Goal: Task Accomplishment & Management: Manage account settings

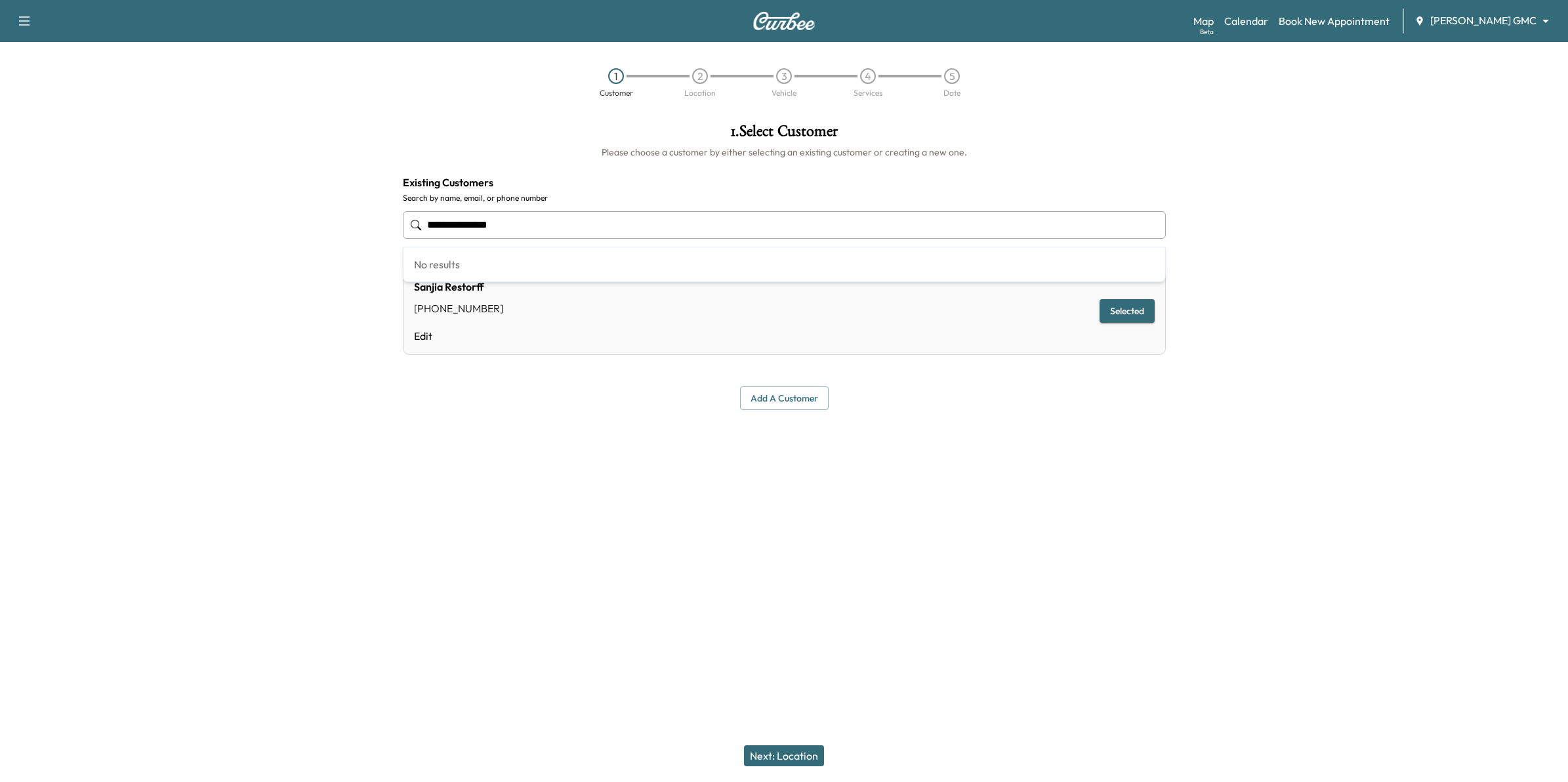
drag, startPoint x: 517, startPoint y: 228, endPoint x: 368, endPoint y: 222, distance: 149.1
click at [368, 222] on div "**********" at bounding box center [784, 308] width 1568 height 391
type input "**********"
click at [1214, 15] on link "Map Beta" at bounding box center [1203, 21] width 20 height 15
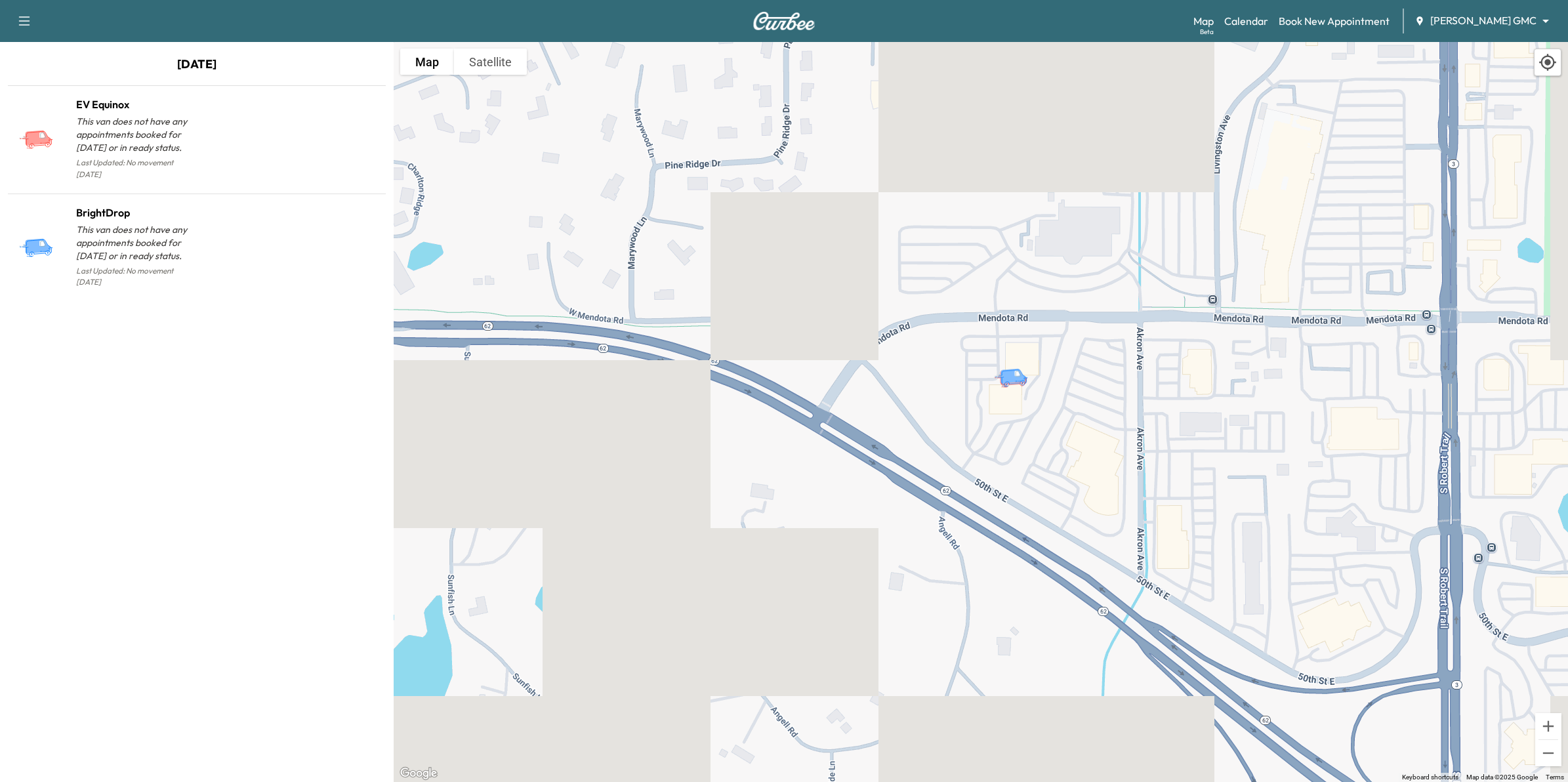
click at [1517, 17] on body "Support Log Out Map Beta Calendar Book New Appointment Mauer GMC ******** ​ Aug…" at bounding box center [784, 391] width 1568 height 782
click at [1489, 47] on span "Mauer Chevrolet" at bounding box center [1511, 48] width 129 height 15
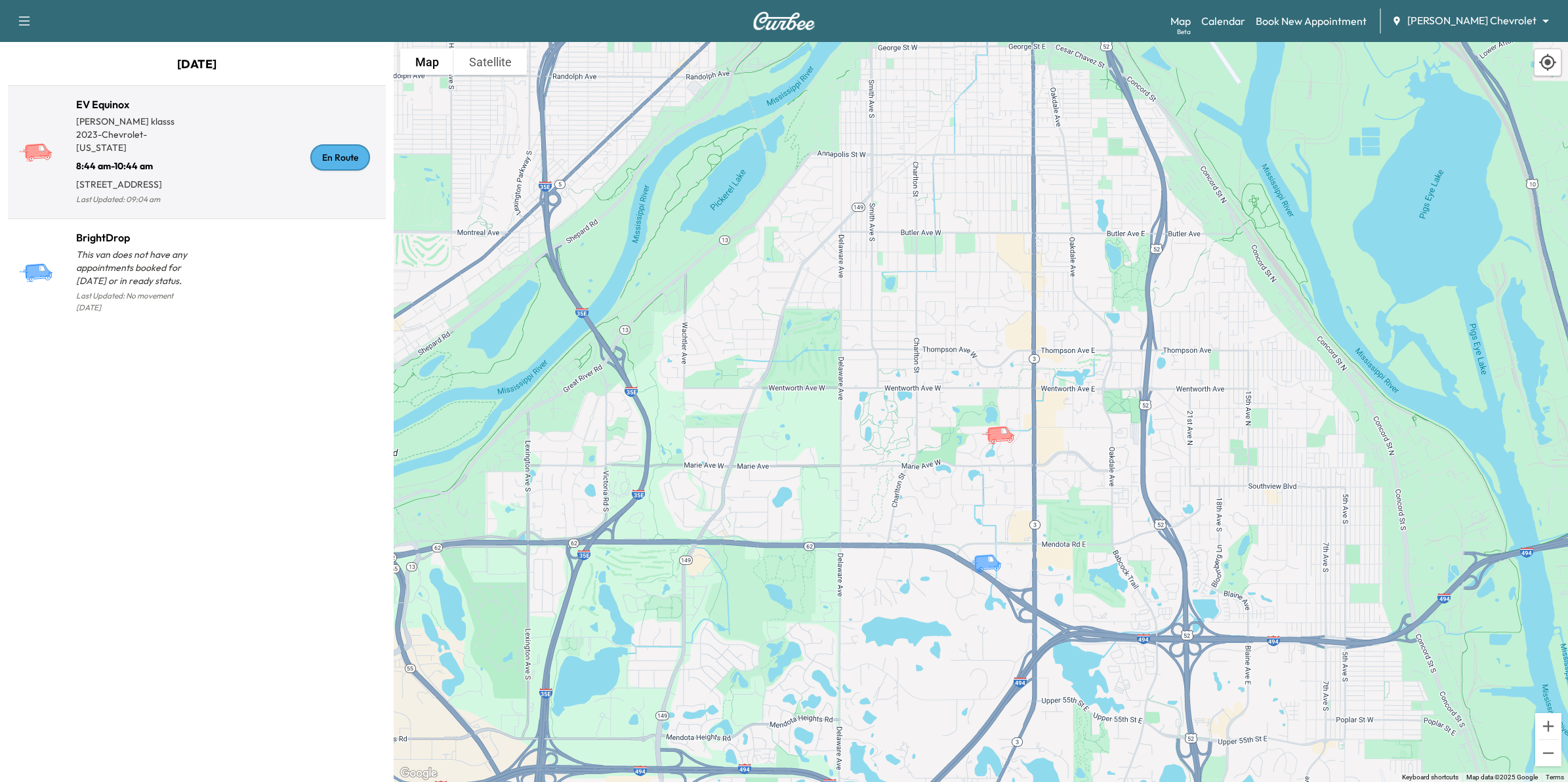
click at [178, 172] on p "212 E 69th St, Richfield, MN 55423, USA" at bounding box center [137, 182] width 121 height 18
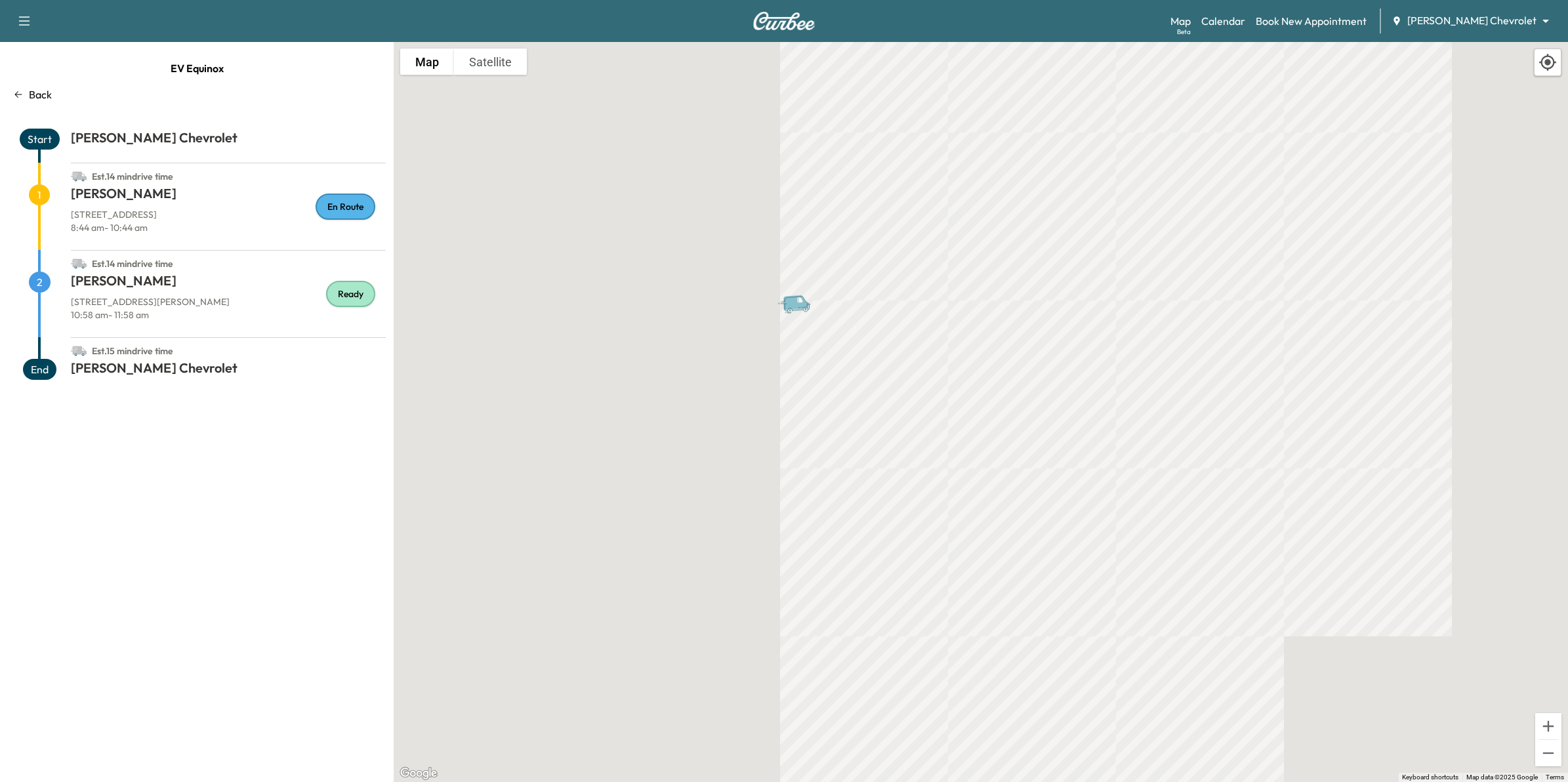
drag, startPoint x: 551, startPoint y: 413, endPoint x: 1005, endPoint y: 369, distance: 456.1
click at [1005, 369] on div "To activate drag with keyboard, press Alt + Enter. Once in keyboard drag state,…" at bounding box center [980, 412] width 1175 height 740
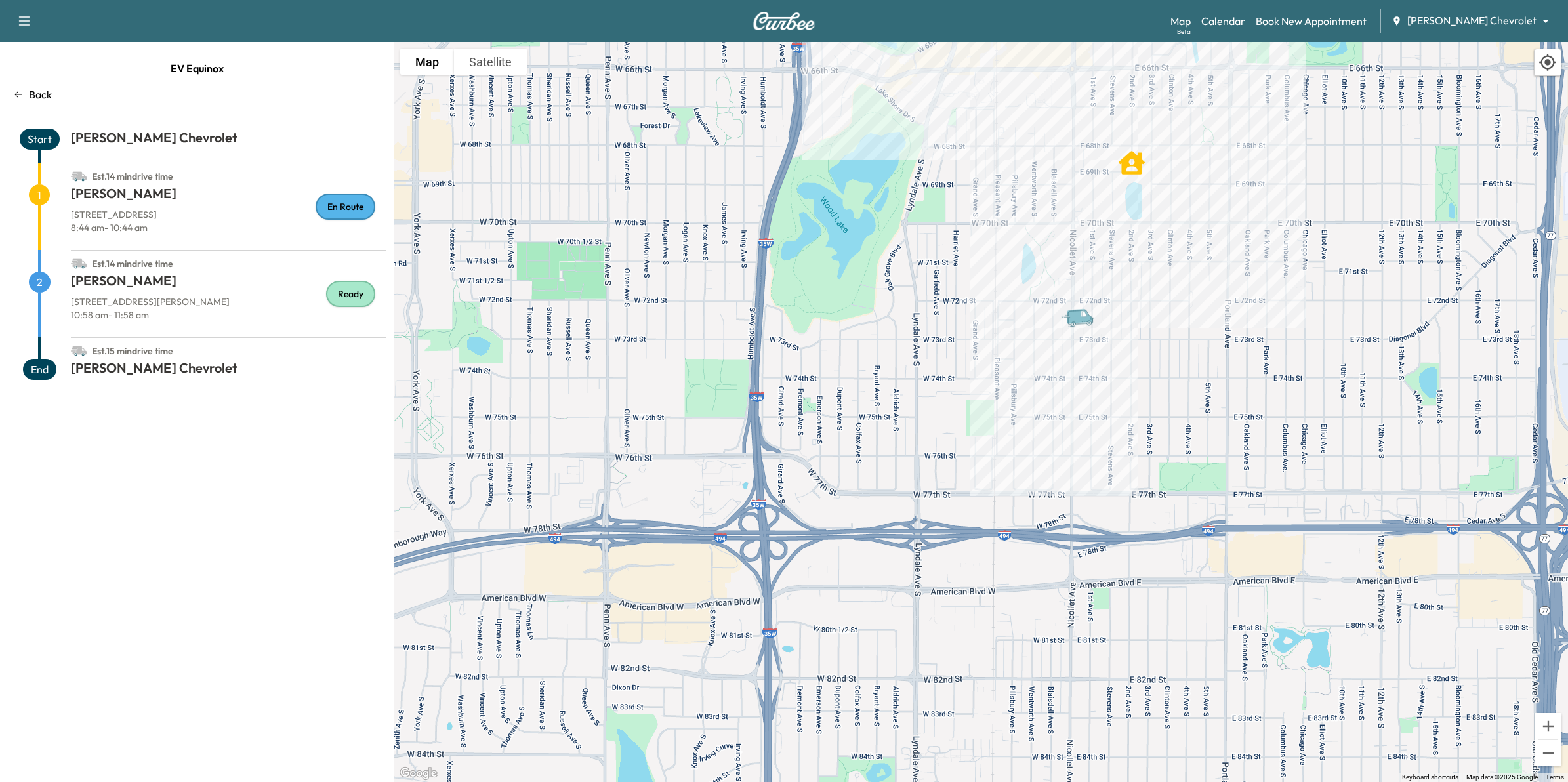
drag, startPoint x: 587, startPoint y: 306, endPoint x: 925, endPoint y: 315, distance: 338.1
click at [925, 315] on div "To activate drag with keyboard, press Alt + Enter. Once in keyboard drag state,…" at bounding box center [980, 412] width 1175 height 740
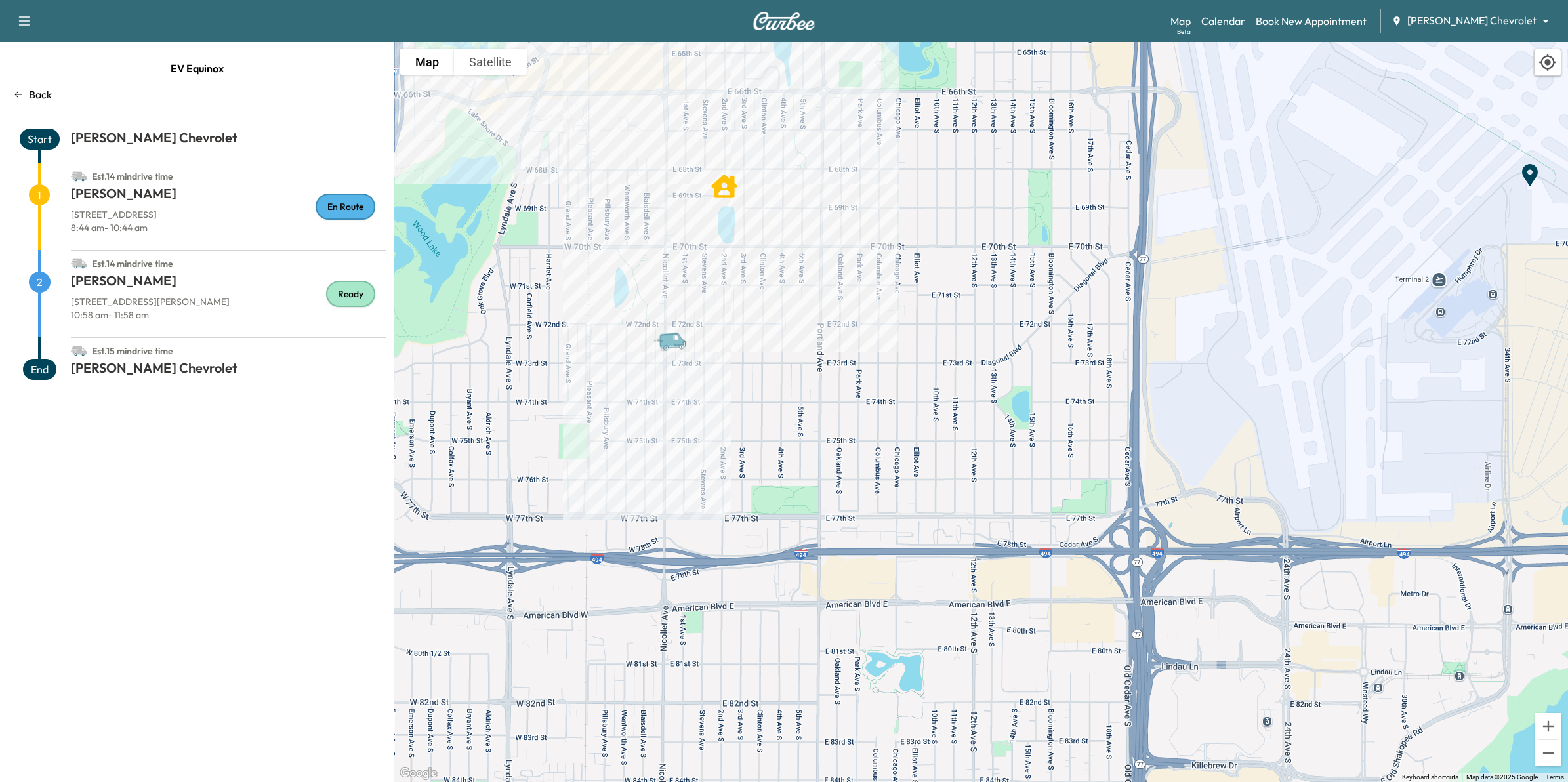
drag, startPoint x: 966, startPoint y: 316, endPoint x: 577, endPoint y: 280, distance: 390.7
click at [555, 334] on div "To activate drag with keyboard, press Alt + Enter. Once in keyboard drag state,…" at bounding box center [980, 412] width 1175 height 740
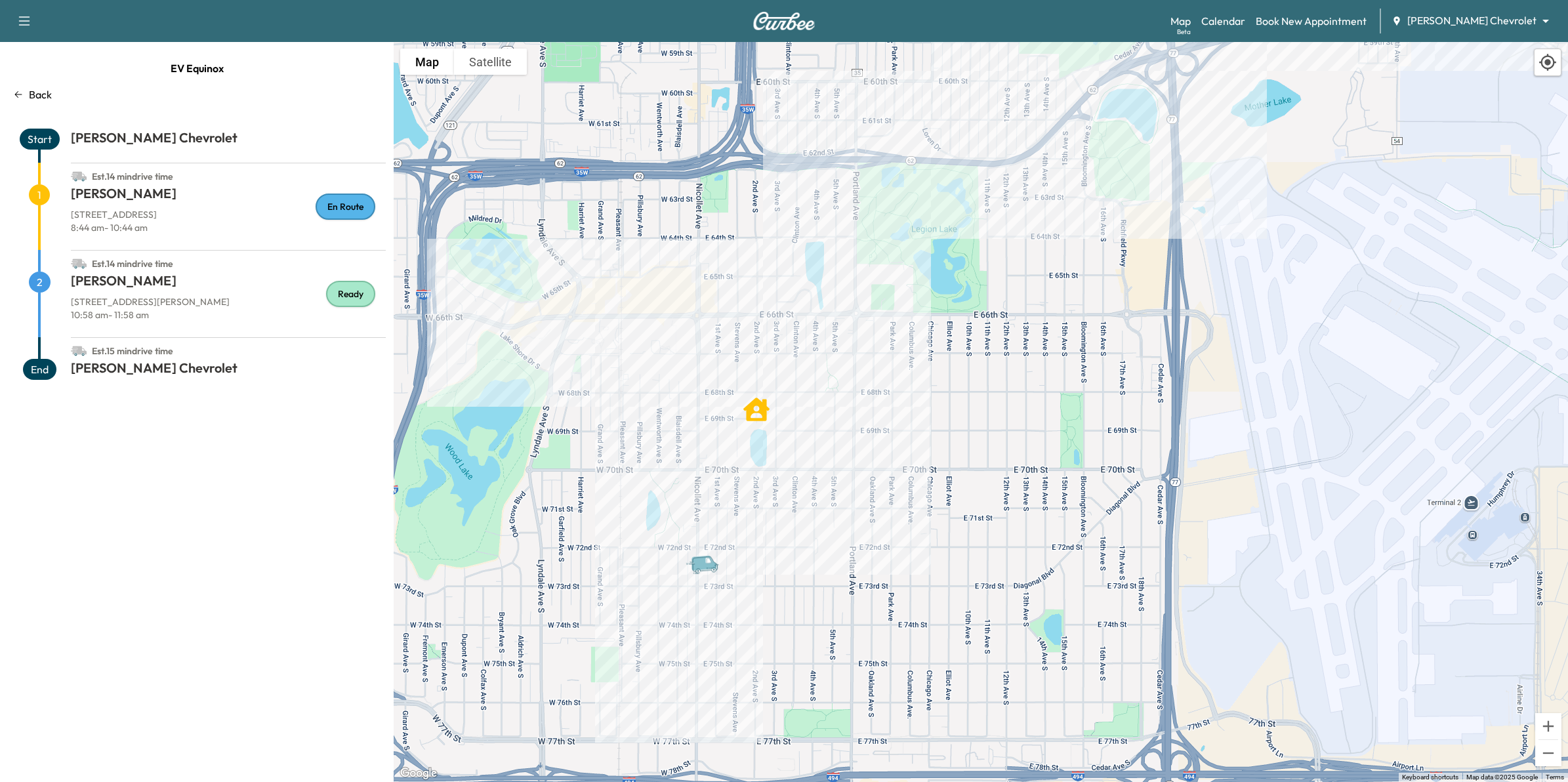
drag, startPoint x: 737, startPoint y: 146, endPoint x: 768, endPoint y: 374, distance: 230.1
click at [768, 374] on div "To activate drag with keyboard, press Alt + Enter. Once in keyboard drag state,…" at bounding box center [980, 412] width 1175 height 740
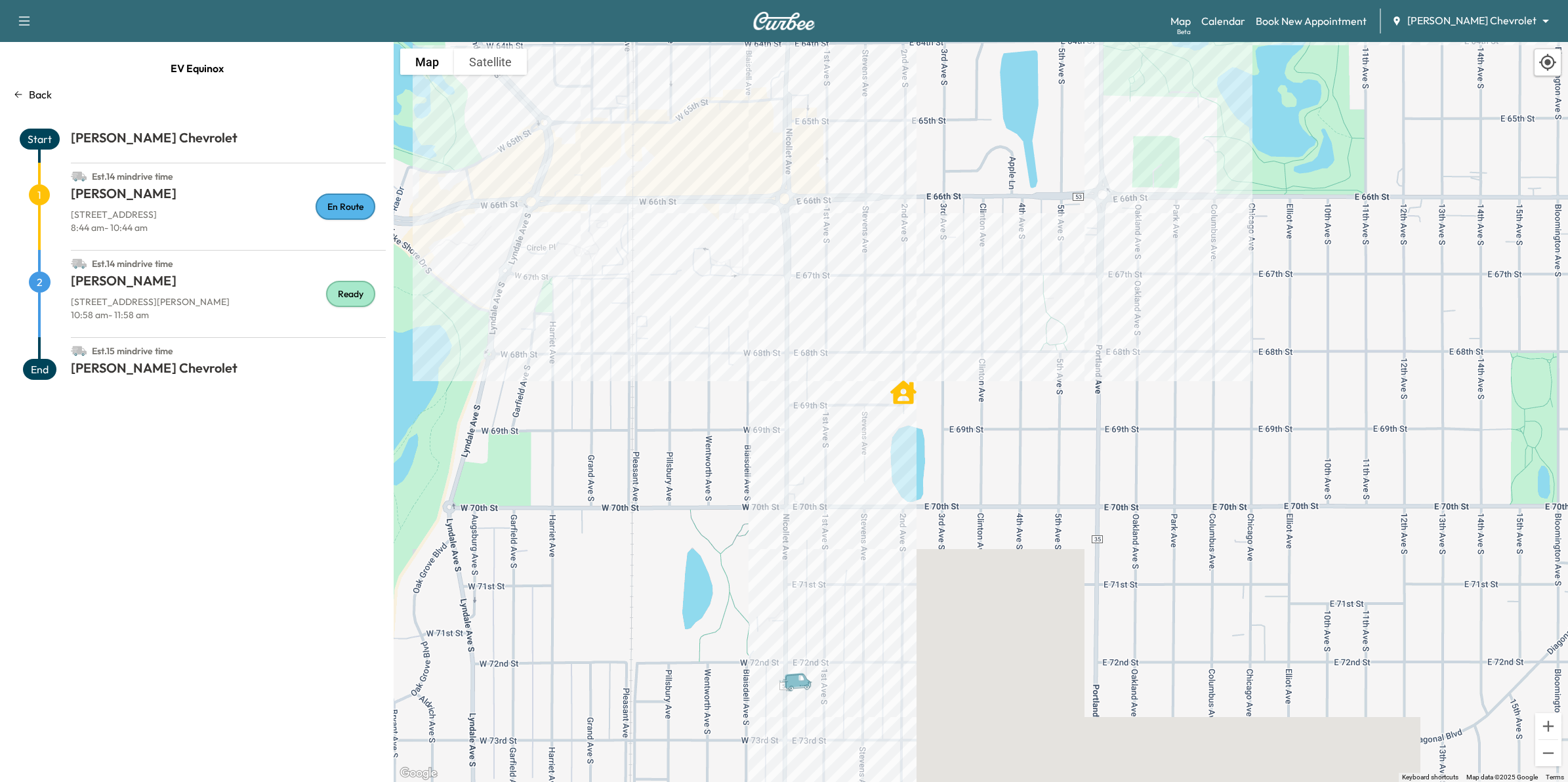
drag, startPoint x: 1241, startPoint y: 604, endPoint x: 1116, endPoint y: 355, distance: 278.6
click at [1116, 355] on div "To activate drag with keyboard, press Alt + Enter. Once in keyboard drag state,…" at bounding box center [980, 412] width 1175 height 740
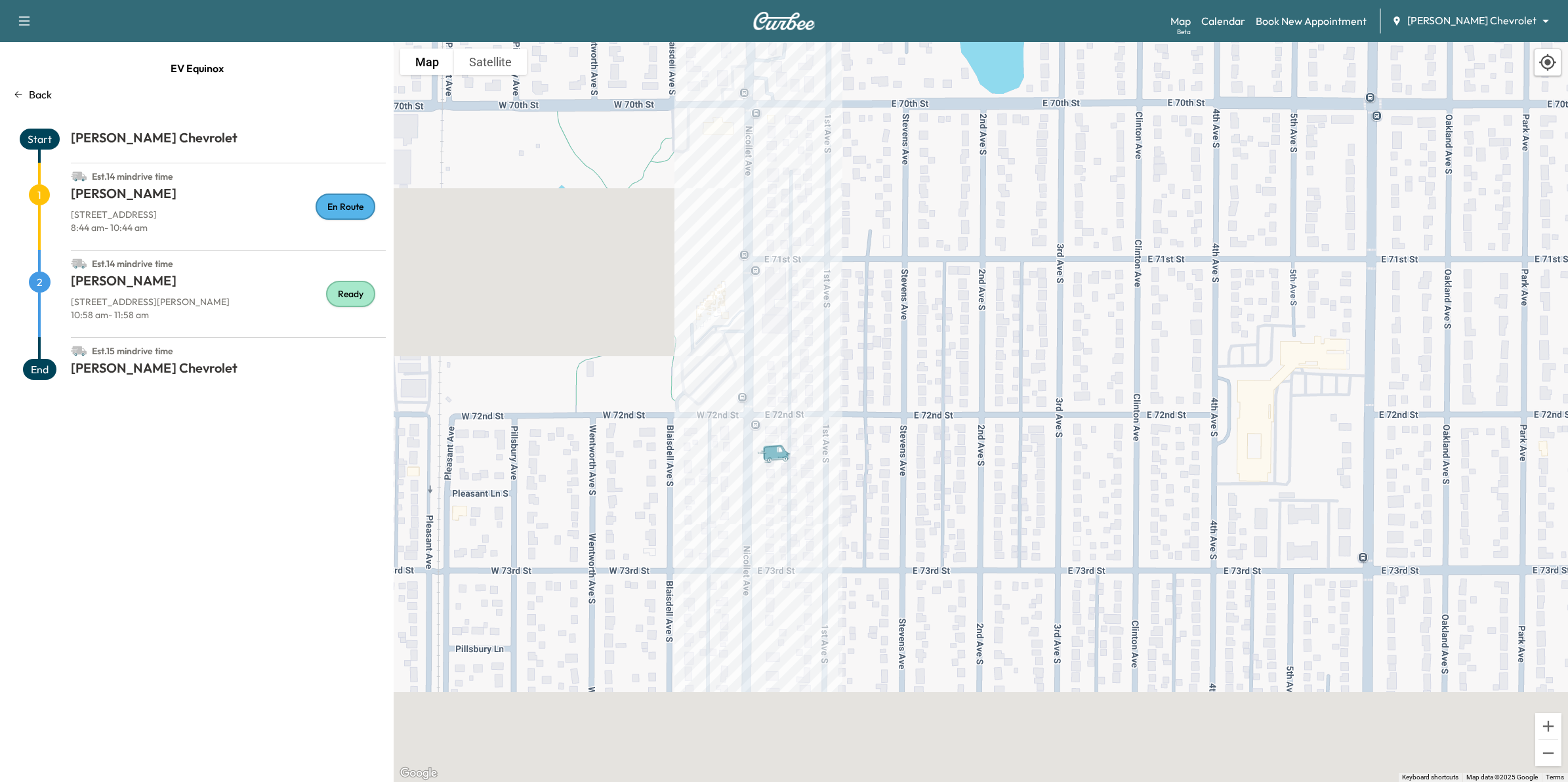
drag, startPoint x: 975, startPoint y: 591, endPoint x: 999, endPoint y: 310, distance: 282.0
click at [999, 310] on div "To activate drag with keyboard, press Alt + Enter. Once in keyboard drag state,…" at bounding box center [980, 412] width 1175 height 740
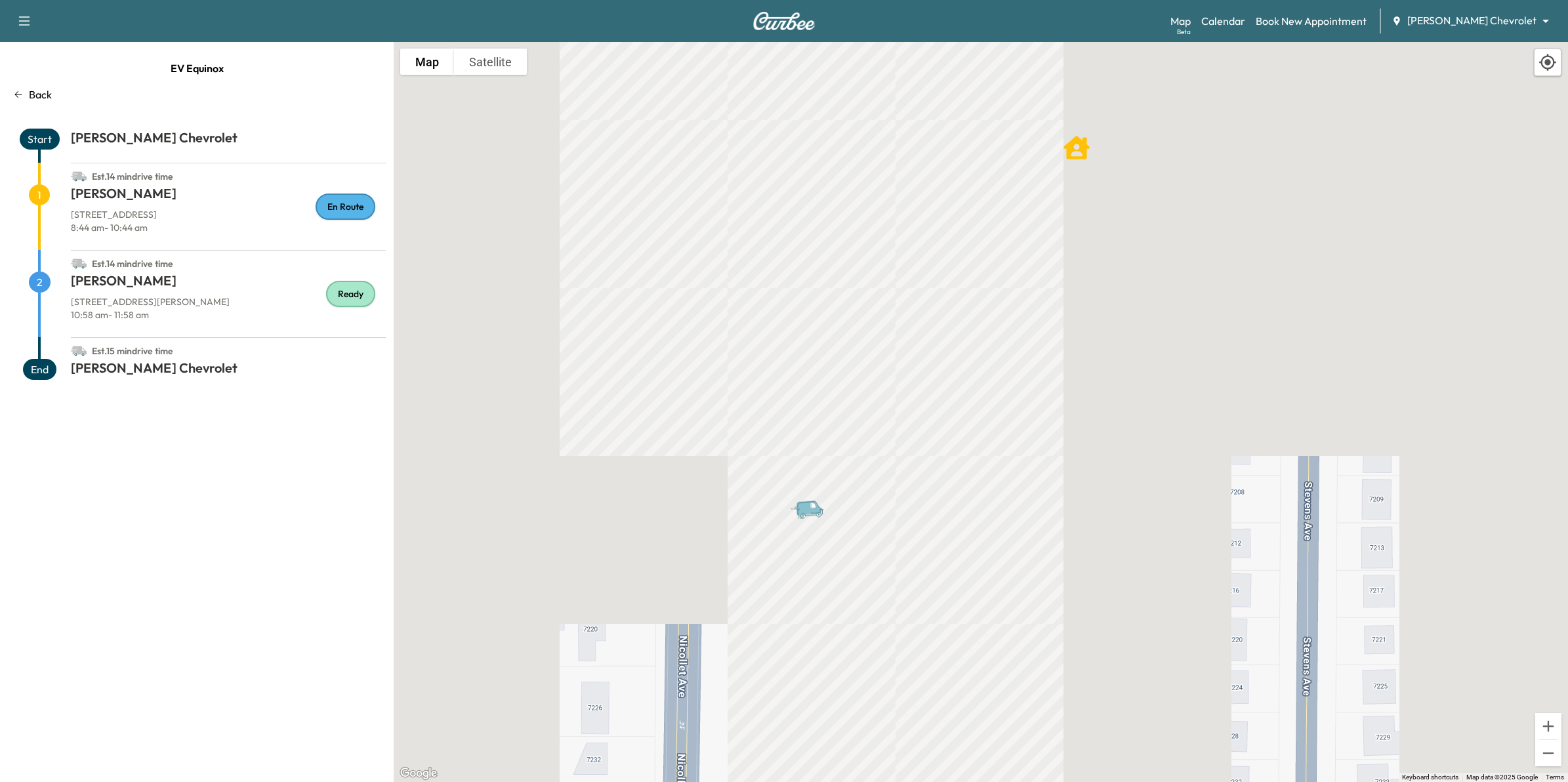
drag, startPoint x: 716, startPoint y: 164, endPoint x: 792, endPoint y: 651, distance: 492.9
click at [792, 661] on div "To activate drag with keyboard, press Alt + Enter. Once in keyboard drag state,…" at bounding box center [980, 412] width 1175 height 740
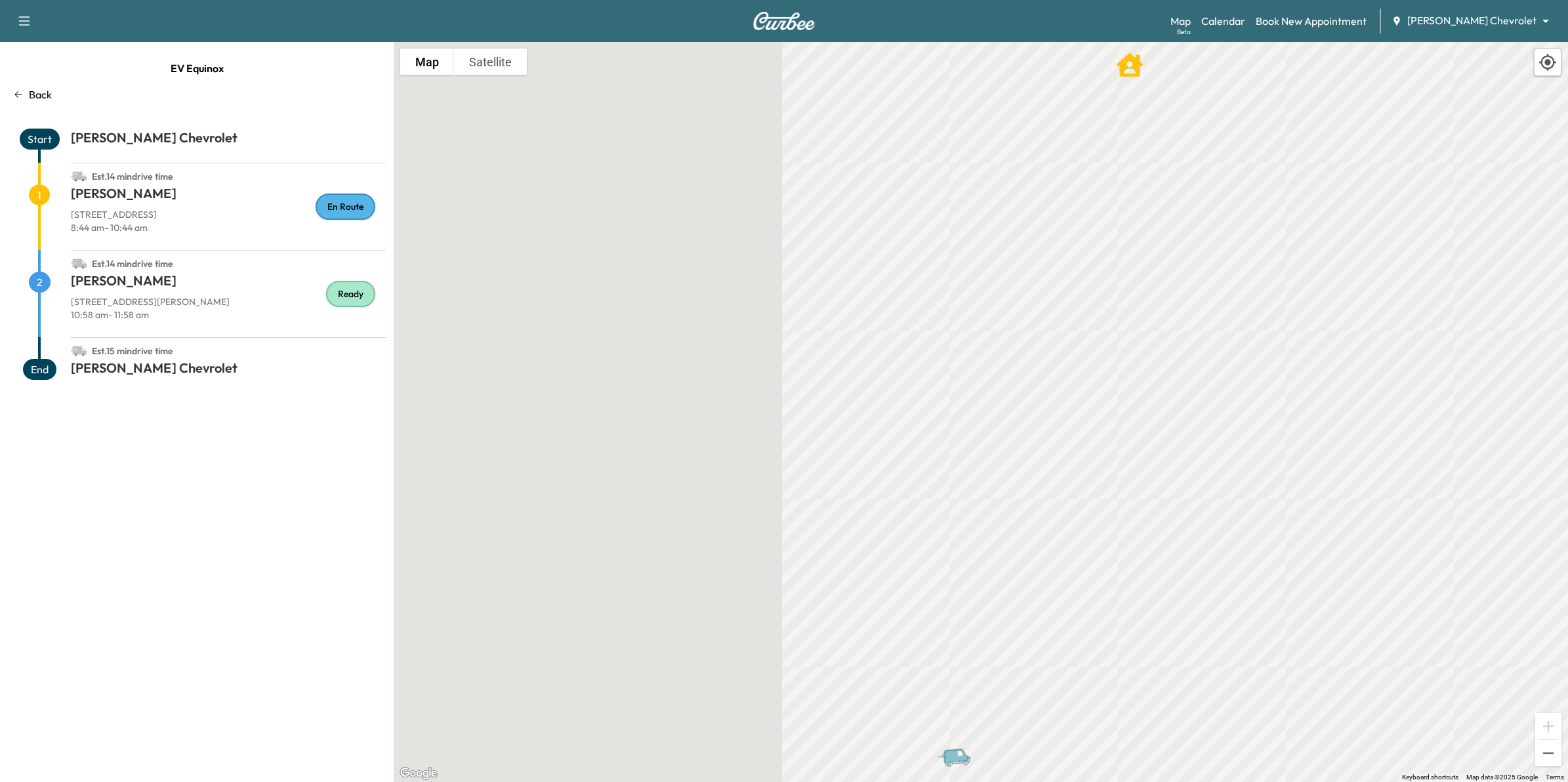
drag, startPoint x: 702, startPoint y: 294, endPoint x: 826, endPoint y: 643, distance: 370.4
click at [825, 644] on div "To activate drag with keyboard, press Alt + Enter. Once in keyboard drag state,…" at bounding box center [980, 412] width 1175 height 740
drag, startPoint x: 713, startPoint y: 381, endPoint x: 717, endPoint y: 518, distance: 137.1
click at [717, 518] on div "To activate drag with keyboard, press Alt + Enter. Once in keyboard drag state,…" at bounding box center [980, 412] width 1175 height 740
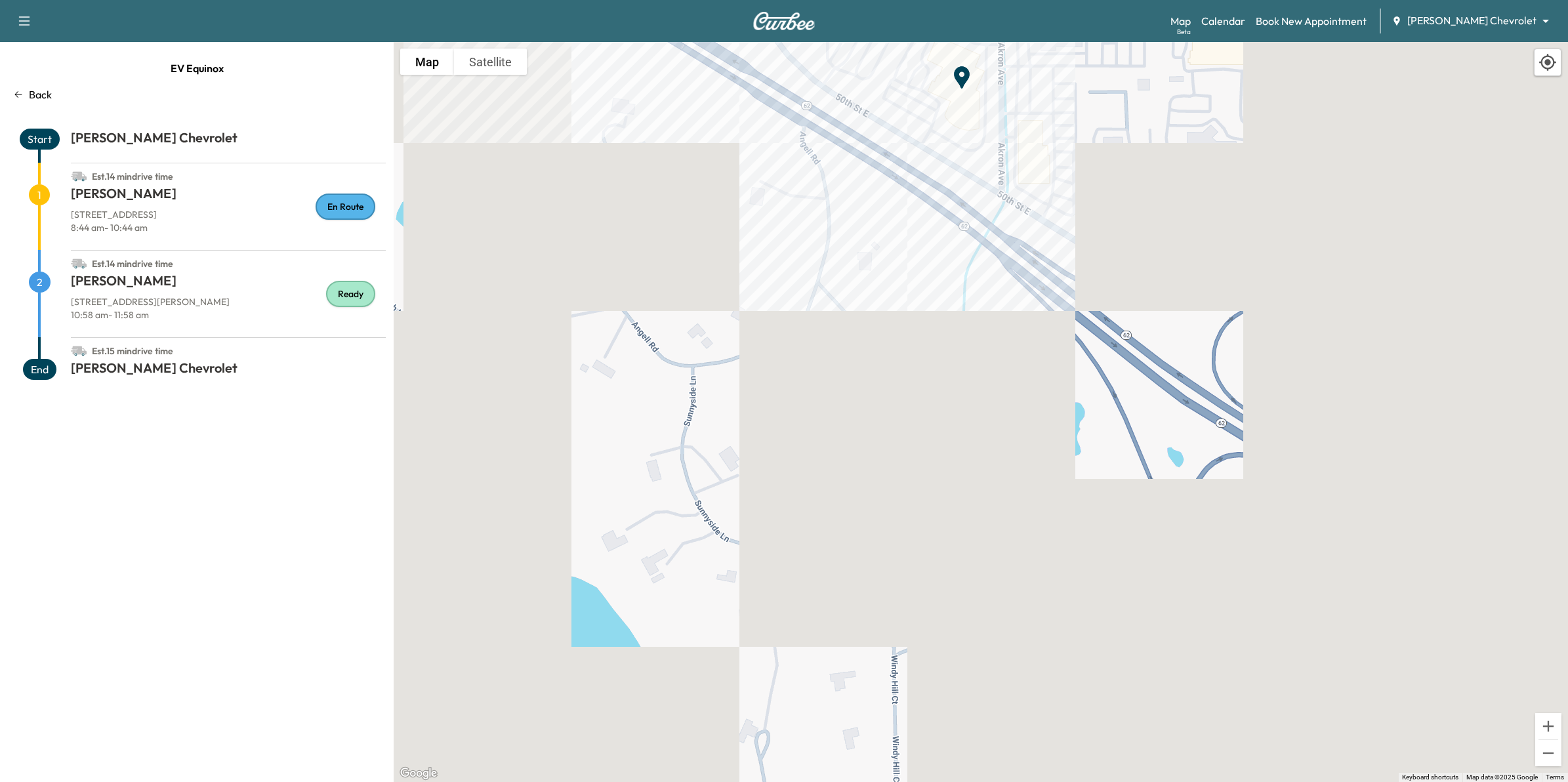
drag, startPoint x: 1332, startPoint y: 189, endPoint x: 615, endPoint y: 250, distance: 719.6
click at [615, 250] on div "To activate drag with keyboard, press Alt + Enter. Once in keyboard drag state,…" at bounding box center [980, 412] width 1175 height 740
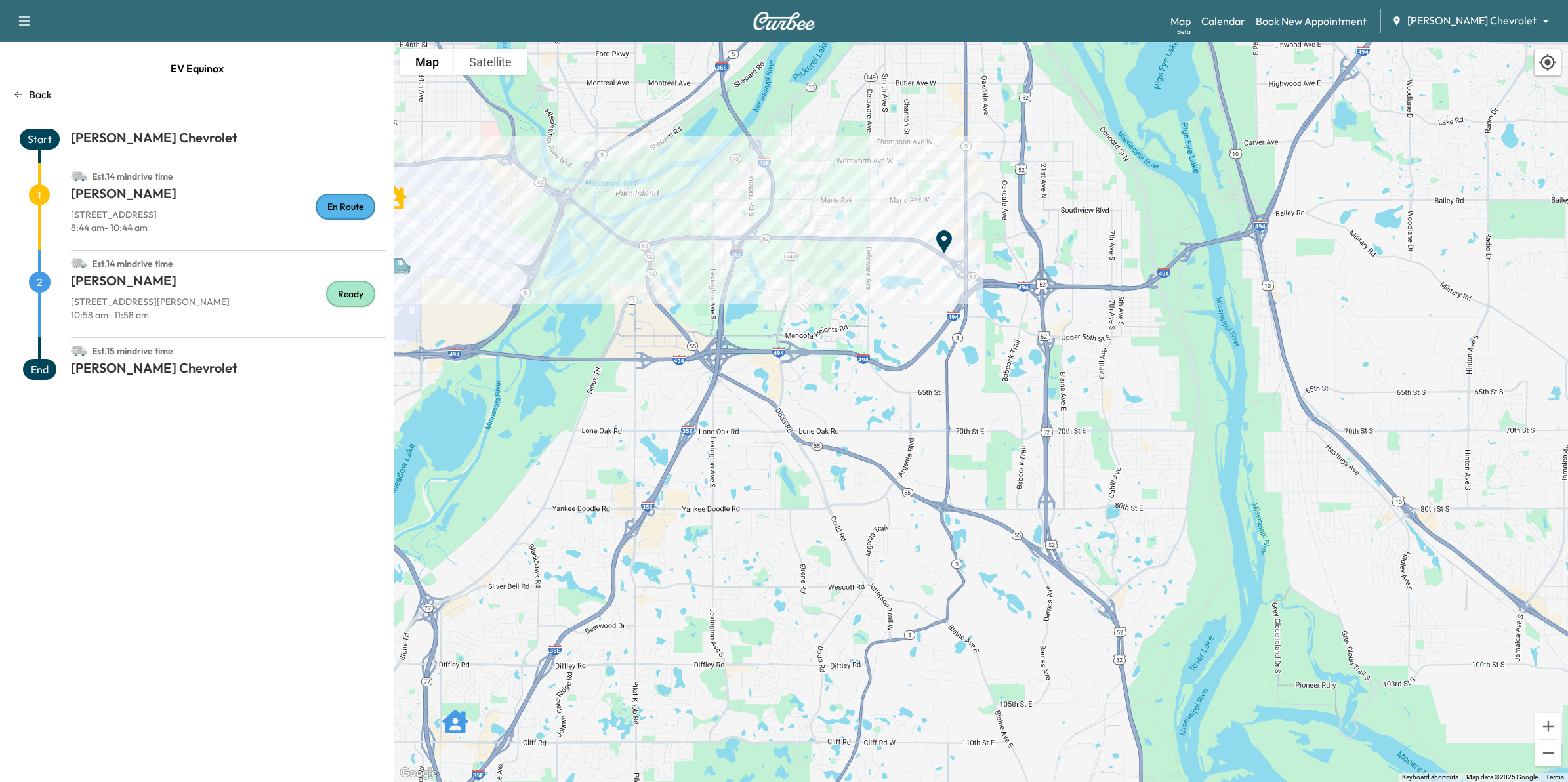
drag, startPoint x: 573, startPoint y: 232, endPoint x: 927, endPoint y: 246, distance: 354.3
click at [927, 246] on div "To activate drag with keyboard, press Alt + Enter. Once in keyboard drag state,…" at bounding box center [980, 412] width 1175 height 740
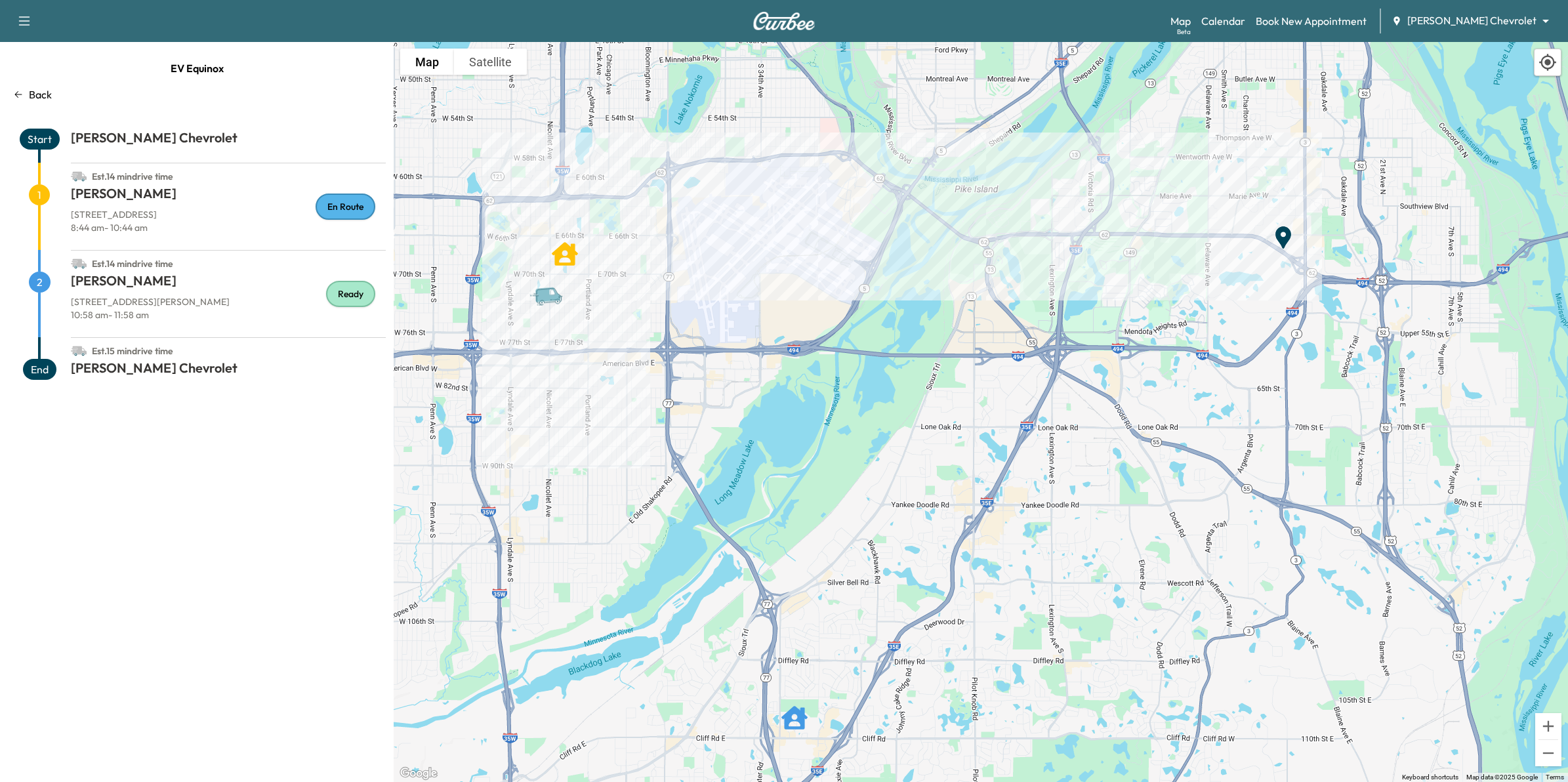
drag, startPoint x: 563, startPoint y: 348, endPoint x: 894, endPoint y: 343, distance: 331.0
click at [894, 343] on div "To activate drag with keyboard, press Alt + Enter. Once in keyboard drag state,…" at bounding box center [980, 412] width 1175 height 740
click at [1245, 24] on link "Calendar" at bounding box center [1223, 21] width 44 height 15
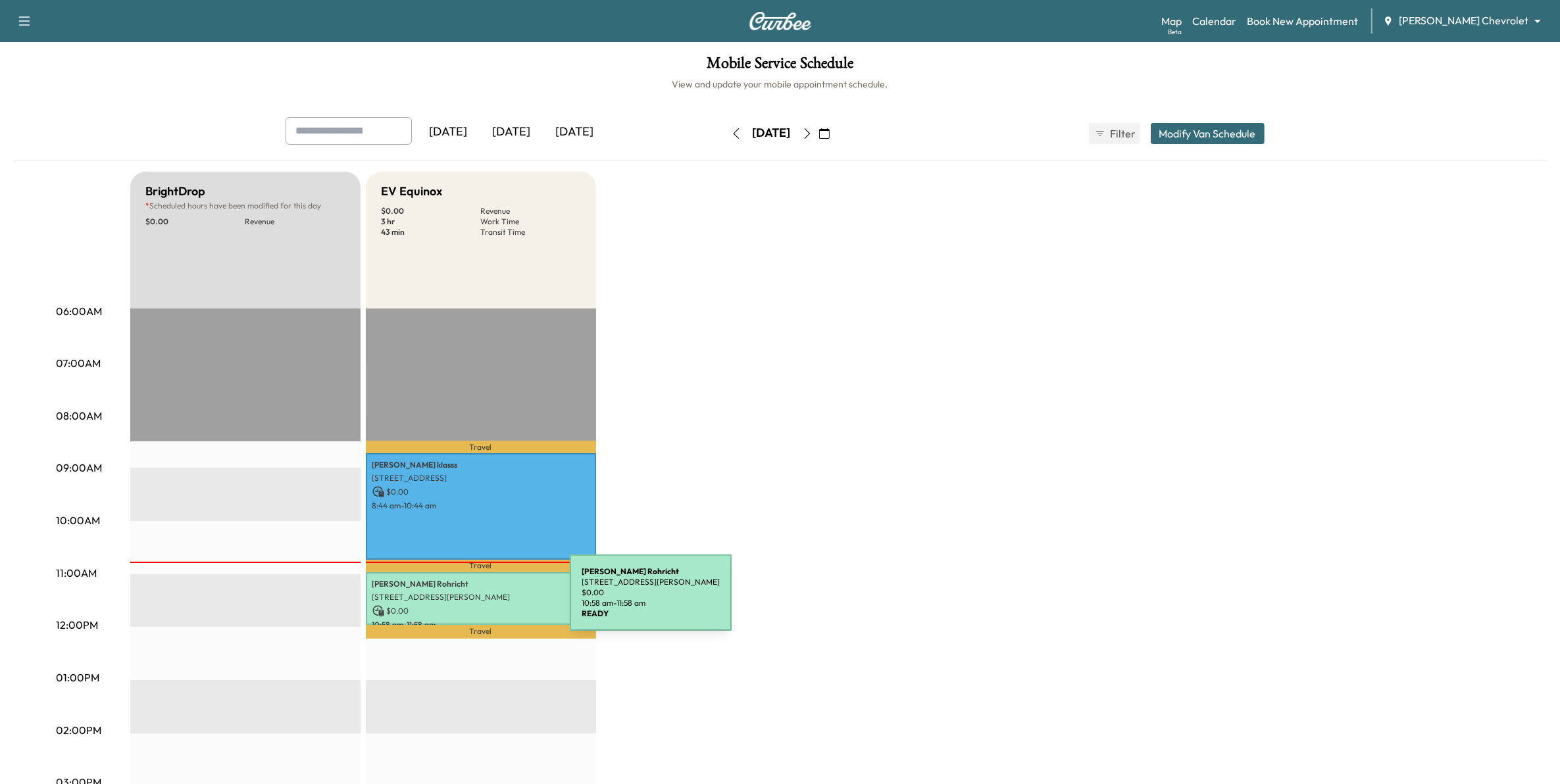
click at [471, 605] on p "$ 0.00" at bounding box center [481, 611] width 217 height 12
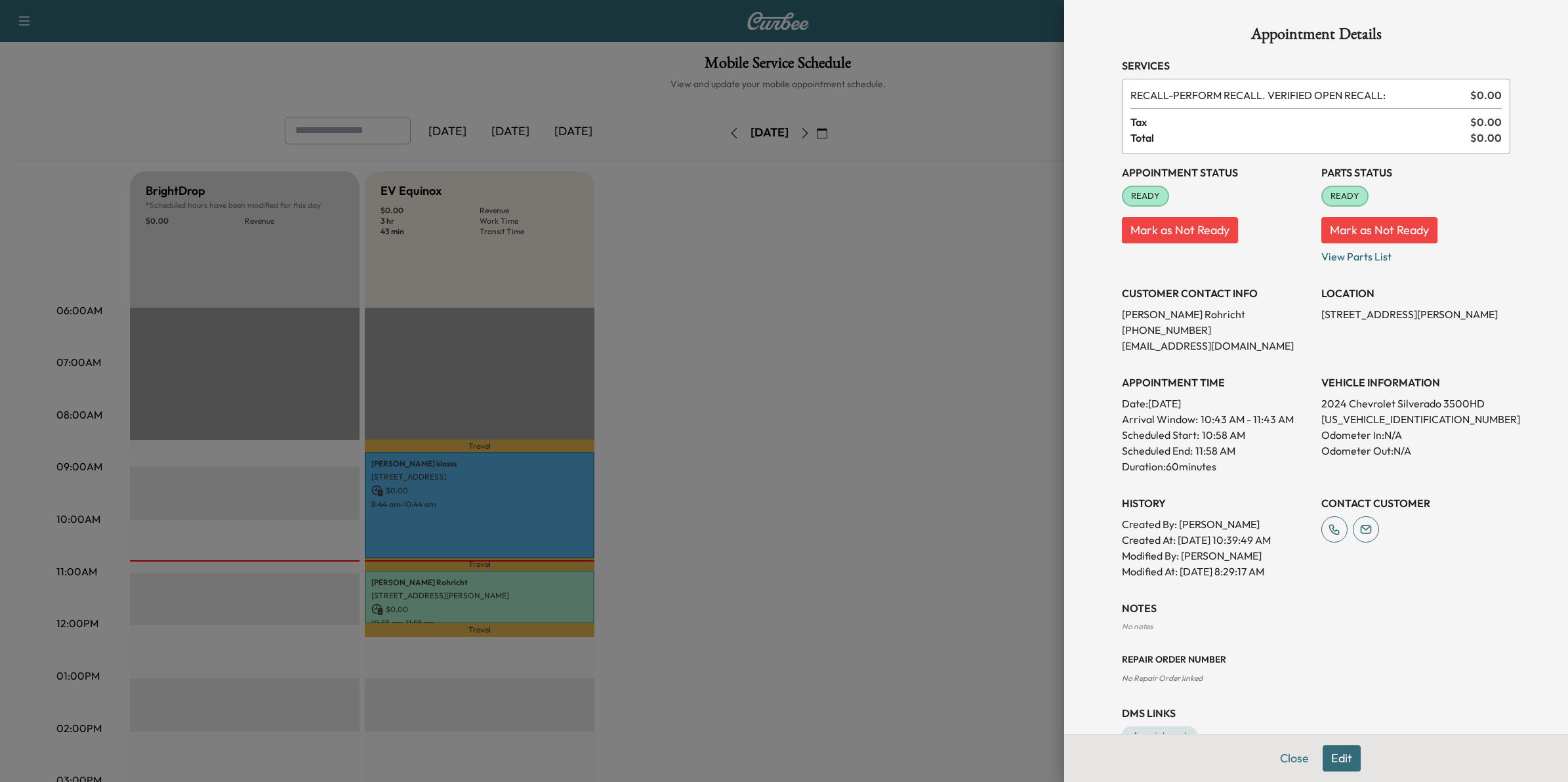
scroll to position [37, 0]
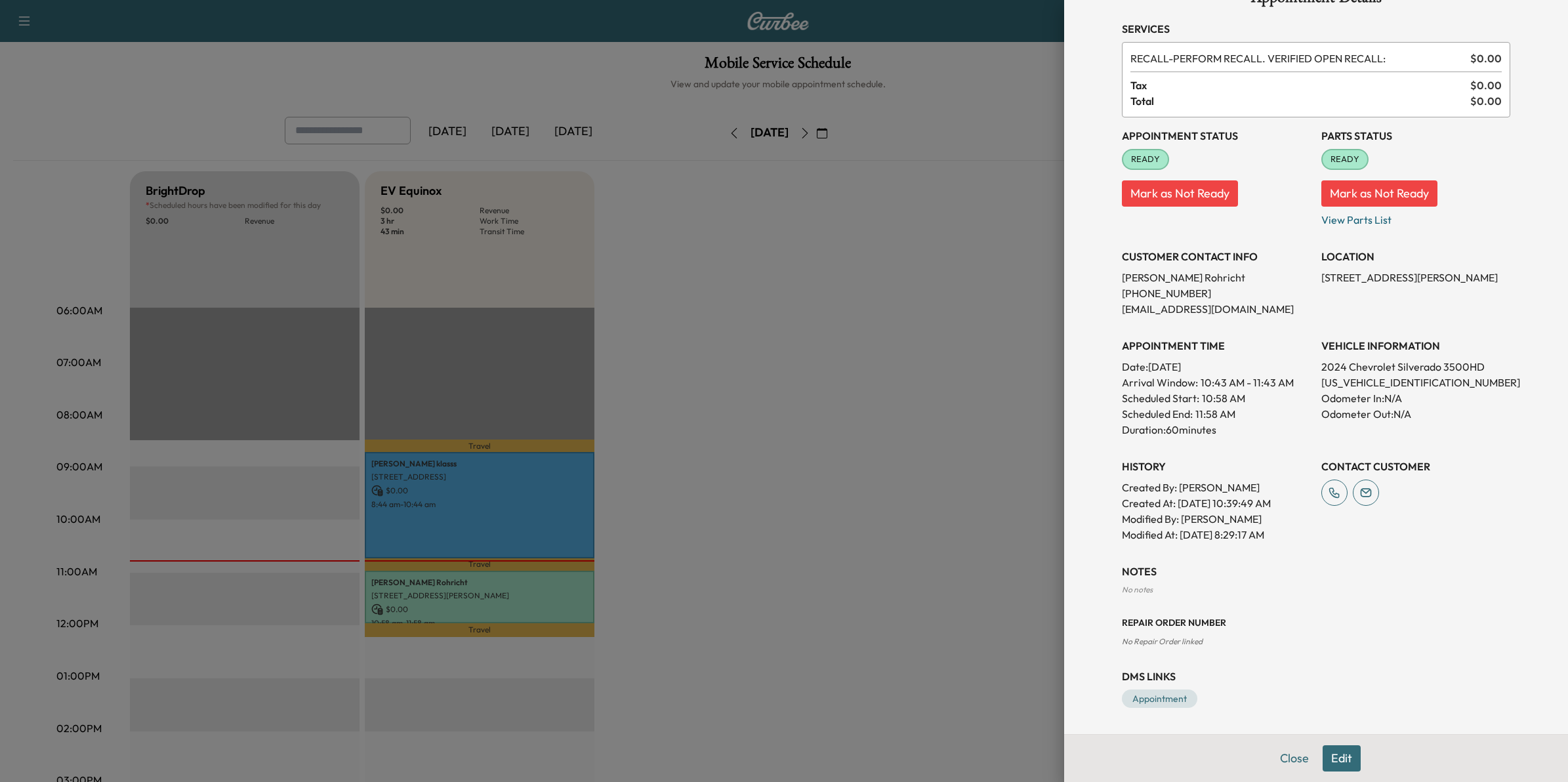
click at [1275, 760] on button "Close" at bounding box center [1294, 758] width 46 height 26
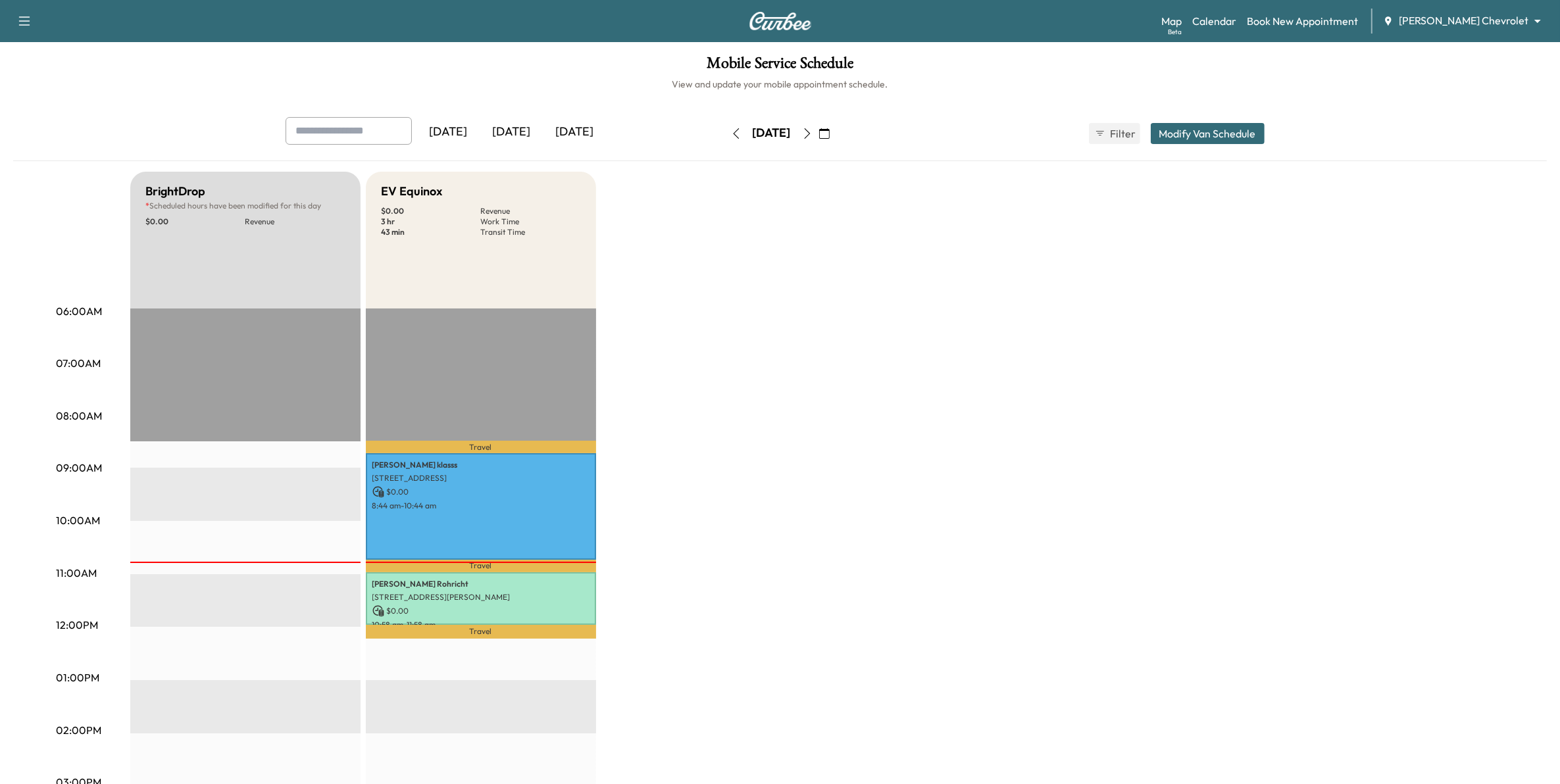
click at [1208, 123] on button "Modify Van Schedule" at bounding box center [1207, 133] width 114 height 21
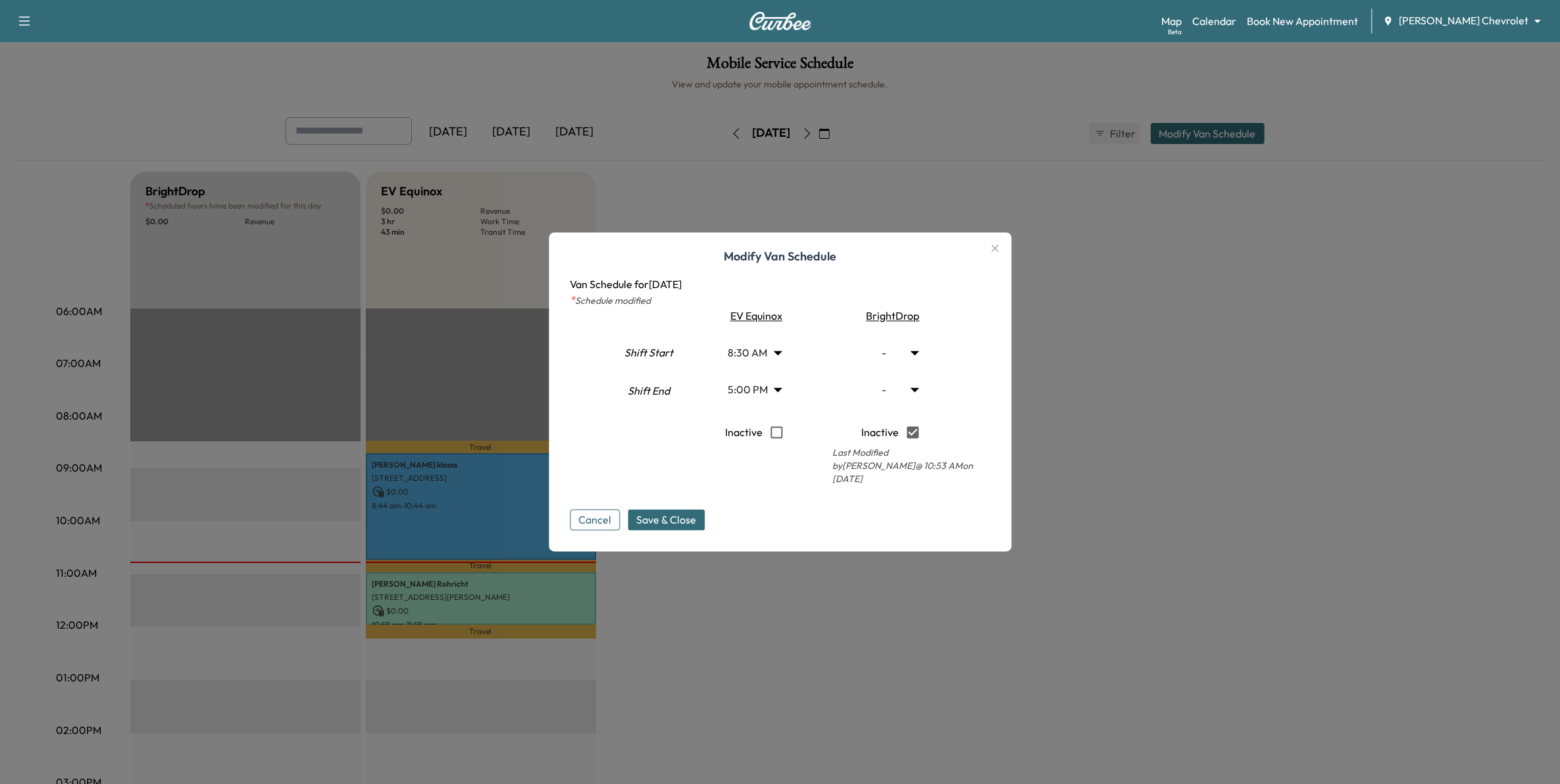
click at [1002, 251] on icon "button" at bounding box center [995, 248] width 16 height 16
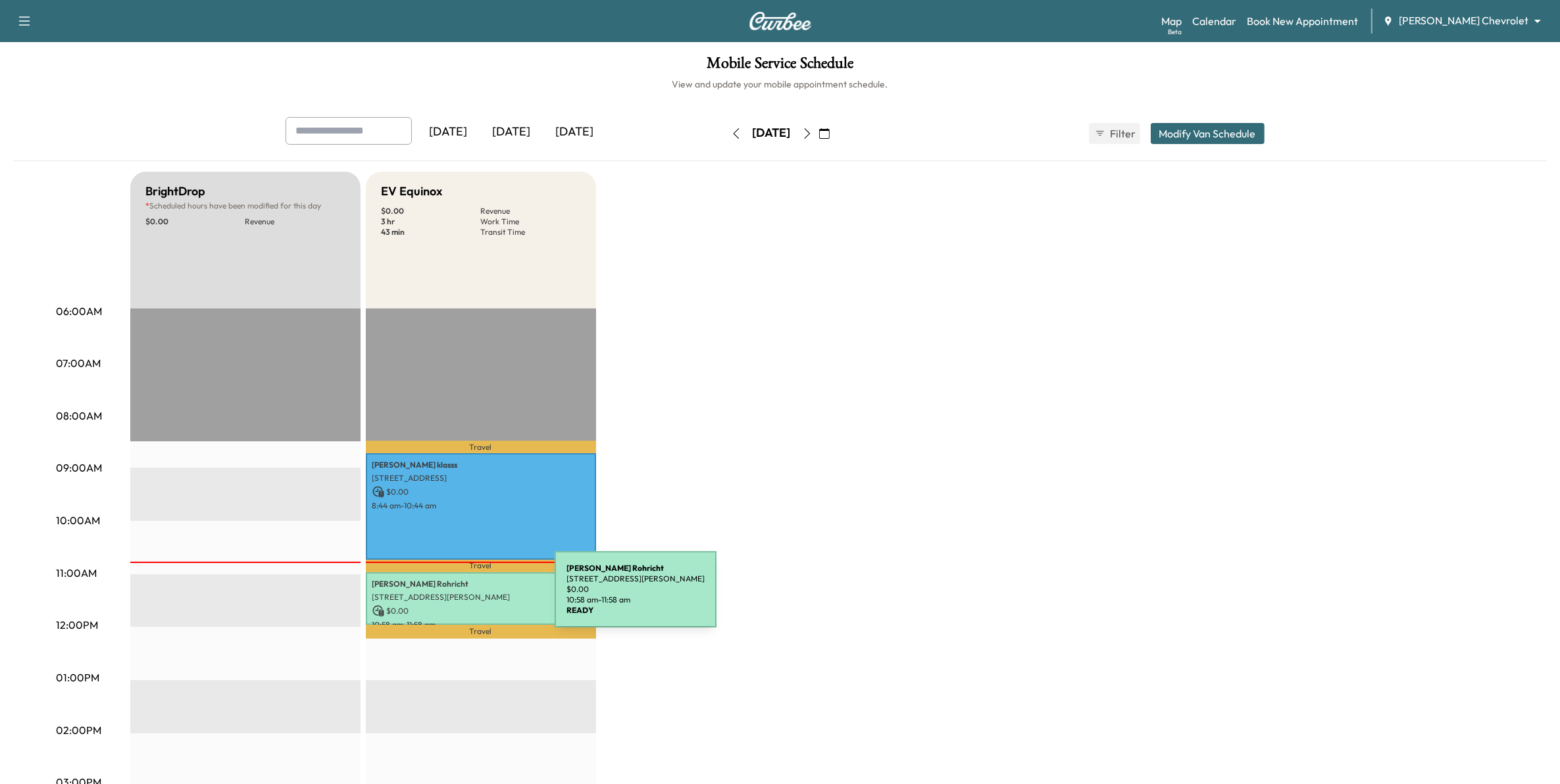
click at [456, 597] on p "2094 CLIFFHILL LN, EAGAN, MN 55122, USA" at bounding box center [481, 597] width 217 height 11
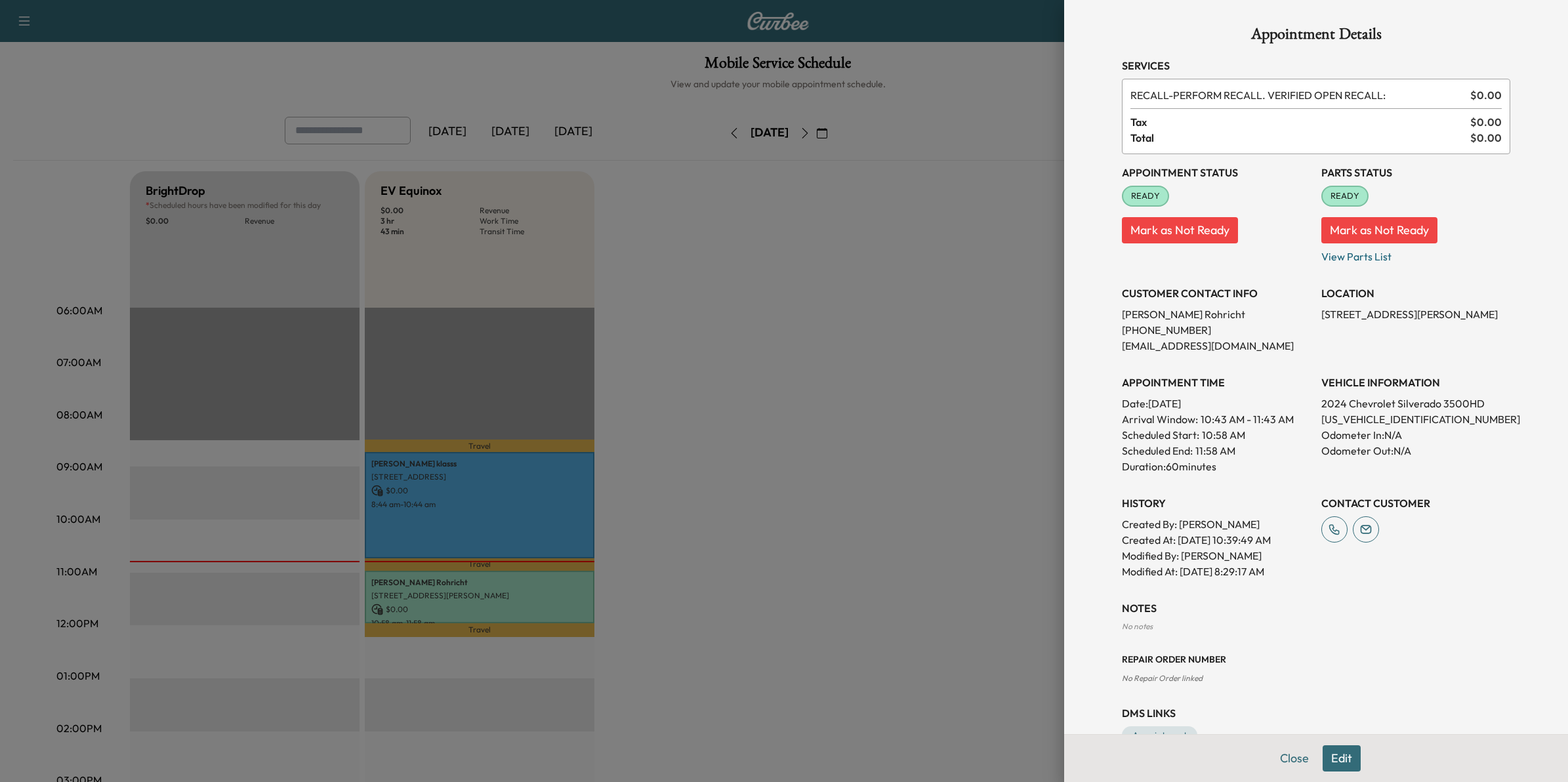
click at [1005, 502] on div at bounding box center [784, 391] width 1568 height 782
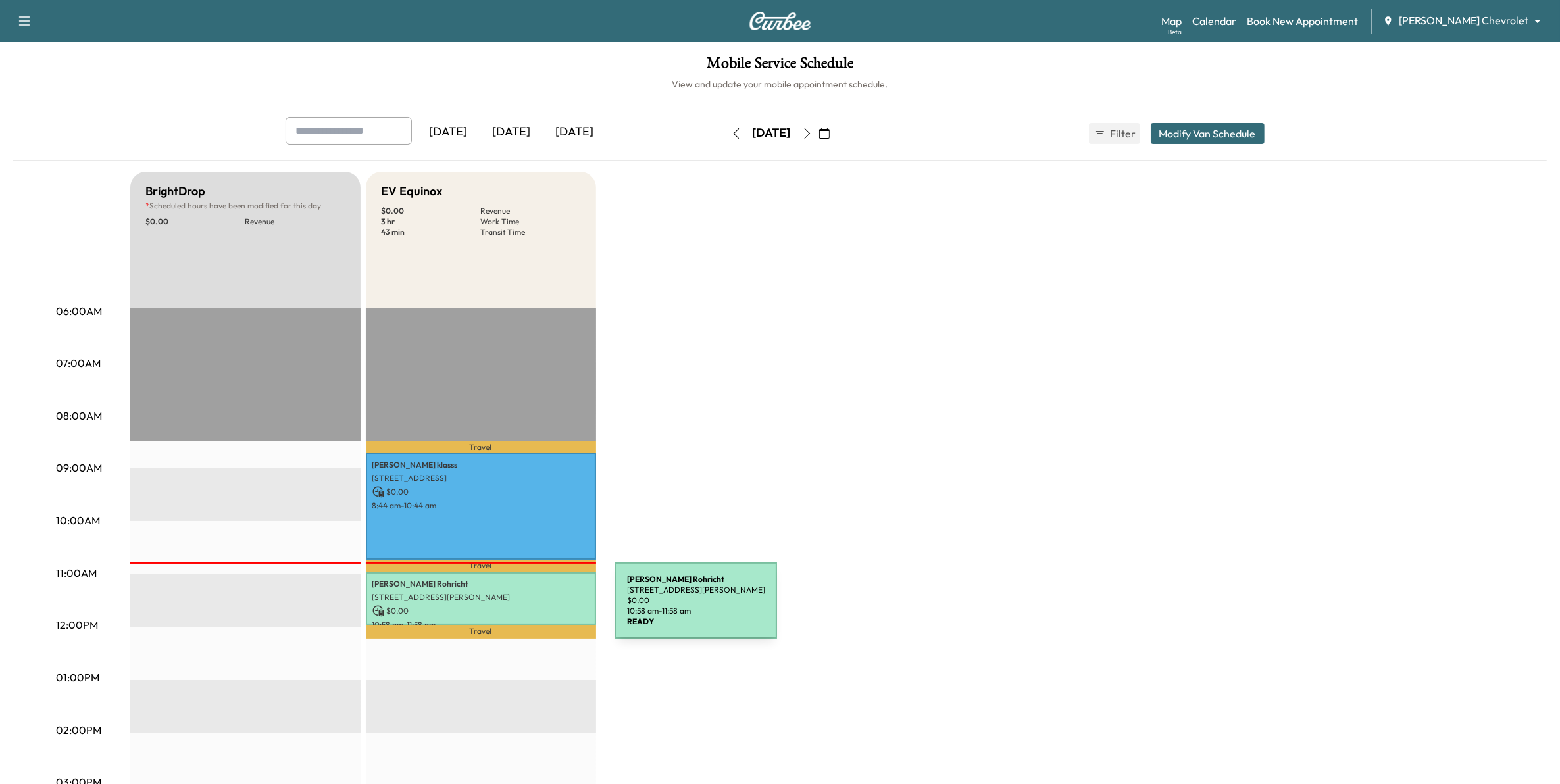
click at [517, 608] on p "$ 0.00" at bounding box center [481, 611] width 217 height 12
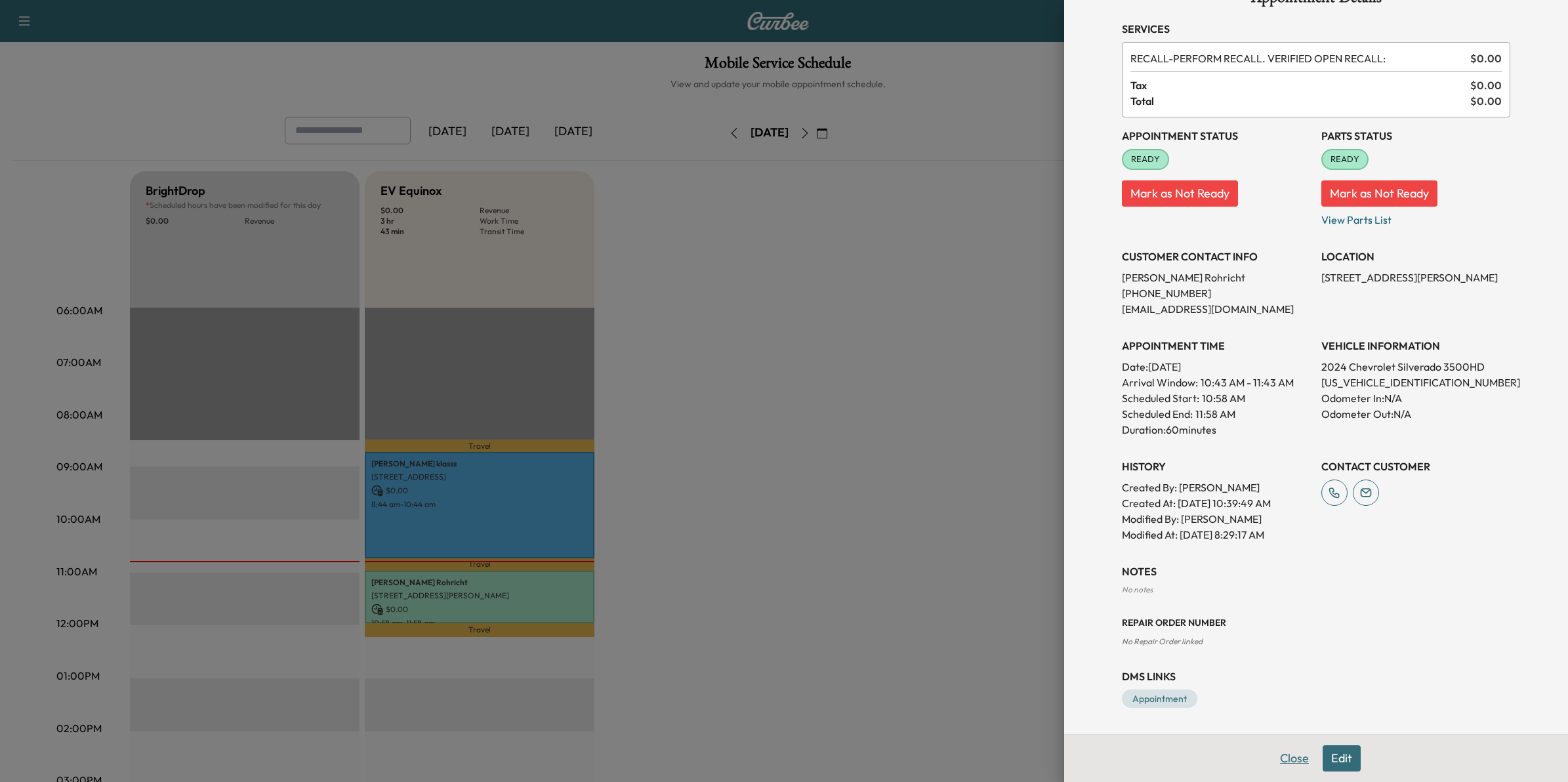
click at [1288, 759] on button "Close" at bounding box center [1294, 758] width 46 height 26
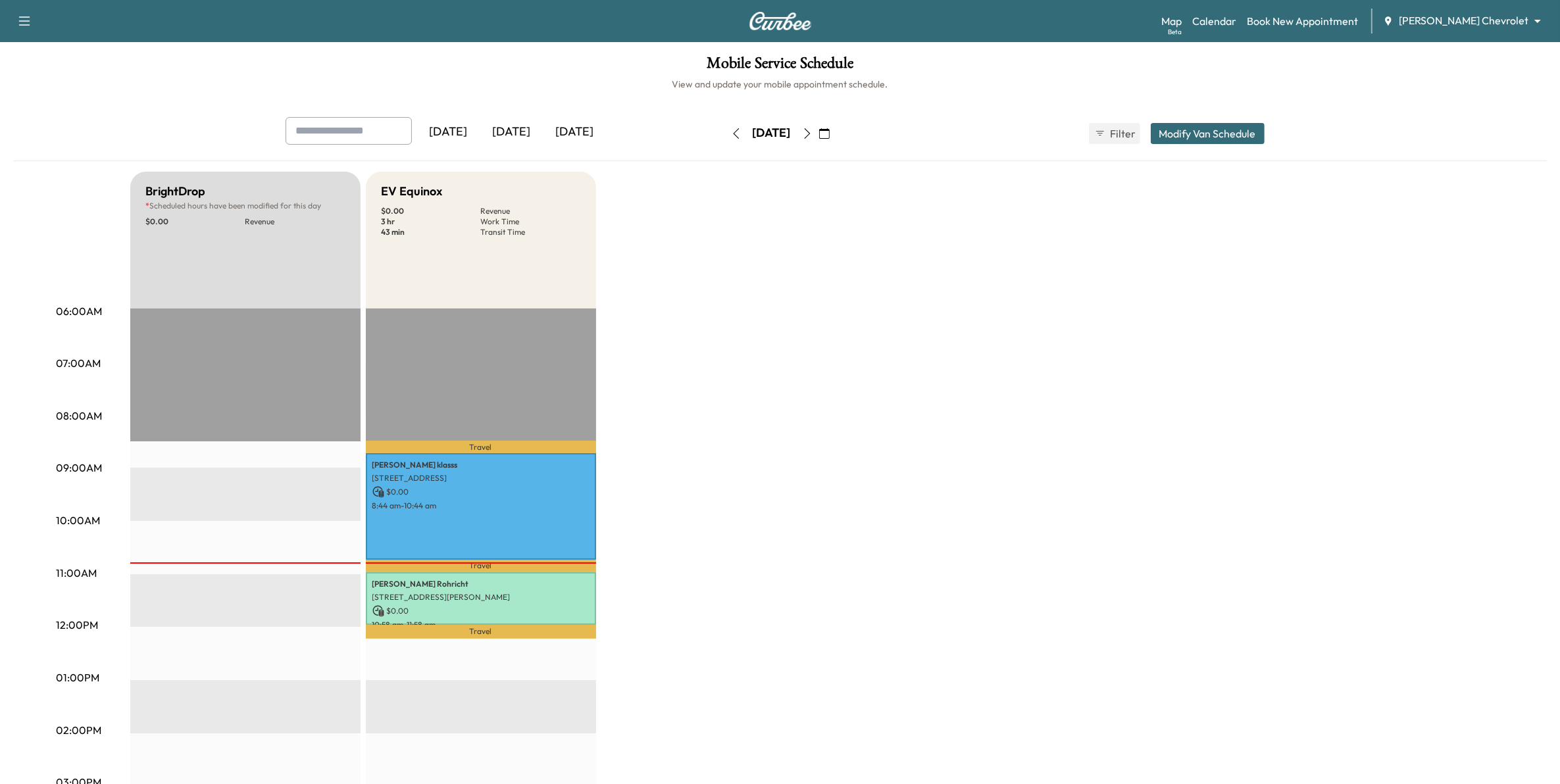
click at [593, 129] on div "Tomorrow" at bounding box center [575, 132] width 63 height 30
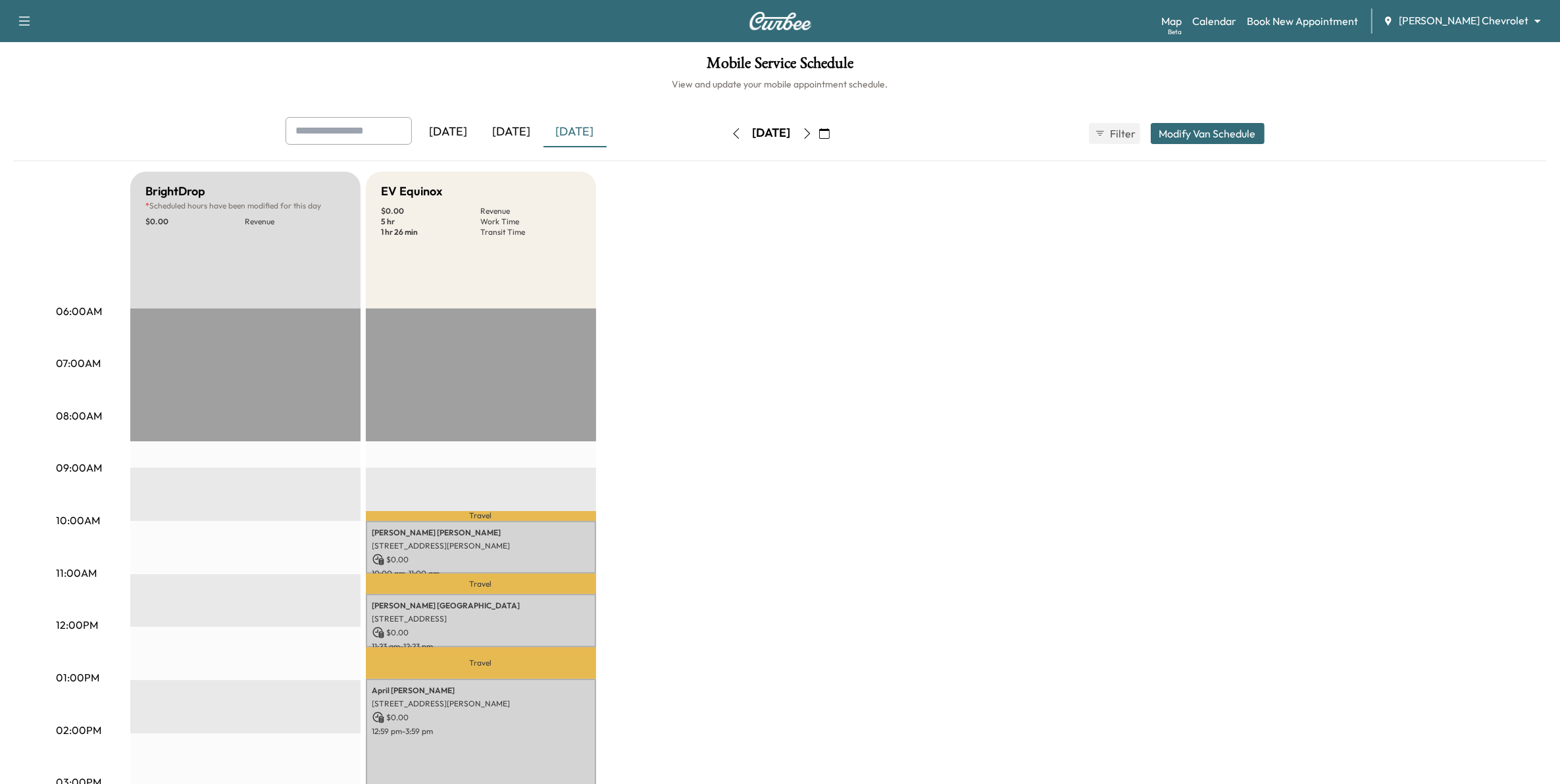
click at [1213, 127] on button "Modify Van Schedule" at bounding box center [1207, 133] width 114 height 21
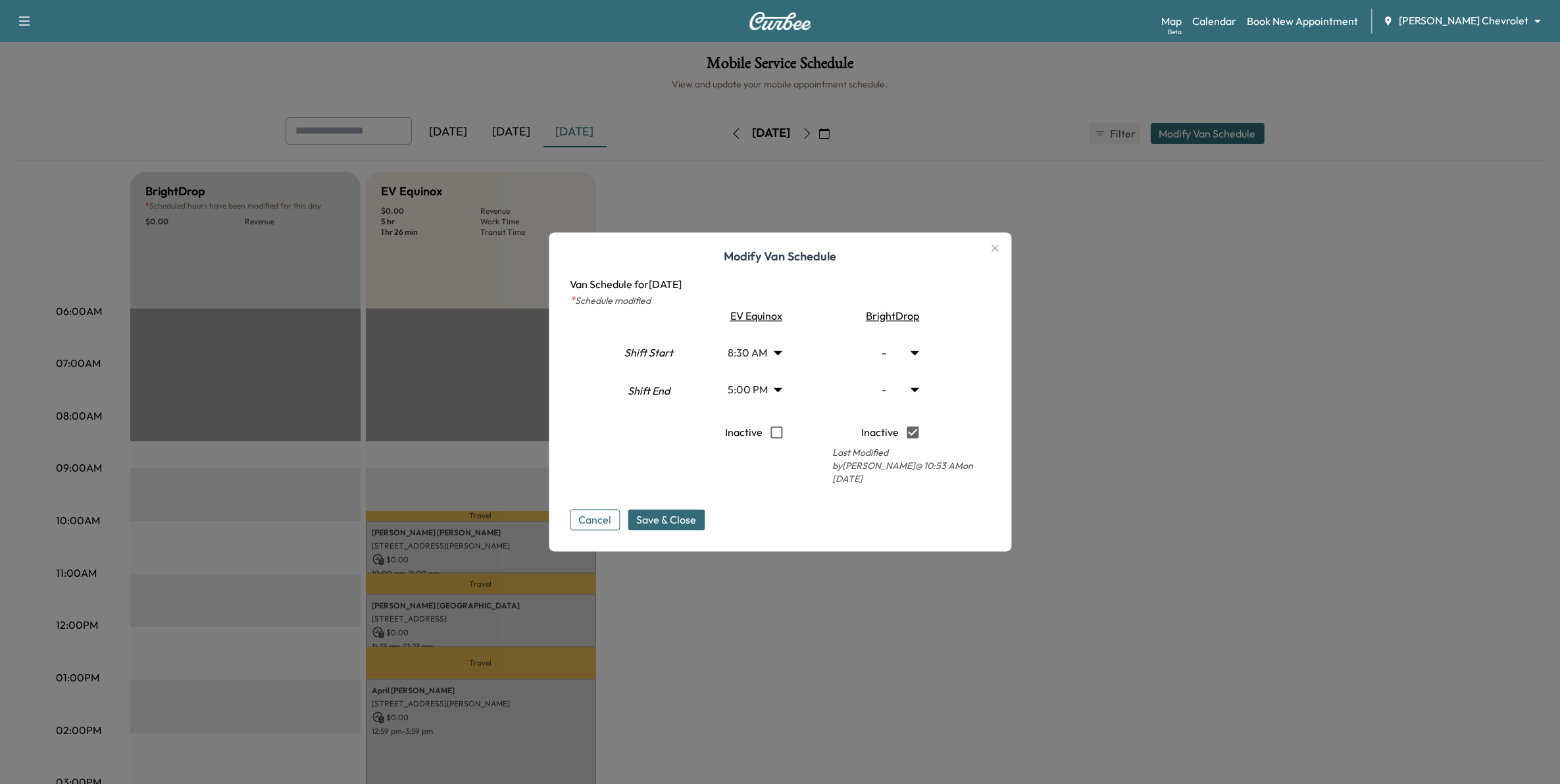
click at [784, 363] on body "Support Log Out Map Beta Calendar Book New Appointment Mauer Chevrolet ********…" at bounding box center [780, 392] width 1560 height 784
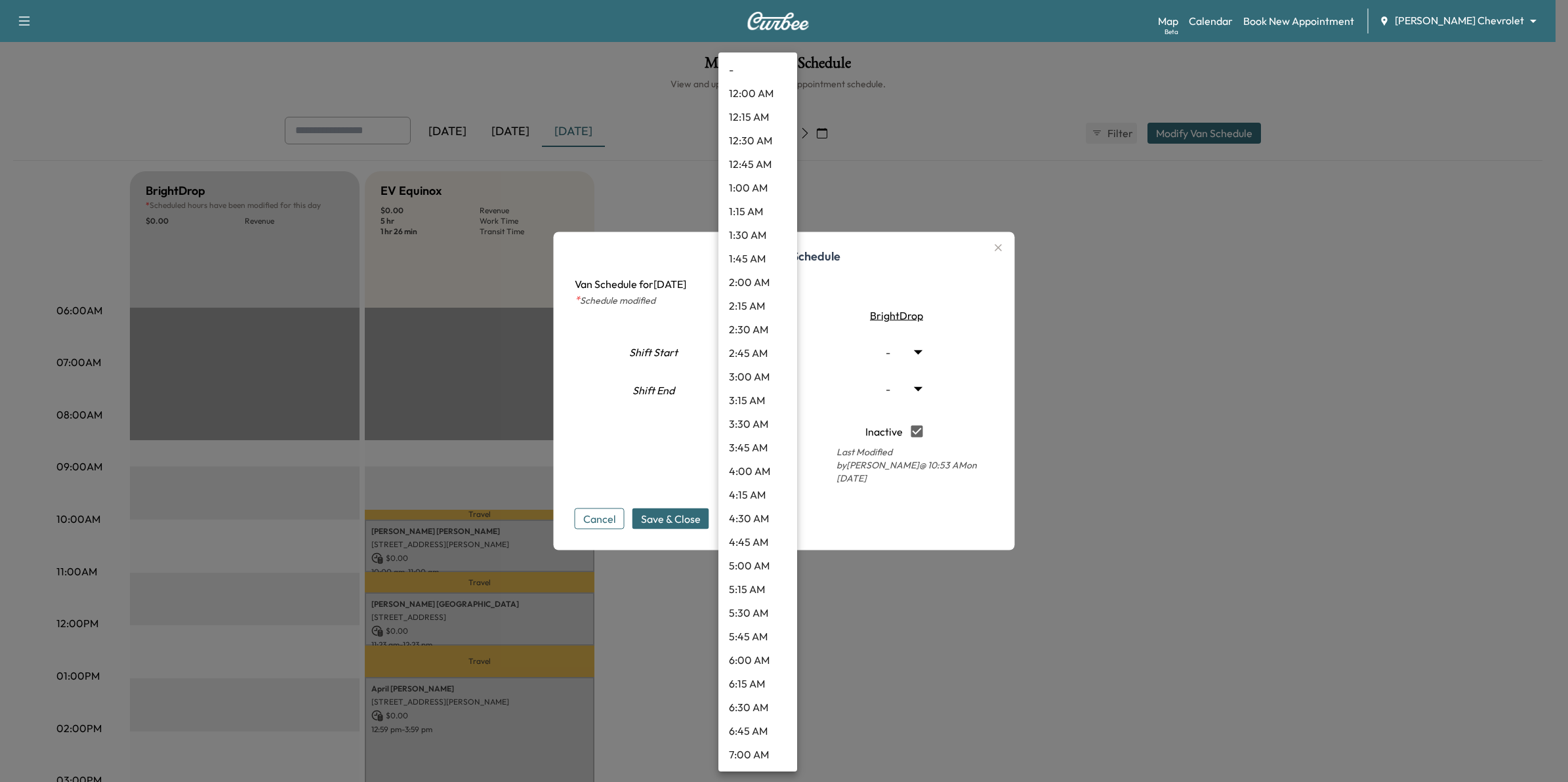
scroll to position [484, 0]
click at [759, 365] on li "8:00 AM" at bounding box center [758, 365] width 79 height 24
type input "*"
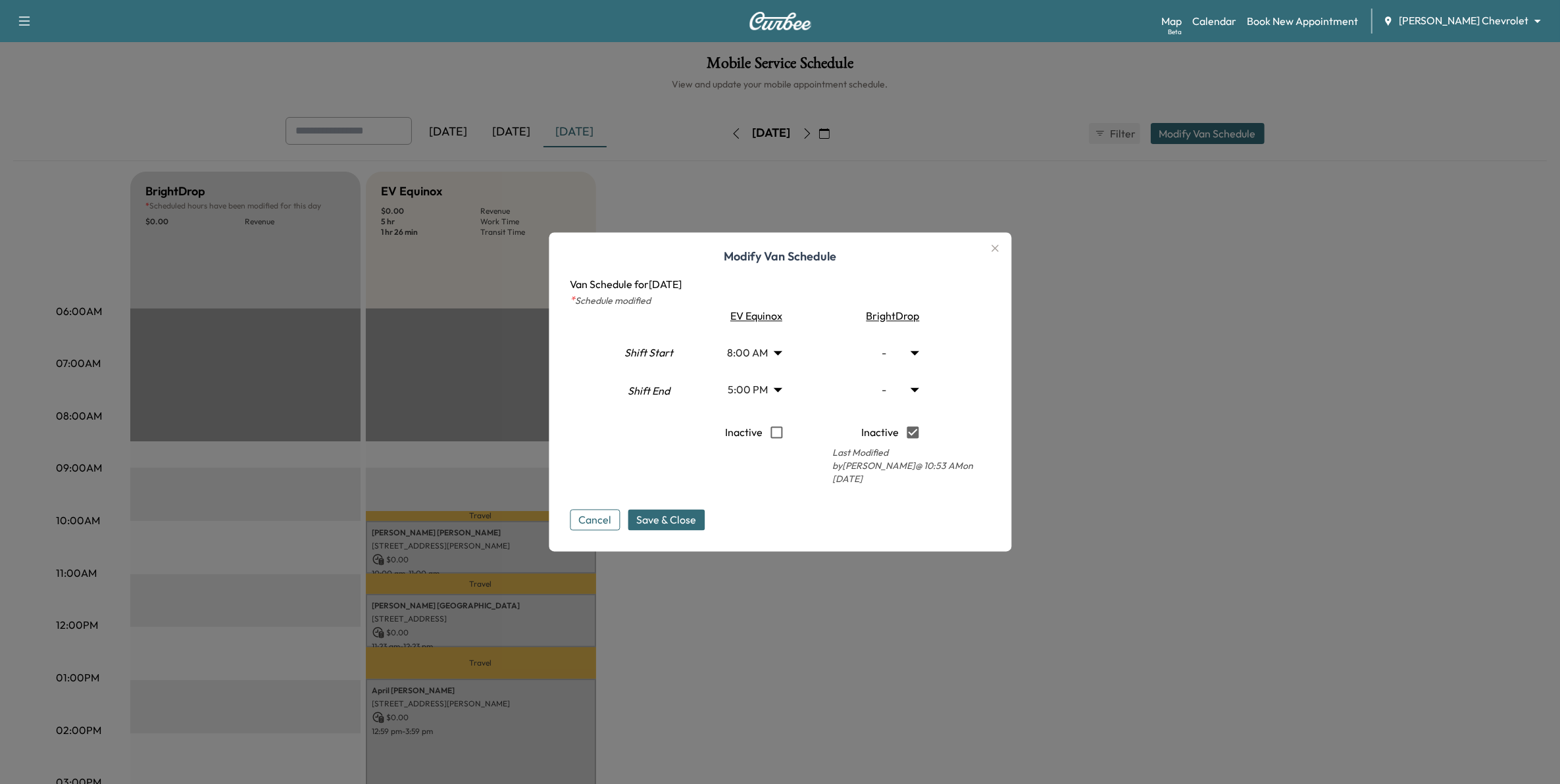
click at [695, 519] on span "Save & Close" at bounding box center [666, 520] width 60 height 16
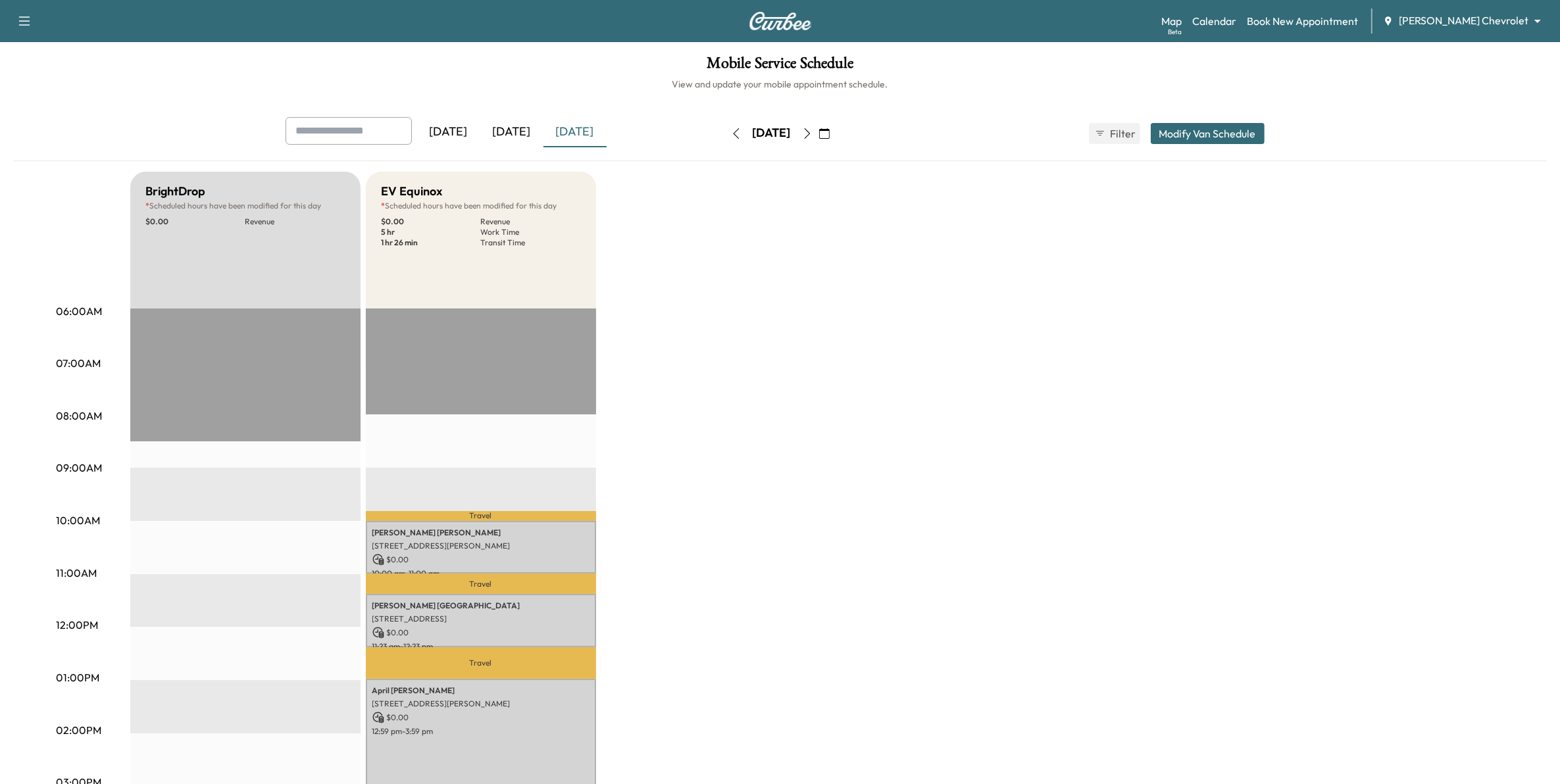
click at [512, 131] on div "Today" at bounding box center [512, 132] width 63 height 30
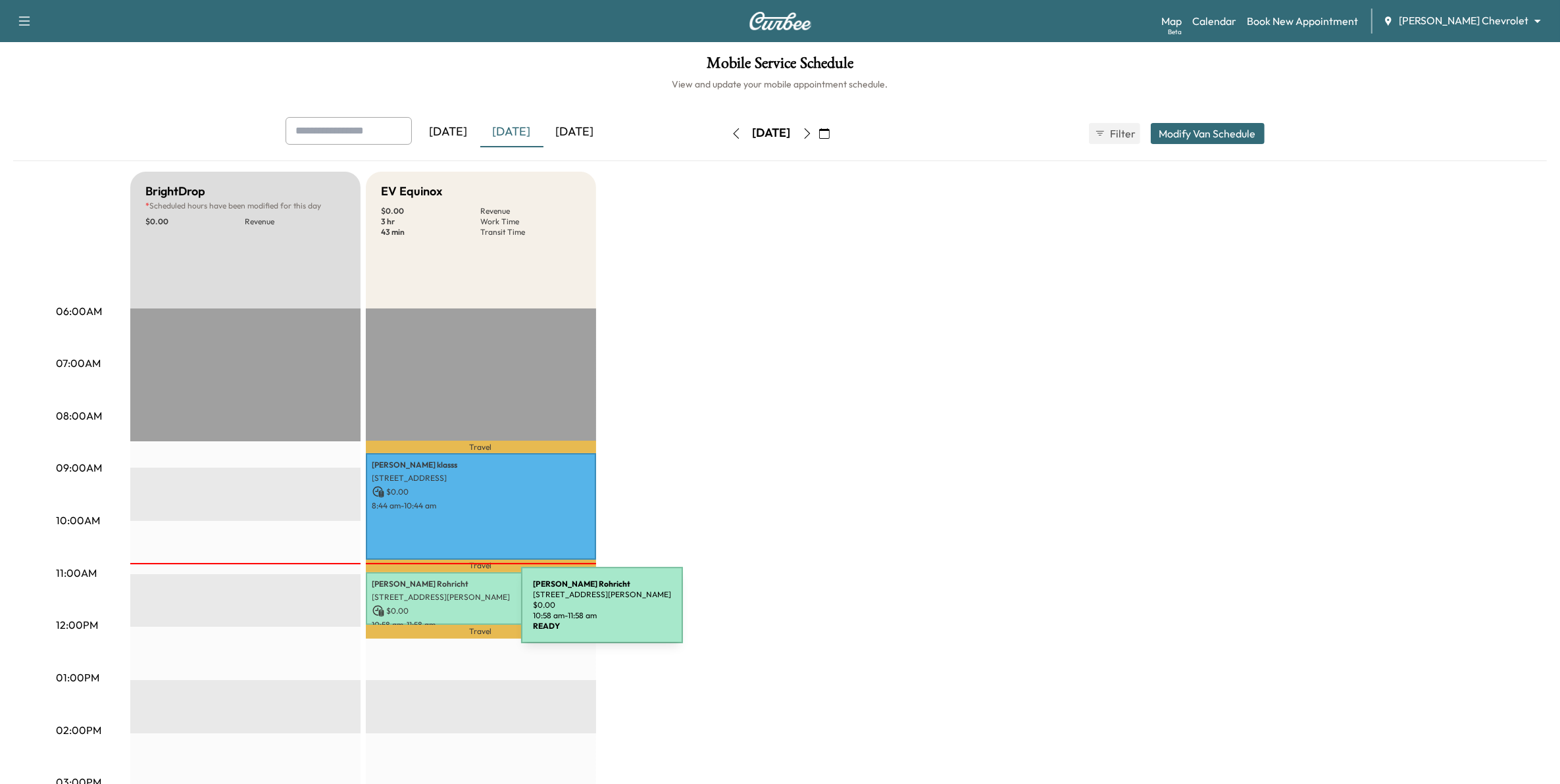
click at [428, 609] on p "$ 0.00" at bounding box center [481, 611] width 217 height 12
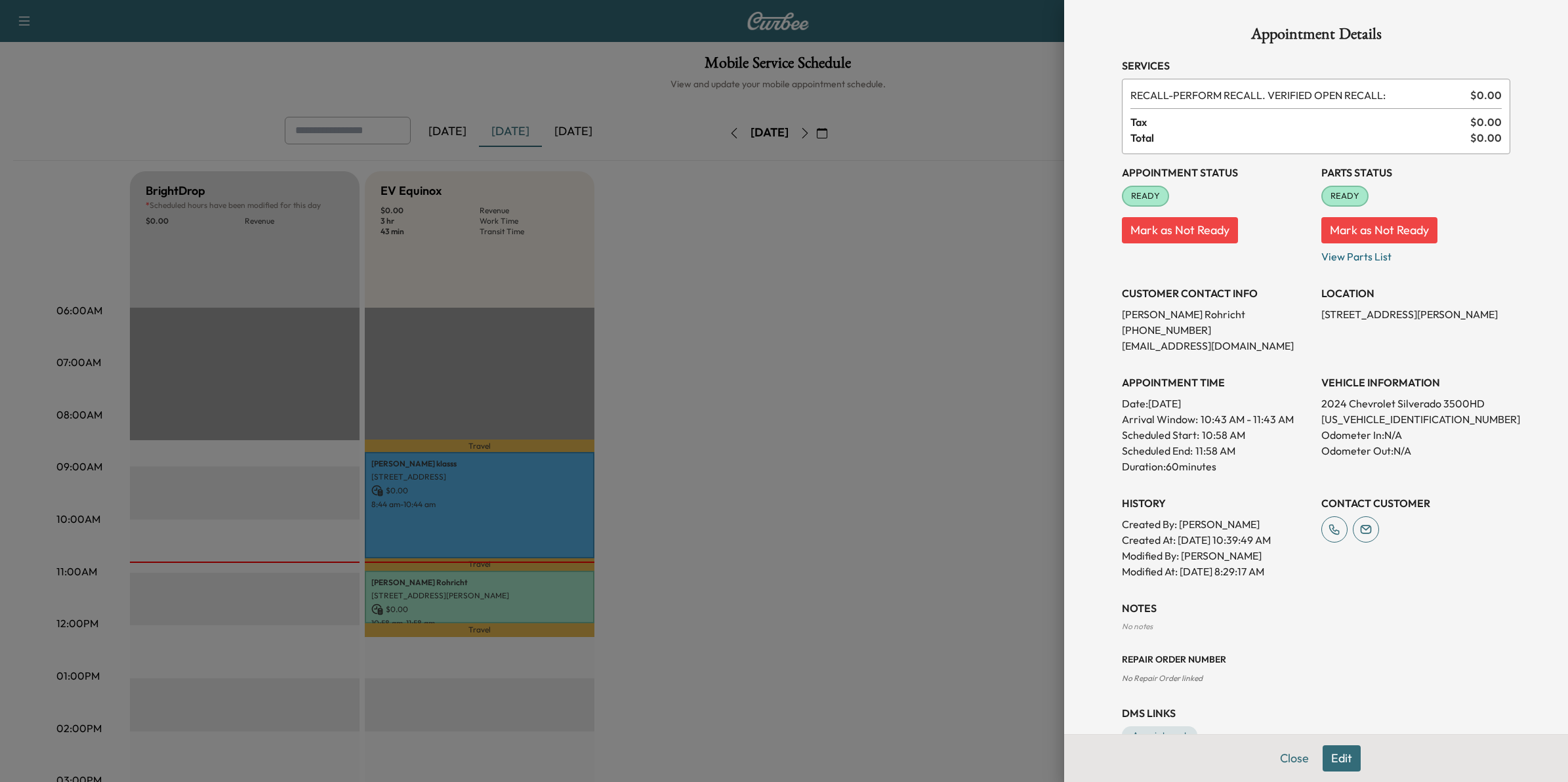
scroll to position [37, 0]
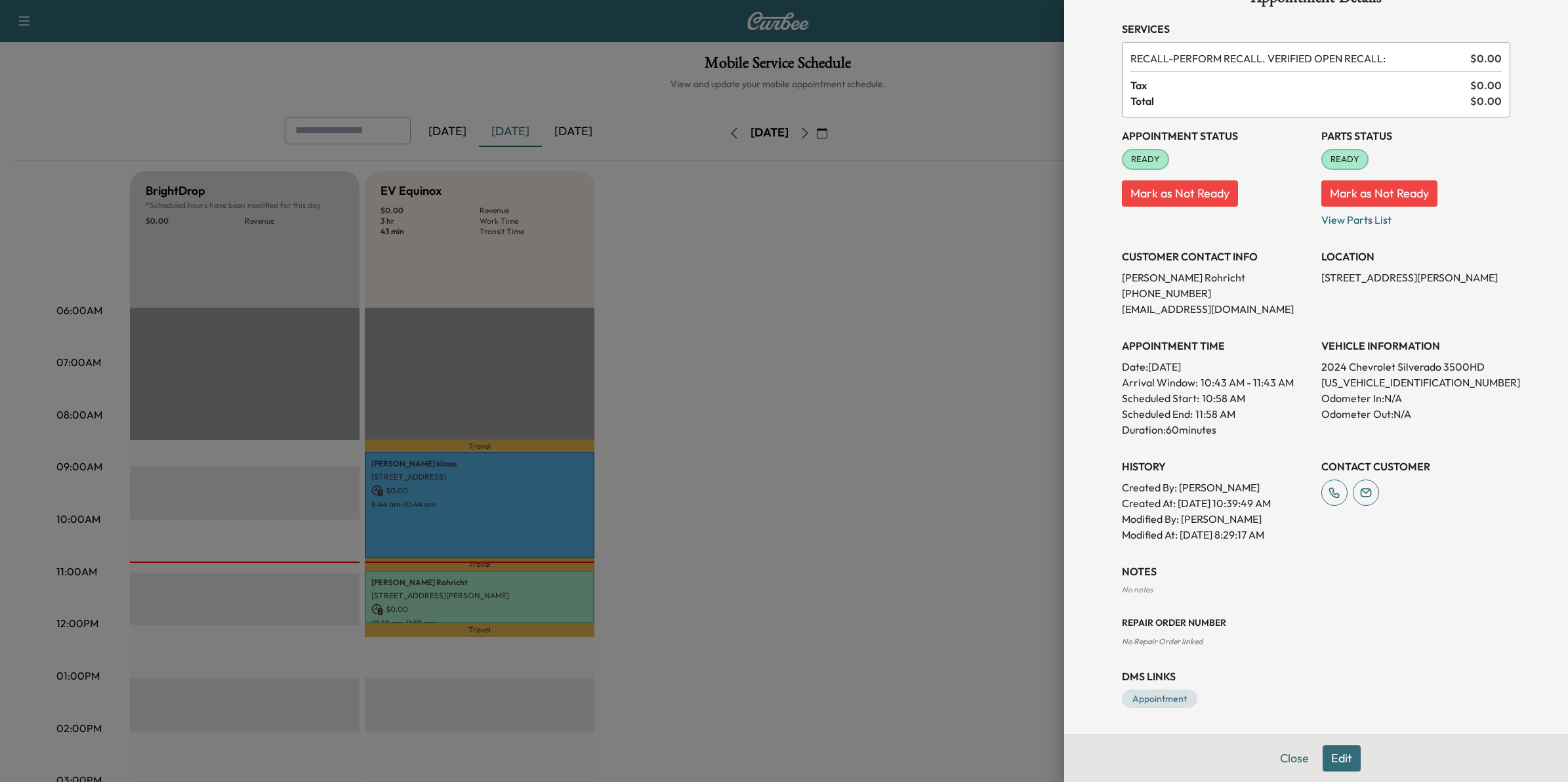
click at [1163, 184] on button "Mark as Not Ready" at bounding box center [1180, 193] width 116 height 26
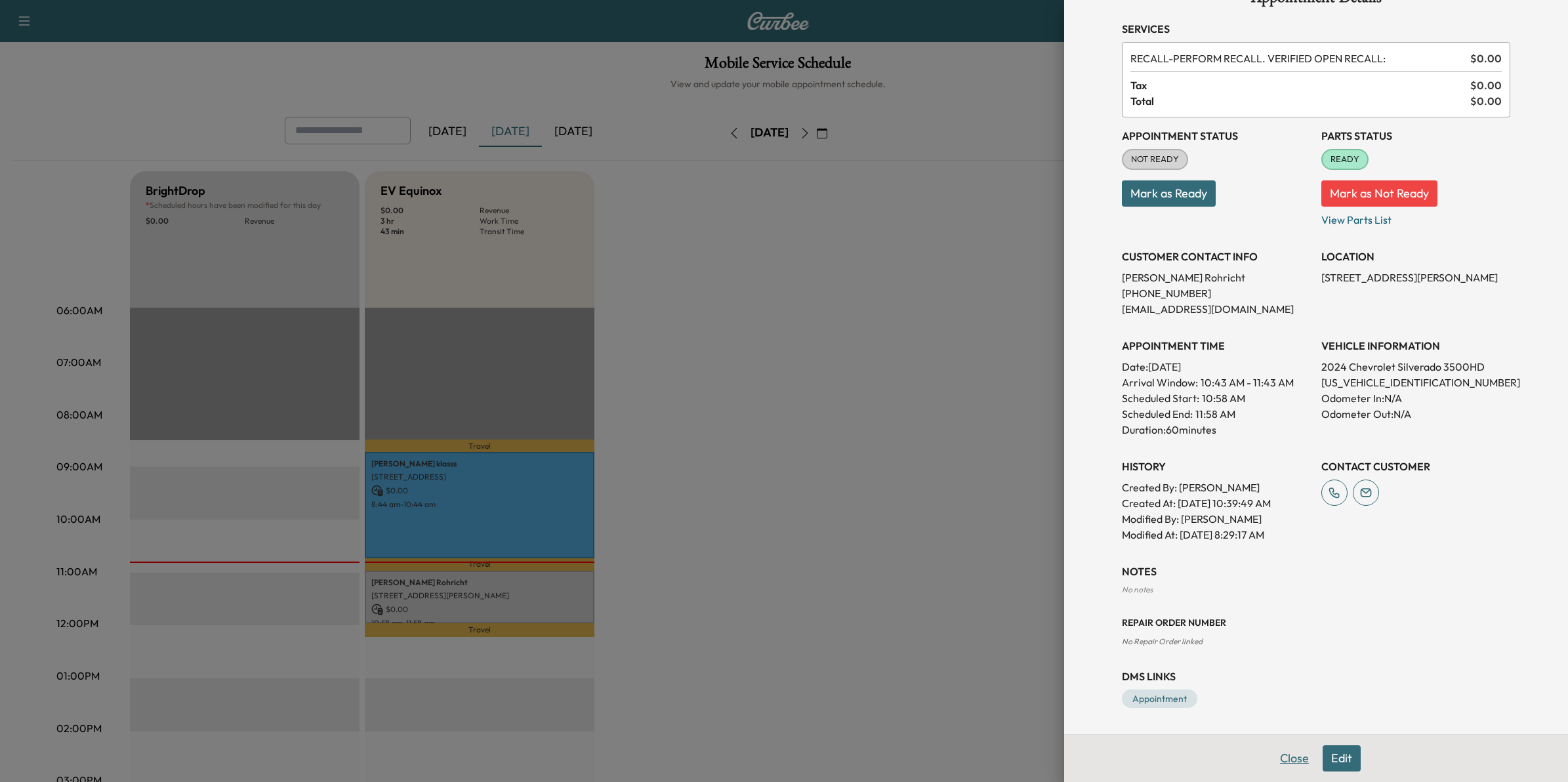
click at [1291, 763] on button "Close" at bounding box center [1294, 758] width 46 height 26
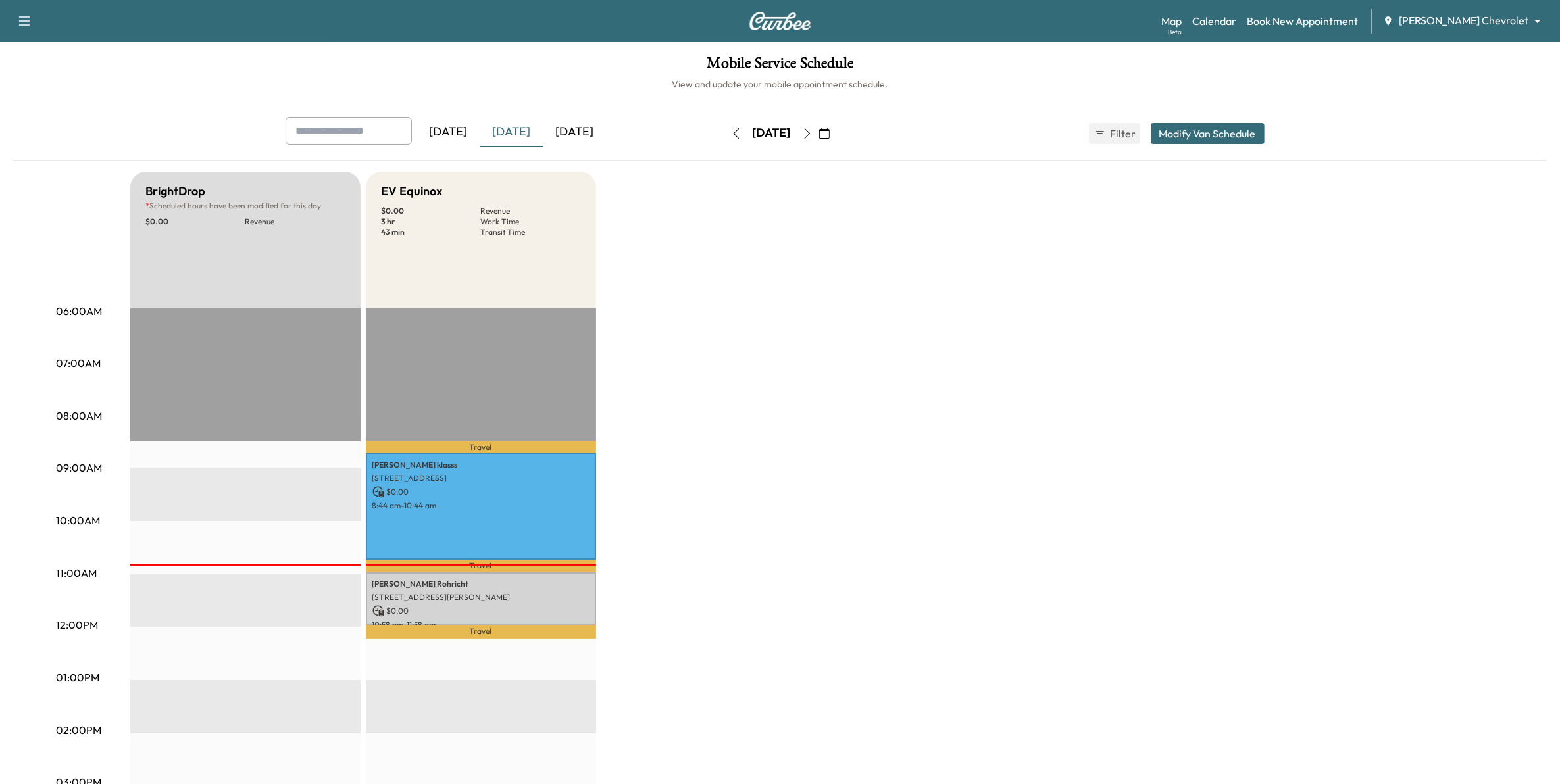
click at [1358, 25] on link "Book New Appointment" at bounding box center [1303, 21] width 112 height 16
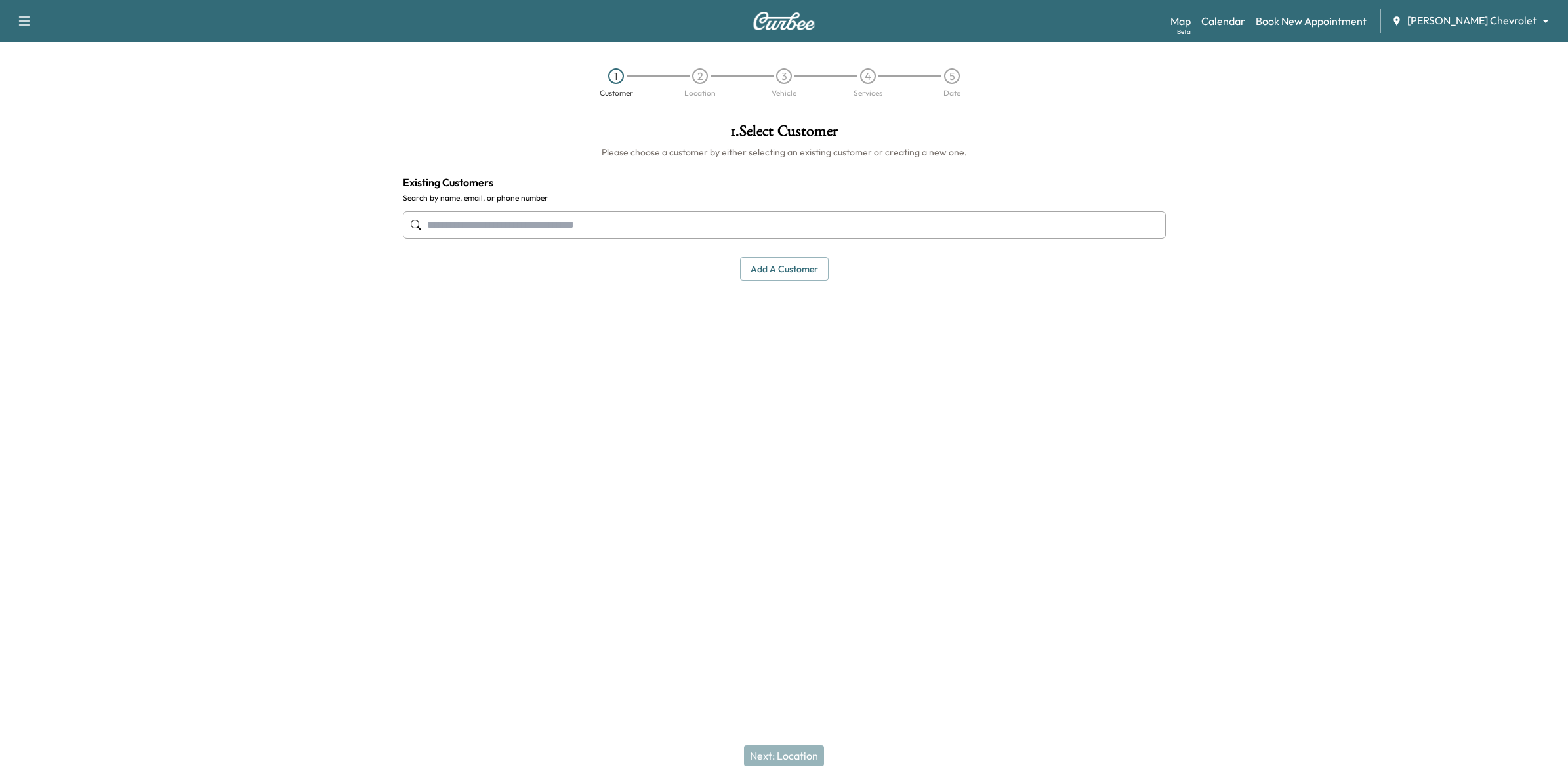
click at [1245, 24] on link "Calendar" at bounding box center [1223, 21] width 44 height 15
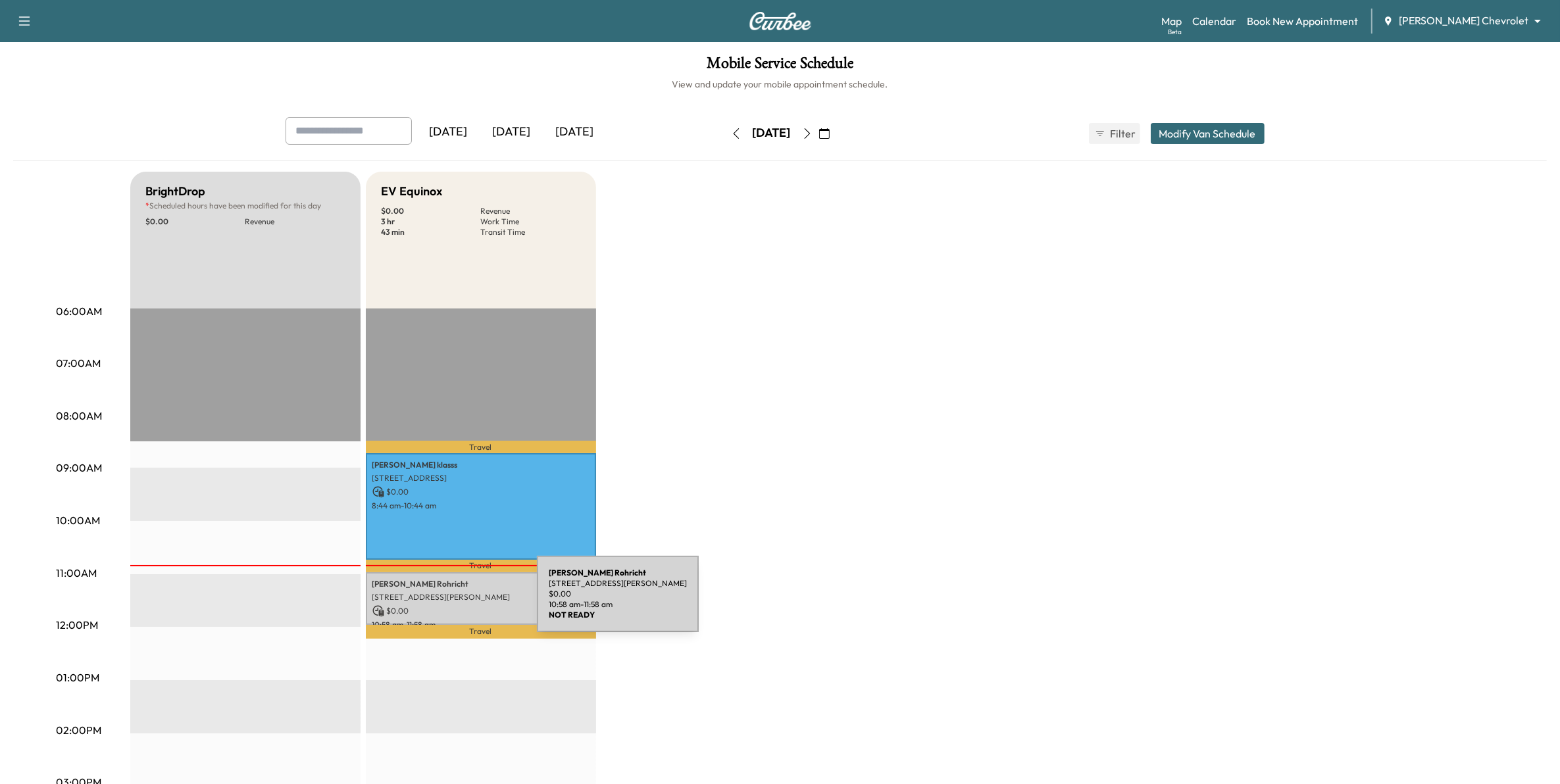
click at [438, 605] on p "$ 0.00" at bounding box center [481, 611] width 217 height 12
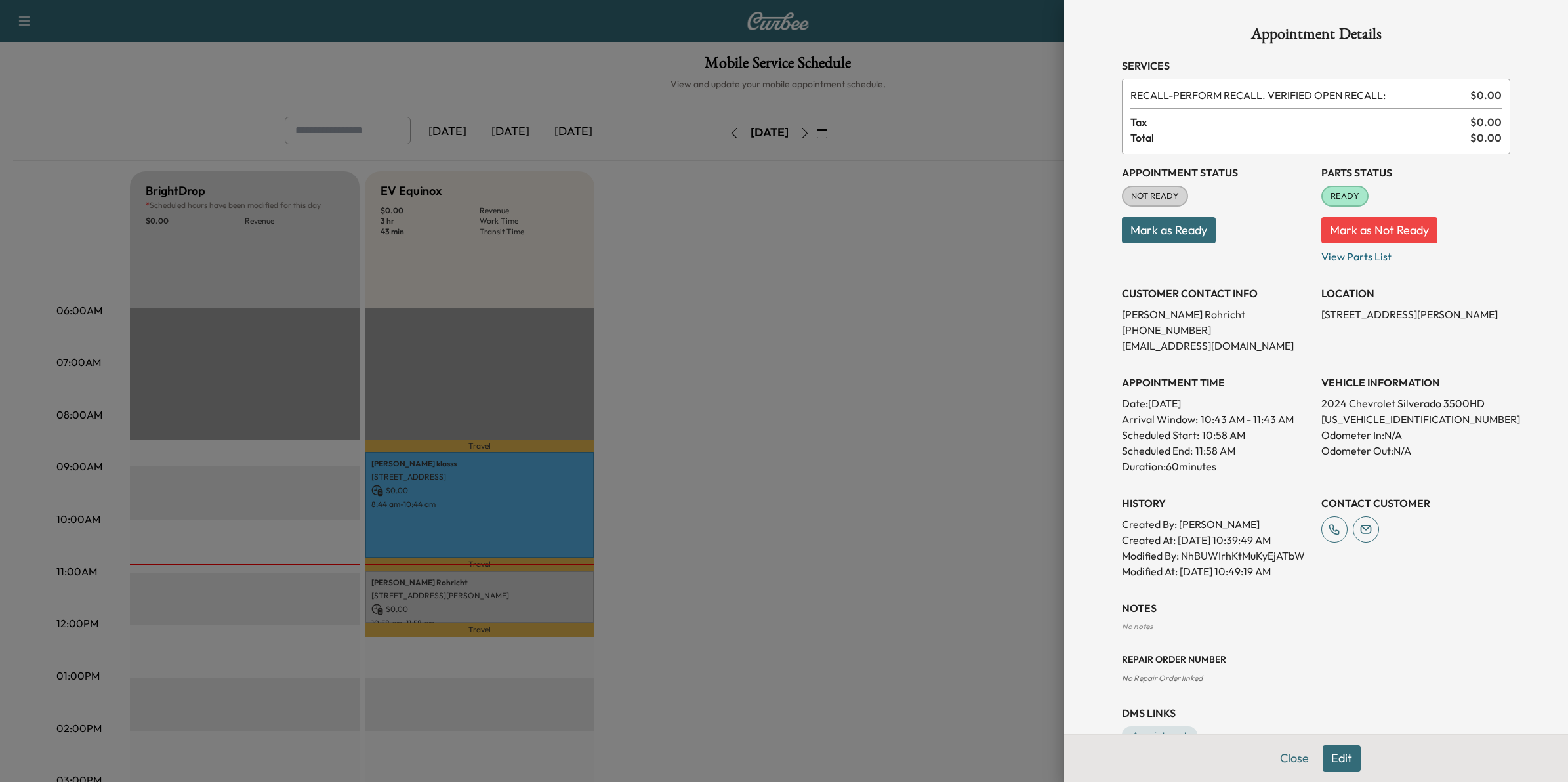
drag, startPoint x: 997, startPoint y: 190, endPoint x: 1027, endPoint y: 194, distance: 30.3
click at [998, 190] on div at bounding box center [784, 391] width 1568 height 782
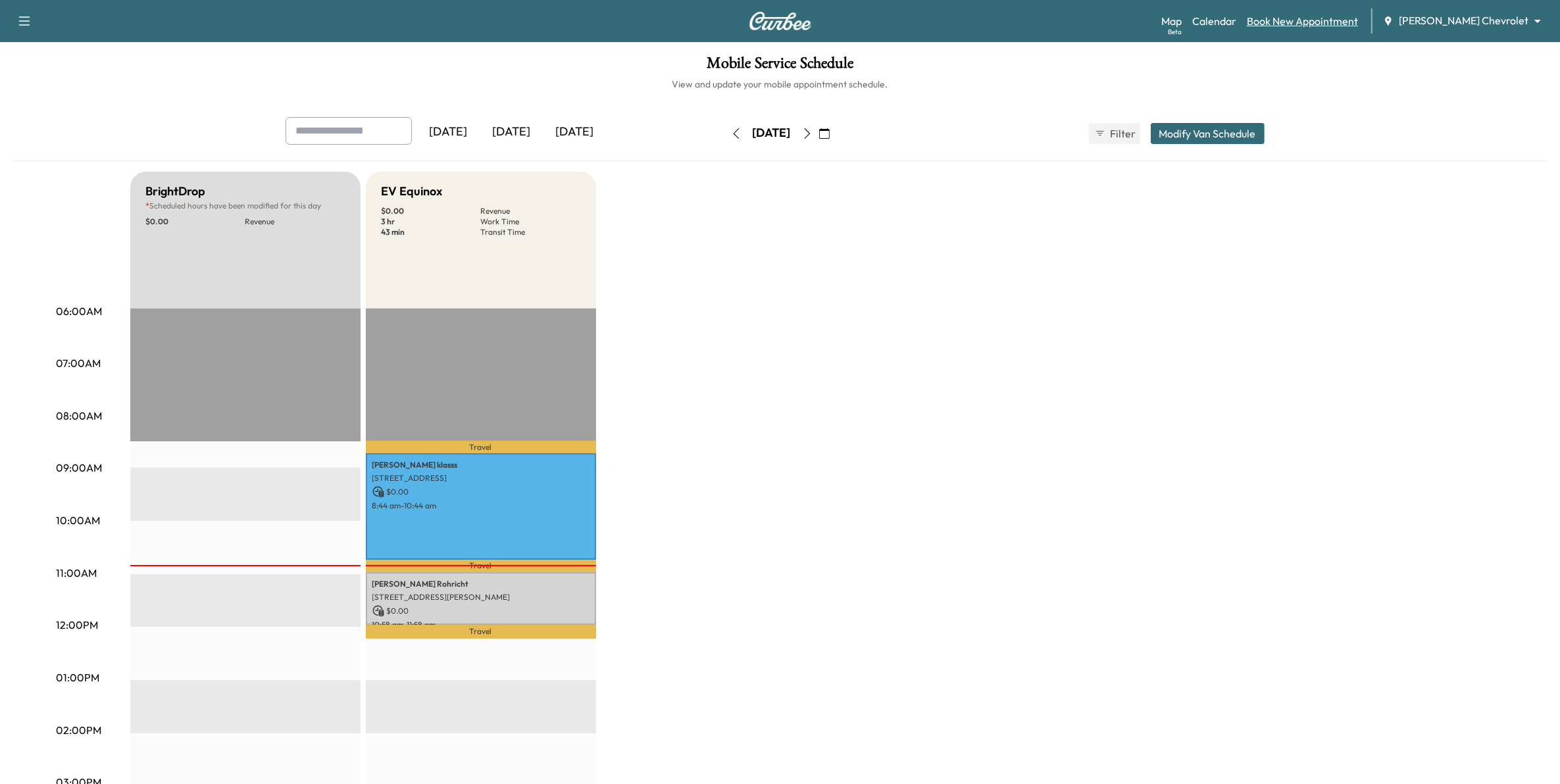
click at [1323, 20] on link "Book New Appointment" at bounding box center [1303, 21] width 112 height 16
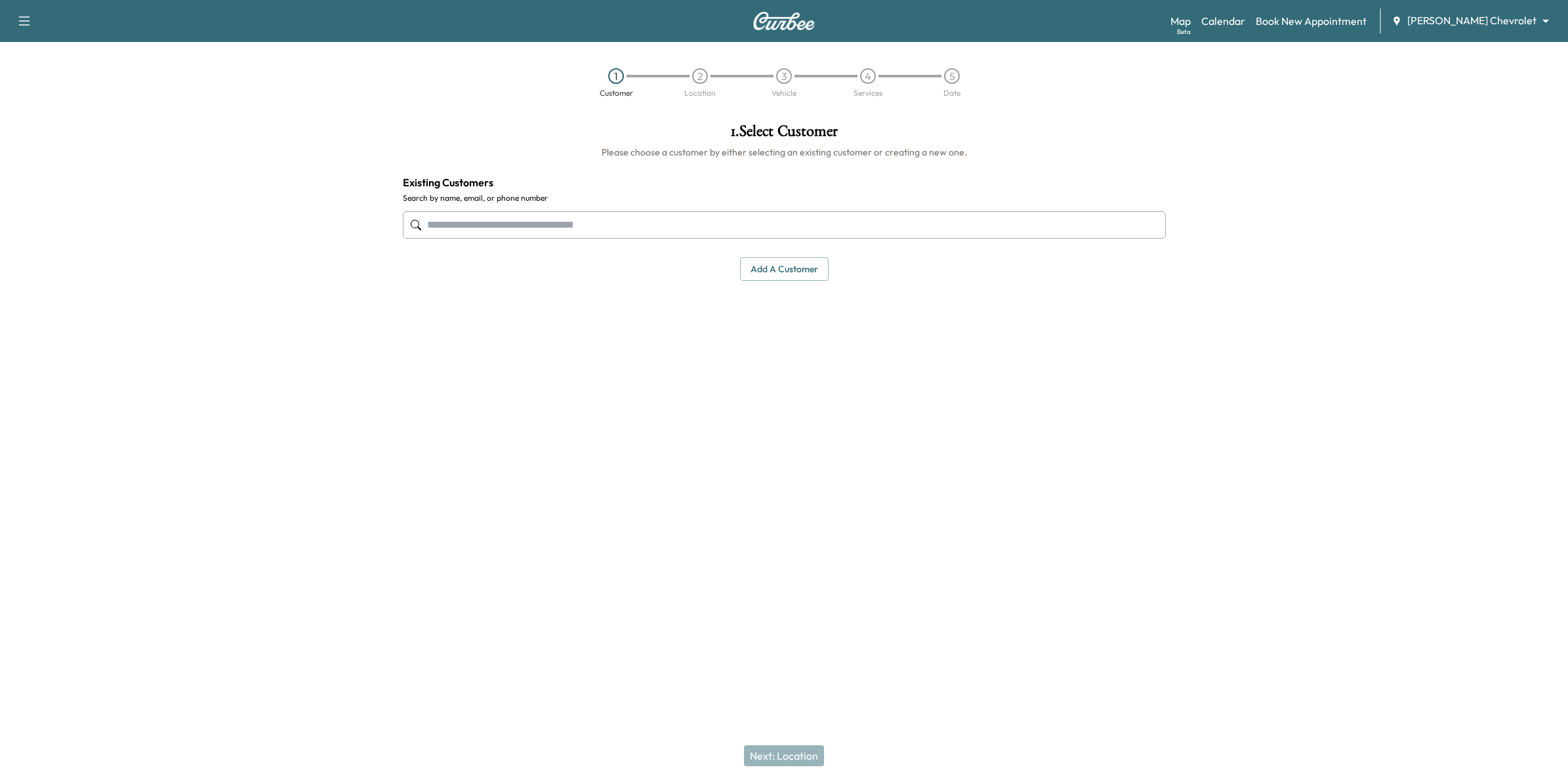
click at [628, 220] on input "text" at bounding box center [784, 225] width 763 height 27
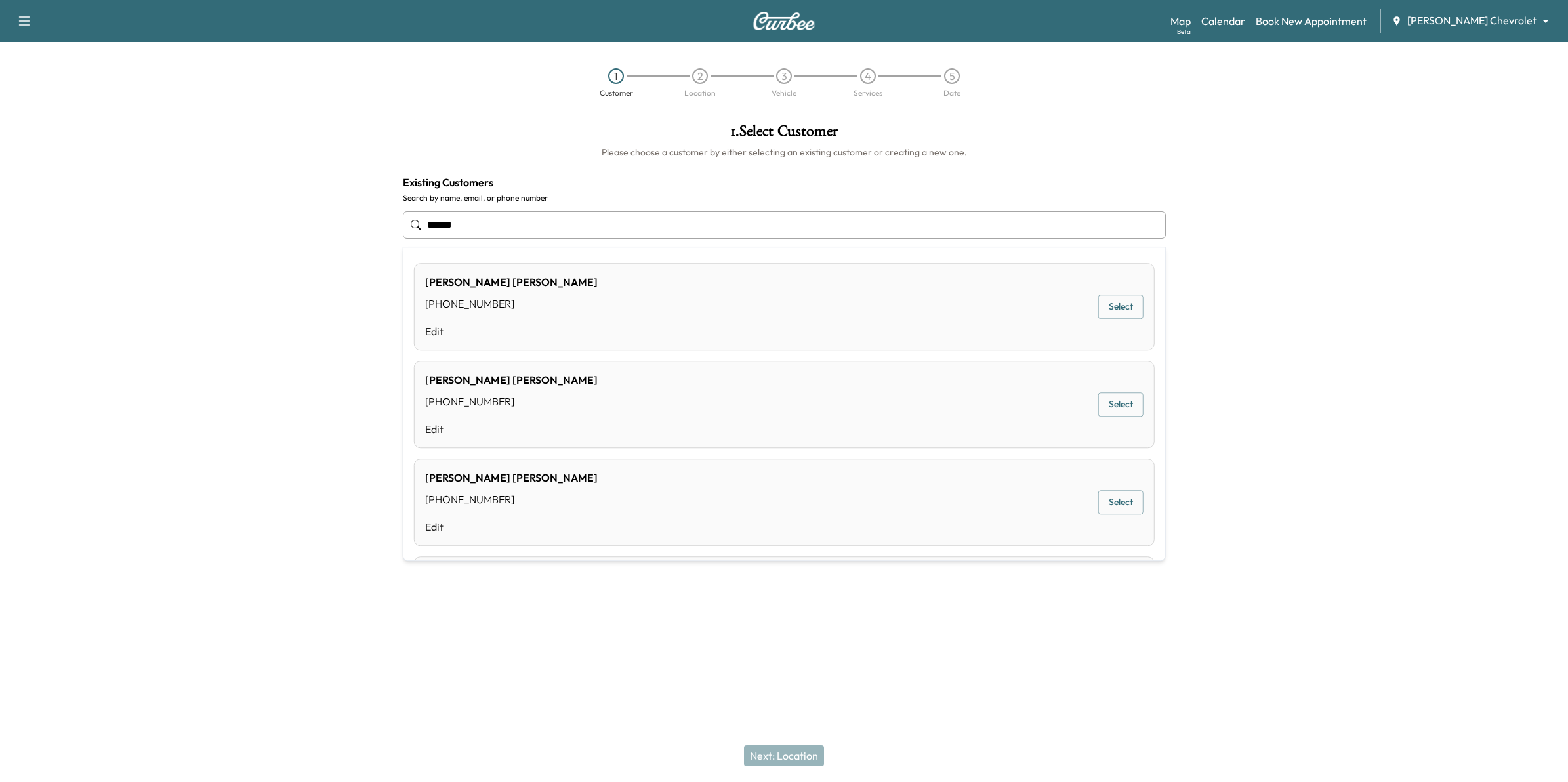
type input "*****"
click at [1353, 20] on link "Book New Appointment" at bounding box center [1311, 21] width 111 height 15
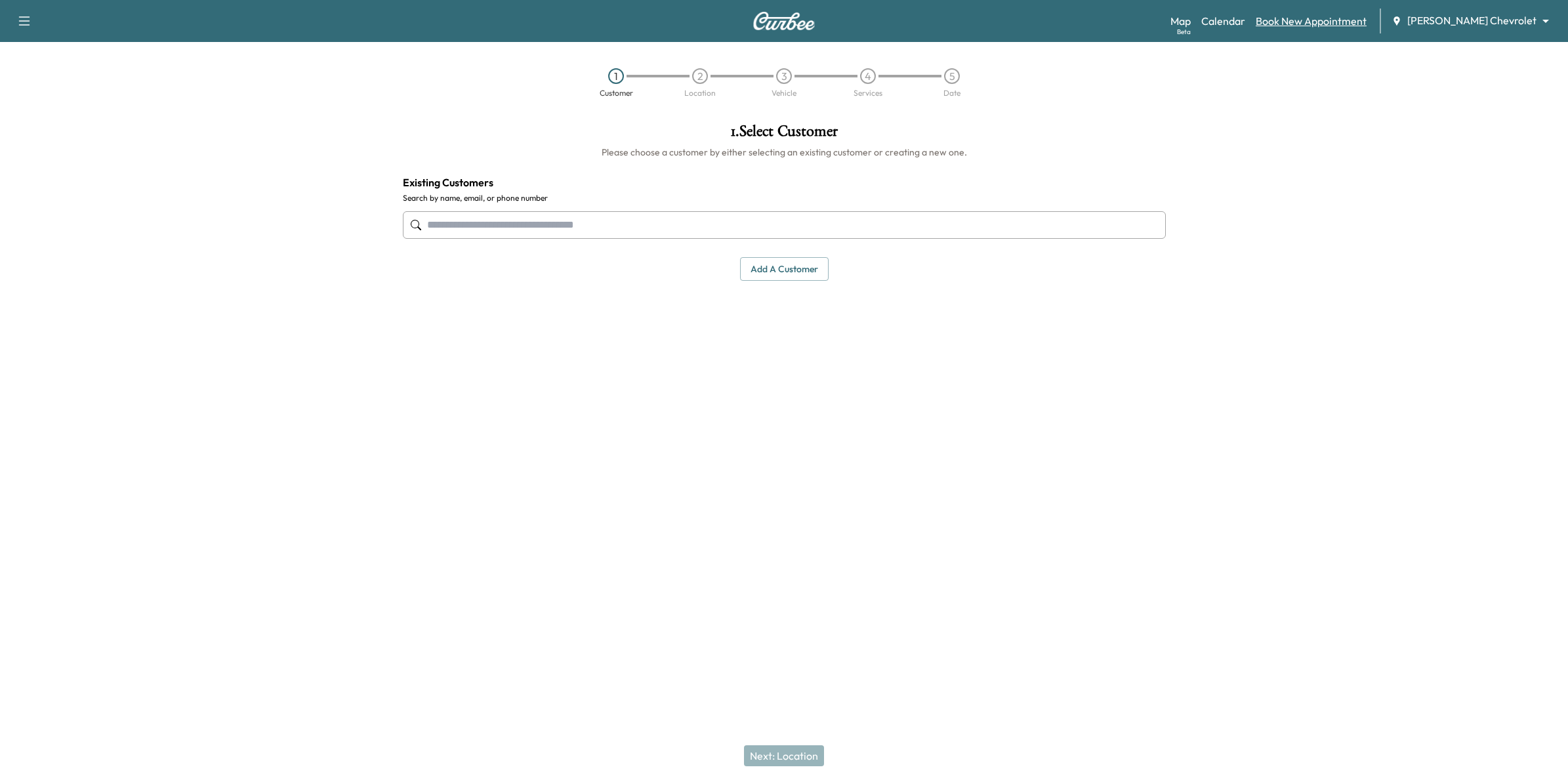
click at [1351, 22] on link "Book New Appointment" at bounding box center [1311, 21] width 111 height 15
click at [1268, 30] on div "Map Beta Calendar Book New Appointment Mauer Chevrolet ******** ​" at bounding box center [1364, 20] width 387 height 25
click at [1245, 22] on link "Calendar" at bounding box center [1223, 21] width 44 height 15
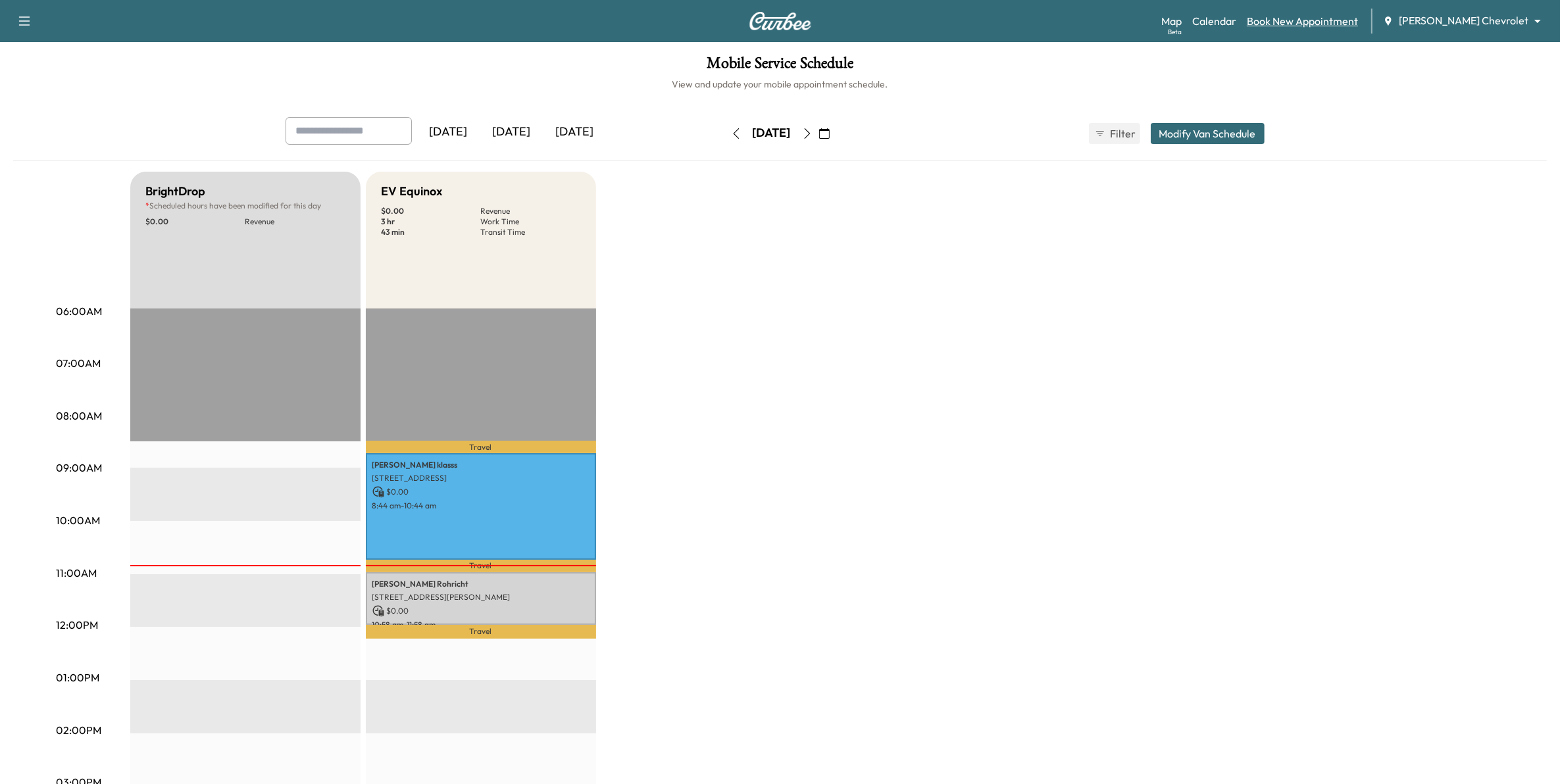
click at [1334, 24] on link "Book New Appointment" at bounding box center [1303, 21] width 112 height 16
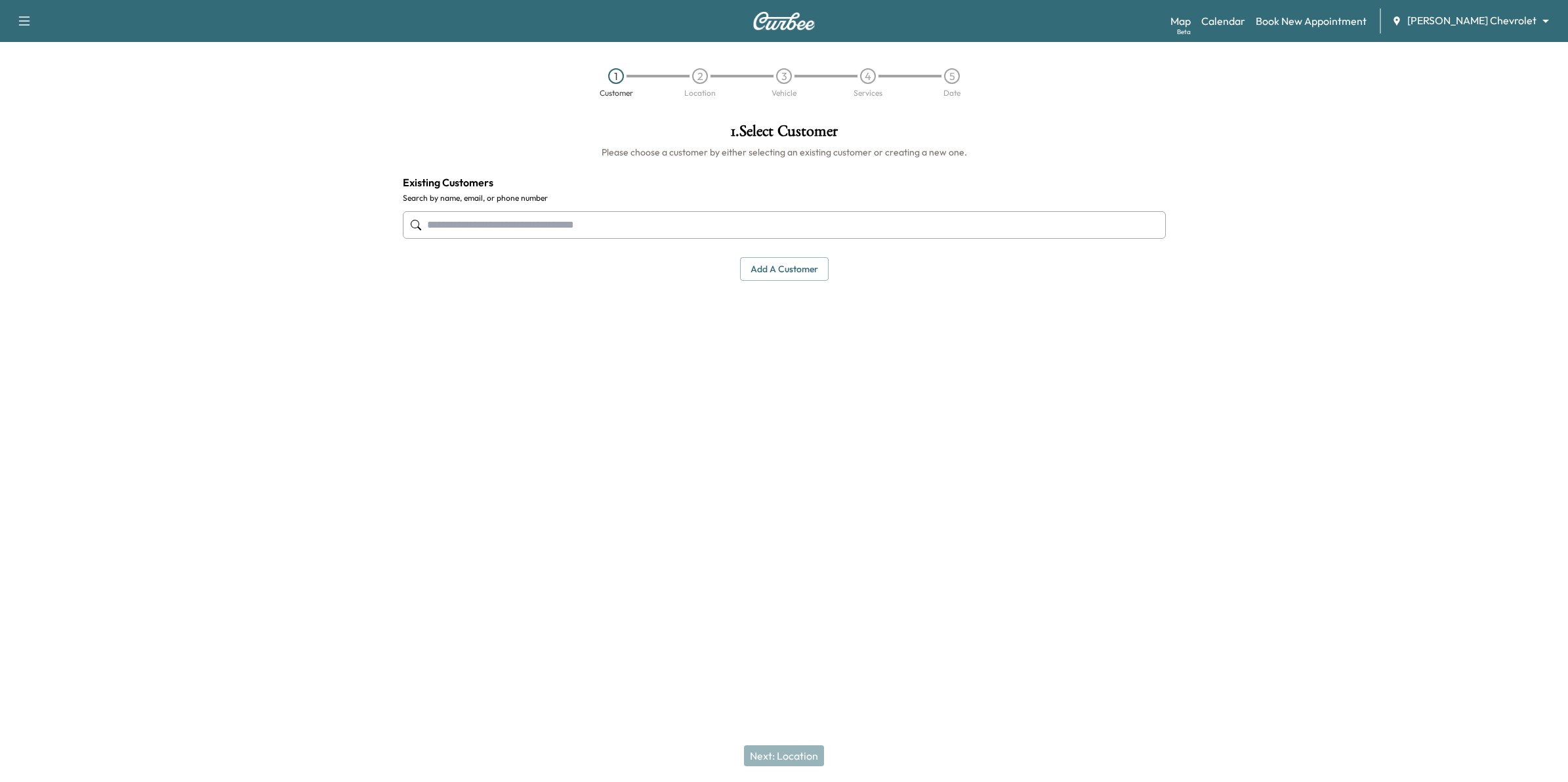
click at [605, 221] on input "text" at bounding box center [784, 225] width 763 height 27
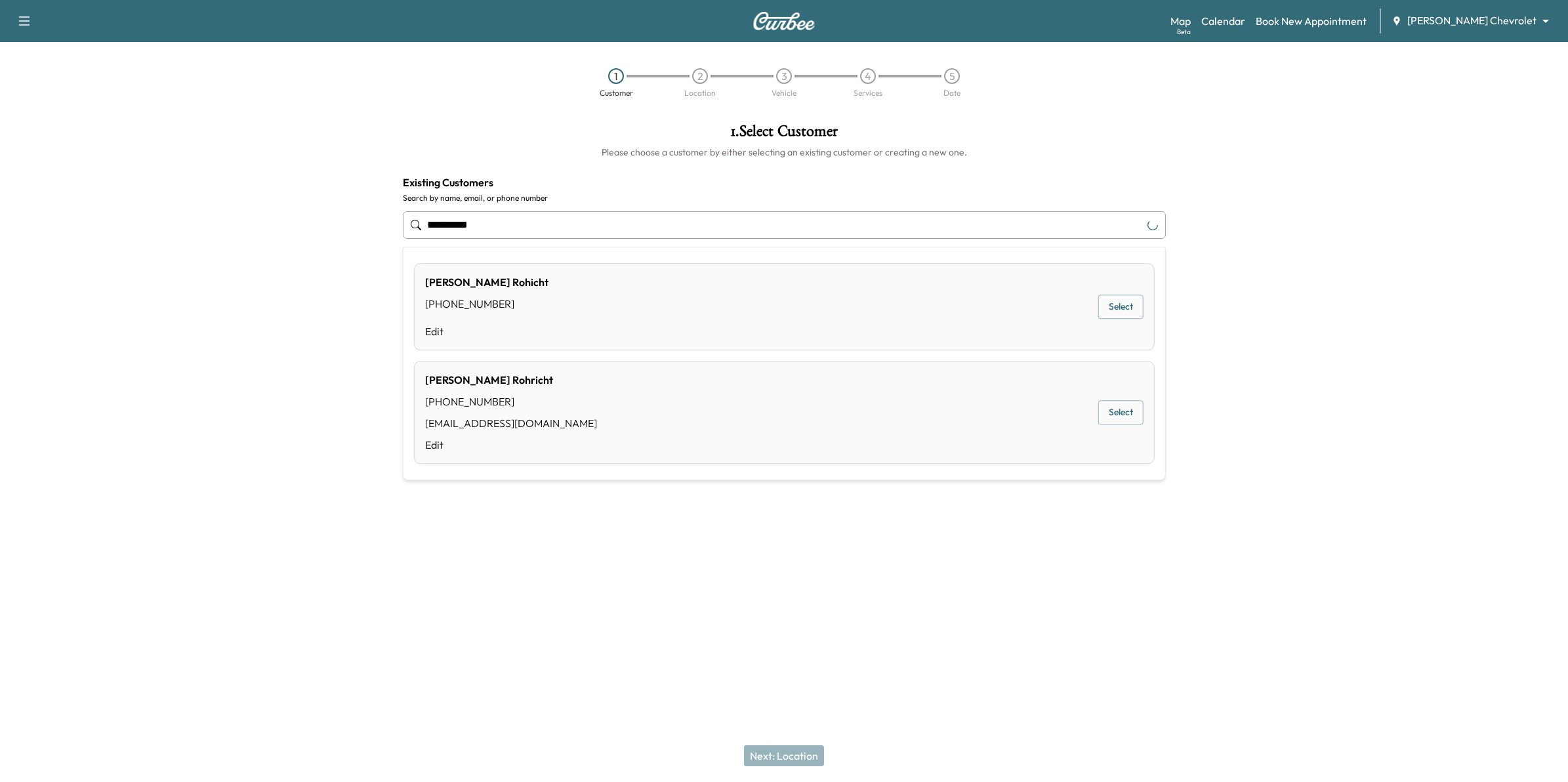
click at [1120, 412] on button "Select" at bounding box center [1121, 413] width 45 height 24
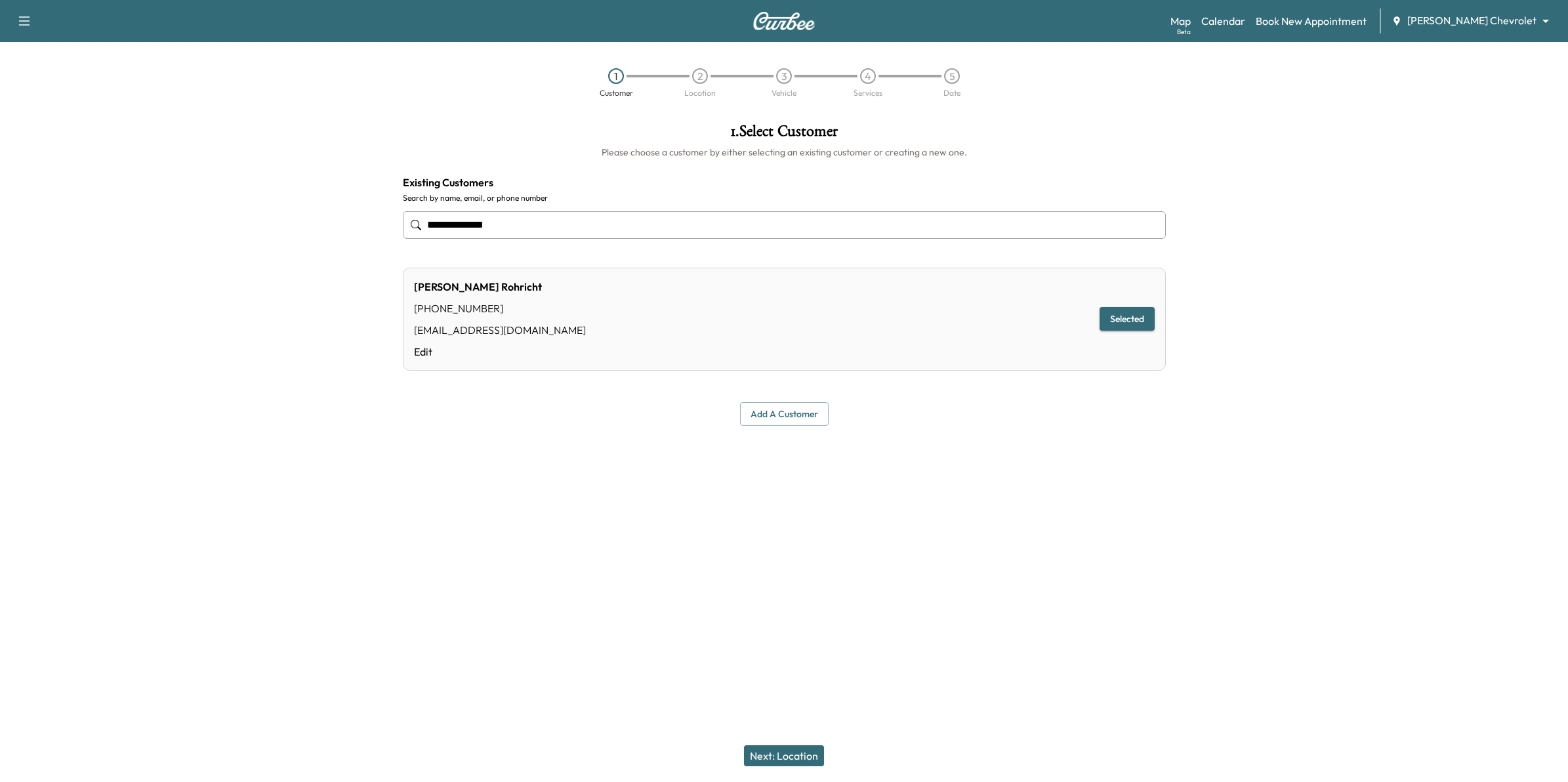
type input "**********"
click at [799, 753] on button "Next: Location" at bounding box center [784, 756] width 80 height 21
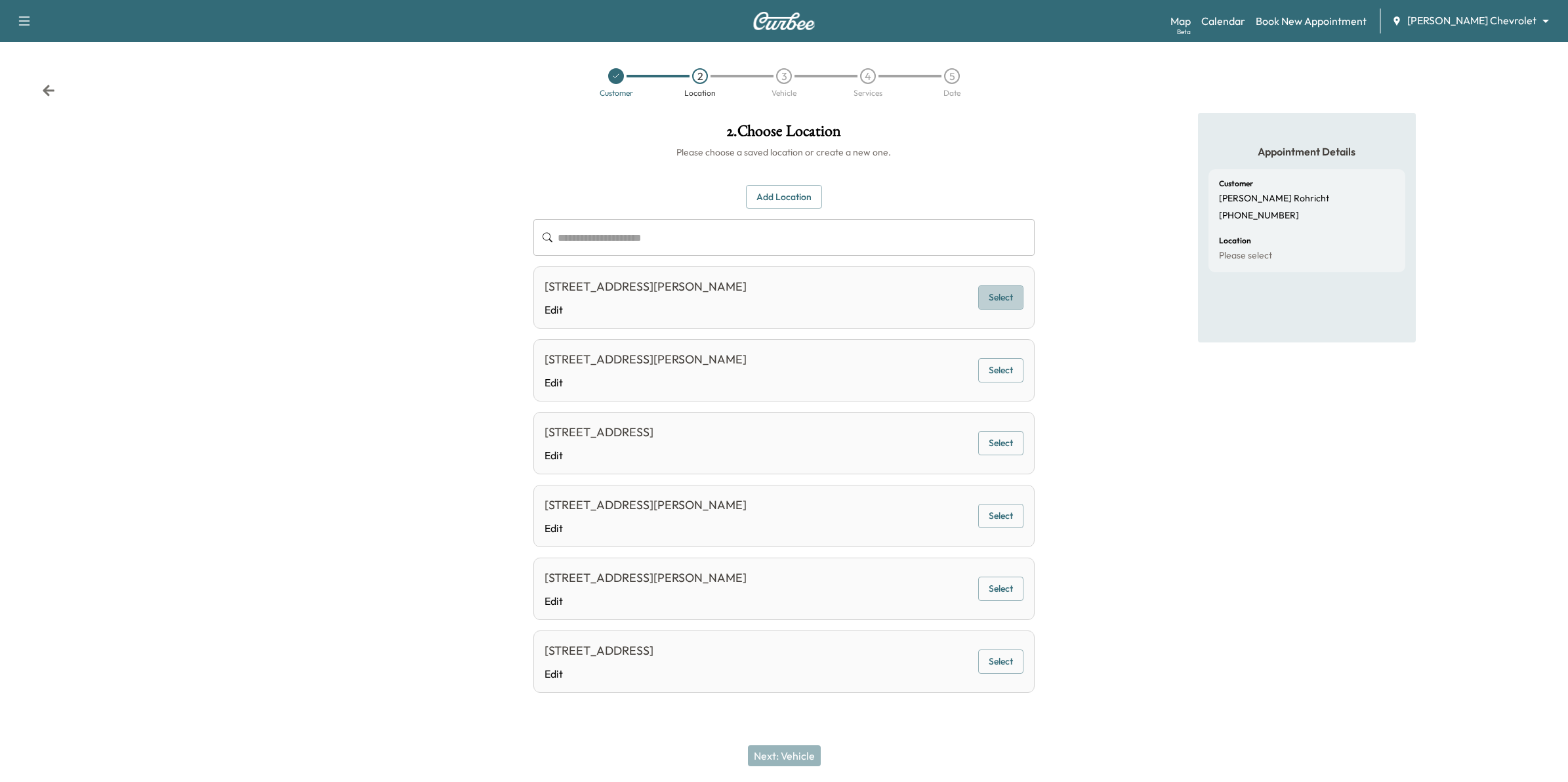
click at [1002, 298] on button "Select" at bounding box center [1001, 298] width 45 height 24
click at [766, 755] on button "Next: Vehicle" at bounding box center [784, 756] width 72 height 21
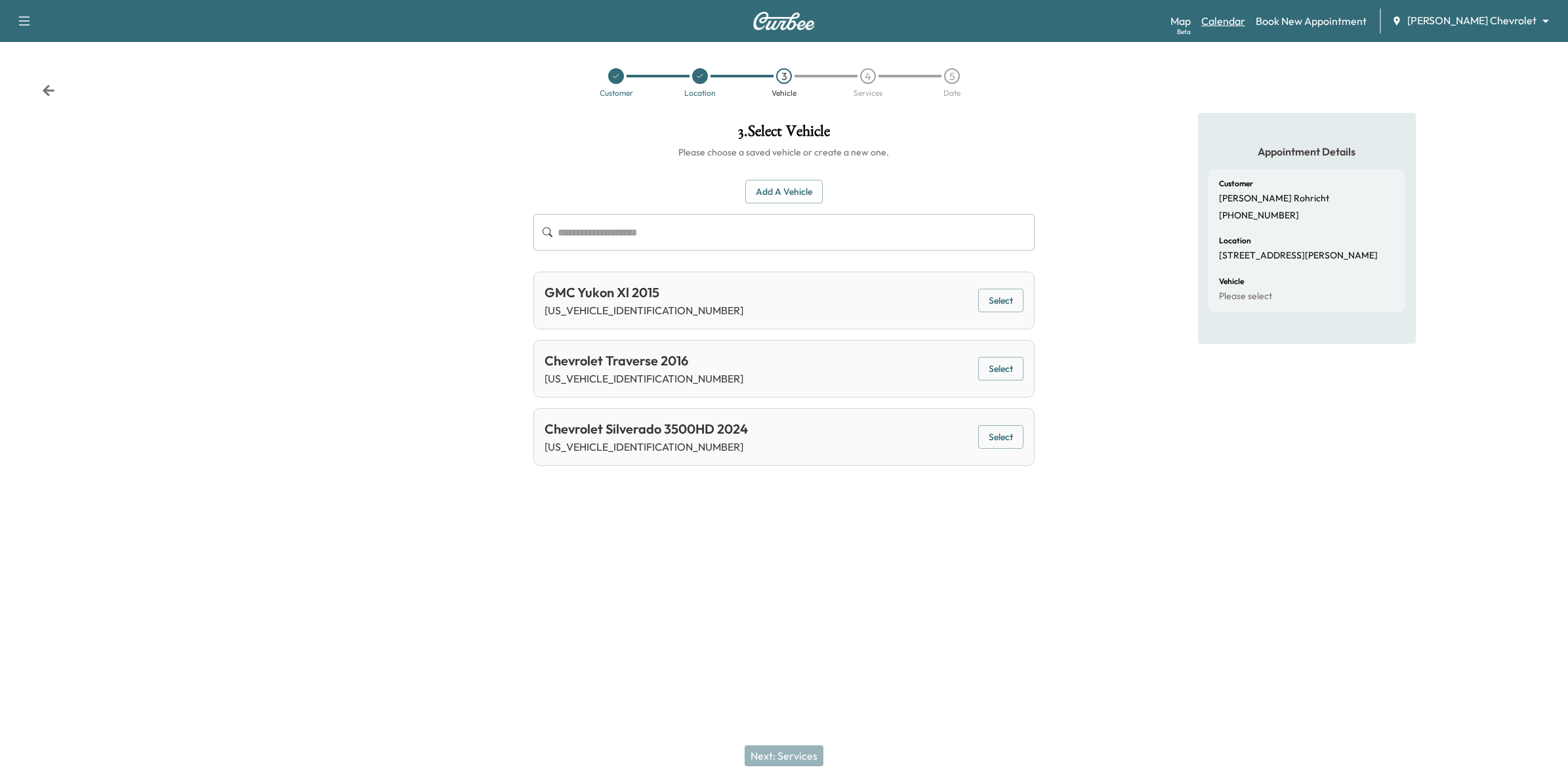
click at [1245, 20] on link "Calendar" at bounding box center [1223, 21] width 44 height 15
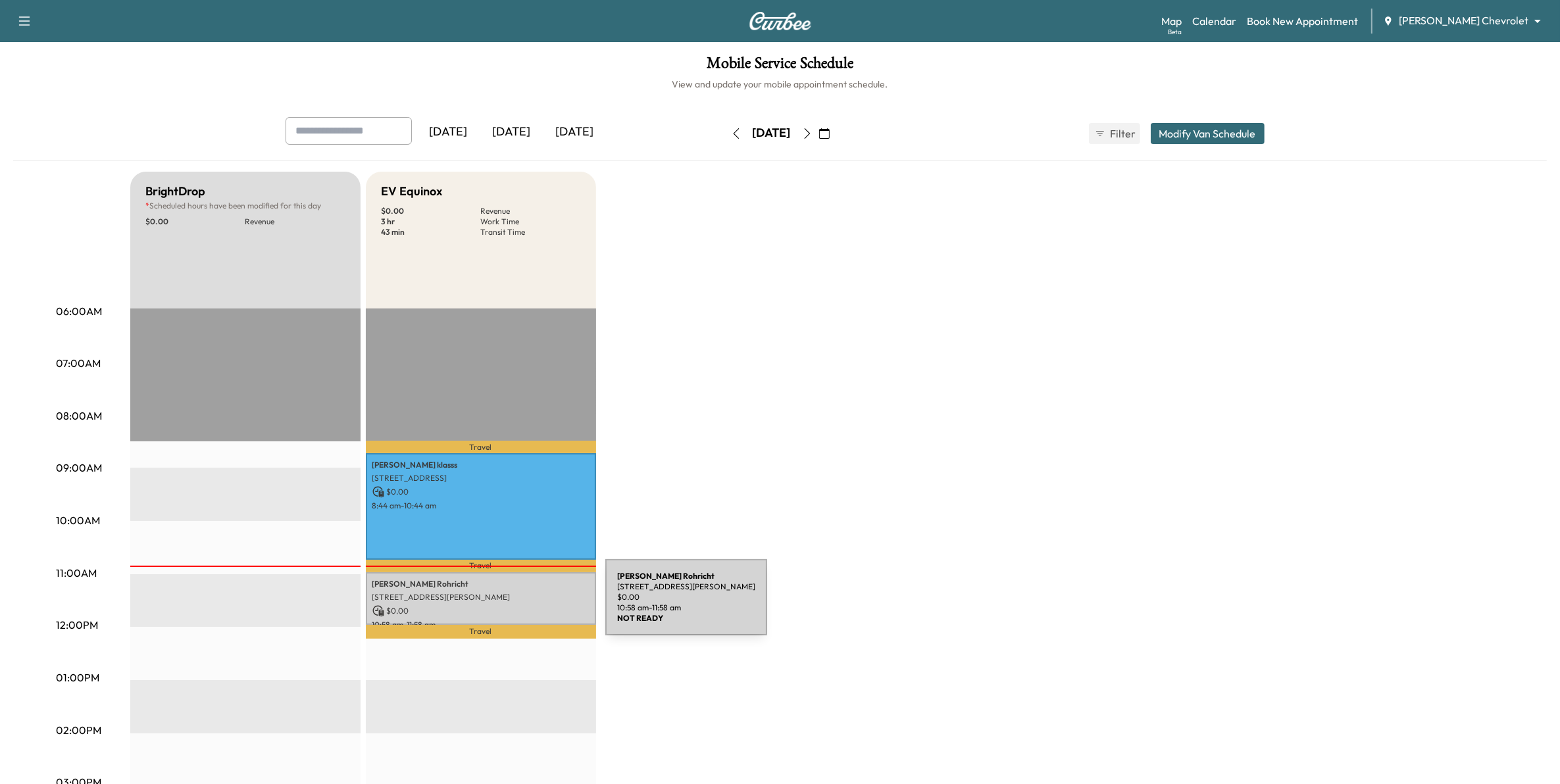
click at [507, 605] on p "$ 0.00" at bounding box center [481, 611] width 217 height 12
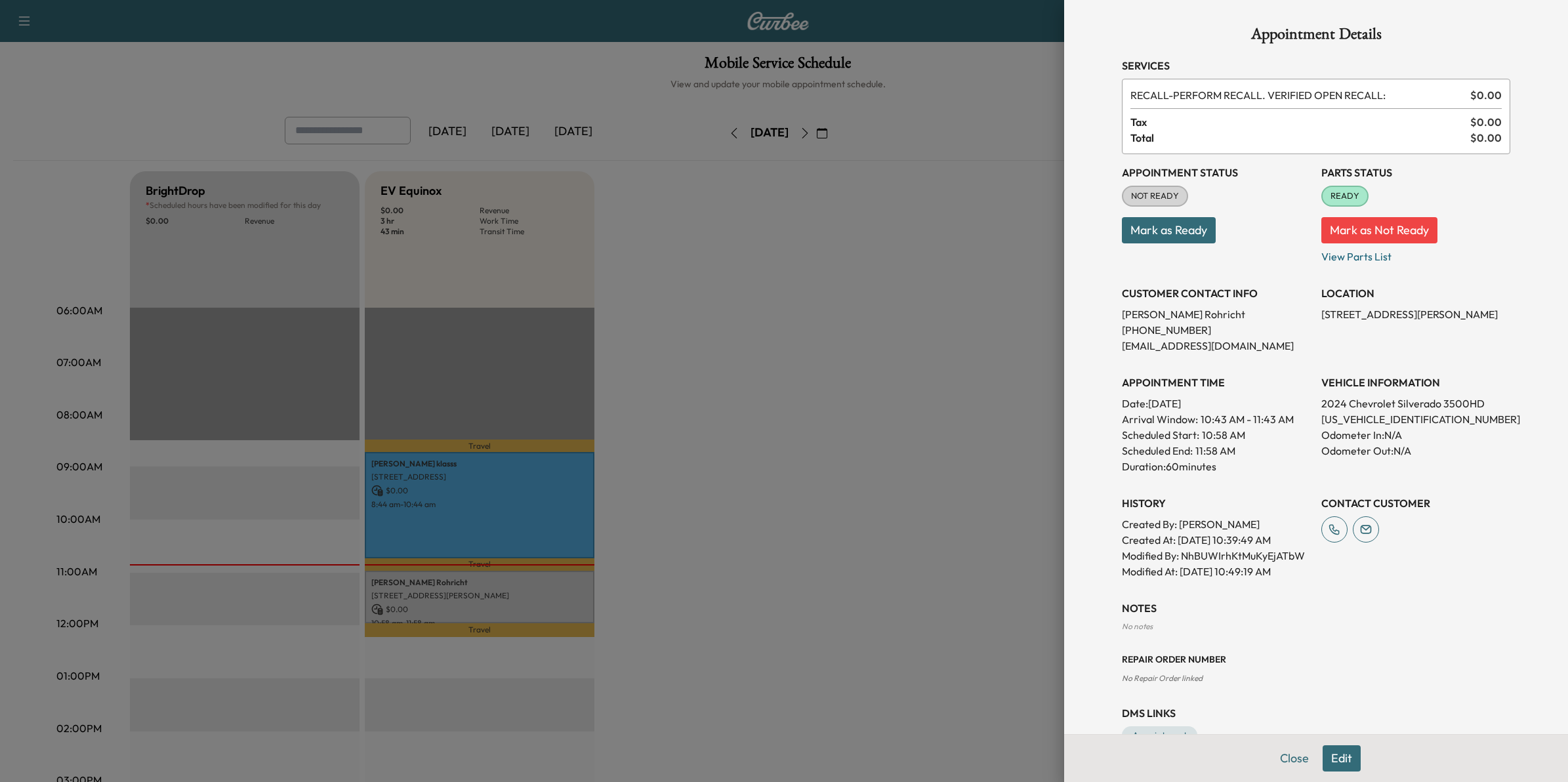
click at [763, 493] on div at bounding box center [784, 391] width 1568 height 782
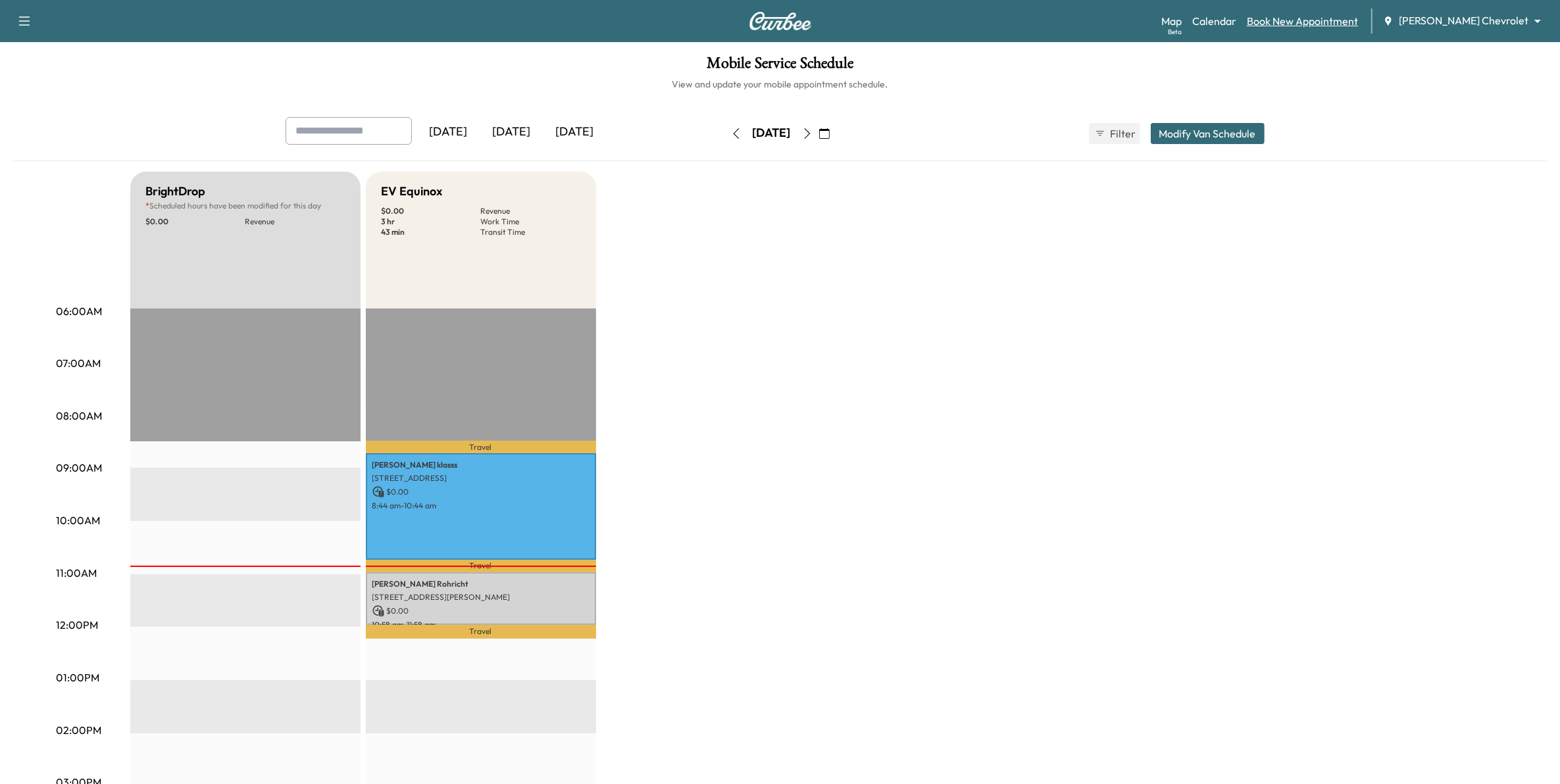
click at [1336, 22] on link "Book New Appointment" at bounding box center [1303, 21] width 112 height 16
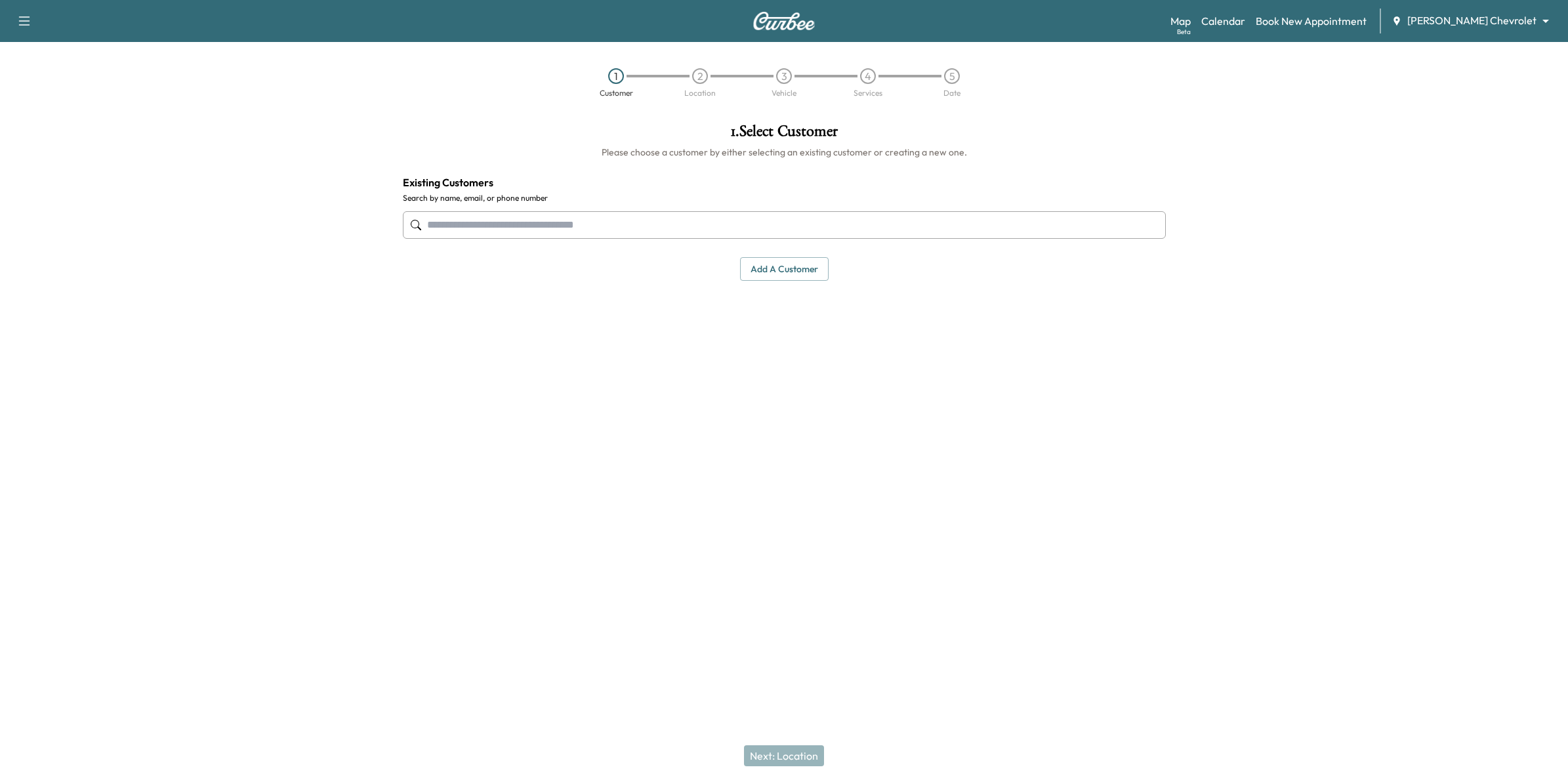
click at [564, 227] on input "text" at bounding box center [784, 225] width 763 height 27
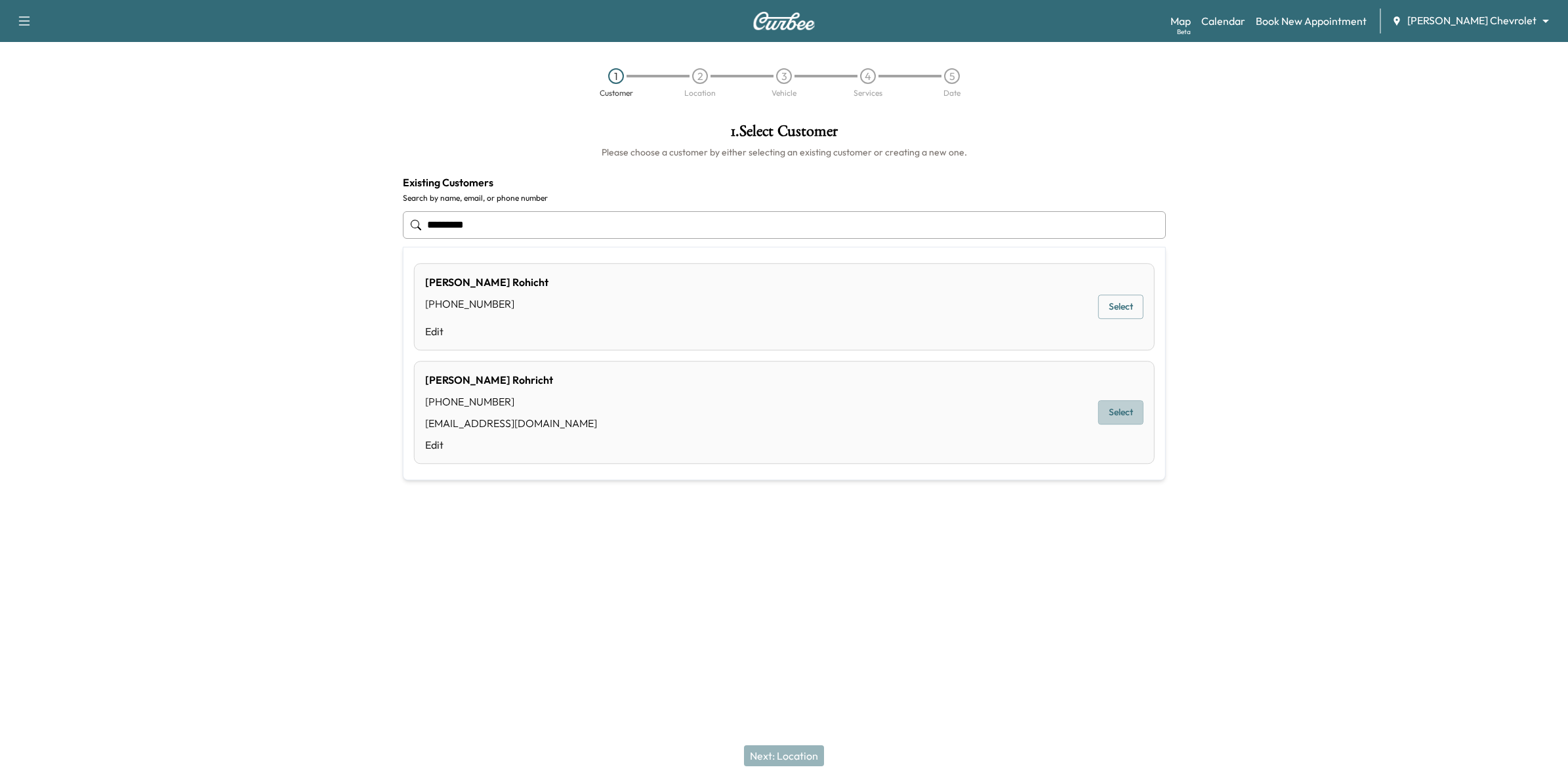
click at [1119, 419] on button "Select" at bounding box center [1121, 413] width 45 height 24
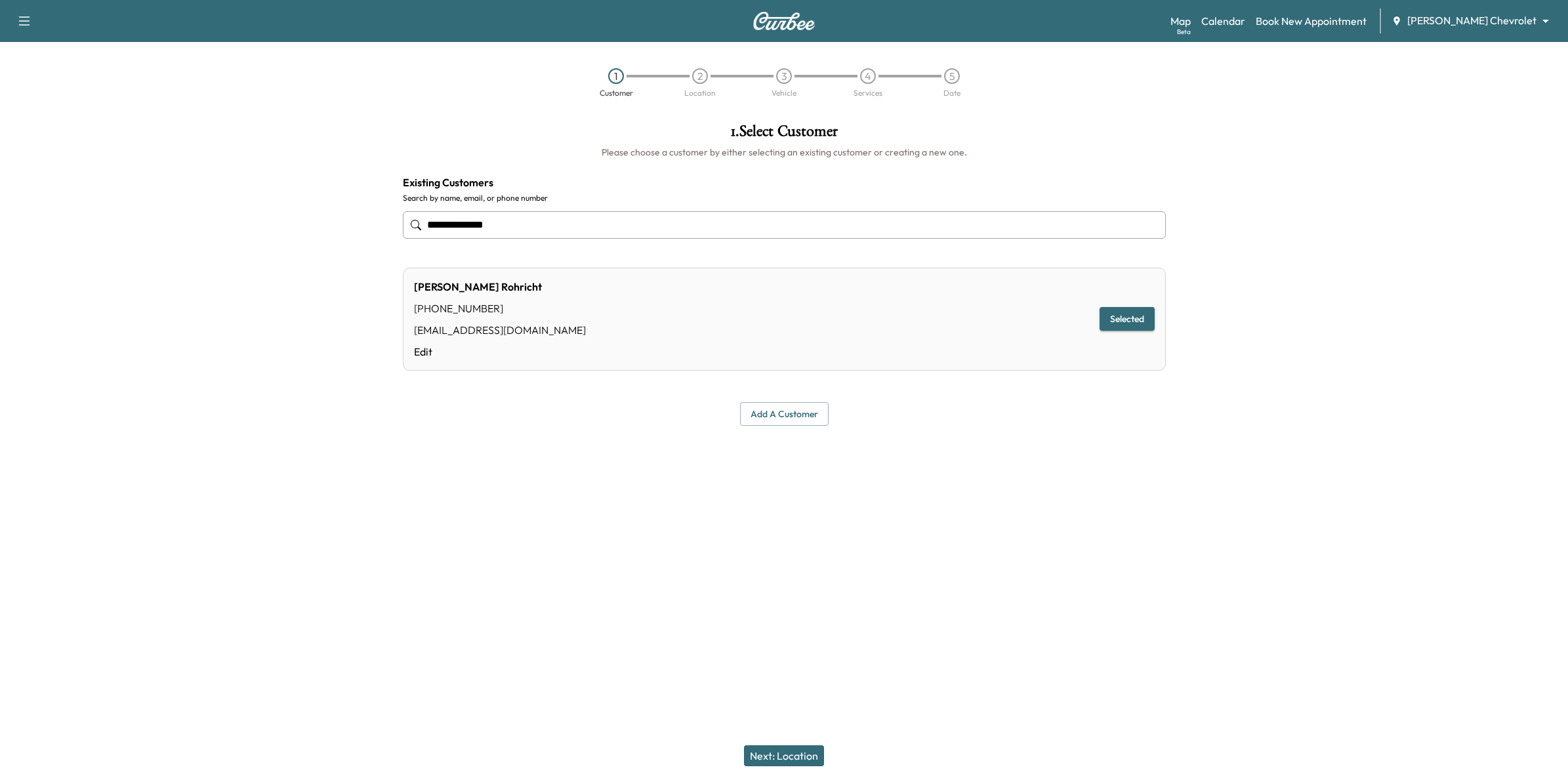
type input "**********"
click at [789, 756] on button "Next: Location" at bounding box center [784, 756] width 80 height 21
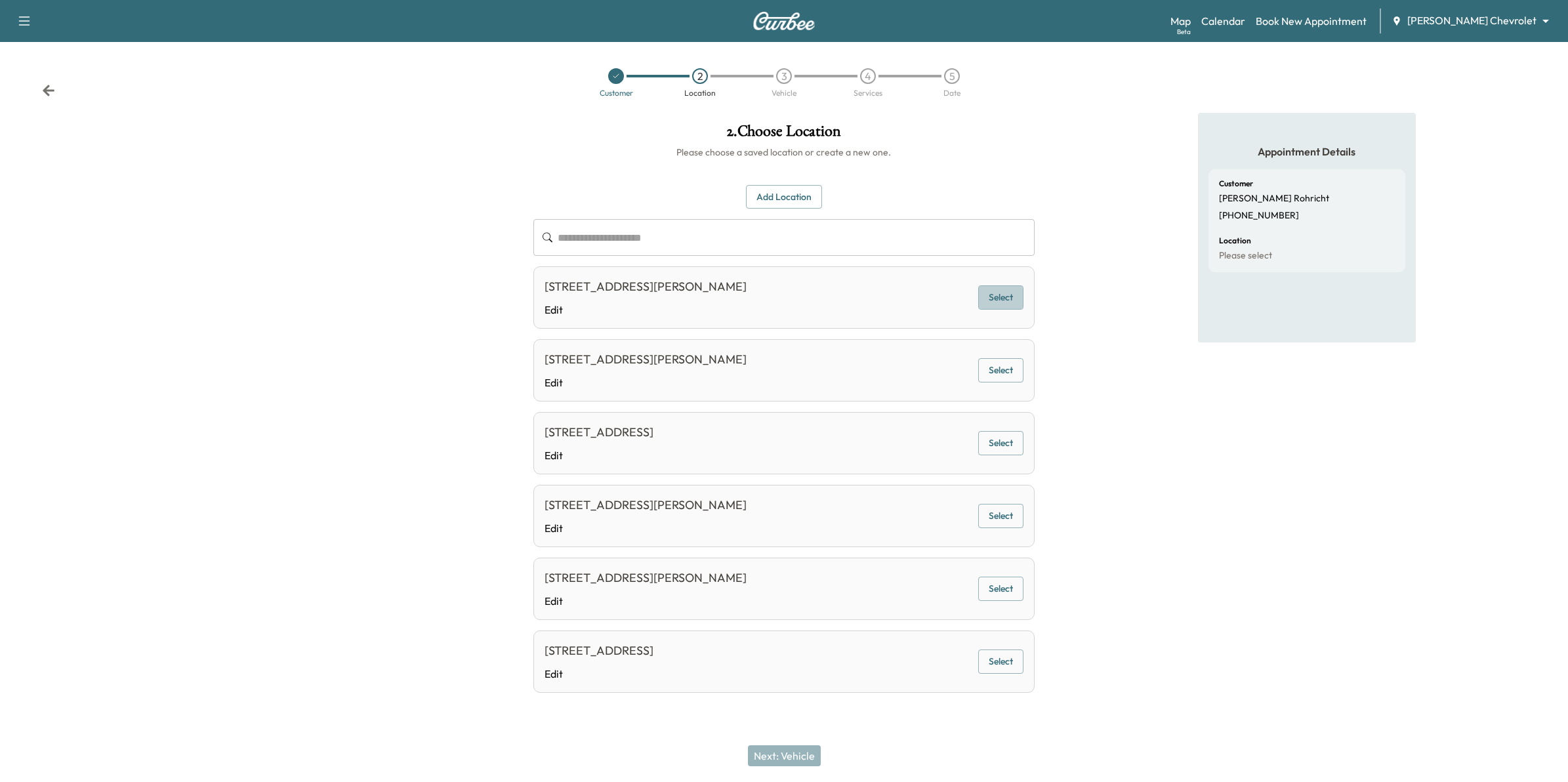
click at [990, 294] on button "Select" at bounding box center [1001, 298] width 45 height 24
drag, startPoint x: 805, startPoint y: 750, endPoint x: 876, endPoint y: 750, distance: 71.0
click at [807, 750] on button "Next: Vehicle" at bounding box center [784, 756] width 72 height 21
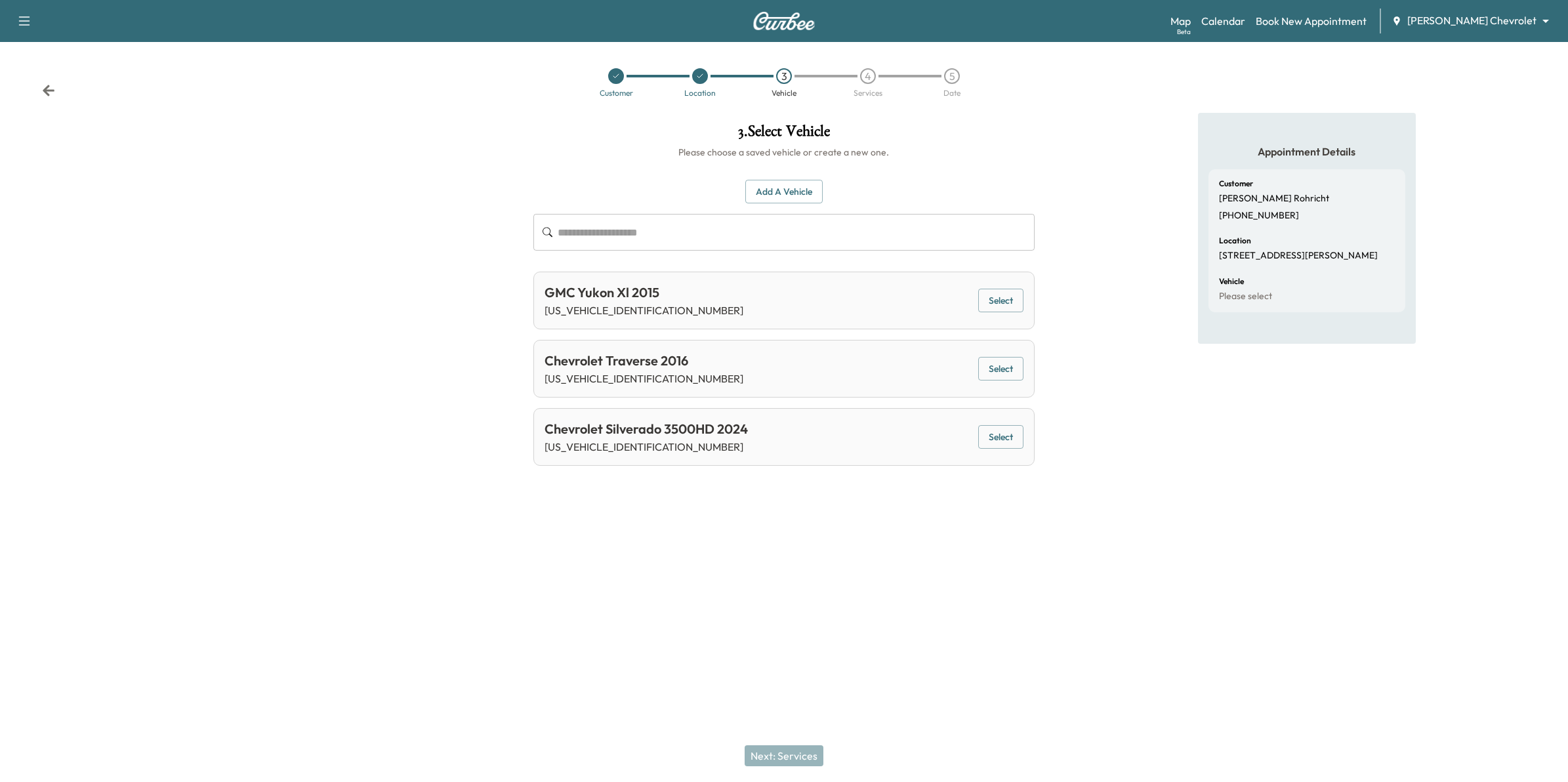
click at [1009, 433] on button "Select" at bounding box center [1001, 437] width 45 height 24
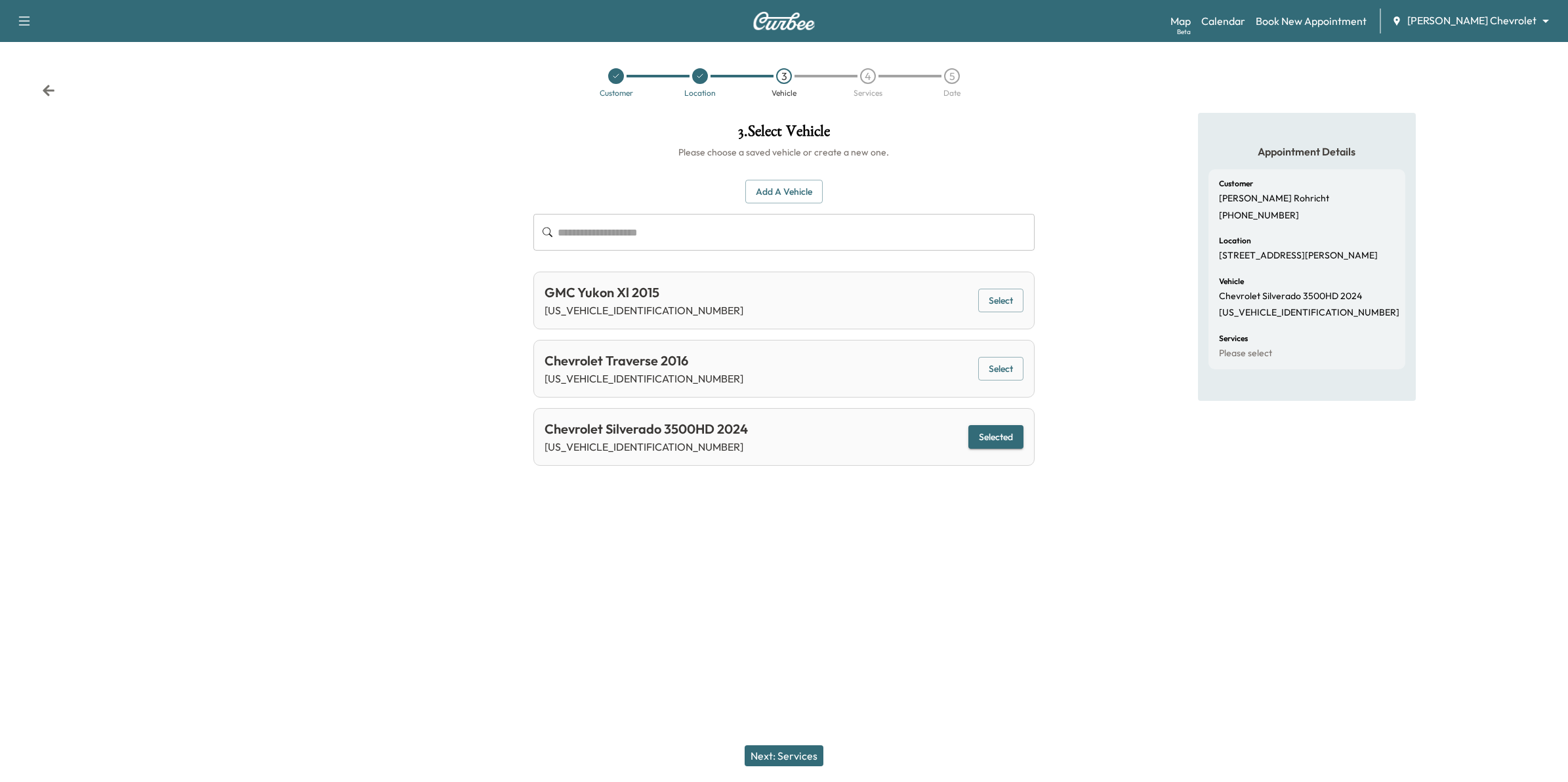
click at [818, 753] on button "Next: Services" at bounding box center [784, 756] width 79 height 21
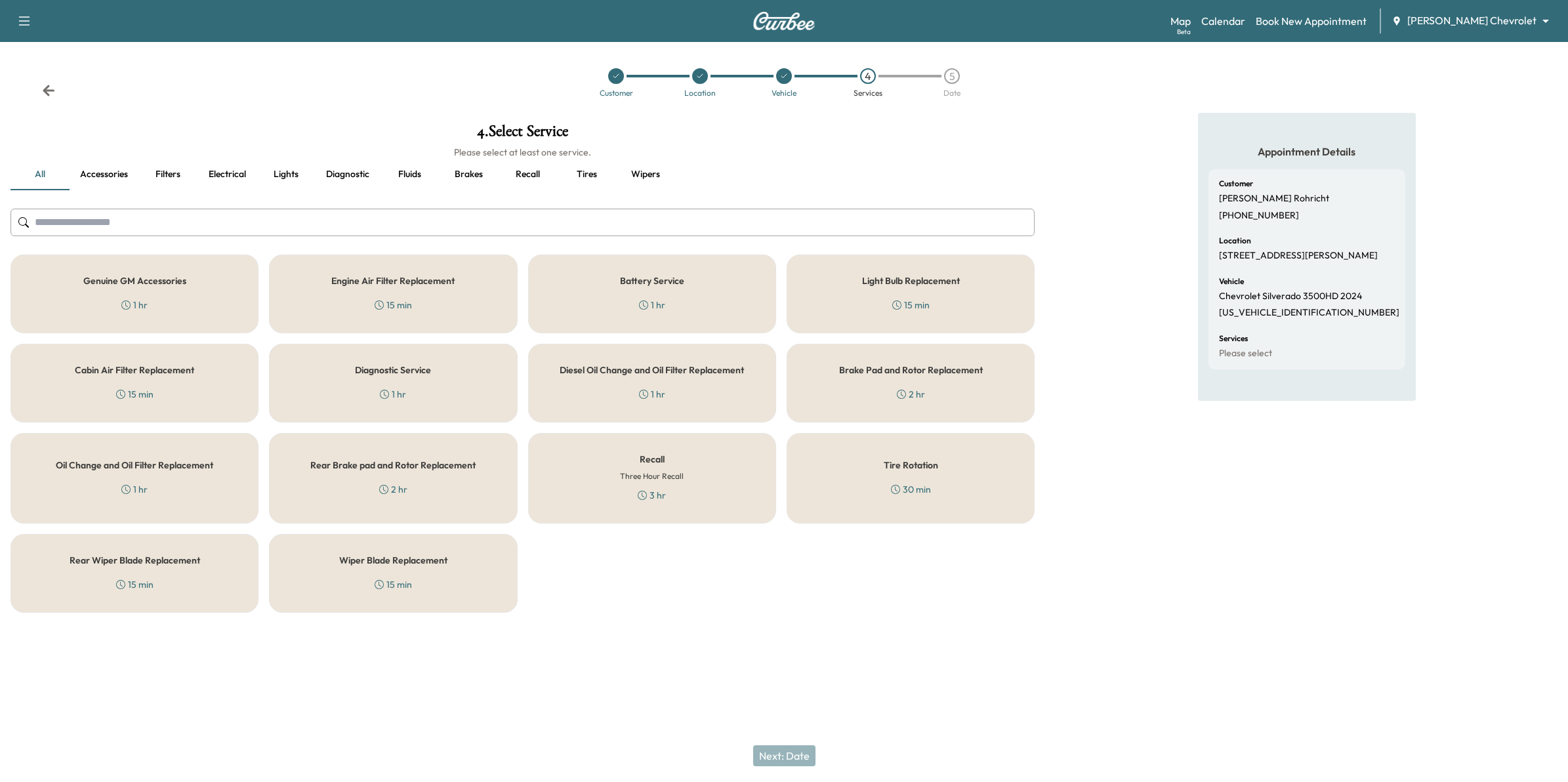
drag, startPoint x: 727, startPoint y: 462, endPoint x: 733, endPoint y: 572, distance: 110.2
click at [728, 473] on div "Recall Three Hour Recall 3 hr" at bounding box center [652, 478] width 248 height 91
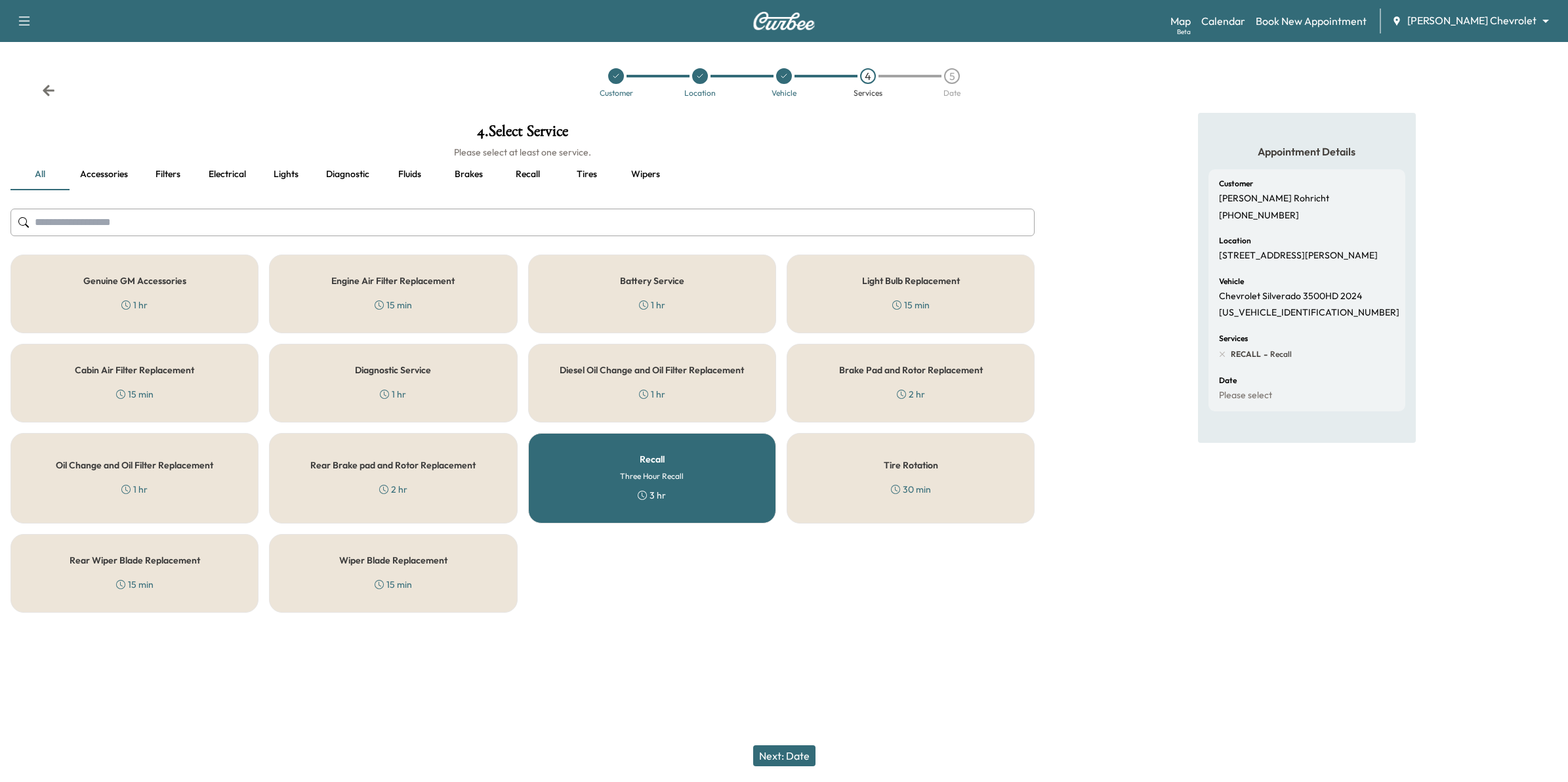
click at [760, 704] on div "Support Log Out Map Beta Calendar Book New Appointment Mauer Chevrolet ********…" at bounding box center [784, 391] width 1568 height 782
click at [792, 749] on button "Next: Date" at bounding box center [784, 756] width 63 height 21
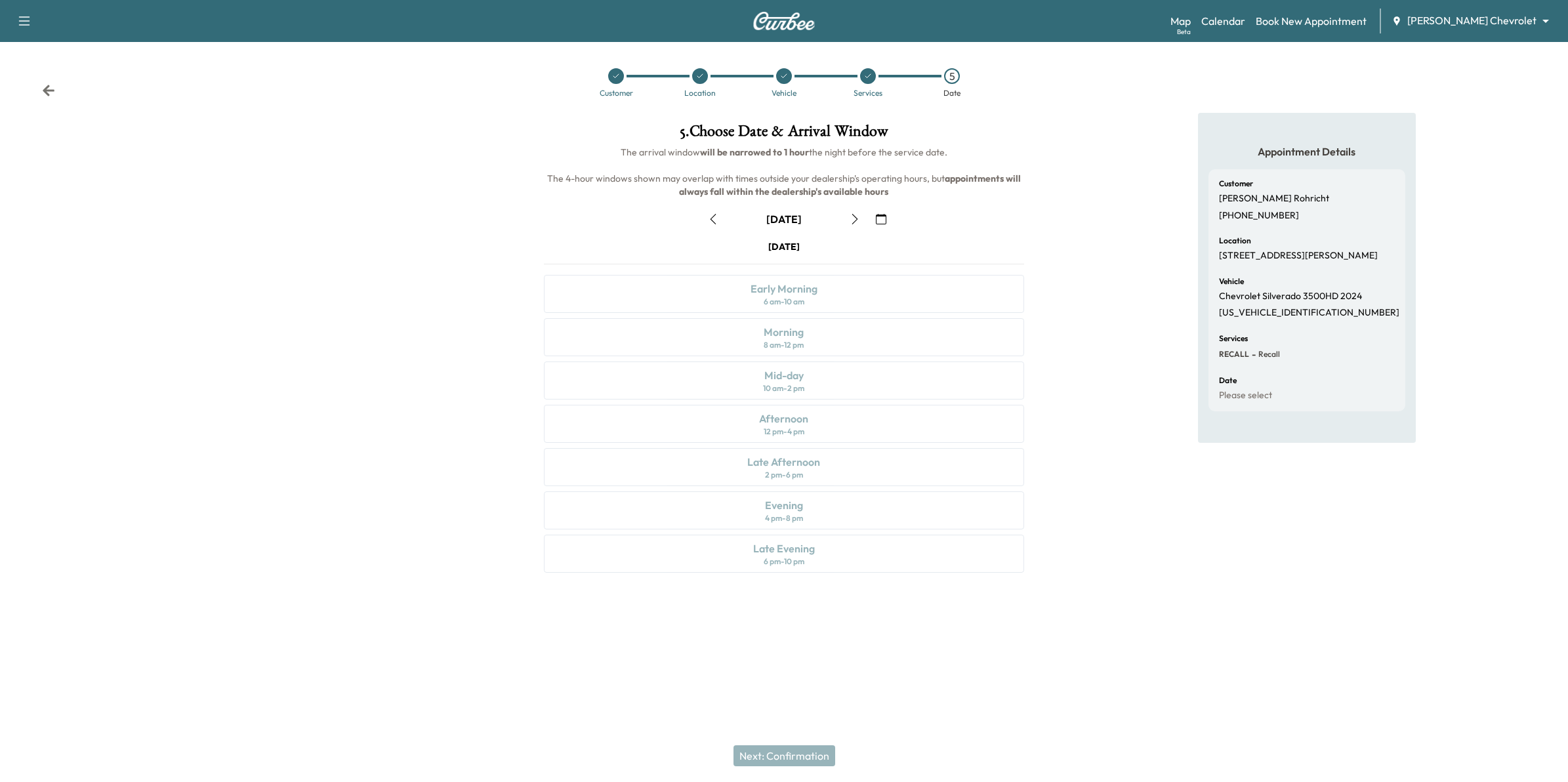
click at [878, 214] on icon "button" at bounding box center [881, 219] width 11 height 11
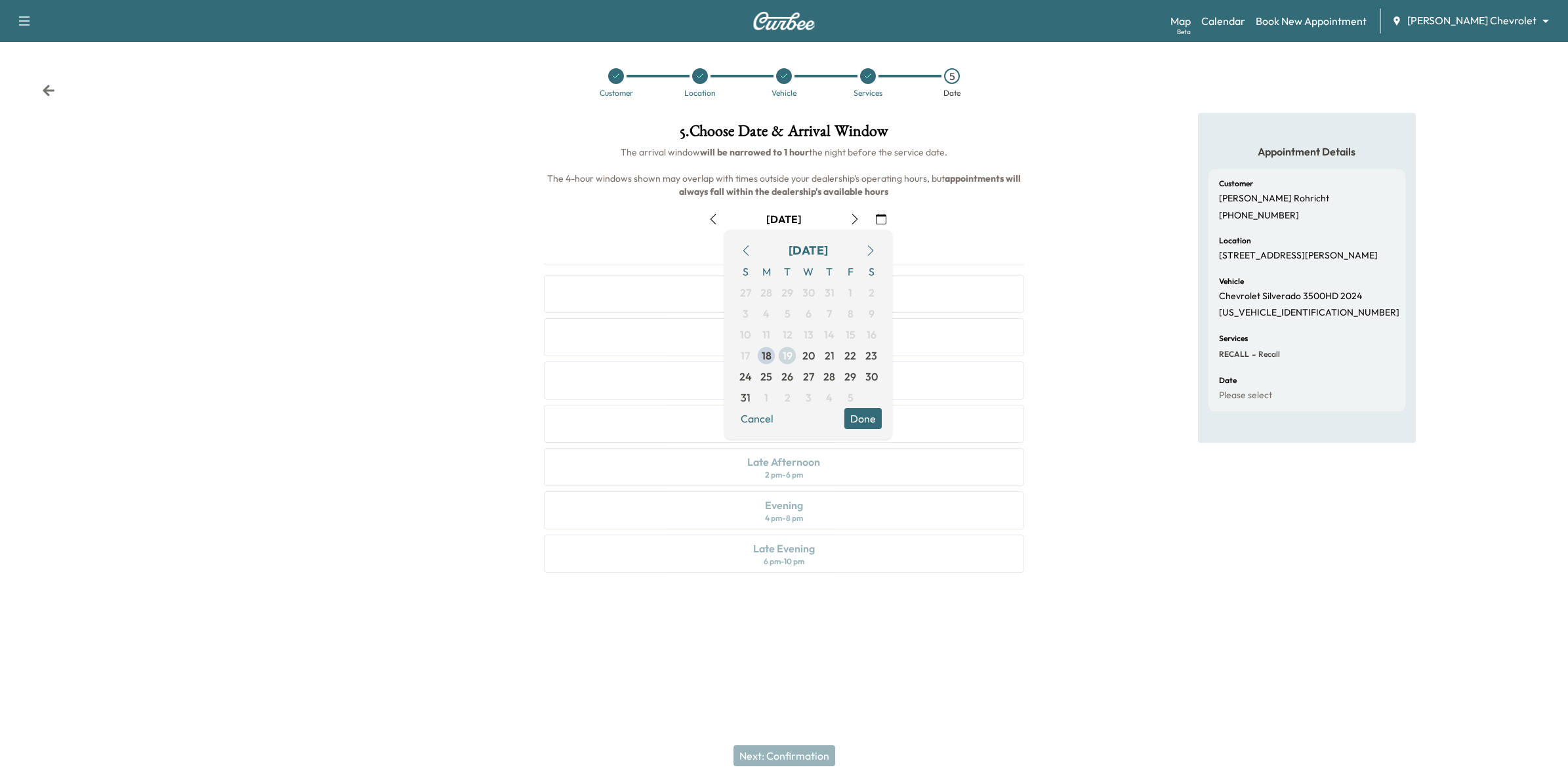
click at [788, 355] on span "19" at bounding box center [788, 355] width 10 height 15
click at [873, 418] on button "Done" at bounding box center [863, 419] width 37 height 21
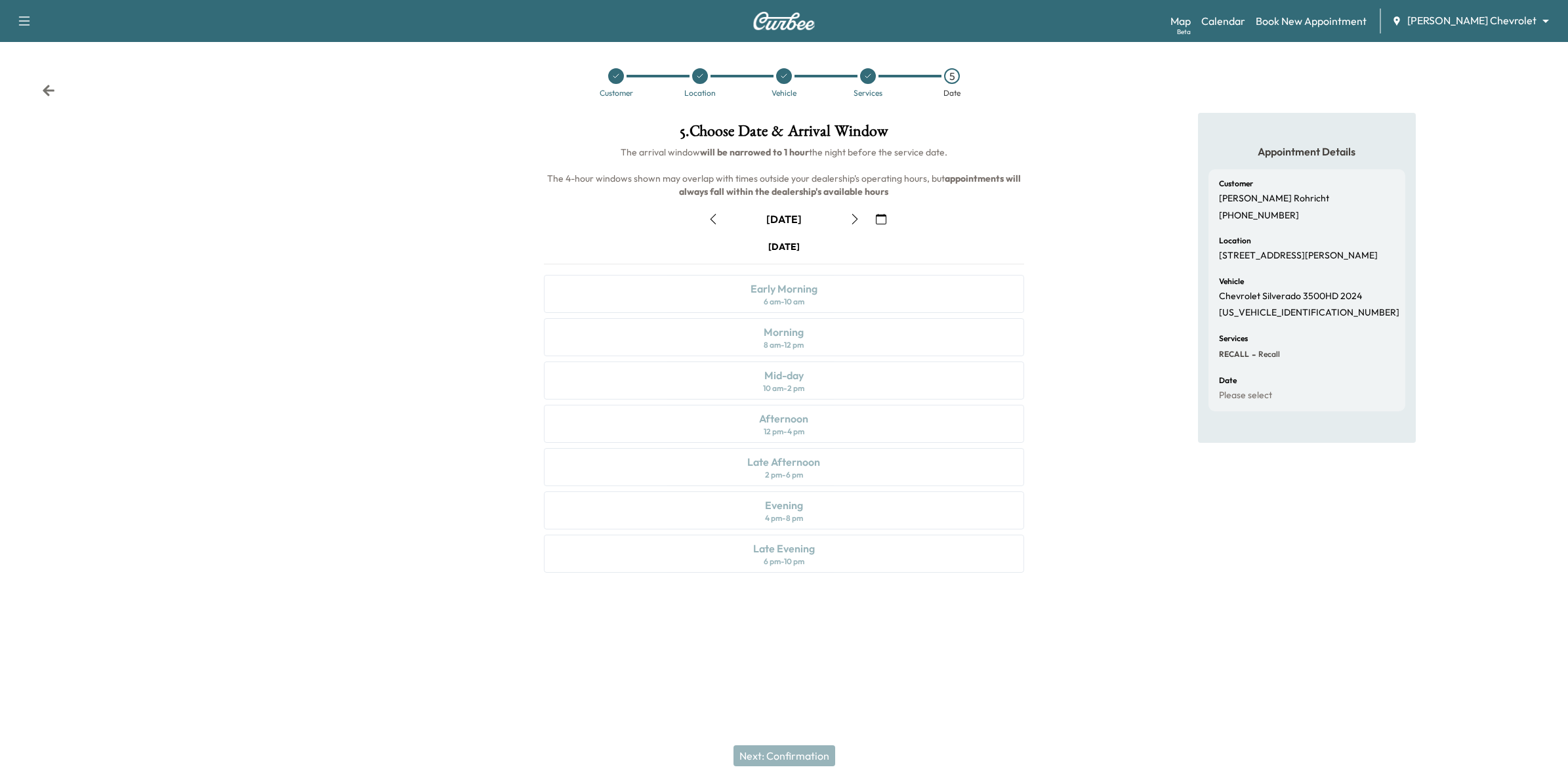
click at [863, 336] on div "Tuesday August 19 Early Morning 6 am - 10 am Morning 8 am - 12 pm Mid-day 10 am…" at bounding box center [784, 409] width 502 height 338
click at [886, 217] on button "button" at bounding box center [881, 219] width 23 height 21
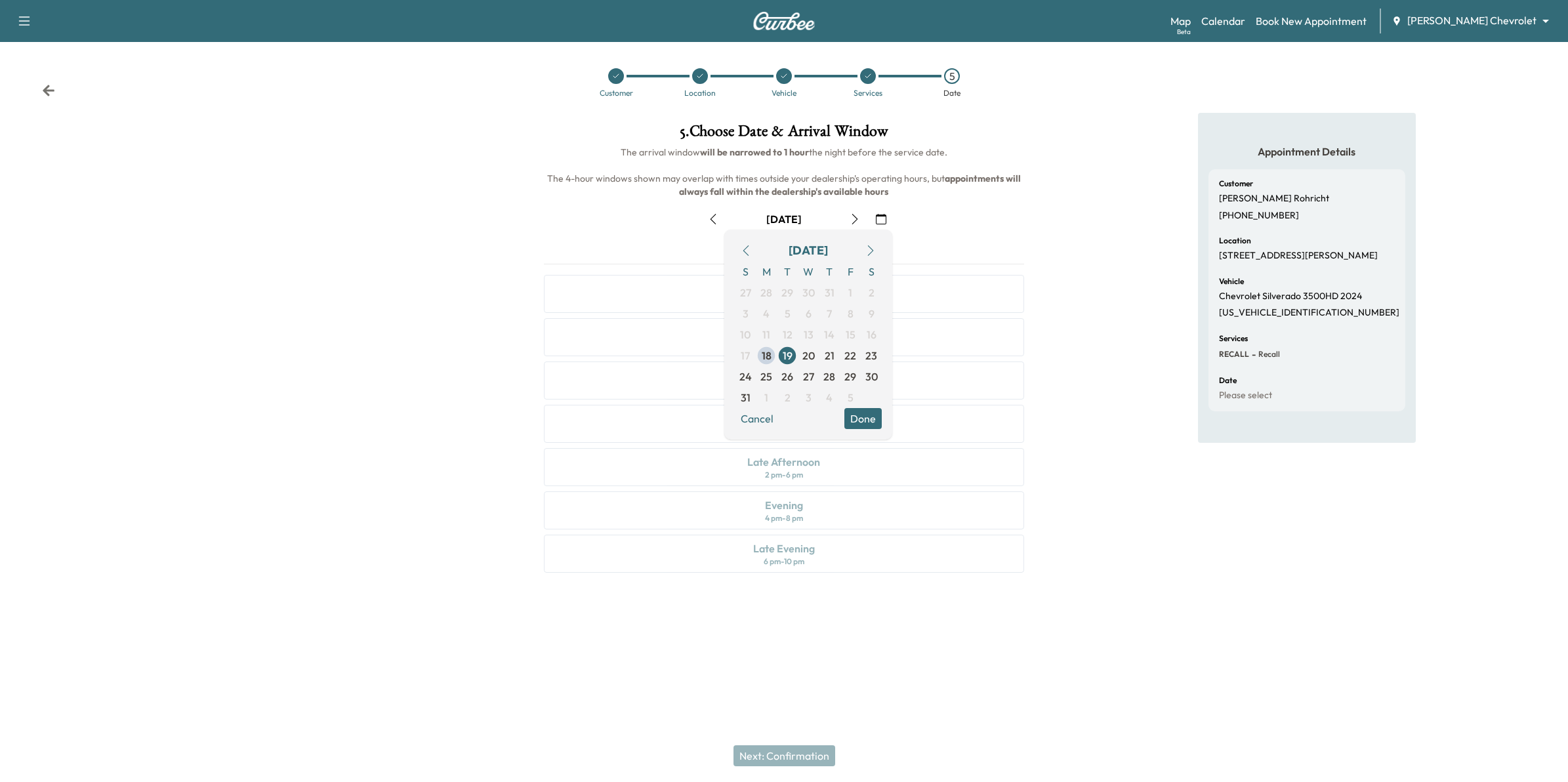
click at [916, 225] on div "August 19" at bounding box center [784, 219] width 502 height 21
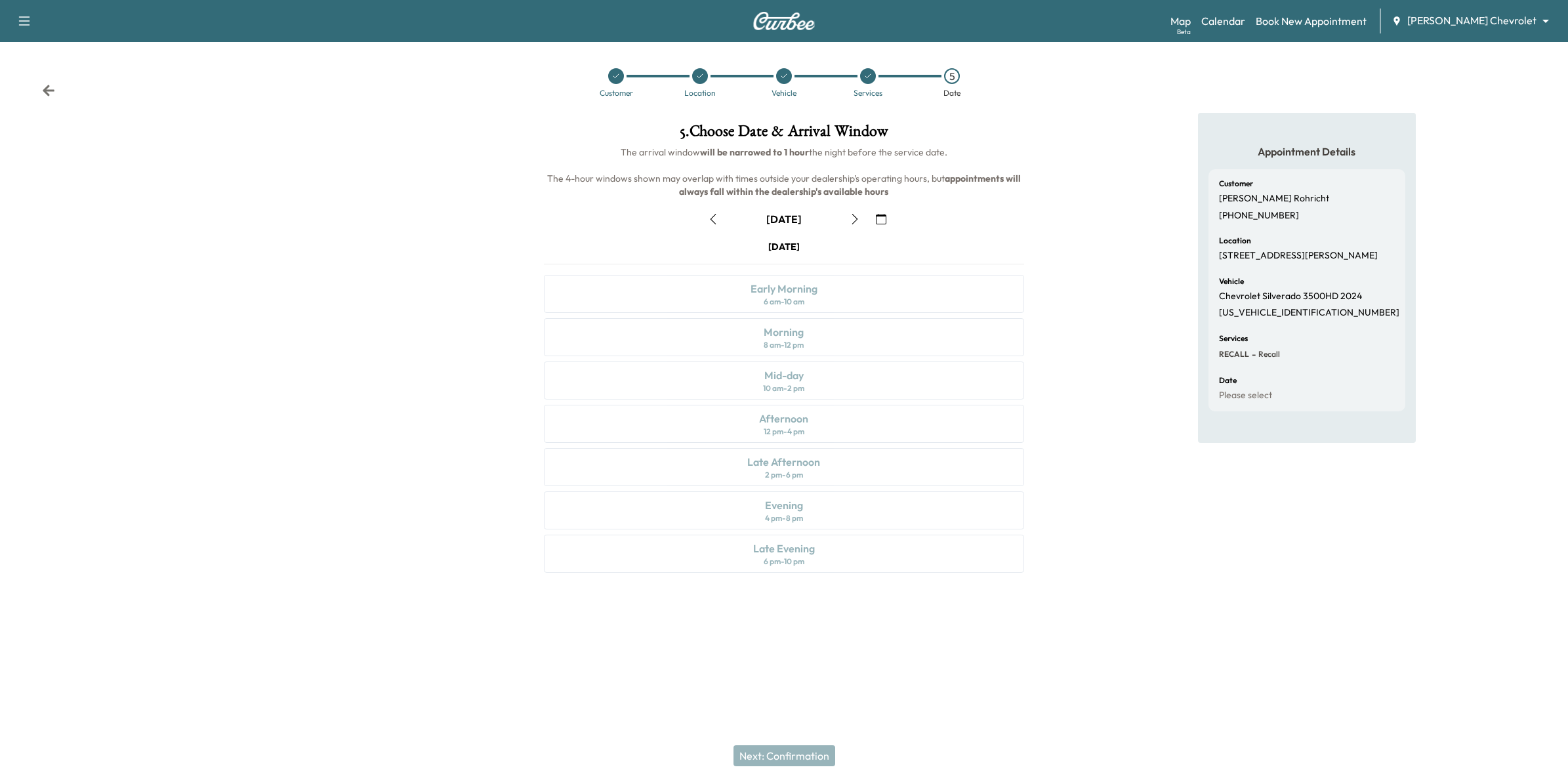
click at [814, 336] on div "Tuesday August 19 Early Morning 6 am - 10 am Morning 8 am - 12 pm Mid-day 10 am…" at bounding box center [784, 409] width 502 height 338
click at [1208, 304] on div "Customer Katie Rohricht +16517559302 Location 2094 CLIFFHILL LN, EAGAN, MN 5512…" at bounding box center [1307, 291] width 197 height 242
click at [51, 84] on icon at bounding box center [49, 90] width 13 height 13
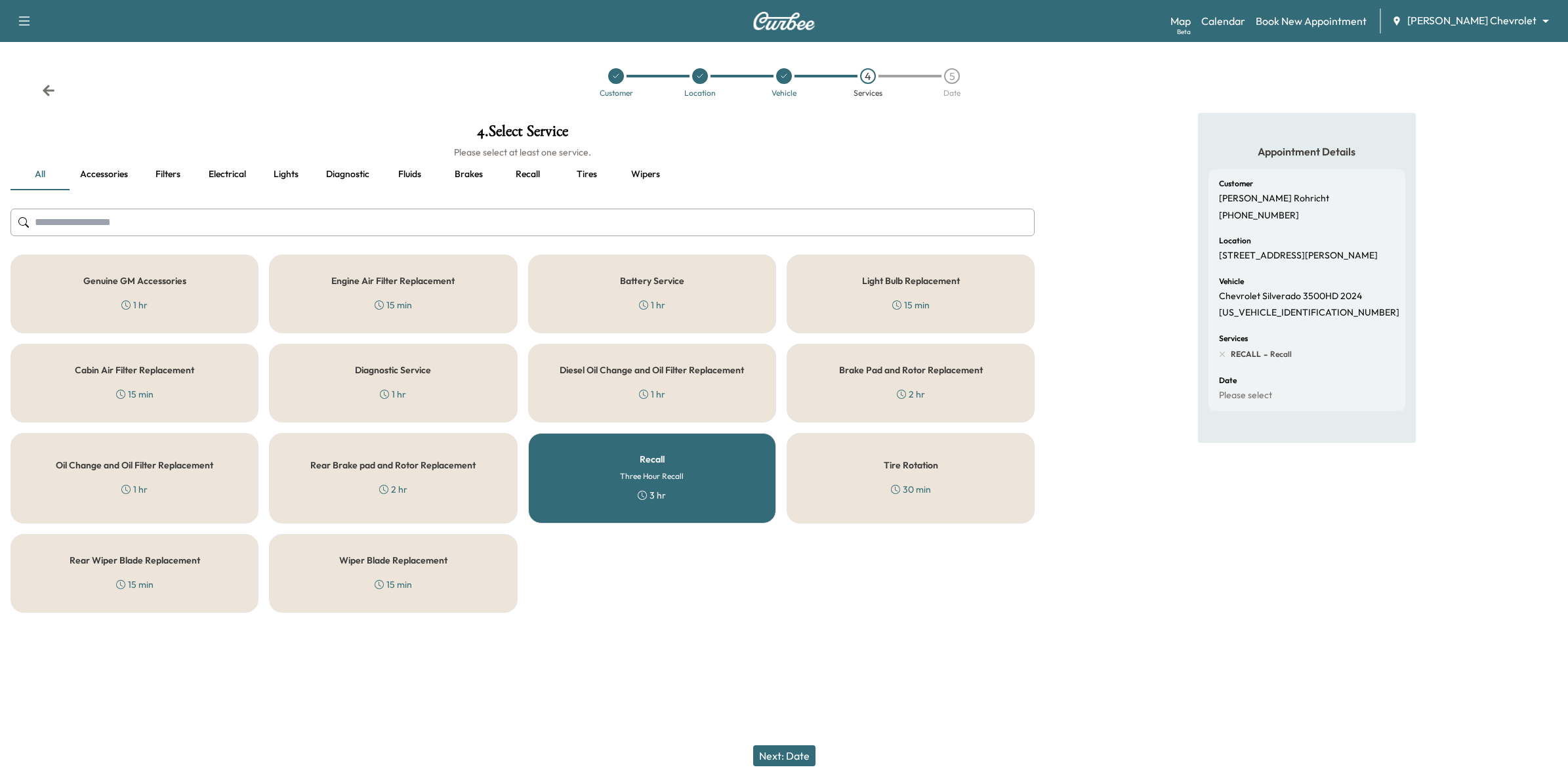
click at [47, 86] on icon at bounding box center [49, 90] width 12 height 11
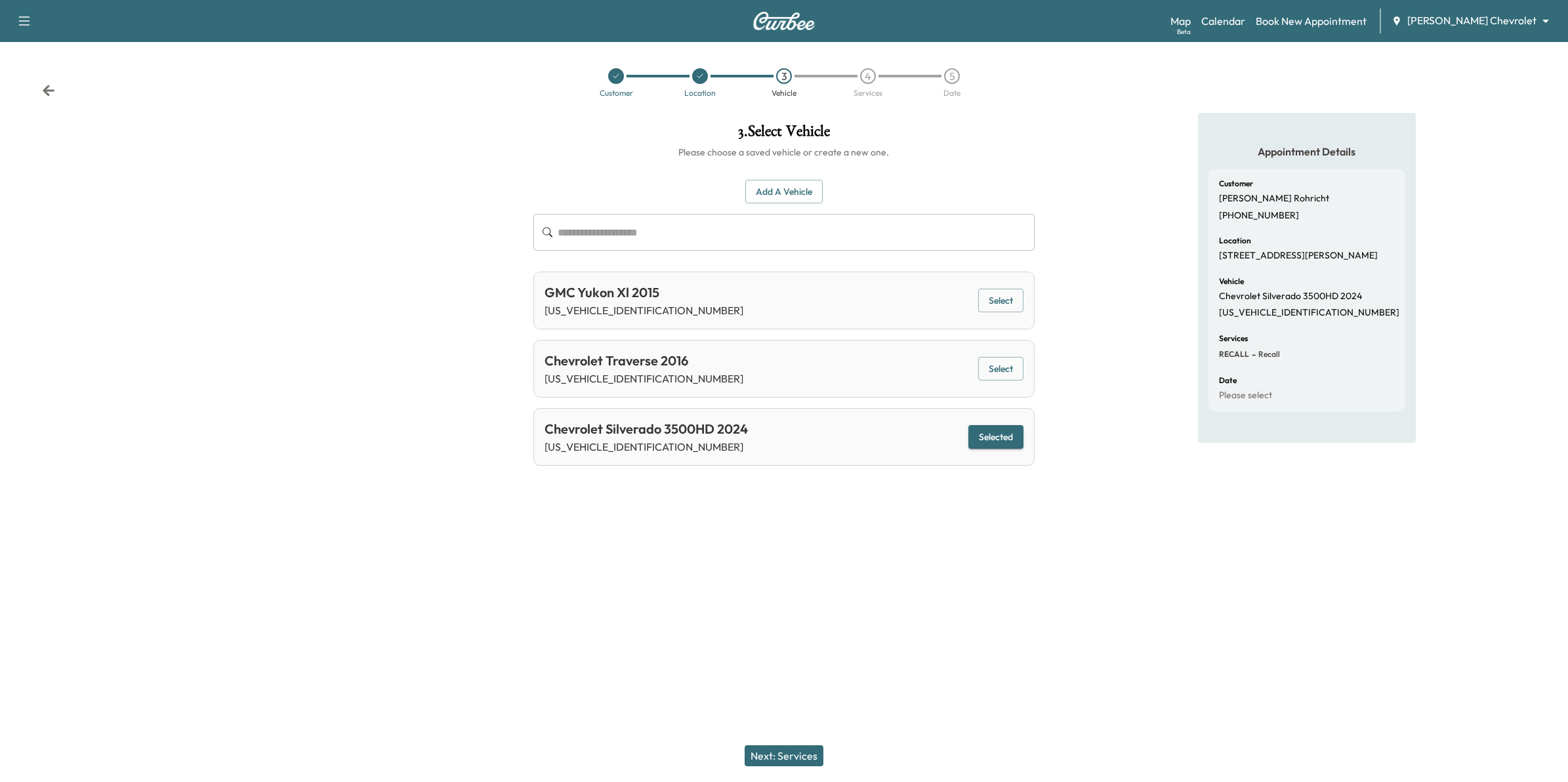
click at [47, 86] on icon at bounding box center [49, 90] width 12 height 11
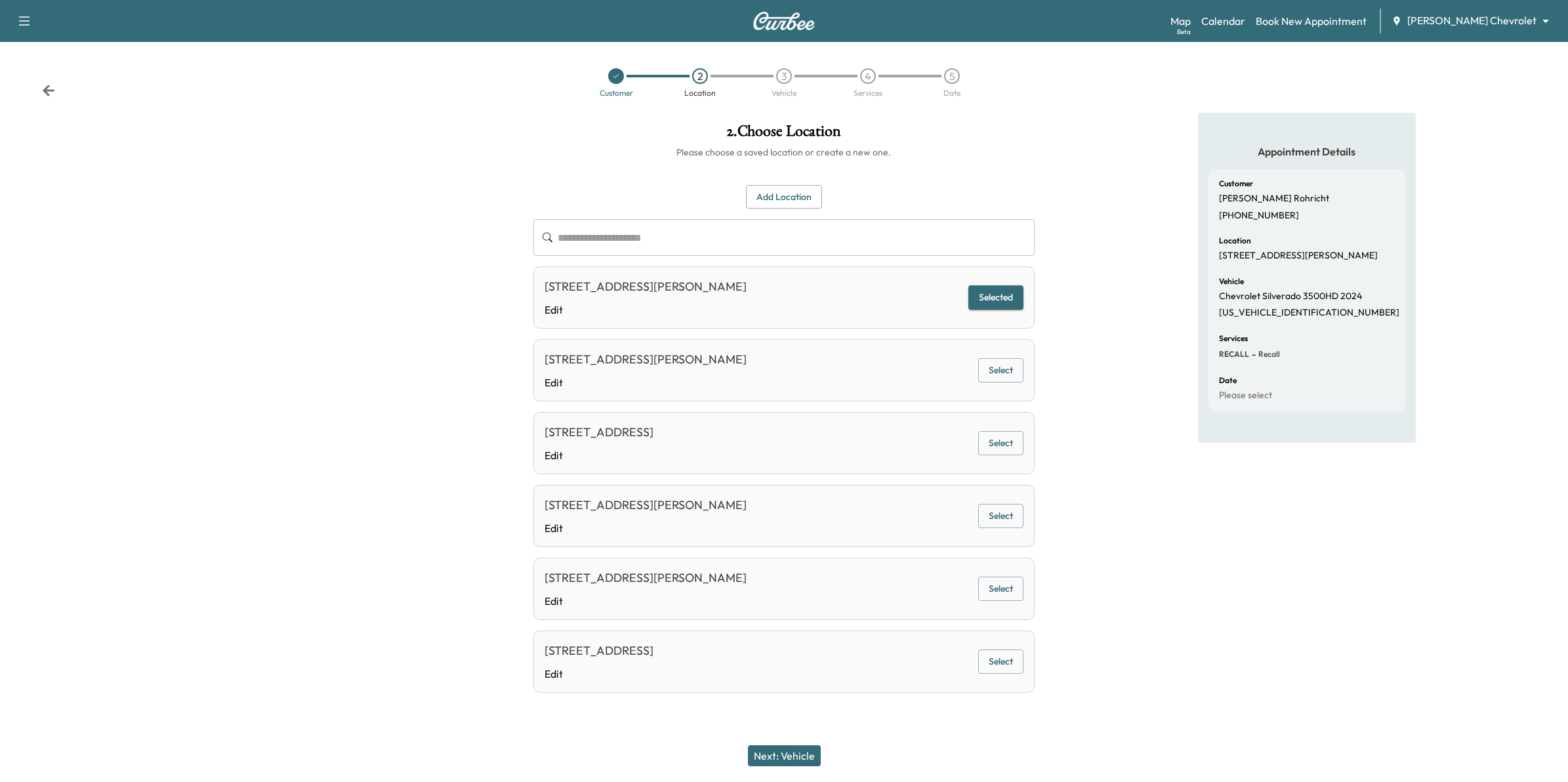
click at [47, 86] on icon at bounding box center [49, 90] width 12 height 11
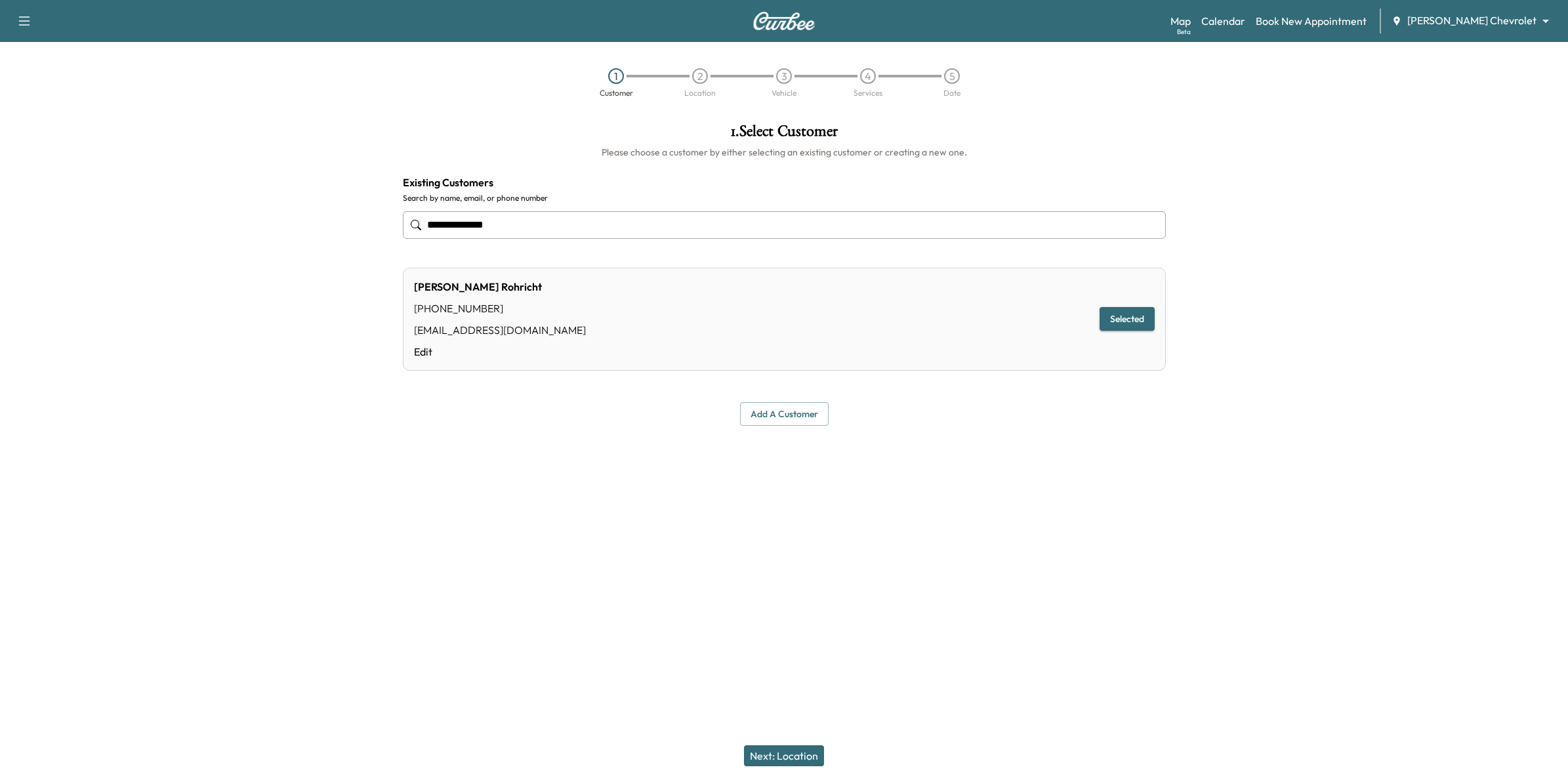
click at [1296, 23] on div "Map Beta Calendar Book New Appointment Mauer Chevrolet ******** ​" at bounding box center [1364, 20] width 387 height 25
click at [1245, 28] on link "Calendar" at bounding box center [1223, 21] width 44 height 15
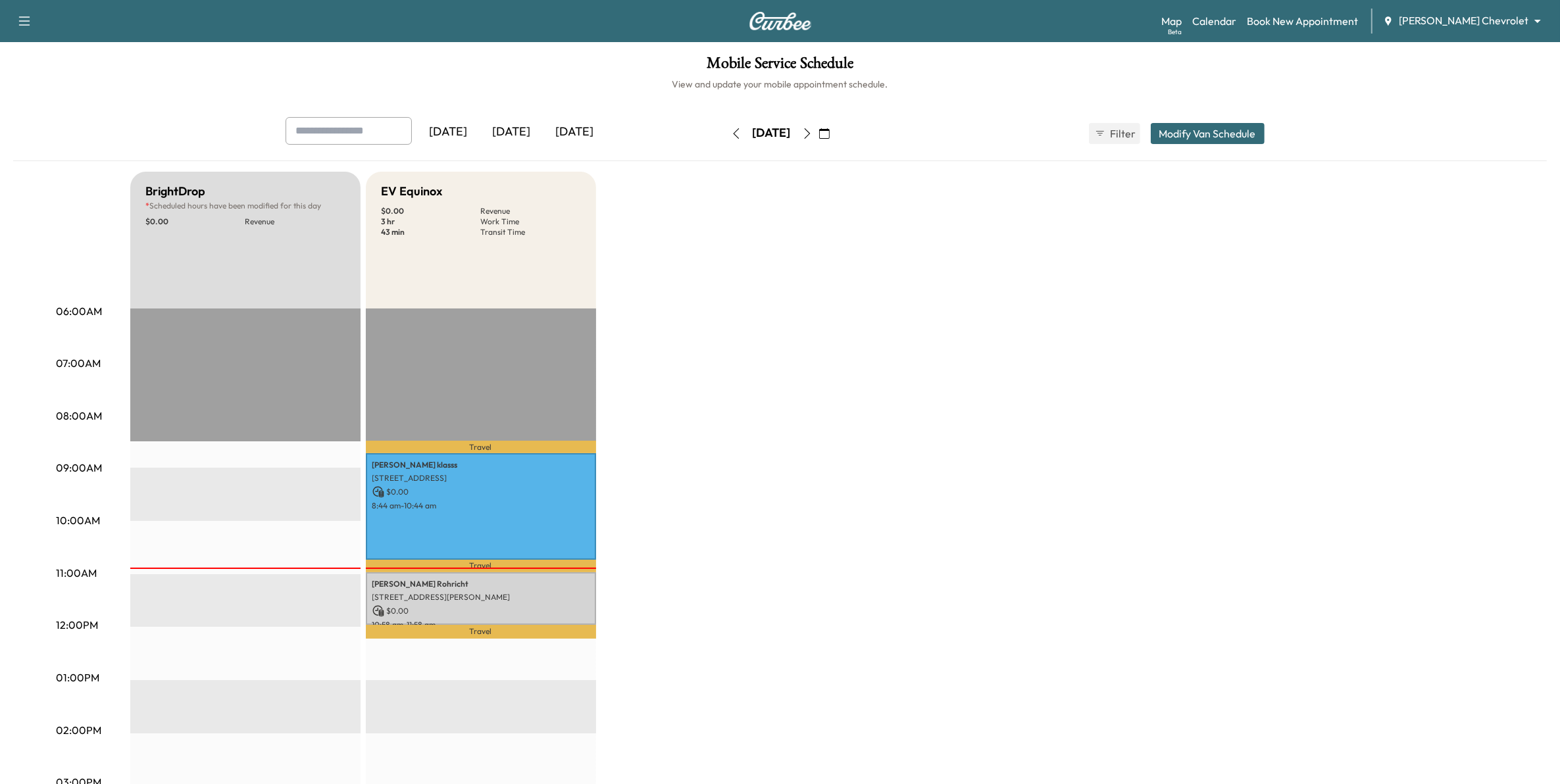
click at [577, 128] on div "Tomorrow" at bounding box center [575, 132] width 63 height 30
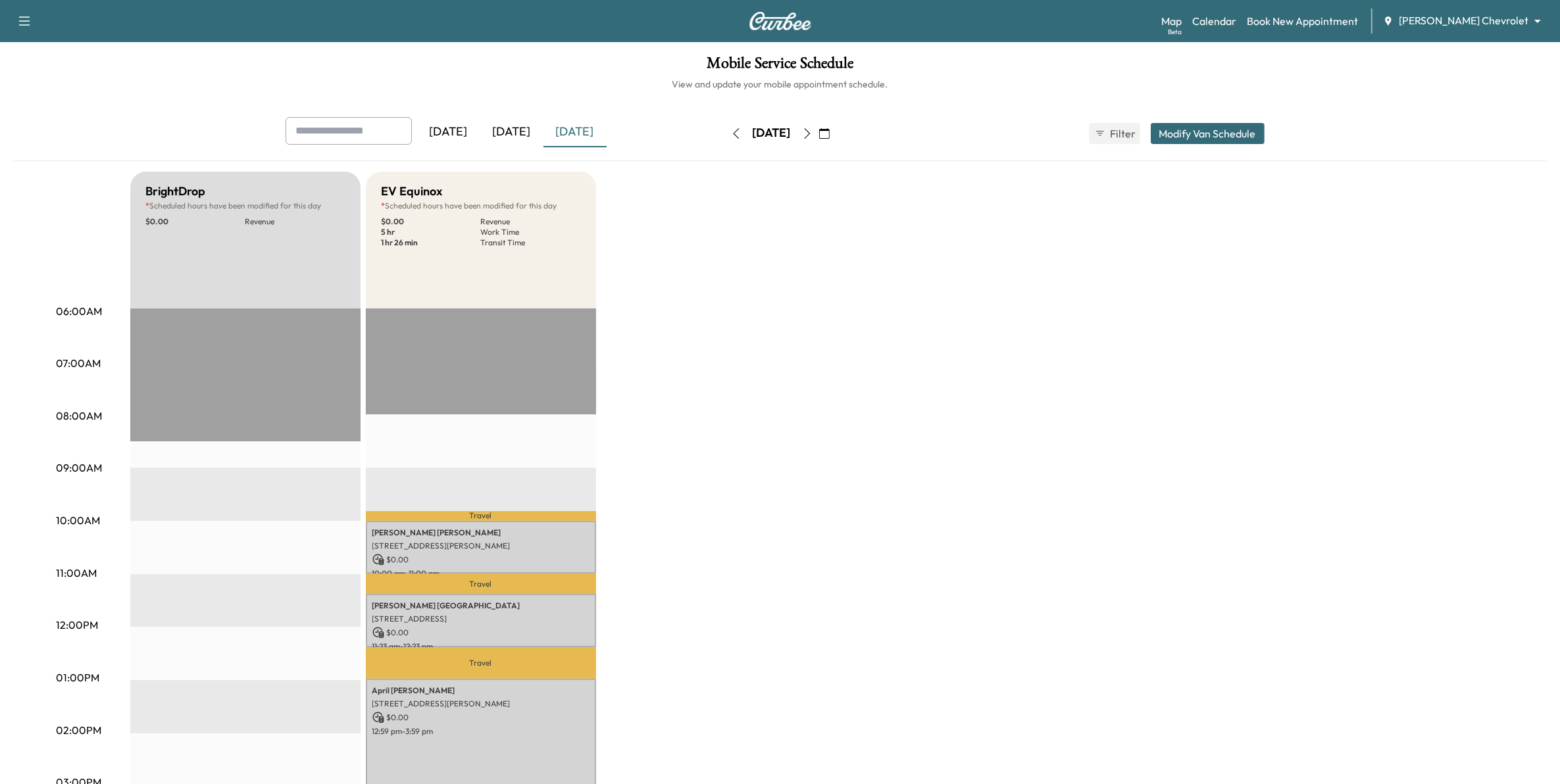
click at [731, 136] on icon "button" at bounding box center [736, 133] width 11 height 11
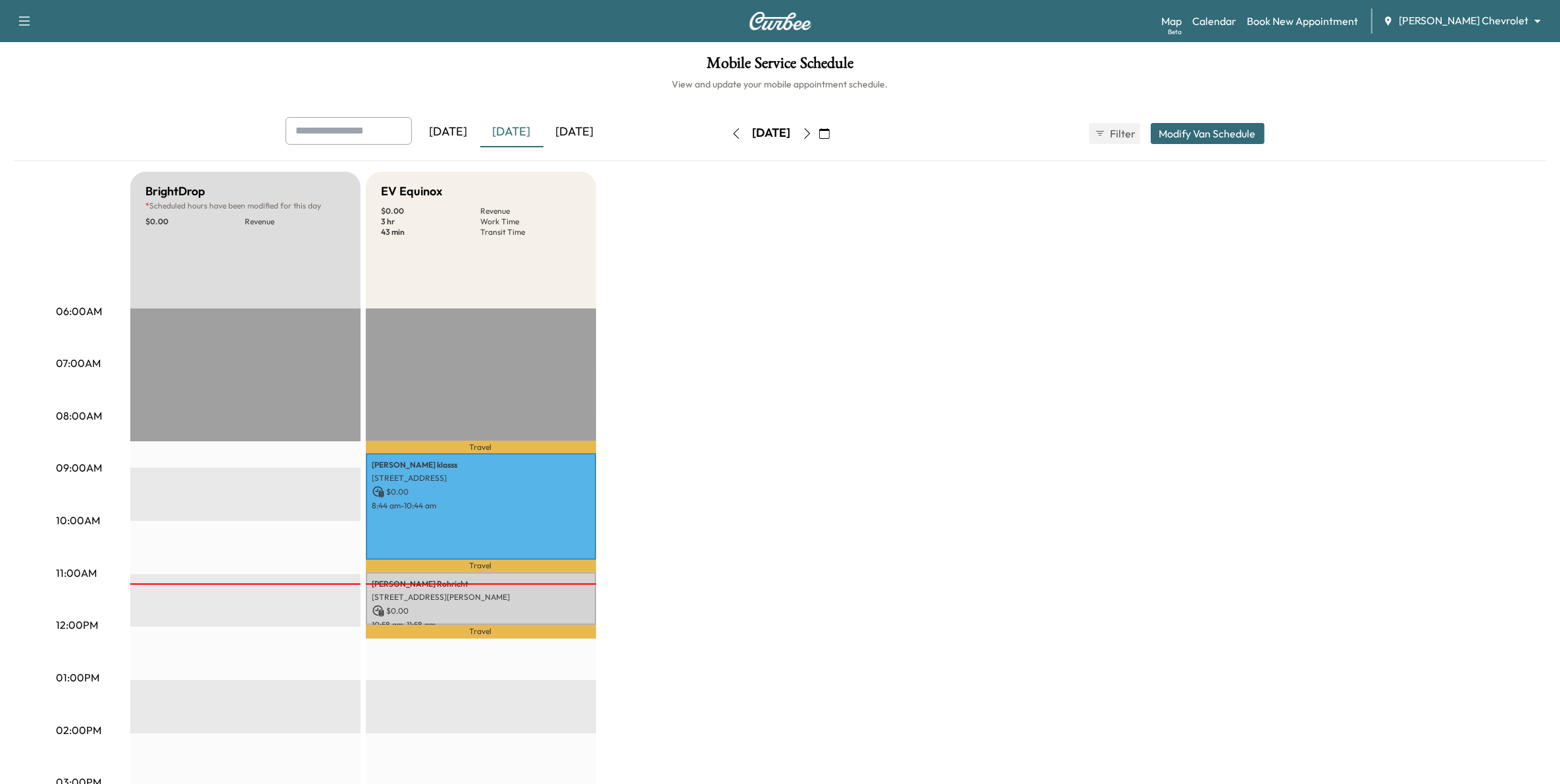
click at [731, 128] on icon "button" at bounding box center [736, 133] width 11 height 11
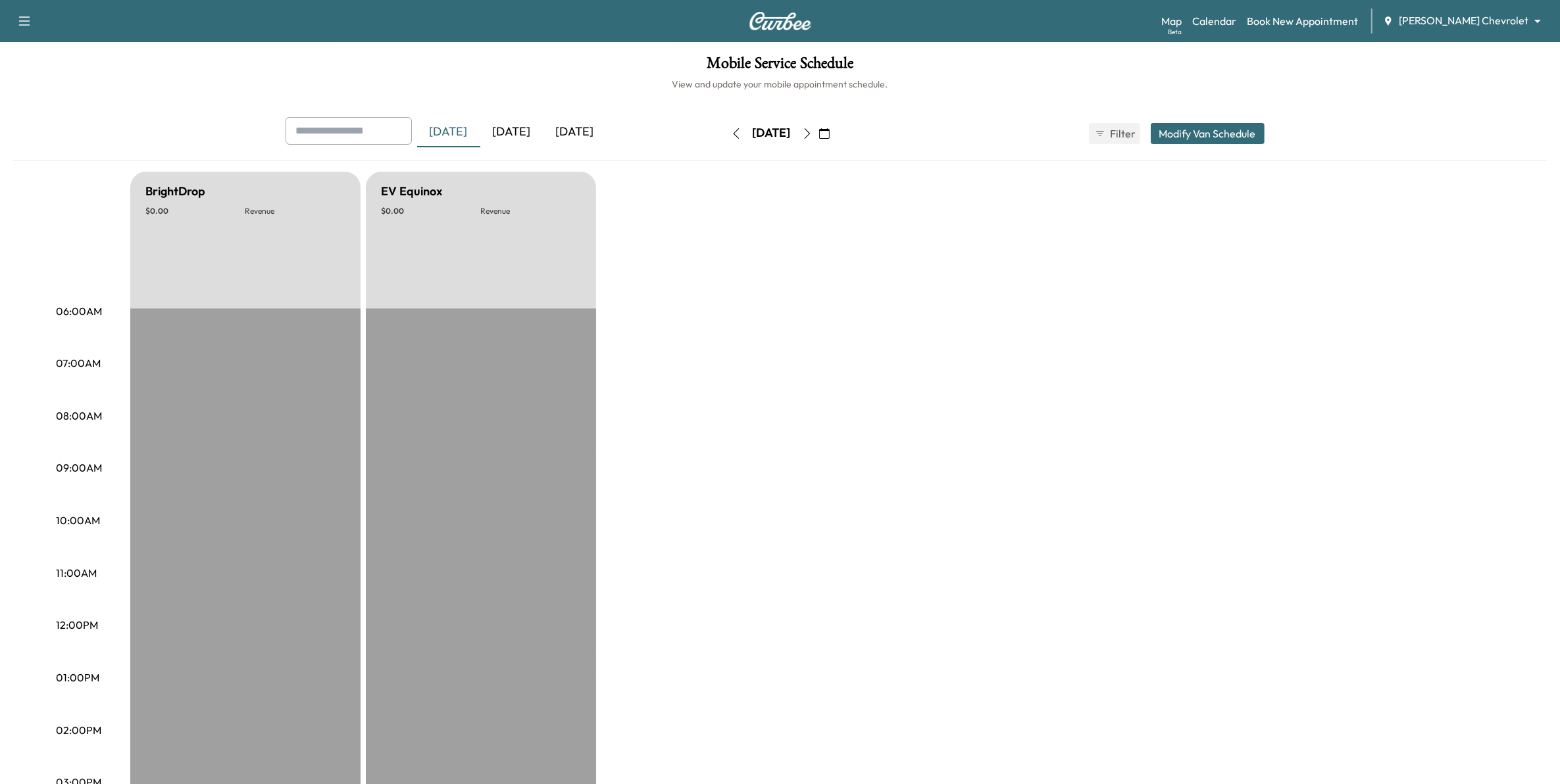
click at [731, 133] on icon "button" at bounding box center [736, 133] width 11 height 11
click at [731, 135] on icon "button" at bounding box center [736, 133] width 11 height 11
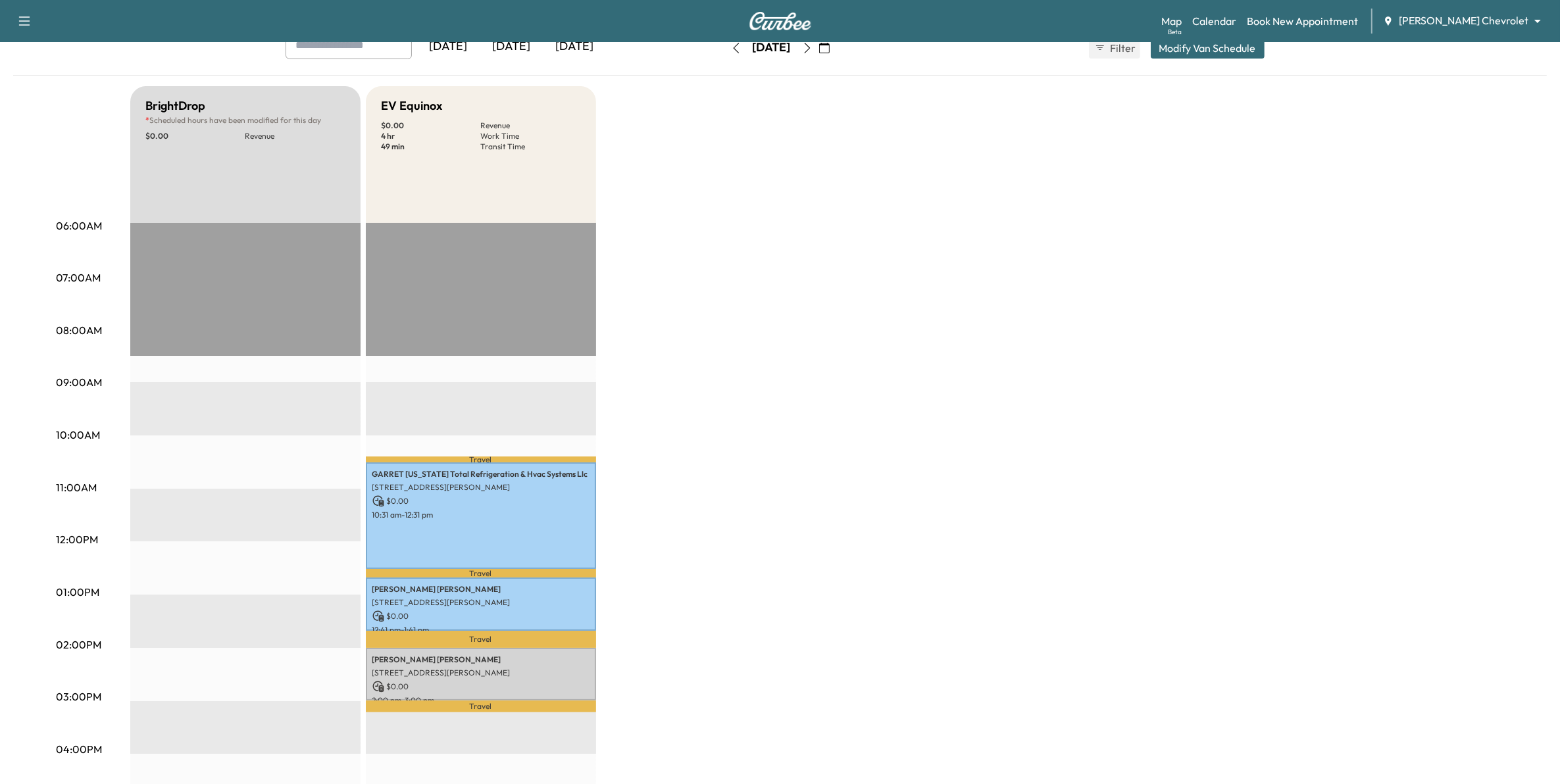
scroll to position [83, 0]
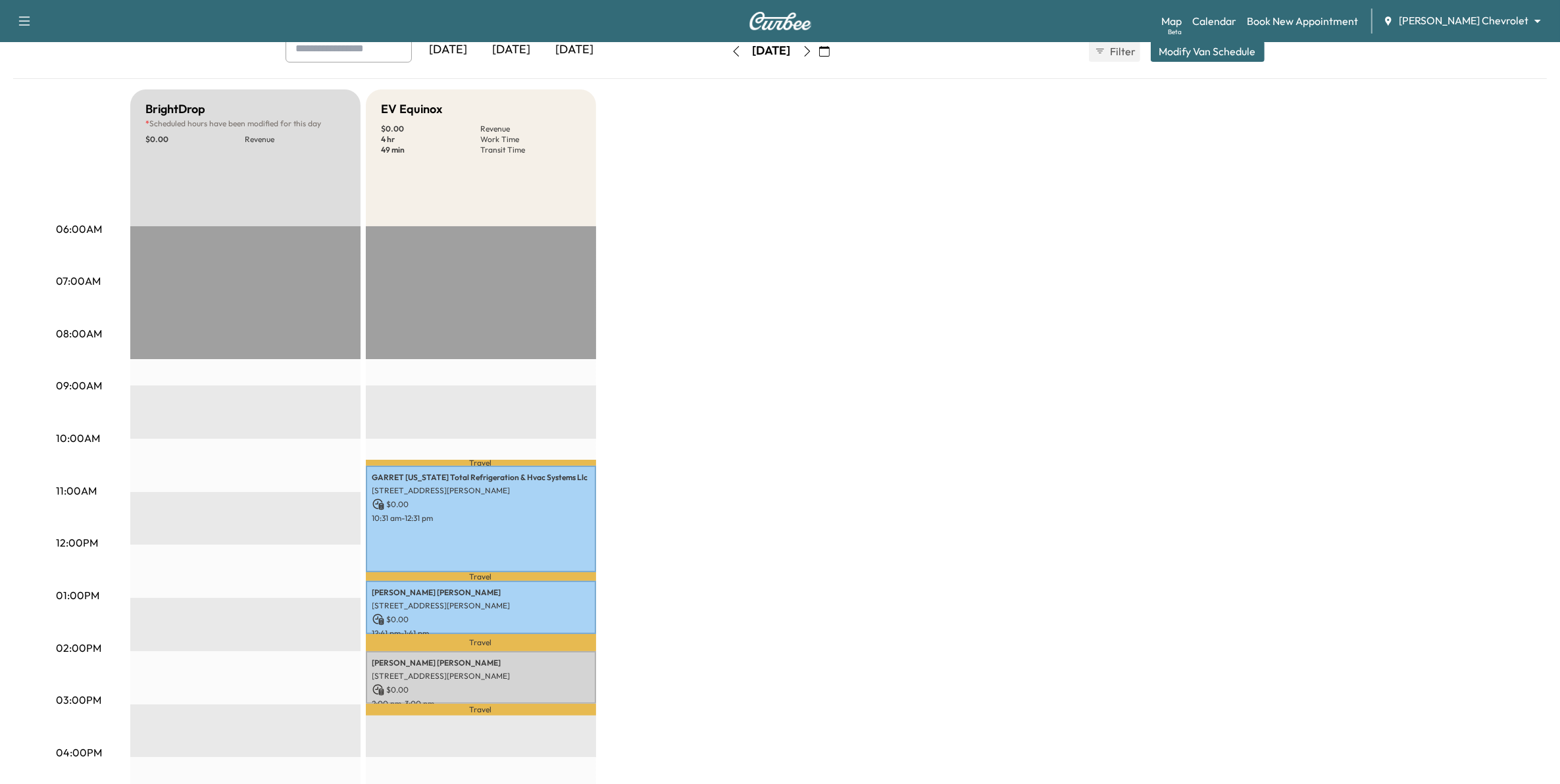
click at [731, 46] on icon "button" at bounding box center [736, 51] width 11 height 11
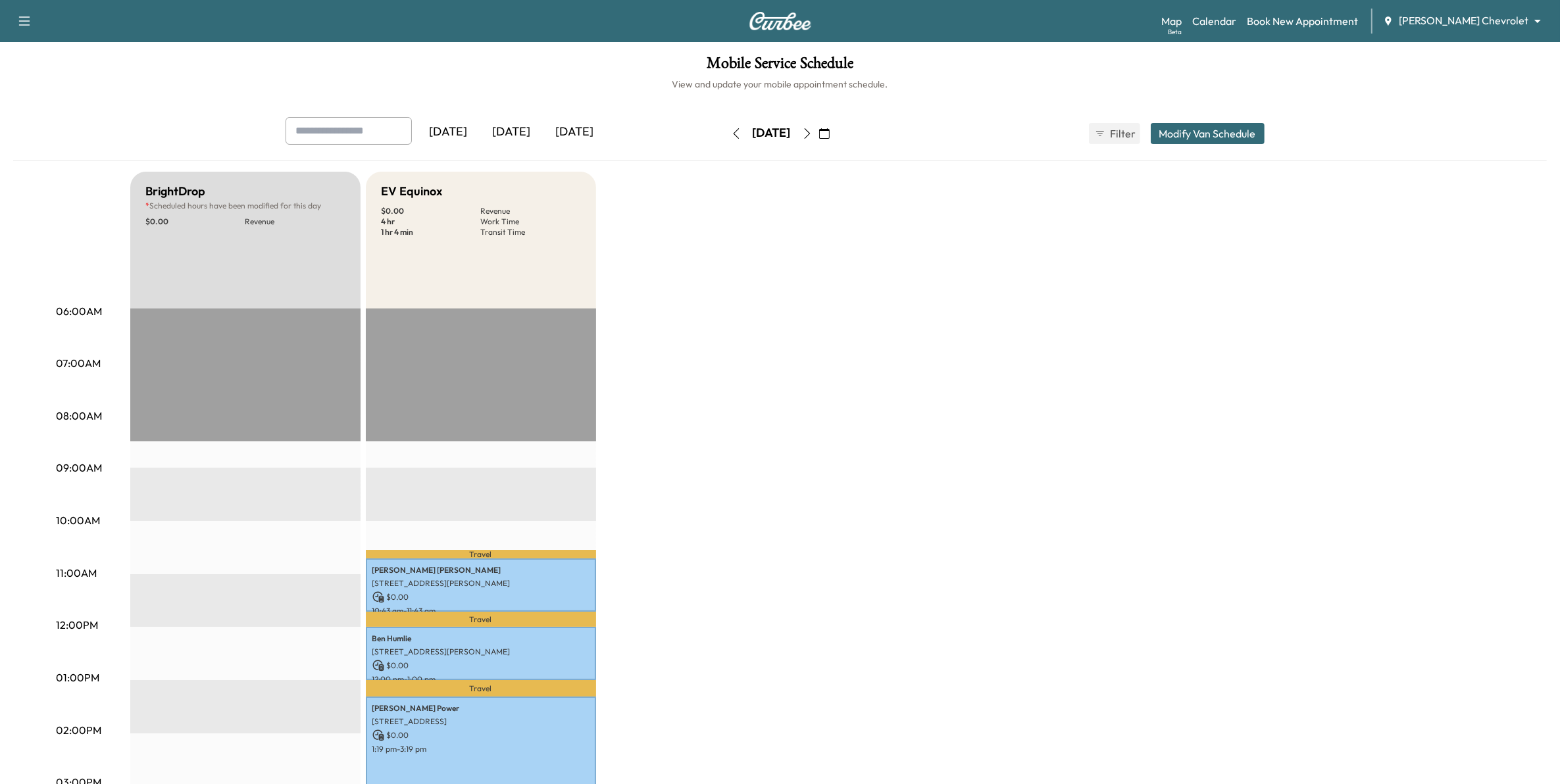
click at [725, 140] on button "button" at bounding box center [736, 133] width 23 height 21
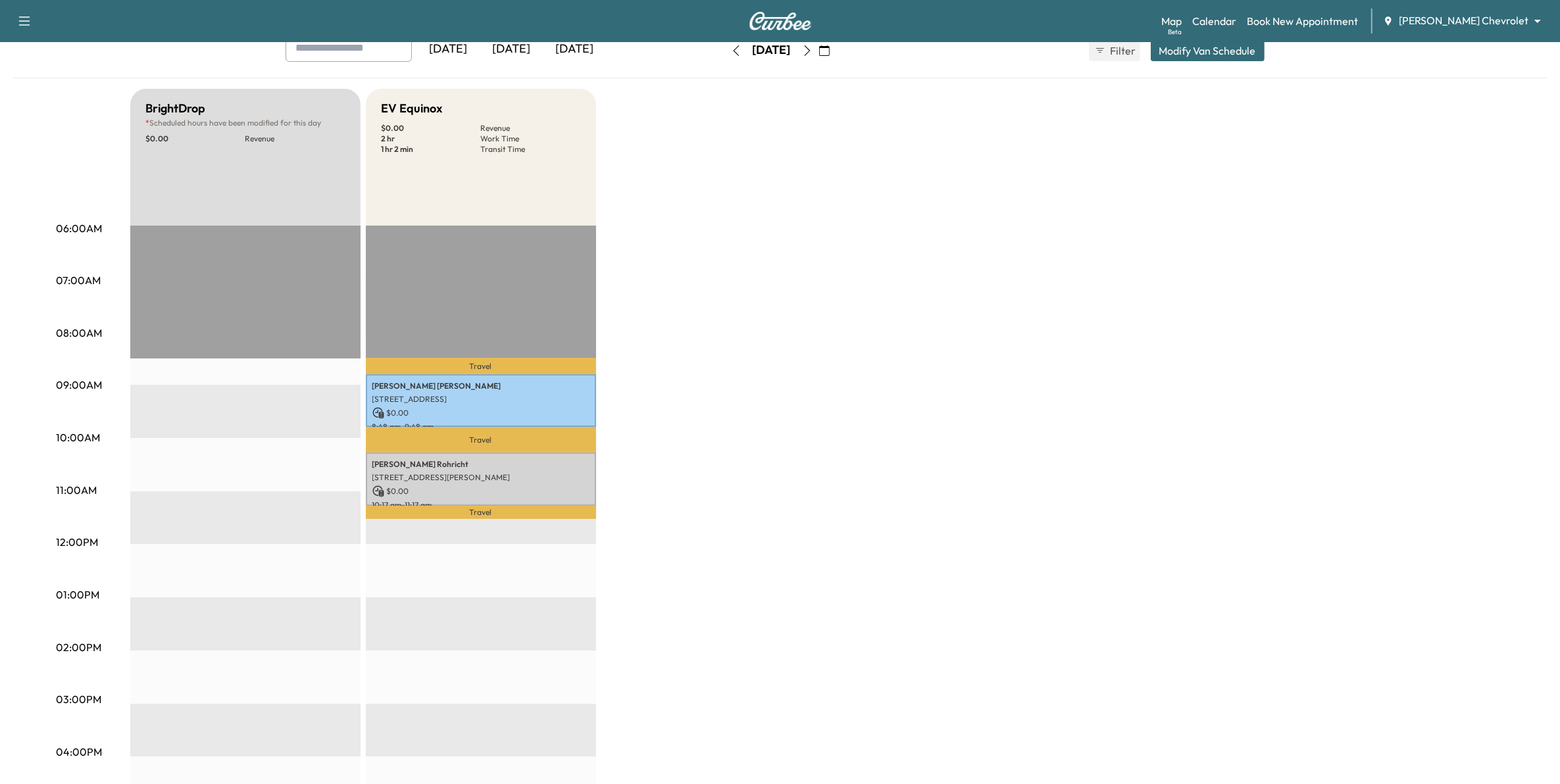
scroll to position [83, 0]
click at [725, 56] on button "button" at bounding box center [736, 52] width 23 height 21
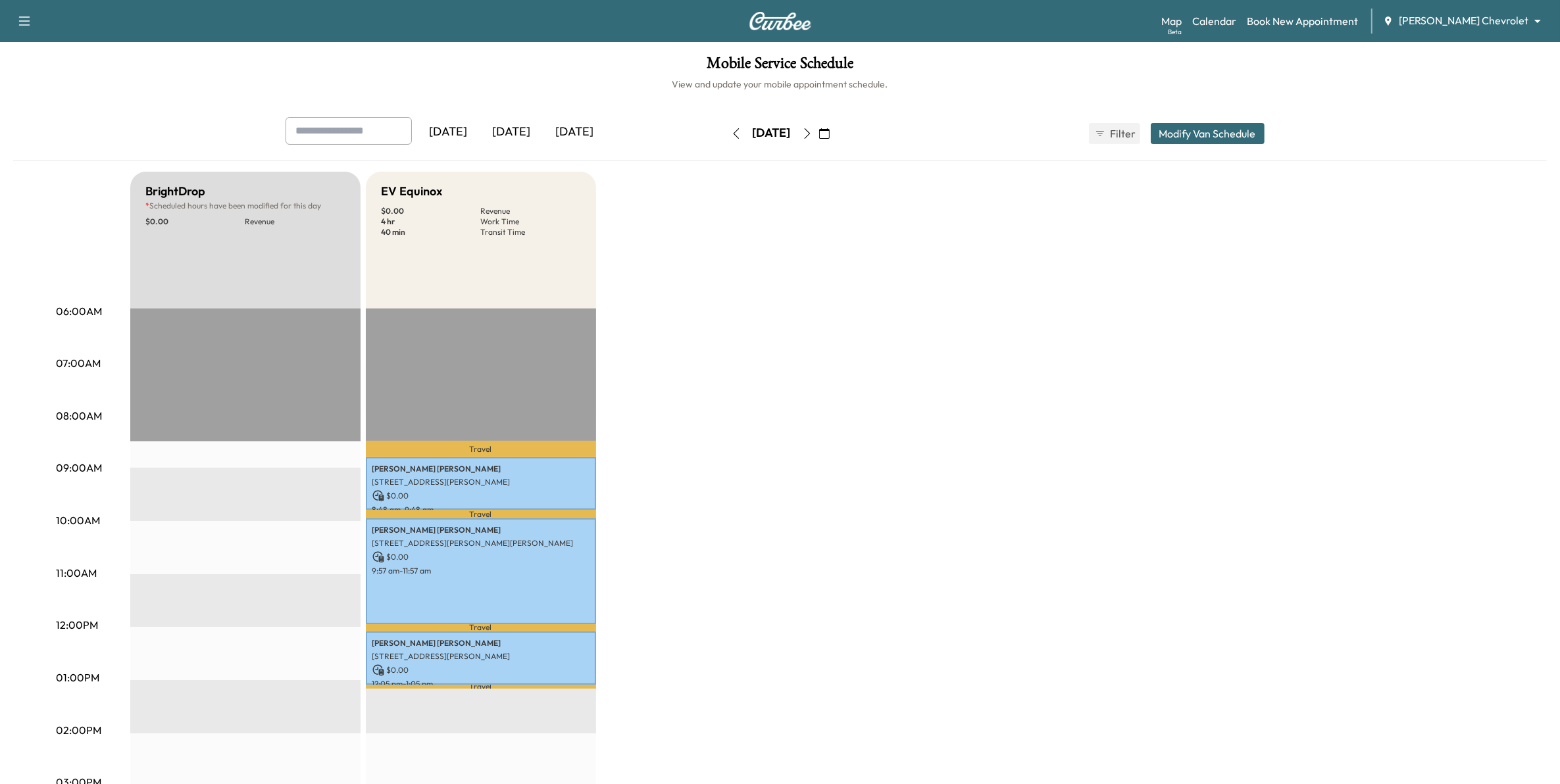
click at [731, 132] on icon "button" at bounding box center [736, 133] width 11 height 11
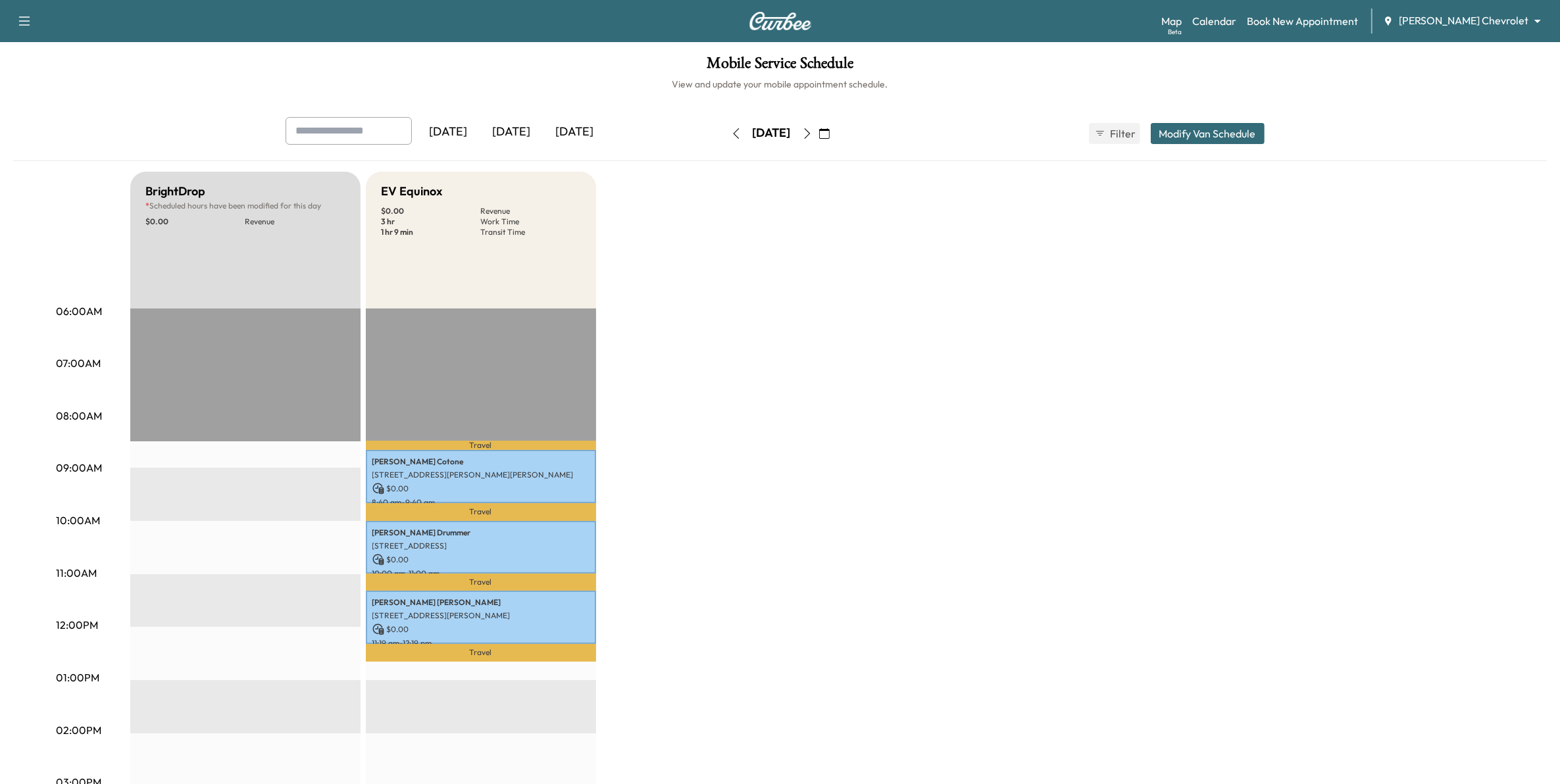
click at [731, 138] on icon "button" at bounding box center [736, 133] width 11 height 11
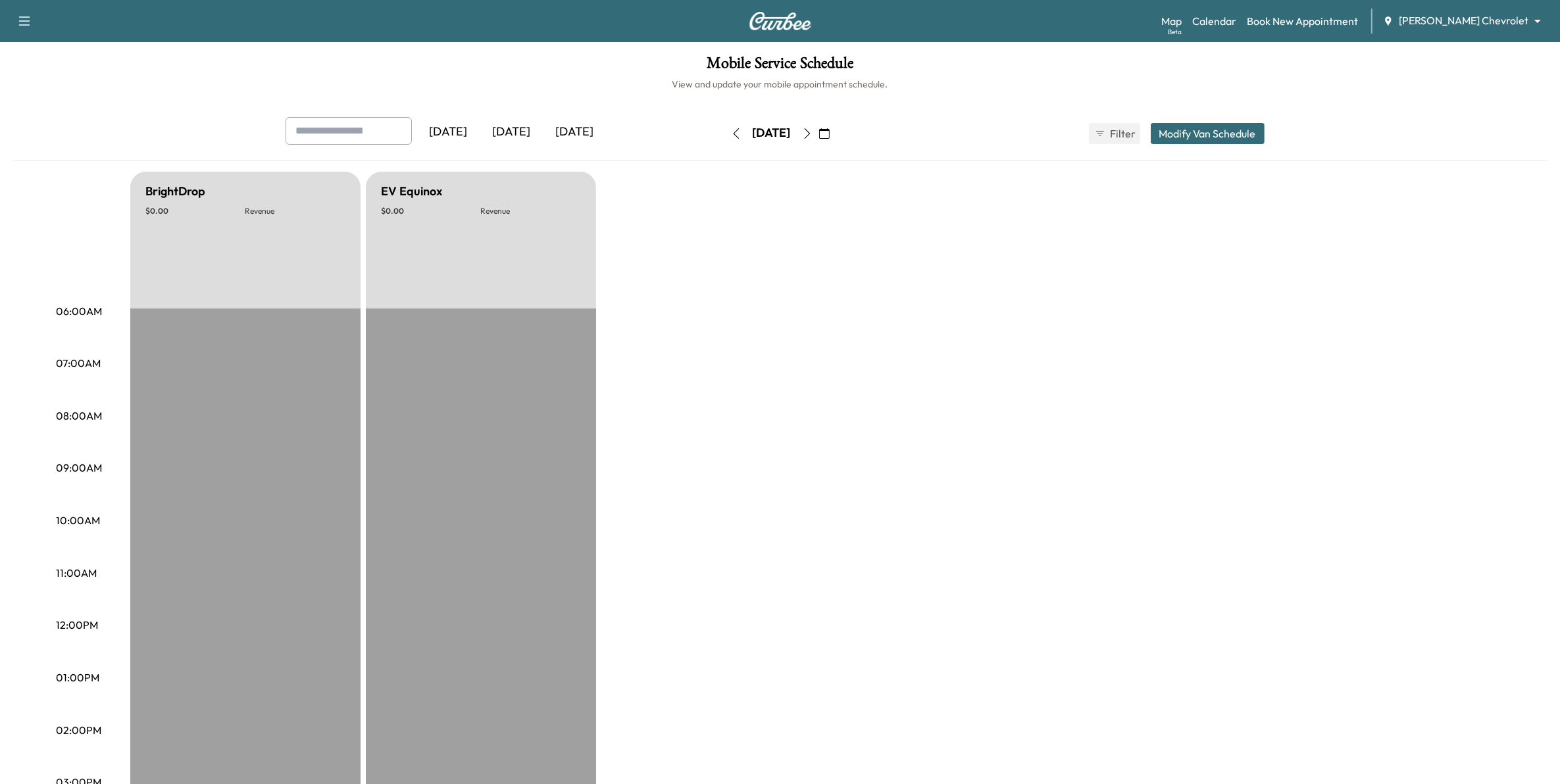
click at [731, 132] on icon "button" at bounding box center [736, 133] width 11 height 11
click at [731, 138] on icon "button" at bounding box center [736, 133] width 11 height 11
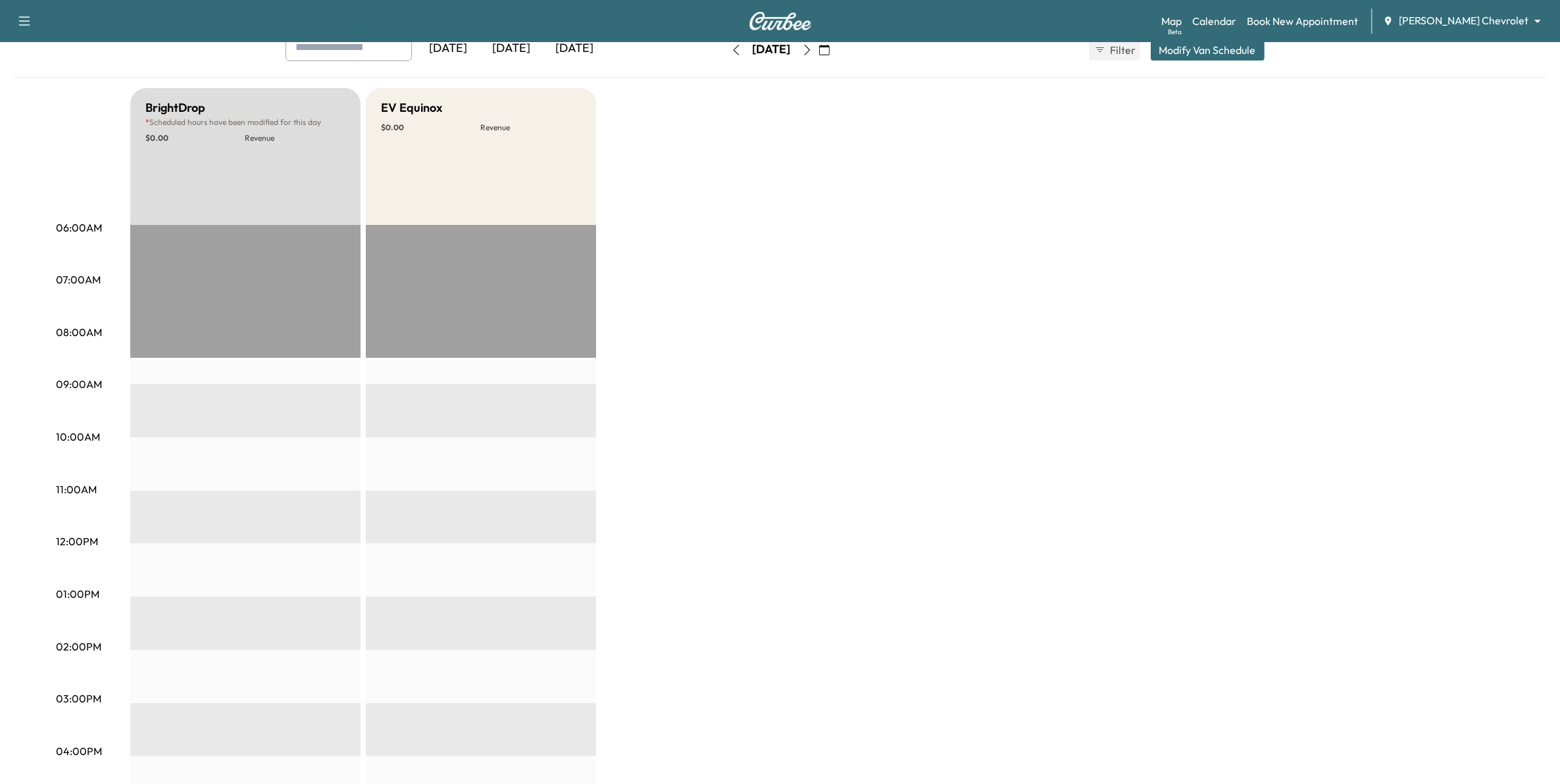
scroll to position [83, 0]
click at [725, 54] on button "button" at bounding box center [736, 52] width 23 height 21
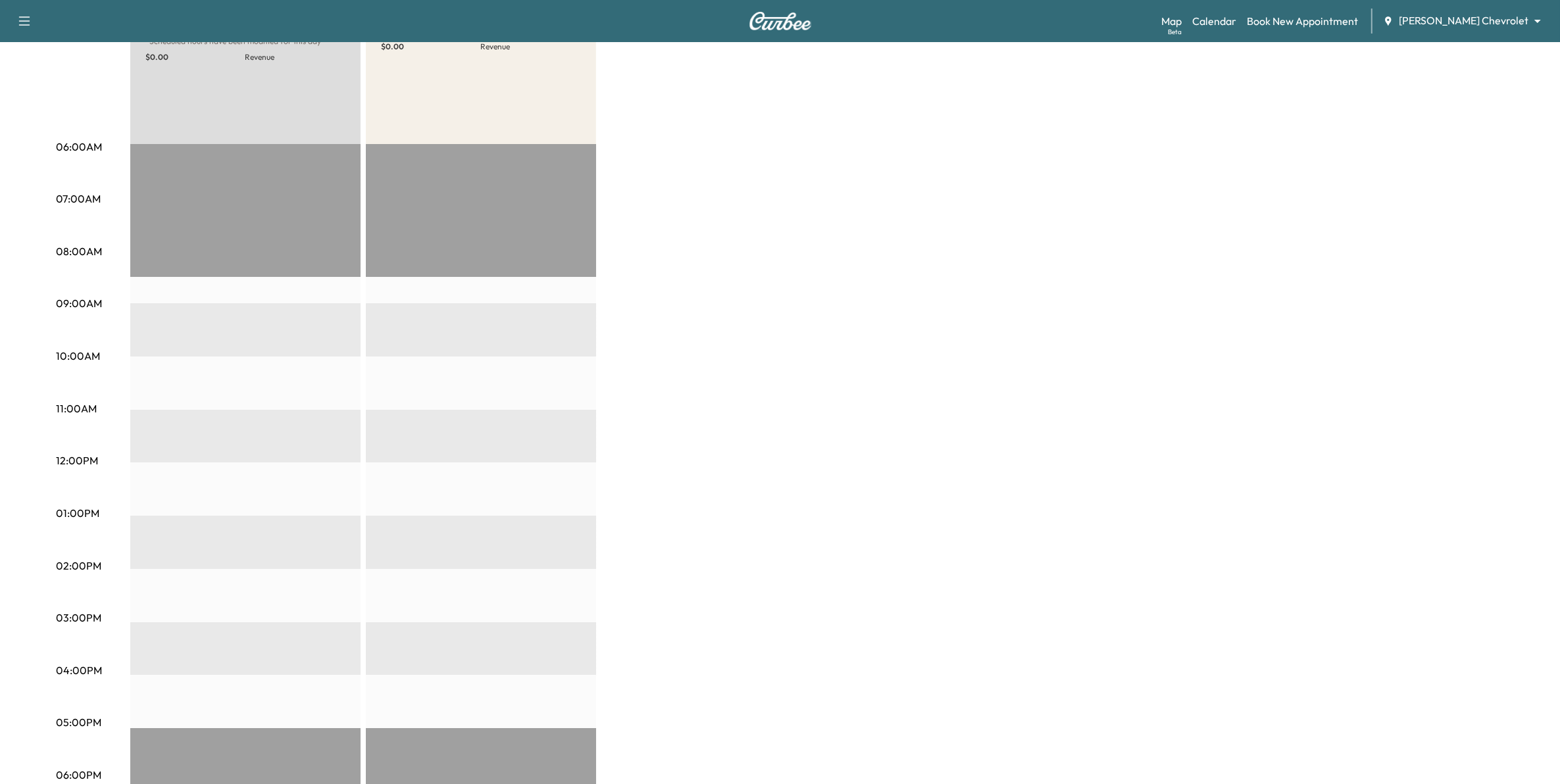
scroll to position [83, 0]
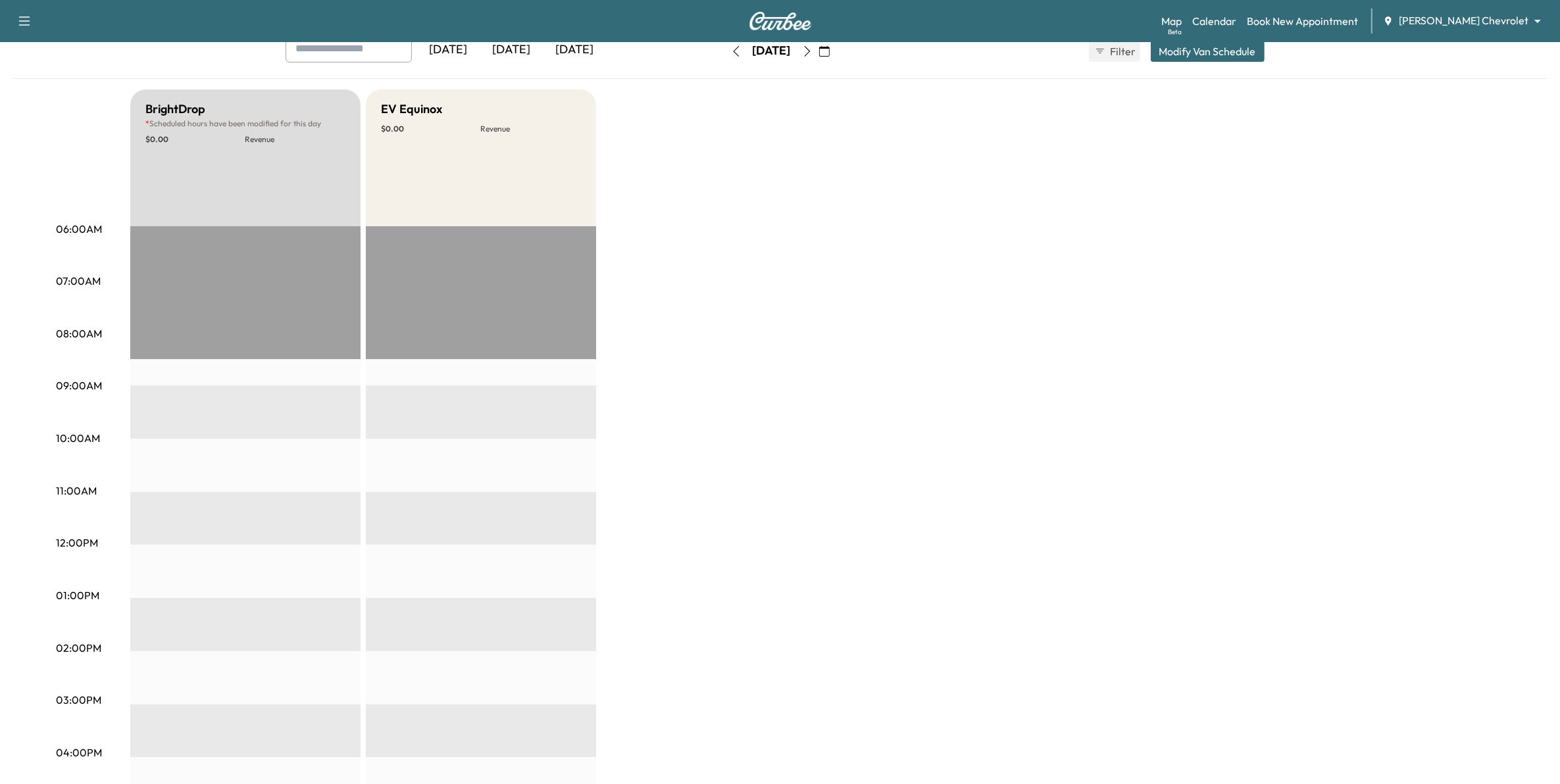
click at [731, 54] on icon "button" at bounding box center [736, 51] width 11 height 11
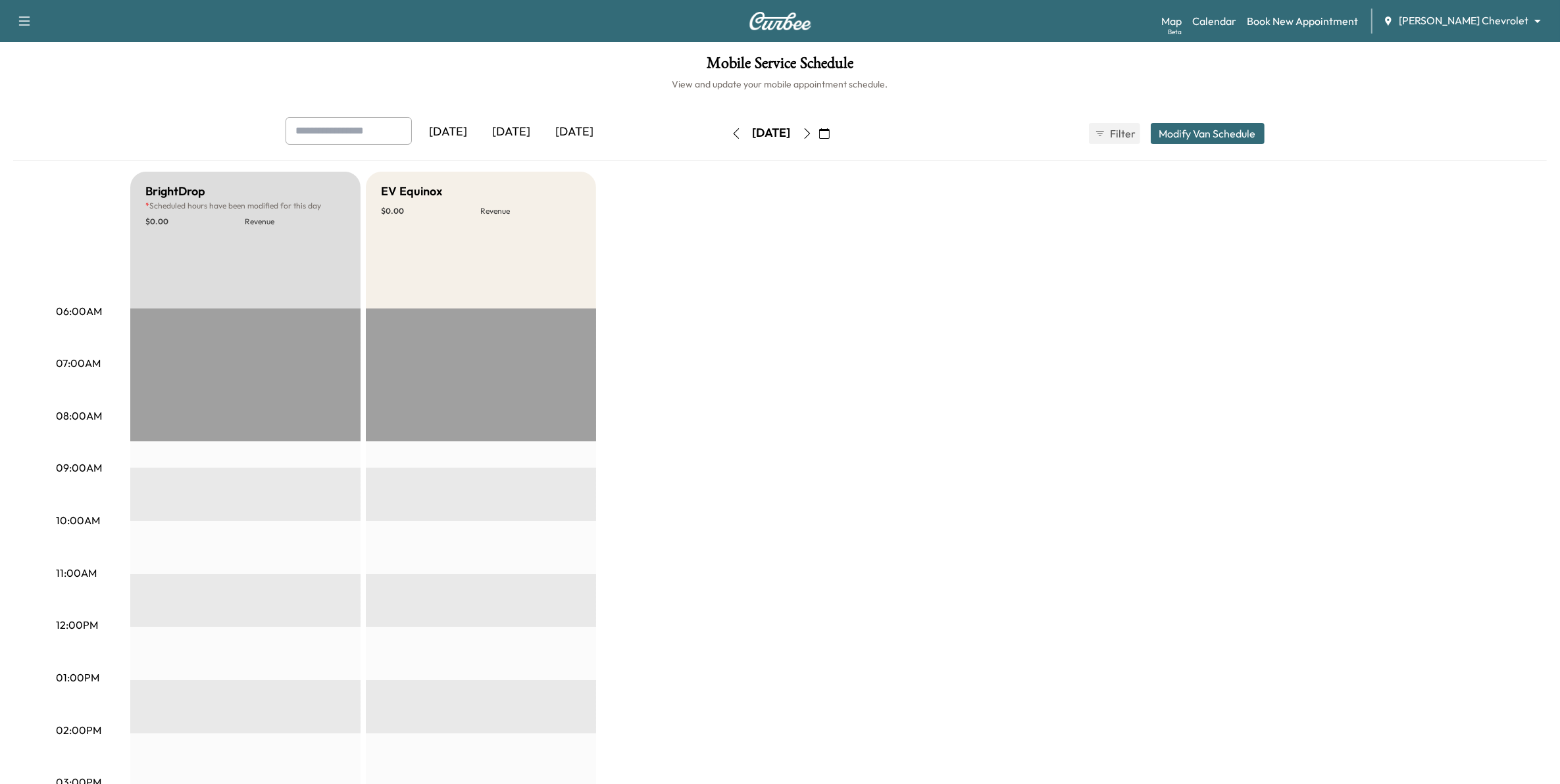
scroll to position [83, 0]
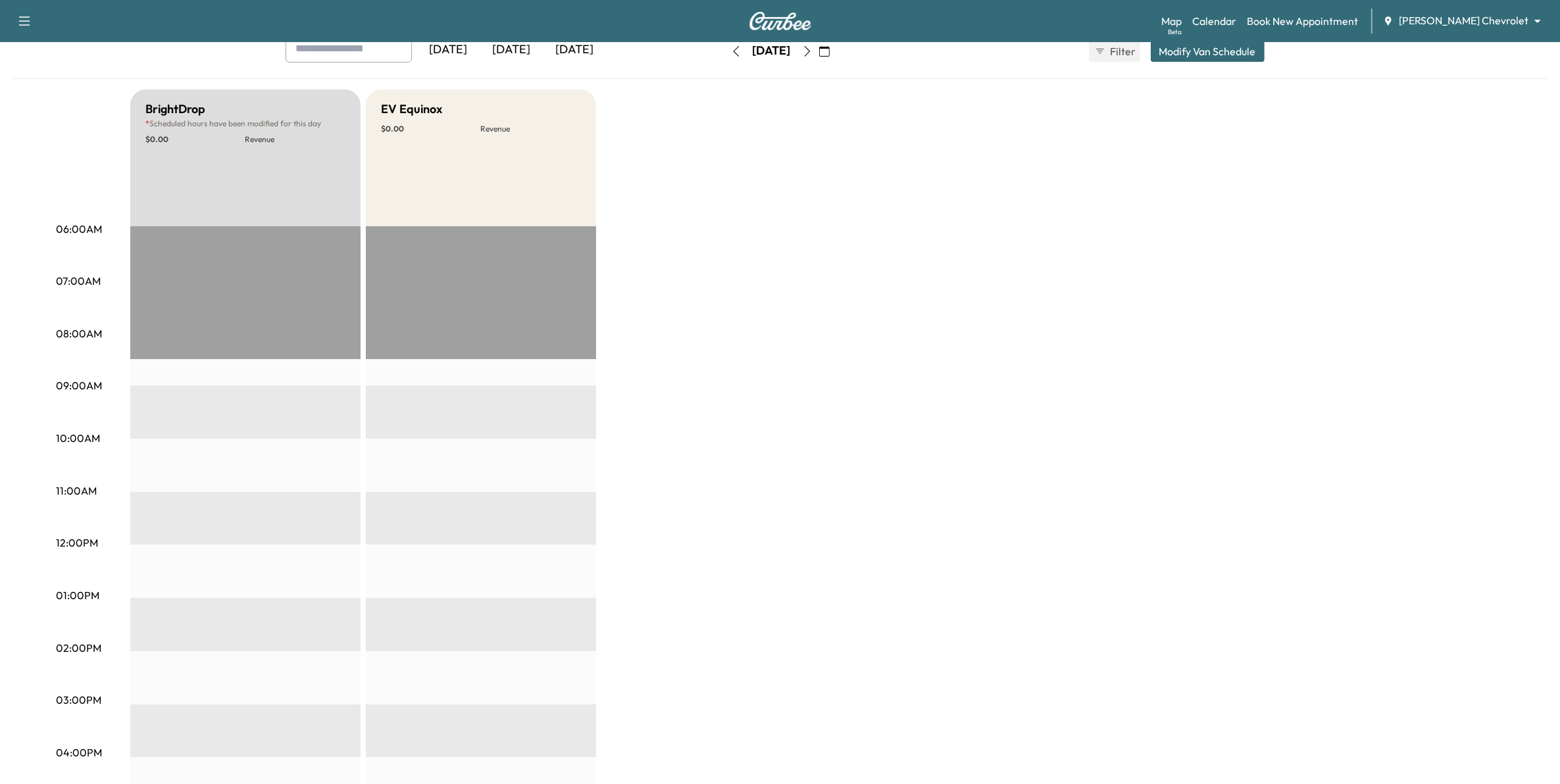
click at [731, 48] on icon "button" at bounding box center [736, 51] width 11 height 11
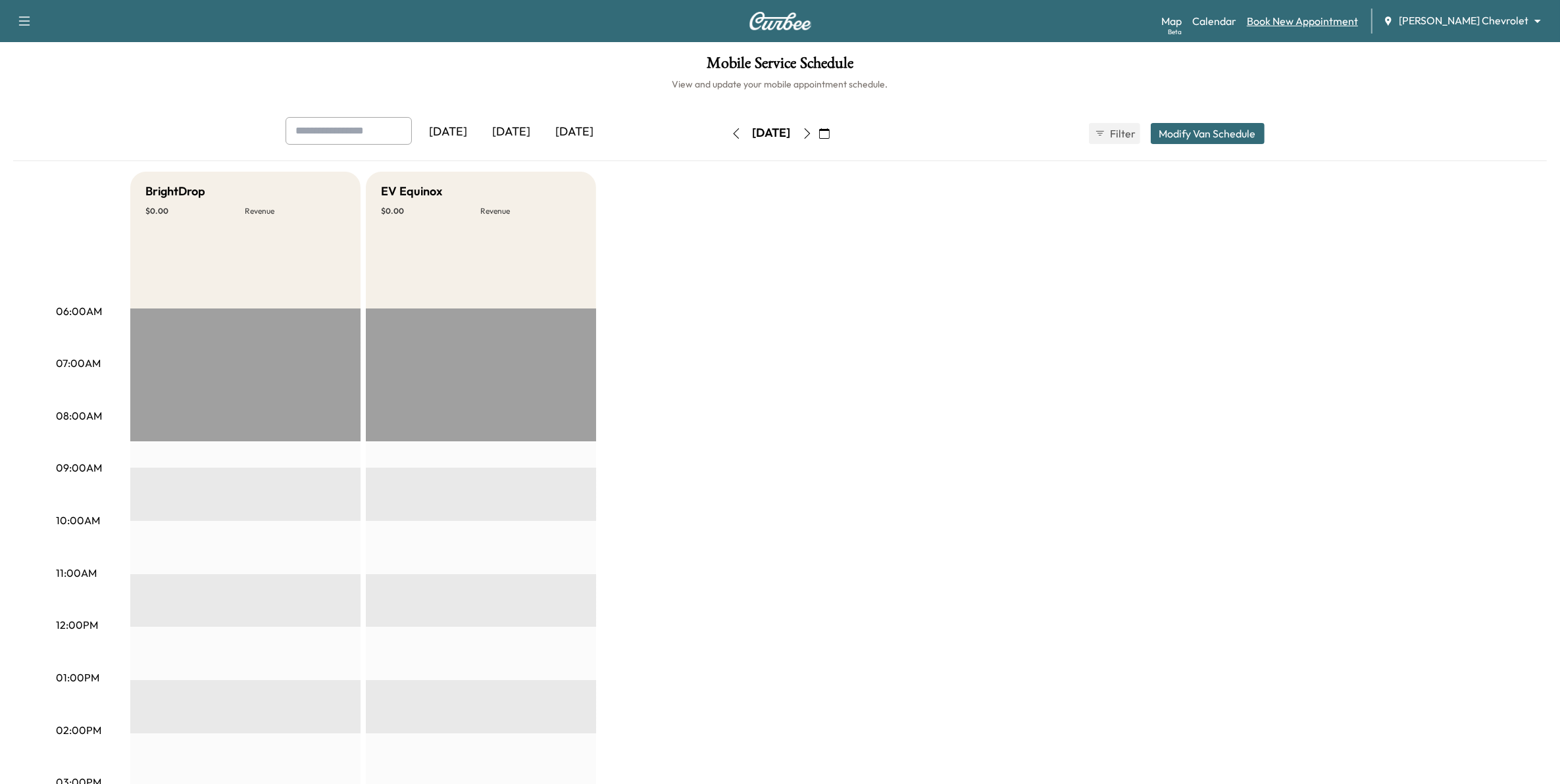
click at [1340, 25] on link "Book New Appointment" at bounding box center [1303, 21] width 112 height 16
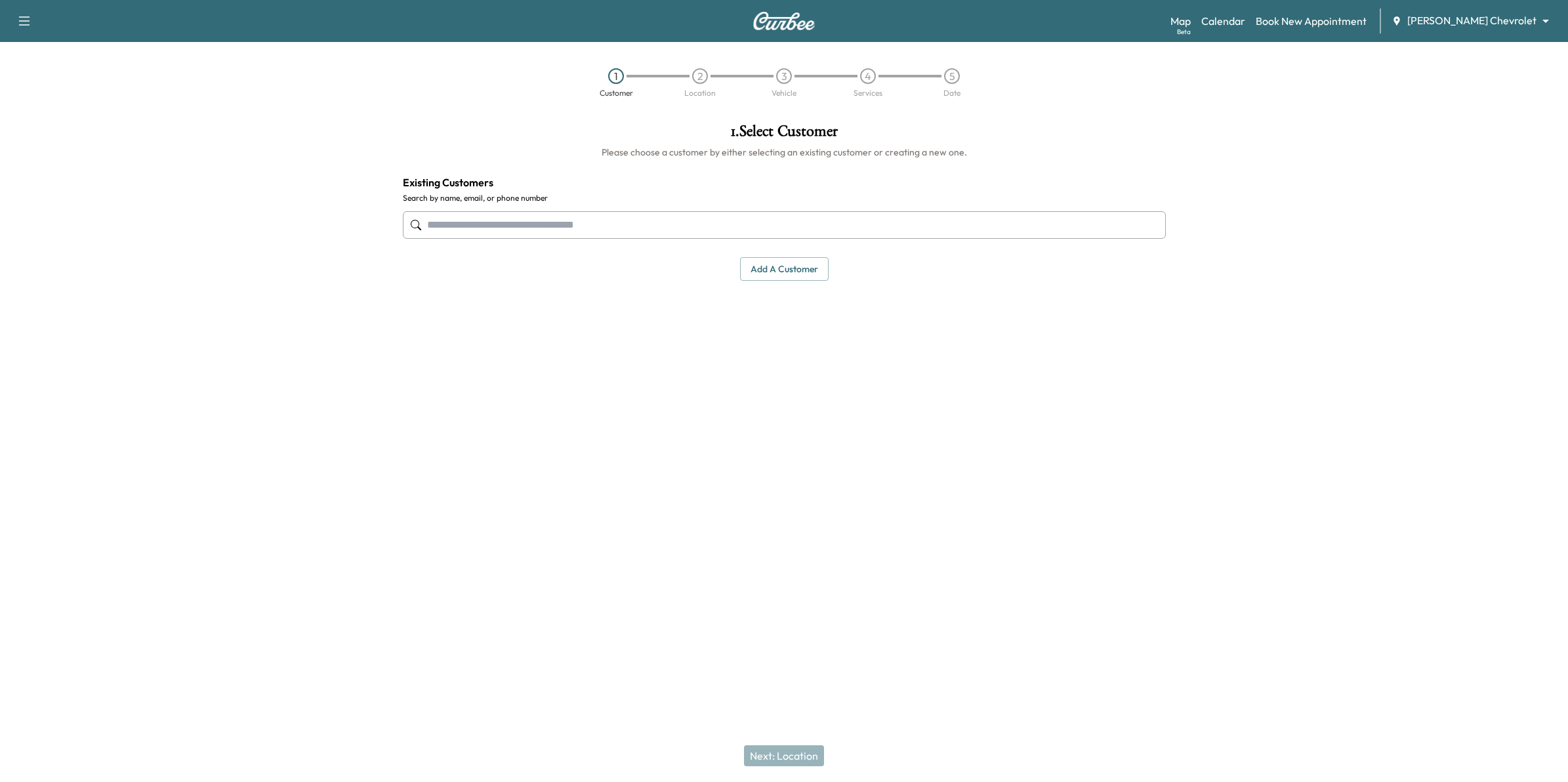
click at [843, 232] on input "text" at bounding box center [784, 225] width 763 height 27
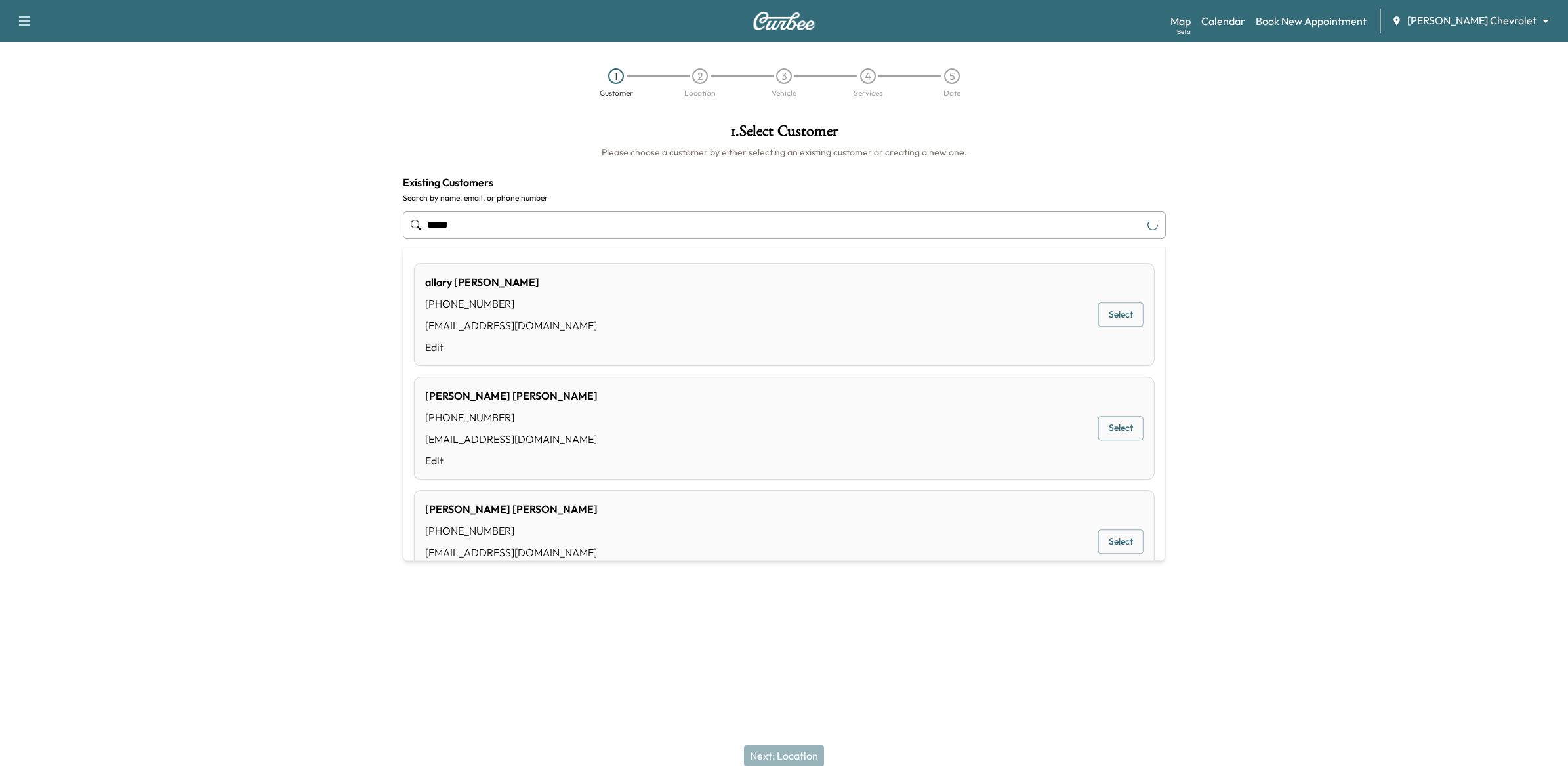
click at [1125, 312] on button "Select" at bounding box center [1121, 315] width 45 height 24
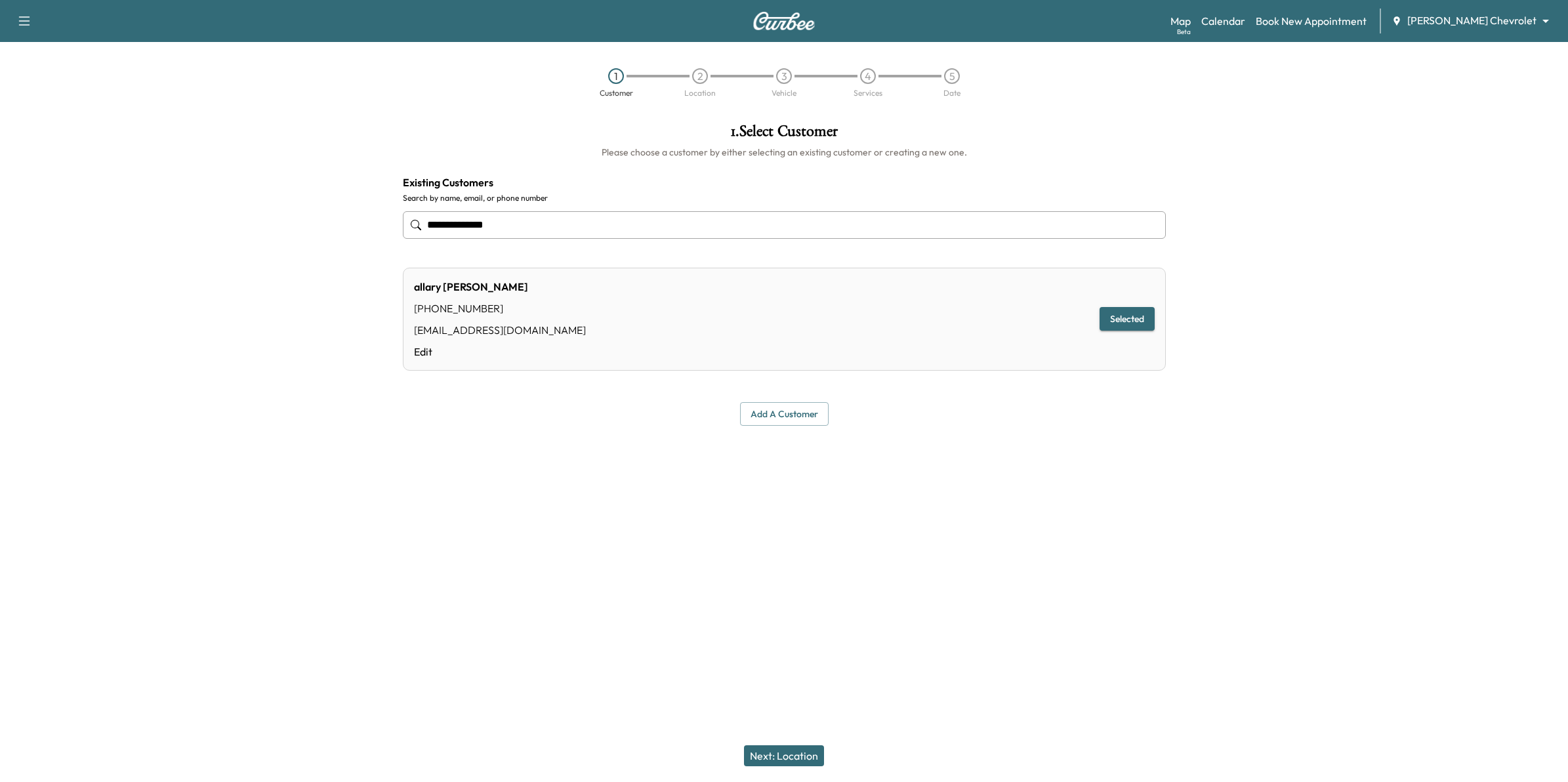
type input "**********"
click at [1136, 322] on button "Selected" at bounding box center [1127, 319] width 55 height 24
click at [790, 753] on button "Next: Location" at bounding box center [784, 756] width 80 height 21
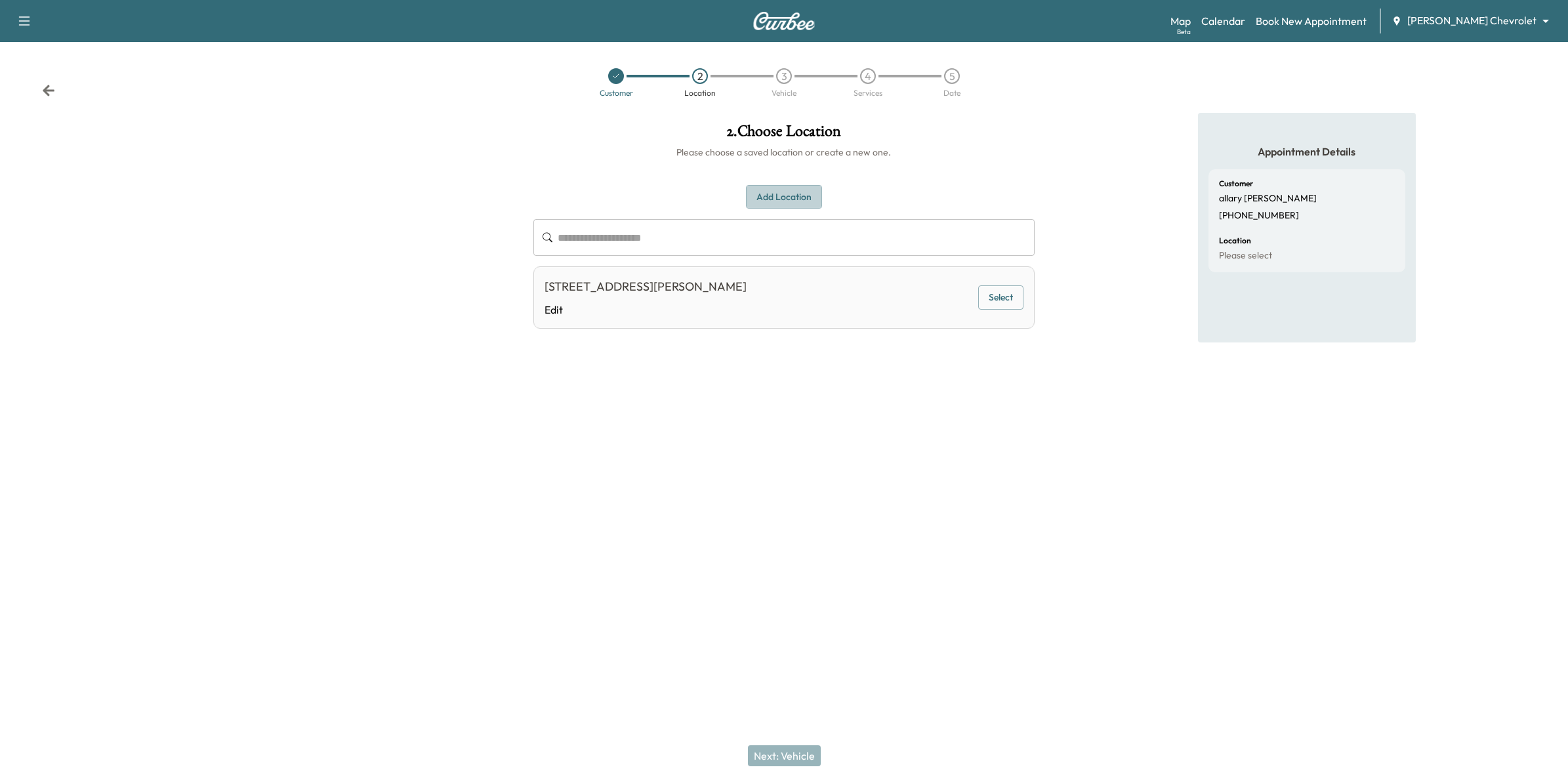
click at [772, 191] on button "Add Location" at bounding box center [784, 197] width 76 height 24
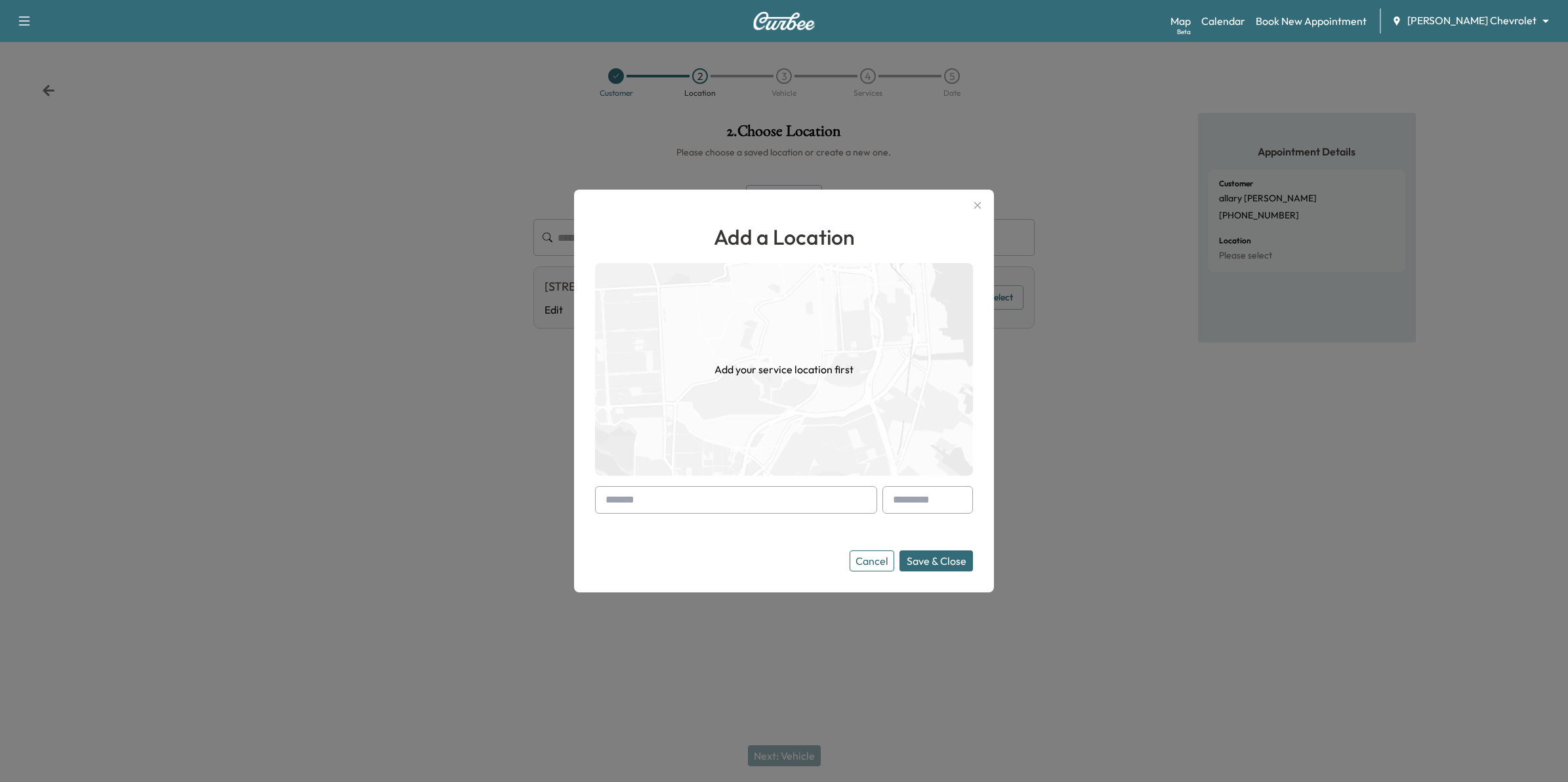
click at [746, 185] on button "Add Location" at bounding box center [784, 197] width 76 height 24
click at [778, 500] on input "text" at bounding box center [736, 500] width 282 height 27
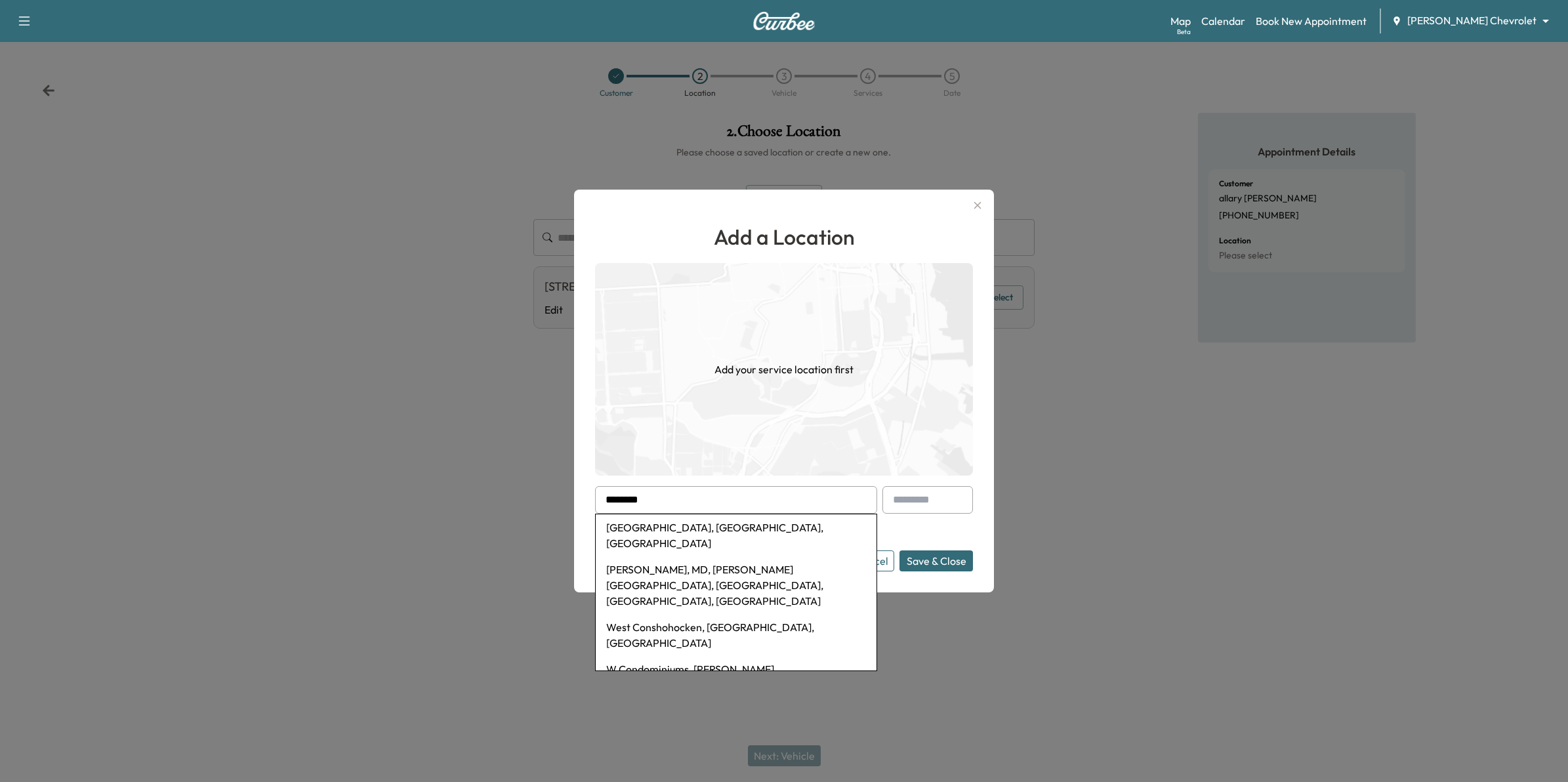
click at [719, 522] on li "West Concord, MN, USA" at bounding box center [735, 536] width 281 height 42
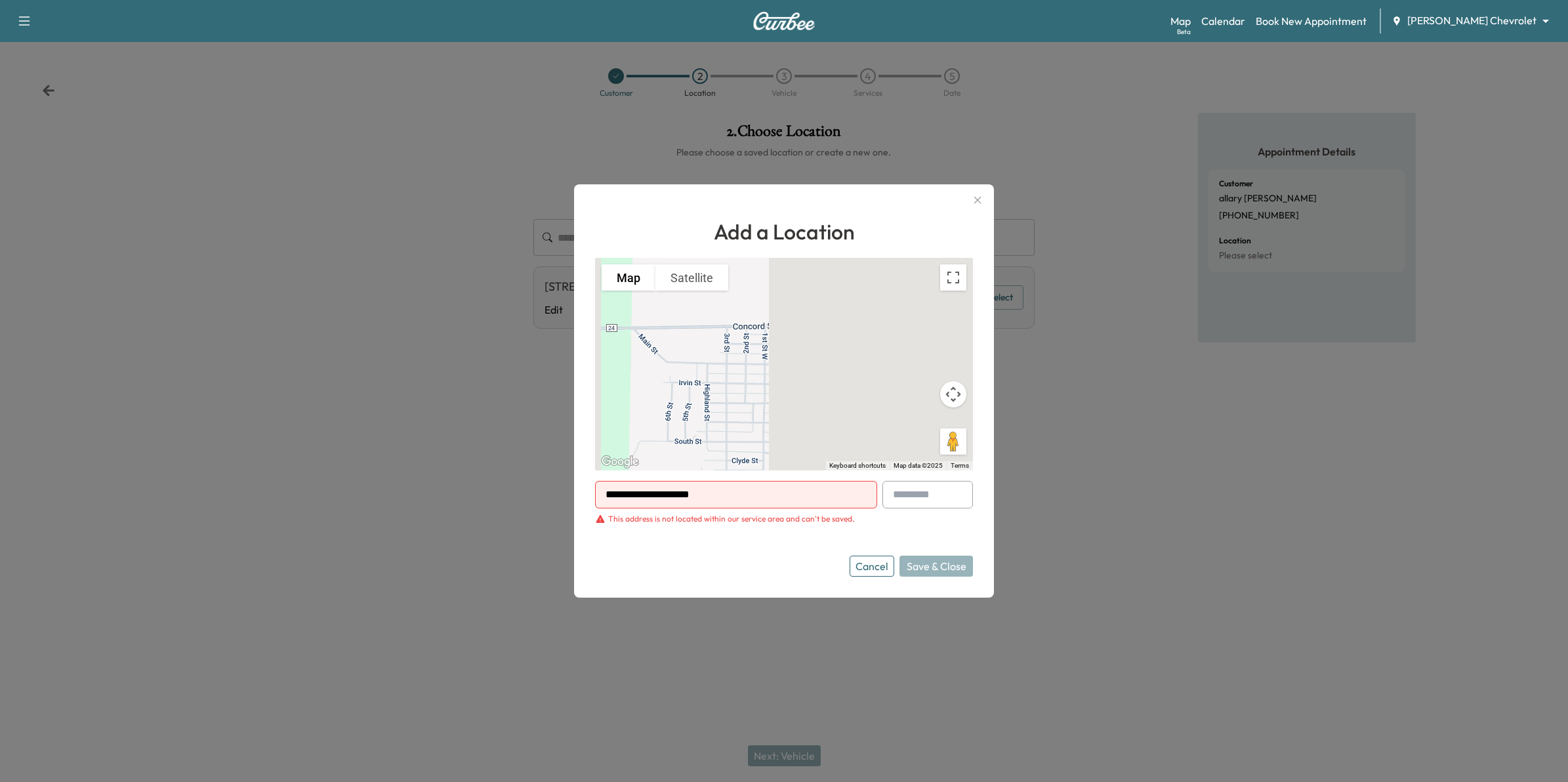
drag, startPoint x: 778, startPoint y: 500, endPoint x: 489, endPoint y: 503, distance: 289.0
click at [489, 503] on div "**********" at bounding box center [784, 391] width 1568 height 782
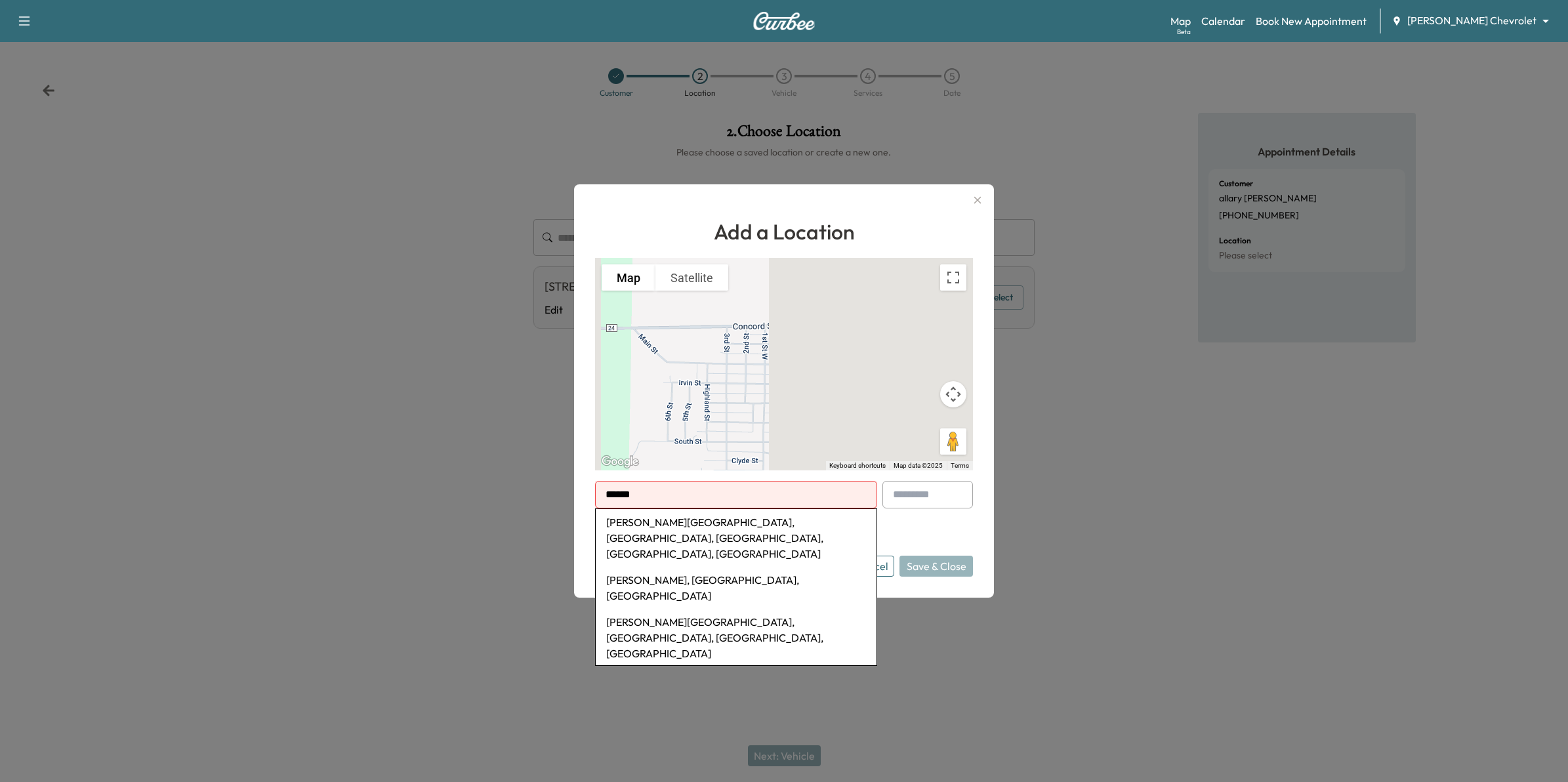
click at [699, 567] on li "Carver, MN, USA" at bounding box center [735, 588] width 281 height 42
type input "**********"
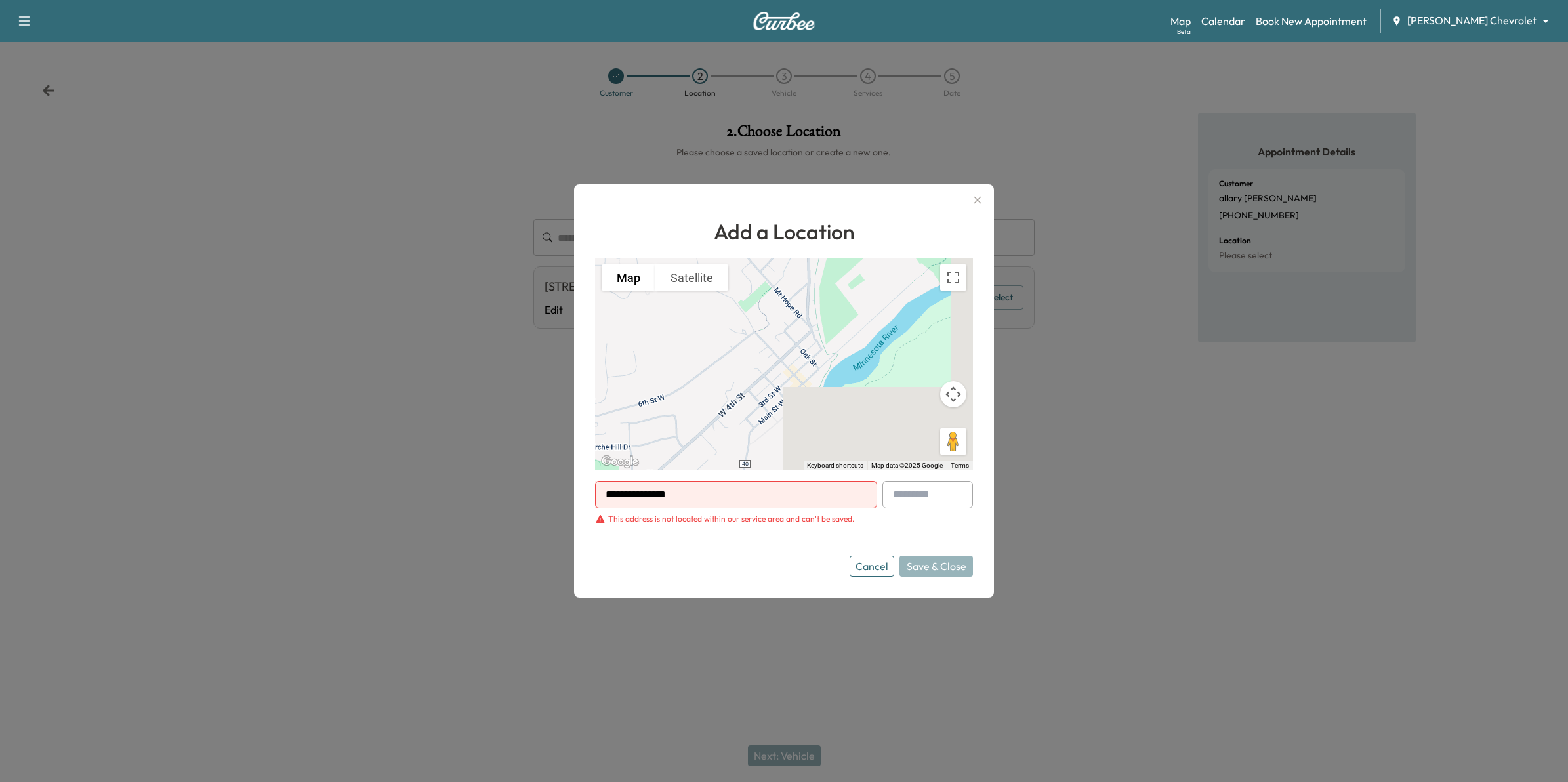
drag, startPoint x: 711, startPoint y: 490, endPoint x: 536, endPoint y: 464, distance: 176.9
click at [536, 464] on div "**********" at bounding box center [784, 391] width 1568 height 782
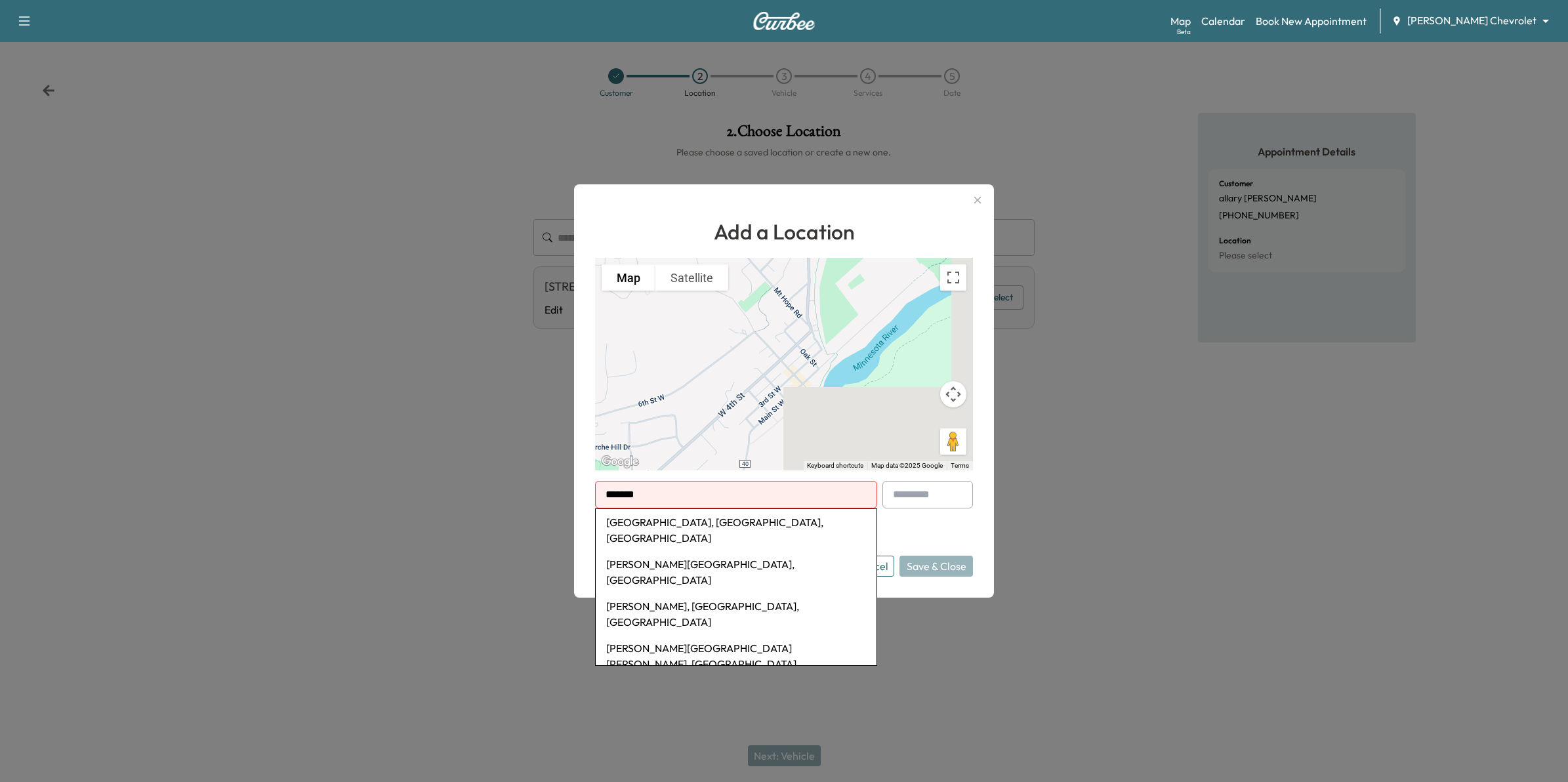
click at [677, 526] on li "Champlin, MN, USA" at bounding box center [735, 530] width 281 height 42
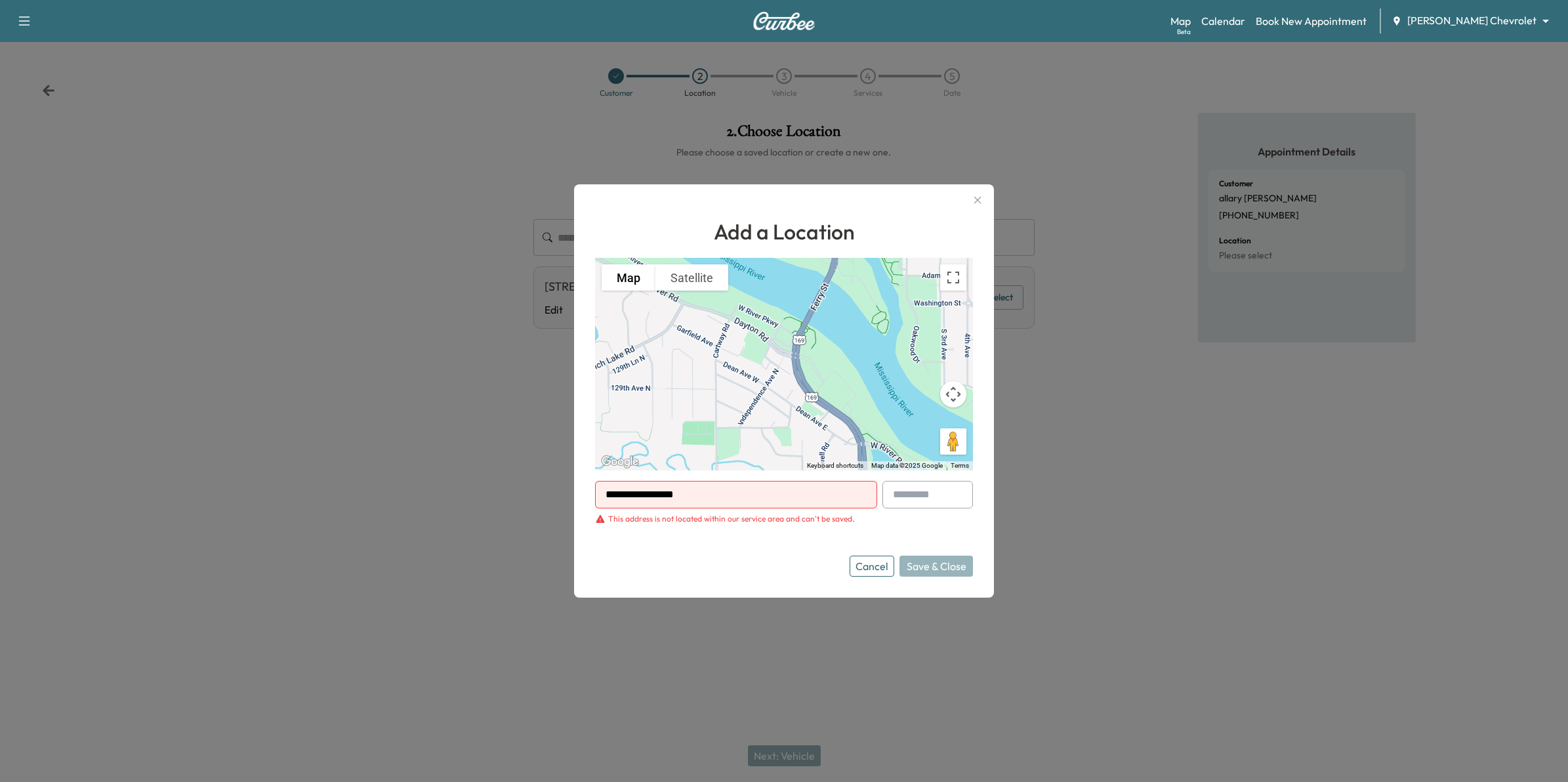
drag, startPoint x: 720, startPoint y: 503, endPoint x: 581, endPoint y: 468, distance: 143.3
click at [581, 468] on div "**********" at bounding box center [784, 391] width 420 height 413
click at [782, 497] on input "**********" at bounding box center [736, 494] width 282 height 27
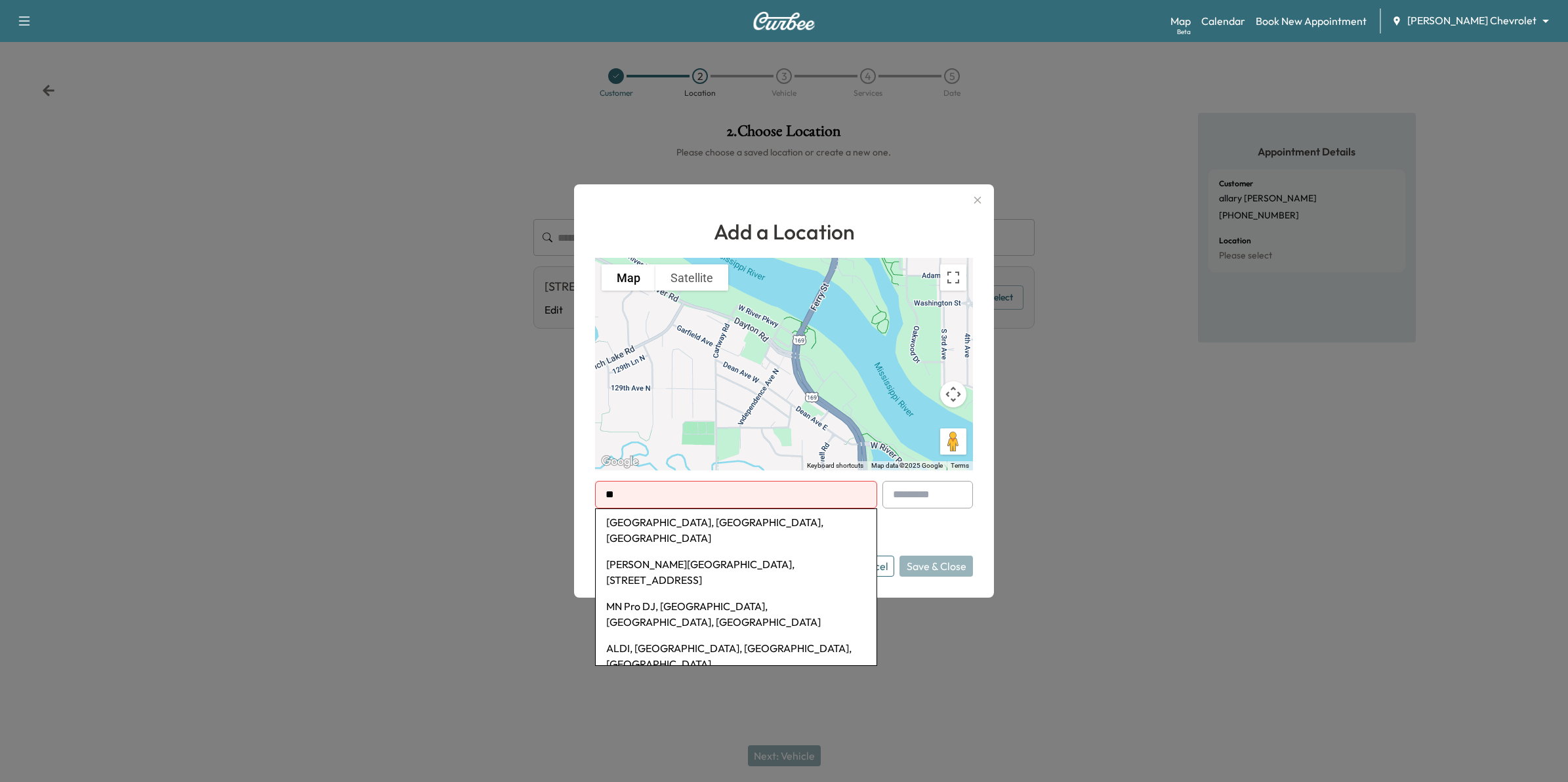
type input "*"
click at [749, 516] on li "Hastings, MN, USA" at bounding box center [735, 530] width 281 height 42
type input "**********"
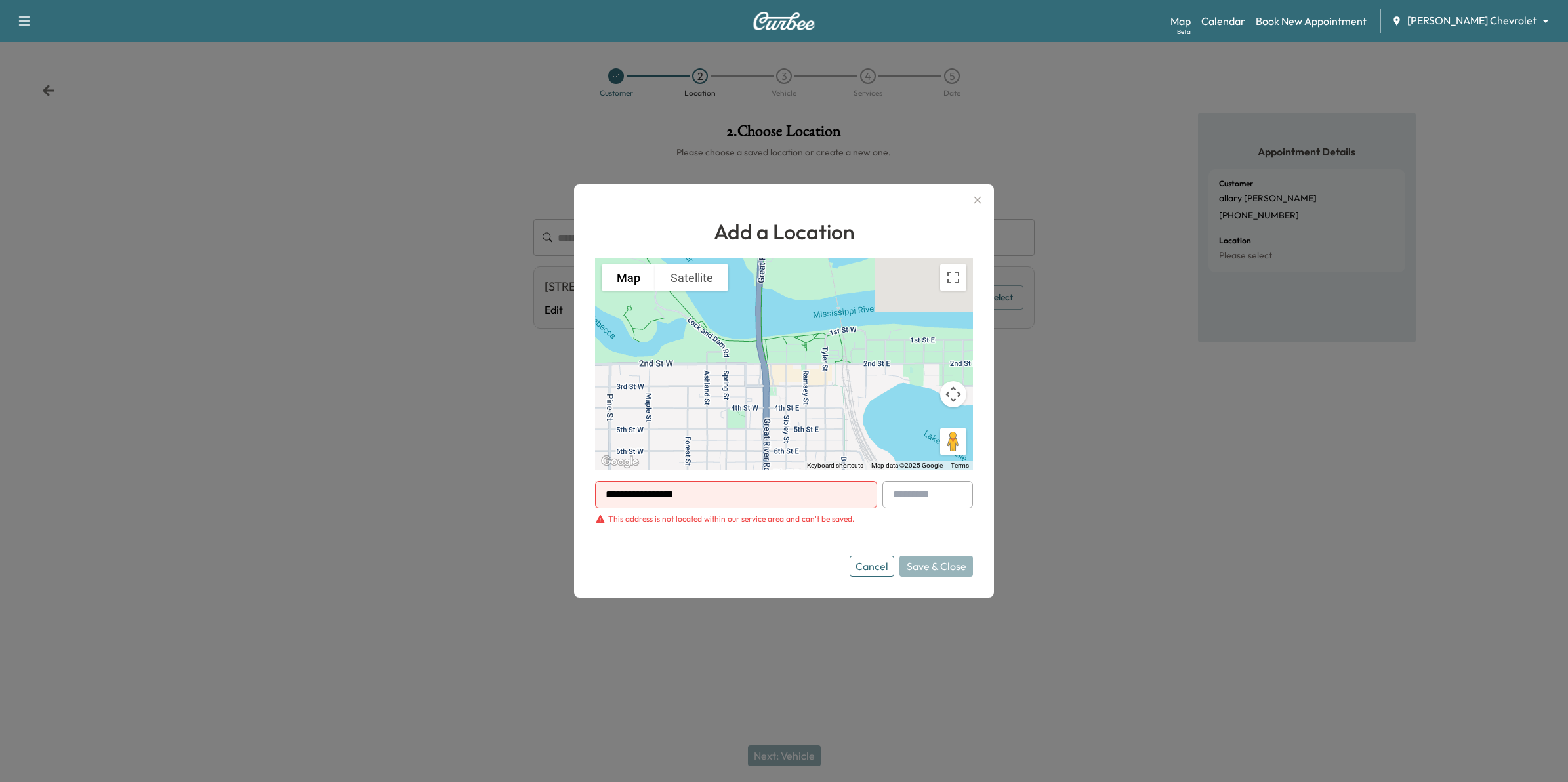
drag, startPoint x: 761, startPoint y: 493, endPoint x: 545, endPoint y: 484, distance: 216.2
click at [545, 484] on div "**********" at bounding box center [784, 391] width 1568 height 782
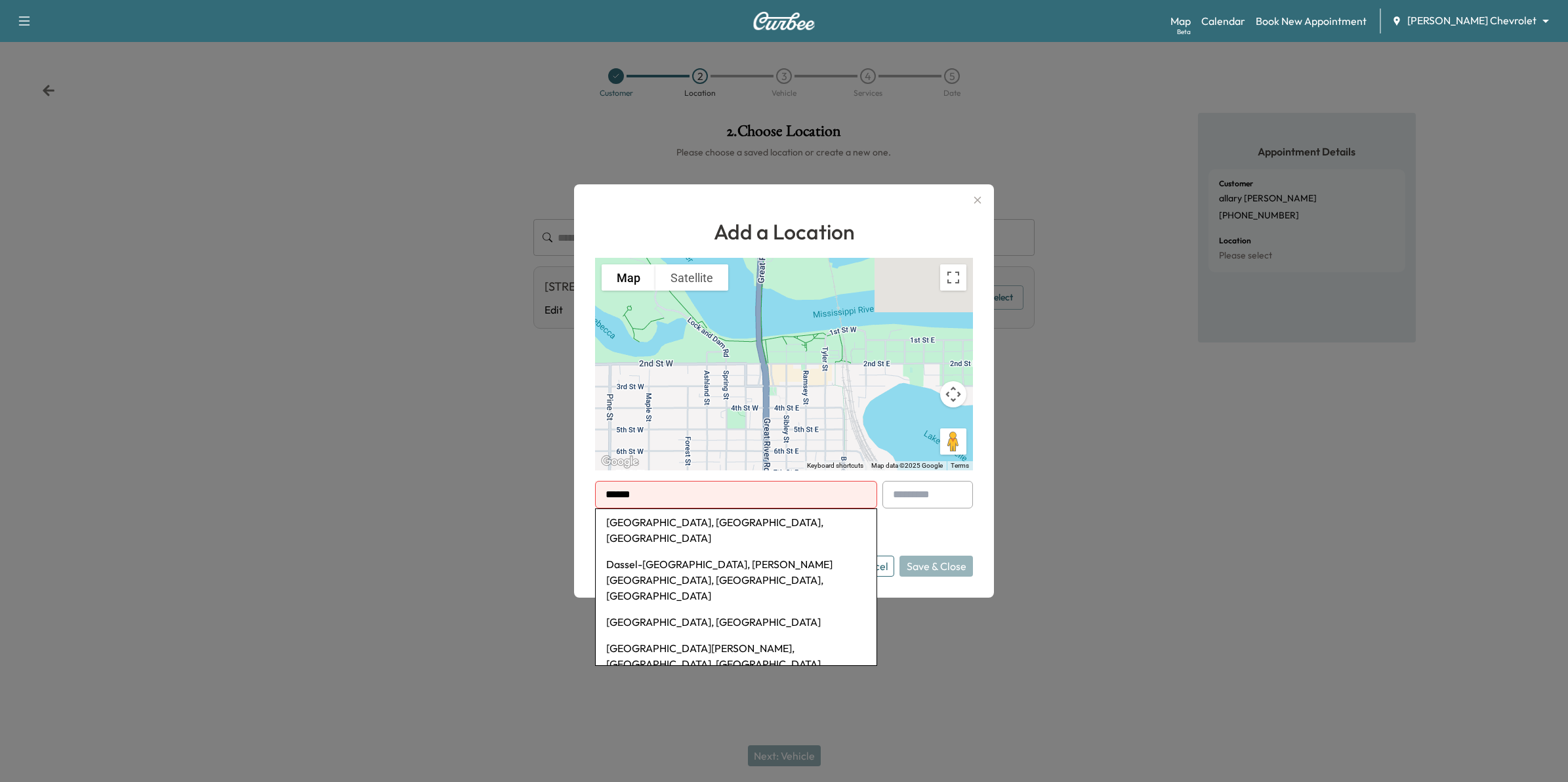
click at [716, 526] on li "Dassel, MN, USA" at bounding box center [735, 530] width 281 height 42
type input "**********"
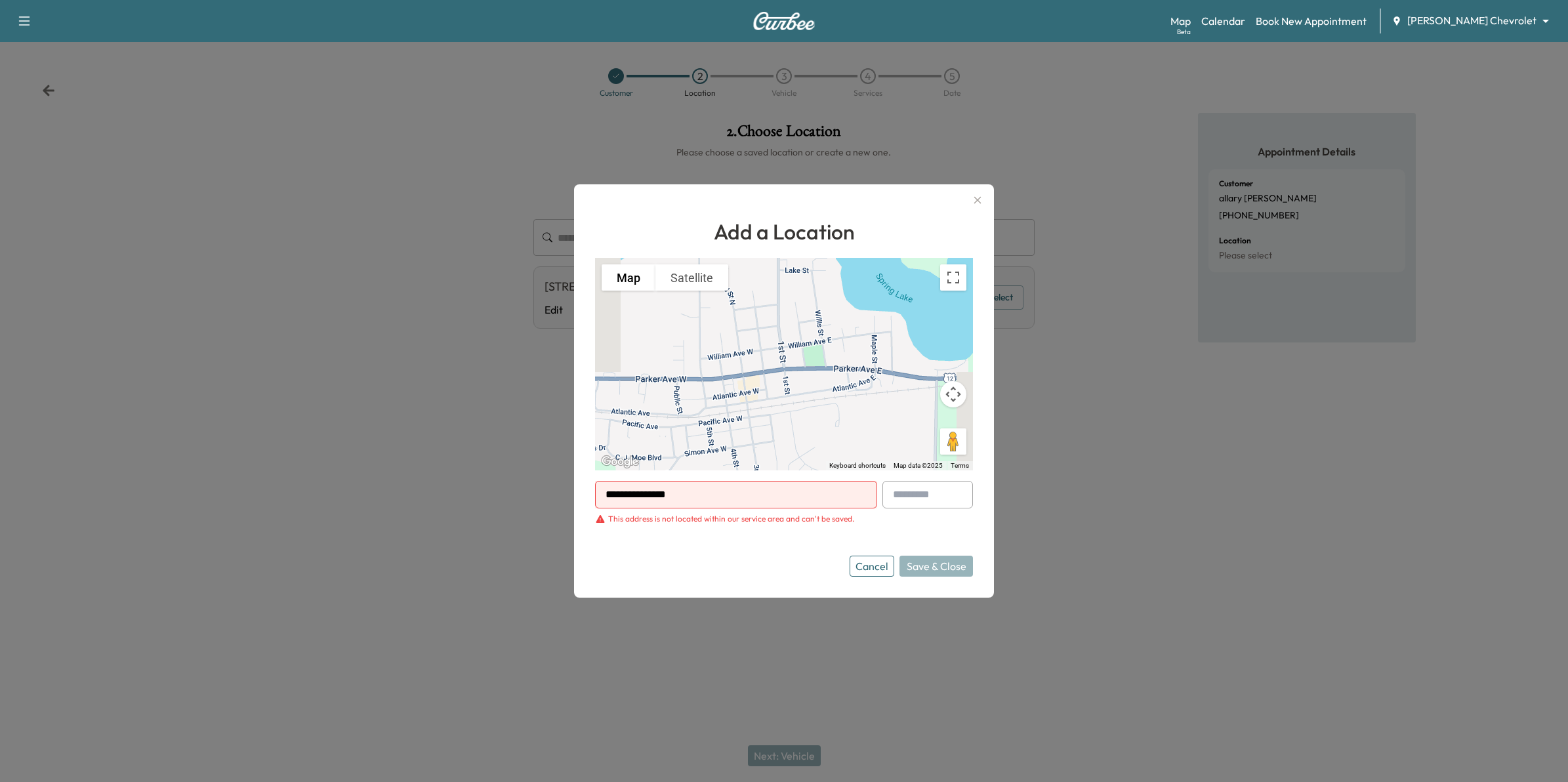
click at [871, 574] on button "Cancel" at bounding box center [871, 567] width 44 height 21
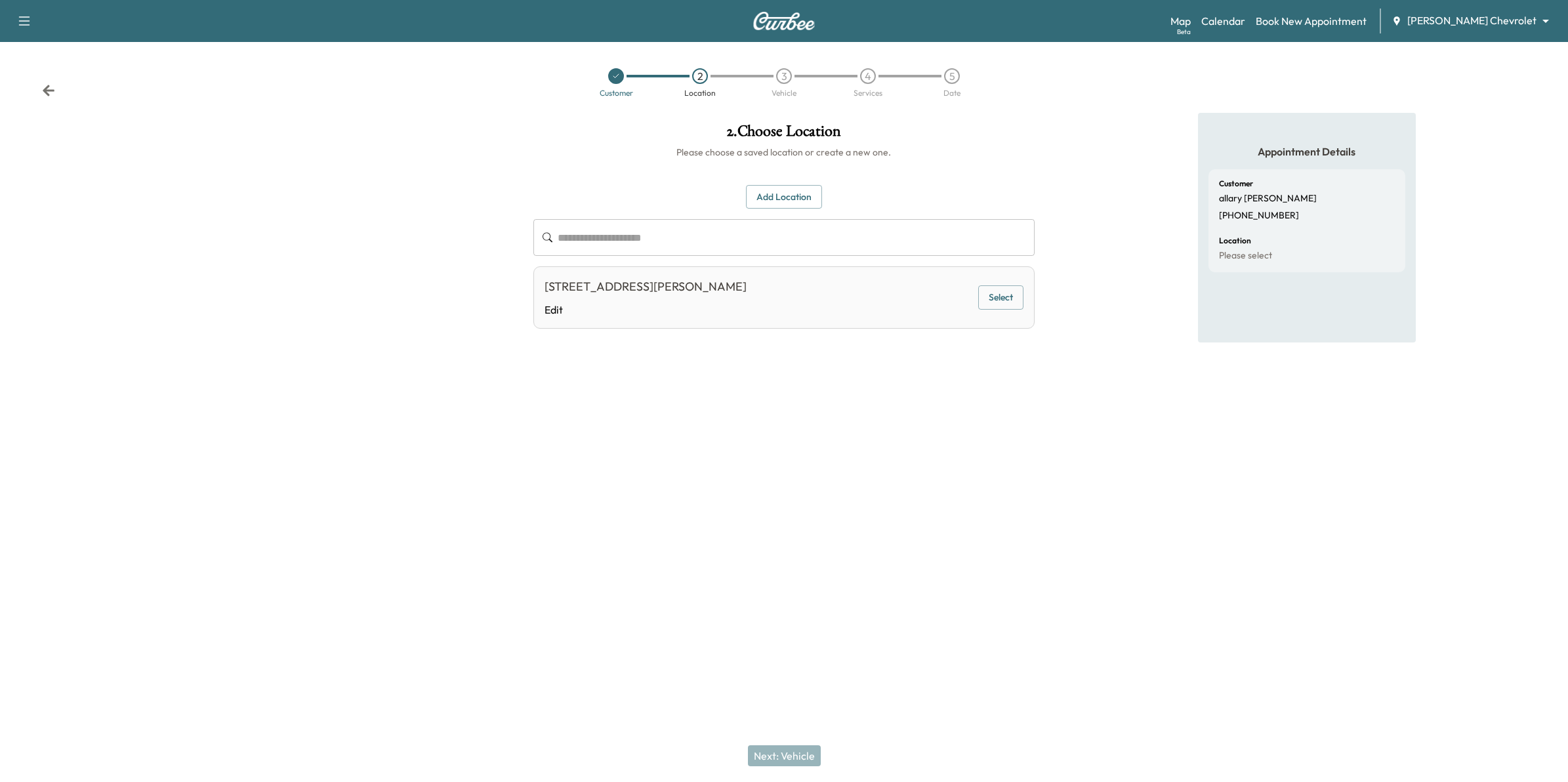
click at [51, 89] on icon at bounding box center [49, 90] width 13 height 13
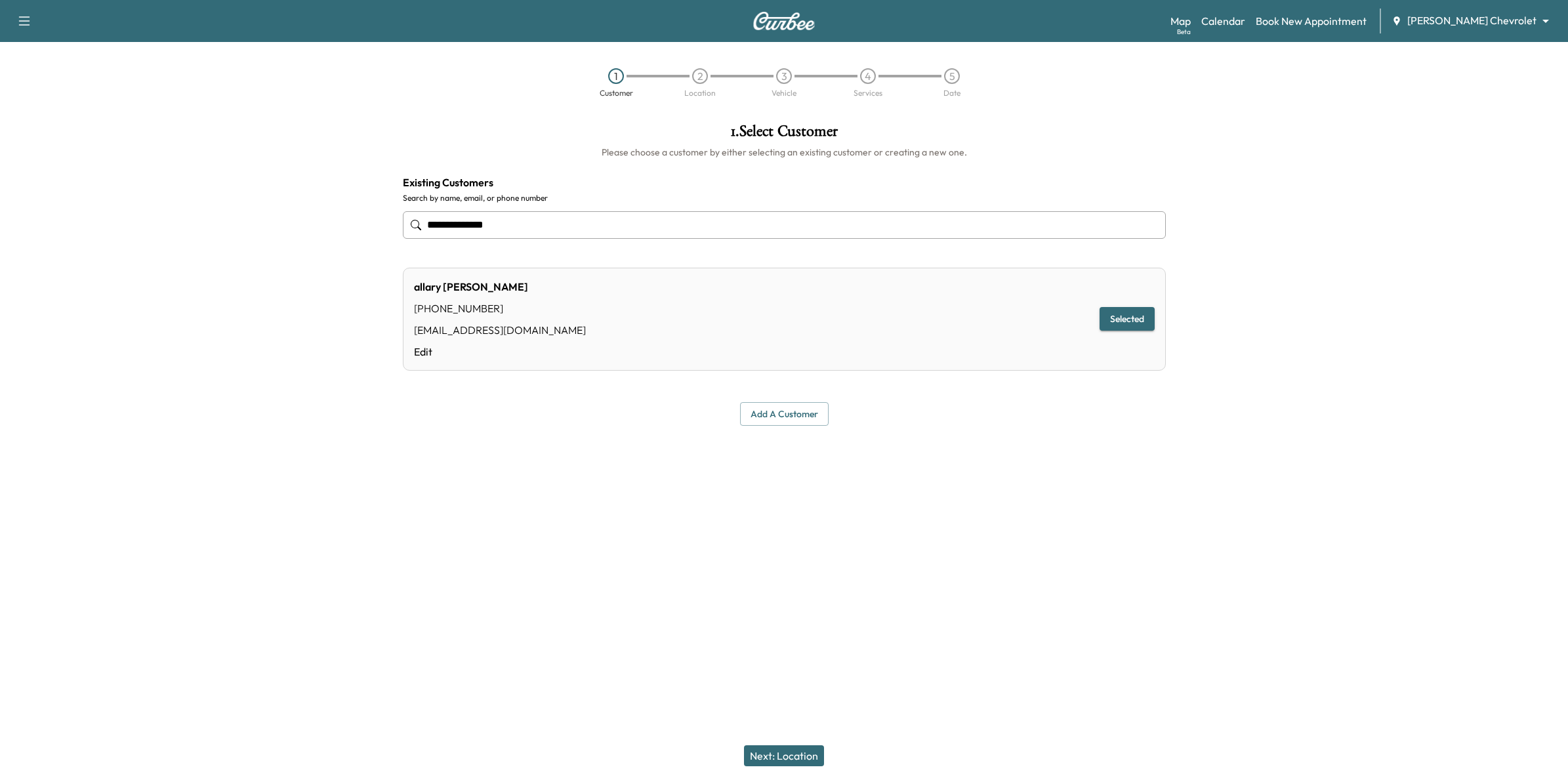
click at [1258, 146] on div at bounding box center [1372, 308] width 392 height 391
click at [1260, 30] on div "Map Beta Calendar Book New Appointment Mauer Chevrolet ******** ​" at bounding box center [1364, 20] width 387 height 25
click at [1245, 18] on link "Calendar" at bounding box center [1223, 21] width 44 height 15
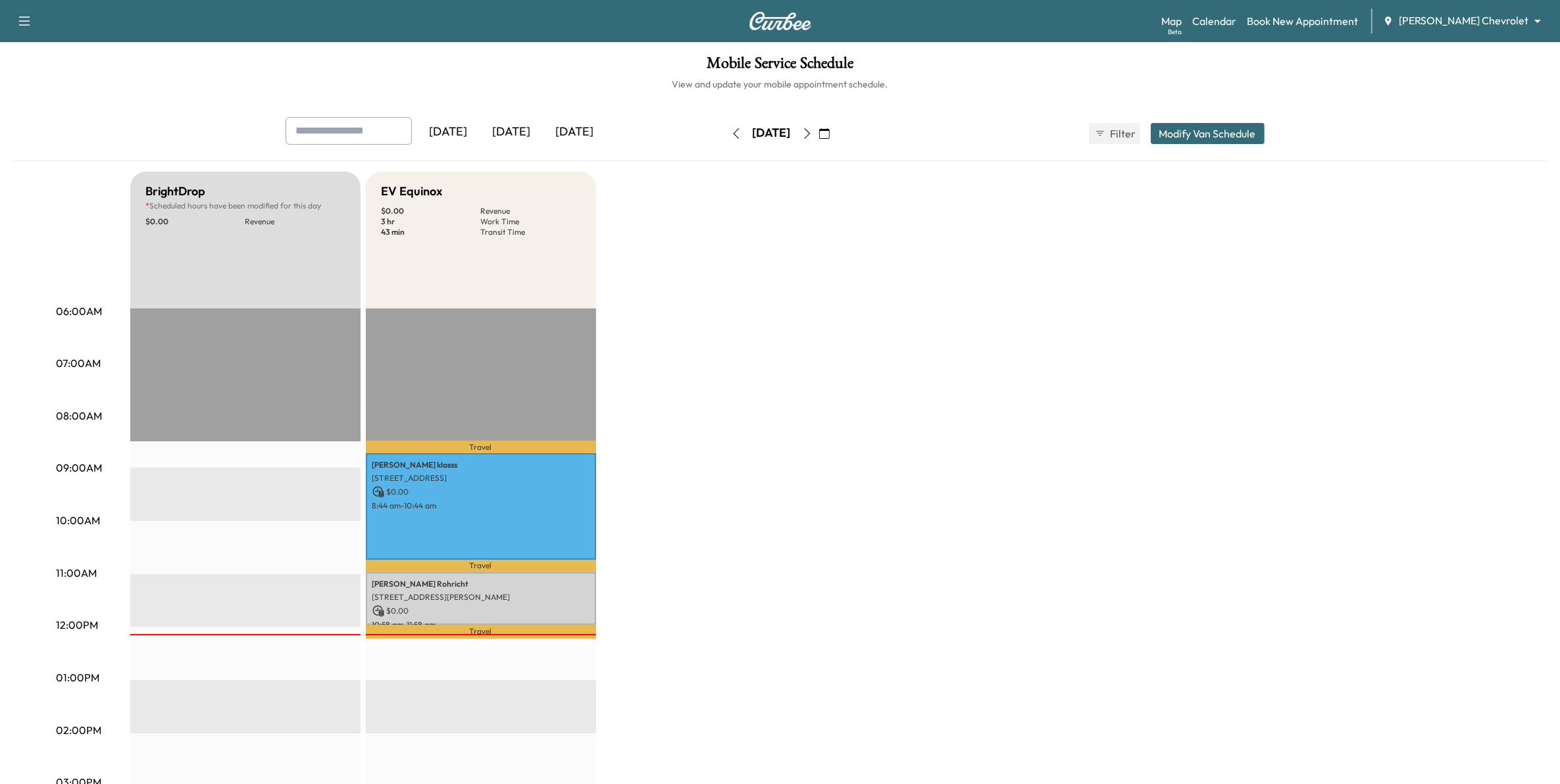
click at [725, 137] on button "button" at bounding box center [736, 133] width 23 height 21
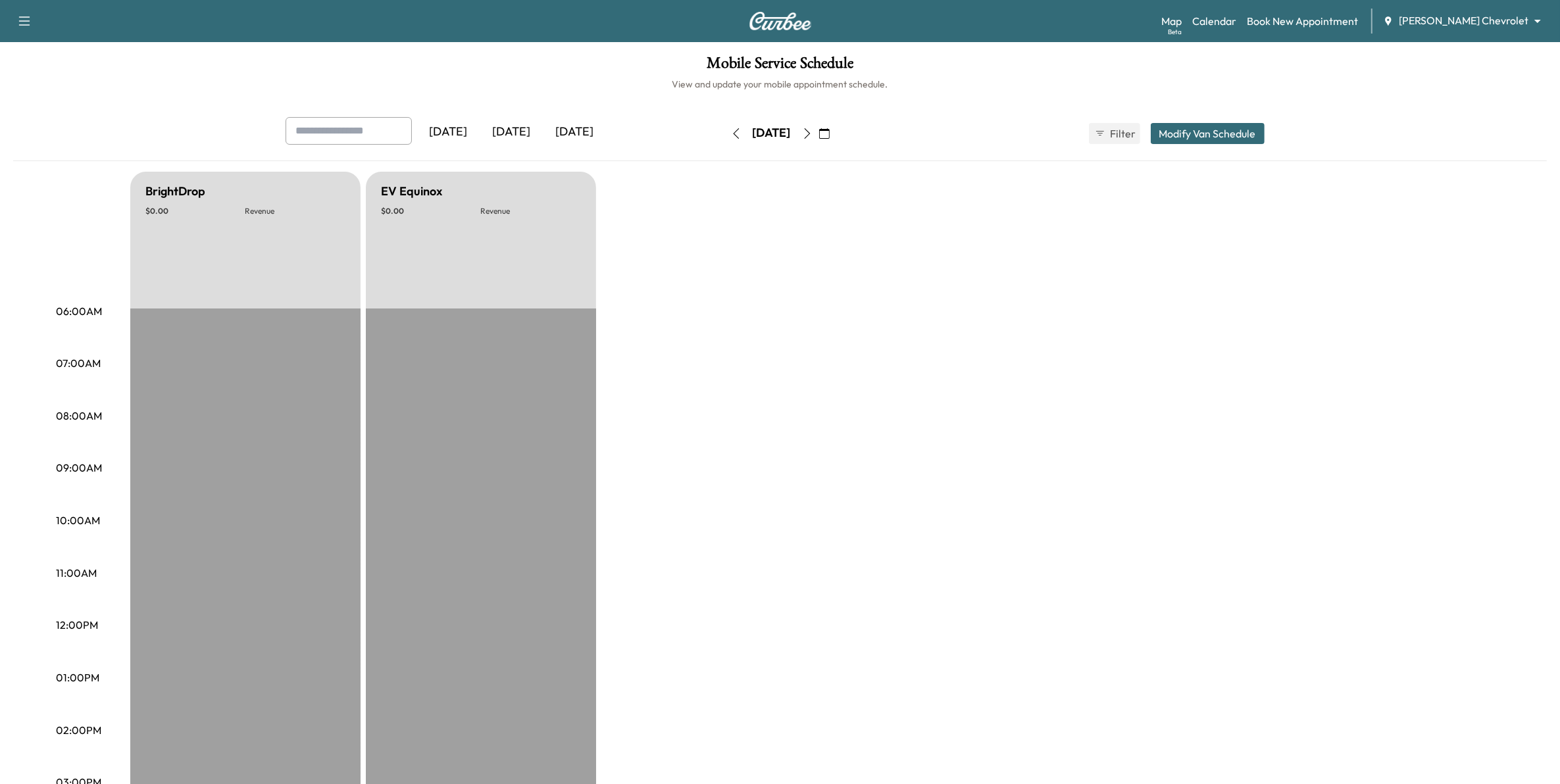
click at [725, 142] on button "button" at bounding box center [736, 133] width 23 height 21
click at [731, 132] on icon "button" at bounding box center [736, 133] width 11 height 11
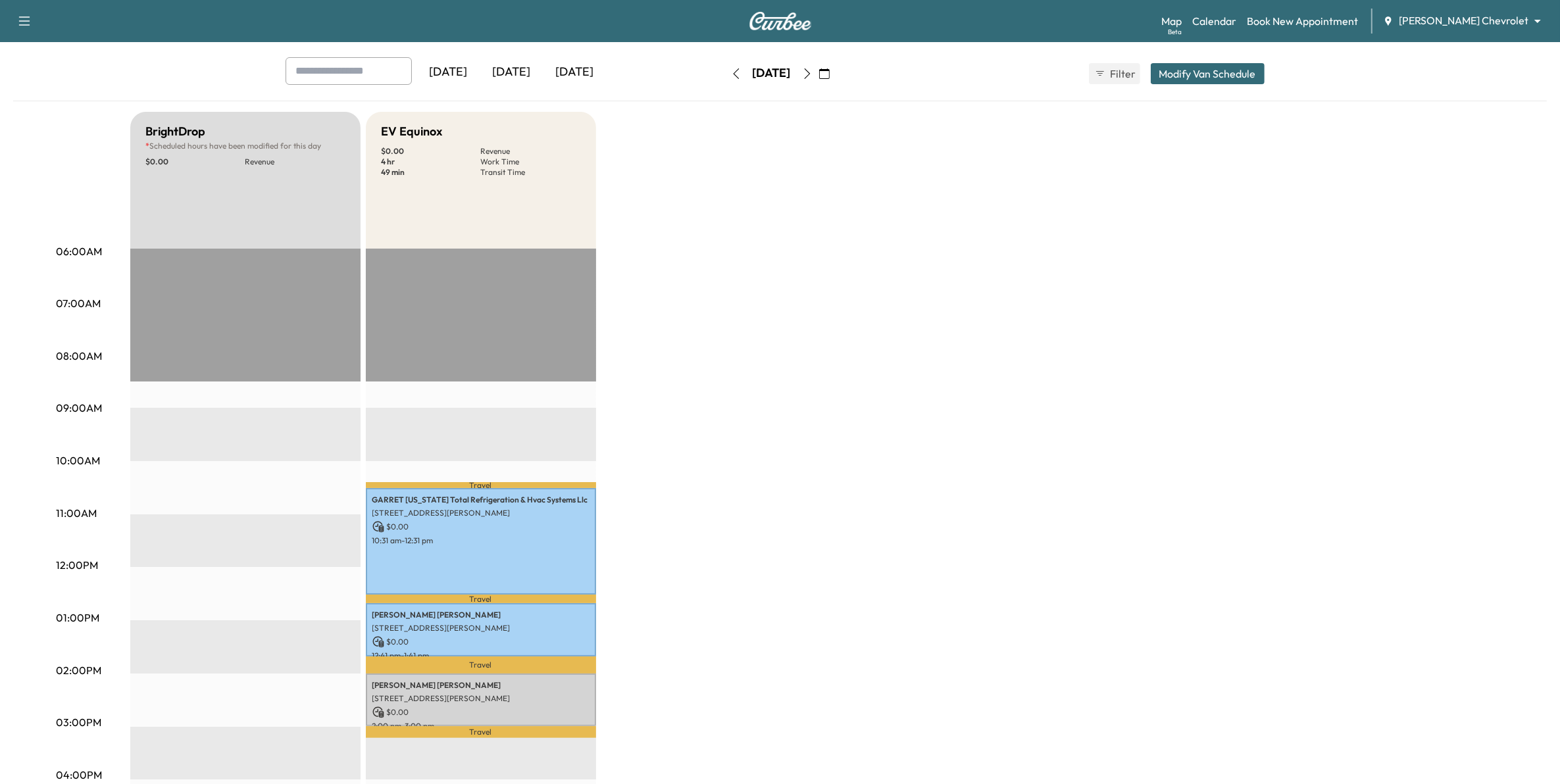
scroll to position [58, 0]
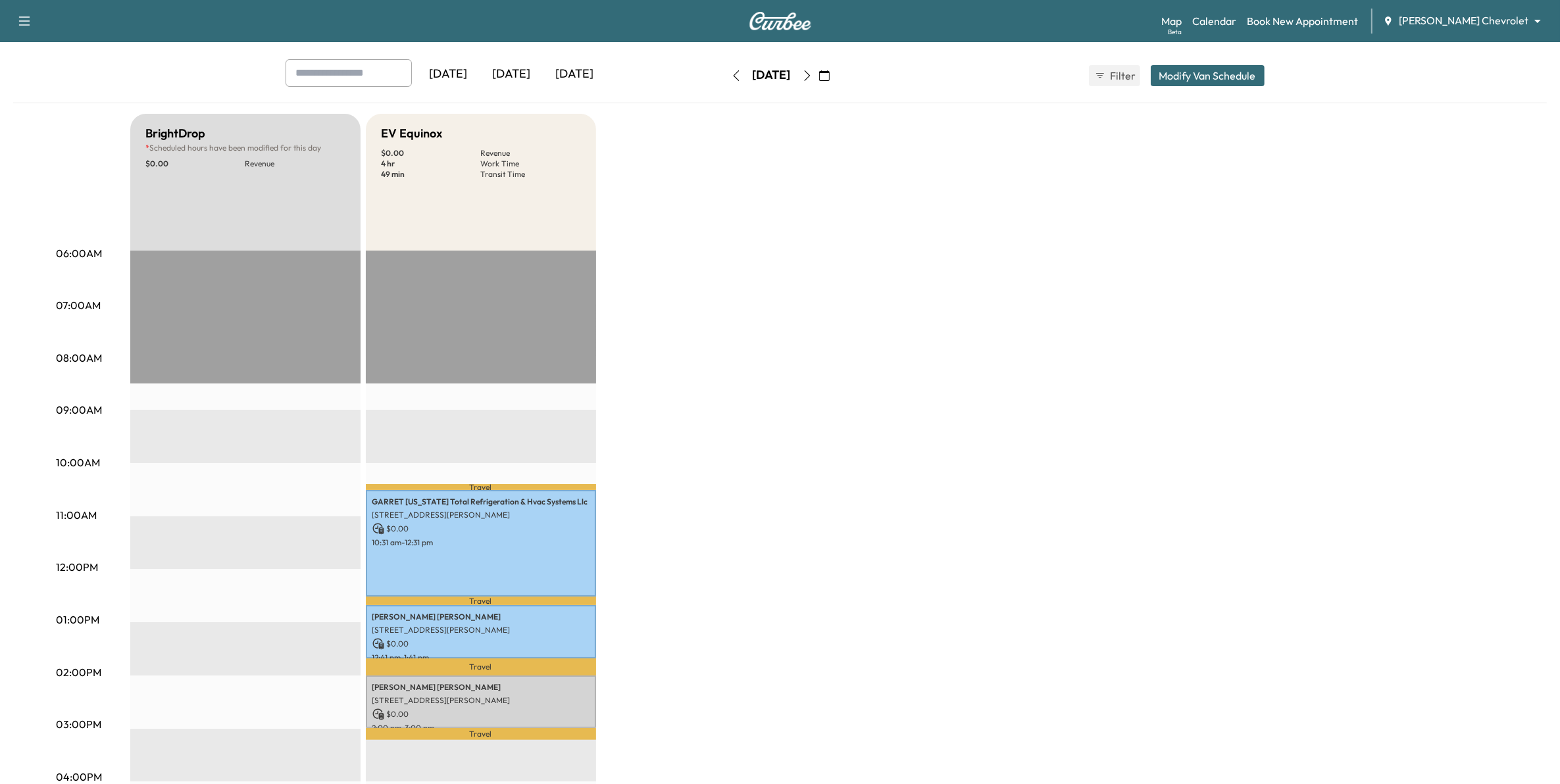
click at [725, 91] on div "Friday, August 15 August 2025 S M T W T F S 27 28 29 30 31 1 2 3 4 5 6 7 8 9 10…" at bounding box center [780, 76] width 111 height 42
click at [731, 73] on icon "button" at bounding box center [736, 76] width 11 height 11
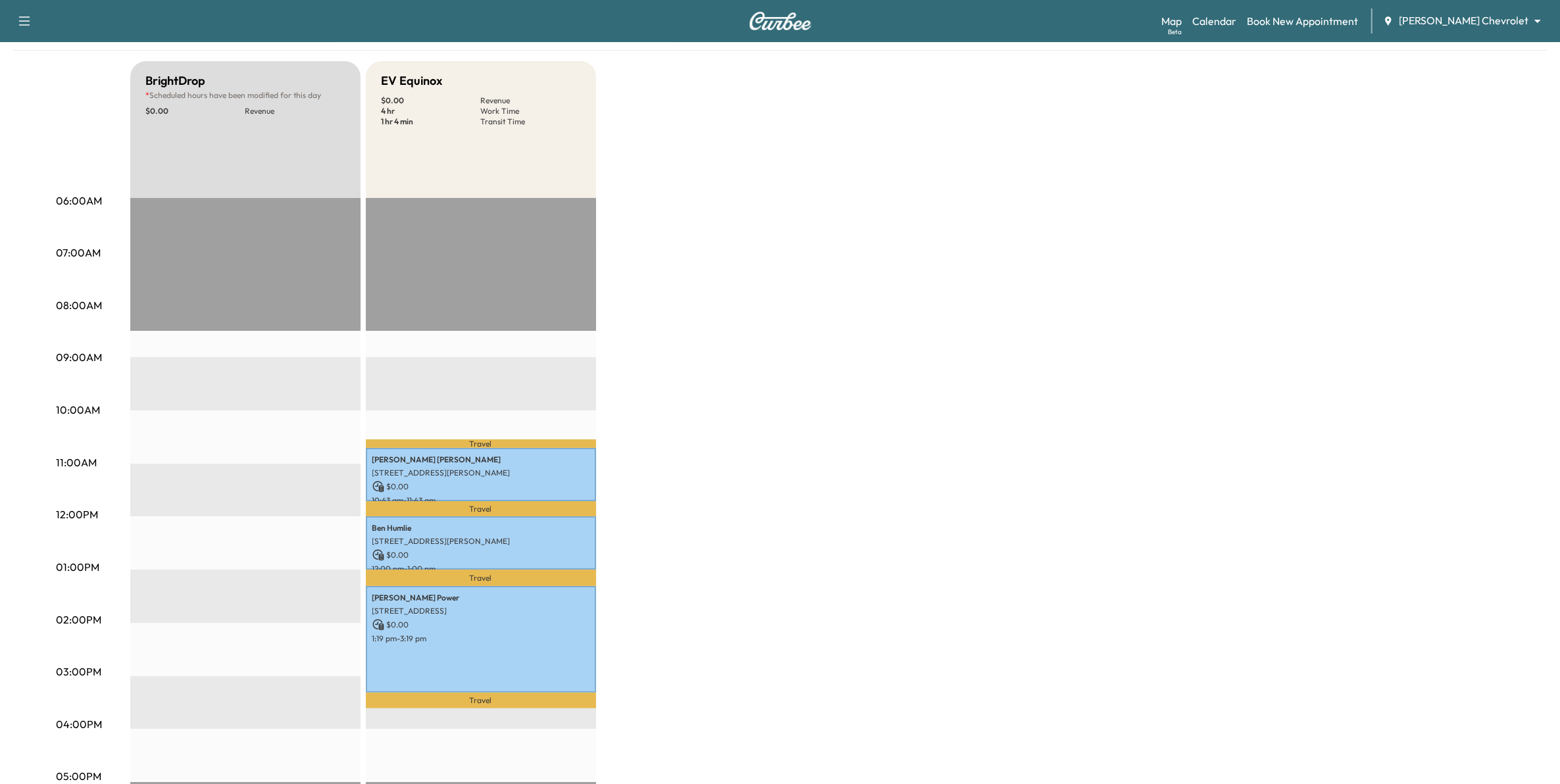
scroll to position [83, 0]
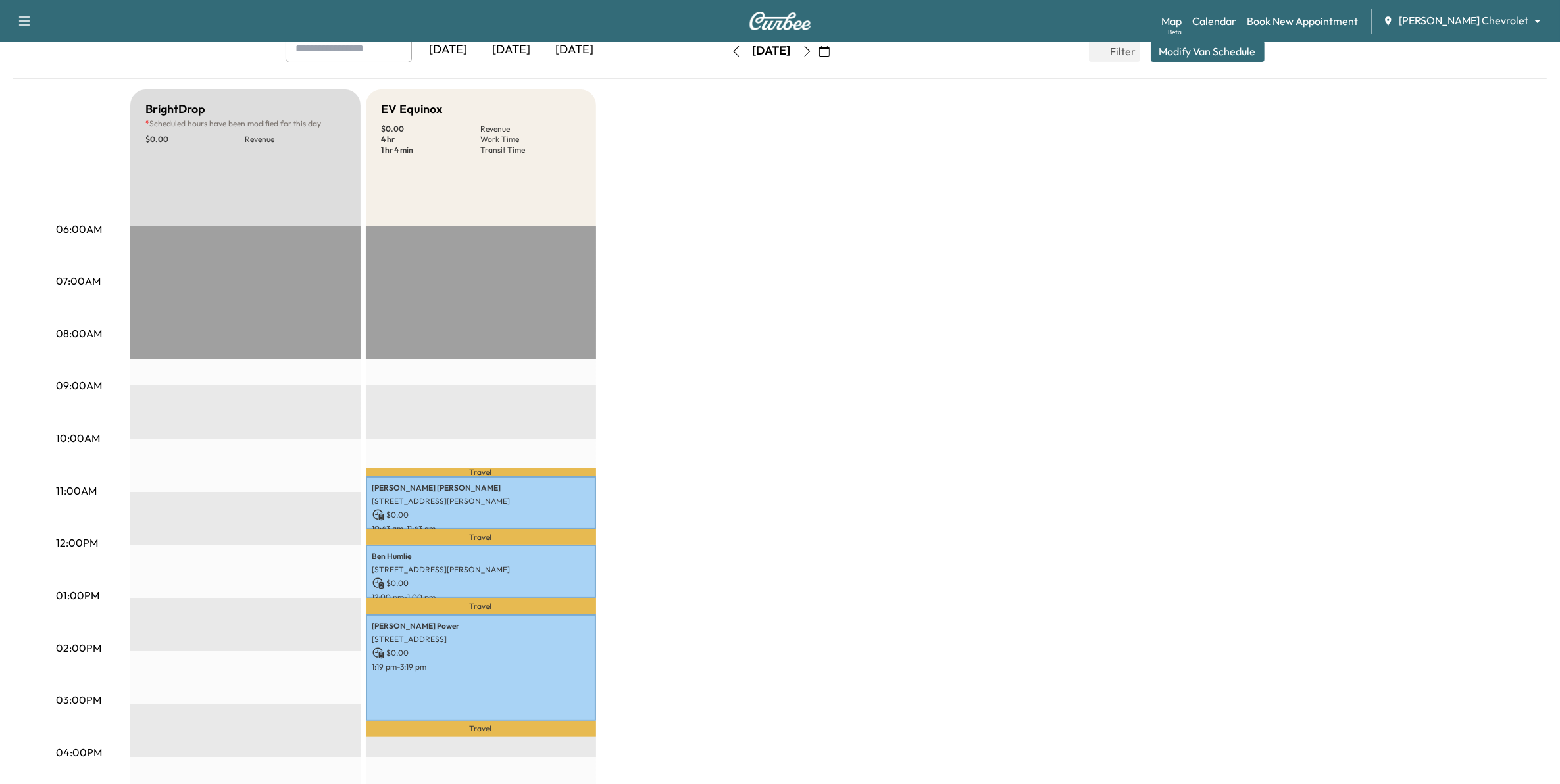
click at [731, 56] on icon "button" at bounding box center [736, 51] width 11 height 11
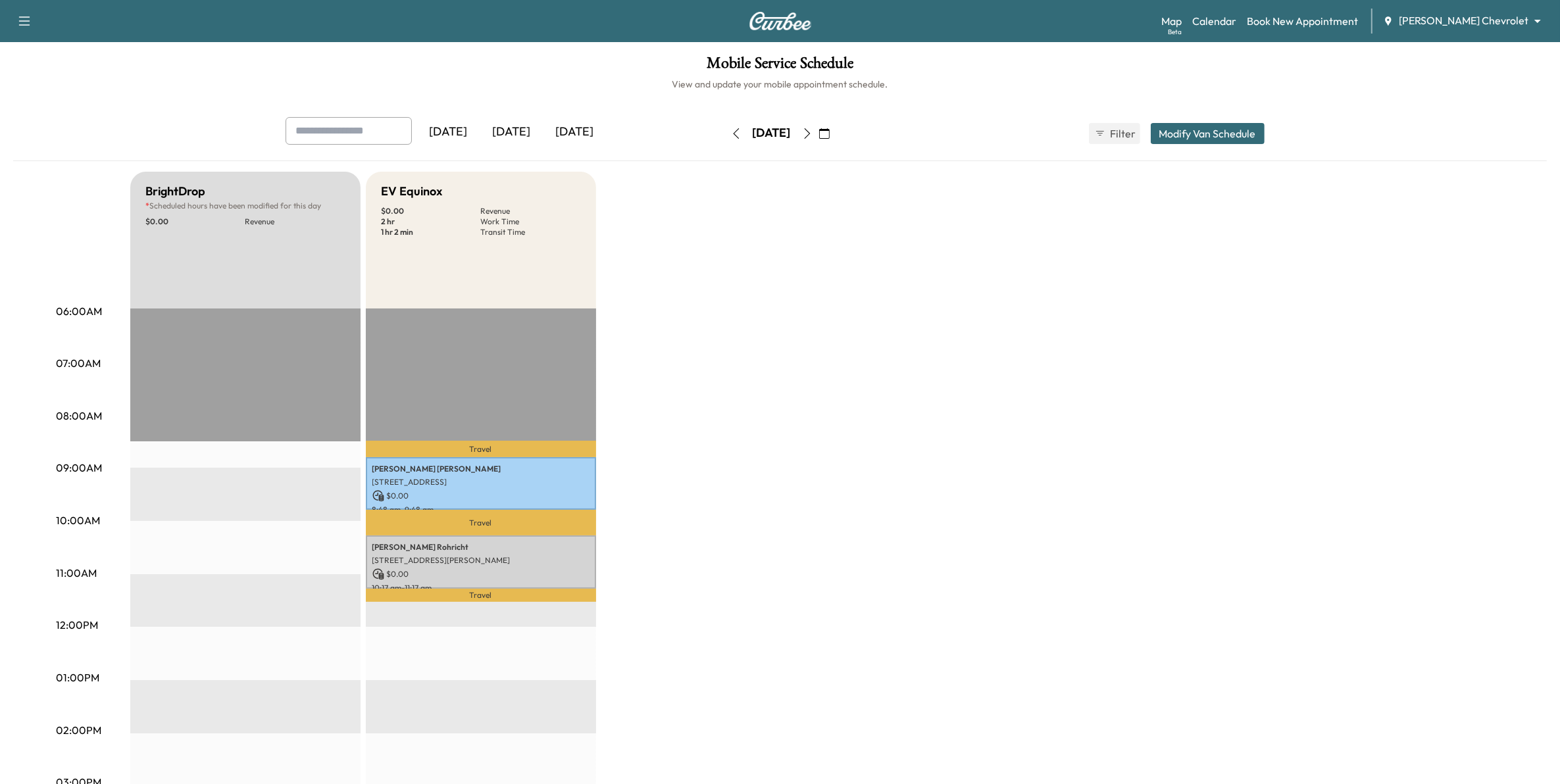
click at [731, 135] on icon "button" at bounding box center [736, 133] width 11 height 11
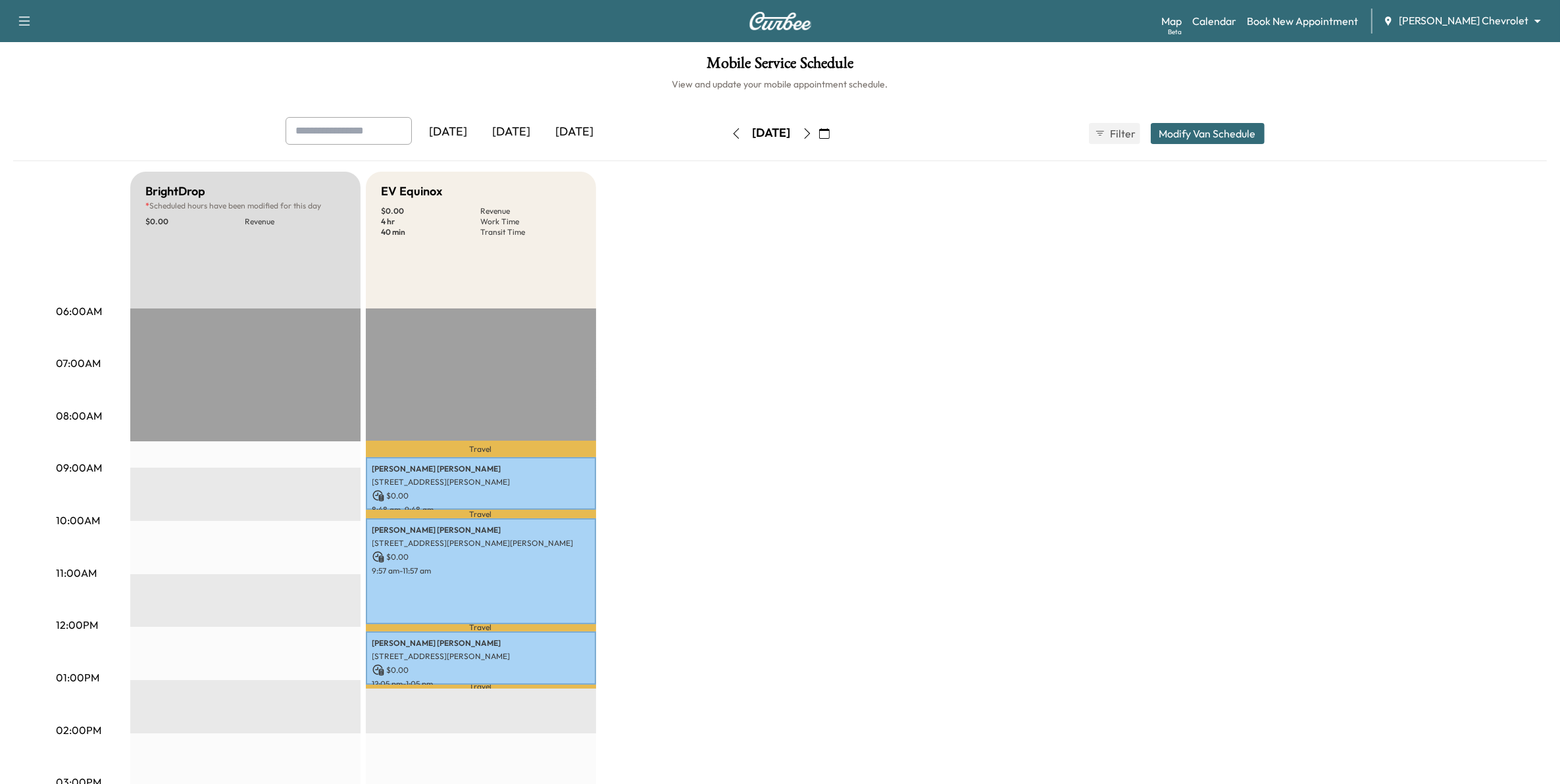
click at [731, 133] on icon "button" at bounding box center [736, 133] width 11 height 11
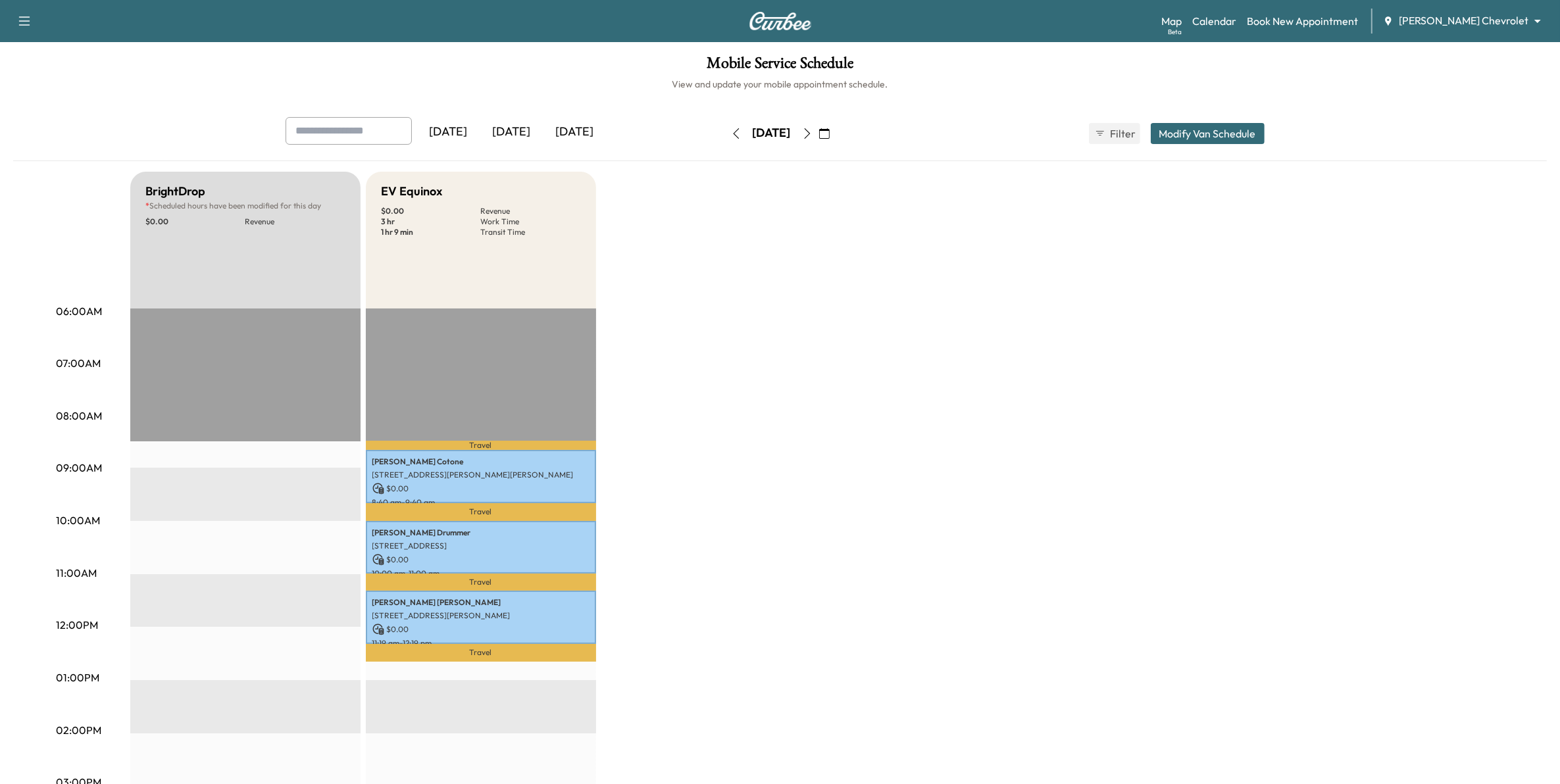
click at [725, 139] on button "button" at bounding box center [736, 133] width 23 height 21
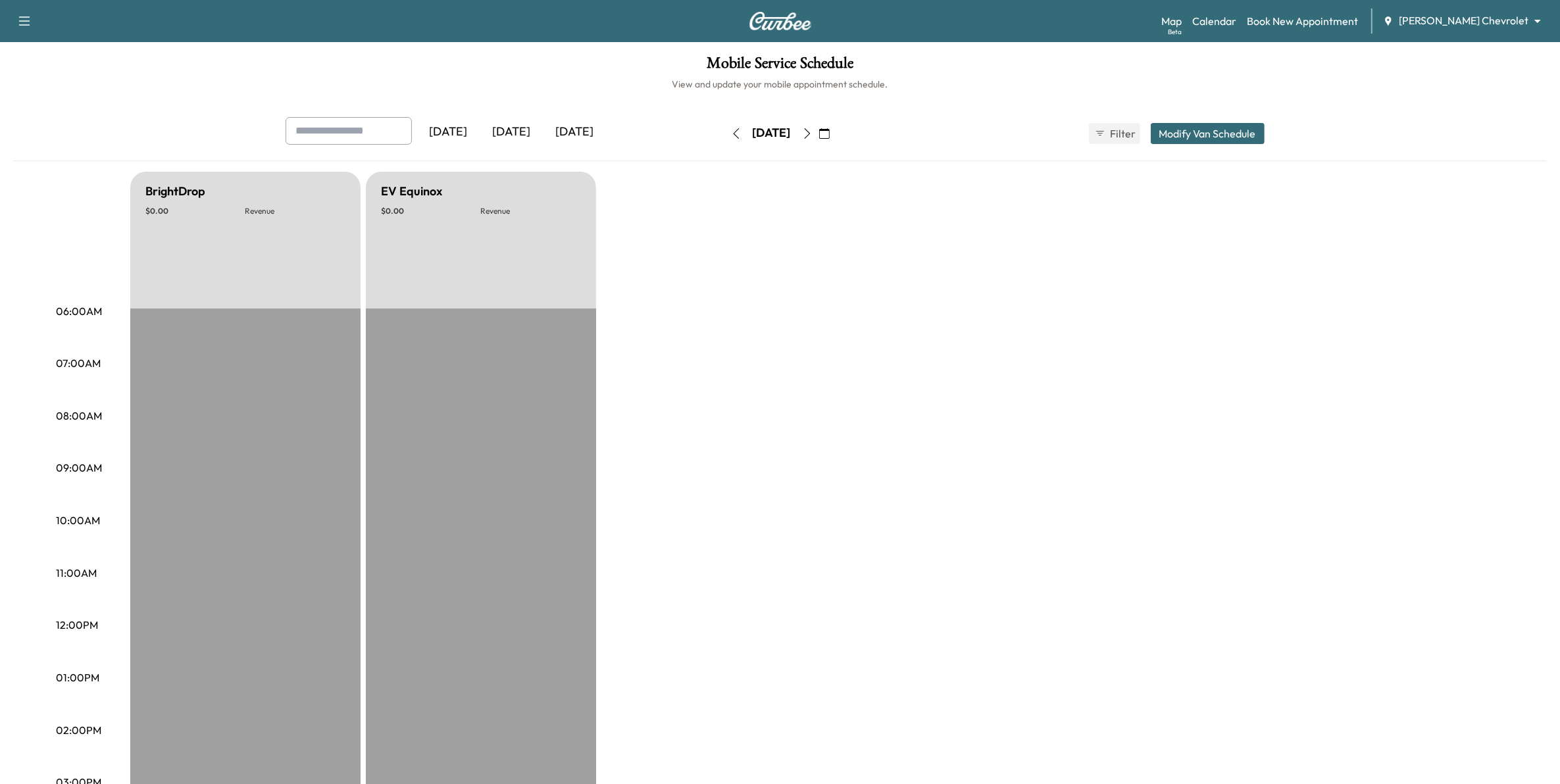
click at [731, 135] on icon "button" at bounding box center [736, 133] width 11 height 11
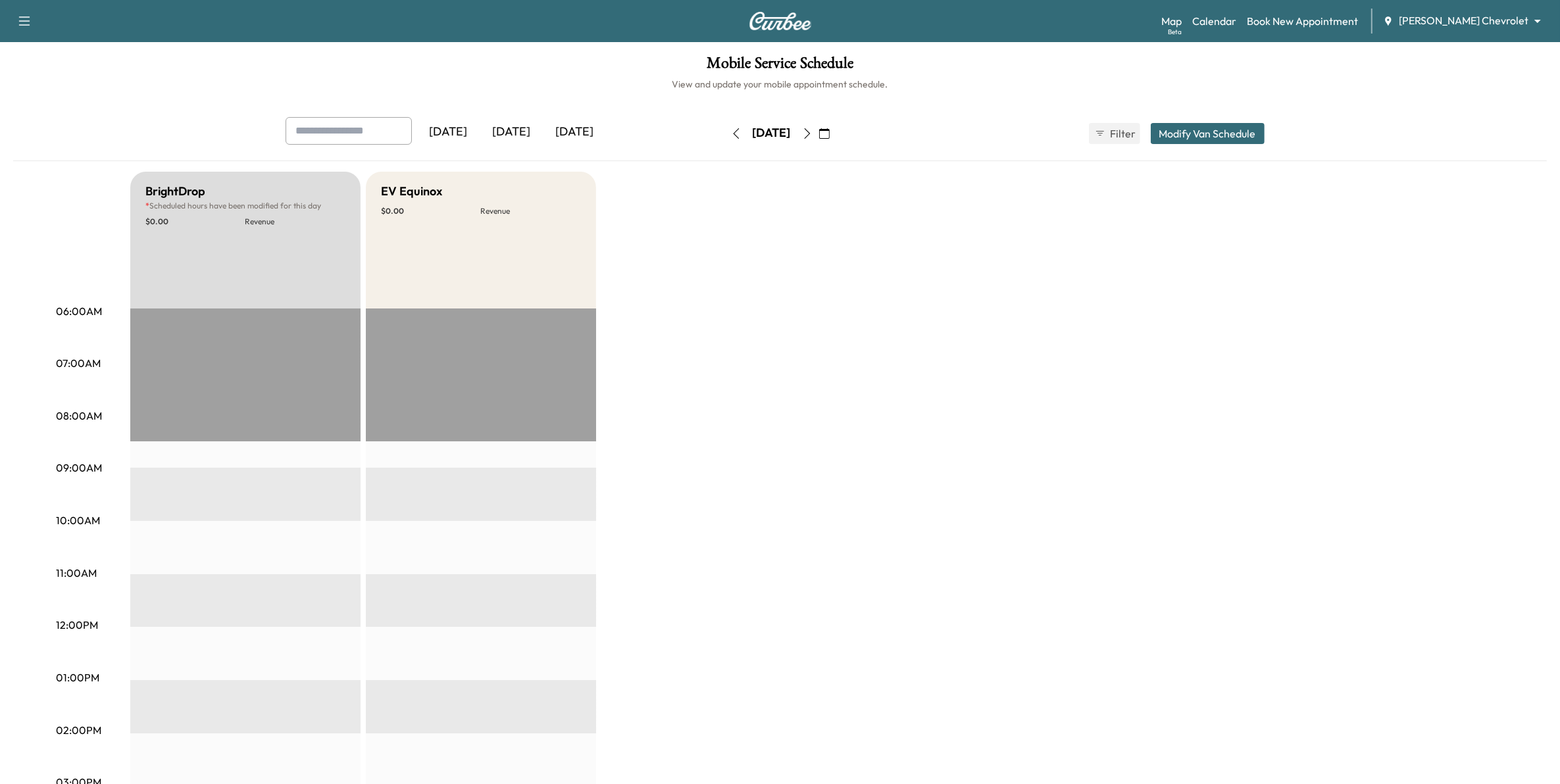
click at [725, 145] on div "Friday, August 8 August 2025 S M T W T F S 27 28 29 30 31 1 2 3 4 5 6 7 8 9 10 …" at bounding box center [780, 133] width 111 height 42
click at [836, 135] on button "button" at bounding box center [824, 133] width 23 height 21
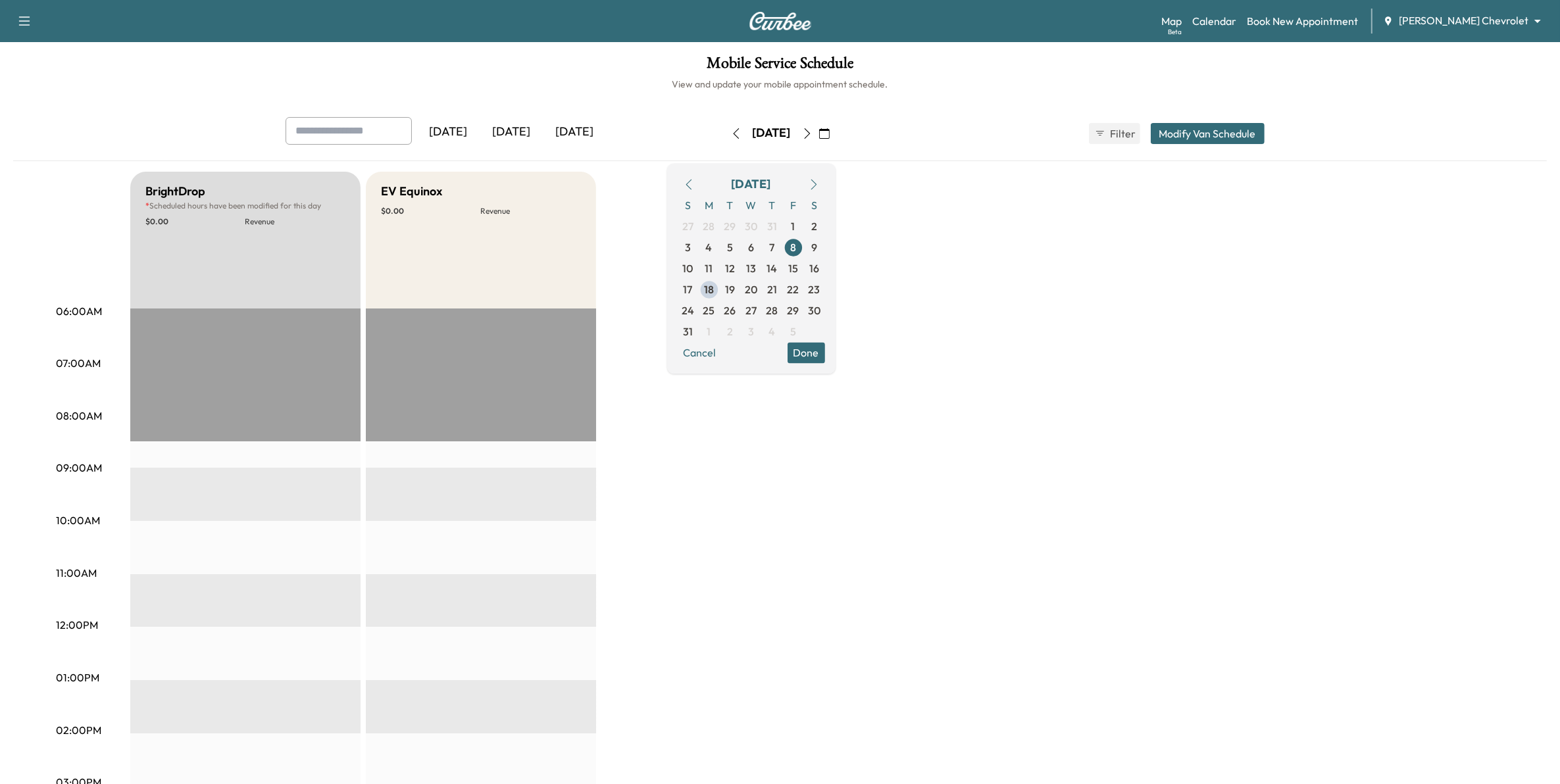
click at [812, 133] on icon "button" at bounding box center [807, 133] width 11 height 11
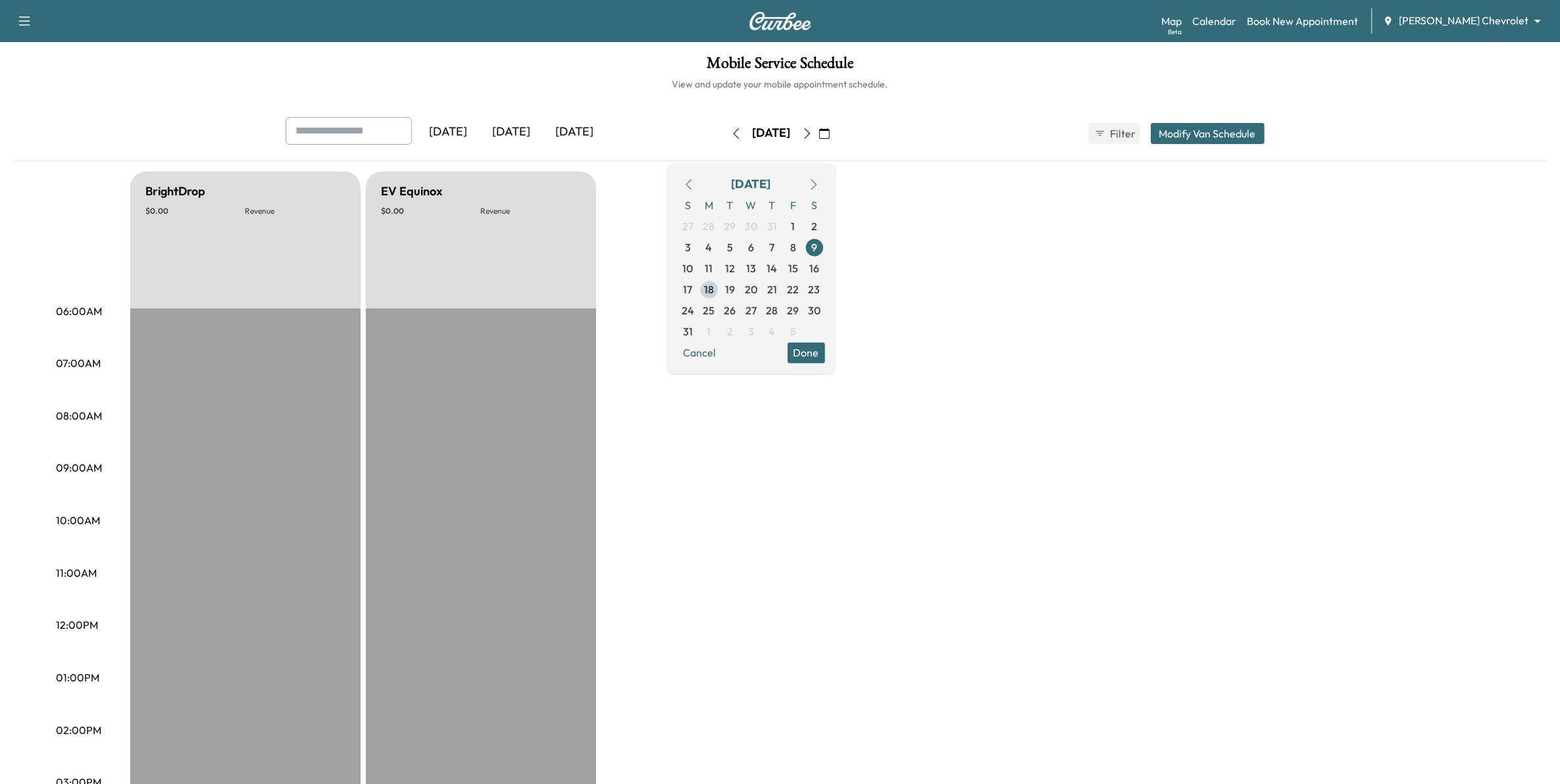
click at [819, 133] on button "button" at bounding box center [808, 133] width 23 height 21
click at [812, 133] on icon "button" at bounding box center [807, 133] width 11 height 11
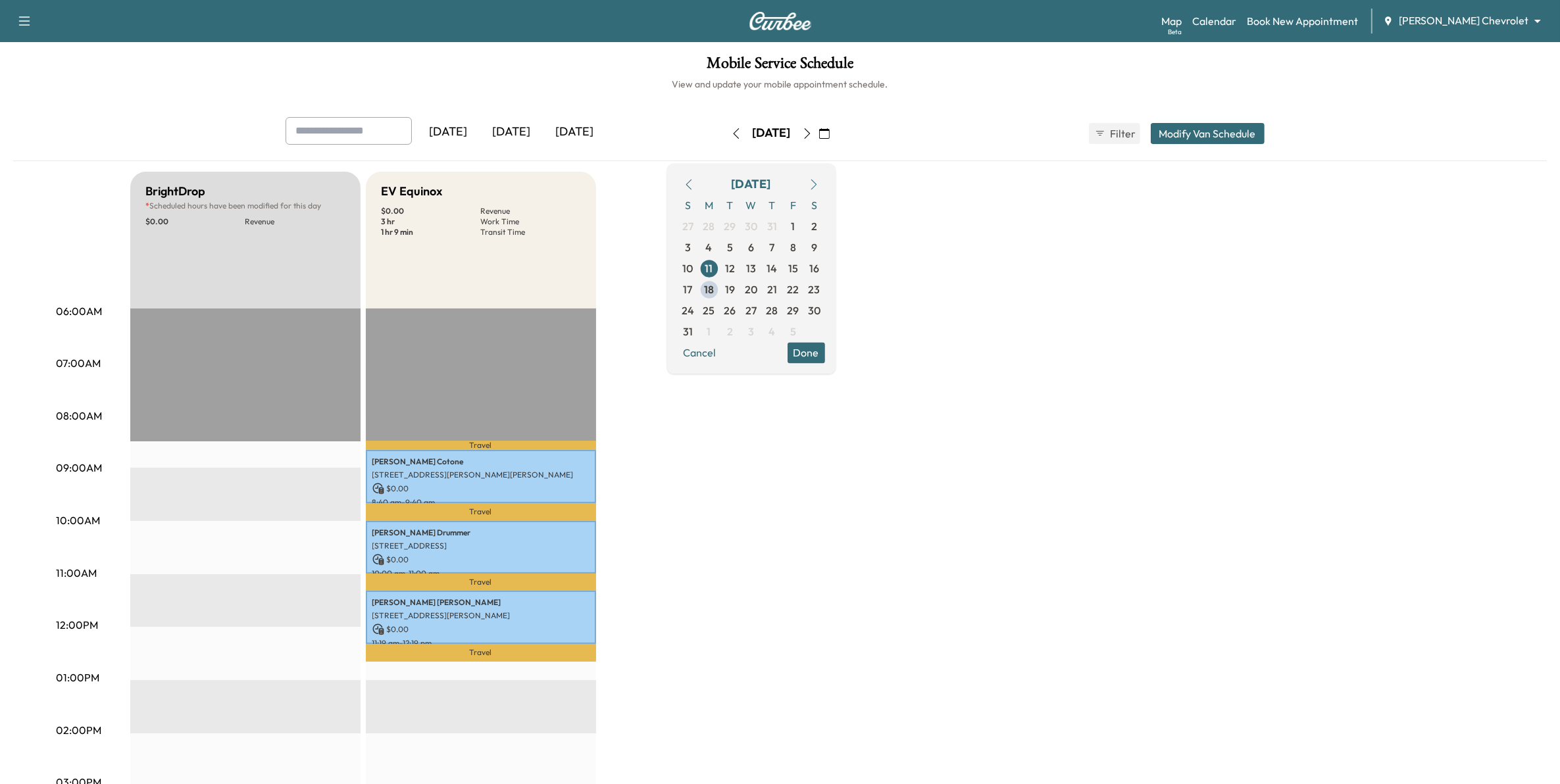
click at [812, 133] on icon "button" at bounding box center [807, 133] width 11 height 11
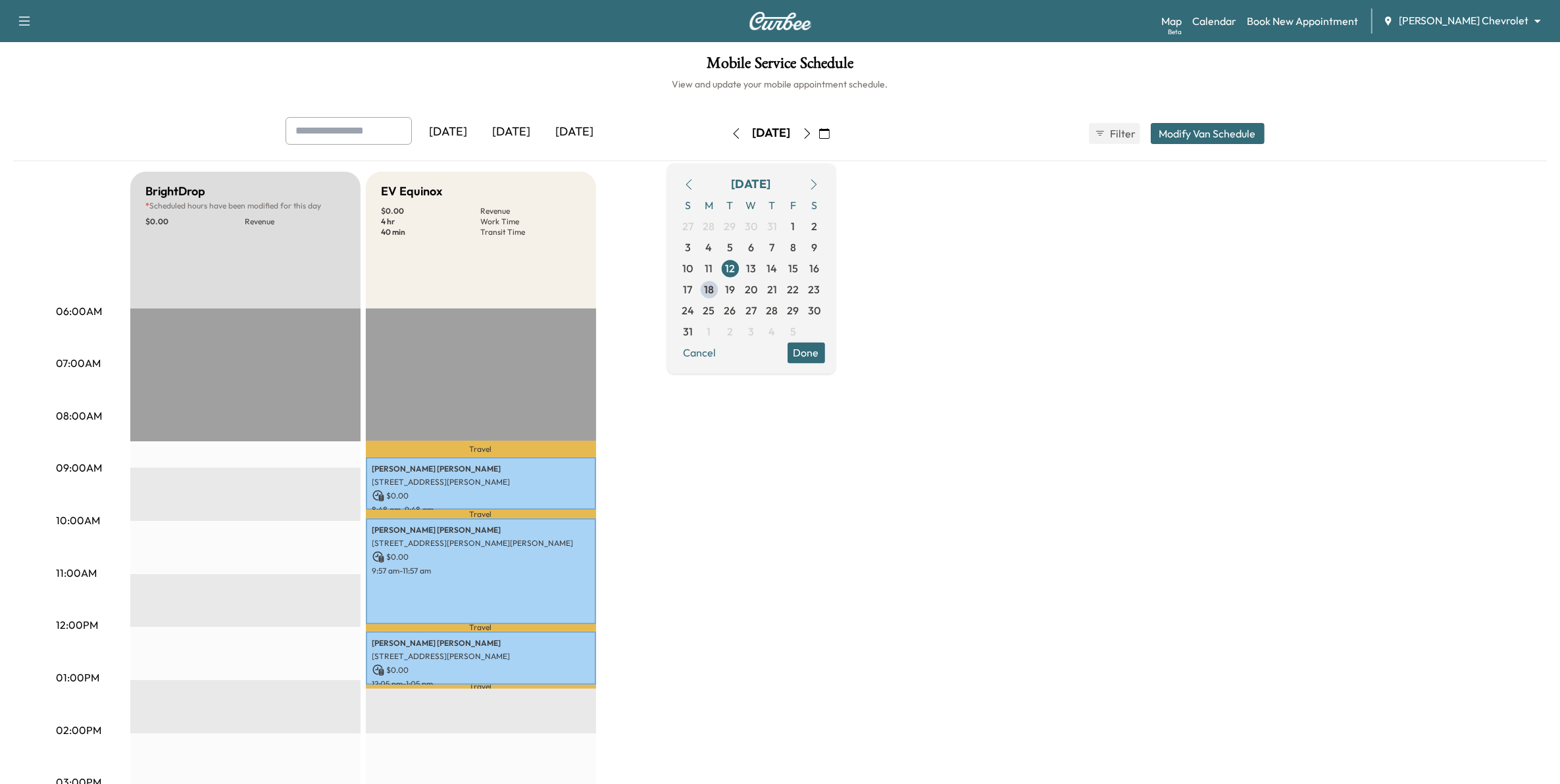
click at [819, 133] on button "button" at bounding box center [808, 133] width 23 height 21
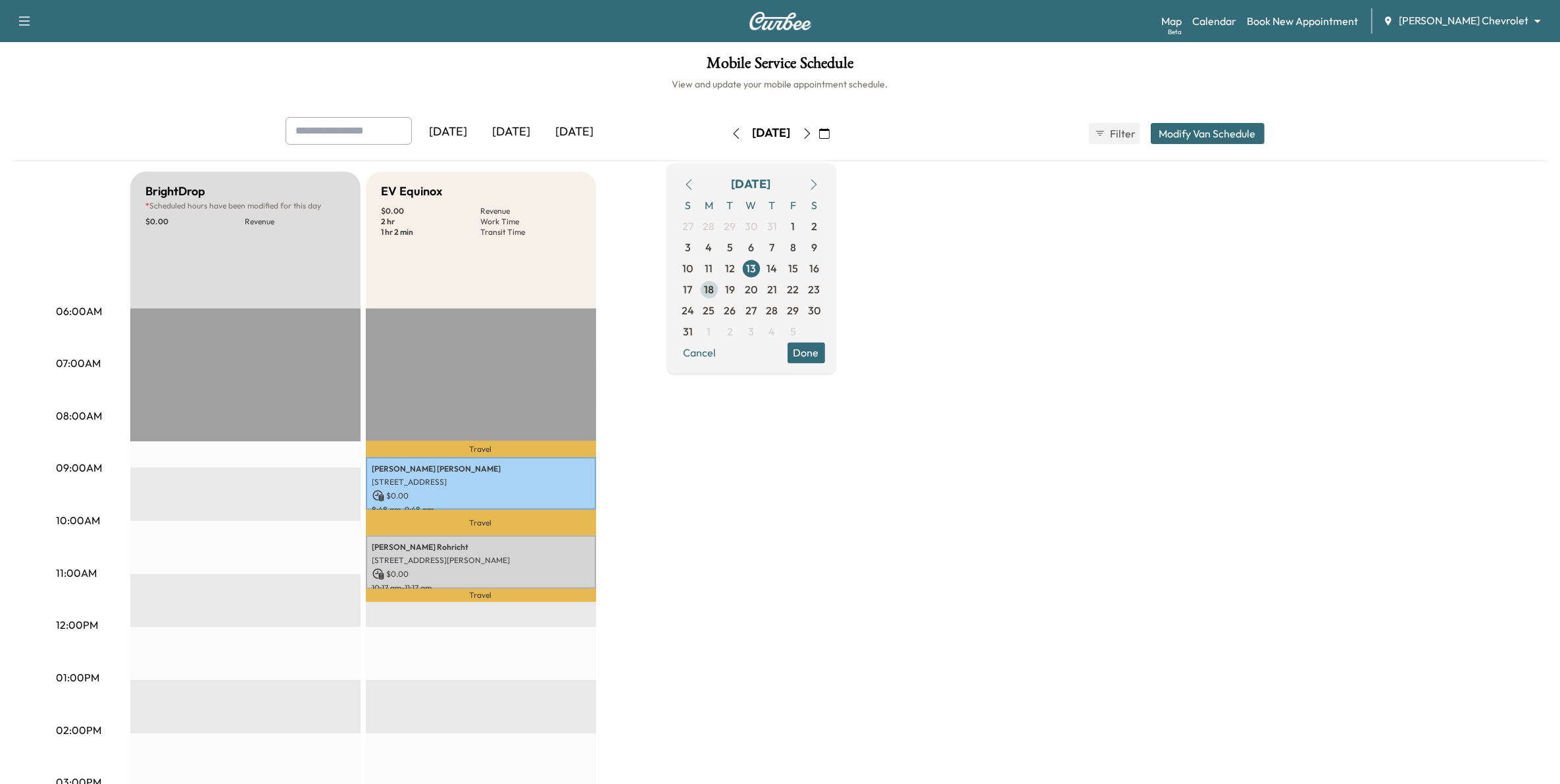
click at [714, 290] on span "18" at bounding box center [709, 289] width 10 height 16
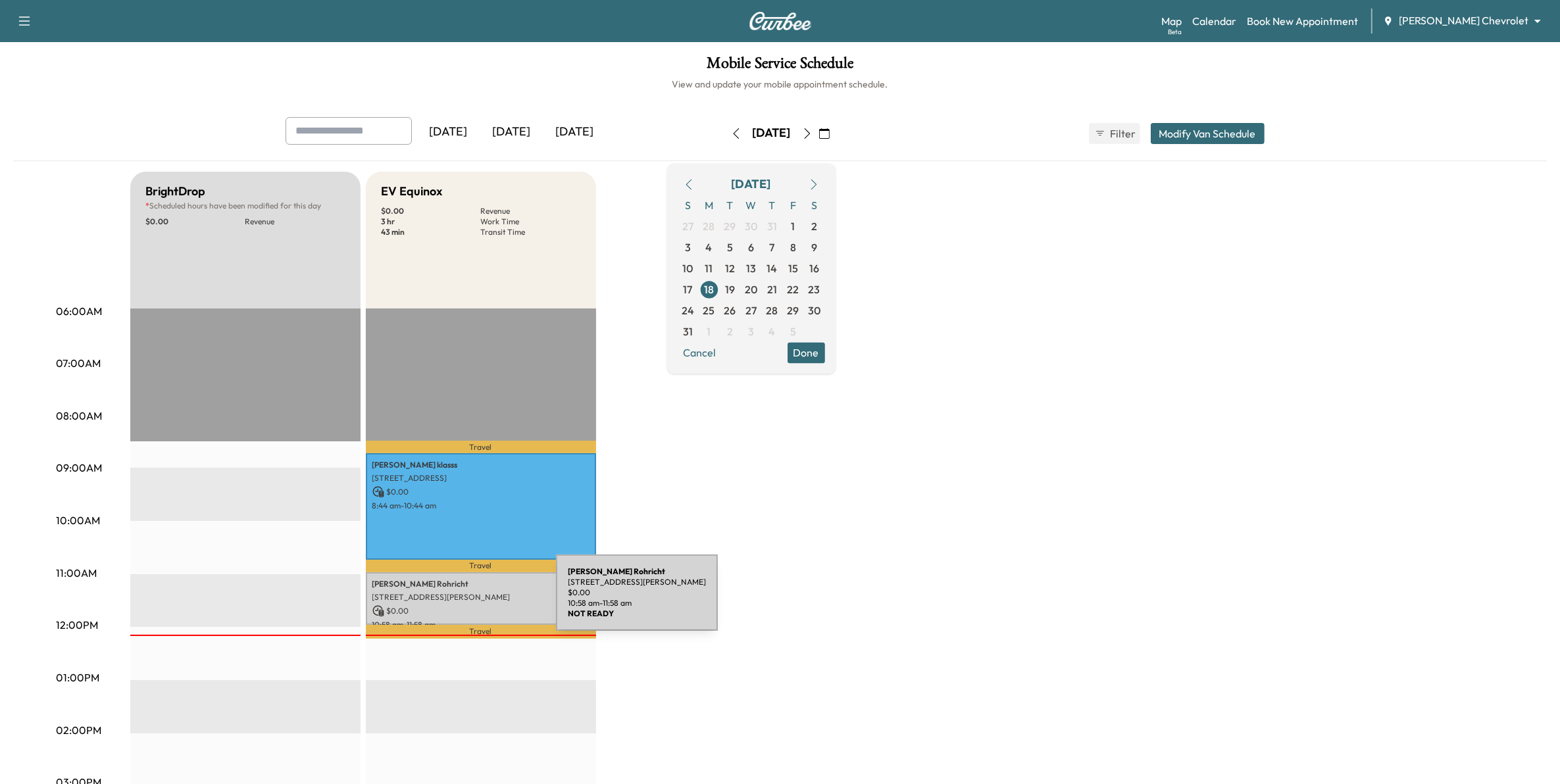
click at [457, 605] on p "$ 0.00" at bounding box center [481, 611] width 217 height 12
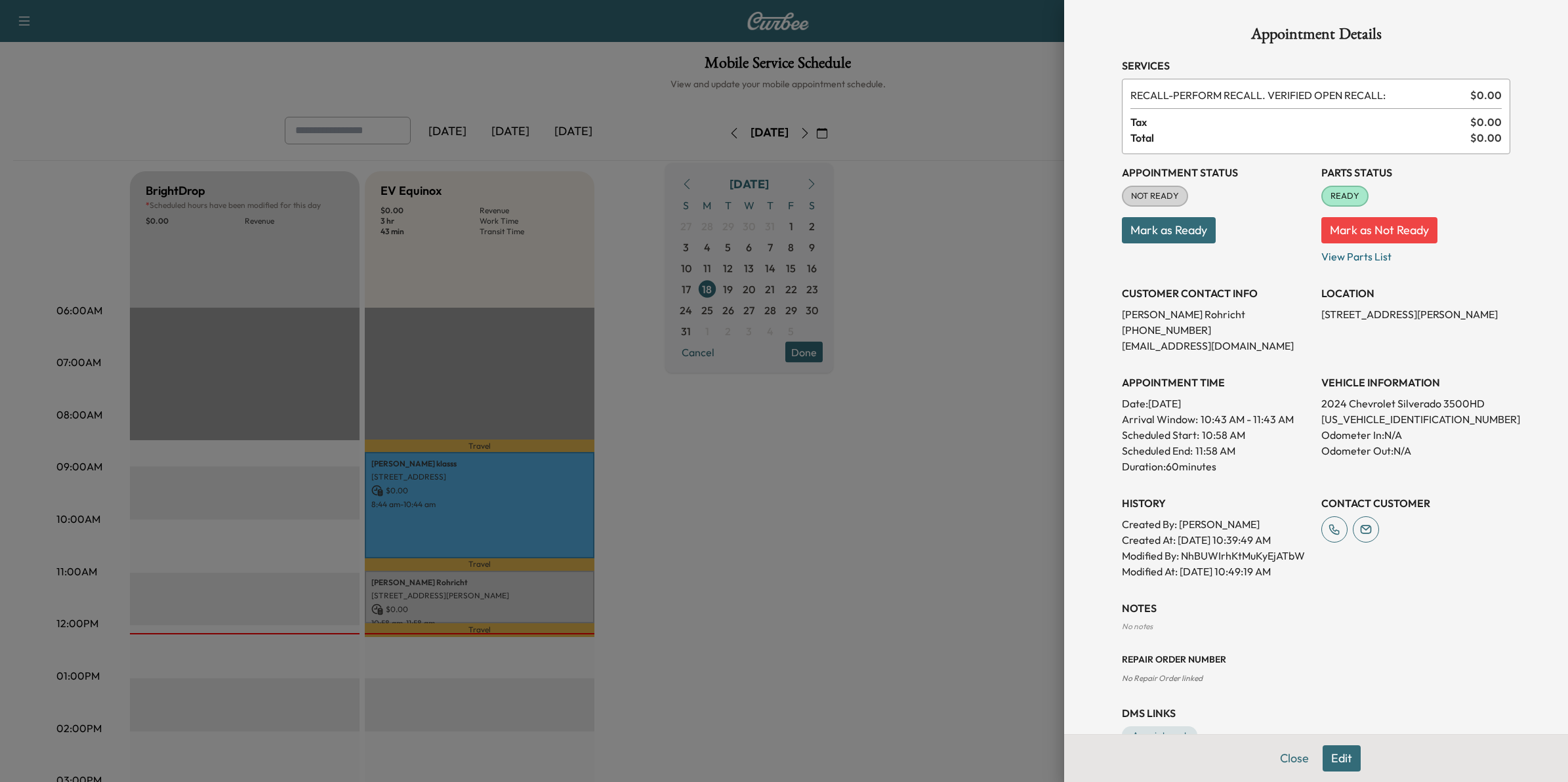
click at [1329, 231] on button "Mark as Not Ready" at bounding box center [1379, 230] width 116 height 26
click at [1332, 225] on button "Mark as Ready" at bounding box center [1368, 230] width 94 height 26
click at [1272, 761] on button "Close" at bounding box center [1294, 758] width 46 height 26
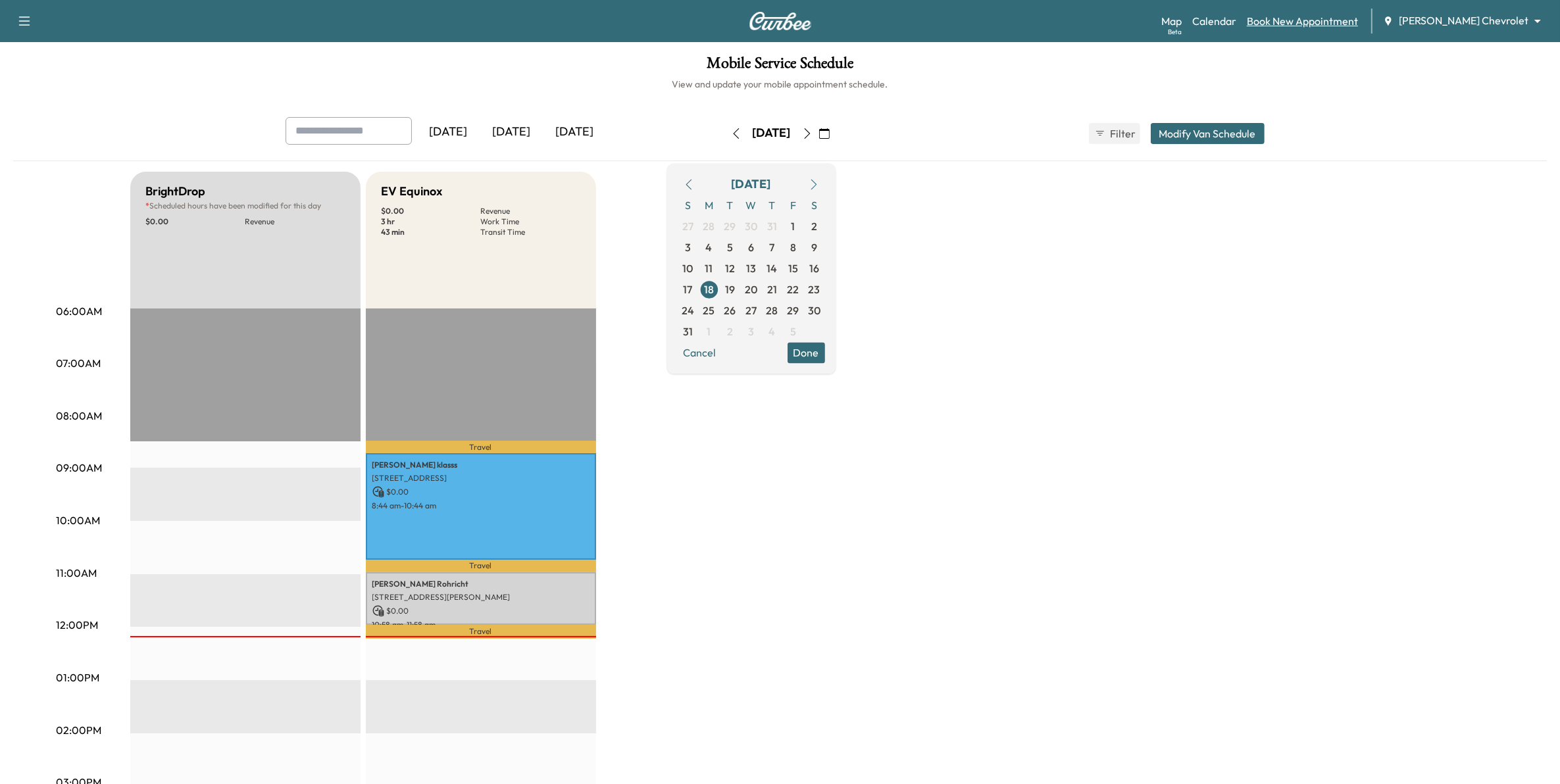
click at [1327, 18] on link "Book New Appointment" at bounding box center [1303, 21] width 112 height 16
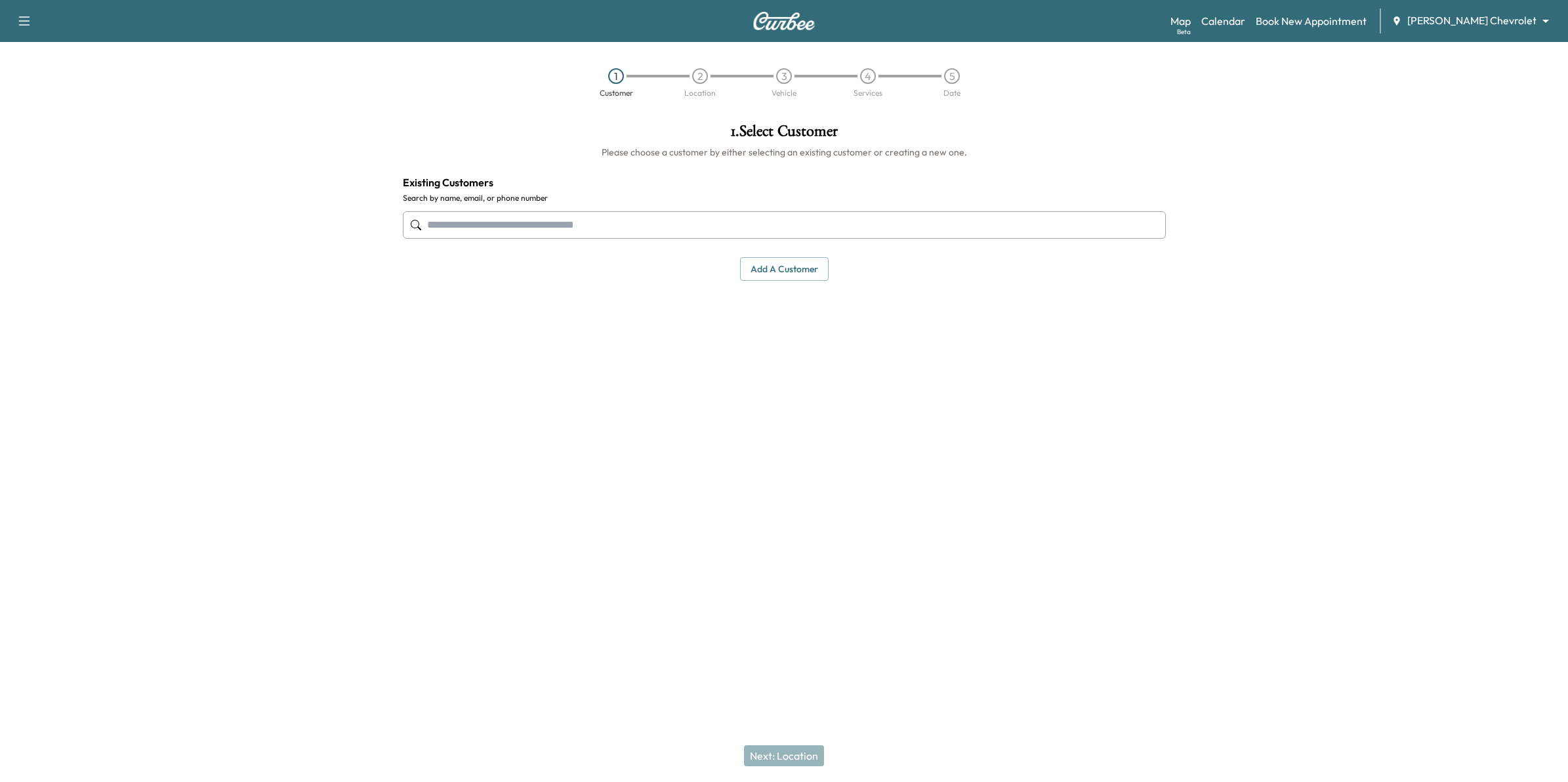
click at [539, 224] on input "text" at bounding box center [784, 225] width 763 height 27
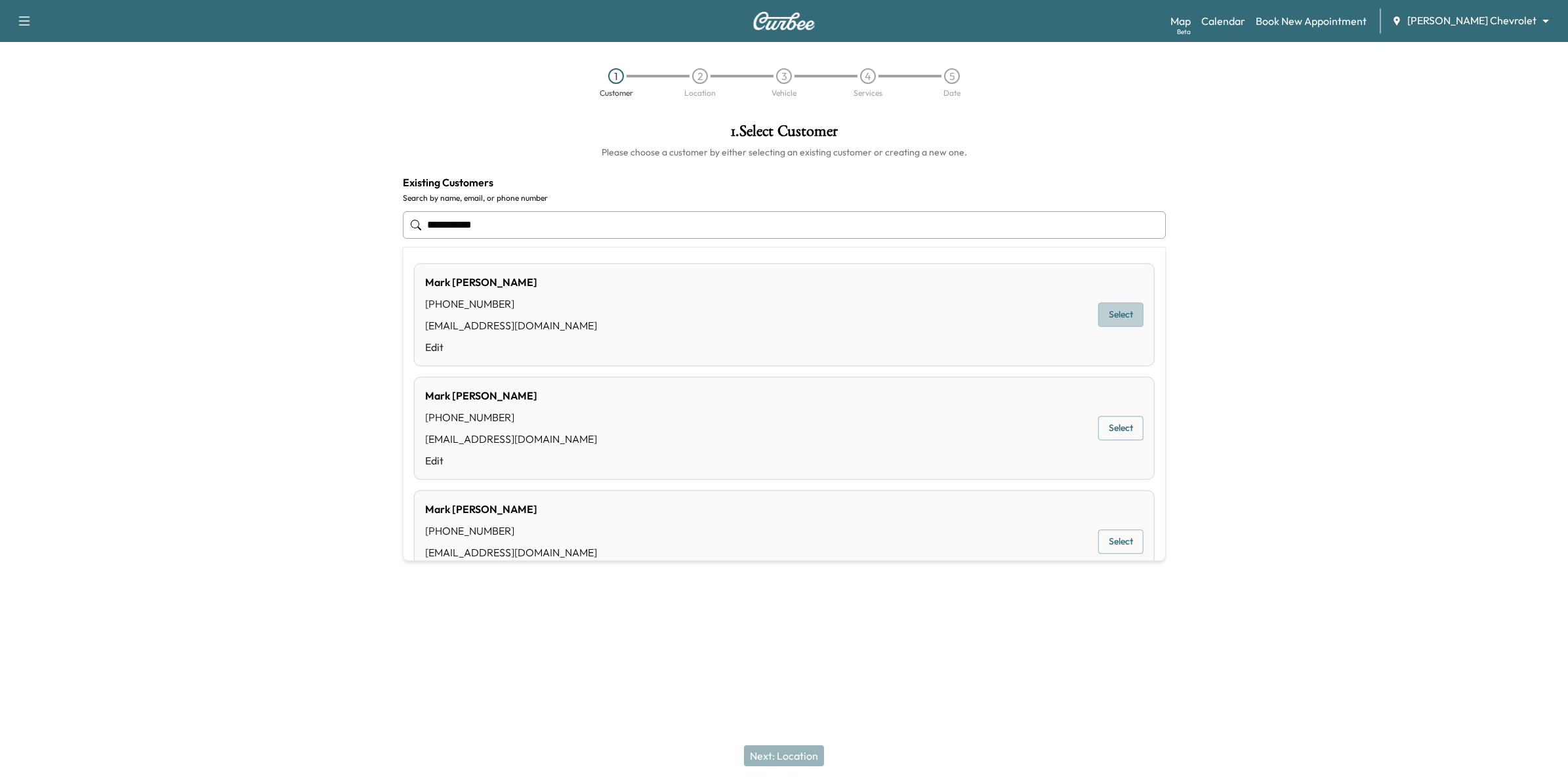
click at [1126, 318] on button "Select" at bounding box center [1121, 315] width 45 height 24
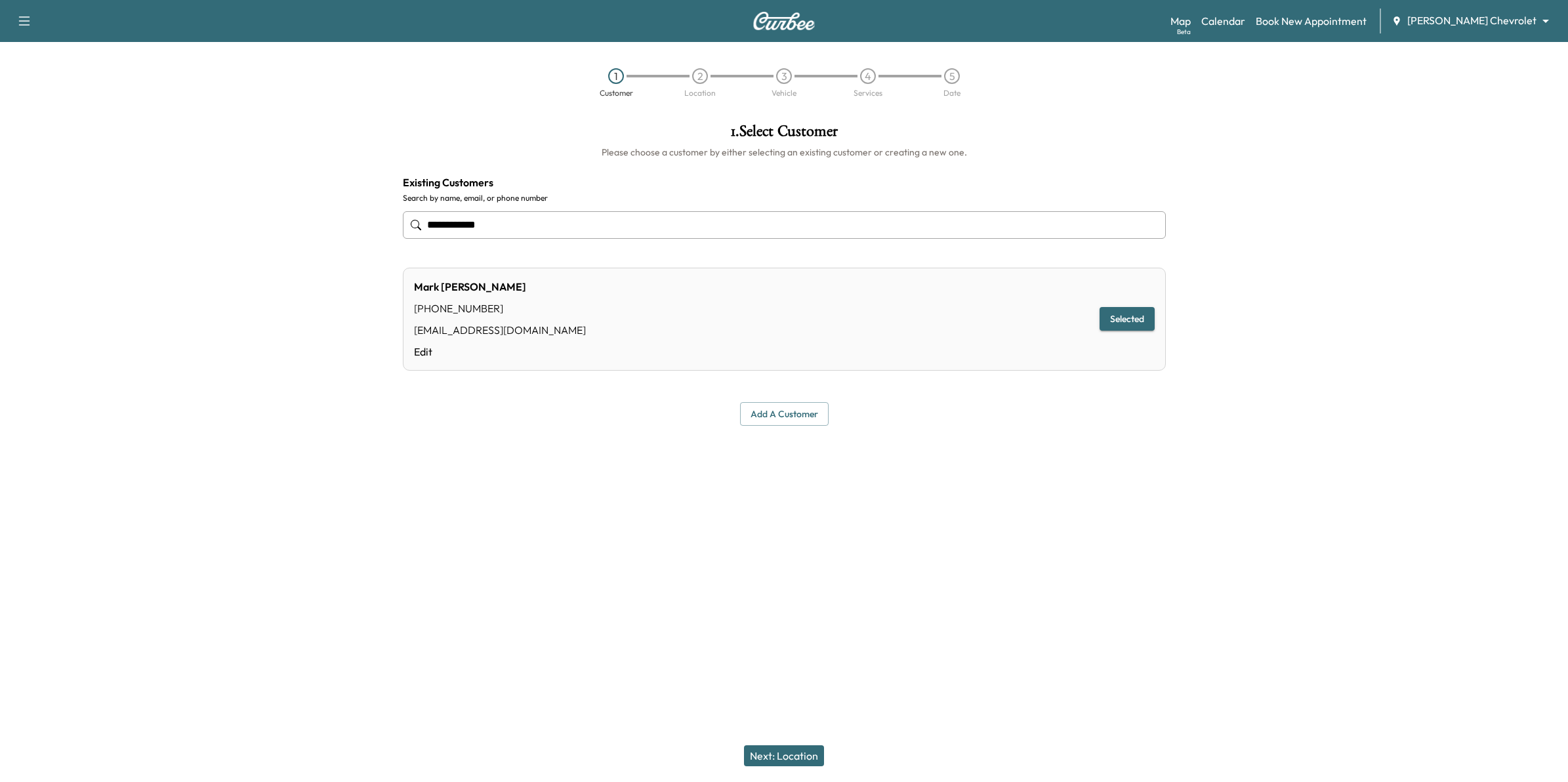
type input "**********"
click at [1126, 313] on button "Selected" at bounding box center [1127, 319] width 55 height 24
click at [798, 757] on button "Next: Location" at bounding box center [784, 756] width 80 height 21
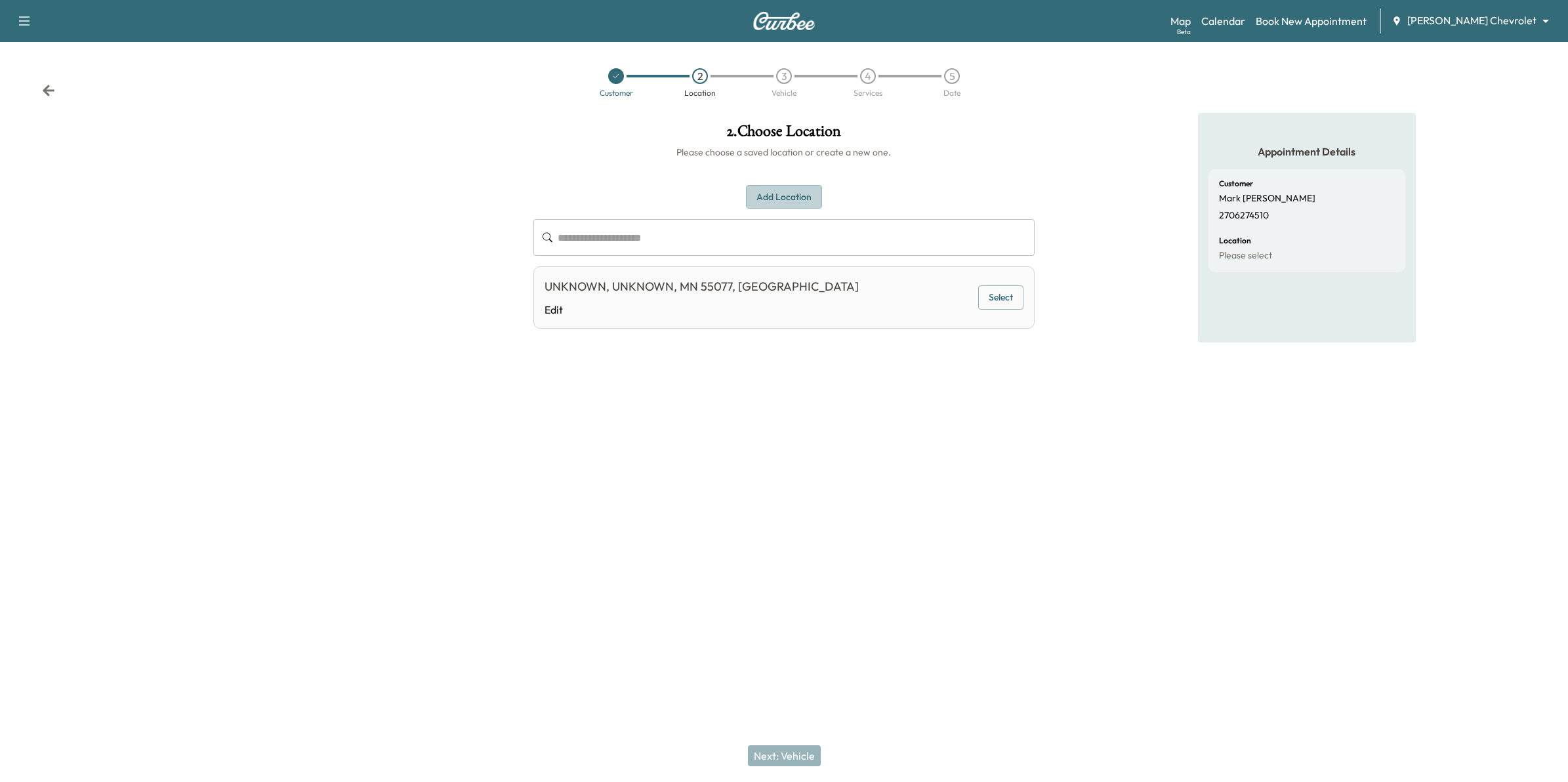
click at [800, 198] on button "Add Location" at bounding box center [784, 197] width 76 height 24
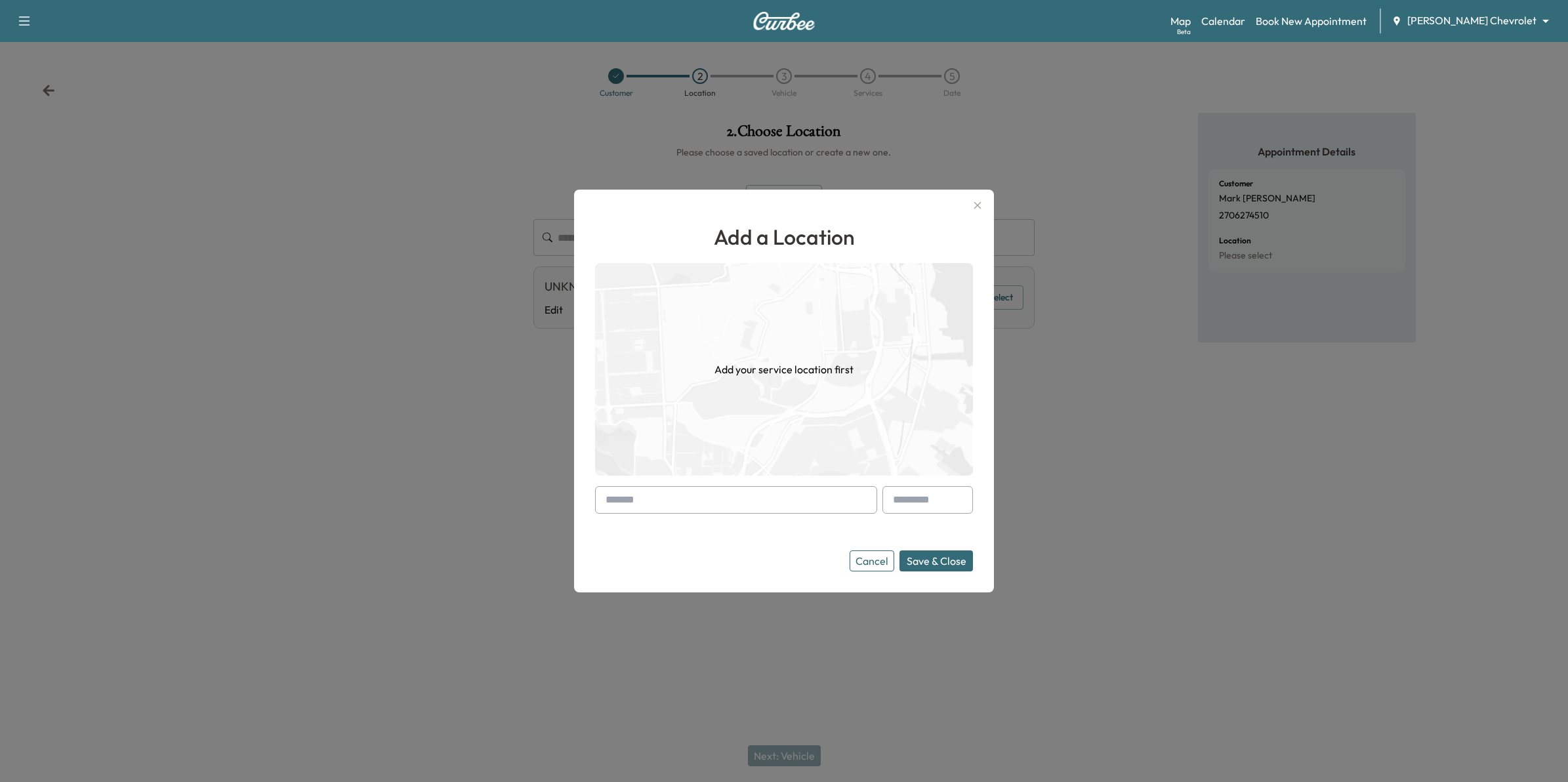
click at [806, 493] on input "text" at bounding box center [736, 500] width 282 height 27
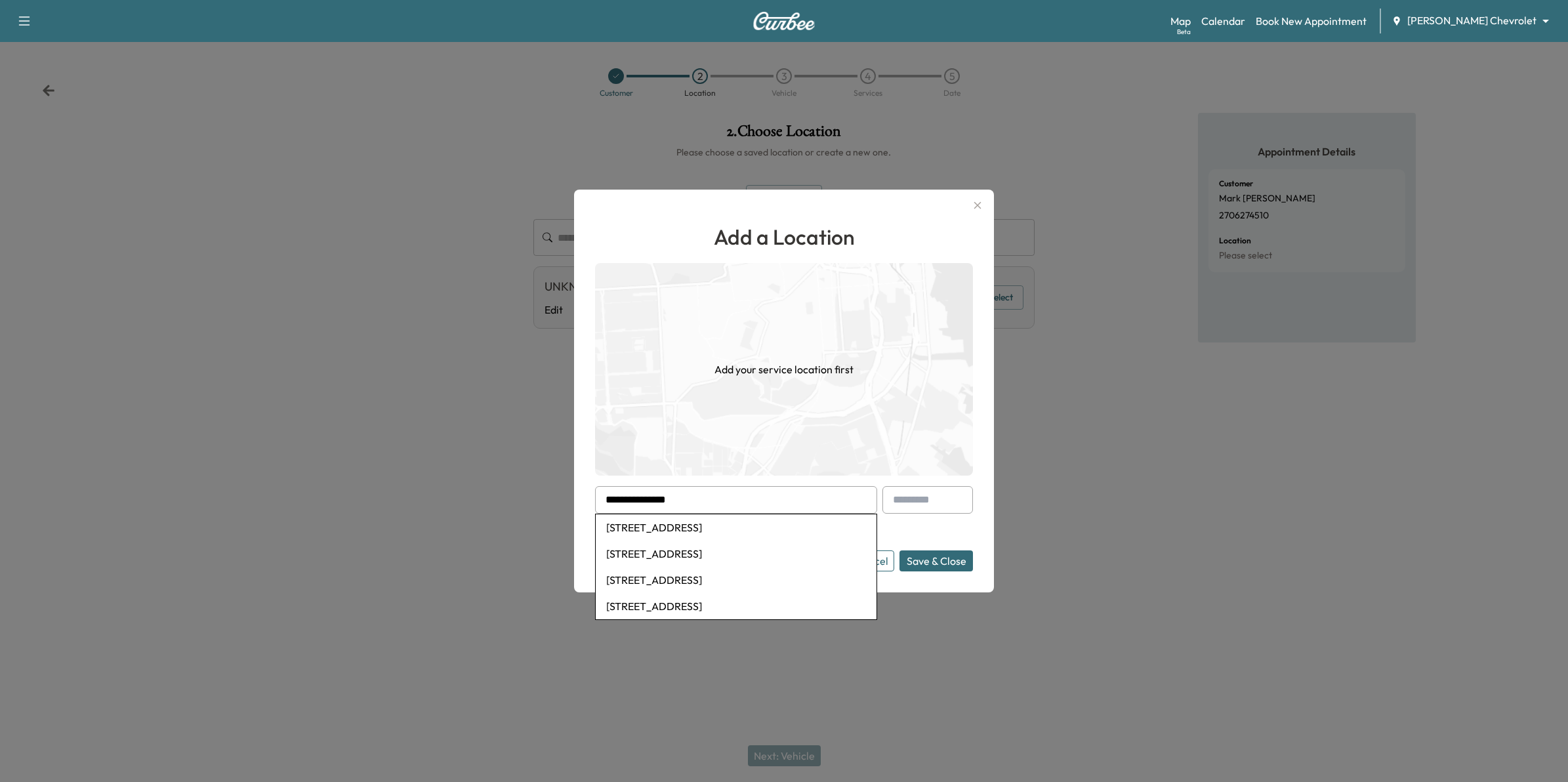
click at [764, 526] on li "1056 Tamberwood Trail, Woodbury, MN, USA" at bounding box center [735, 527] width 281 height 26
type input "**********"
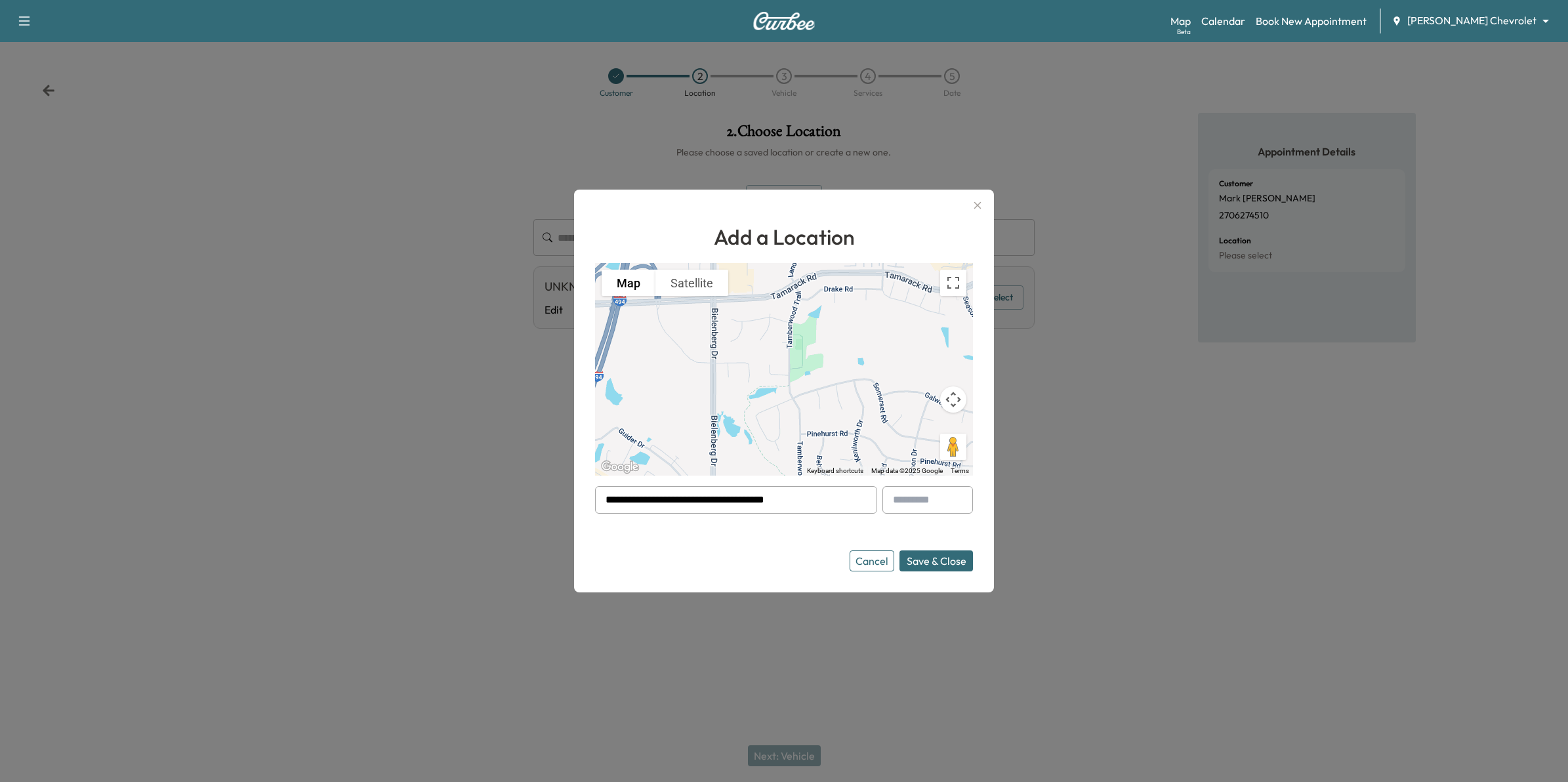
click at [940, 559] on button "Save & Close" at bounding box center [936, 561] width 73 height 21
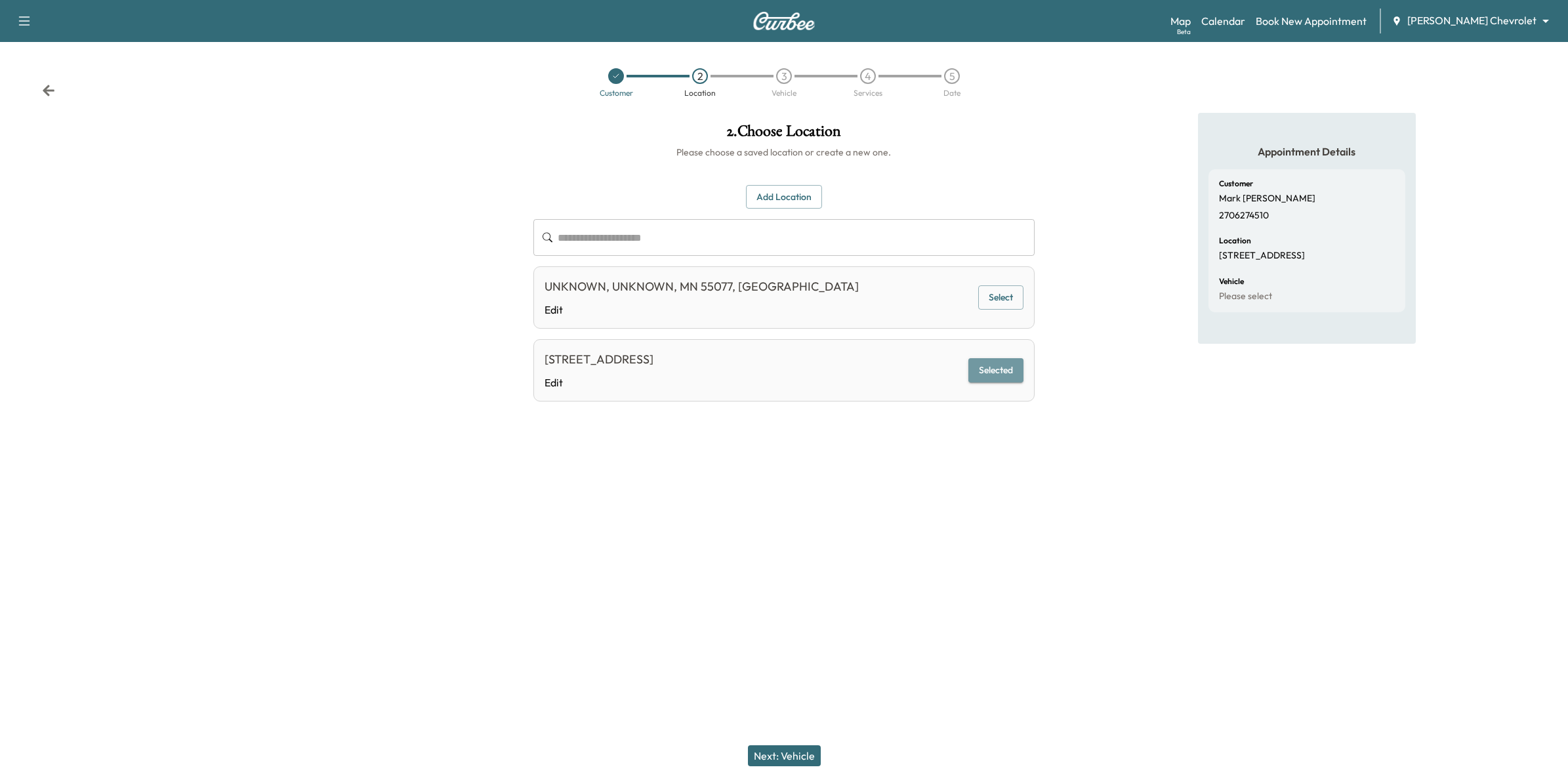
click at [1002, 370] on button "Selected" at bounding box center [996, 370] width 55 height 24
click at [782, 753] on button "Next: Vehicle" at bounding box center [784, 756] width 72 height 21
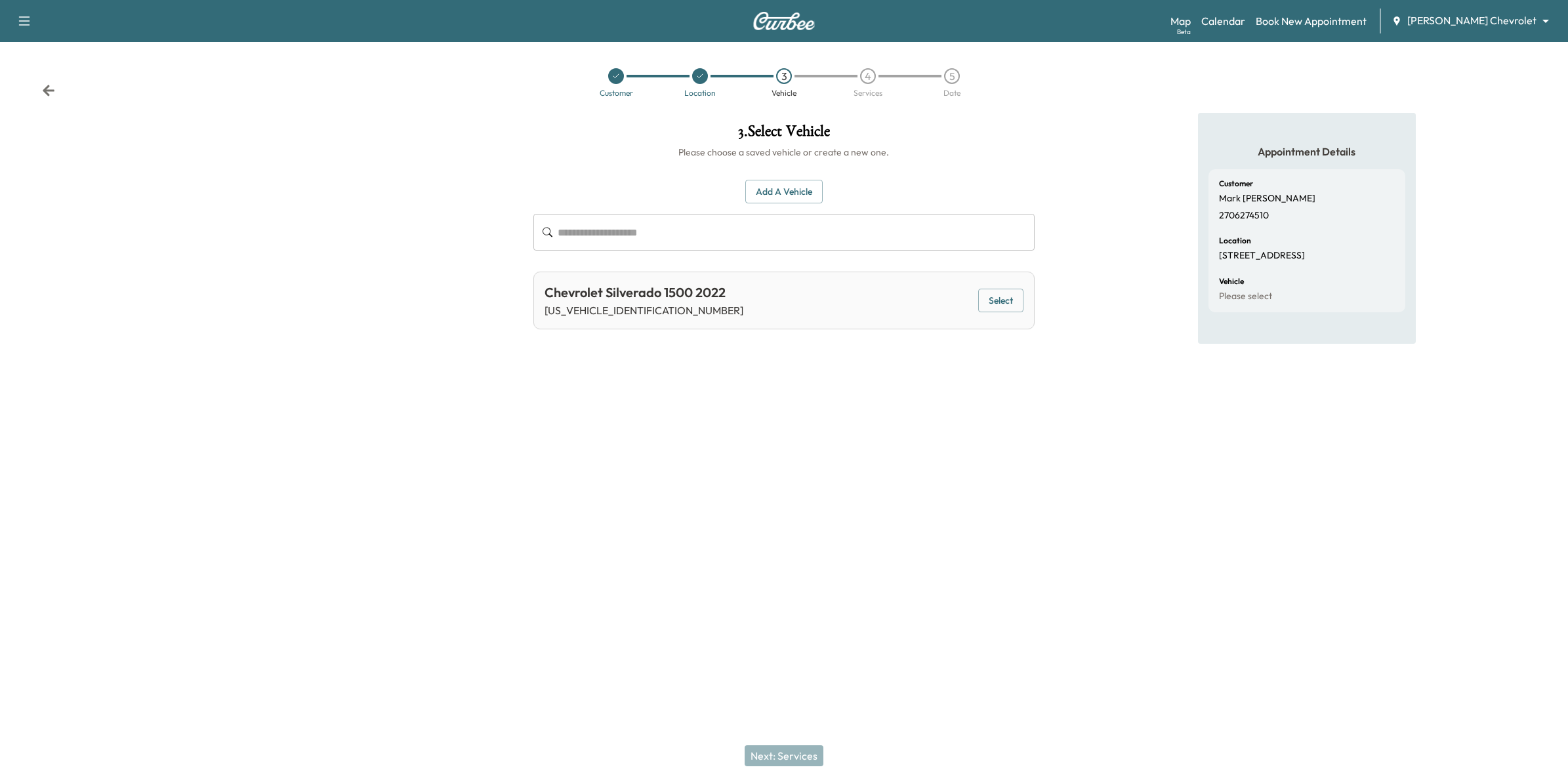
click at [1002, 306] on button "Select" at bounding box center [1001, 301] width 45 height 24
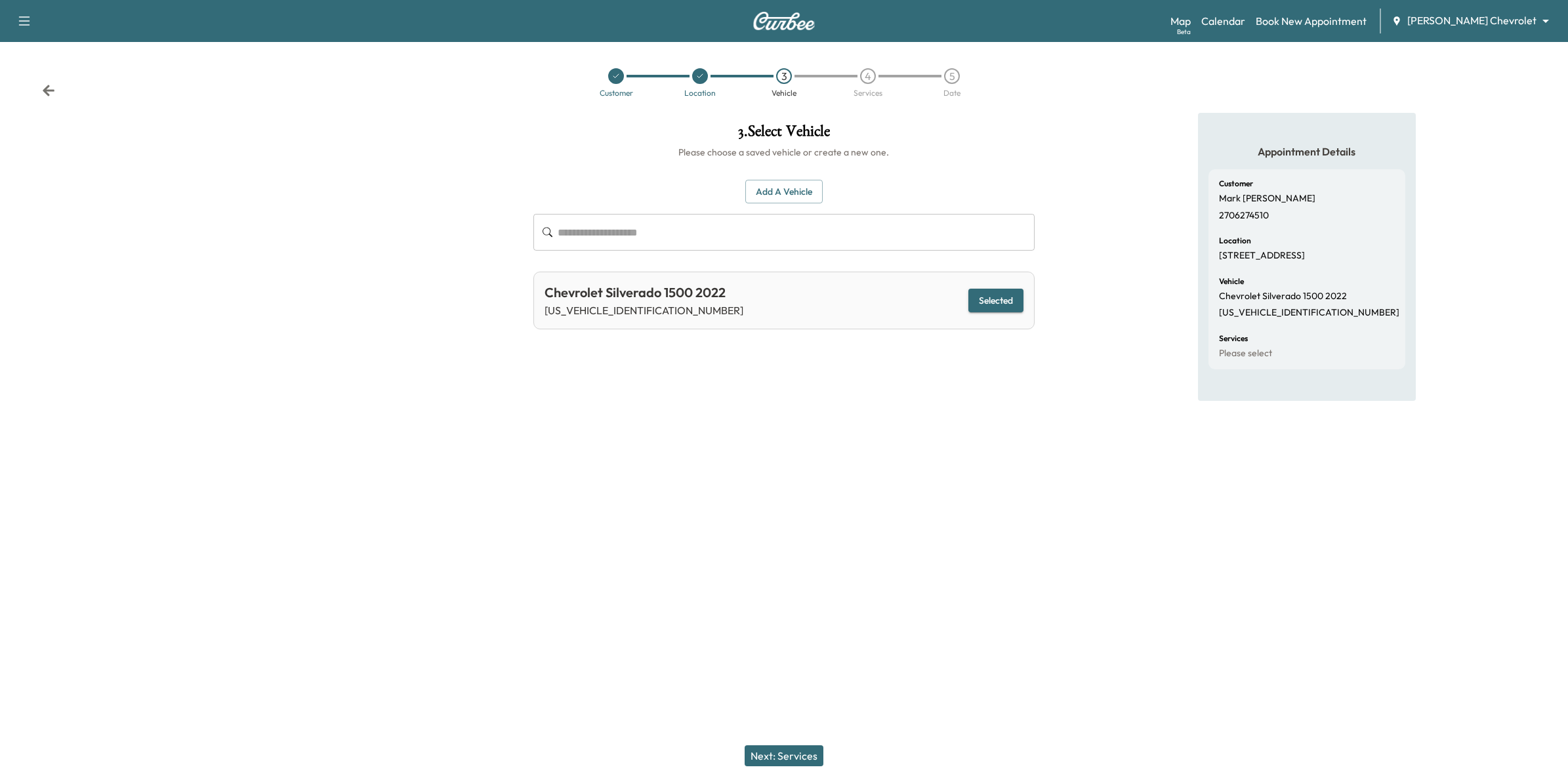
click at [802, 759] on button "Next: Services" at bounding box center [784, 756] width 79 height 21
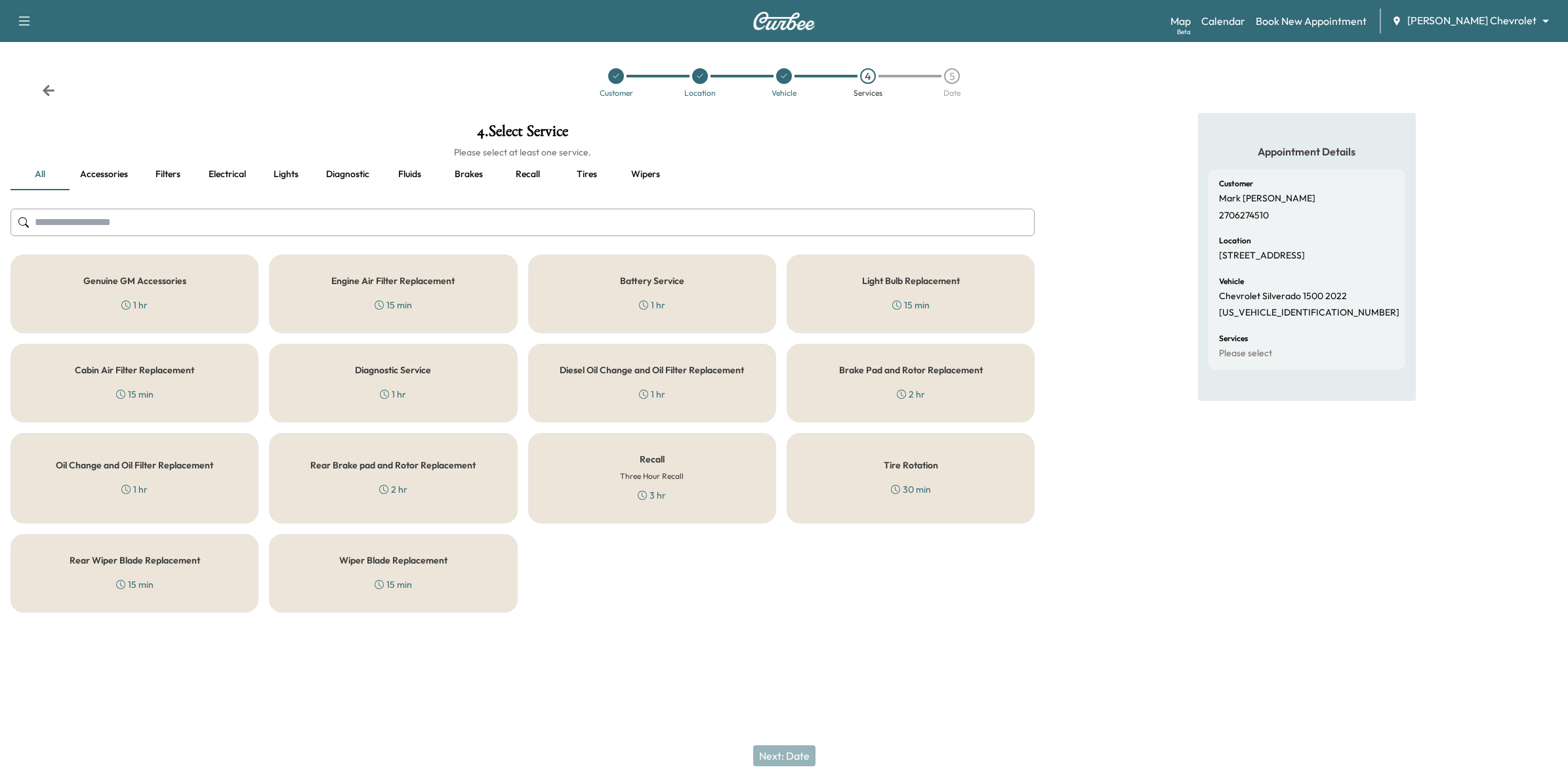
click at [653, 503] on div "Recall Three Hour Recall 3 hr" at bounding box center [652, 478] width 248 height 91
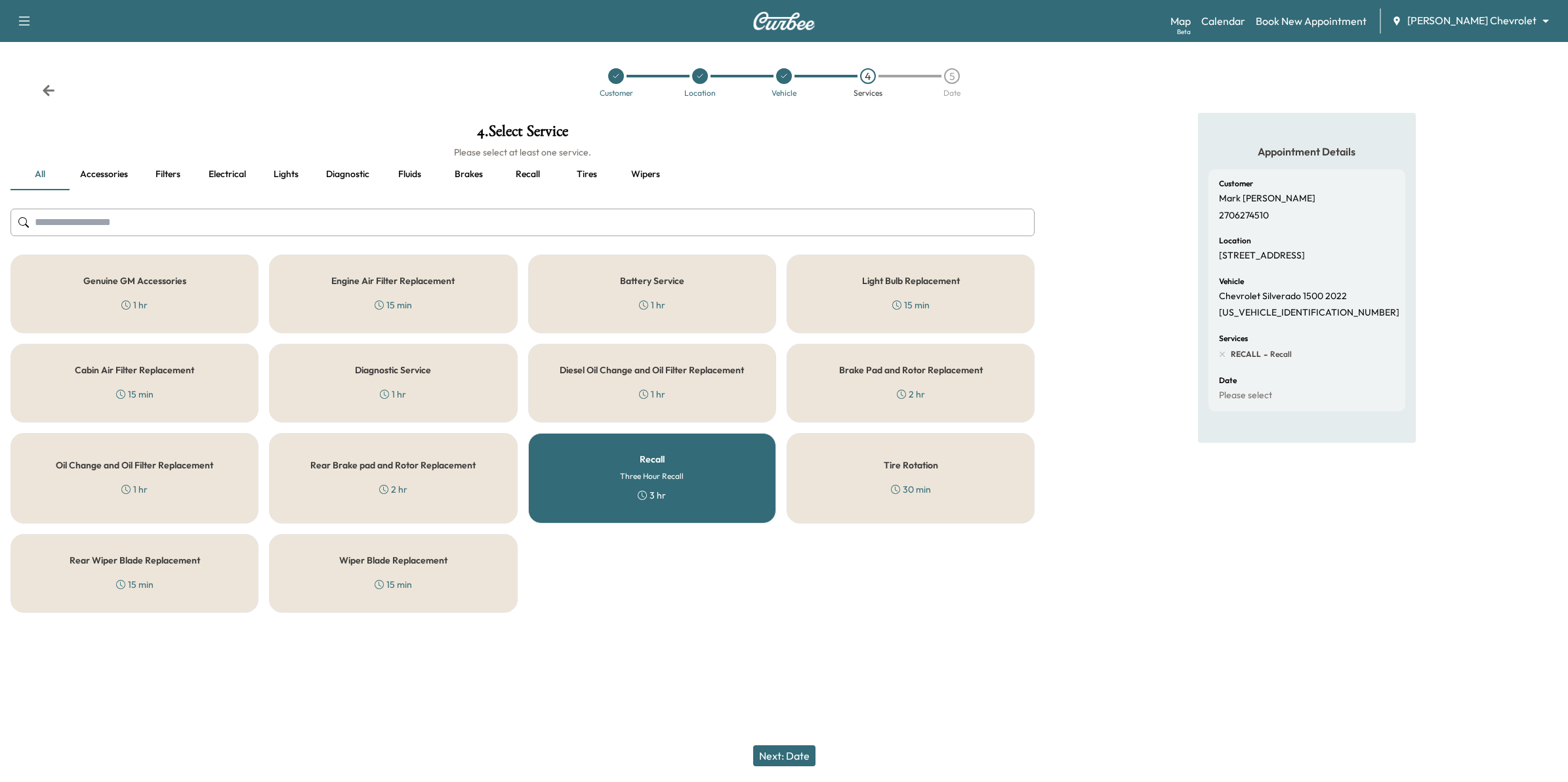
click at [785, 759] on button "Next: Date" at bounding box center [784, 756] width 63 height 21
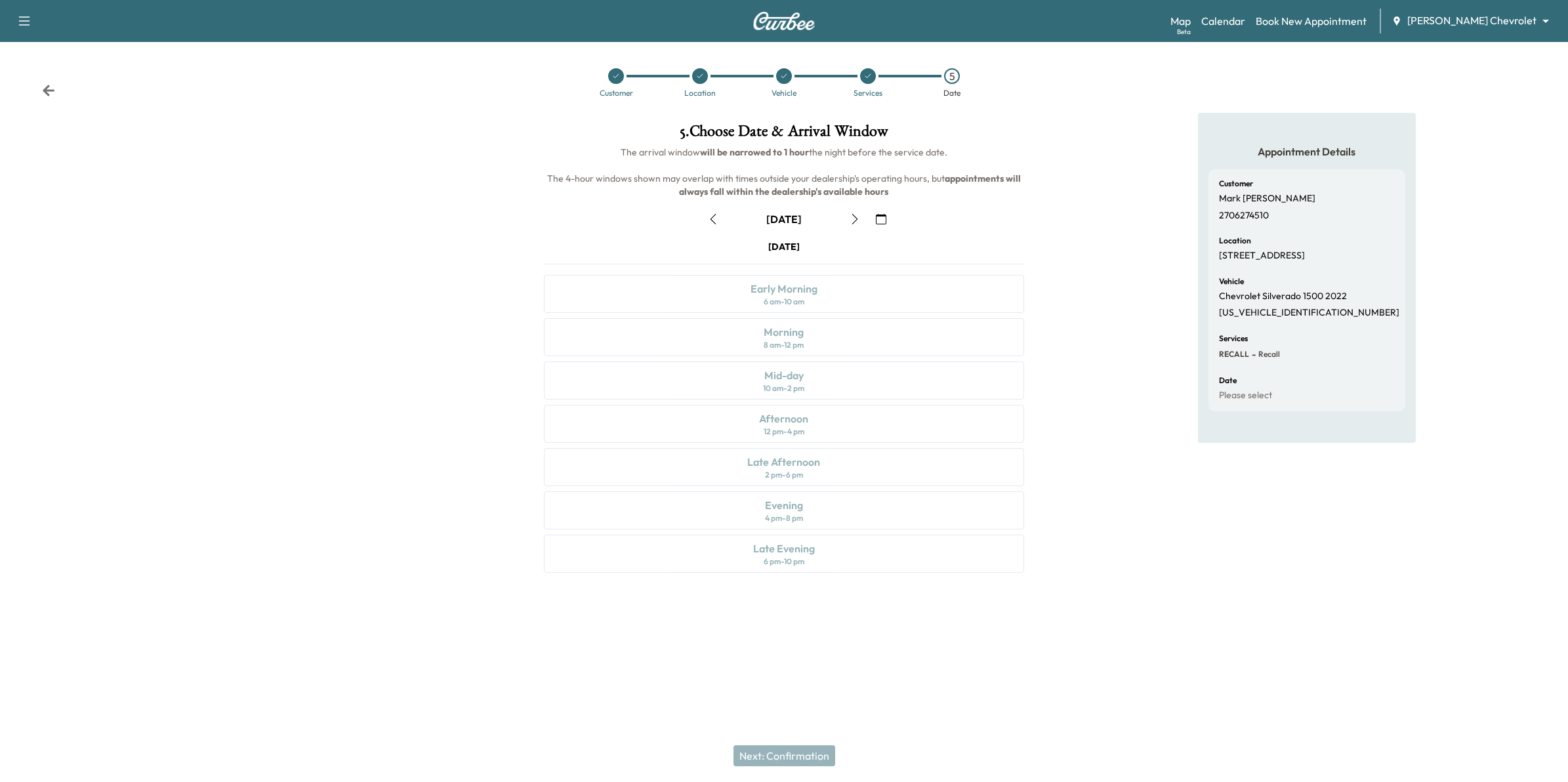
click at [881, 218] on icon "button" at bounding box center [881, 219] width 11 height 11
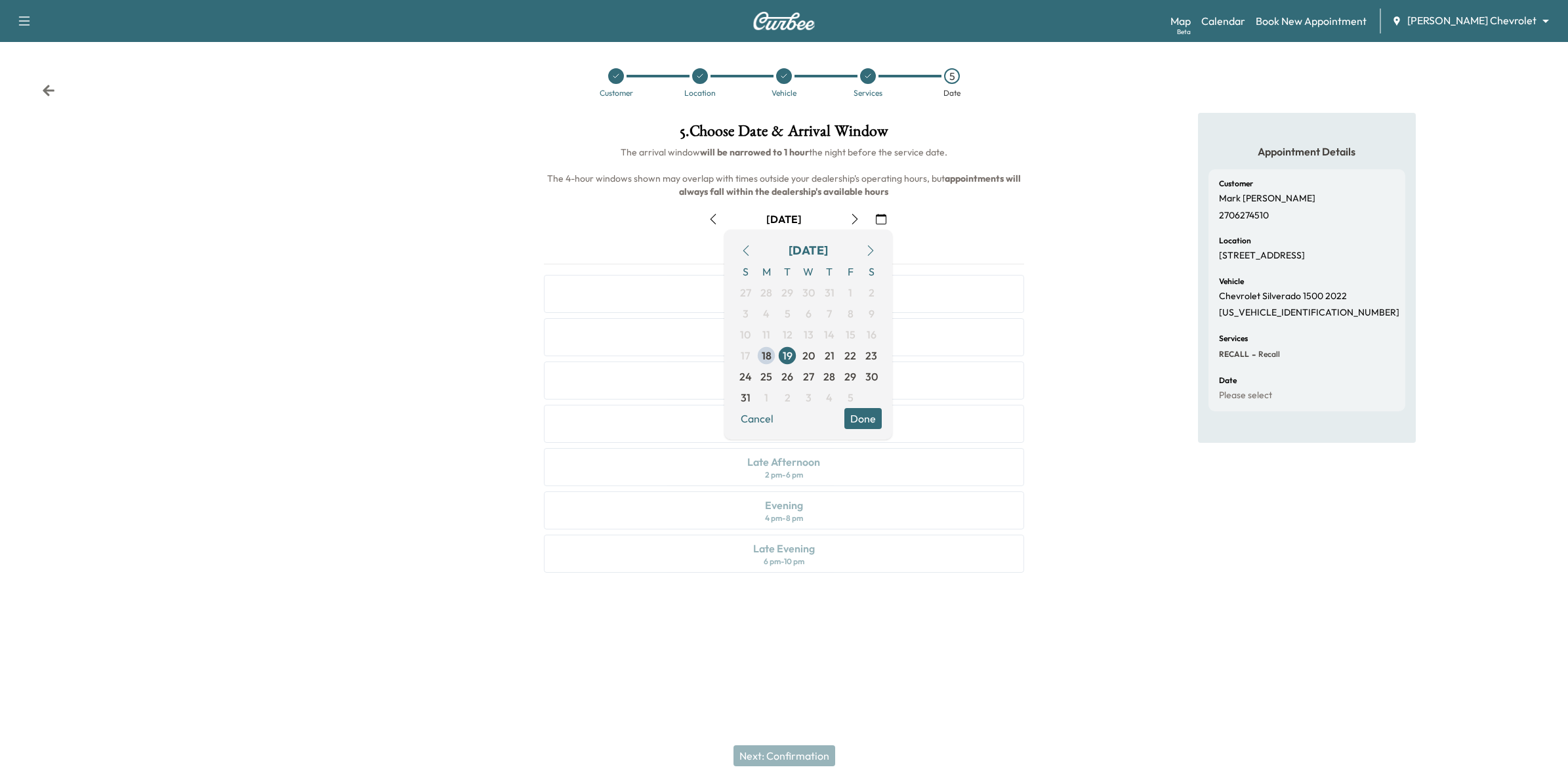
click at [857, 217] on icon "button" at bounding box center [854, 219] width 11 height 11
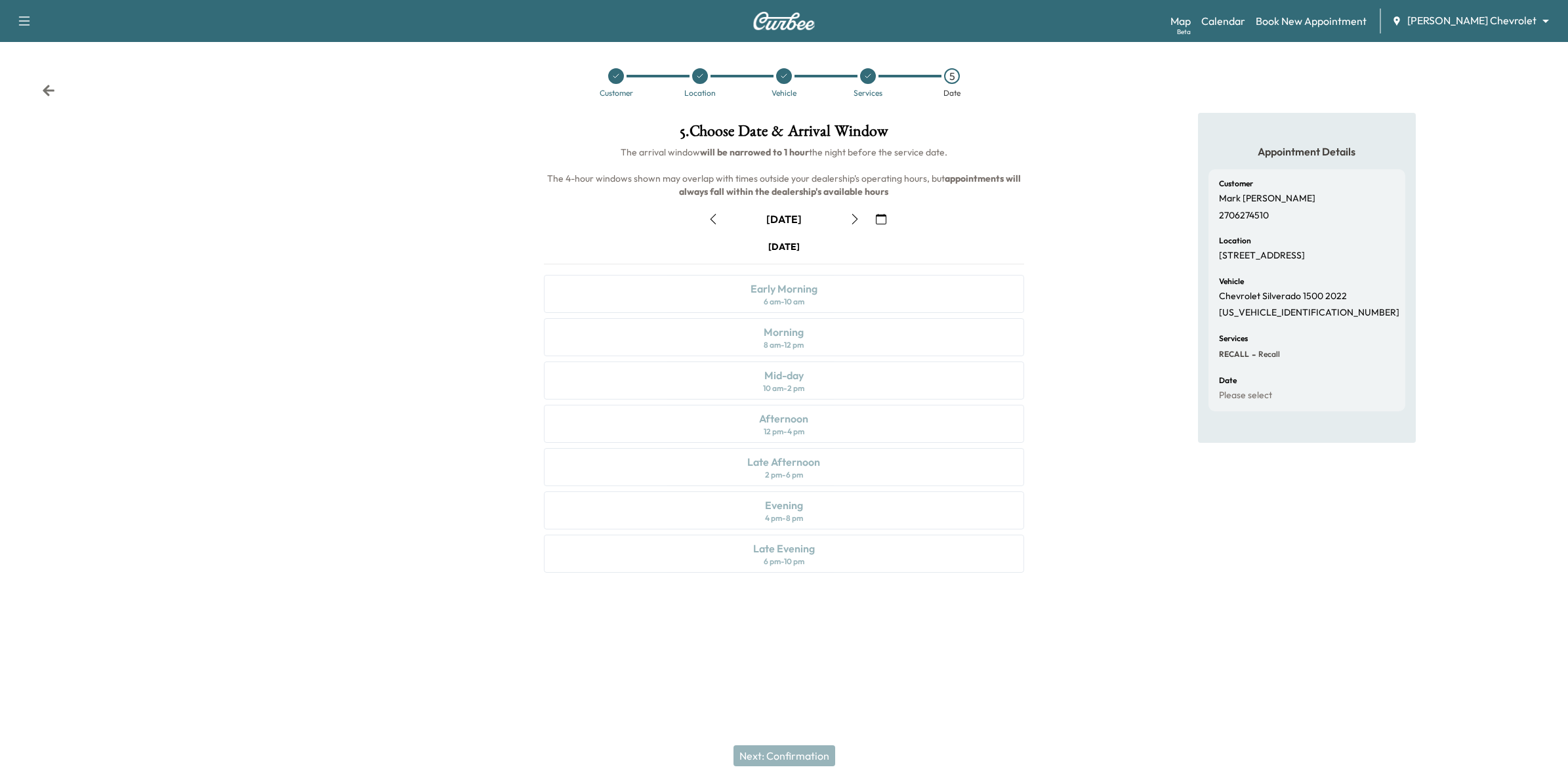
click at [853, 215] on icon "button" at bounding box center [854, 219] width 11 height 11
click at [853, 215] on icon "button" at bounding box center [855, 219] width 6 height 11
click at [714, 220] on icon "button" at bounding box center [713, 219] width 11 height 11
click at [885, 221] on icon "button" at bounding box center [881, 219] width 11 height 11
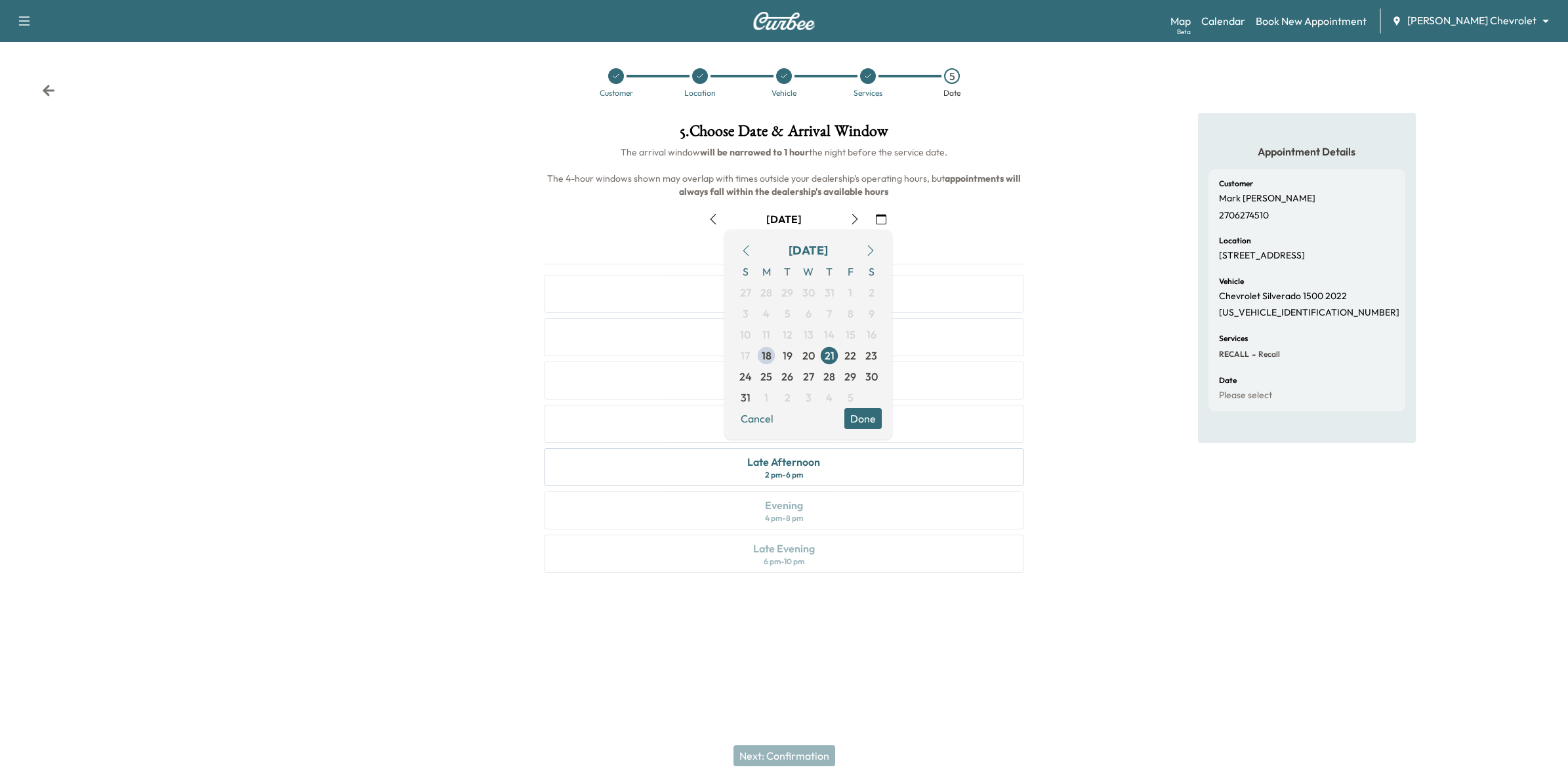
click at [1089, 280] on div "Appointment Details Customer Mark Godfrey 2706274510 Location 1056 Tamberwood T…" at bounding box center [1306, 351] width 523 height 476
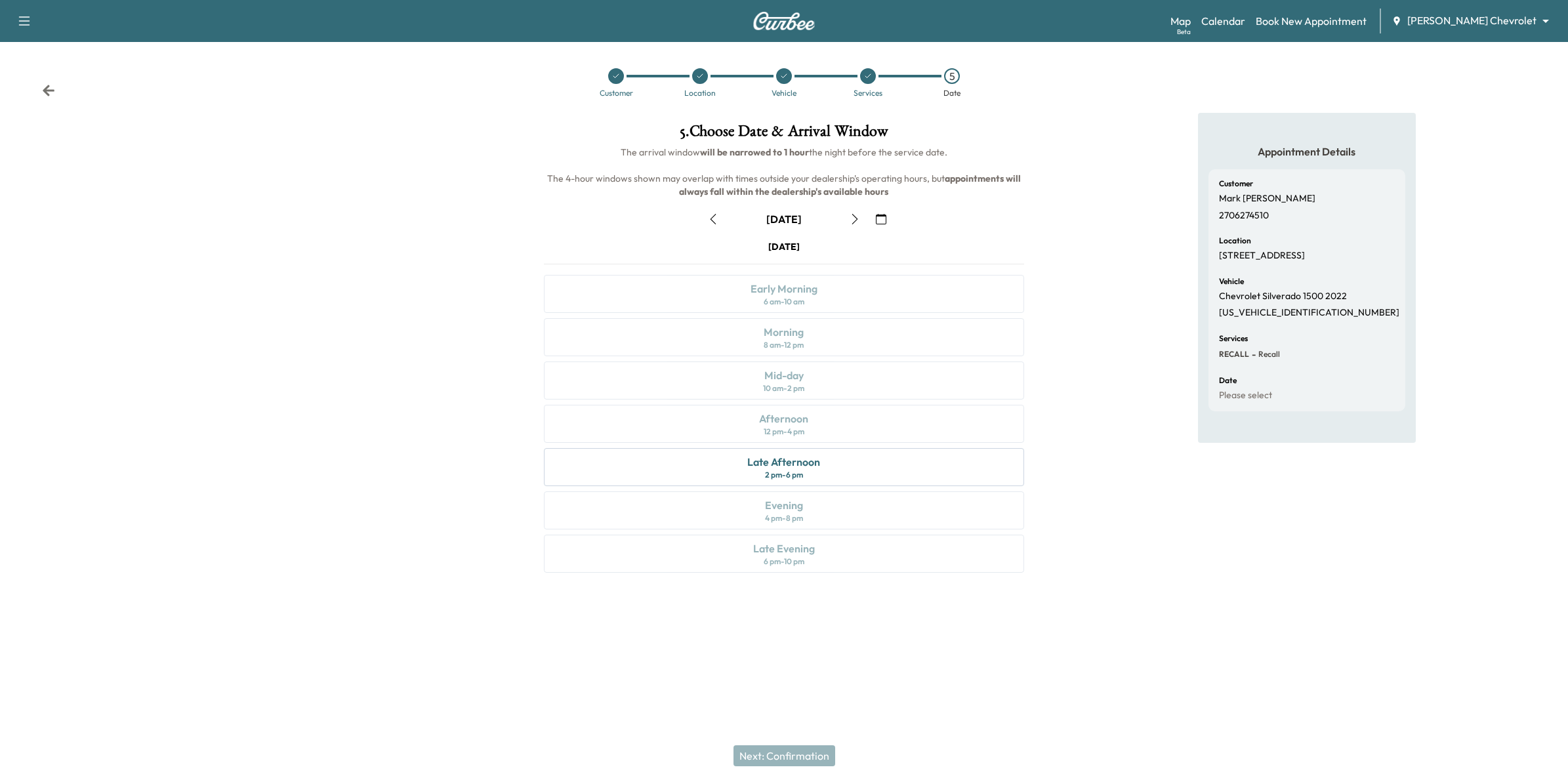
click at [879, 223] on icon "button" at bounding box center [881, 219] width 11 height 11
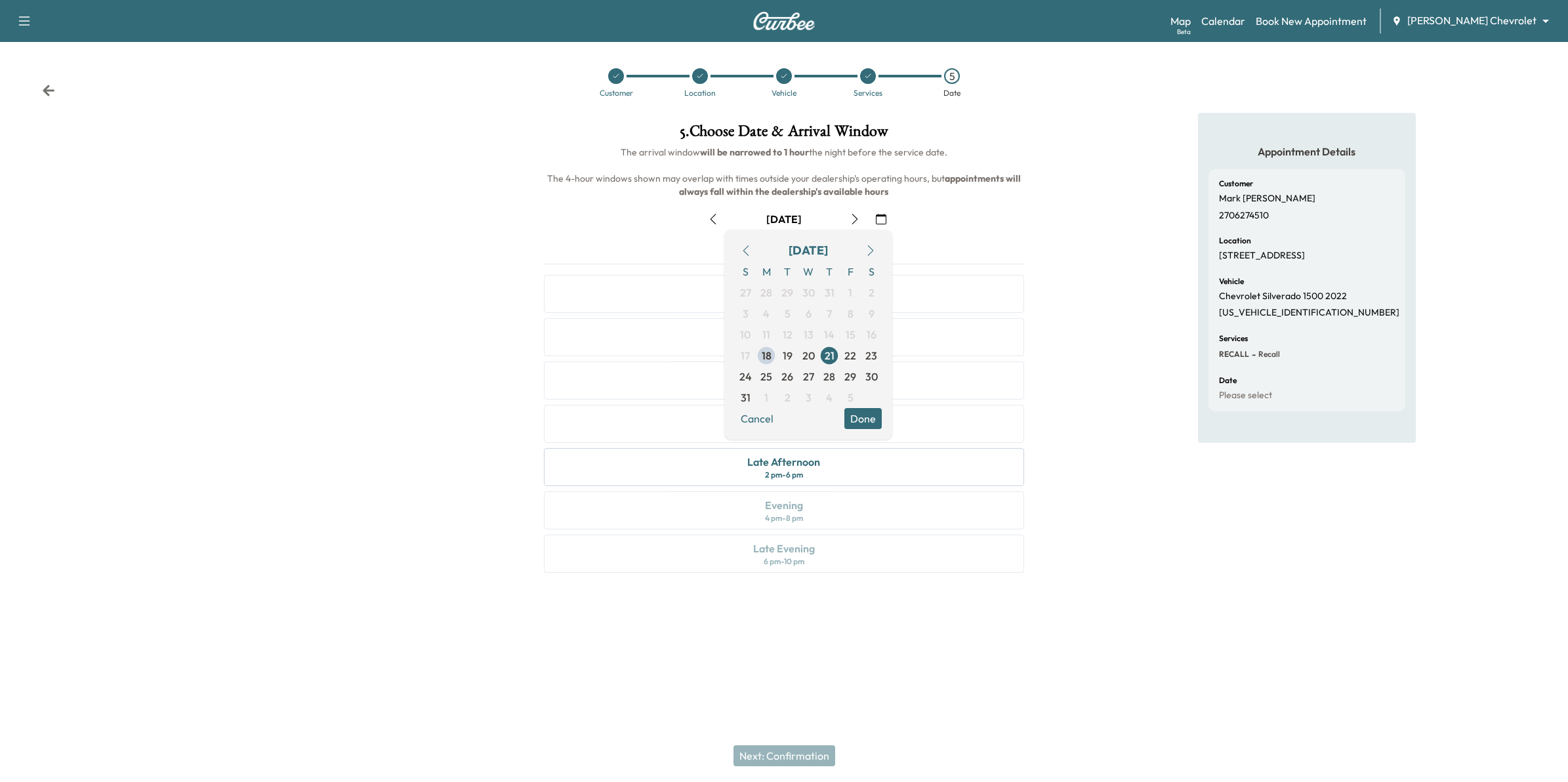
click at [984, 238] on div "August 21 August 2025 S M T W T F S 27 28 29 30 31 1 2 3 4 5 6 7 8 9 10 11 12 1…" at bounding box center [784, 389] width 502 height 380
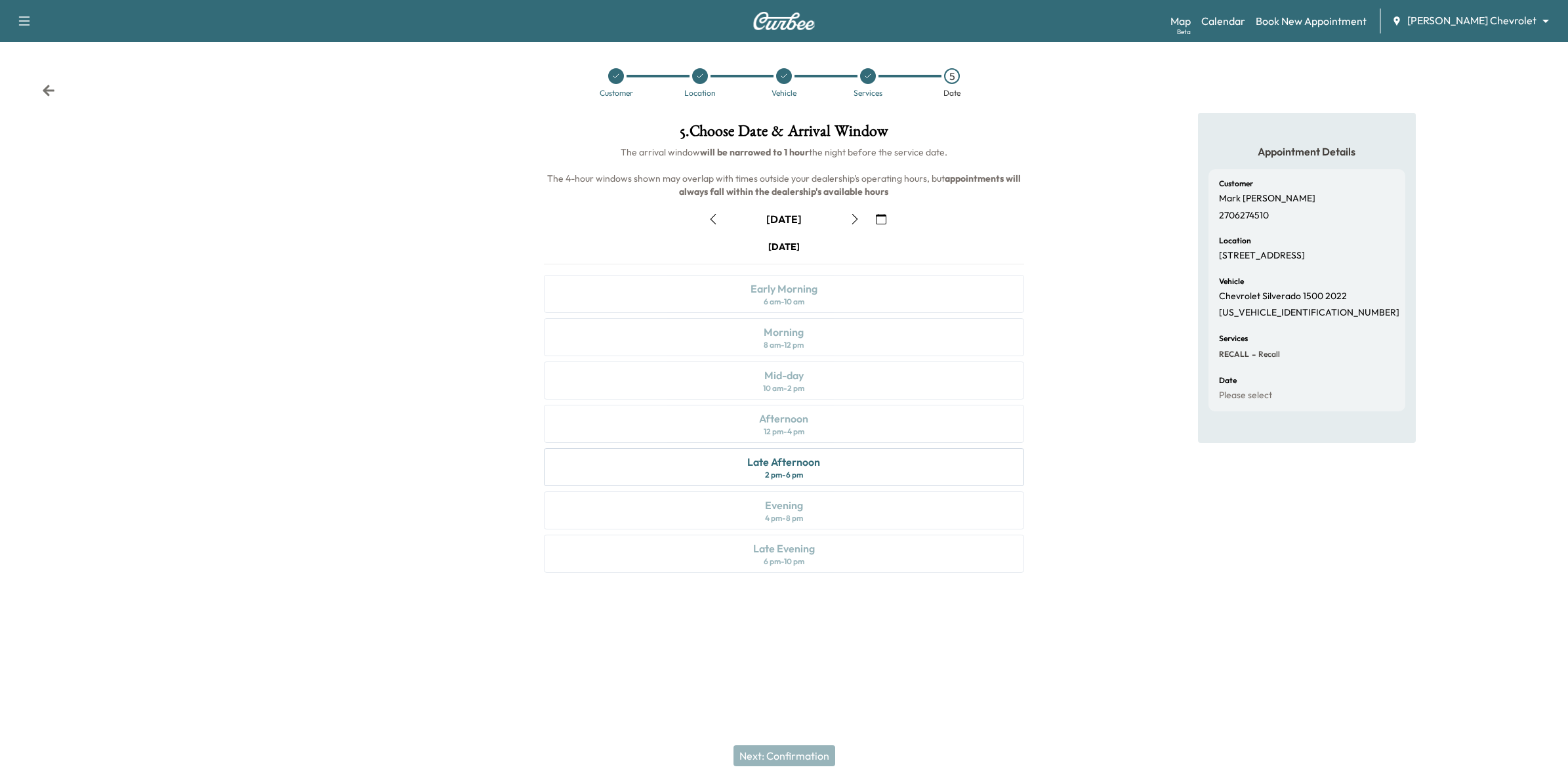
click at [715, 217] on icon "button" at bounding box center [713, 219] width 11 height 11
click at [850, 218] on icon "button" at bounding box center [854, 219] width 11 height 11
click at [852, 218] on icon "button" at bounding box center [854, 219] width 11 height 11
click at [711, 222] on icon "button" at bounding box center [713, 219] width 11 height 11
click at [853, 470] on div "Late Afternoon 2 pm - 6 pm" at bounding box center [784, 467] width 481 height 38
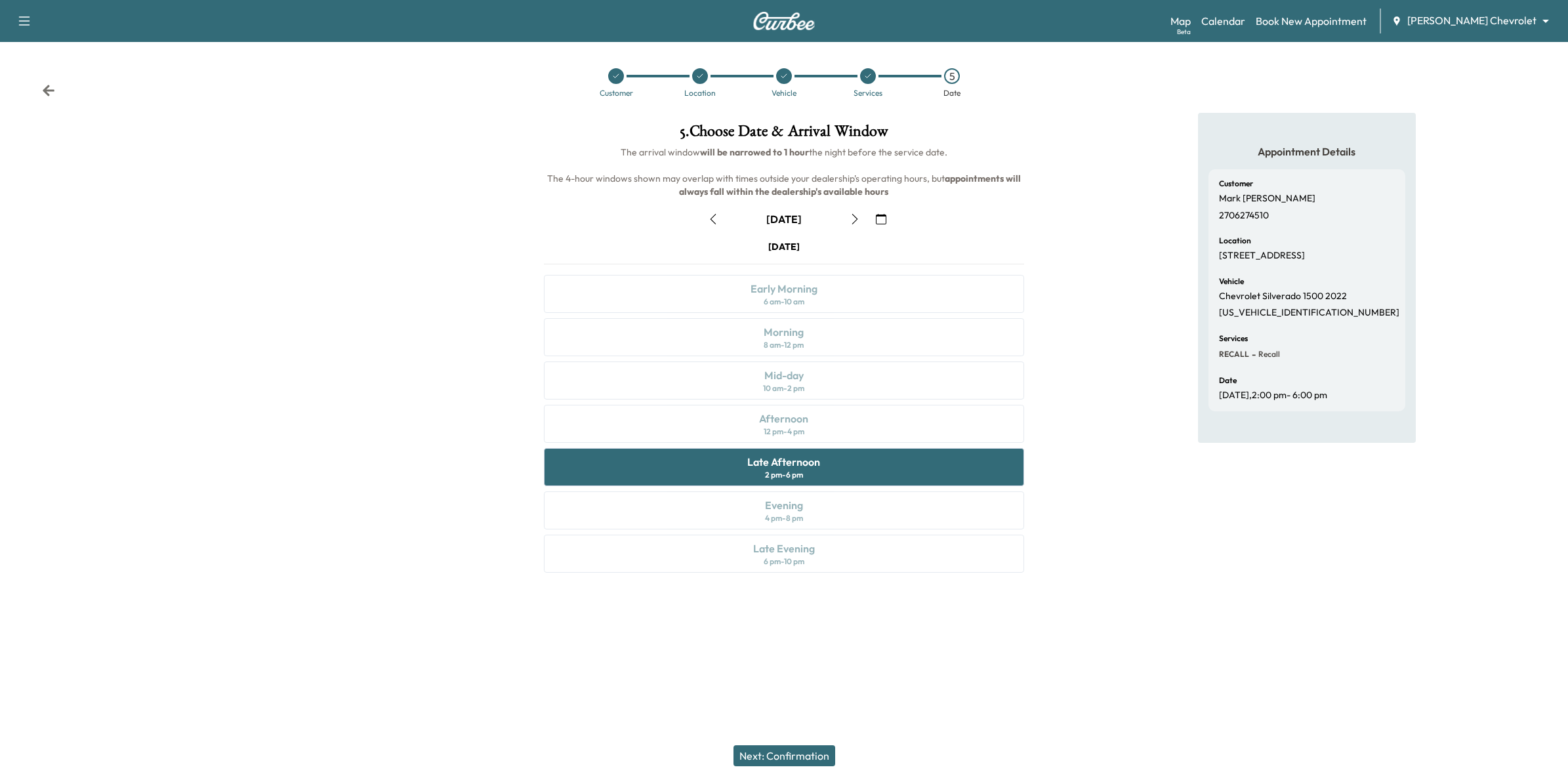
click at [801, 755] on button "Next: Confirmation" at bounding box center [784, 756] width 101 height 21
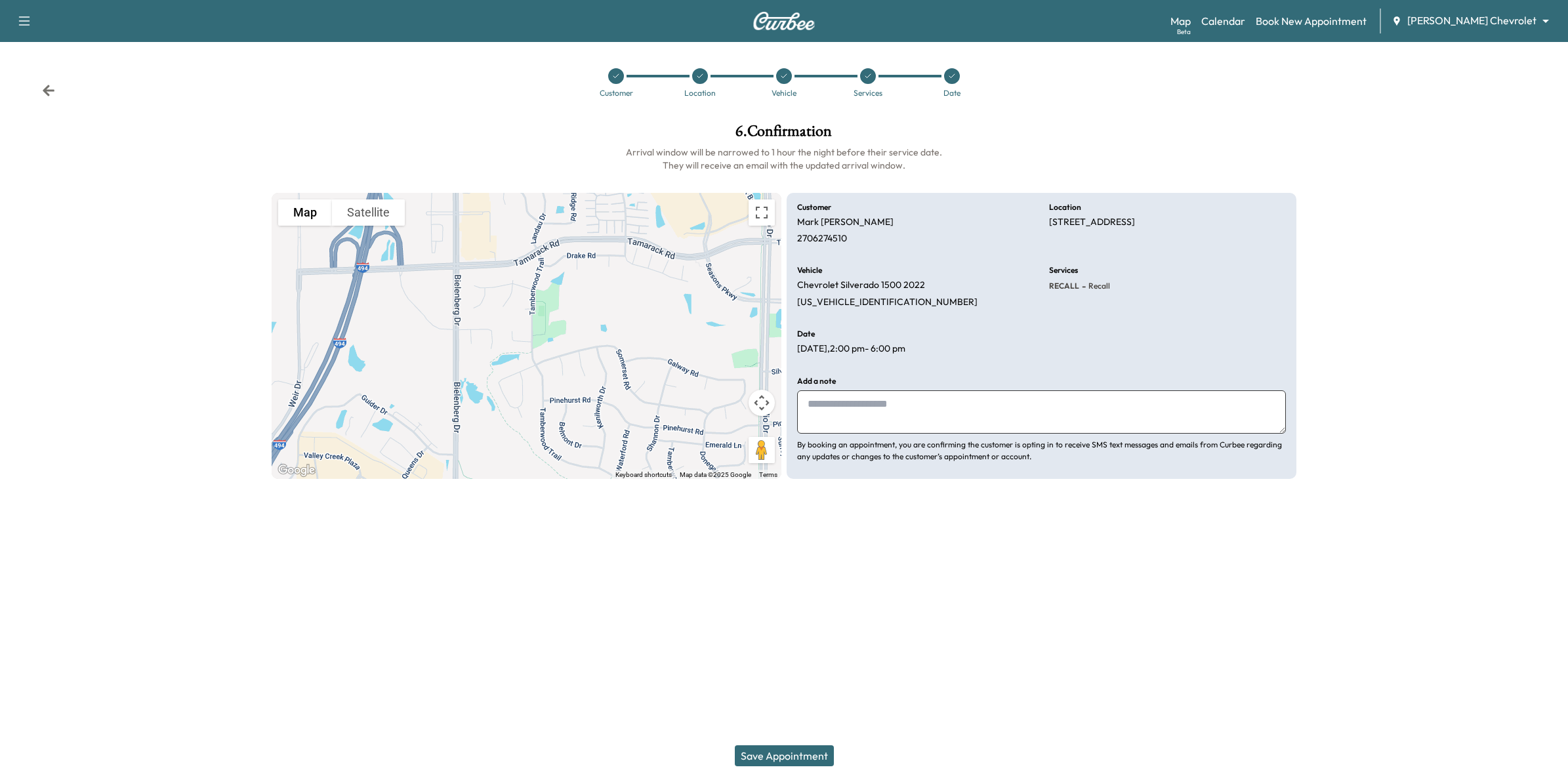
click at [778, 750] on button "Save Appointment" at bounding box center [784, 756] width 99 height 21
click at [802, 752] on button "Save Appointment" at bounding box center [784, 756] width 99 height 21
click at [49, 87] on icon at bounding box center [49, 90] width 13 height 13
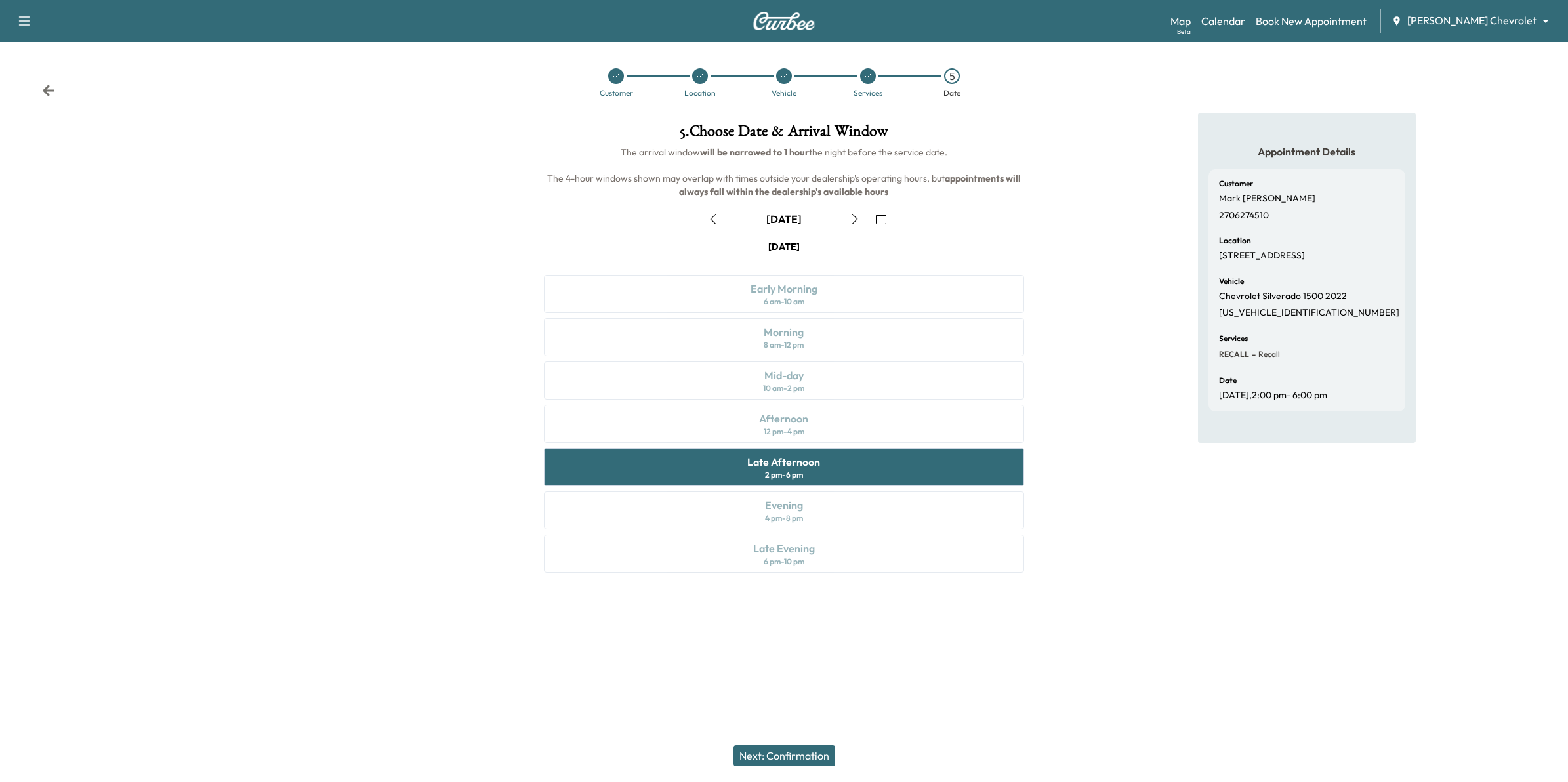
click at [879, 215] on icon "button" at bounding box center [881, 219] width 11 height 11
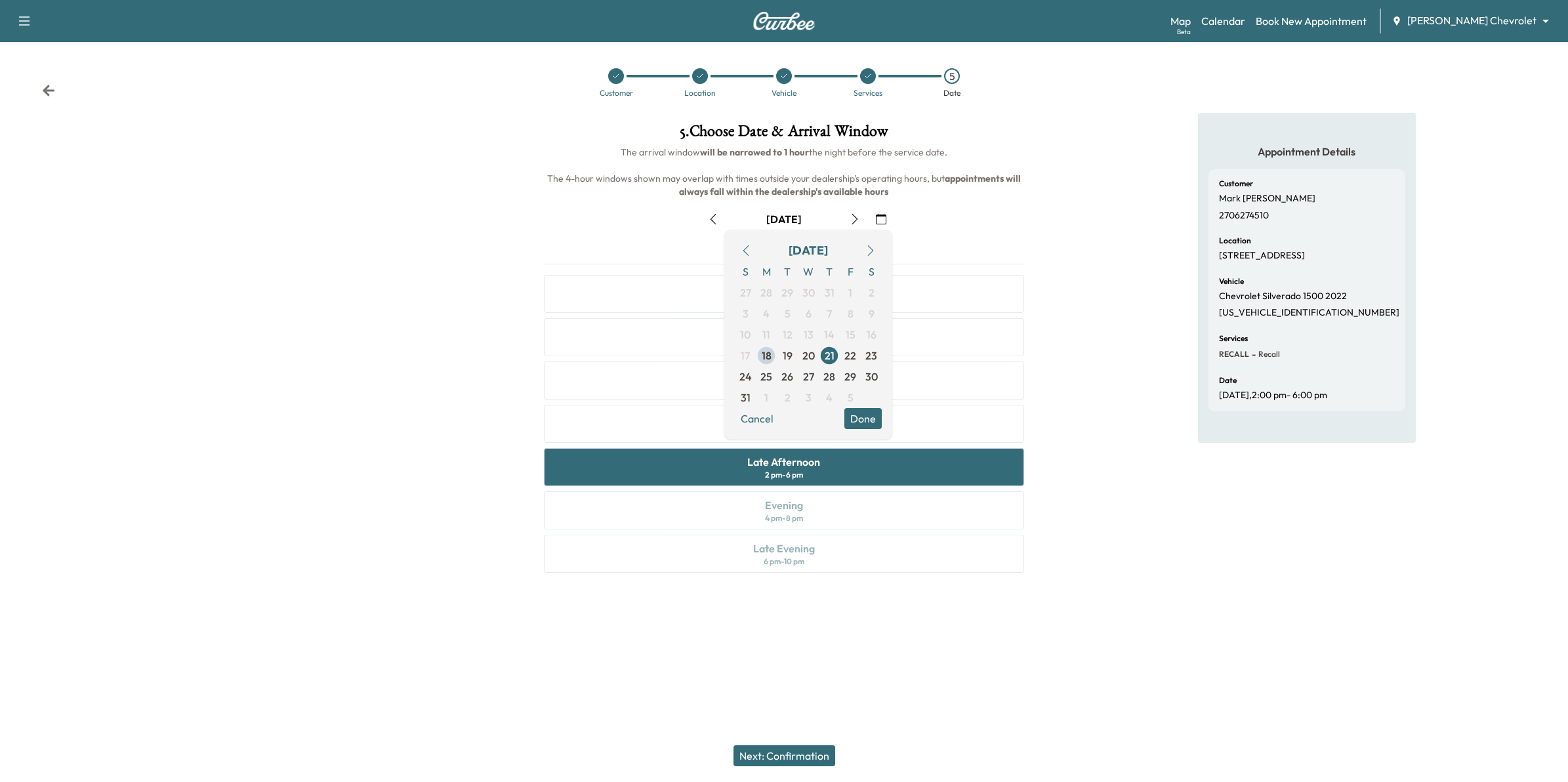
click at [879, 215] on icon "button" at bounding box center [881, 219] width 11 height 11
click at [1277, 491] on div "Appointment Details Customer Mark Godfrey 2706274510 Location 1056 Tamberwood T…" at bounding box center [1306, 351] width 217 height 476
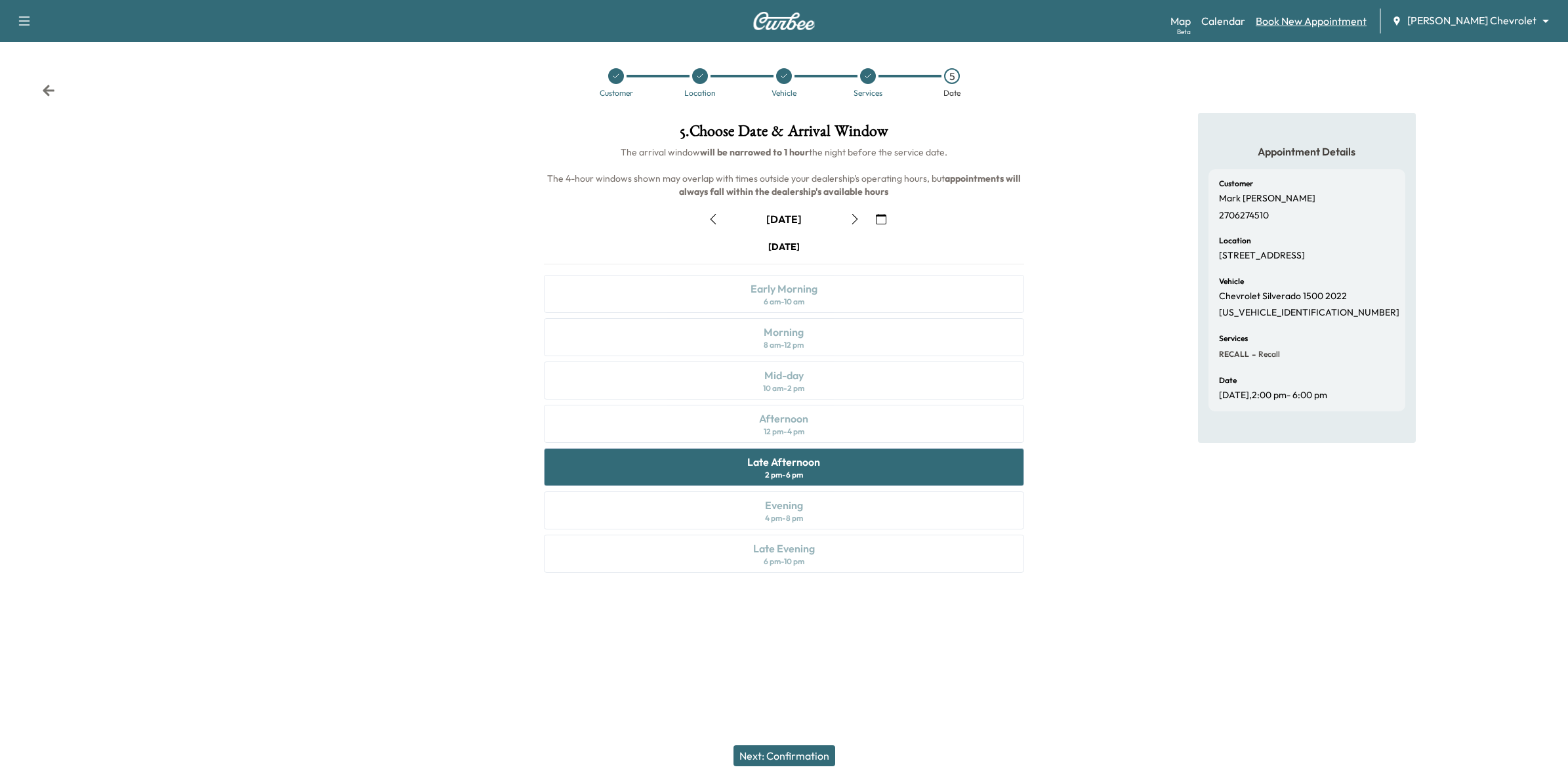
click at [1327, 23] on link "Book New Appointment" at bounding box center [1311, 21] width 111 height 15
click at [779, 759] on button "Next: Confirmation" at bounding box center [784, 756] width 101 height 21
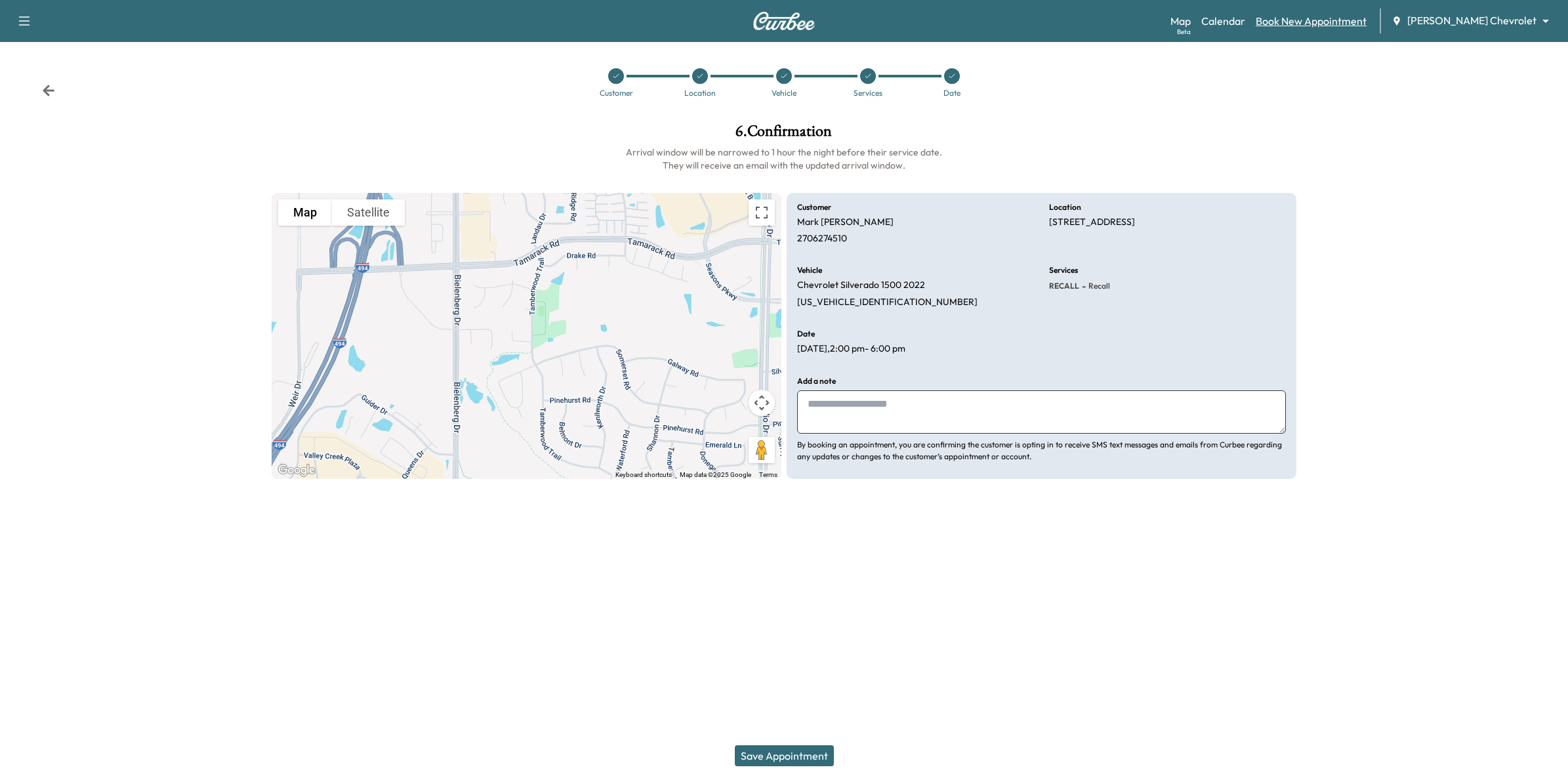
click at [1343, 22] on link "Book New Appointment" at bounding box center [1311, 21] width 111 height 15
click at [53, 84] on icon at bounding box center [49, 90] width 13 height 13
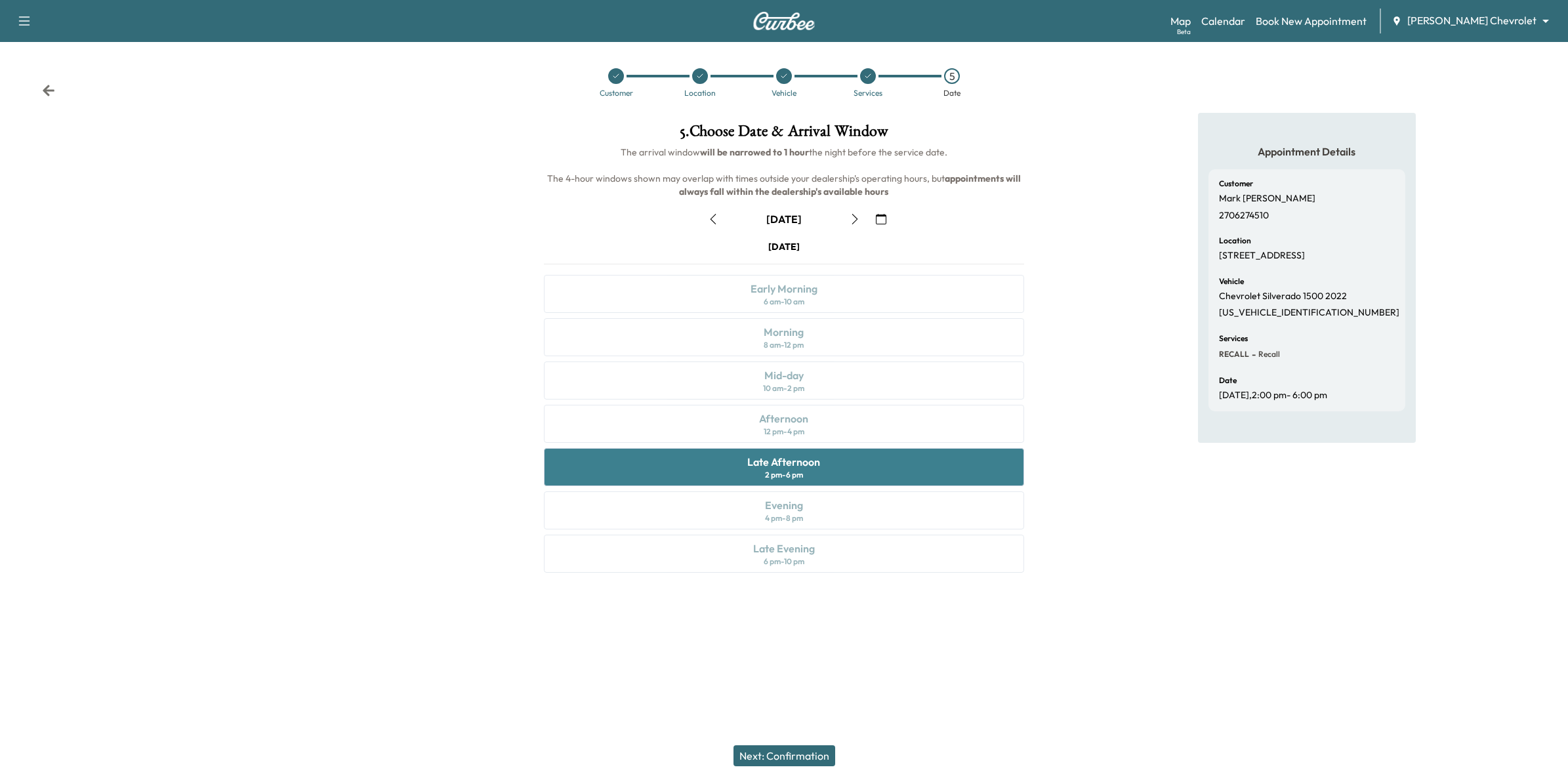
click at [795, 457] on div "Late Afternoon" at bounding box center [783, 462] width 72 height 15
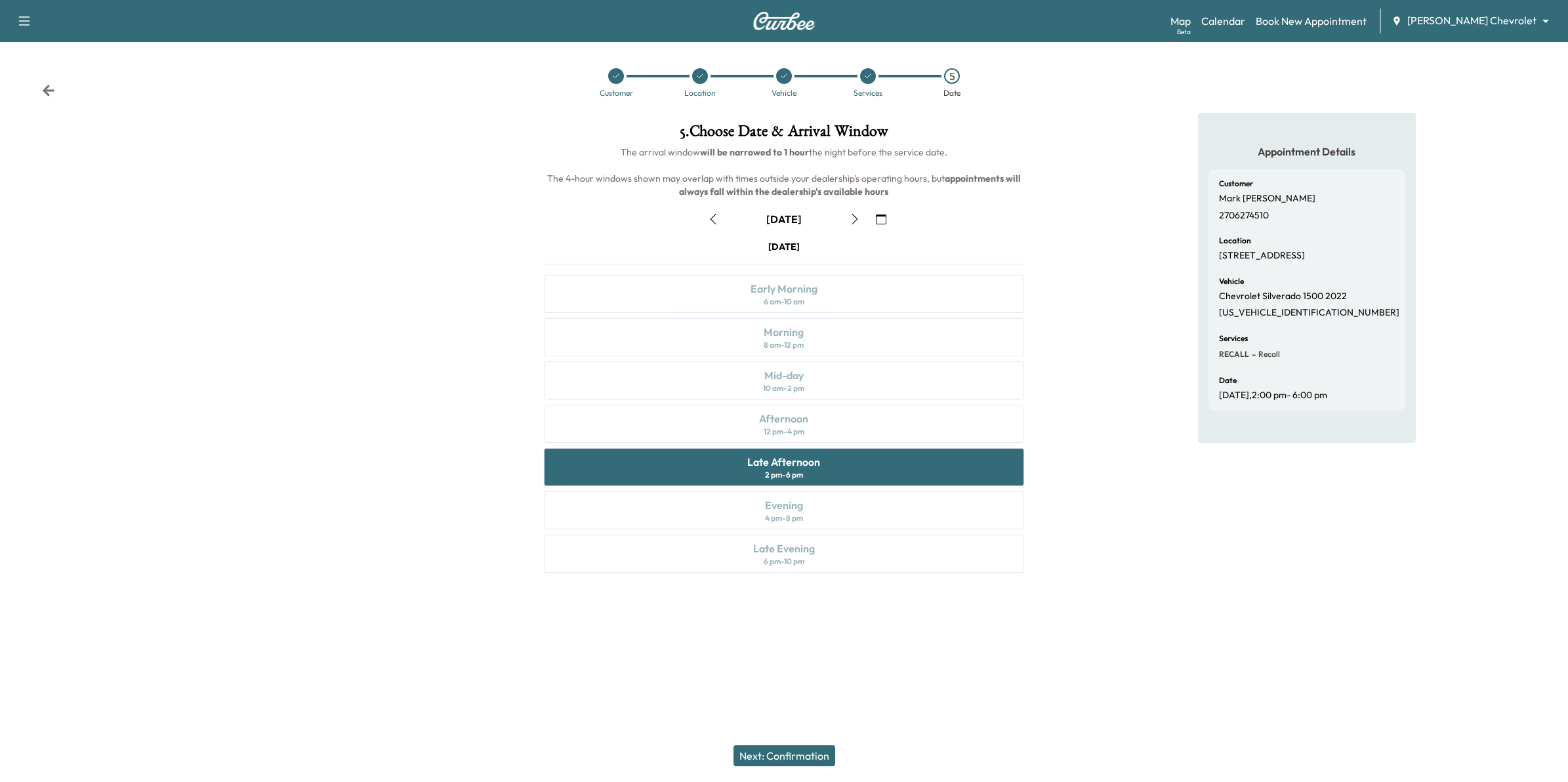
click at [778, 750] on button "Next: Confirmation" at bounding box center [784, 756] width 101 height 21
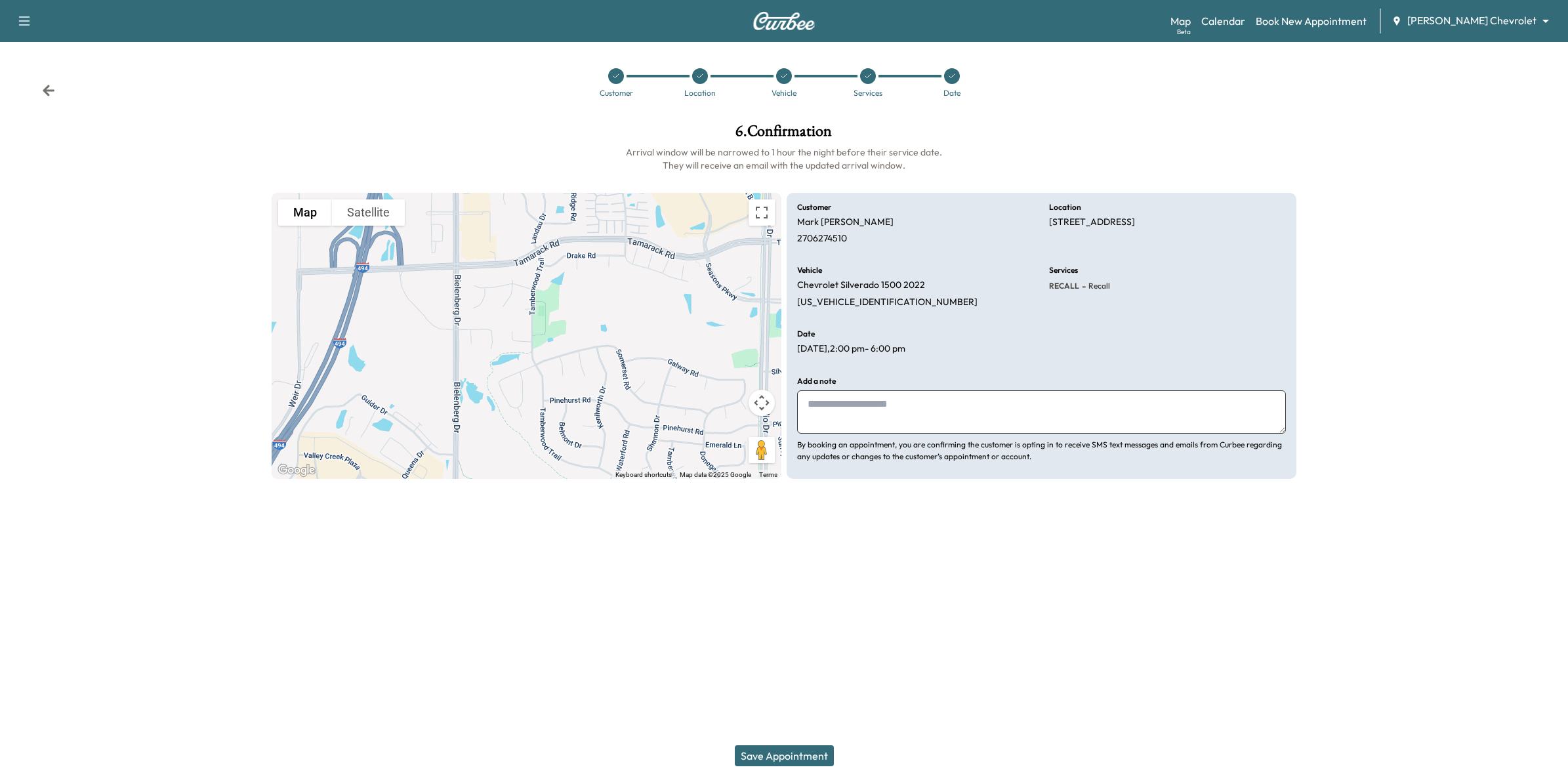
click at [53, 95] on icon at bounding box center [49, 90] width 13 height 13
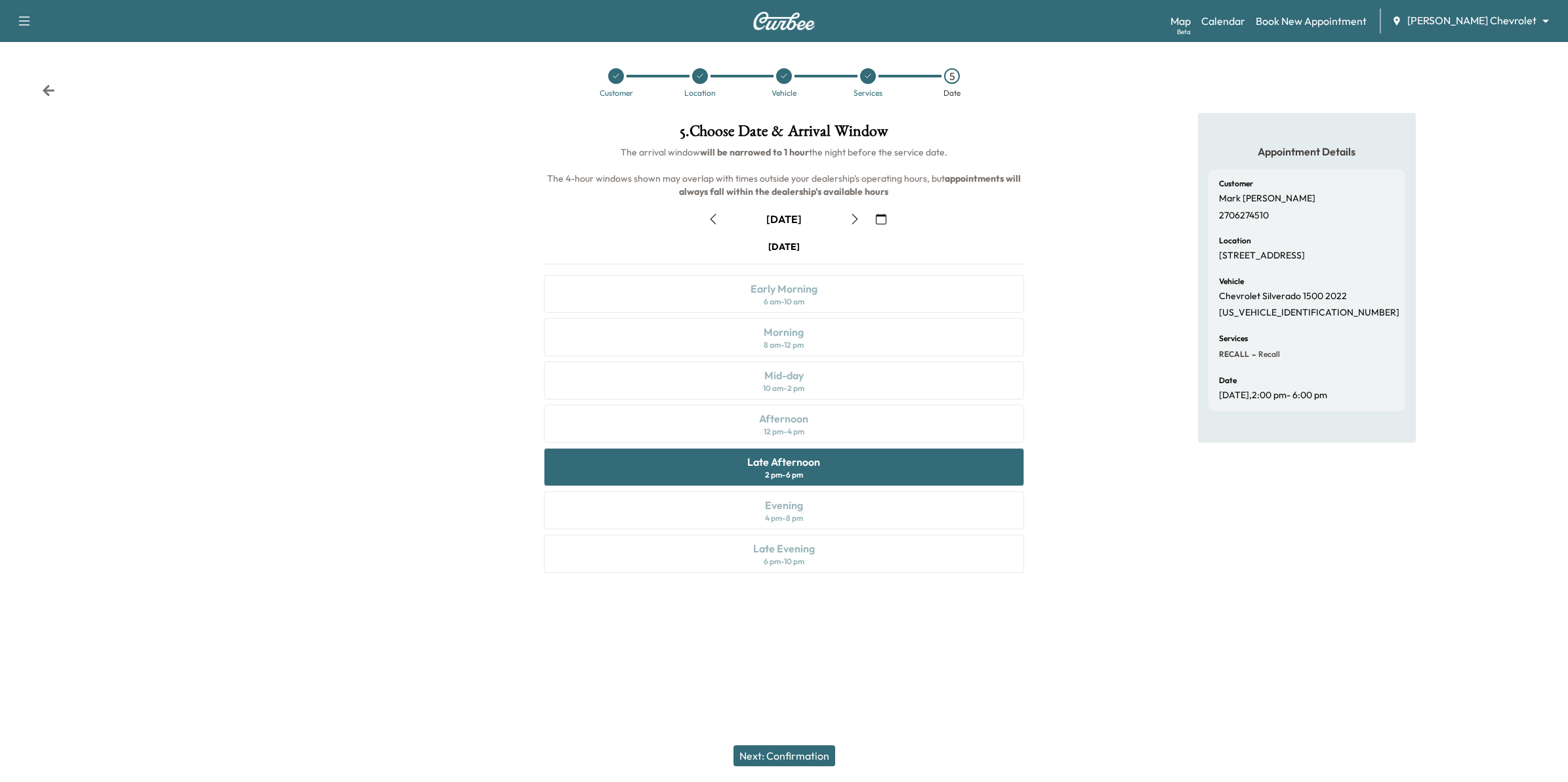
click at [53, 95] on icon at bounding box center [49, 90] width 13 height 13
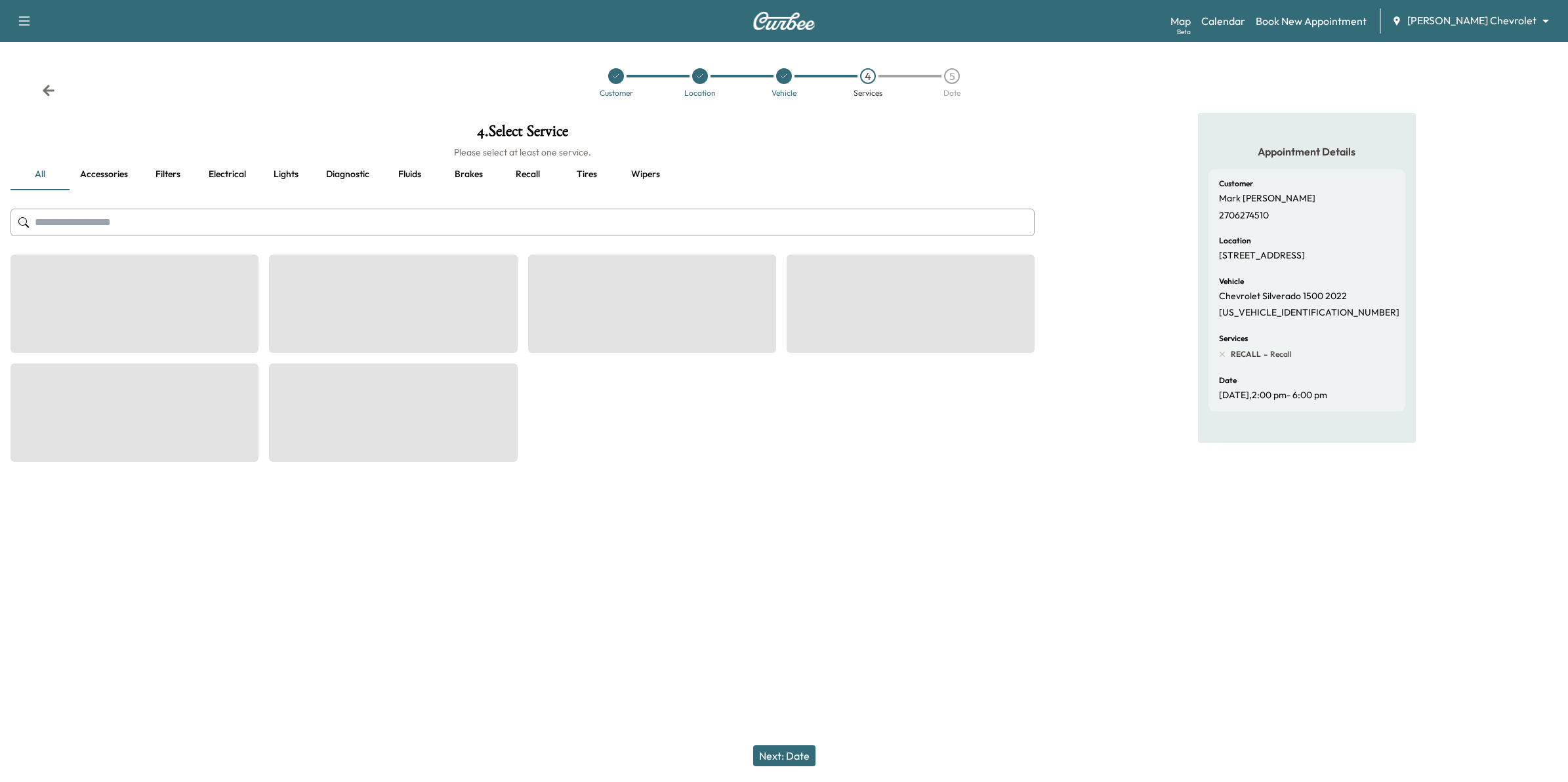
click at [50, 94] on icon at bounding box center [49, 90] width 13 height 13
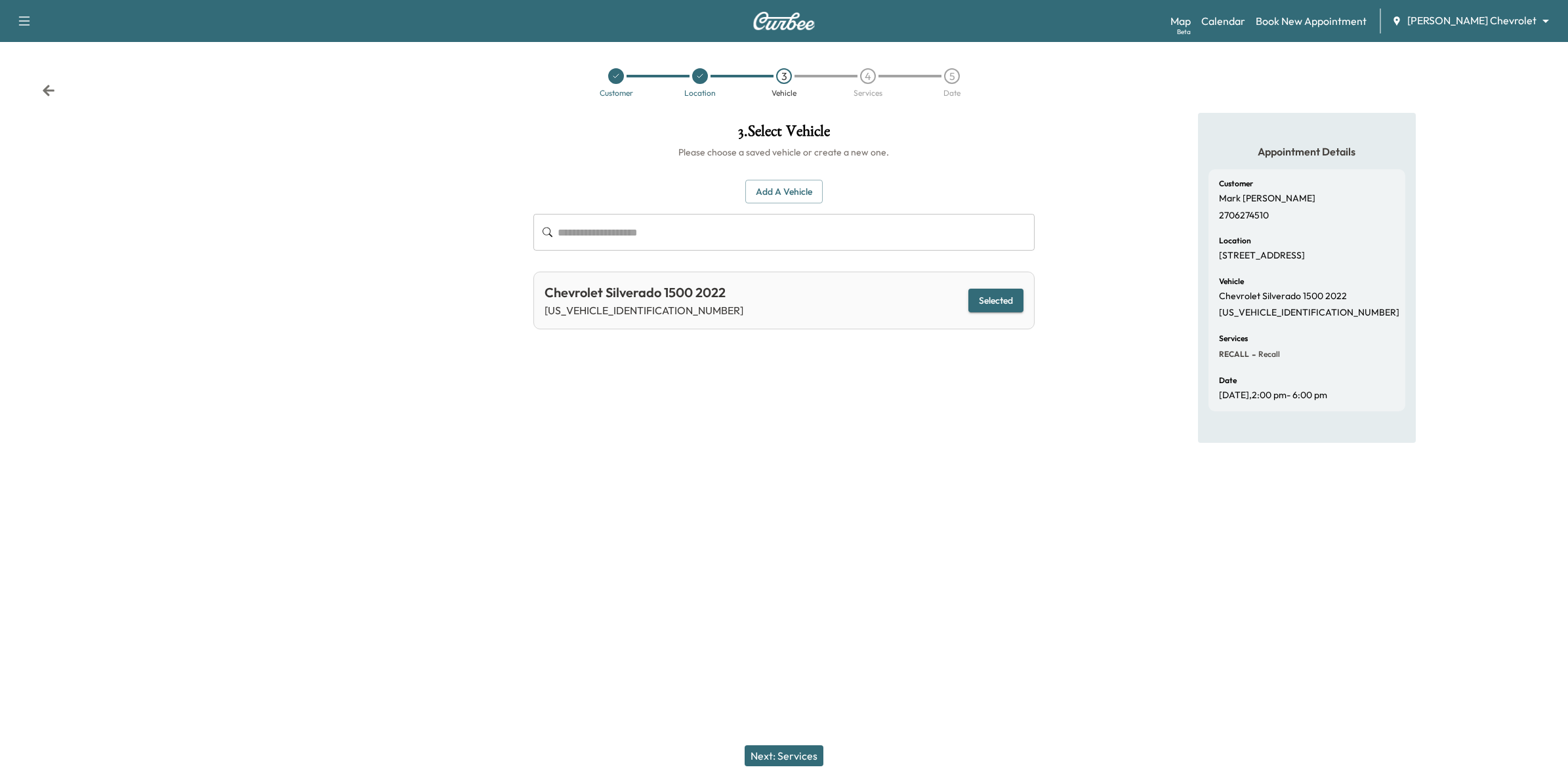
click at [48, 93] on icon at bounding box center [49, 90] width 13 height 13
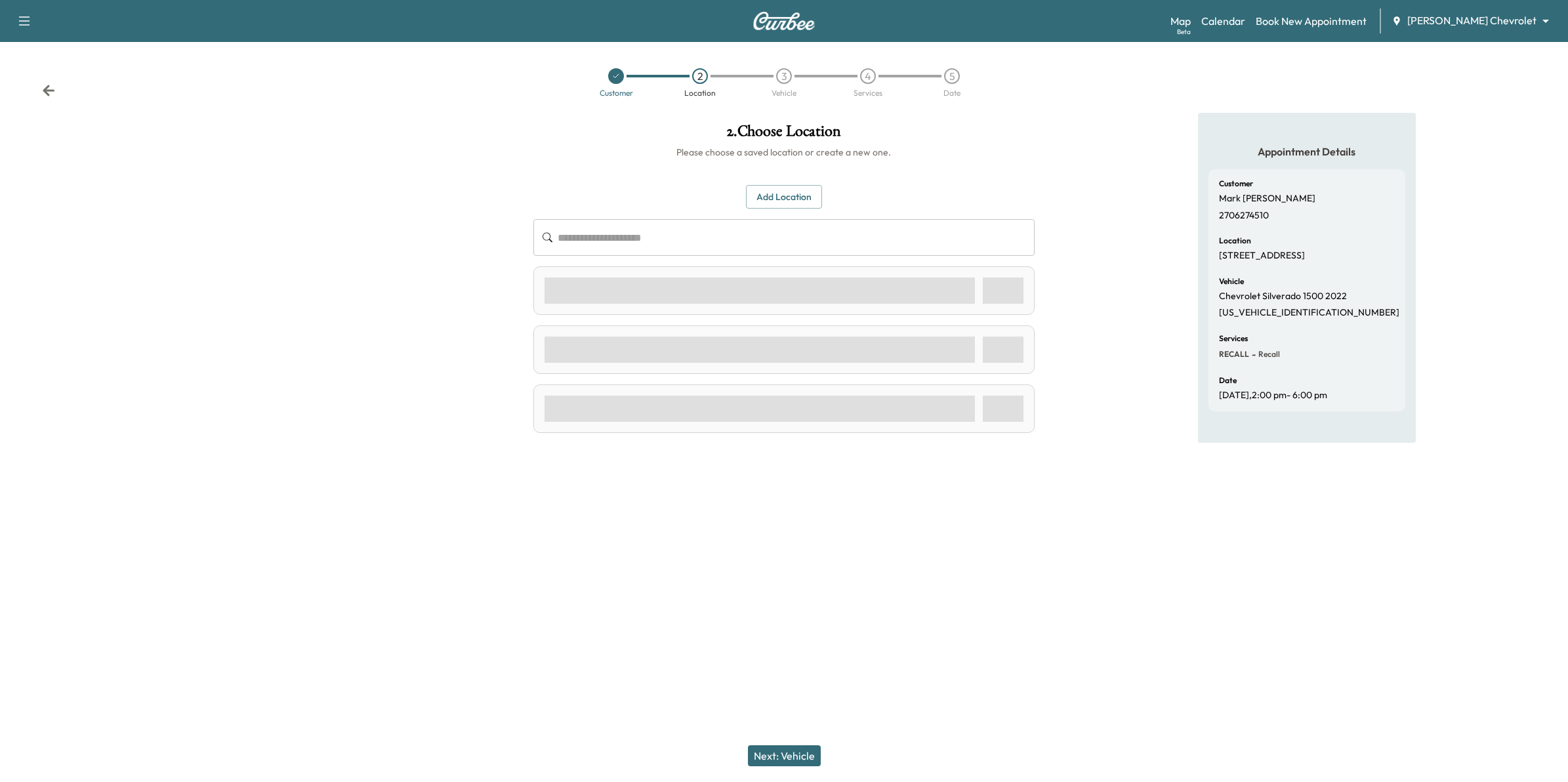
click at [48, 92] on icon at bounding box center [49, 90] width 13 height 13
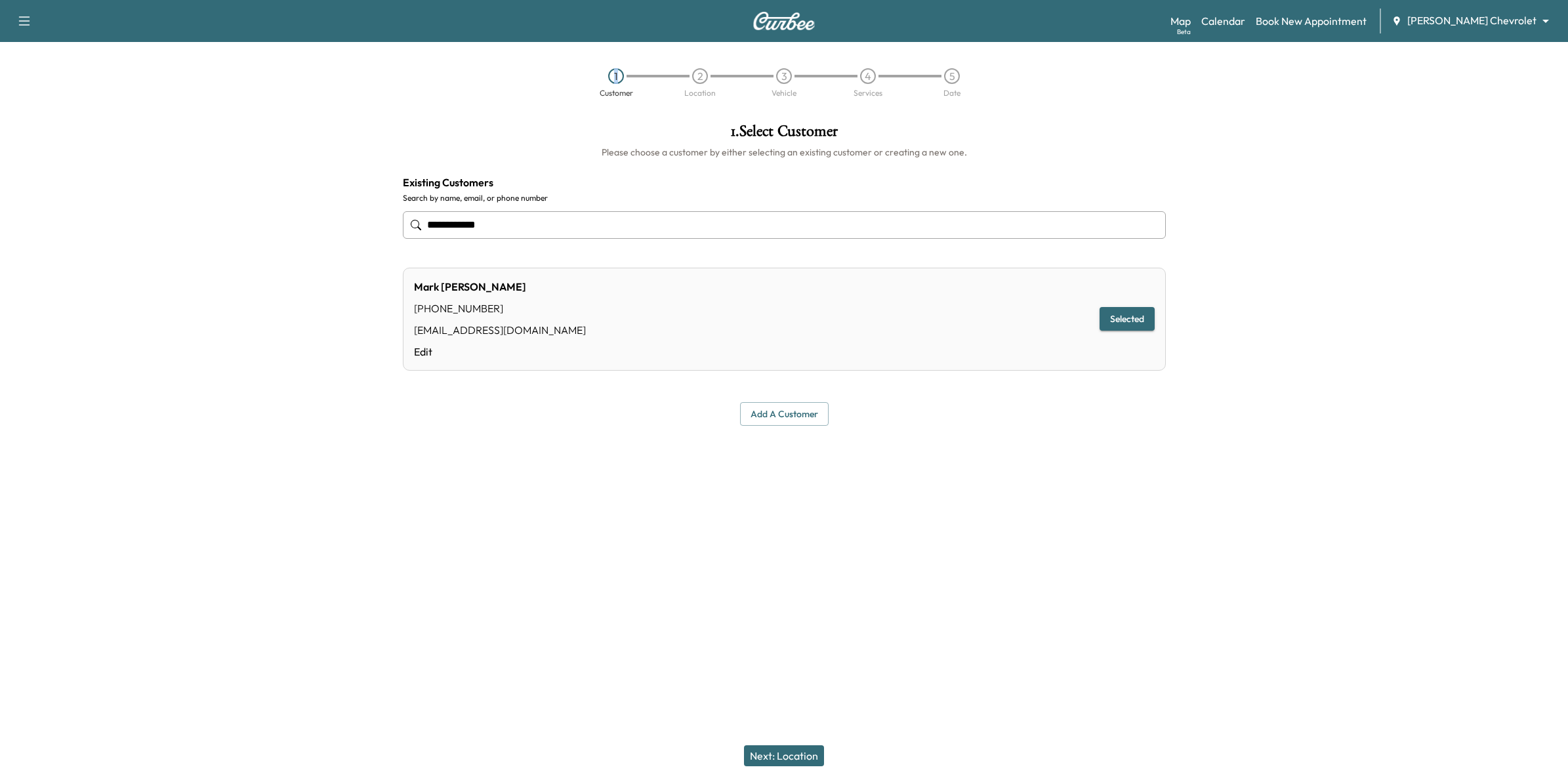
click at [48, 92] on div "1 Customer 2 Location 3 Vehicle 4 Services 5 Date" at bounding box center [784, 83] width 1568 height 61
click at [1331, 24] on link "Book New Appointment" at bounding box center [1311, 21] width 111 height 15
click at [1245, 18] on link "Calendar" at bounding box center [1223, 21] width 44 height 15
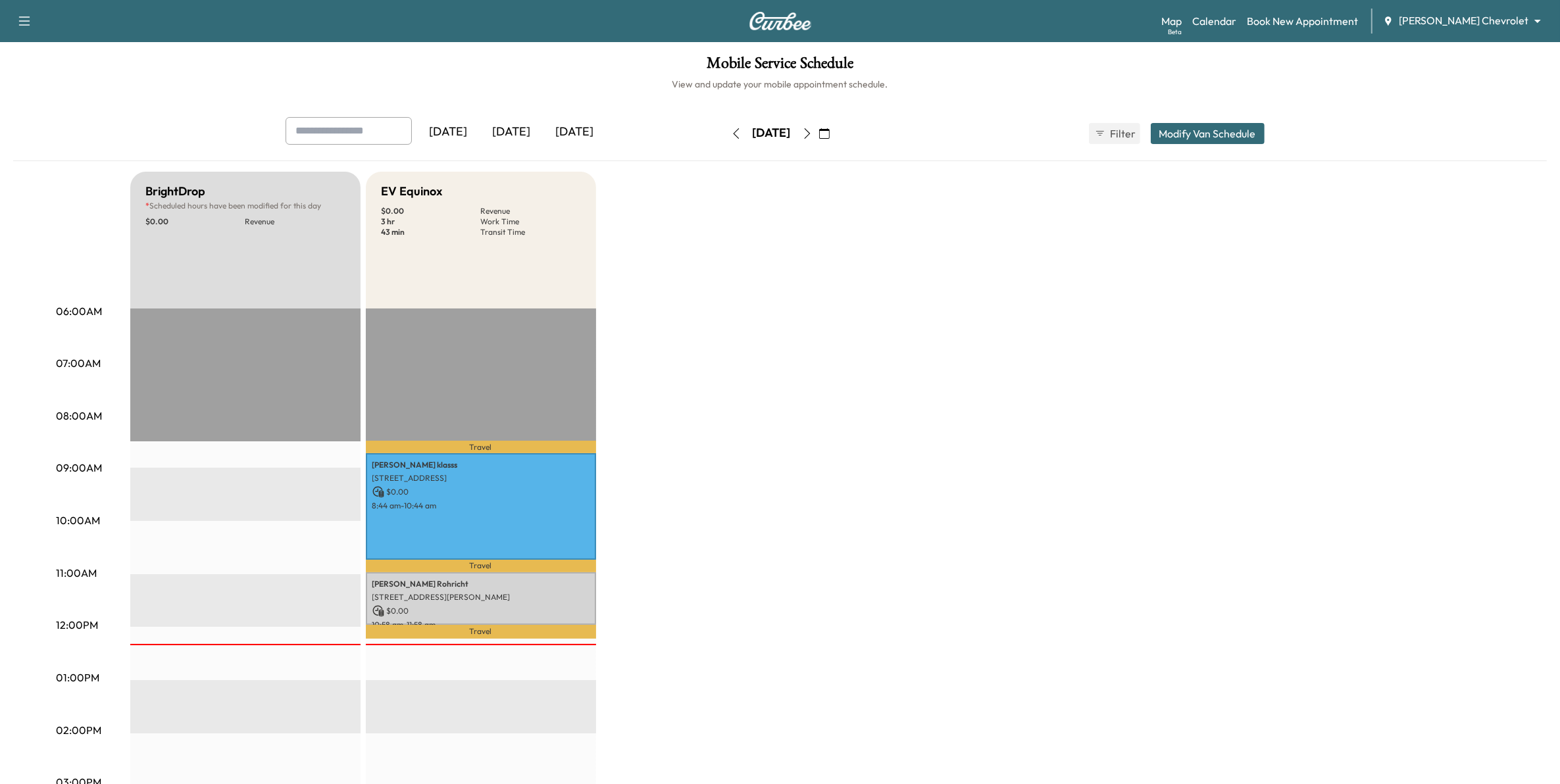
click at [836, 133] on button "button" at bounding box center [824, 133] width 23 height 21
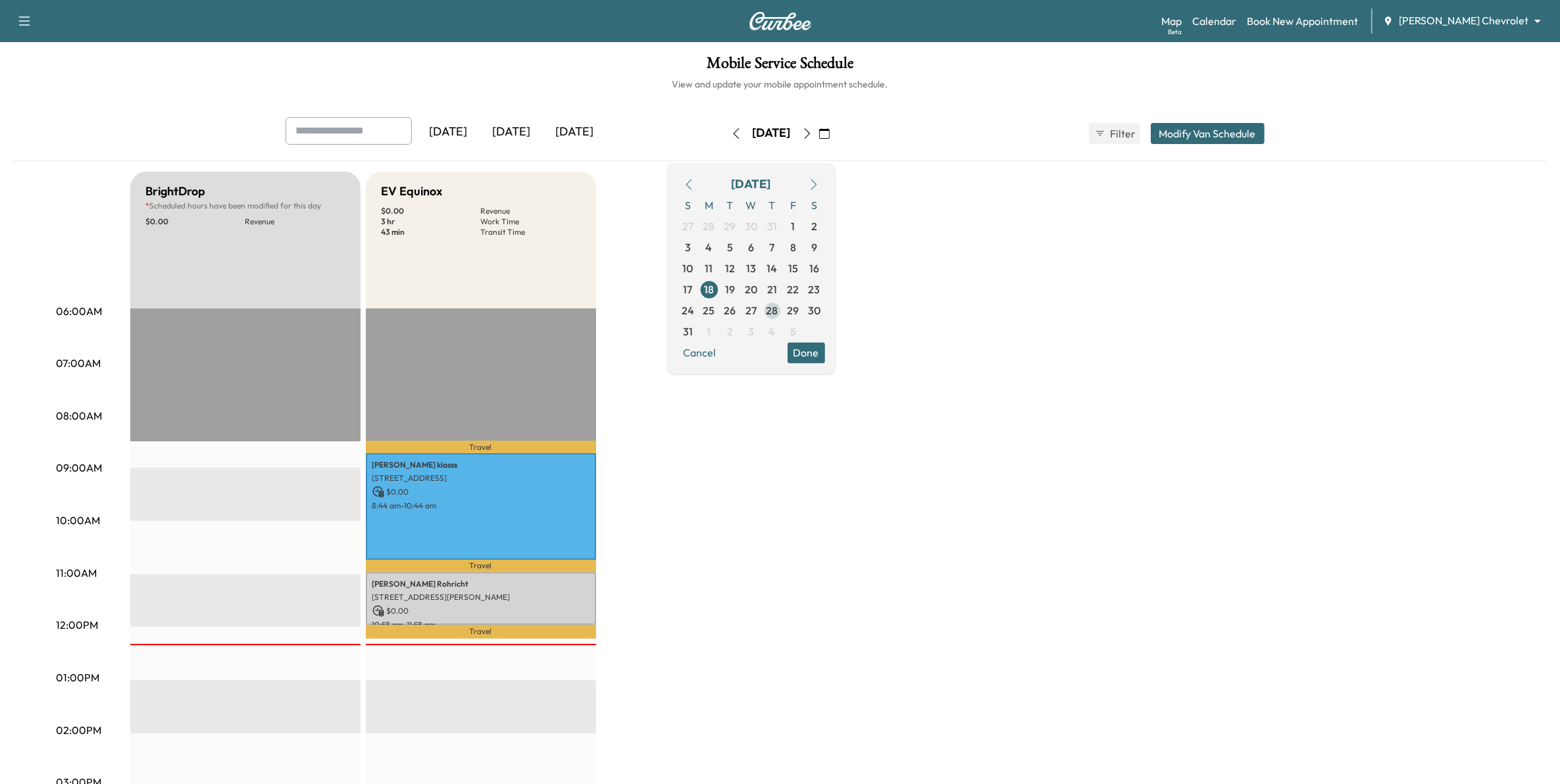
click at [779, 313] on span "28" at bounding box center [772, 310] width 12 height 16
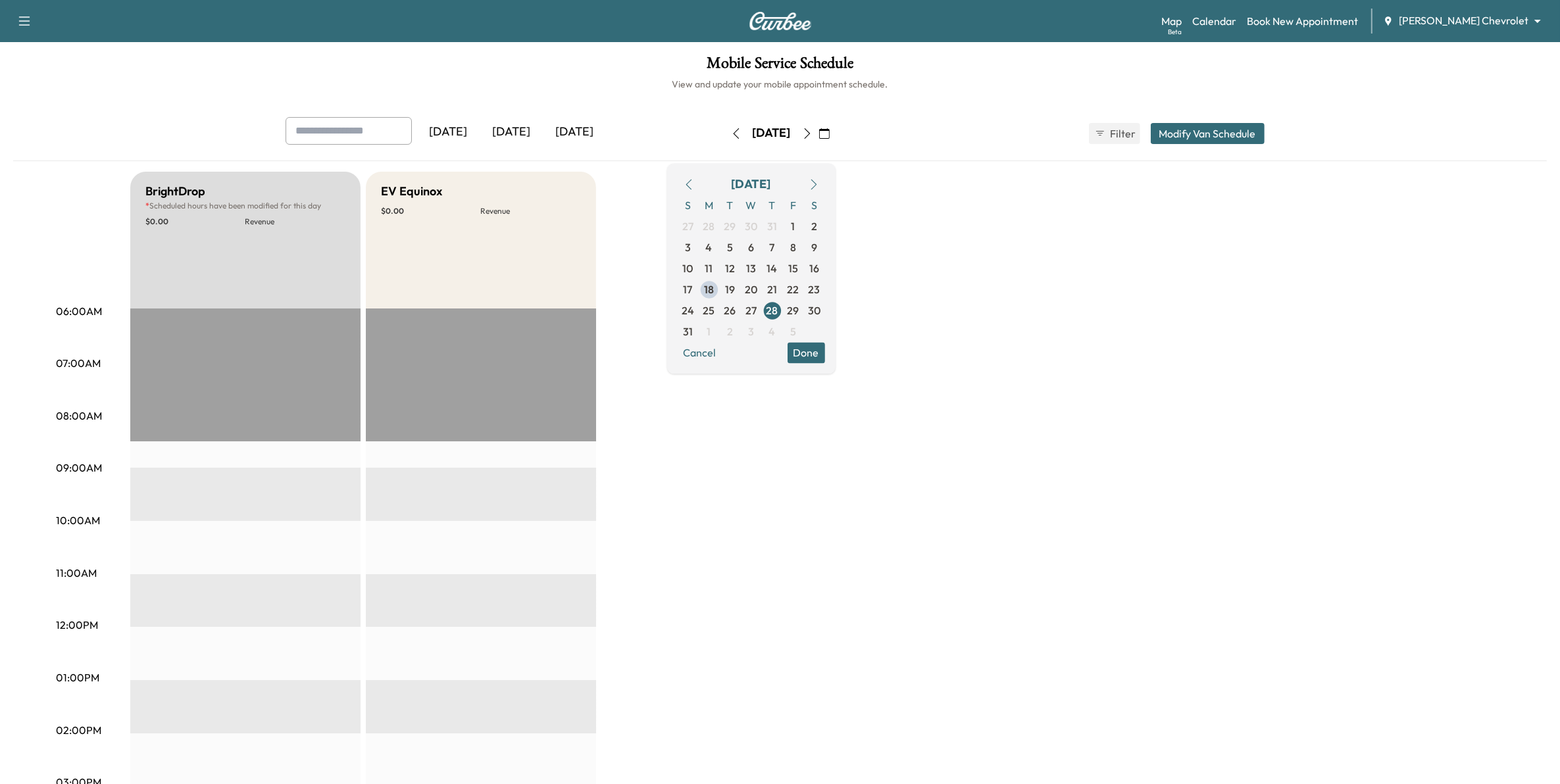
click at [825, 354] on button "Done" at bounding box center [806, 353] width 37 height 21
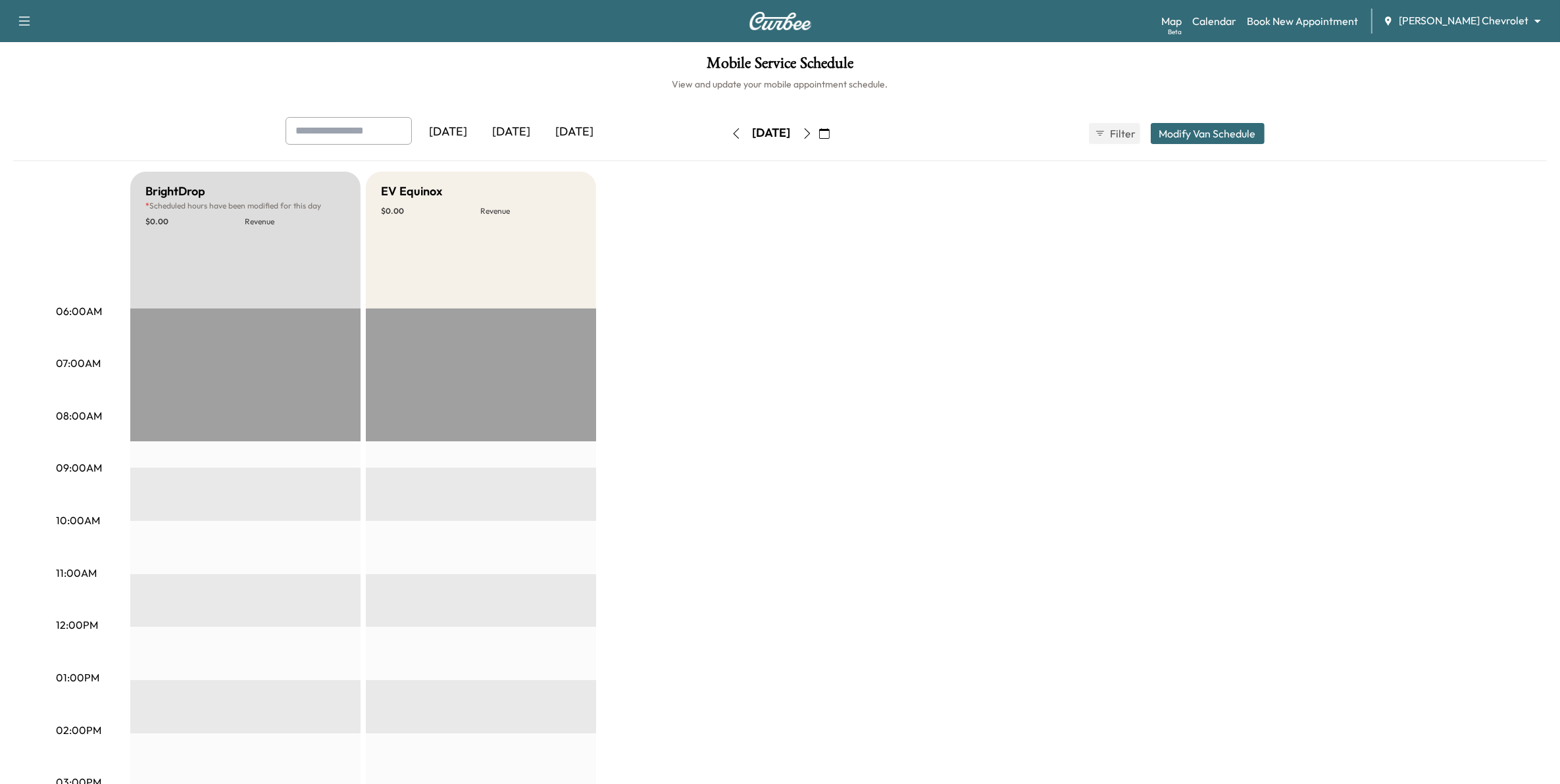
click at [812, 128] on icon "button" at bounding box center [807, 133] width 11 height 11
click at [830, 130] on icon "button" at bounding box center [824, 133] width 11 height 11
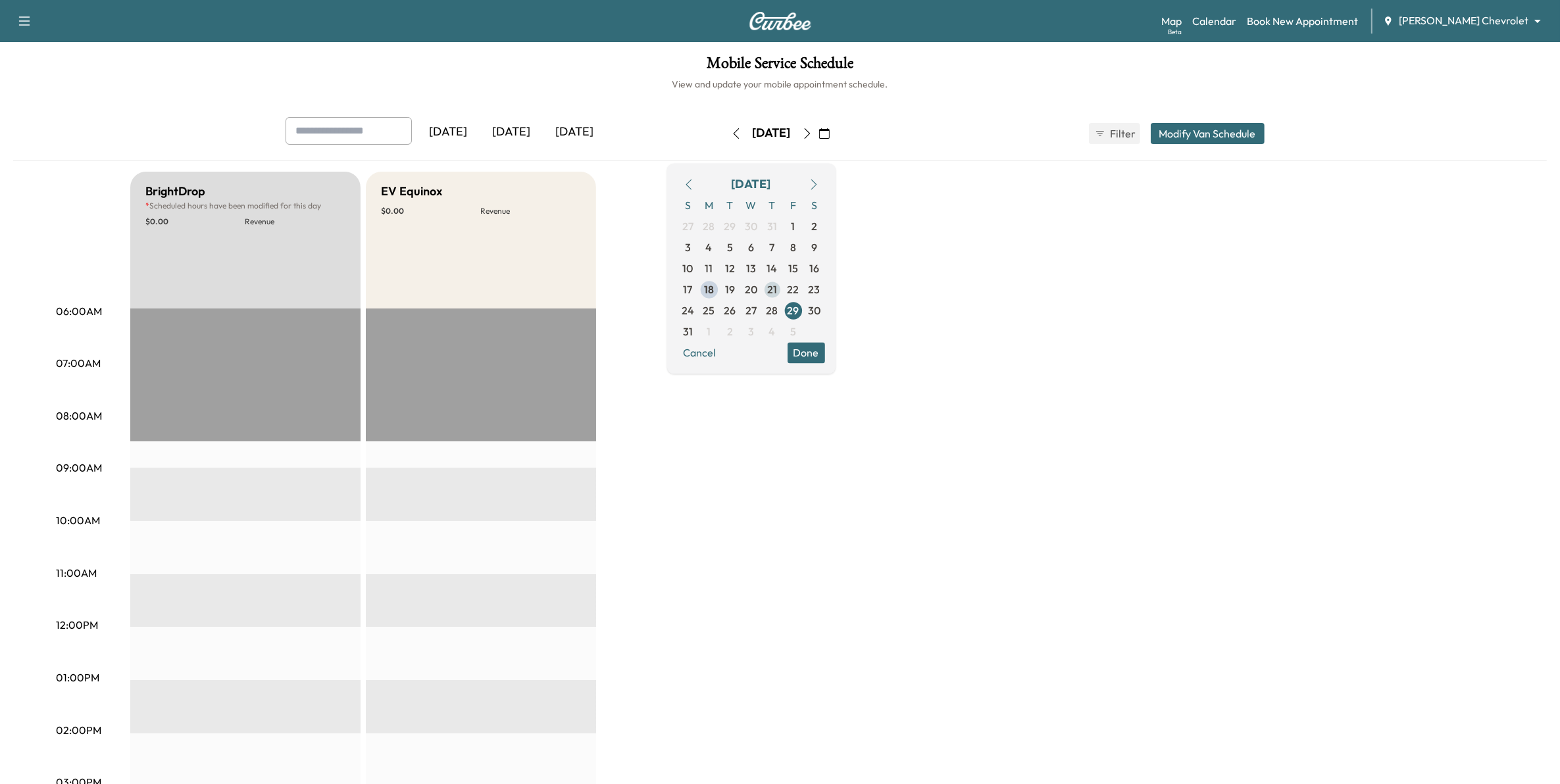
click at [777, 287] on span "21" at bounding box center [772, 289] width 10 height 16
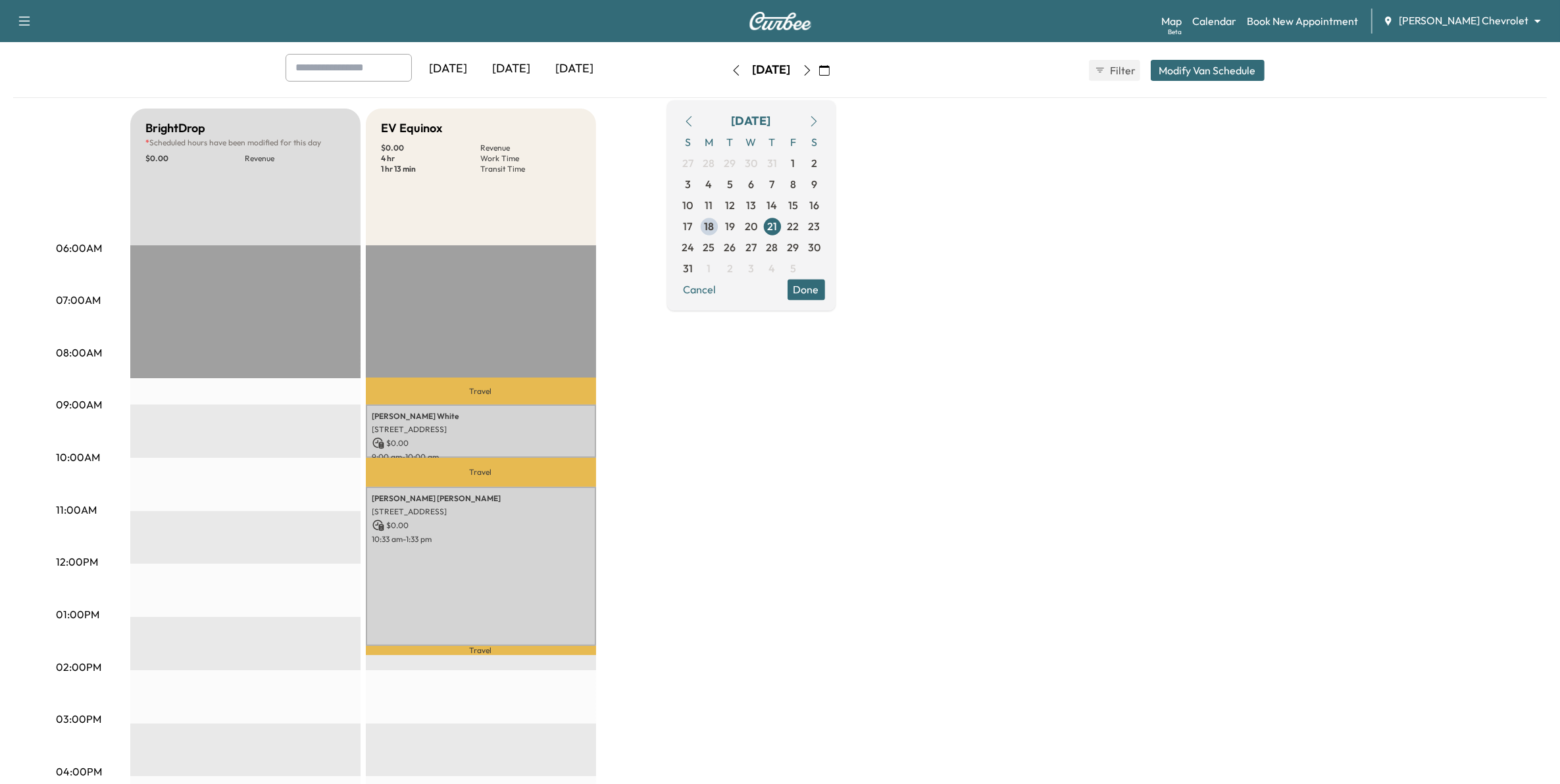
scroll to position [164, 0]
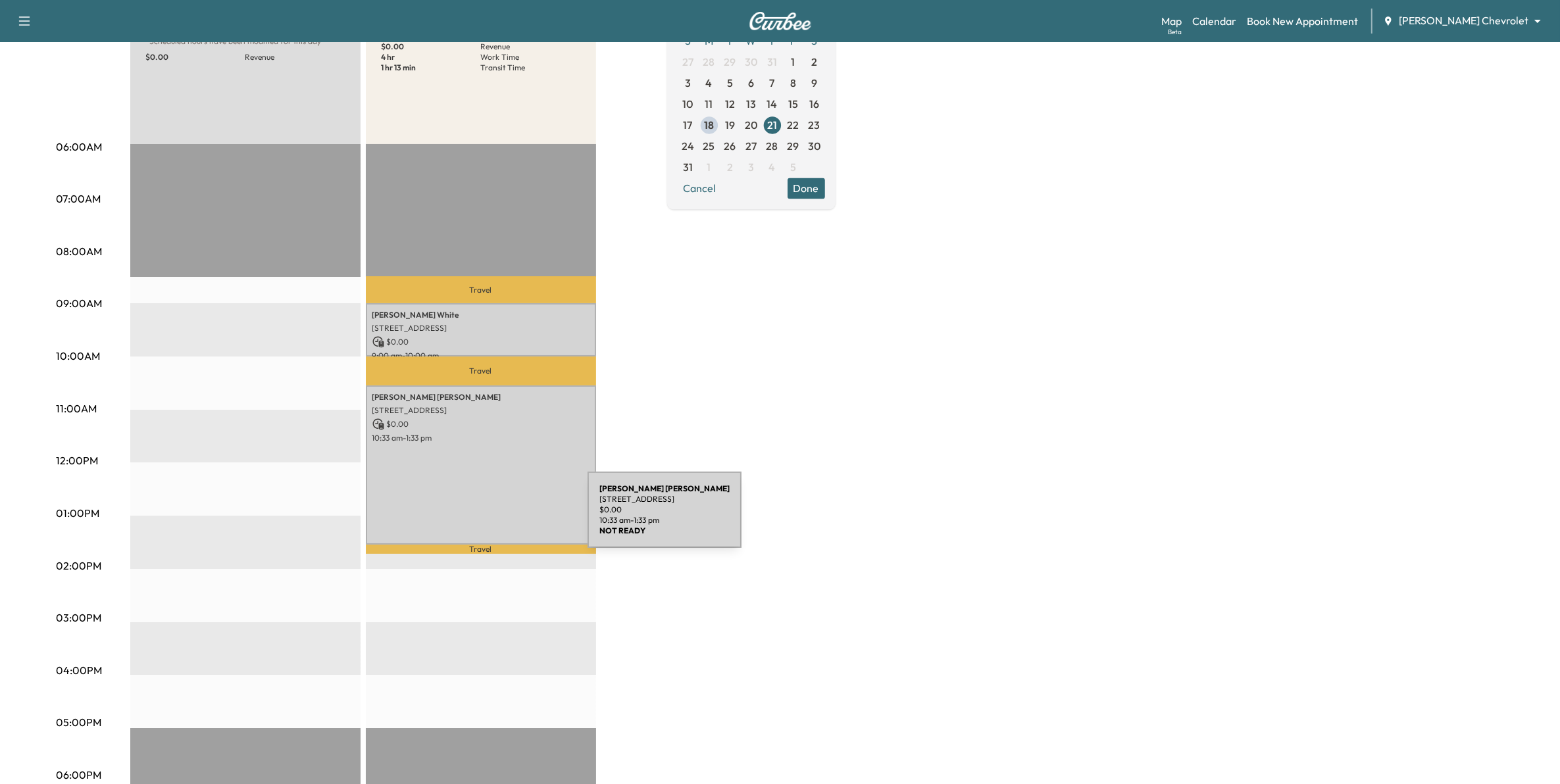
click at [489, 518] on div "ALISON MATHER 7179 CLAY AVE, INVER GROVE HEIGHTS, MN 55076, USA $ 0.00 10:33 am…" at bounding box center [481, 465] width 230 height 159
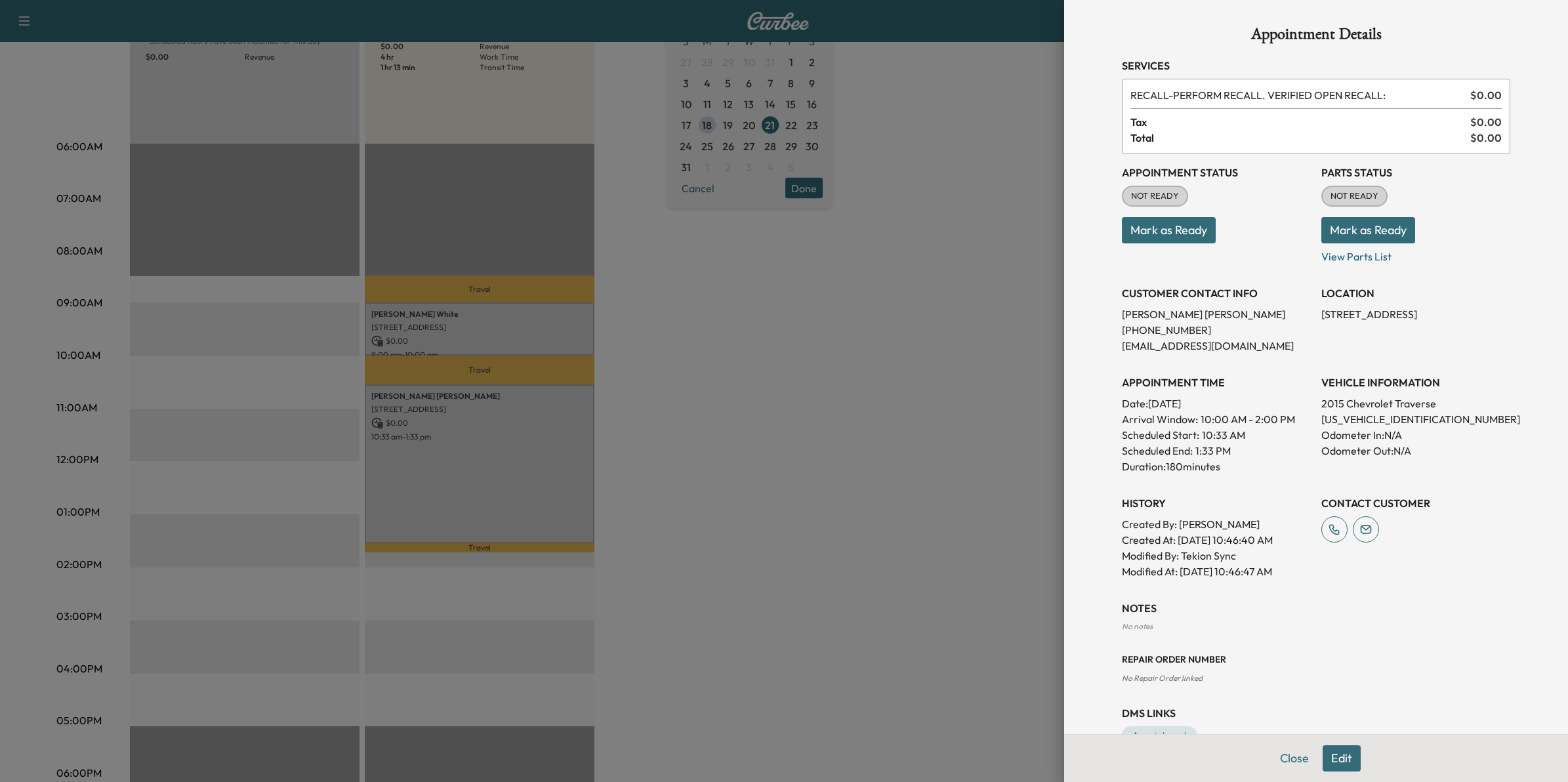
click at [707, 517] on div at bounding box center [784, 391] width 1568 height 782
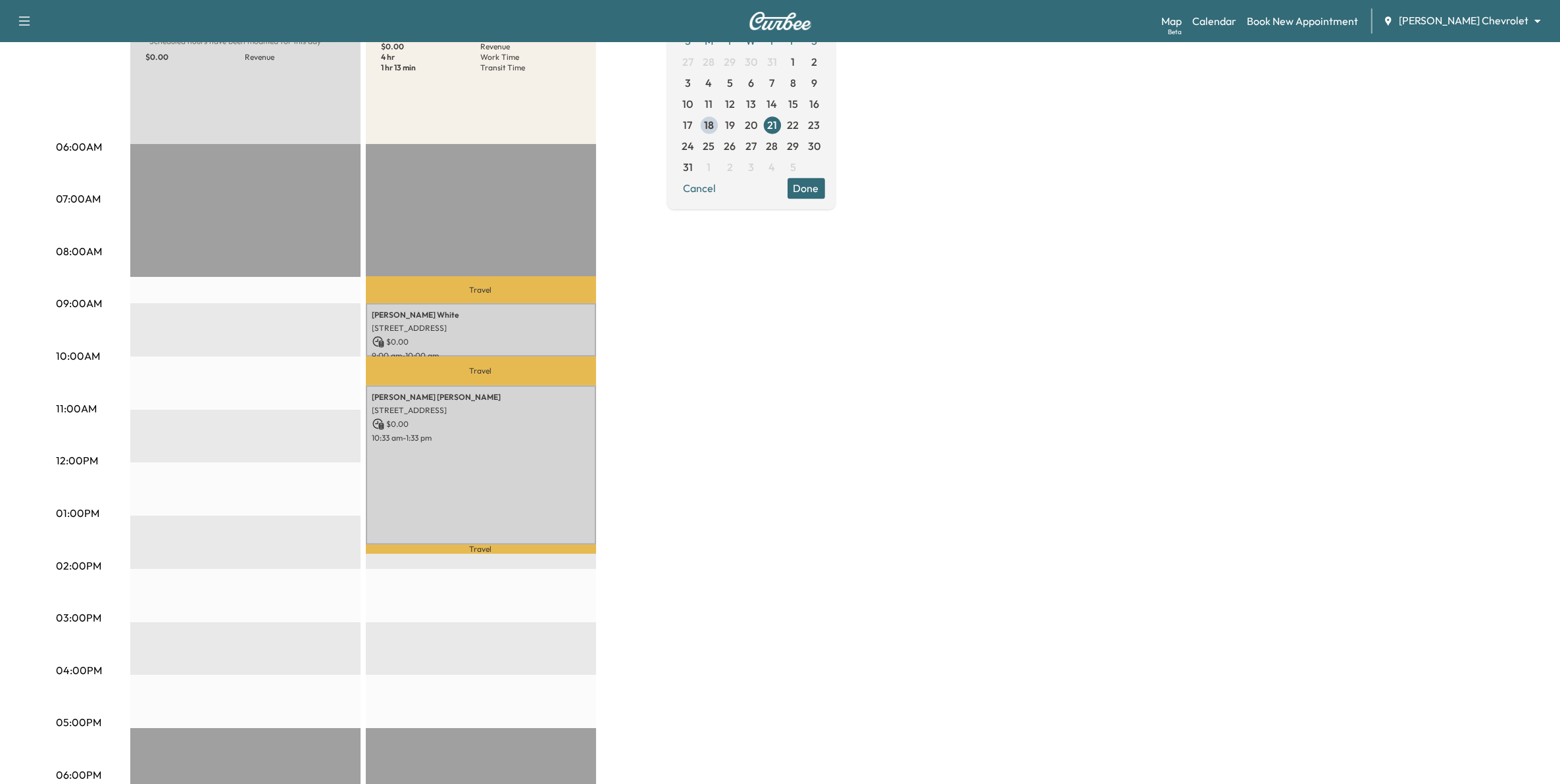
scroll to position [0, 0]
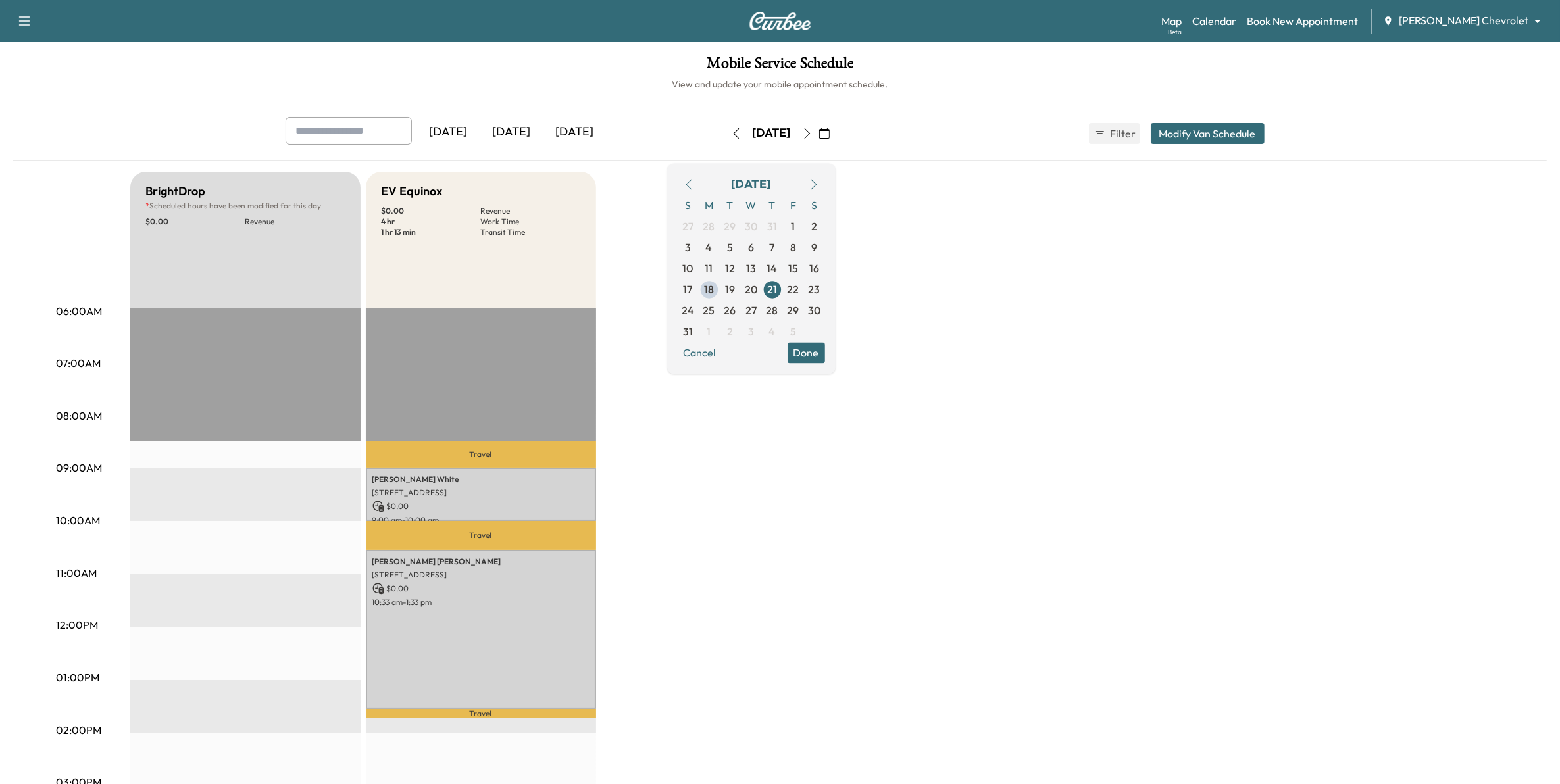
click at [830, 135] on icon "button" at bounding box center [824, 133] width 11 height 11
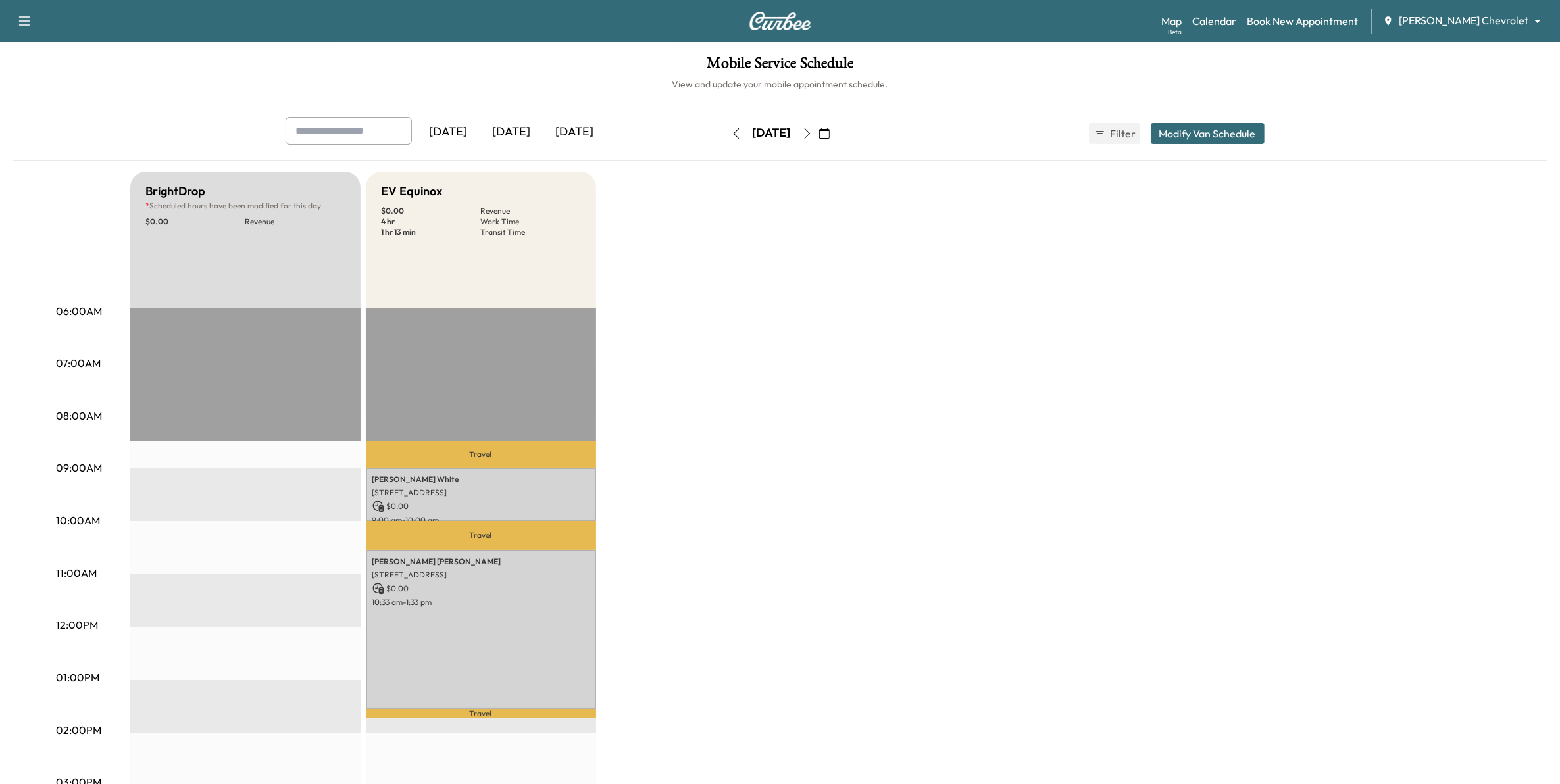
click at [830, 137] on icon "button" at bounding box center [824, 133] width 11 height 11
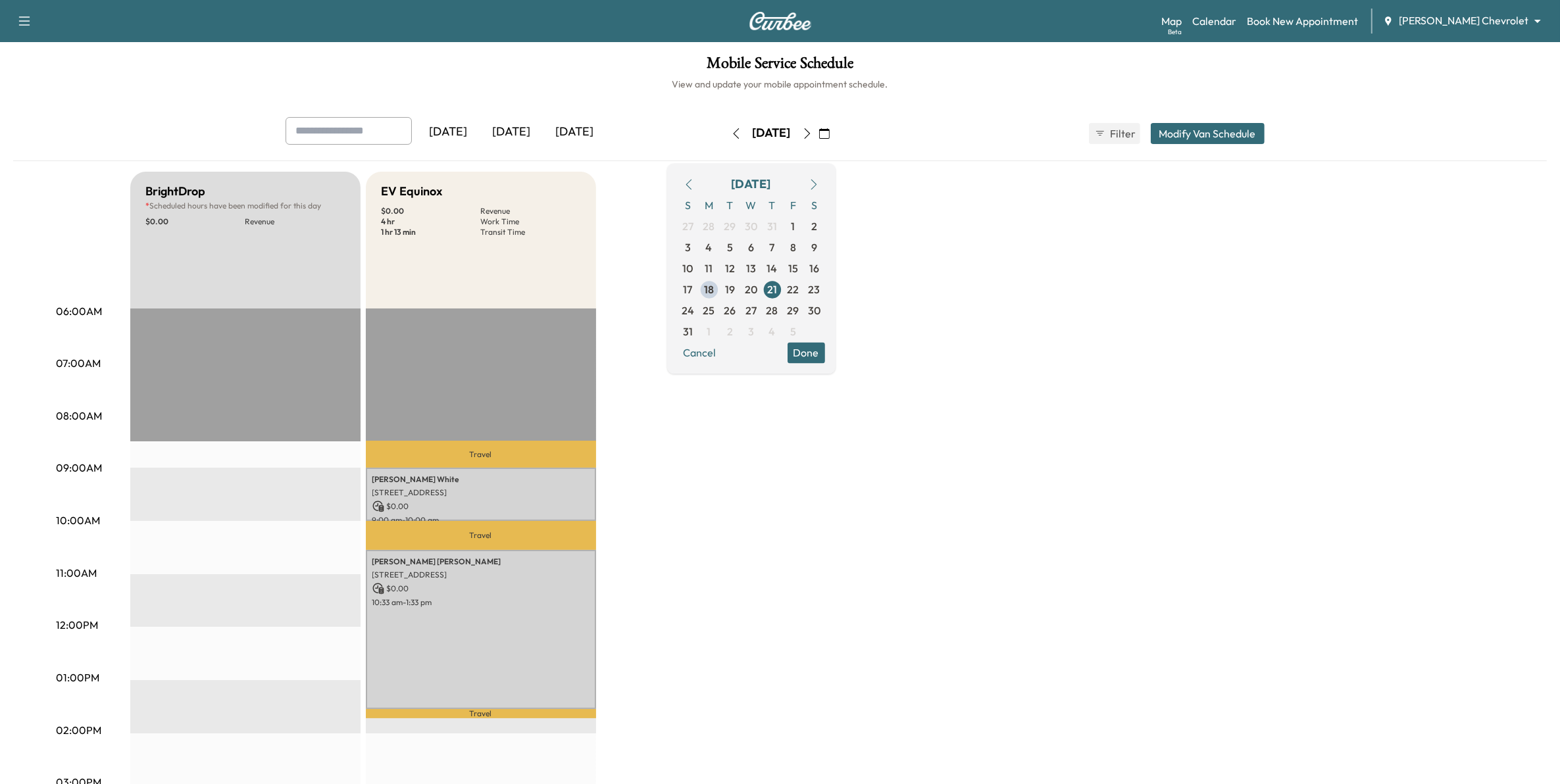
click at [897, 334] on div "BrightDrop * Scheduled hours have been modified for this day $ 0.00 Revenue EST…" at bounding box center [817, 665] width 1374 height 987
click at [825, 350] on button "Done" at bounding box center [806, 353] width 37 height 21
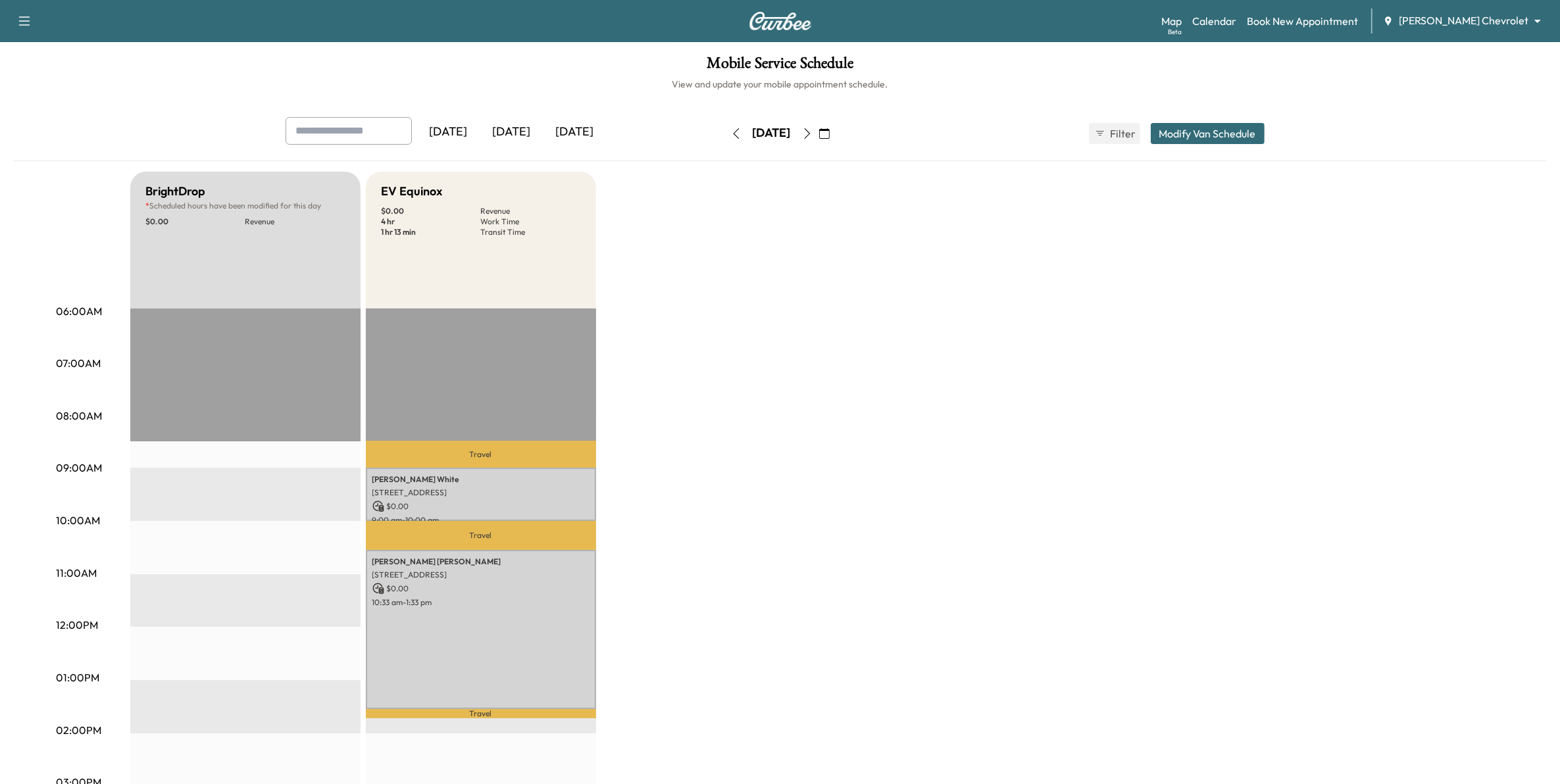
click at [1242, 141] on button "Modify Van Schedule" at bounding box center [1207, 133] width 114 height 21
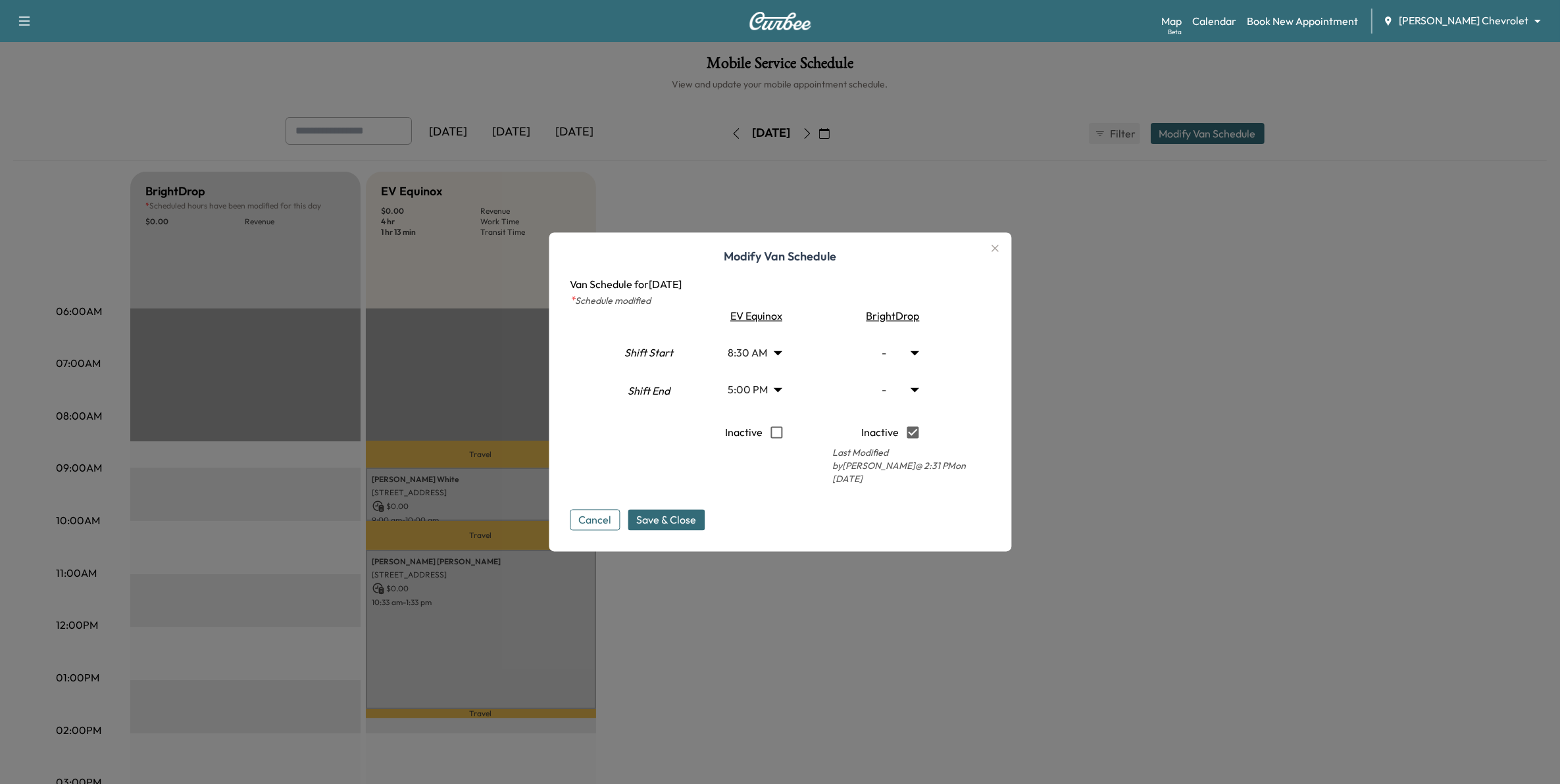
click at [786, 392] on body "Support Log Out Map Beta Calendar Book New Appointment Mauer Chevrolet ********…" at bounding box center [780, 392] width 1560 height 784
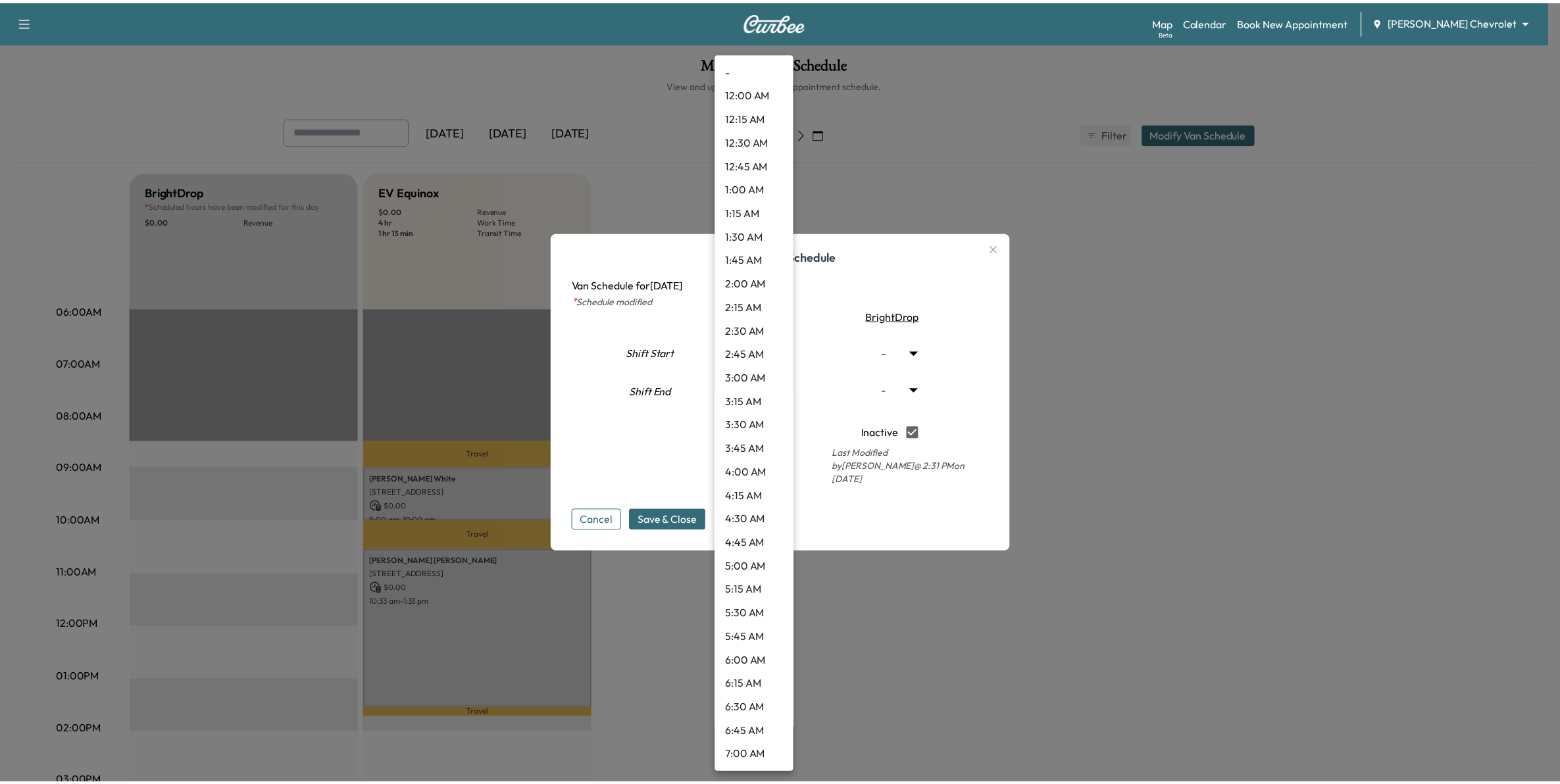
scroll to position [1289, 0]
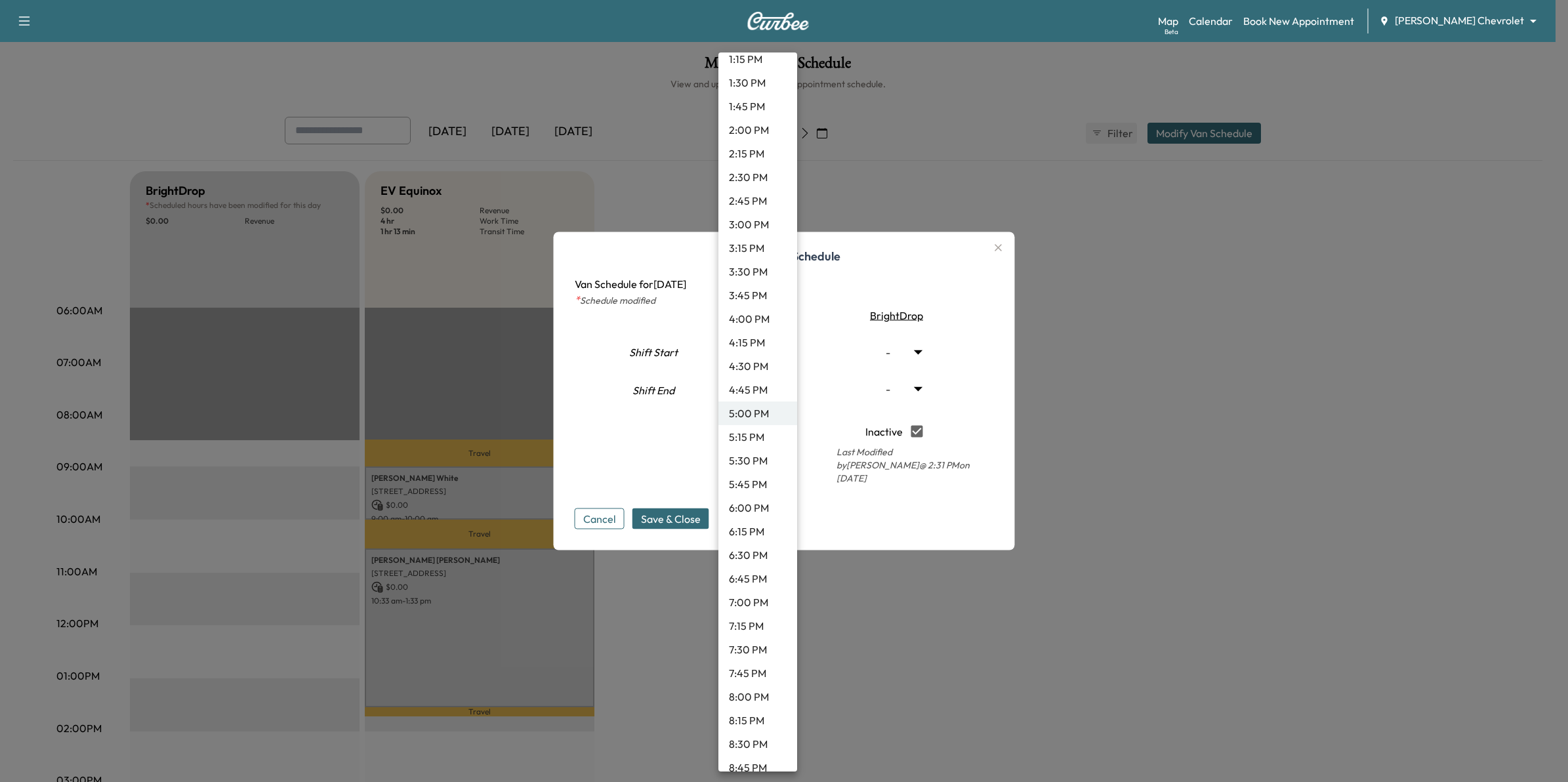
click at [765, 500] on li "6:00 PM" at bounding box center [758, 508] width 79 height 24
type input "**"
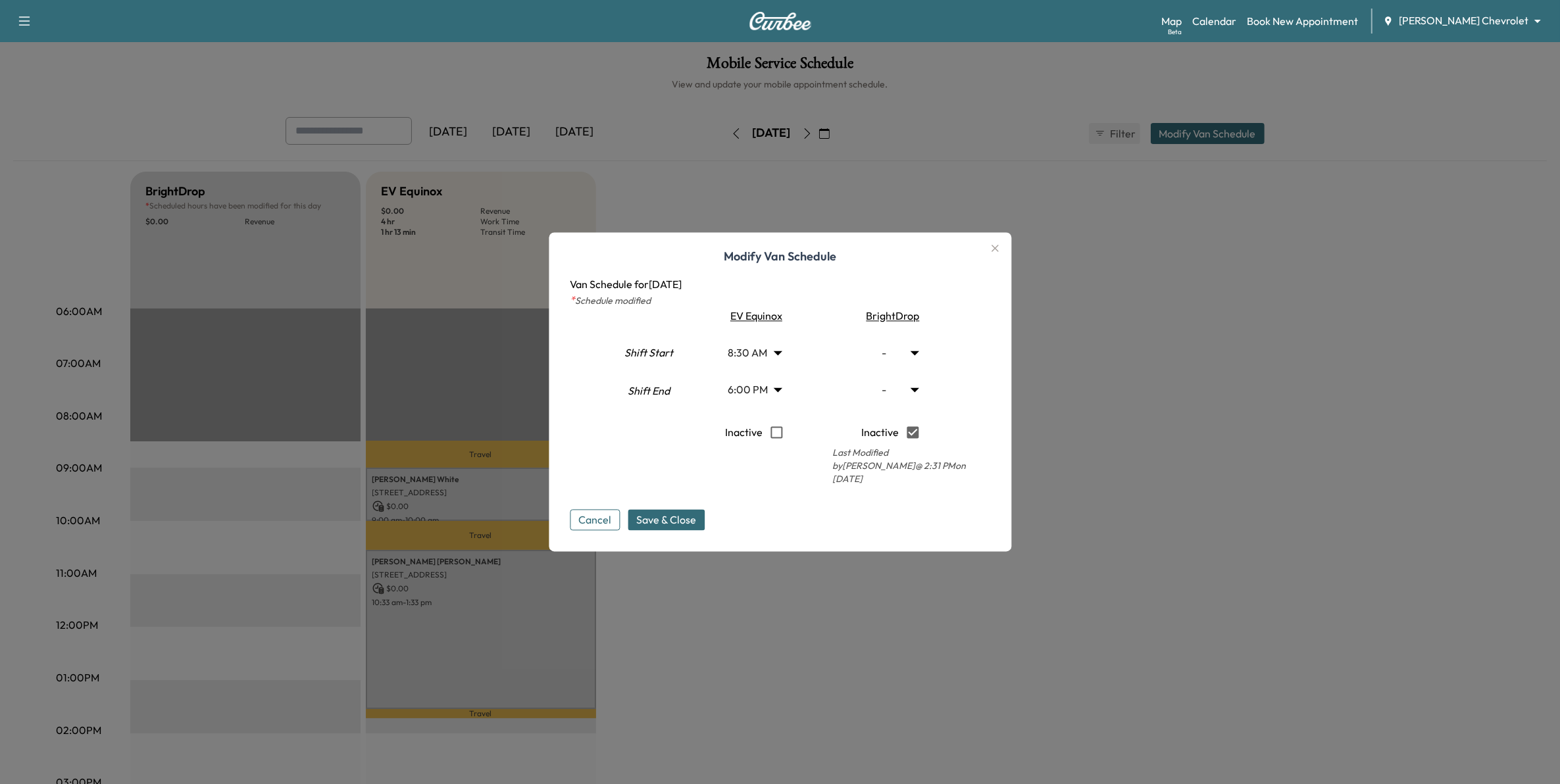
click at [1079, 521] on div at bounding box center [780, 392] width 1560 height 784
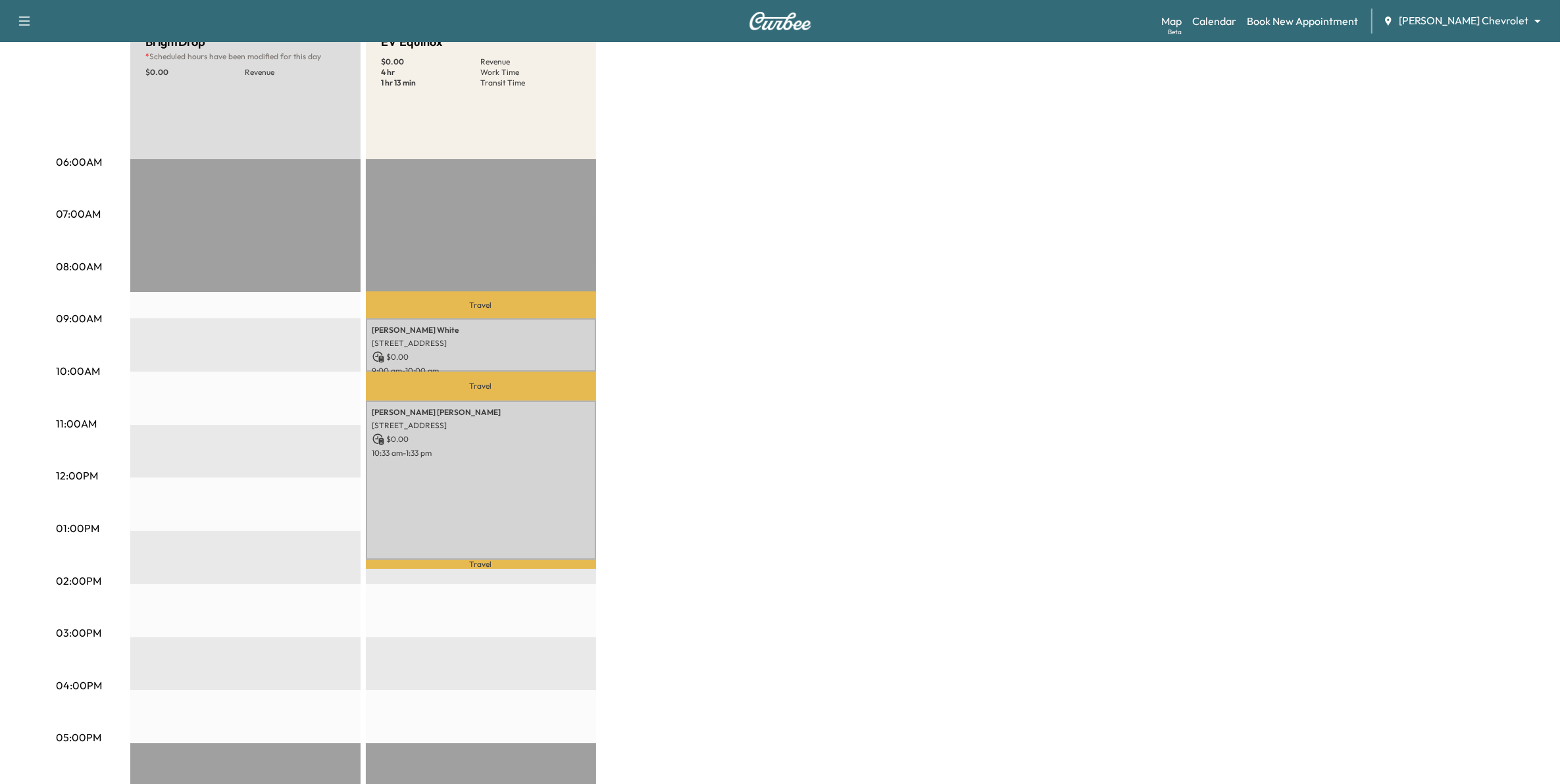
scroll to position [140, 0]
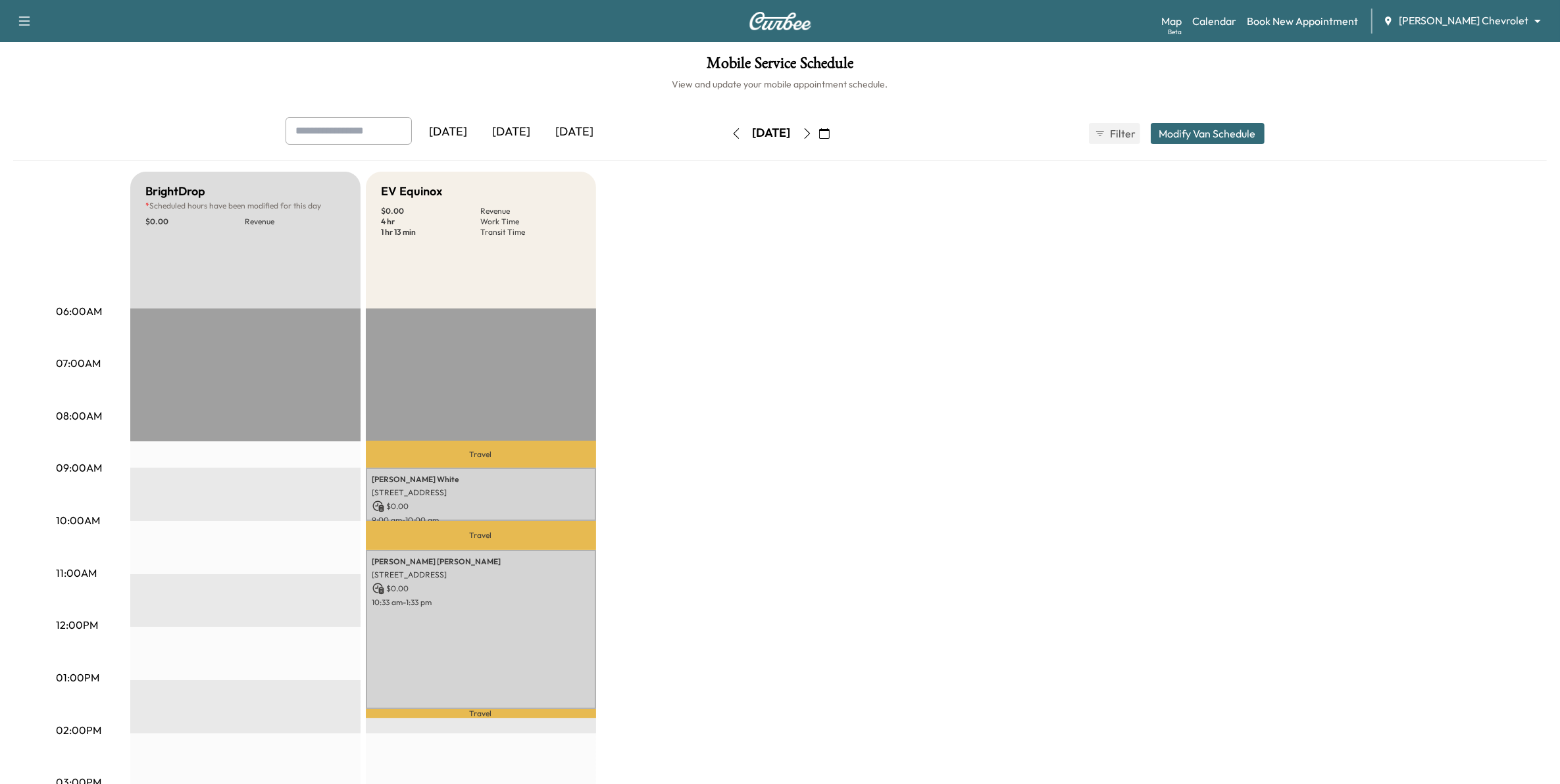
click at [1244, 133] on button "Modify Van Schedule" at bounding box center [1207, 133] width 114 height 21
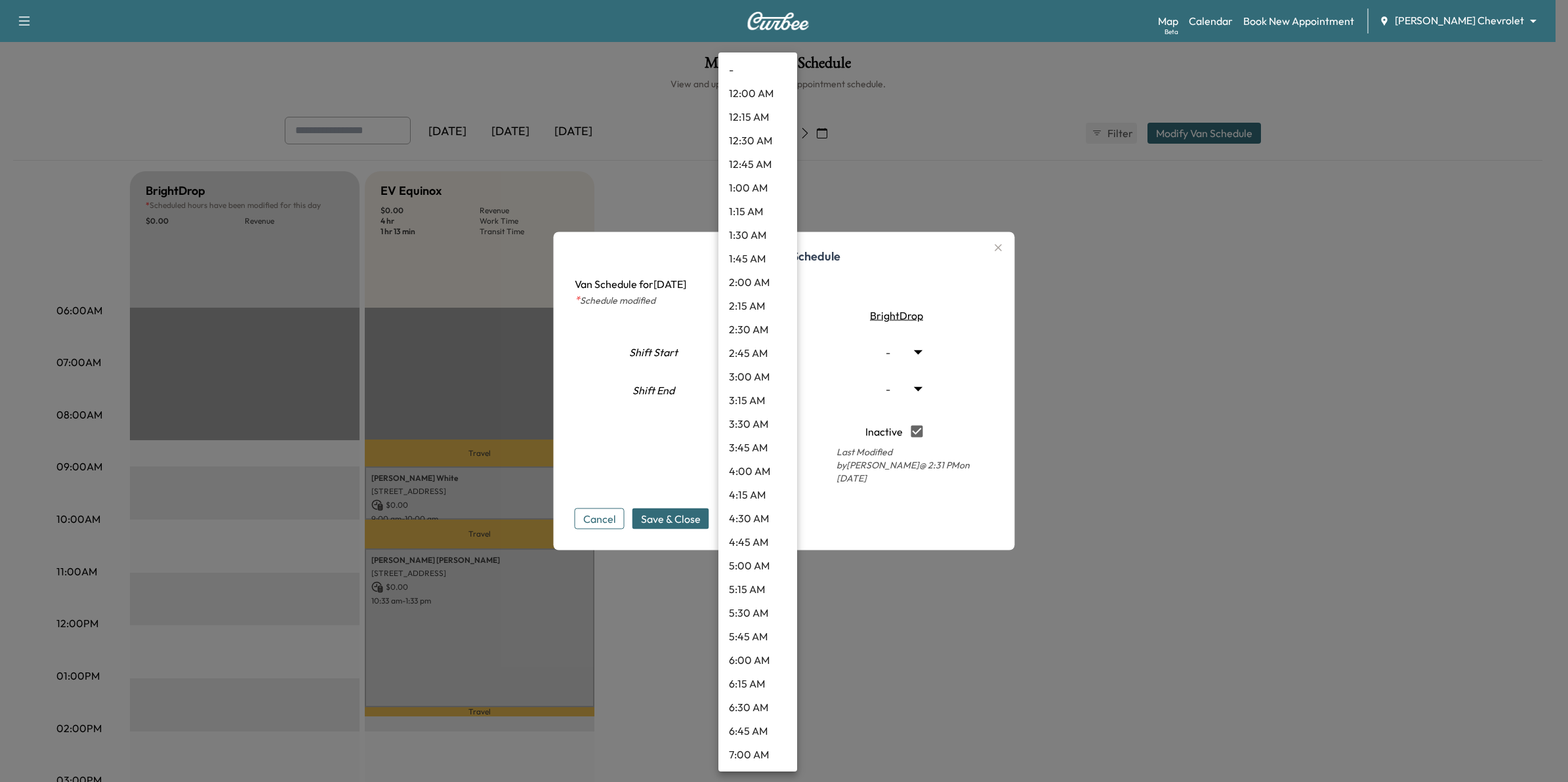
click at [785, 393] on body "Support Log Out Map Beta Calendar Book New Appointment [PERSON_NAME] Chevrolet …" at bounding box center [784, 391] width 1568 height 782
click at [747, 503] on li "6:00 PM" at bounding box center [758, 508] width 79 height 24
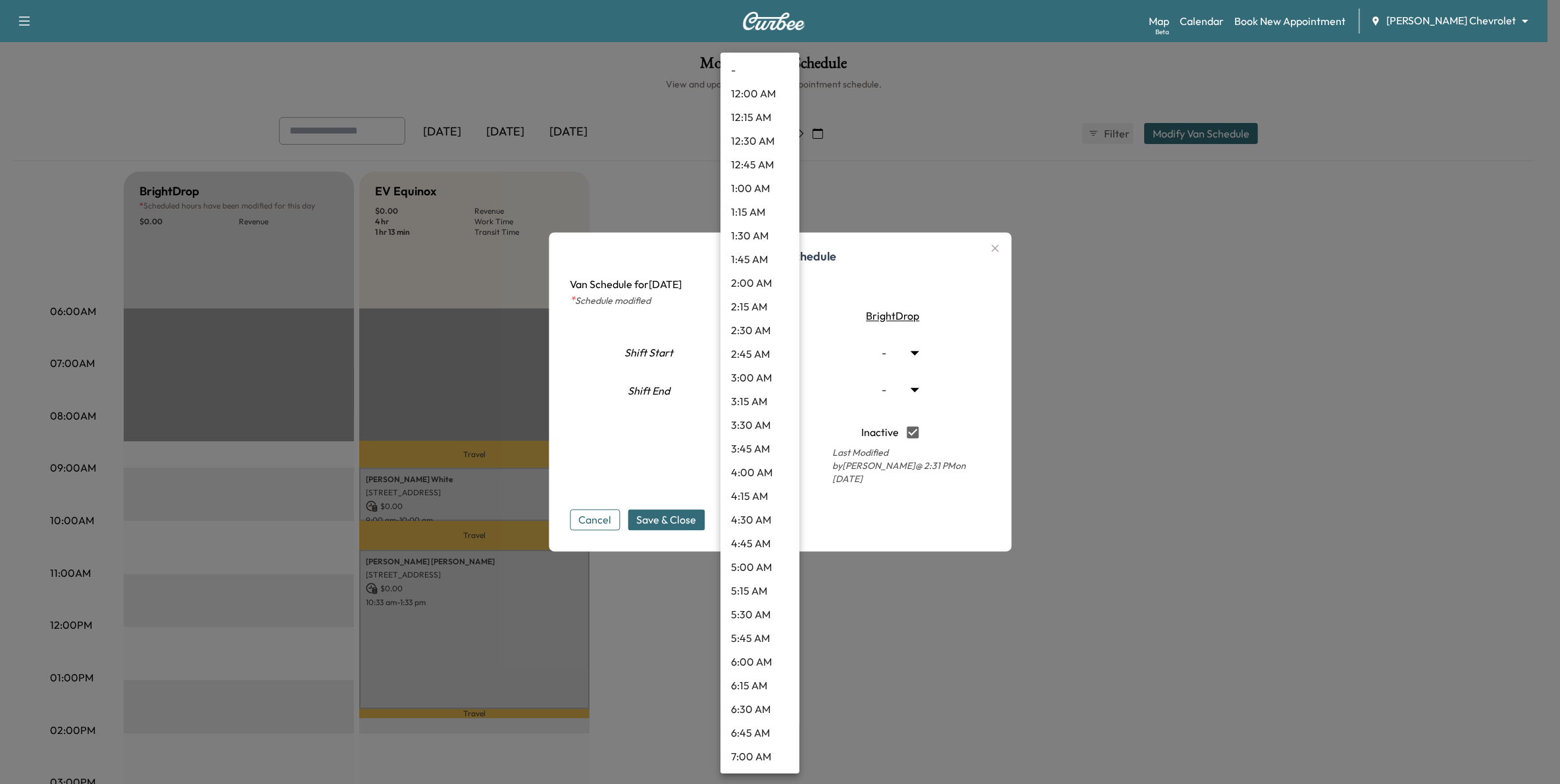
click at [775, 392] on body "Support Log Out Map Beta Calendar Book New Appointment [PERSON_NAME] Chevrolet …" at bounding box center [780, 392] width 1560 height 784
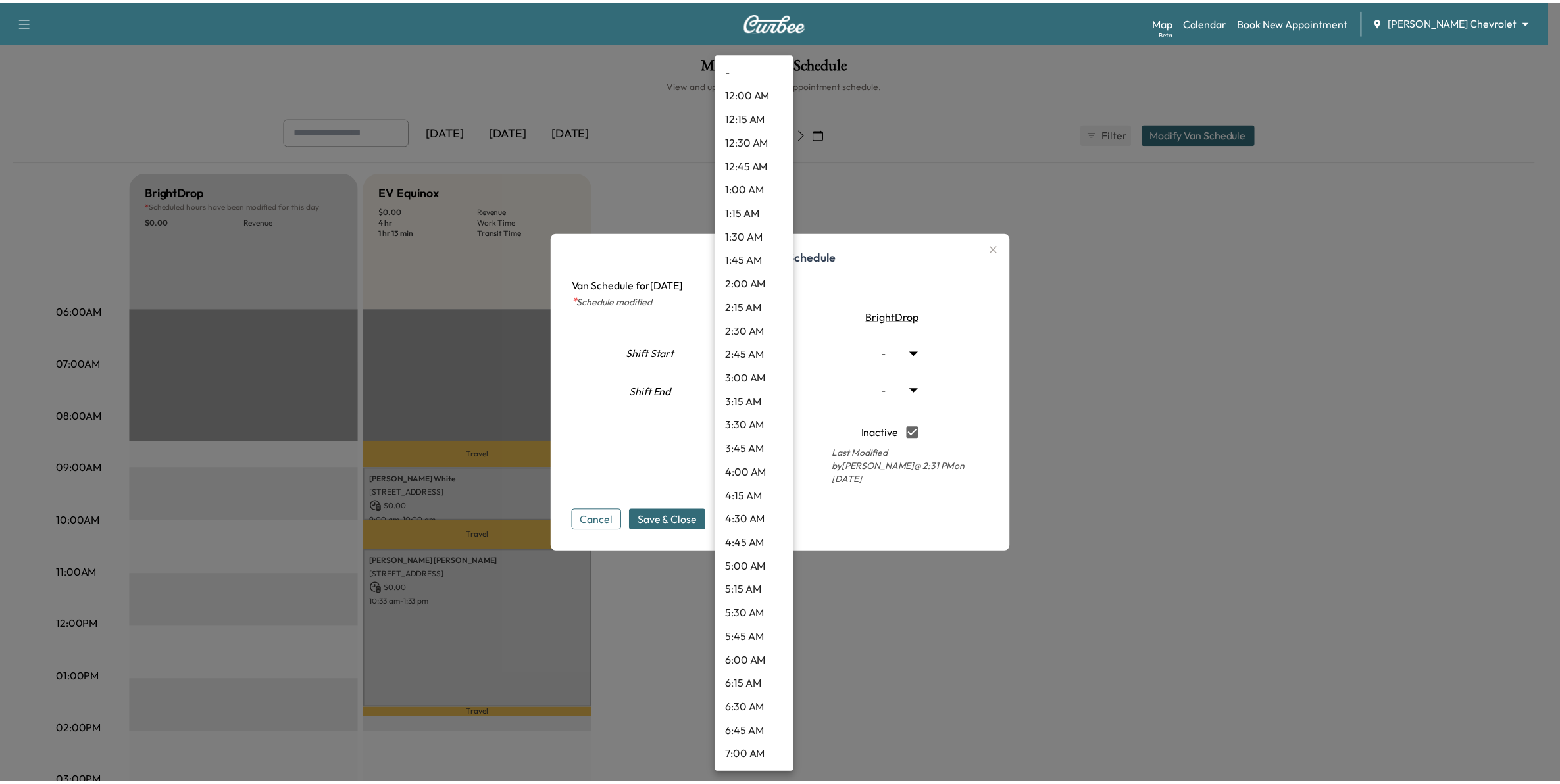
scroll to position [1383, 0]
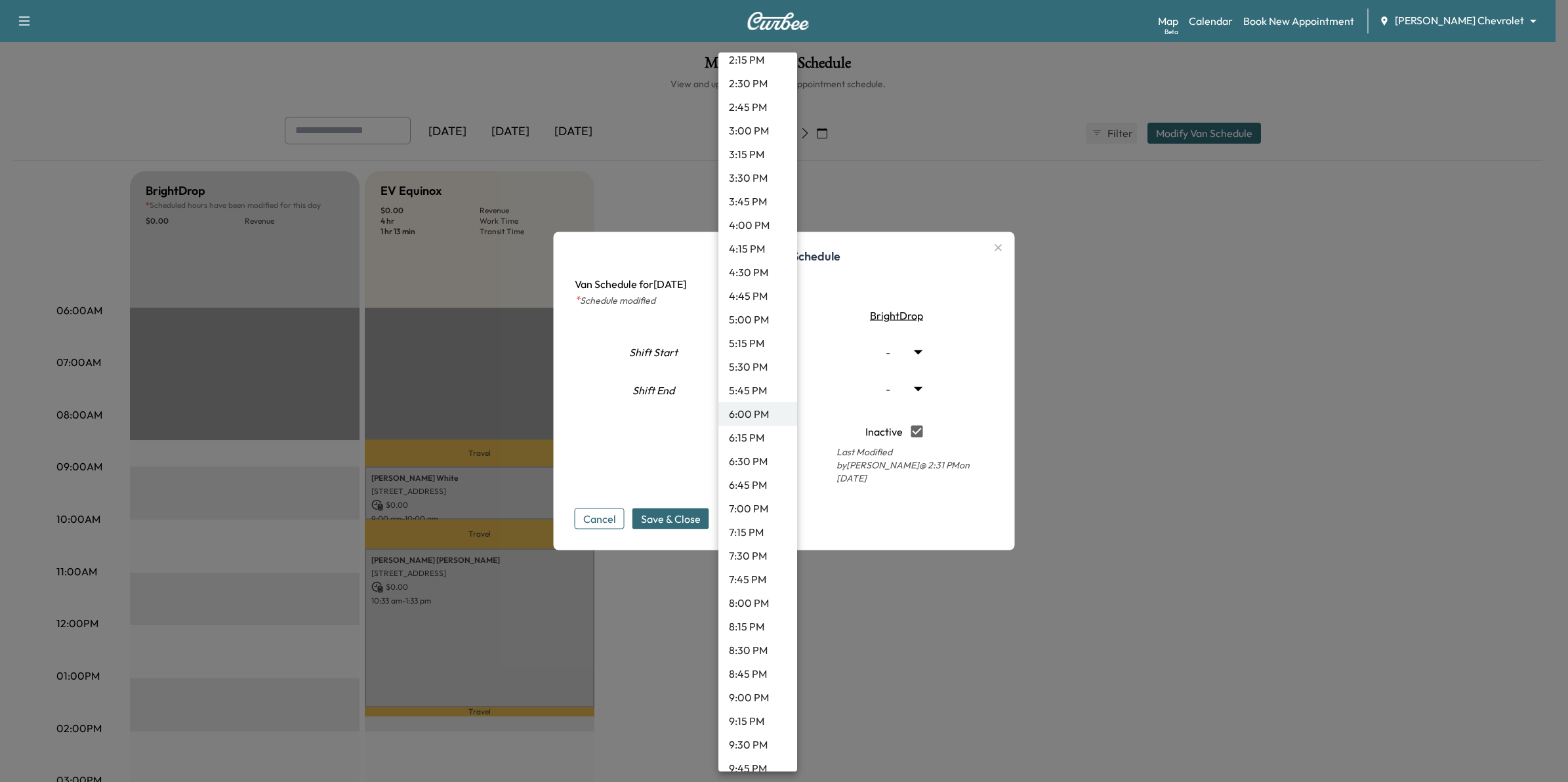
click at [759, 457] on li "6:30 PM" at bounding box center [758, 462] width 79 height 24
type input "****"
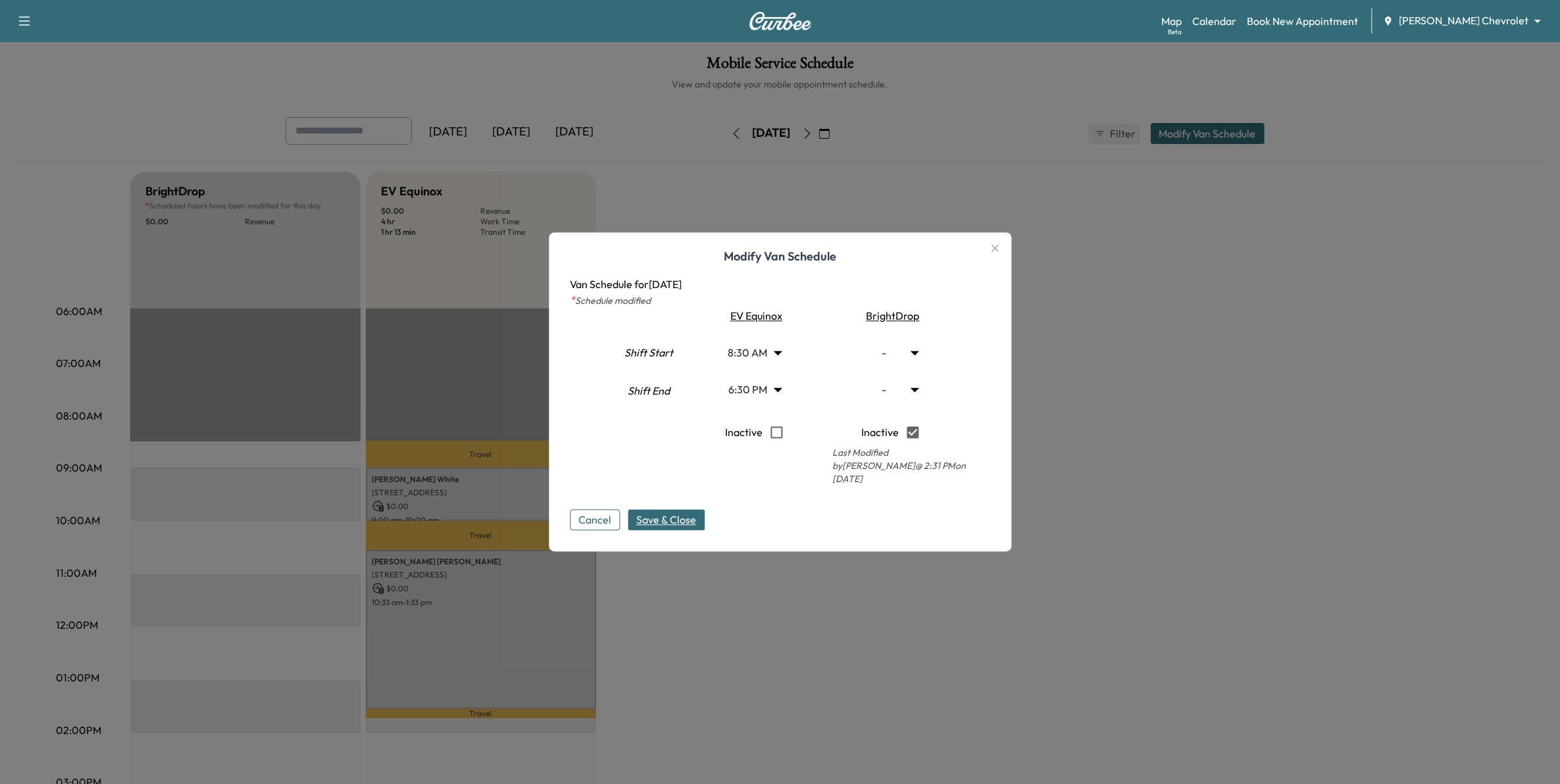
click at [692, 514] on span "Save & Close" at bounding box center [666, 520] width 60 height 16
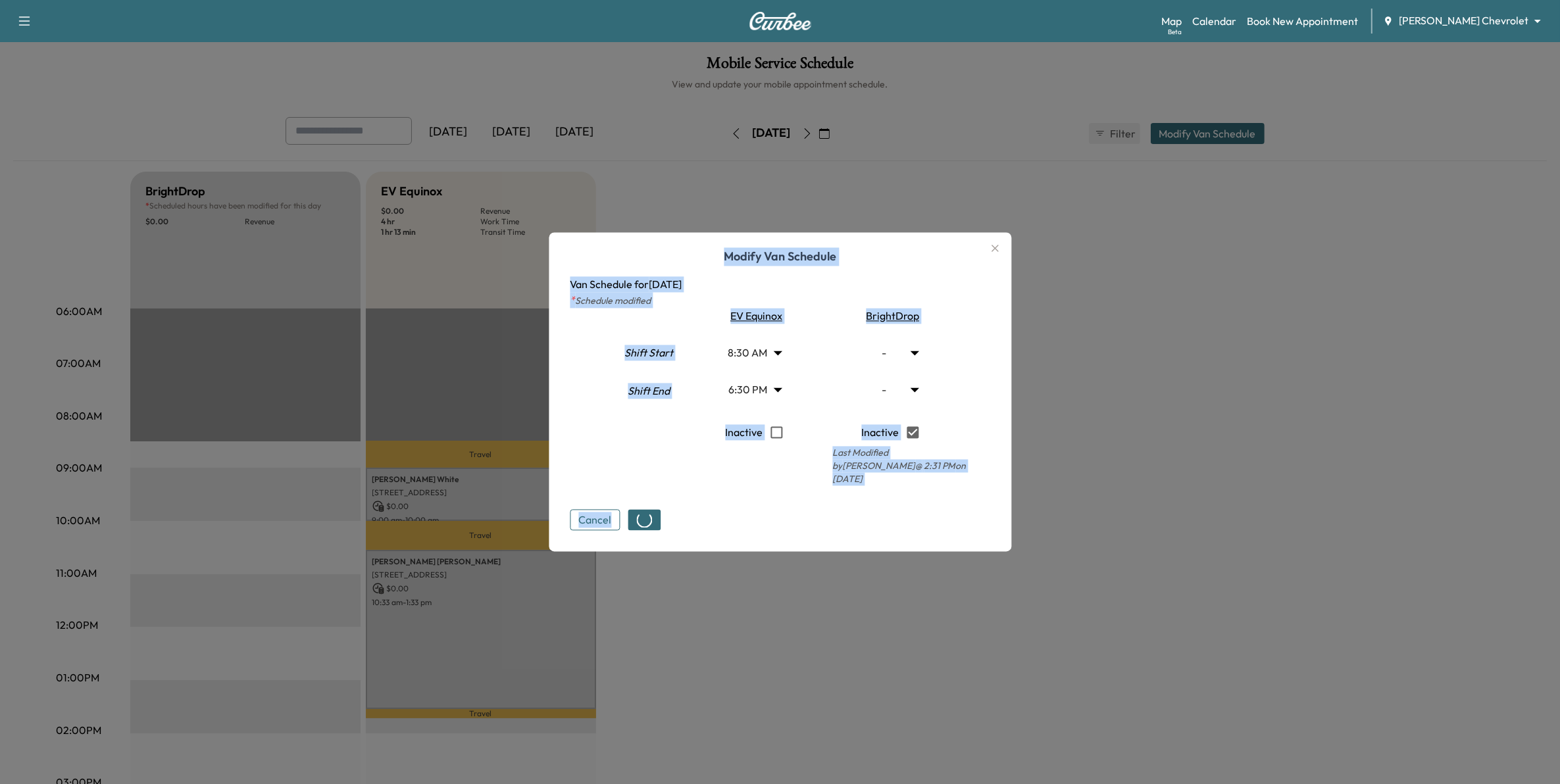
drag, startPoint x: 698, startPoint y: 547, endPoint x: 744, endPoint y: 592, distance: 64.4
click at [744, 592] on div "Modify Van Schedule Van Schedule for Thursday, August 21, 2025 * Schedule modif…" at bounding box center [780, 392] width 1560 height 784
drag, startPoint x: 744, startPoint y: 592, endPoint x: 1137, endPoint y: 563, distance: 394.1
click at [1137, 563] on div at bounding box center [780, 392] width 1560 height 784
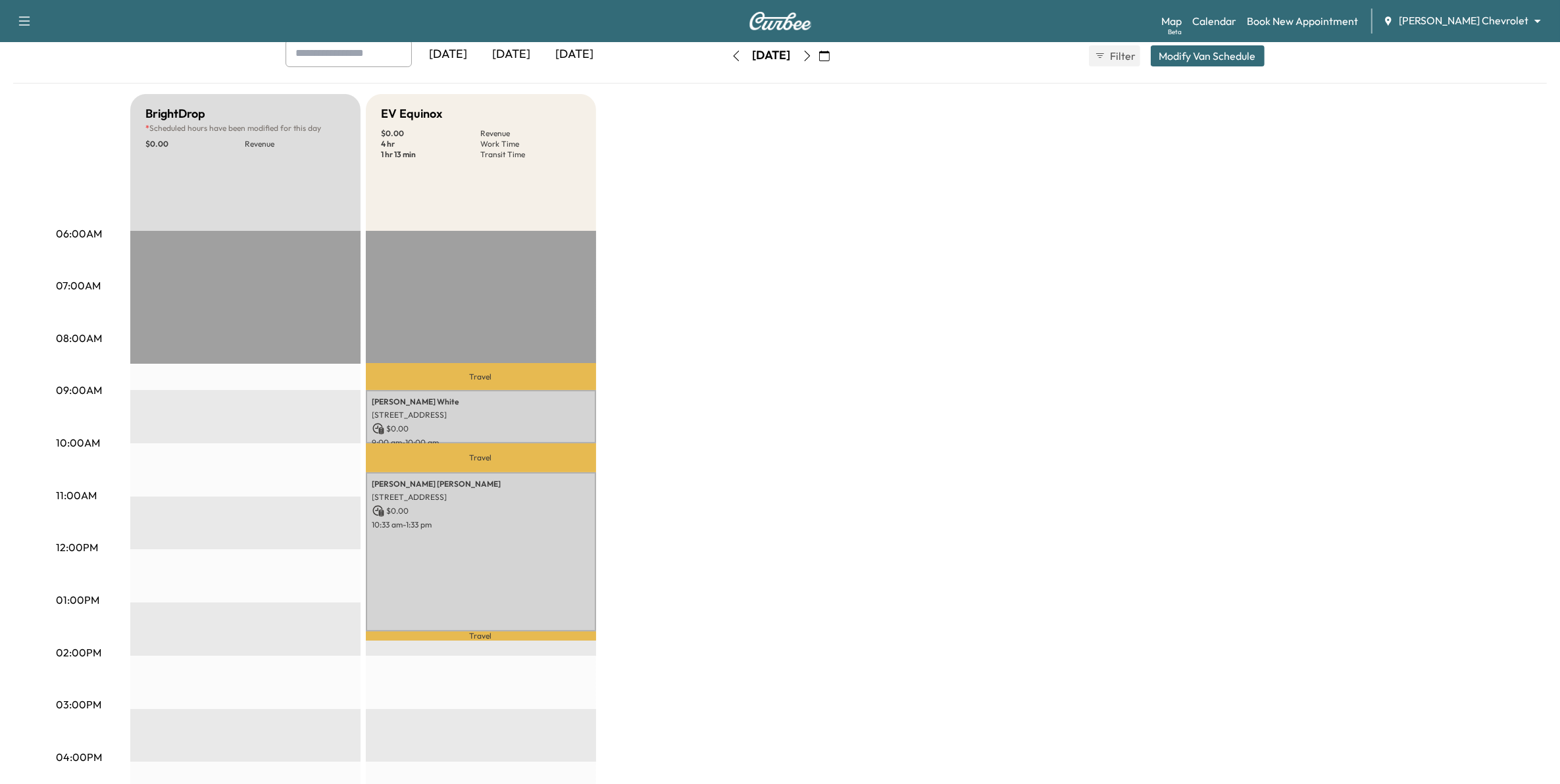
scroll to position [0, 0]
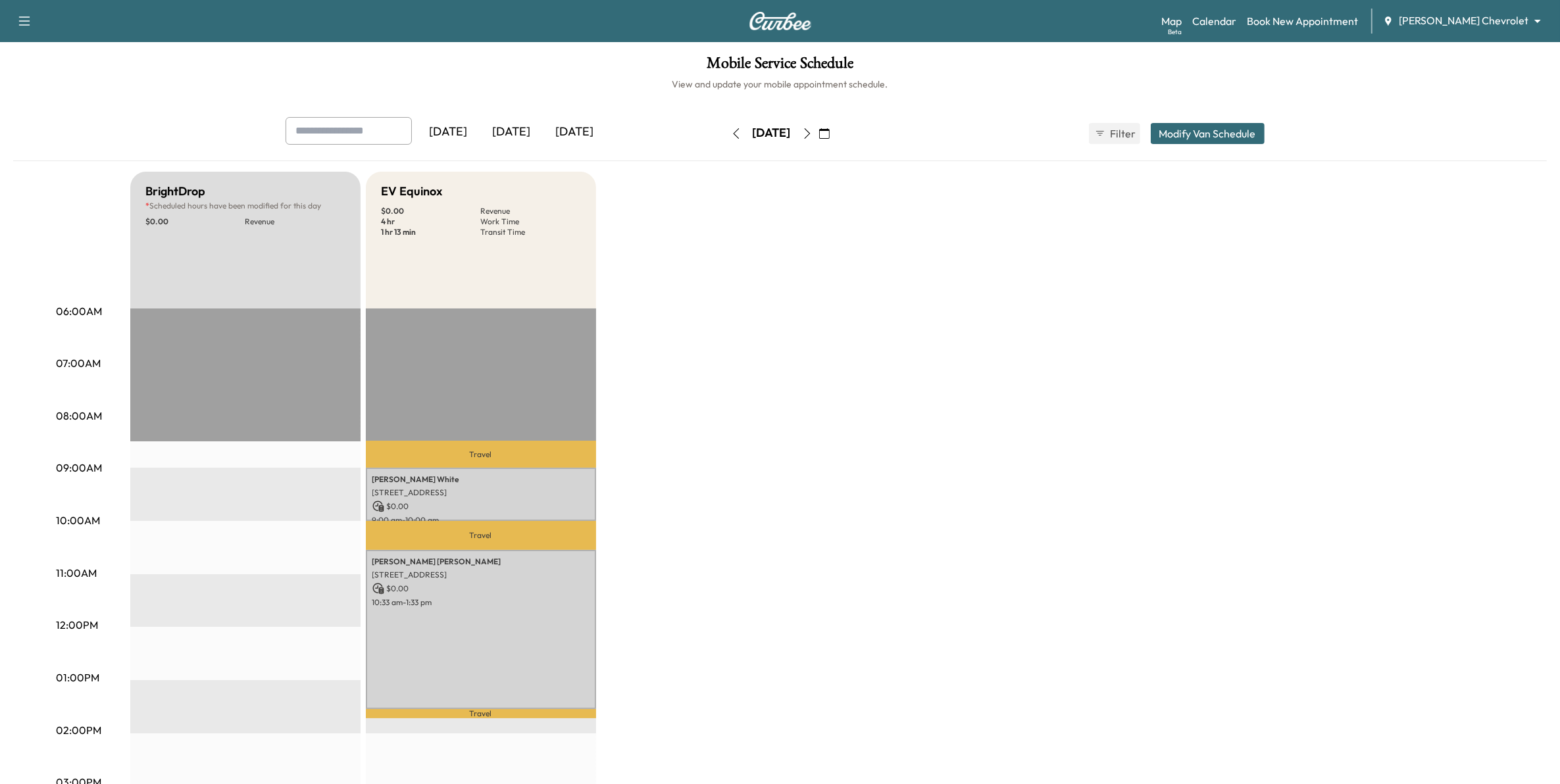
click at [1211, 122] on div "Yesterday Today Tomorrow Thursday, August 21 August 2025 S M T W T F S 27 28 29…" at bounding box center [781, 133] width 1011 height 33
click at [1214, 131] on button "Modify Van Schedule" at bounding box center [1207, 133] width 114 height 21
click at [1327, 14] on link "Book New Appointment" at bounding box center [1303, 21] width 112 height 16
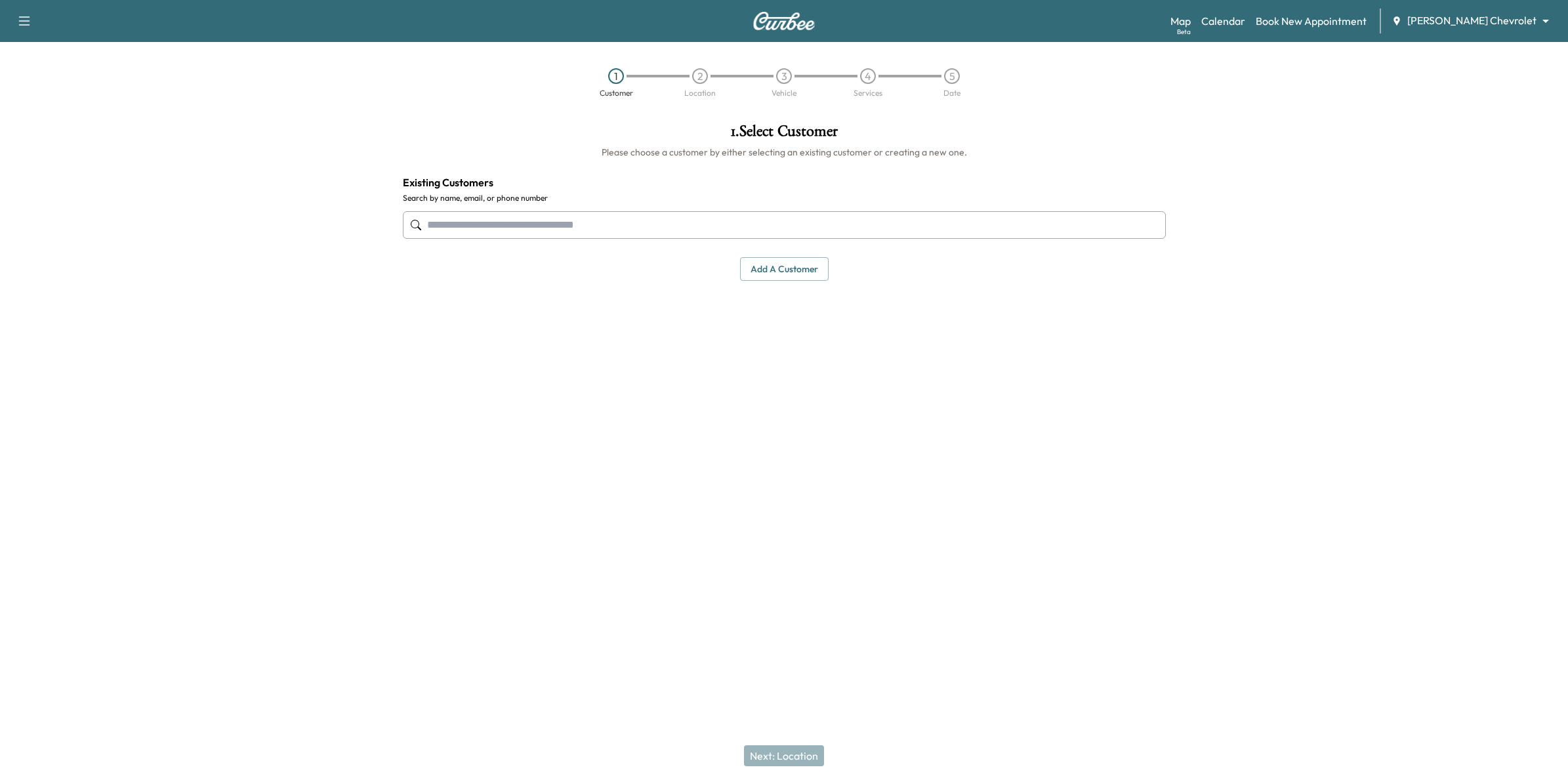
click at [795, 230] on input "text" at bounding box center [784, 225] width 763 height 27
click at [1122, 309] on button "Select" at bounding box center [1121, 308] width 45 height 24
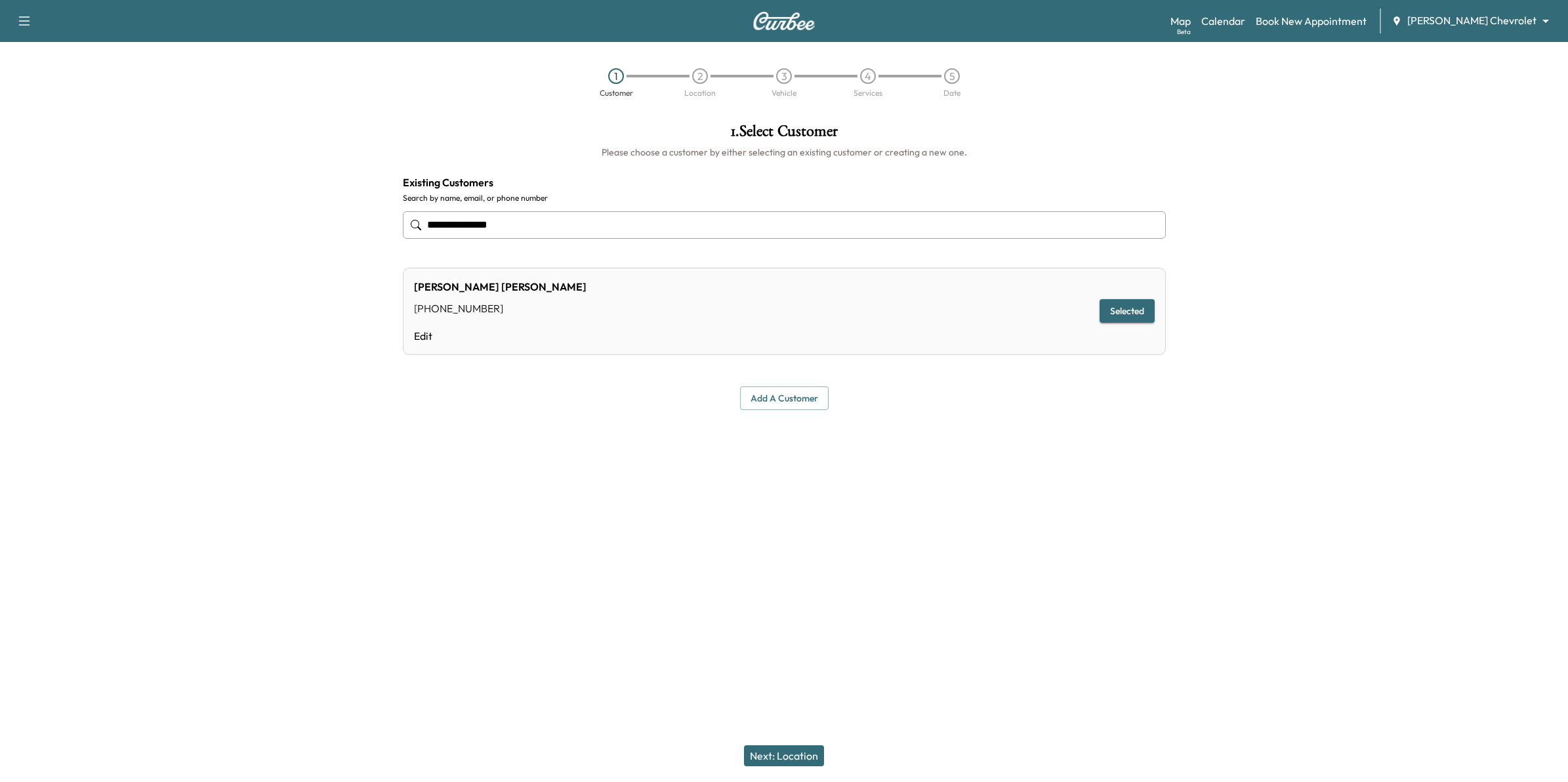
type input "**********"
click at [785, 755] on button "Next: Location" at bounding box center [784, 756] width 80 height 21
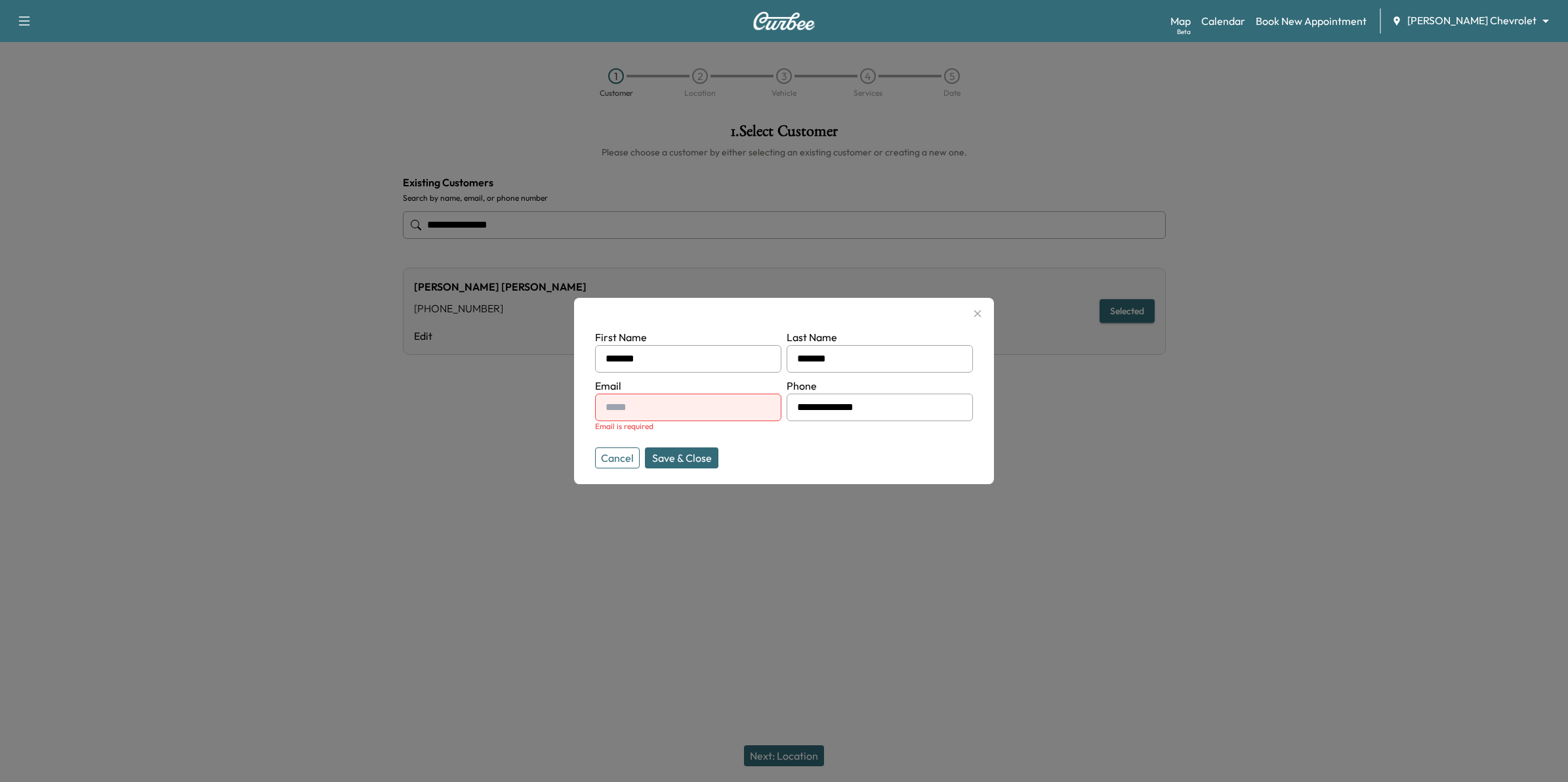
click at [694, 408] on input "text" at bounding box center [688, 407] width 186 height 27
type input "**********"
click at [700, 455] on button "Save & Close" at bounding box center [681, 458] width 73 height 21
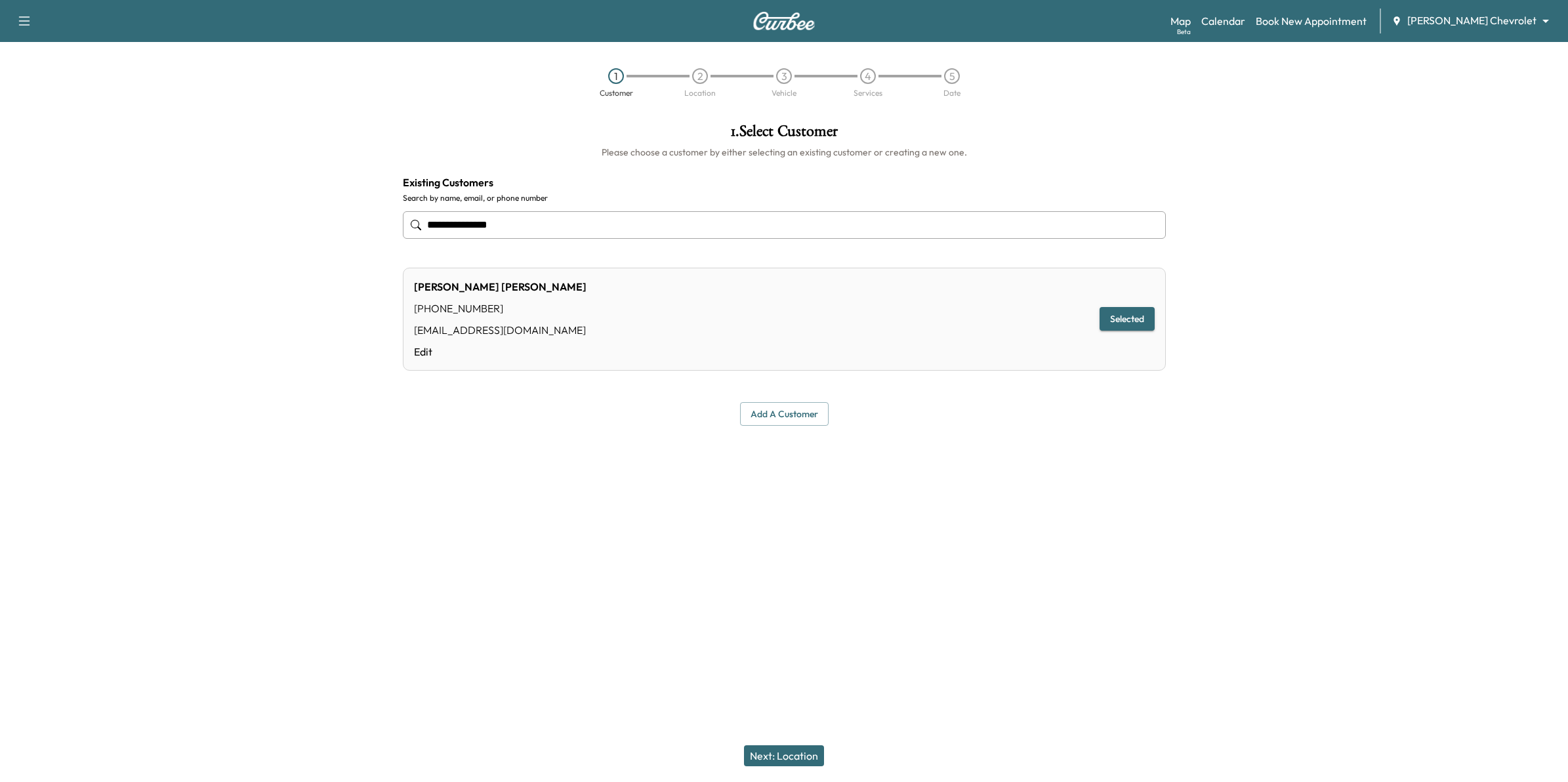
click at [789, 747] on button "Next: Location" at bounding box center [784, 756] width 80 height 21
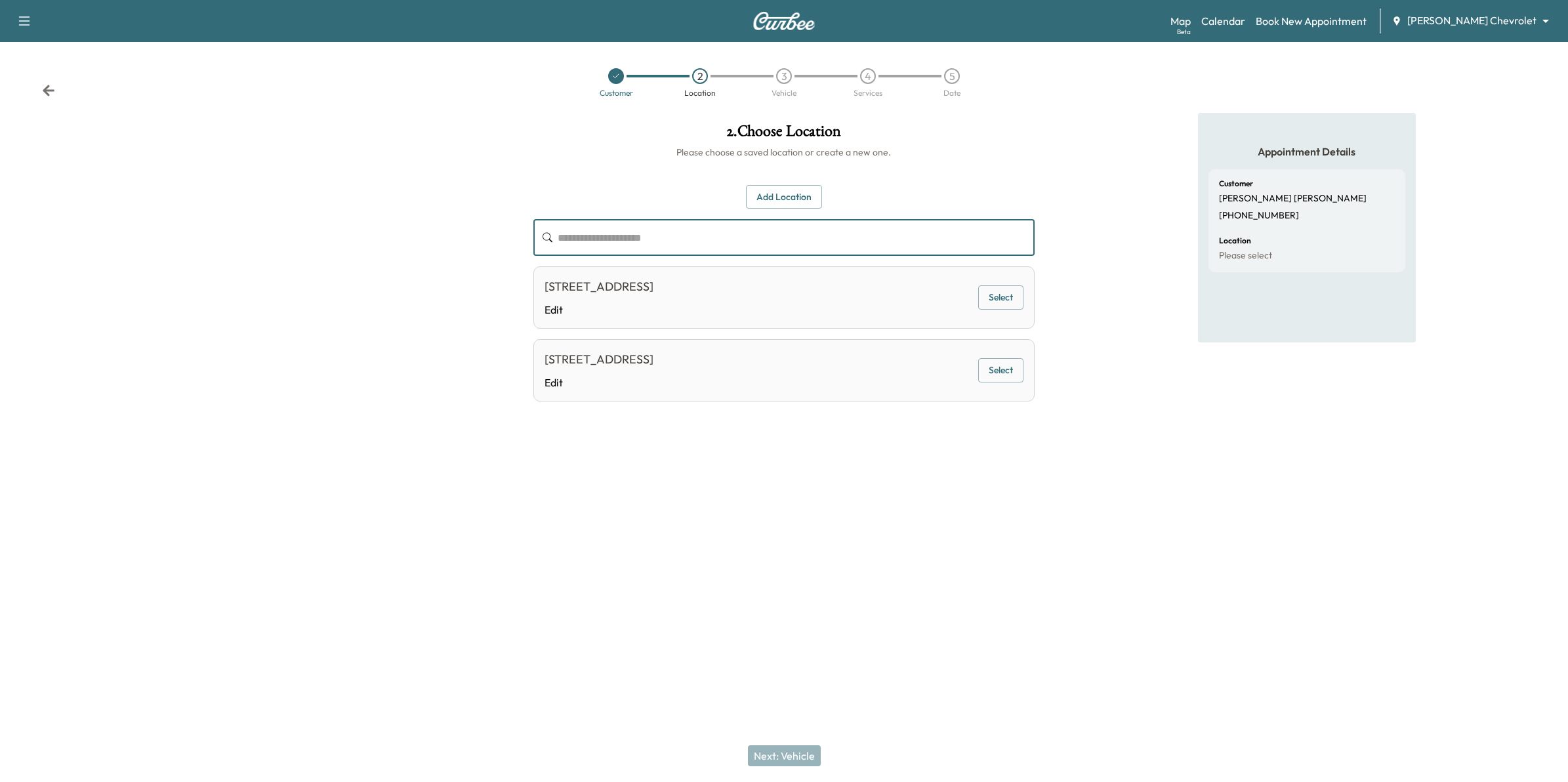
click at [883, 237] on input "text" at bounding box center [796, 237] width 477 height 37
click at [774, 238] on input "text" at bounding box center [796, 237] width 477 height 37
click at [935, 248] on input "text" at bounding box center [796, 237] width 477 height 37
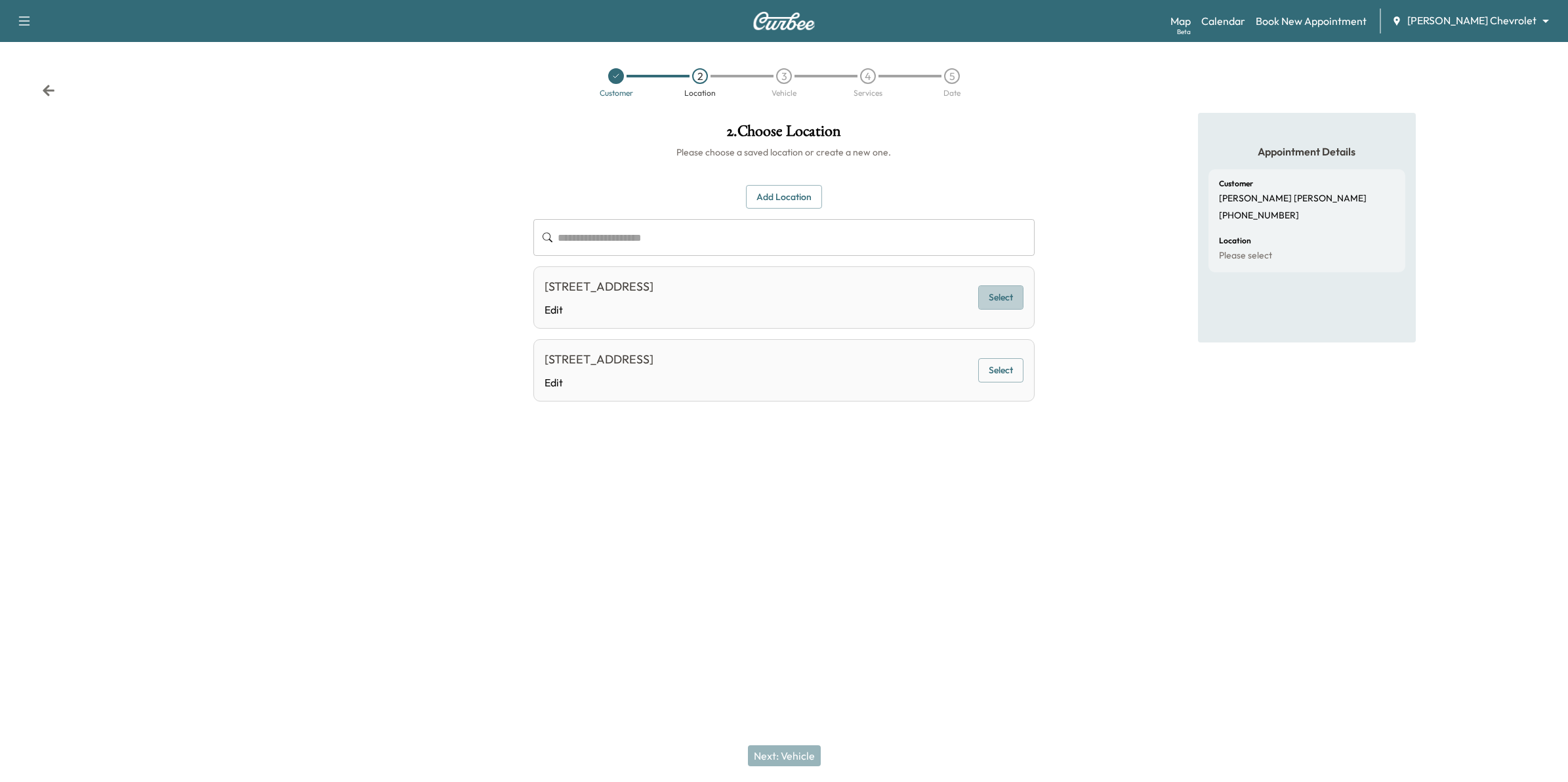
click at [1009, 296] on button "Select" at bounding box center [1001, 298] width 45 height 24
click at [808, 756] on button "Next: Vehicle" at bounding box center [784, 756] width 72 height 21
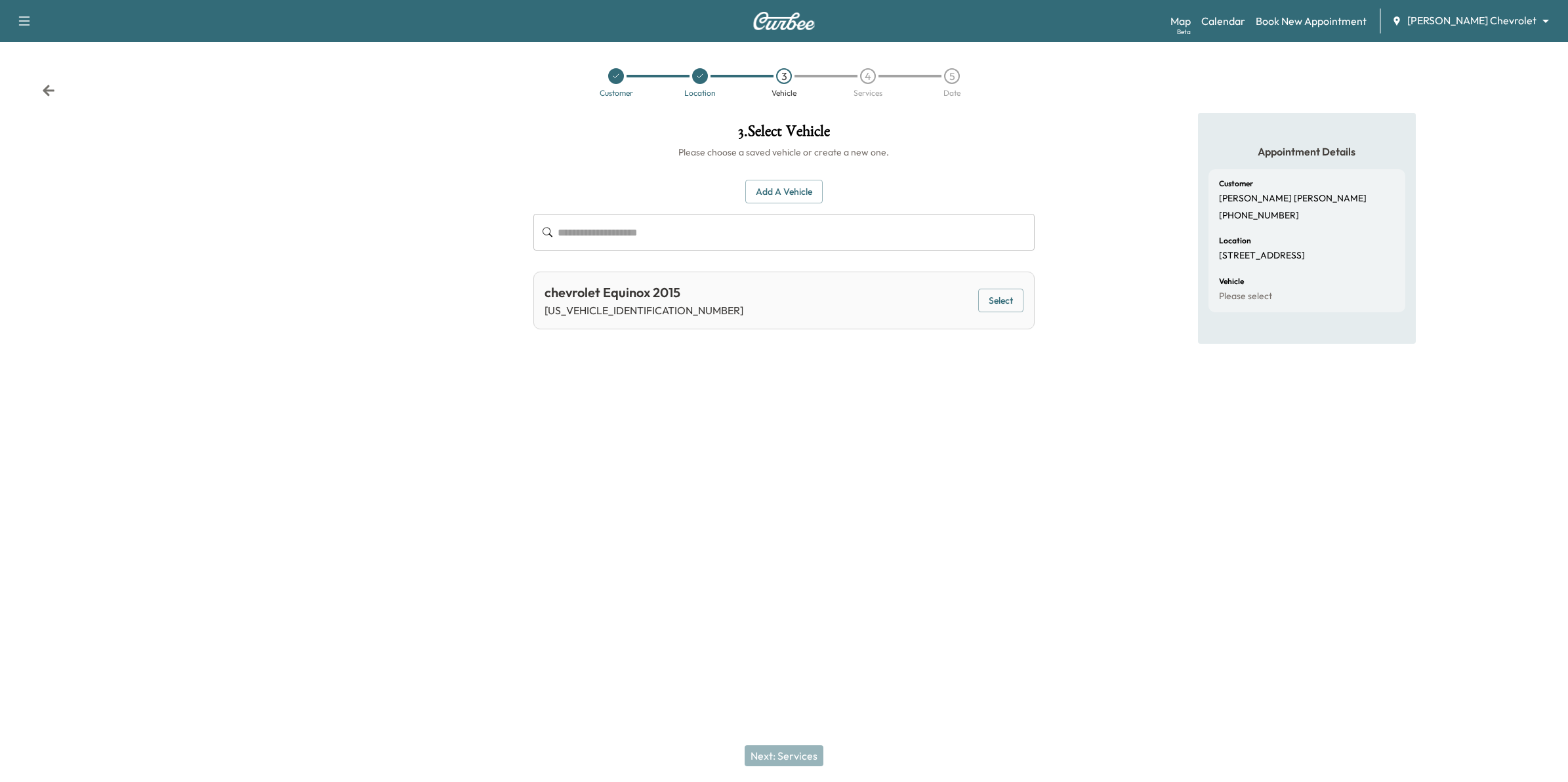
click at [1002, 302] on button "Select" at bounding box center [1001, 301] width 45 height 24
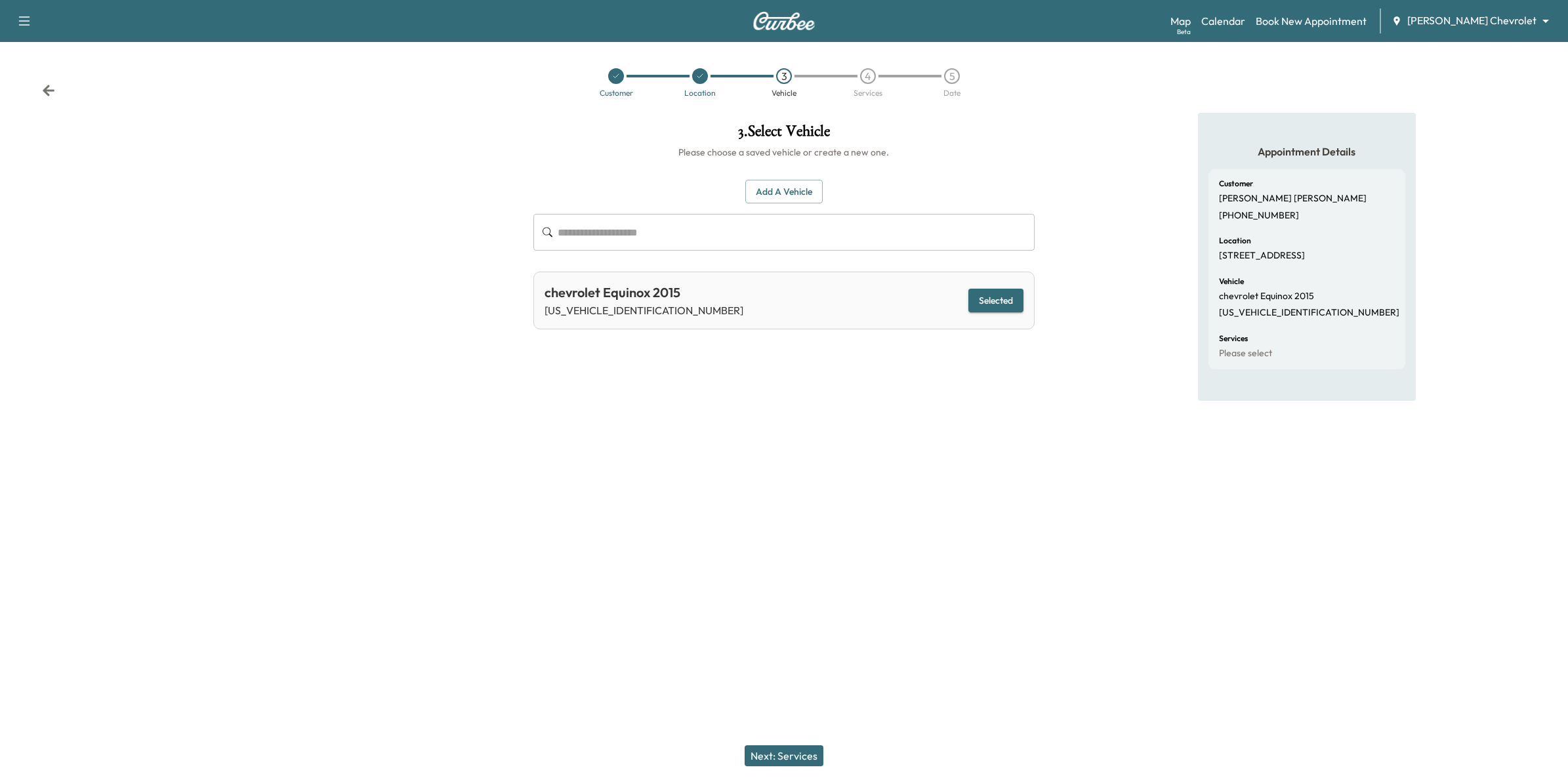
click at [804, 764] on button "Next: Services" at bounding box center [784, 756] width 79 height 21
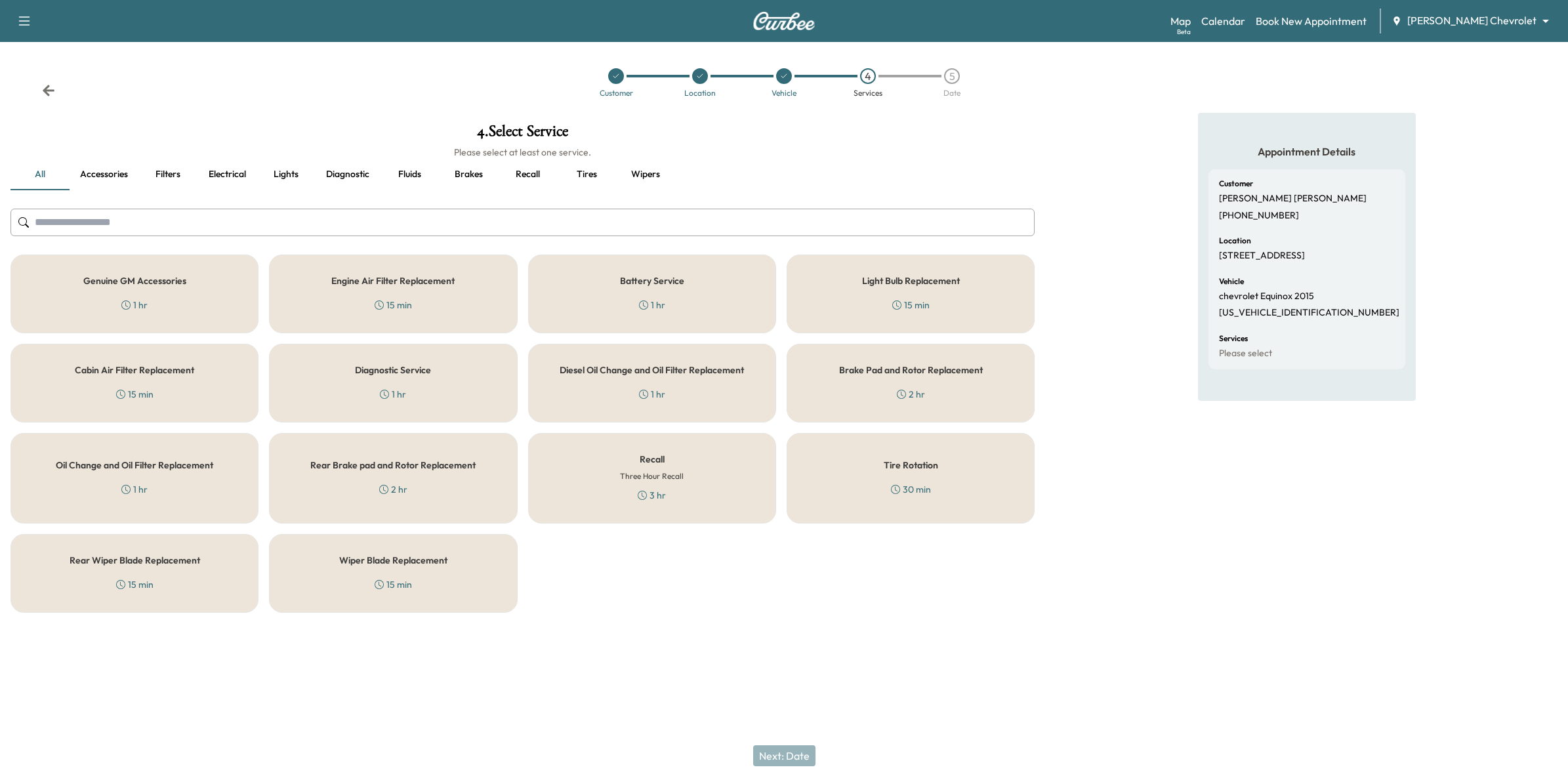
click at [674, 503] on div "Recall Three Hour Recall 3 hr" at bounding box center [652, 478] width 248 height 91
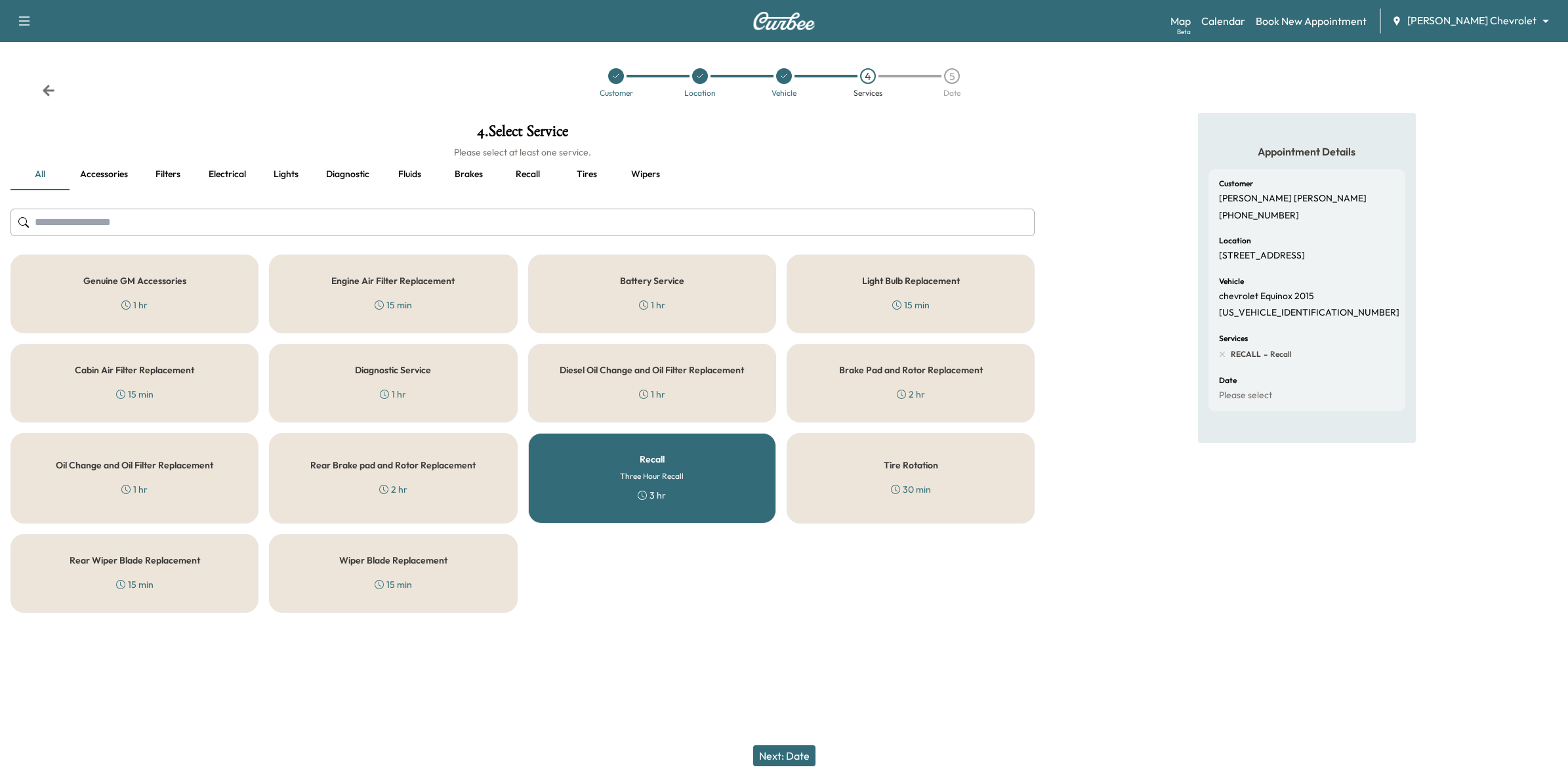
click at [788, 759] on button "Next: Date" at bounding box center [784, 756] width 63 height 21
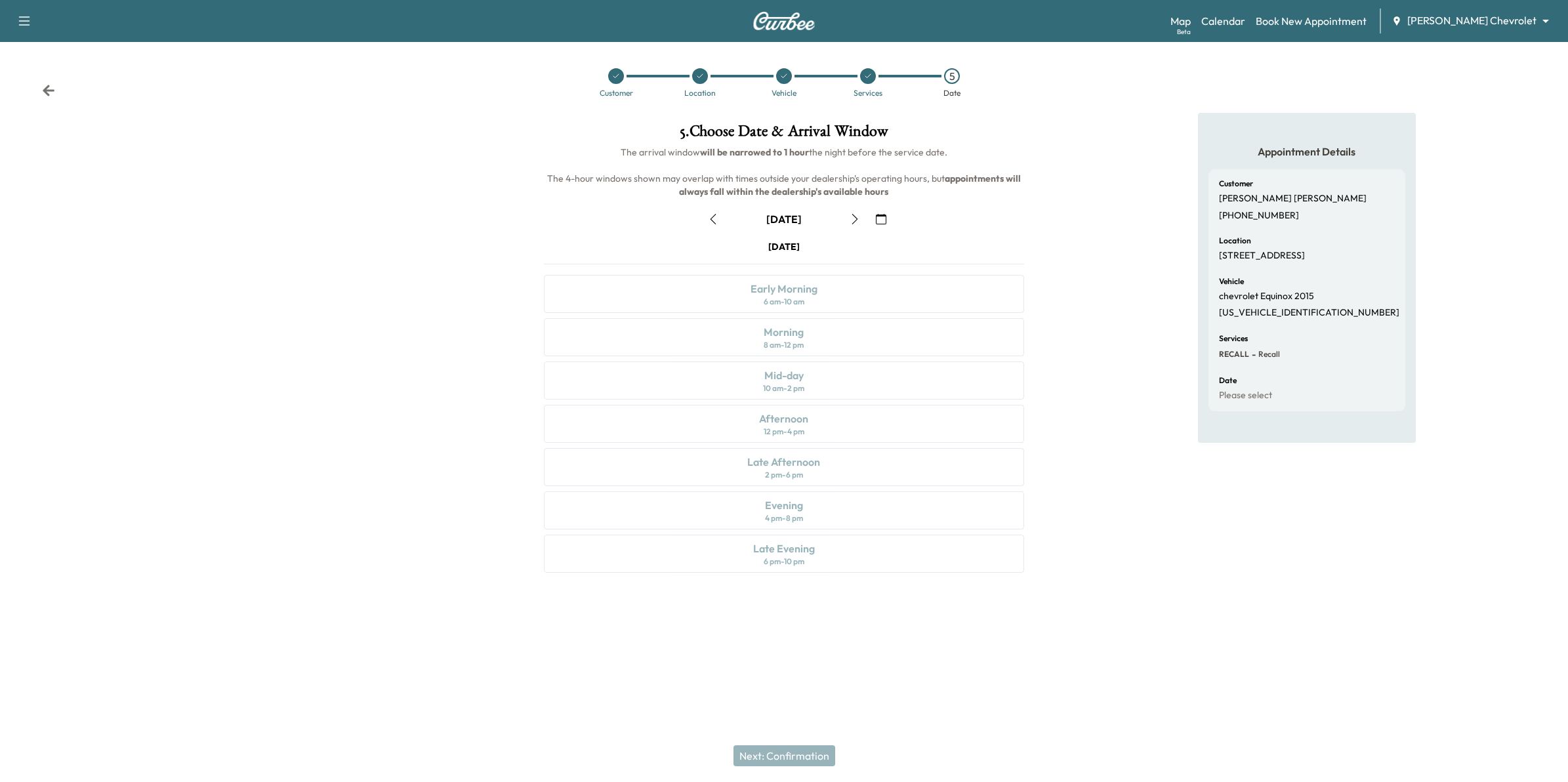
click at [883, 217] on icon "button" at bounding box center [881, 219] width 11 height 11
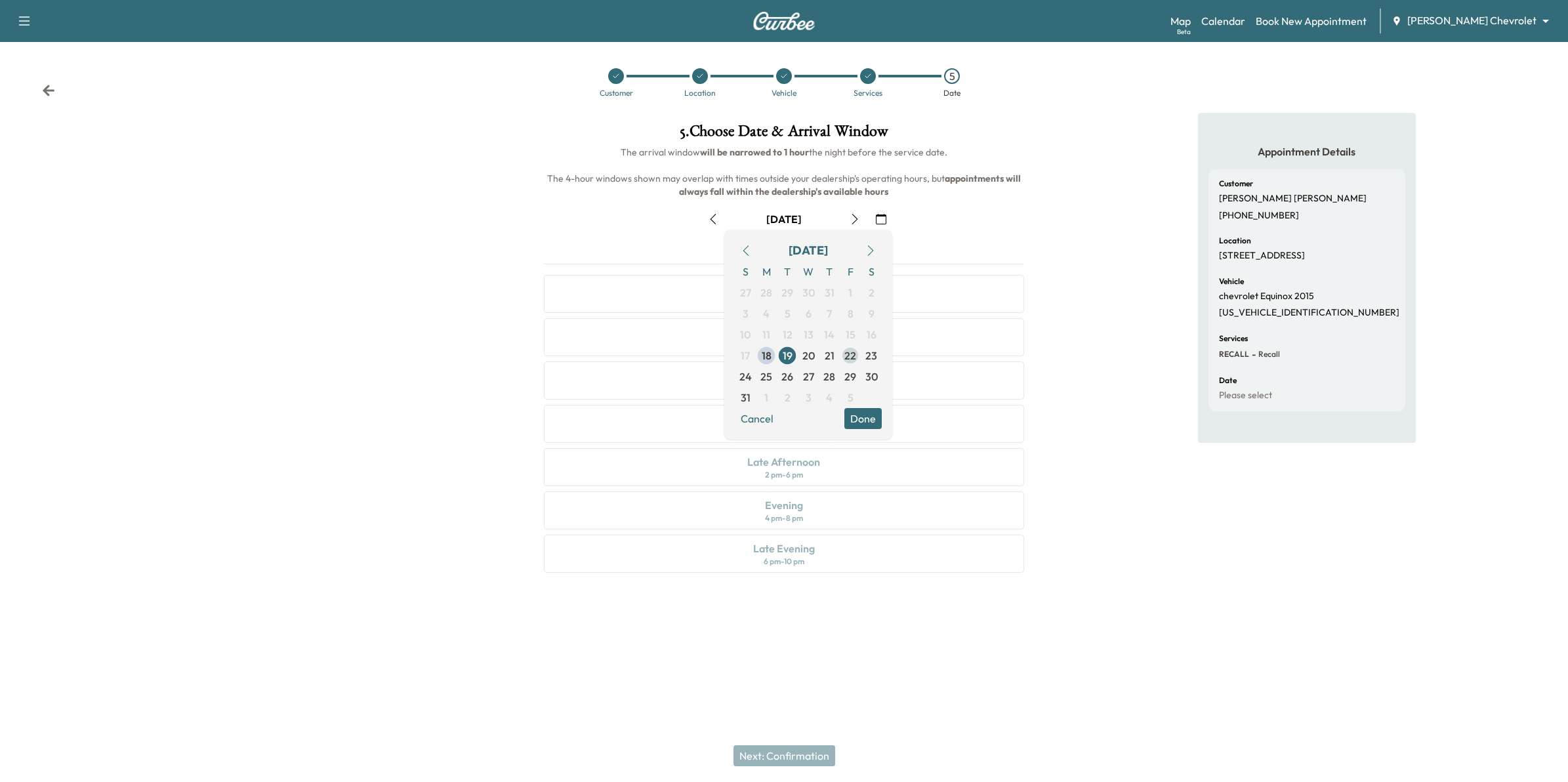
click at [854, 360] on span "22" at bounding box center [850, 355] width 12 height 15
click at [785, 374] on span "26" at bounding box center [787, 377] width 12 height 15
click at [912, 231] on div "August 26 August 2025 S M T W T F S 27 28 29 30 31 1 2 3 4 5 6 7 8 9 10 11 12 1…" at bounding box center [784, 389] width 502 height 380
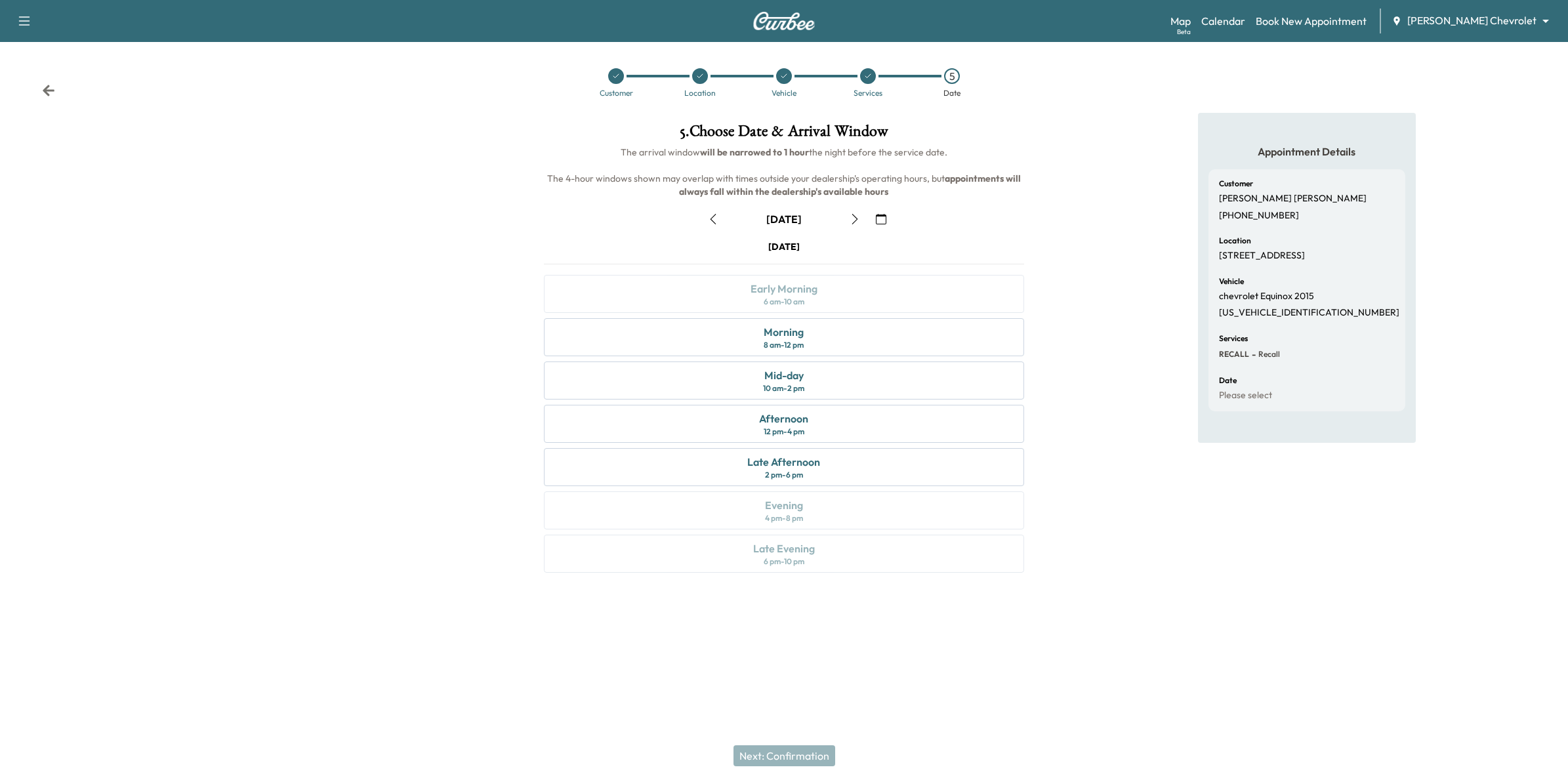
click at [855, 217] on icon "button" at bounding box center [854, 219] width 11 height 11
click at [713, 221] on icon "button" at bounding box center [714, 219] width 6 height 11
click at [821, 387] on div "Mid-day 10 am - 2 pm" at bounding box center [784, 381] width 481 height 38
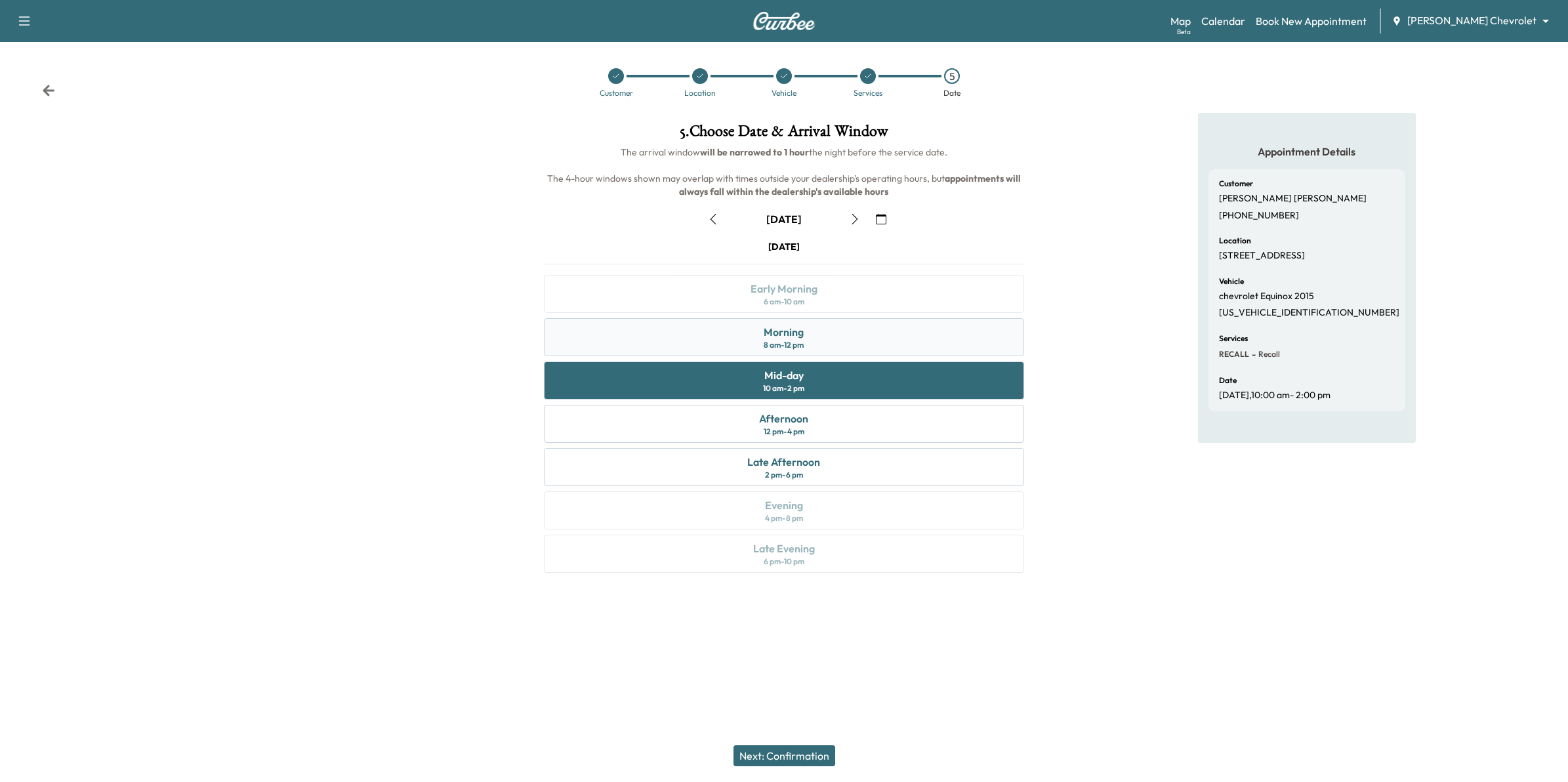
click at [887, 348] on div "Morning 8 am - 12 pm" at bounding box center [784, 337] width 481 height 38
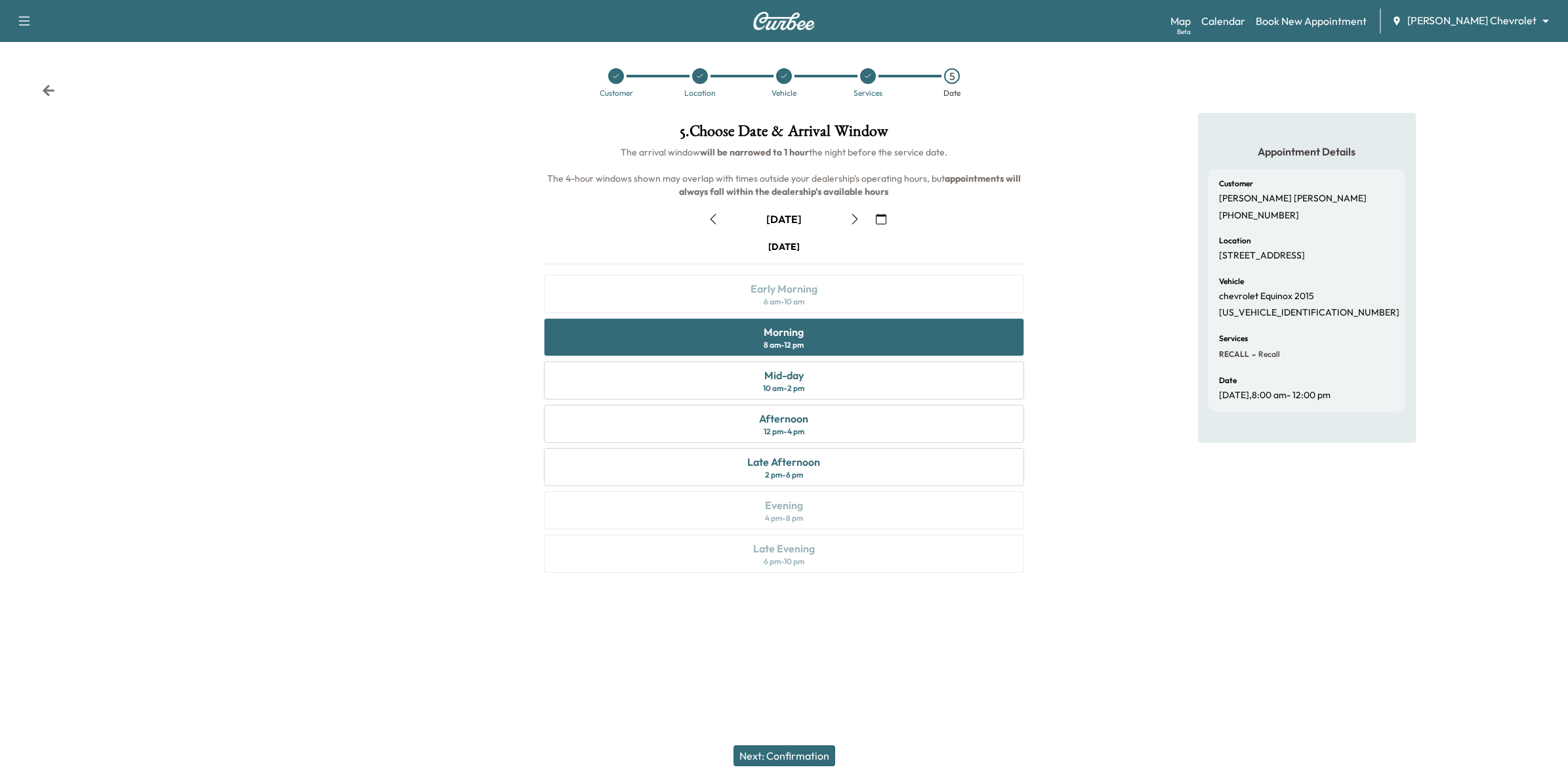
click at [814, 759] on button "Next: Confirmation" at bounding box center [784, 756] width 101 height 21
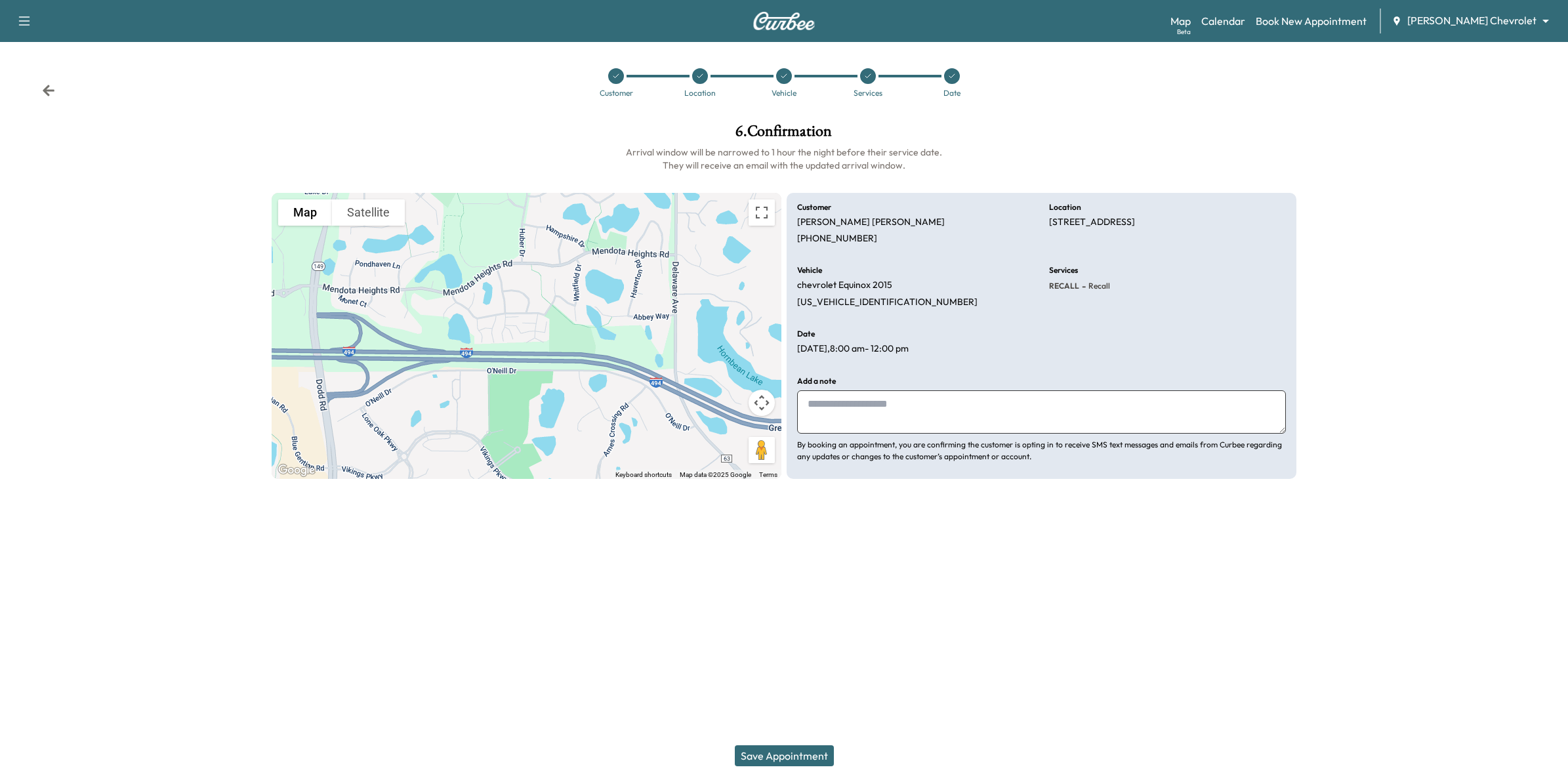
drag, startPoint x: 804, startPoint y: 753, endPoint x: 811, endPoint y: 752, distance: 7.1
click at [804, 755] on button "Save Appointment" at bounding box center [784, 756] width 99 height 21
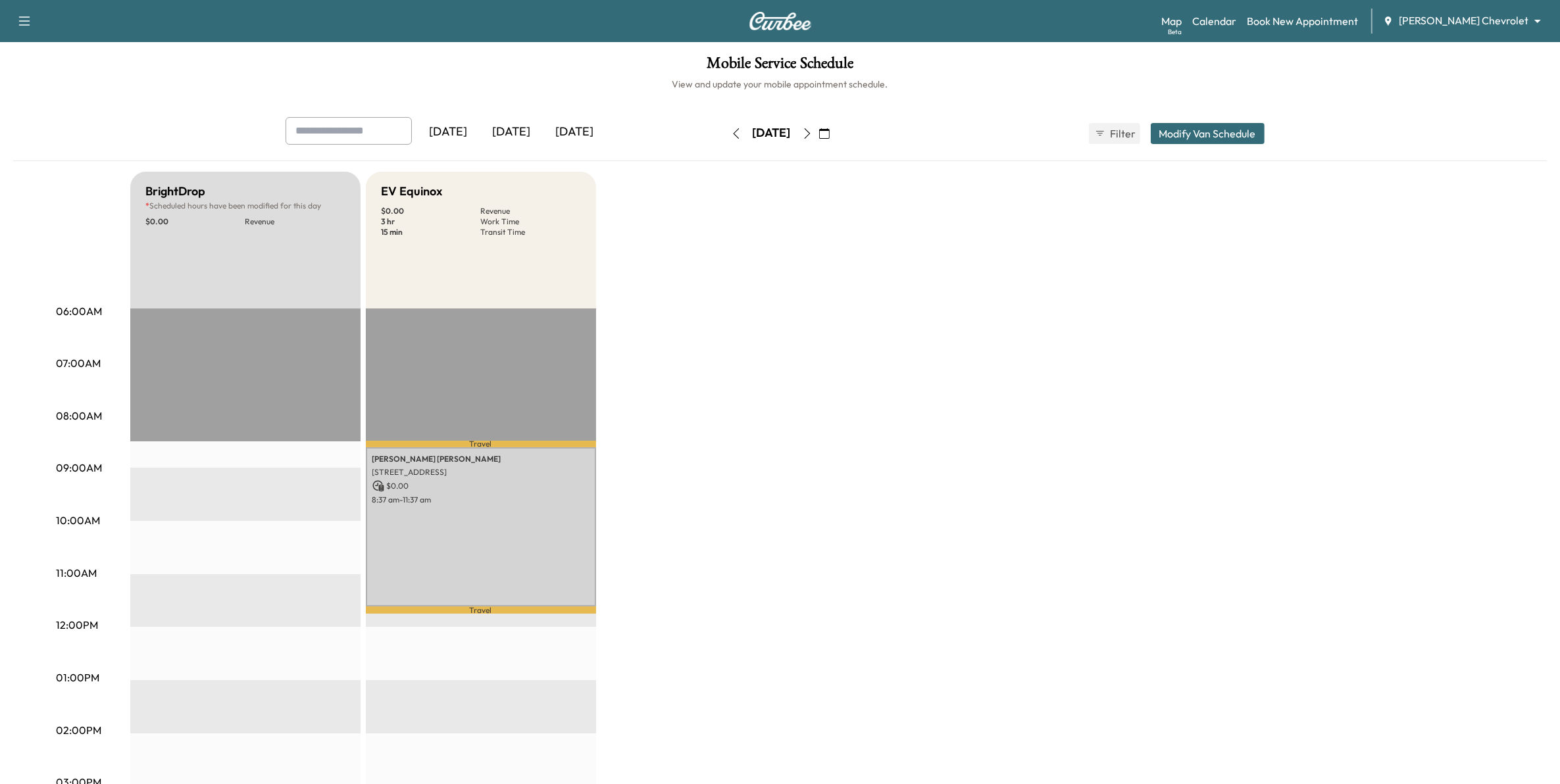
click at [725, 139] on button "button" at bounding box center [736, 133] width 23 height 21
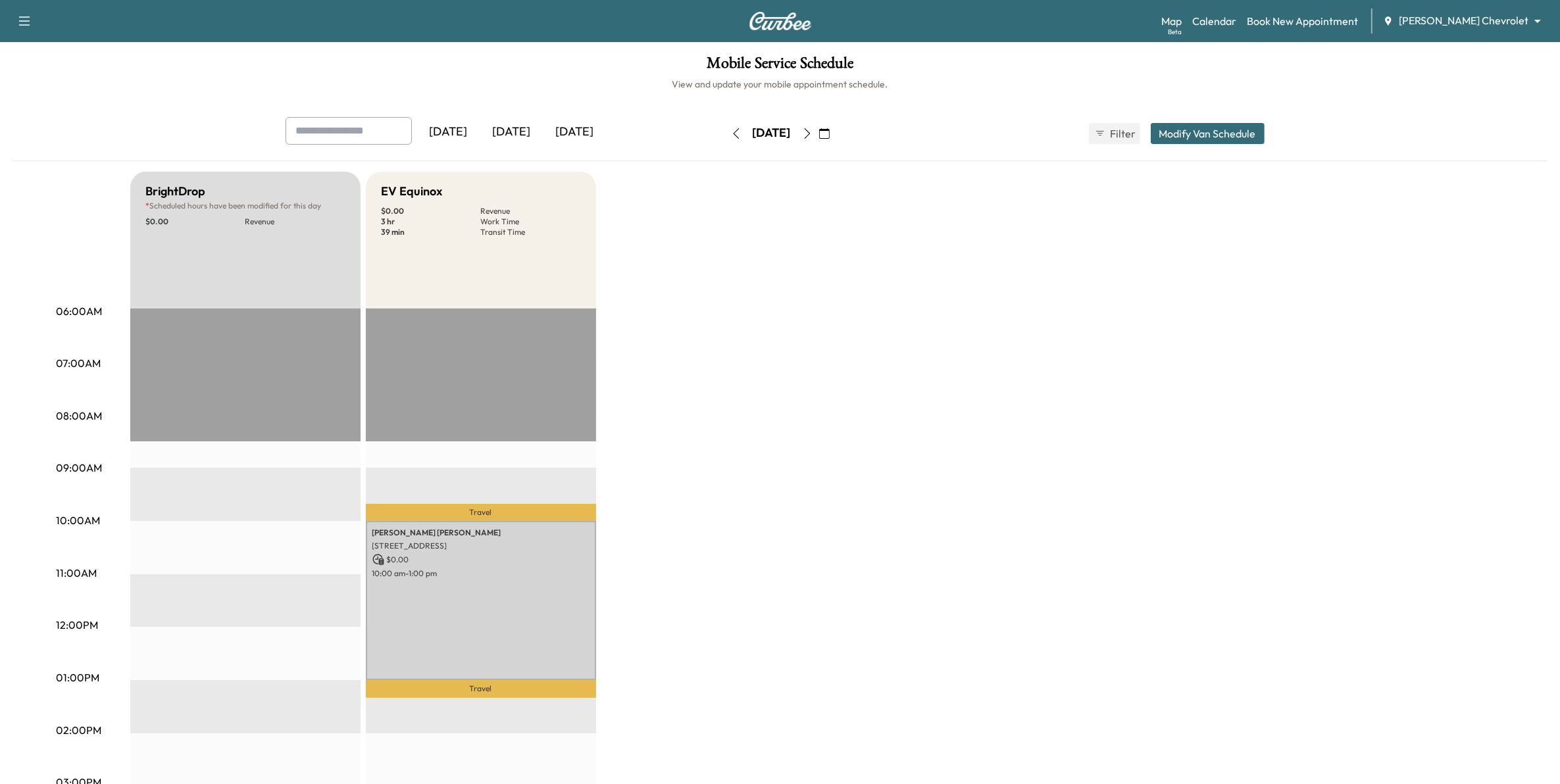
click at [836, 133] on button "button" at bounding box center [824, 133] width 23 height 21
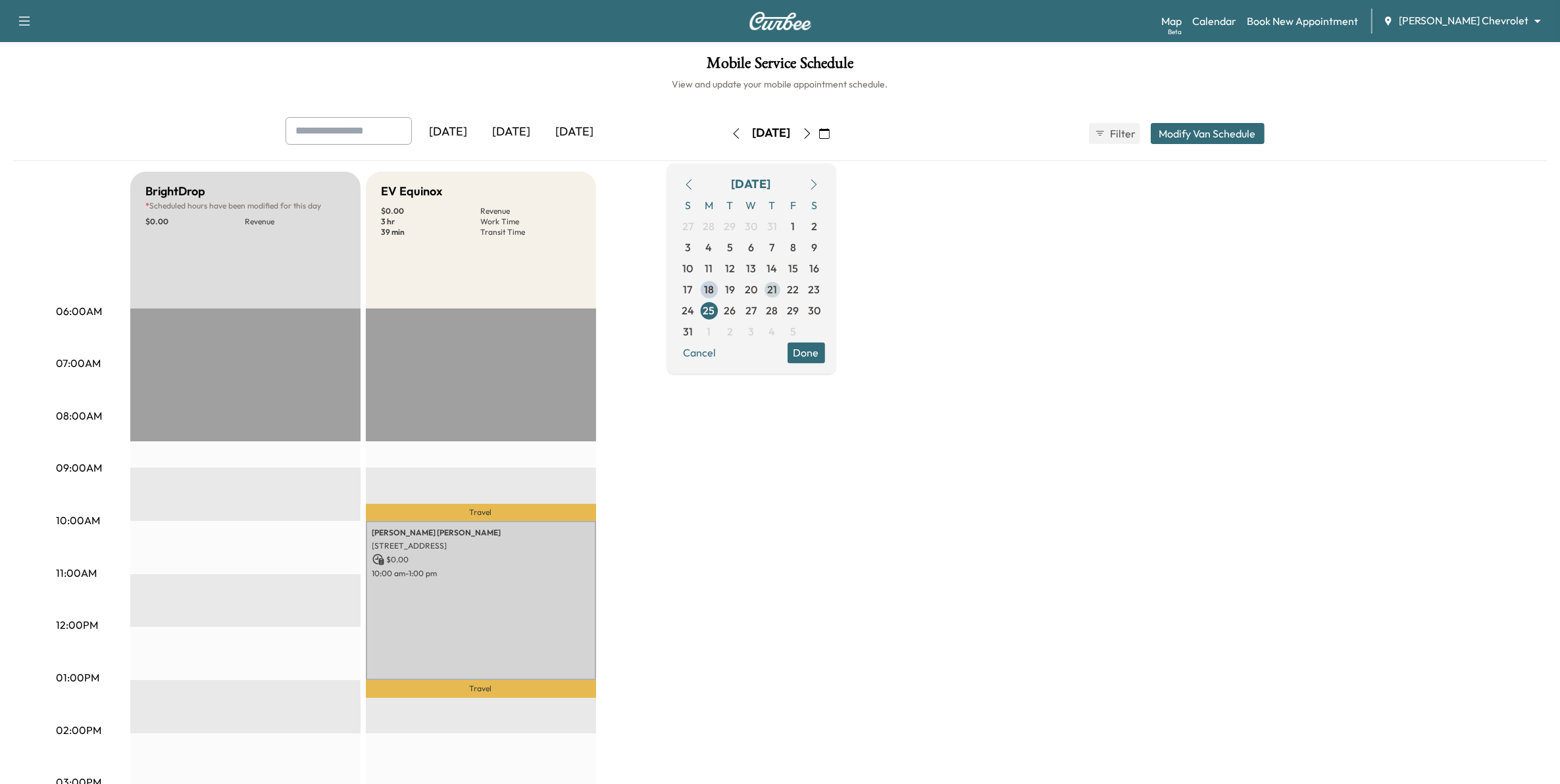
click at [777, 287] on span "21" at bounding box center [772, 289] width 10 height 16
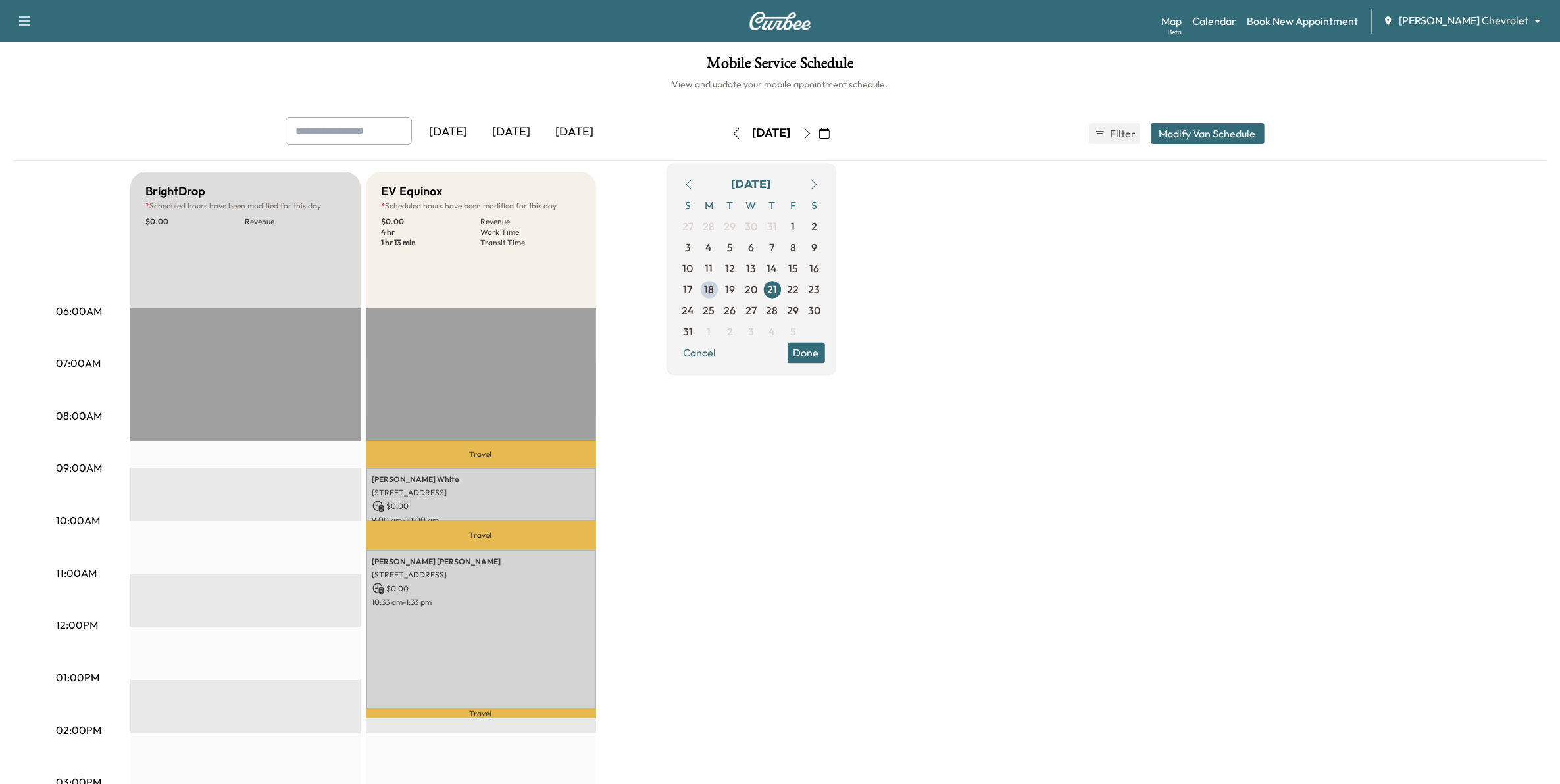
click at [1181, 133] on button "Modify Van Schedule" at bounding box center [1207, 133] width 114 height 21
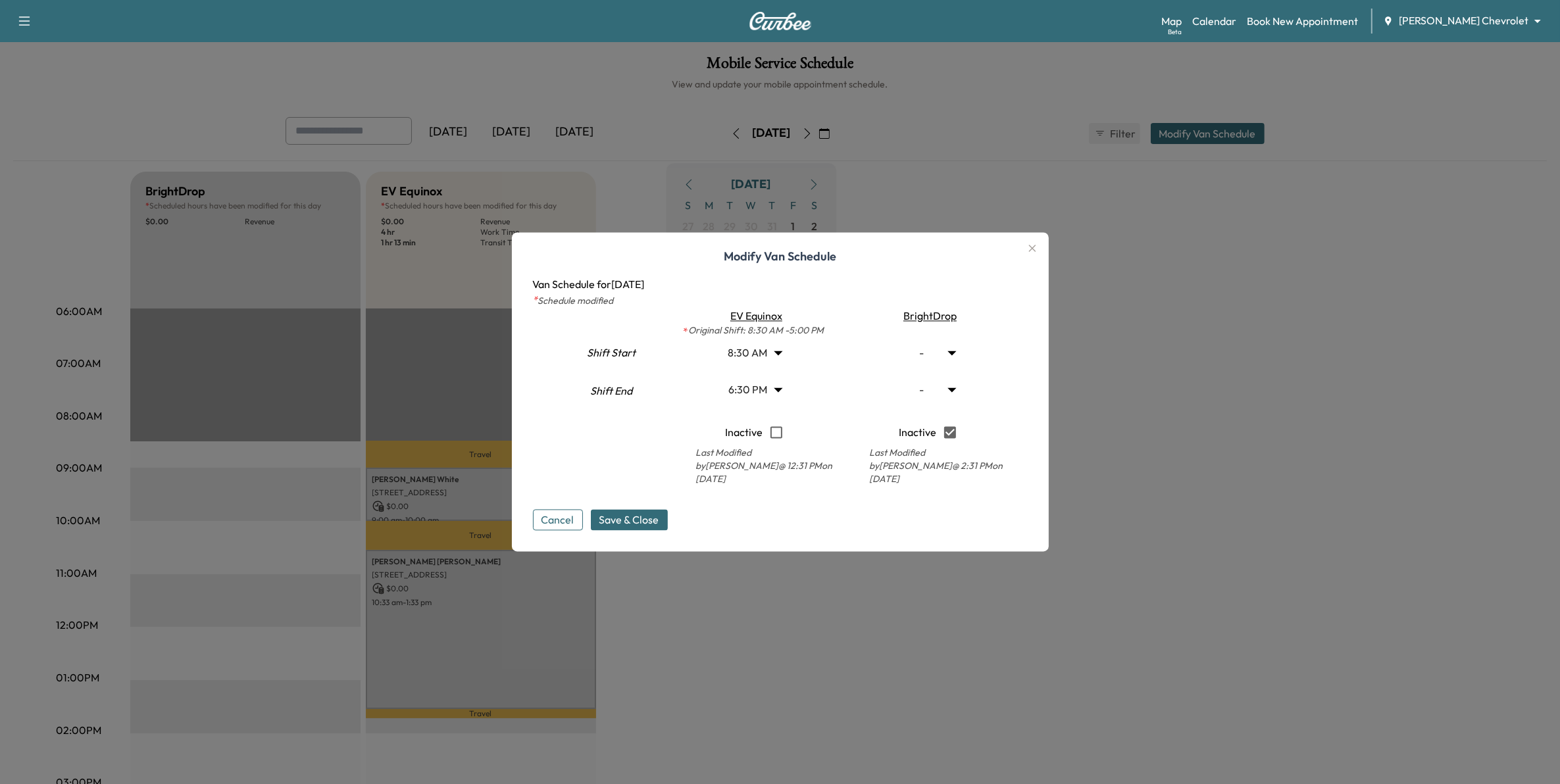
click at [1038, 257] on icon "button" at bounding box center [1032, 248] width 16 height 16
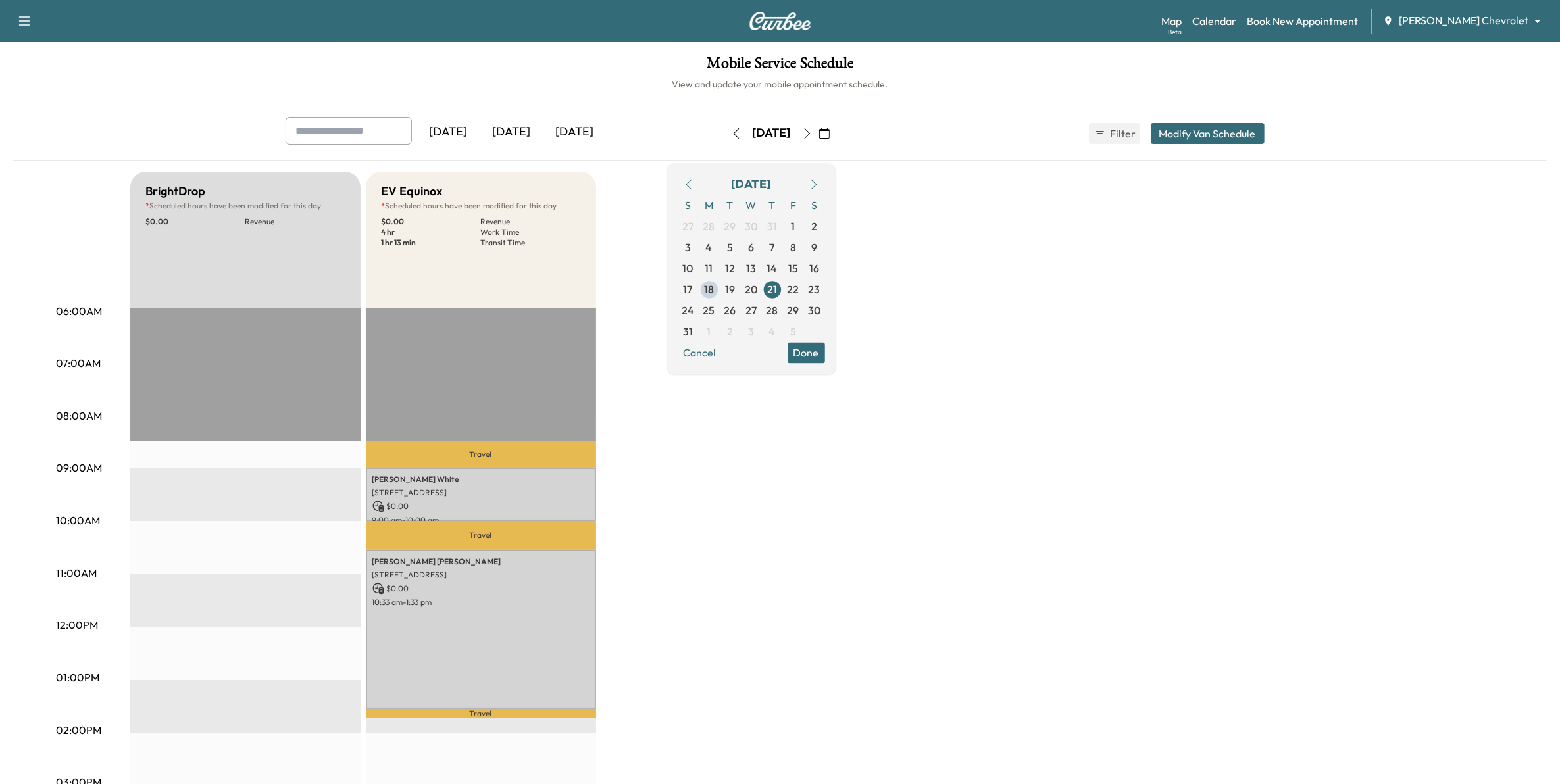
click at [825, 350] on button "Done" at bounding box center [806, 353] width 37 height 21
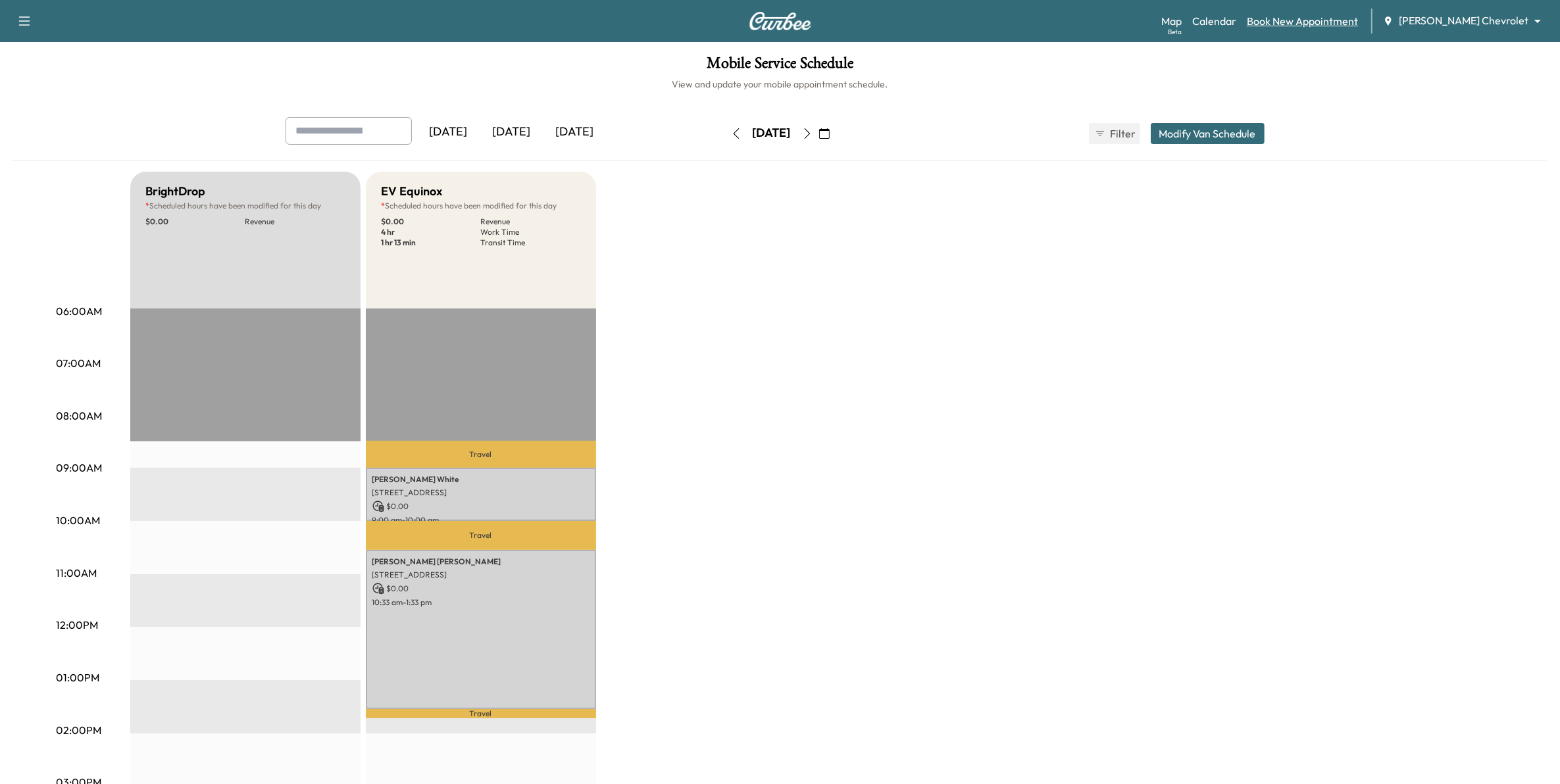
click at [1334, 27] on link "Book New Appointment" at bounding box center [1303, 21] width 112 height 16
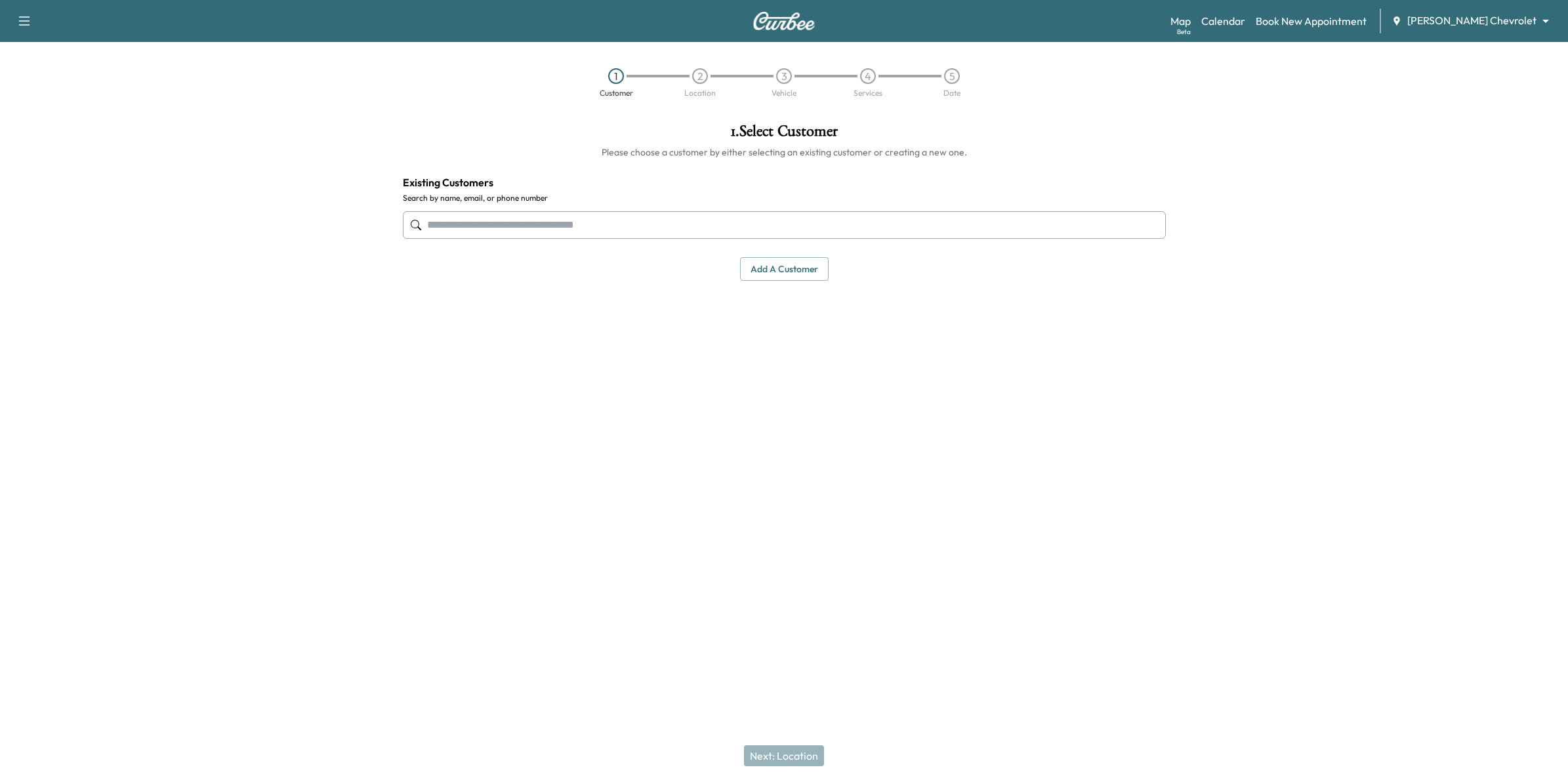
click at [545, 231] on input "text" at bounding box center [784, 225] width 763 height 27
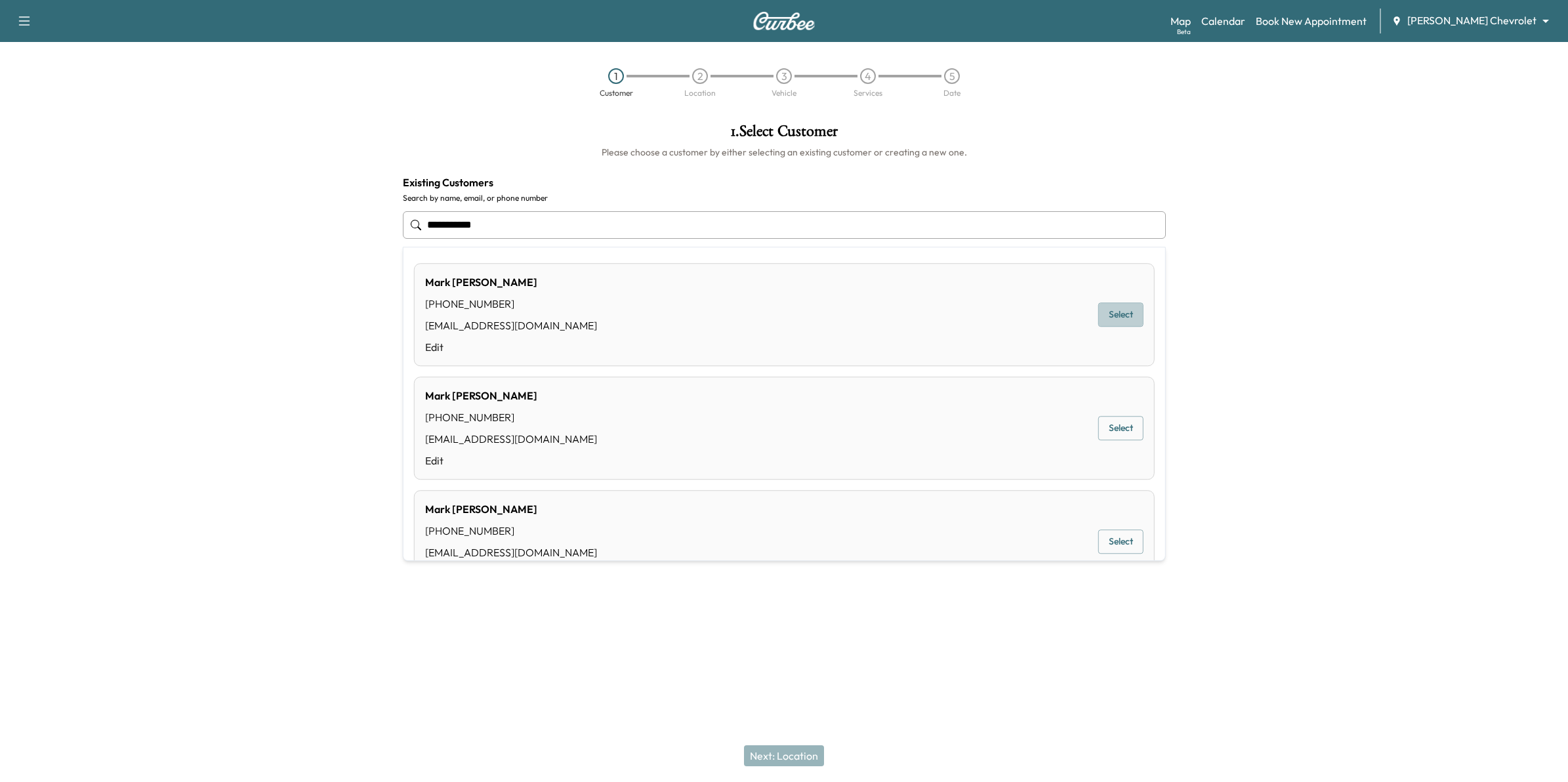
click at [1106, 320] on button "Select" at bounding box center [1121, 315] width 45 height 24
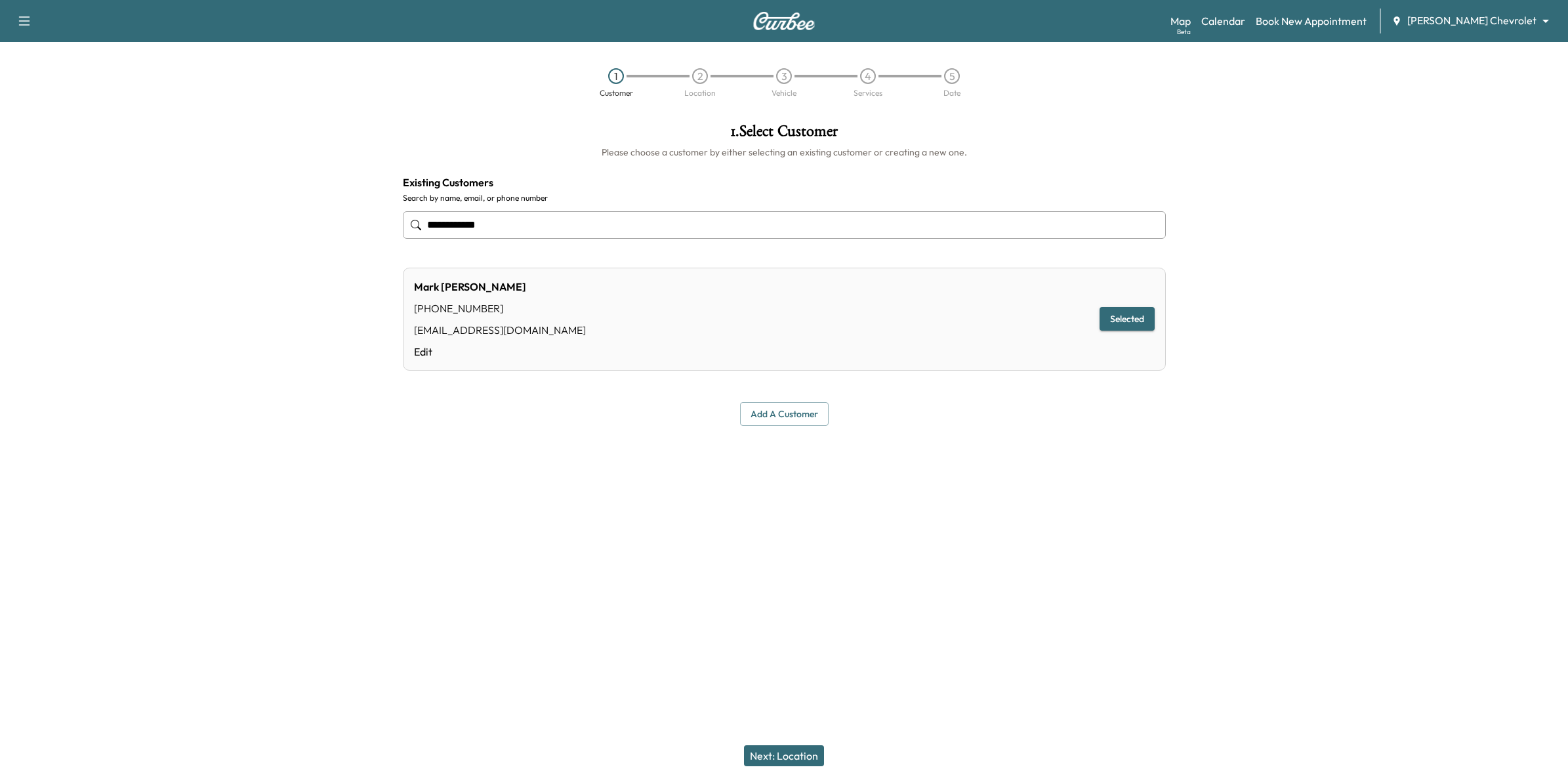
type input "**********"
click at [1129, 314] on button "Selected" at bounding box center [1127, 319] width 55 height 24
click at [801, 755] on button "Next: Location" at bounding box center [784, 756] width 80 height 21
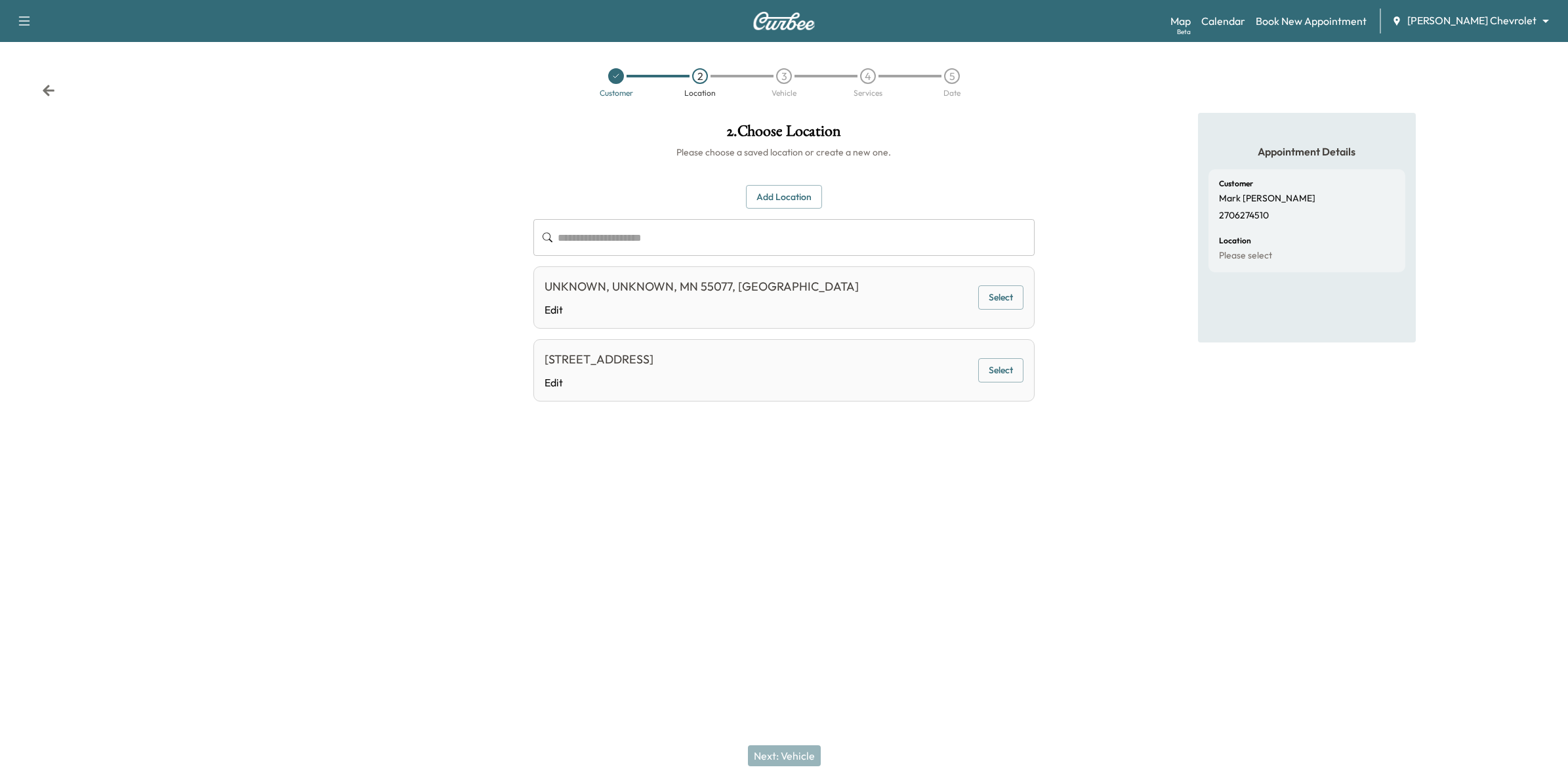
click at [1005, 378] on button "Select" at bounding box center [1001, 370] width 45 height 24
click at [804, 752] on button "Next: Vehicle" at bounding box center [784, 756] width 72 height 21
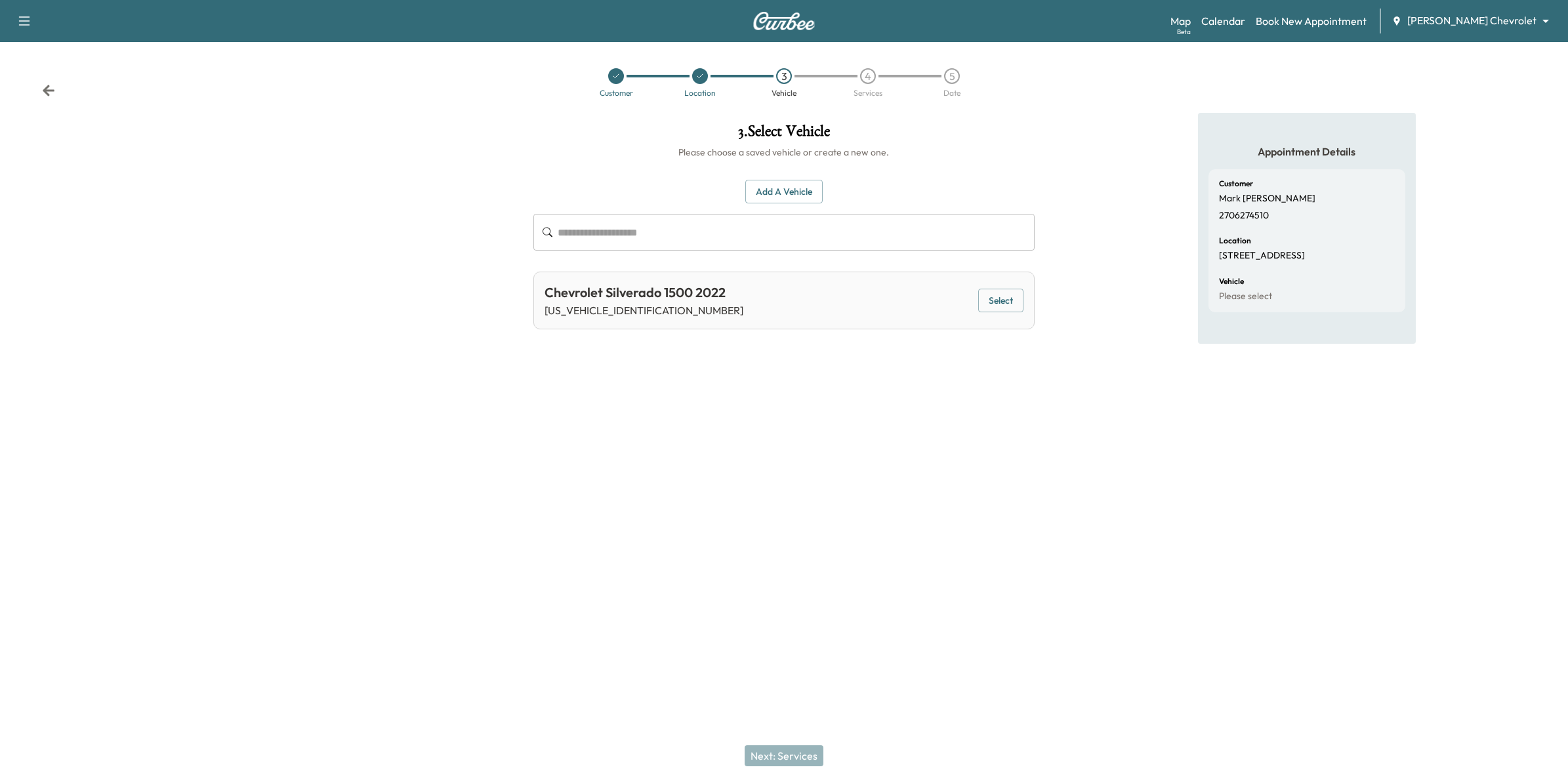
click at [978, 302] on button "Select" at bounding box center [1001, 301] width 45 height 24
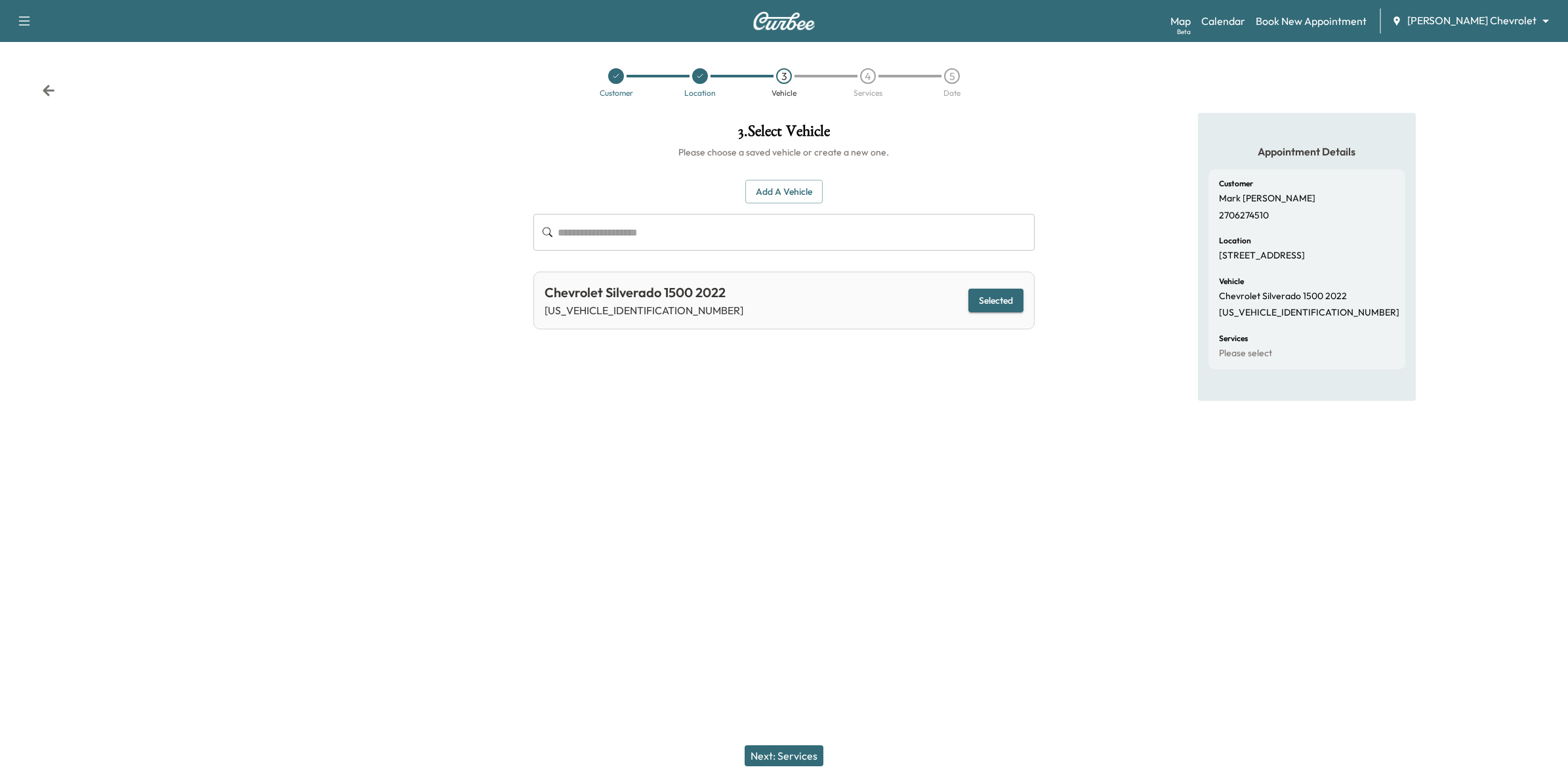
click at [816, 759] on button "Next: Services" at bounding box center [784, 756] width 79 height 21
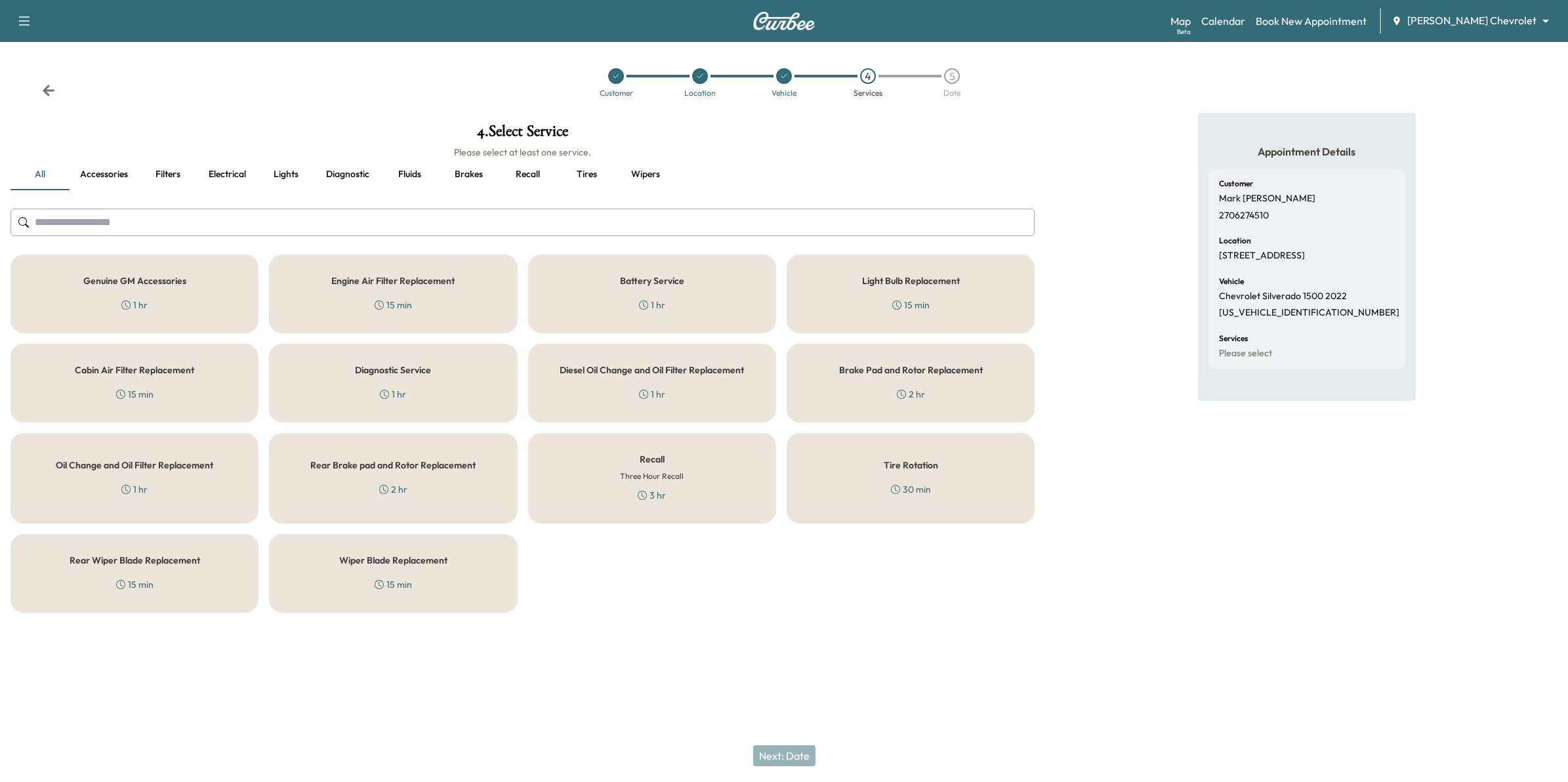
click at [722, 474] on div "Recall Three Hour Recall 3 hr" at bounding box center [652, 478] width 248 height 91
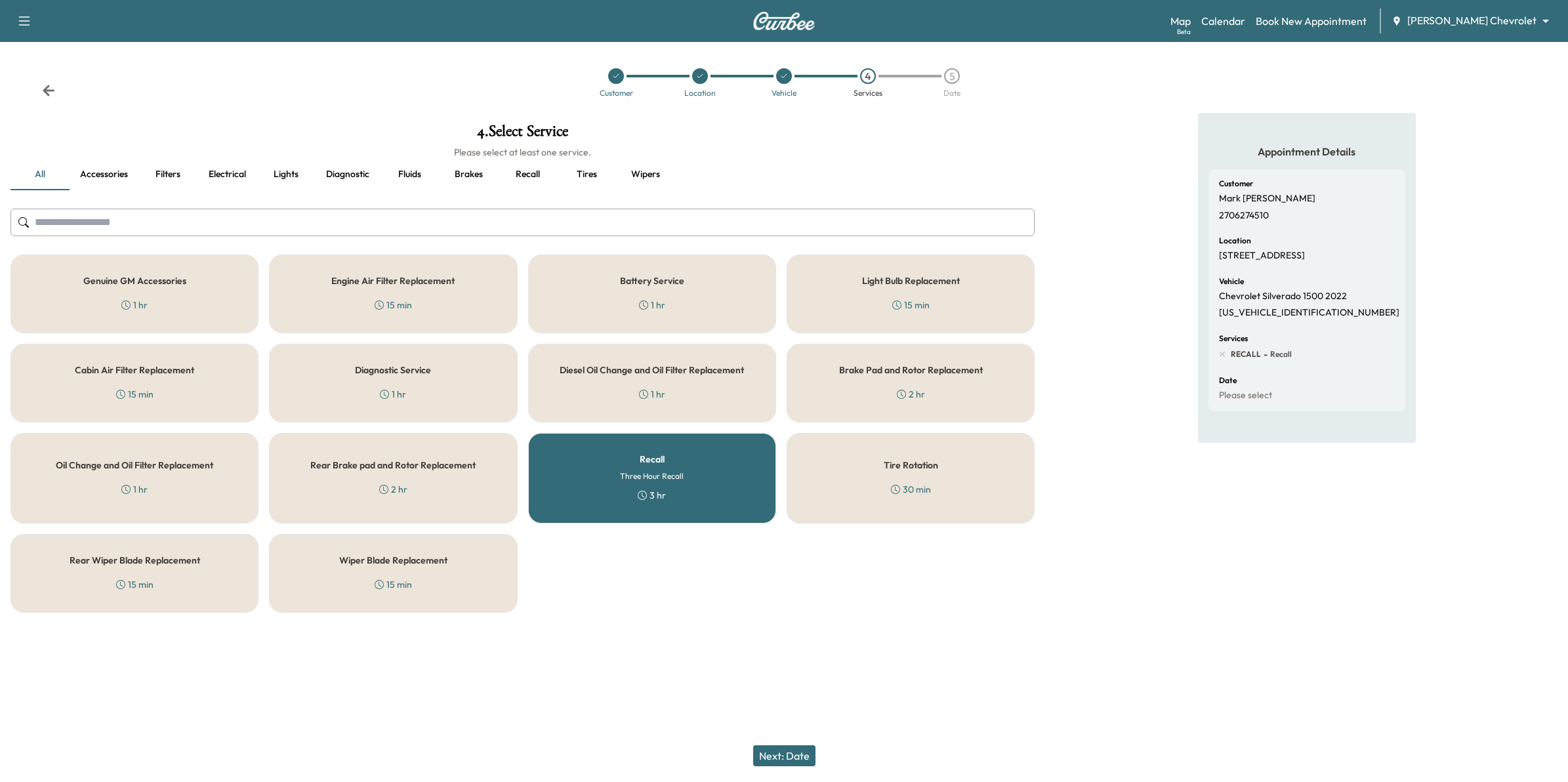
click at [789, 743] on div "Next: Date" at bounding box center [784, 756] width 1568 height 53
click at [801, 752] on button "Next: Date" at bounding box center [784, 756] width 63 height 21
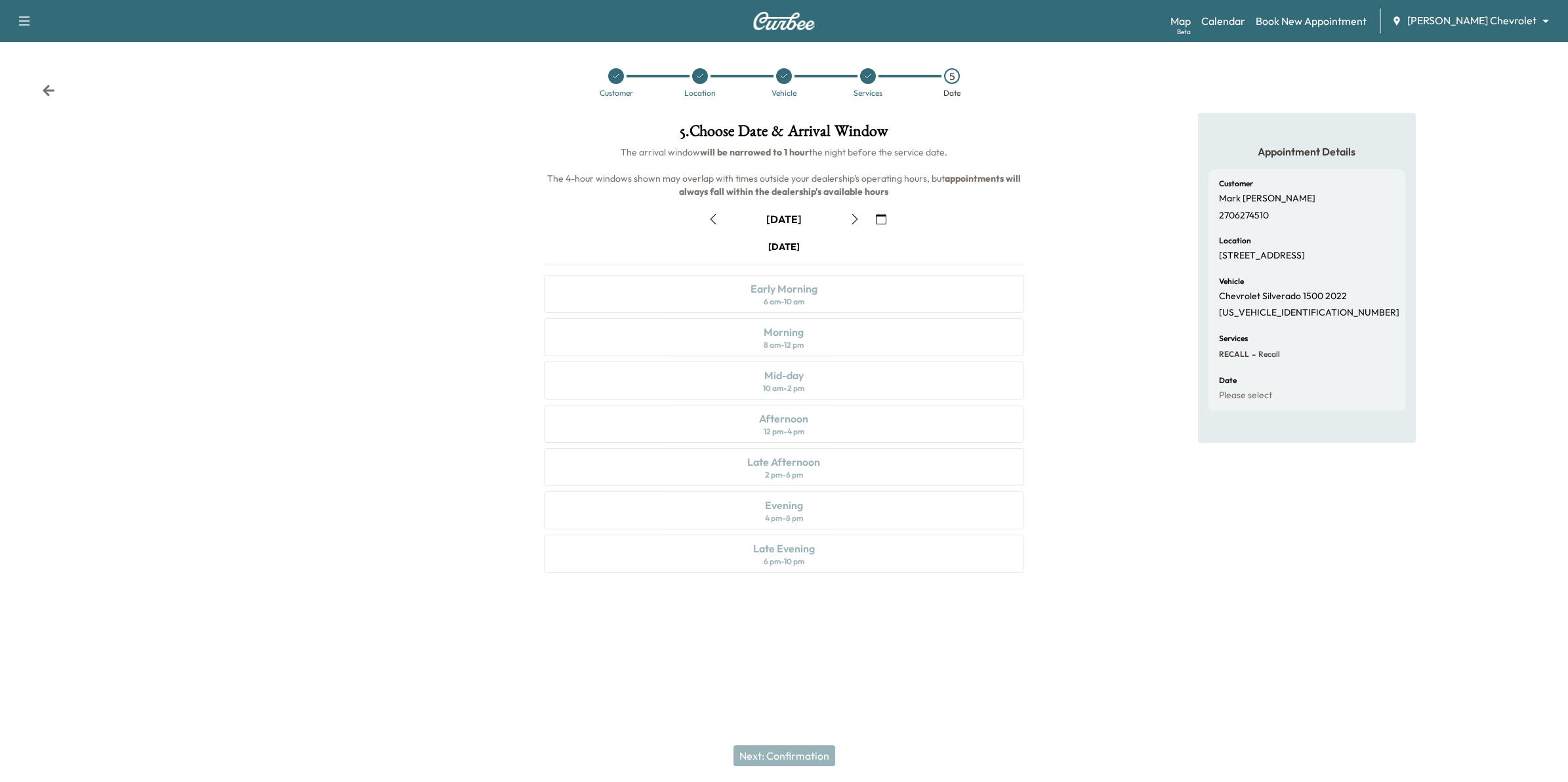
click at [873, 215] on button "button" at bounding box center [881, 219] width 23 height 21
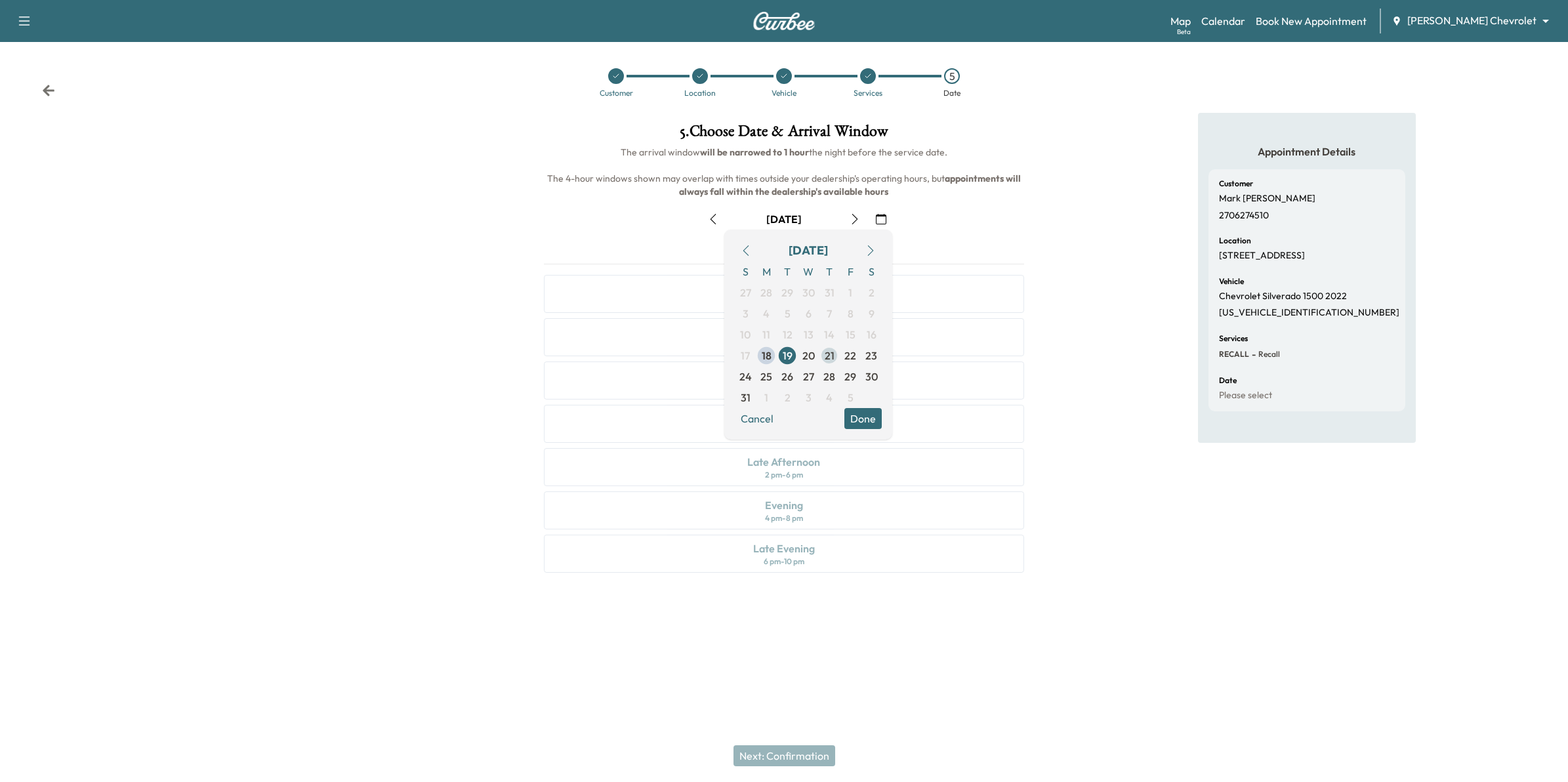
click at [828, 356] on span "21" at bounding box center [830, 355] width 10 height 15
click at [852, 415] on button "Done" at bounding box center [863, 419] width 37 height 21
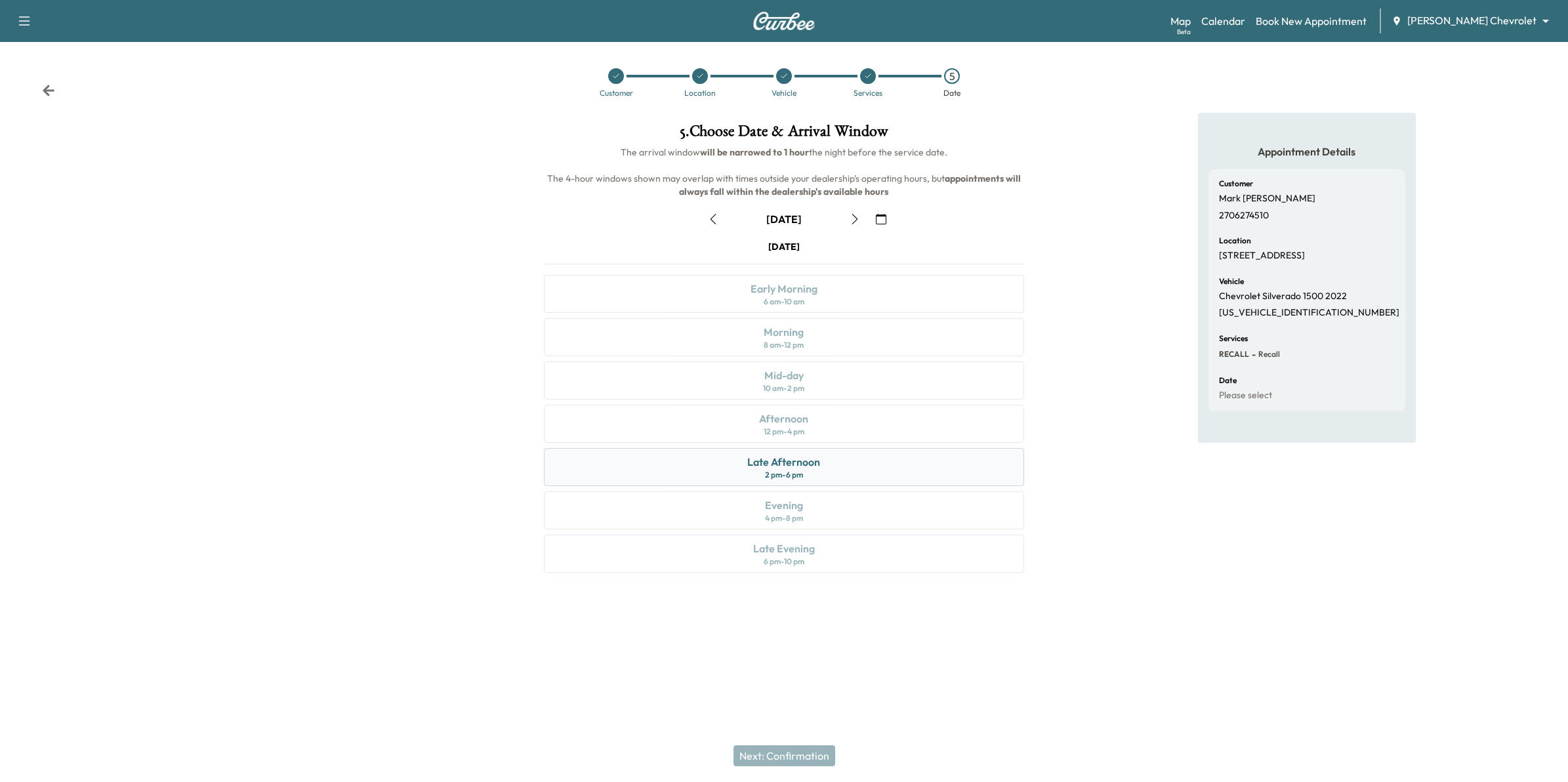
click at [821, 467] on div "Late Afternoon 2 pm - 6 pm" at bounding box center [784, 467] width 481 height 38
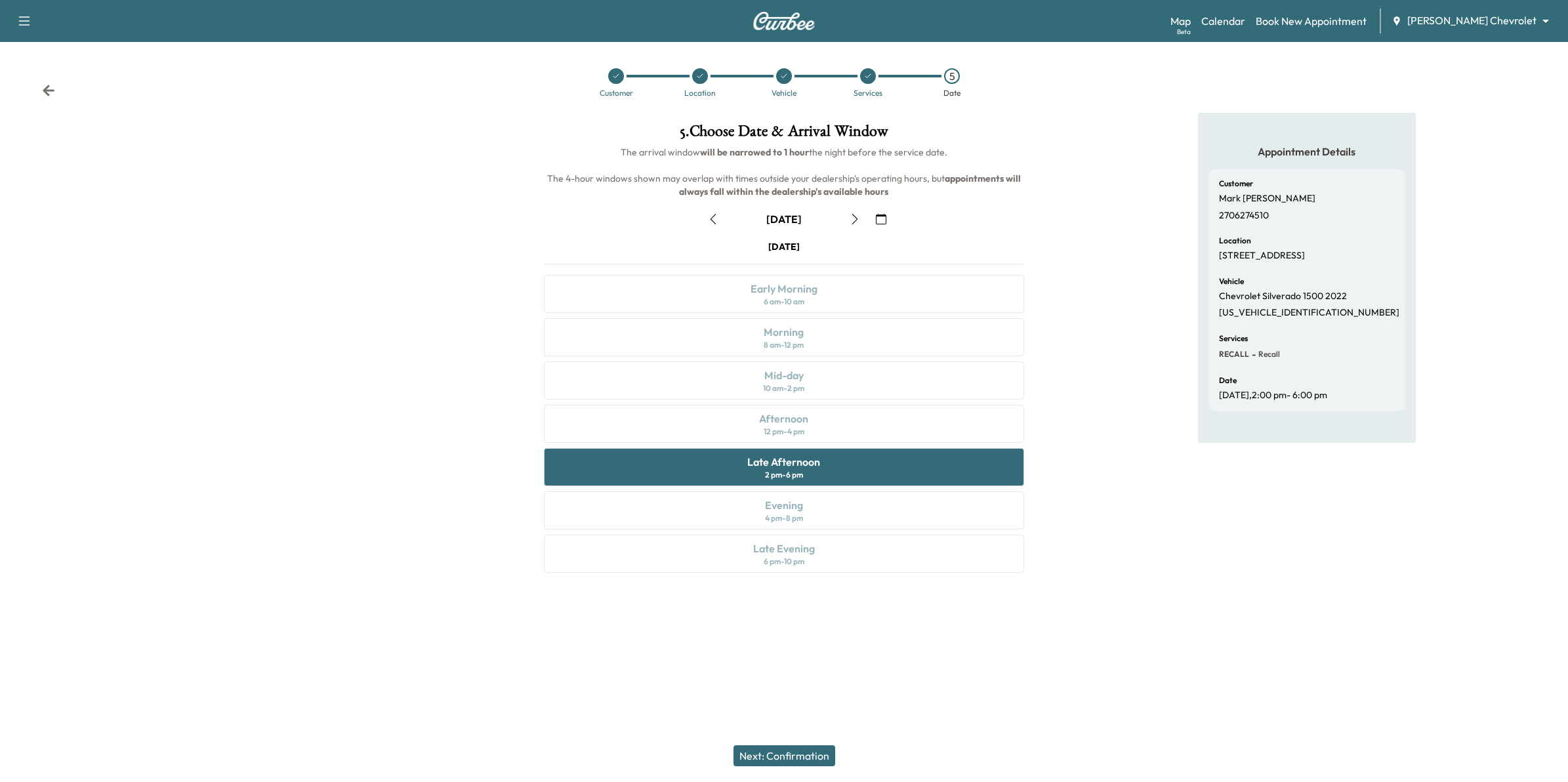
drag, startPoint x: 812, startPoint y: 755, endPoint x: 927, endPoint y: 737, distance: 116.4
click at [814, 755] on button "Next: Confirmation" at bounding box center [784, 756] width 101 height 21
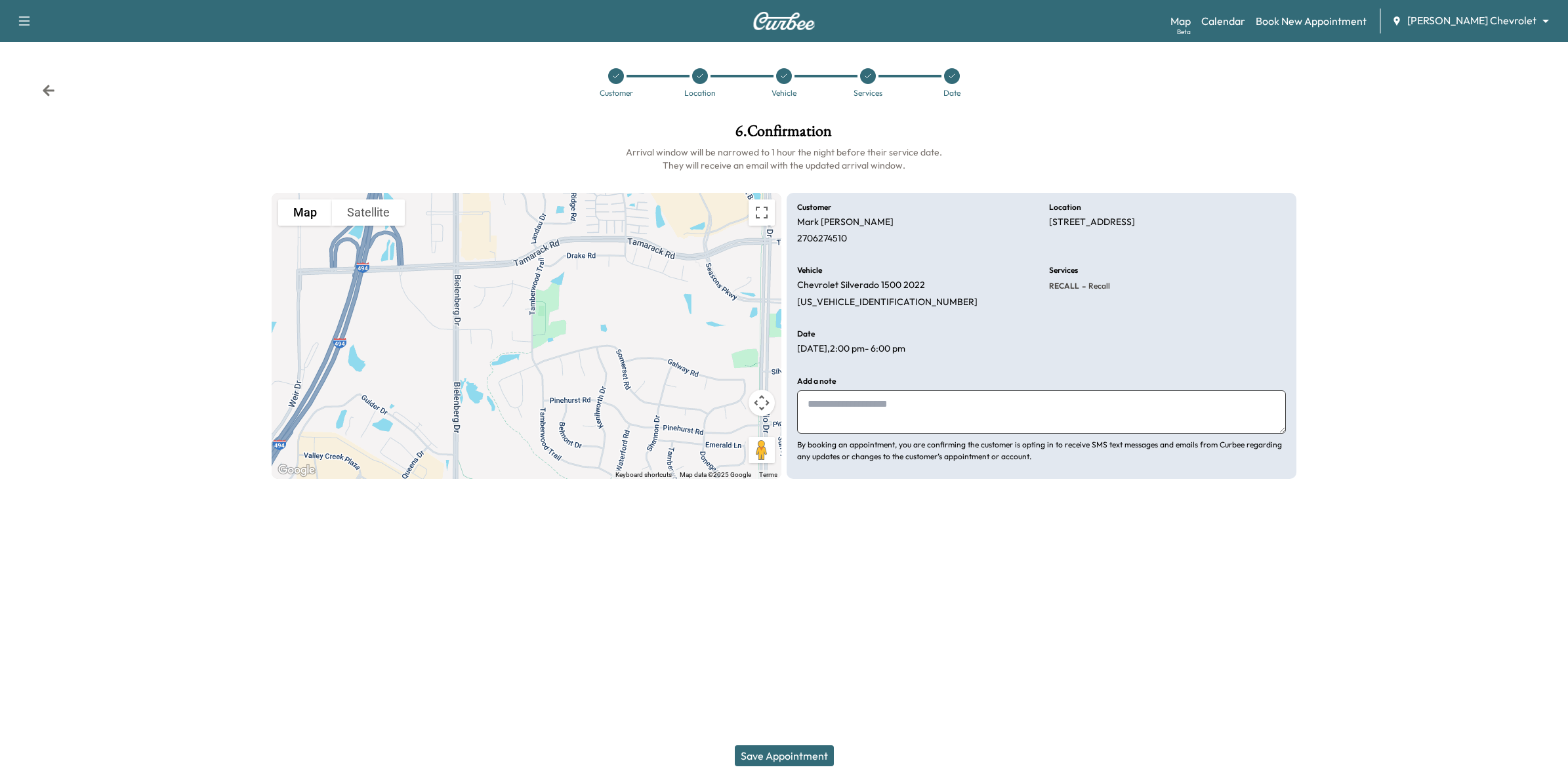
click at [806, 755] on button "Save Appointment" at bounding box center [784, 756] width 99 height 21
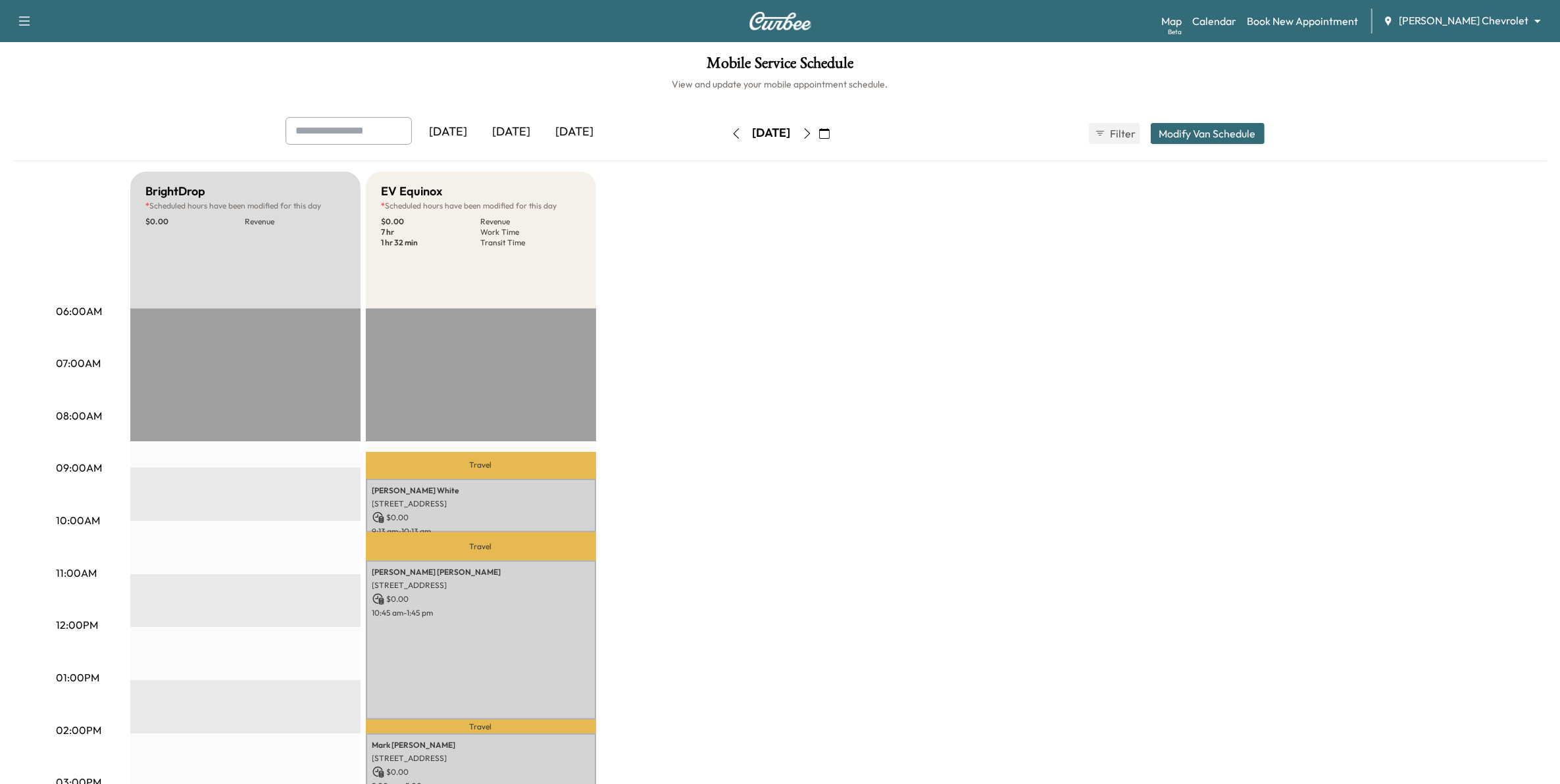
click at [830, 138] on icon "button" at bounding box center [824, 133] width 11 height 11
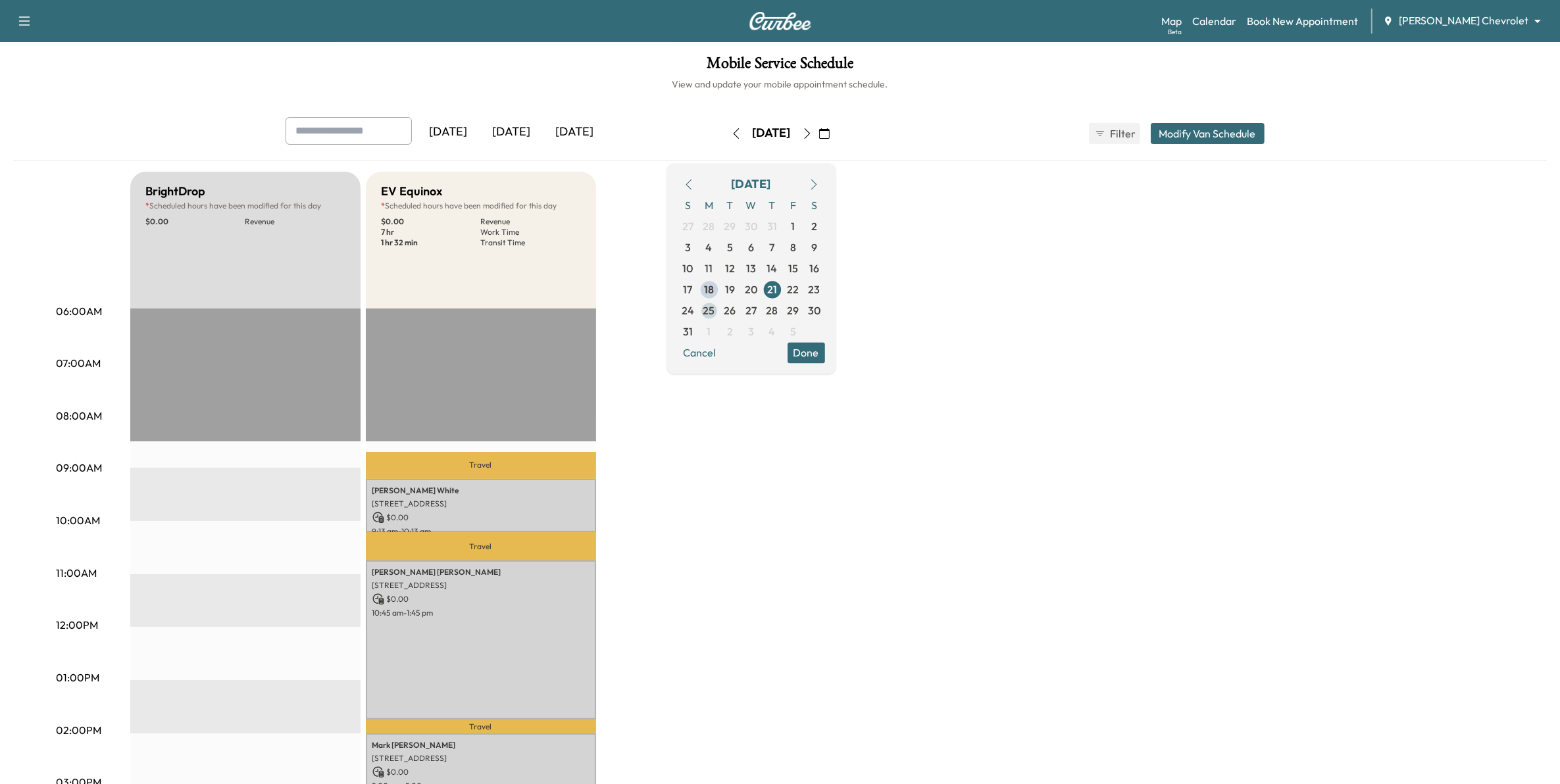
click at [715, 310] on span "25" at bounding box center [709, 310] width 12 height 16
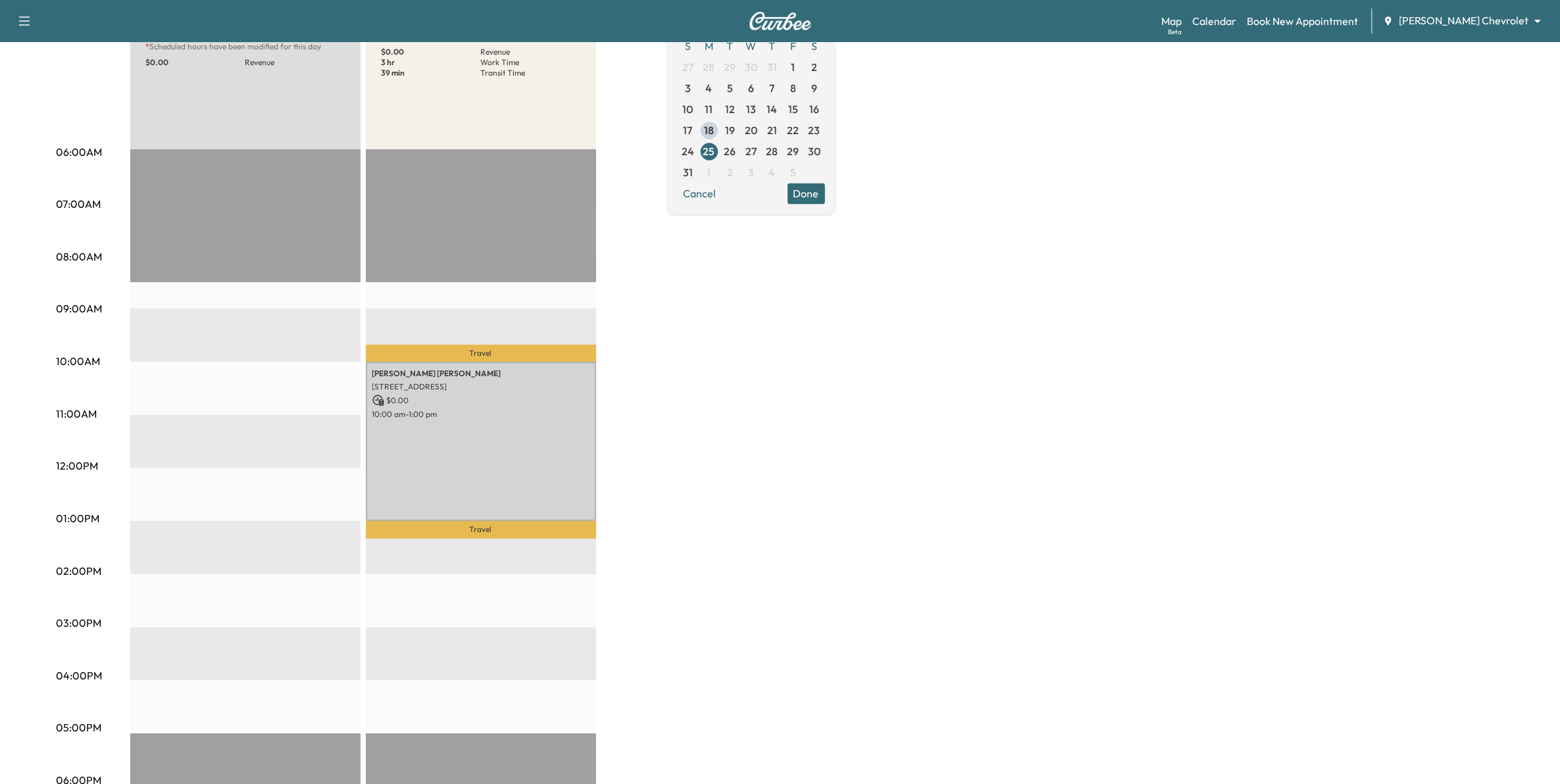
scroll to position [164, 0]
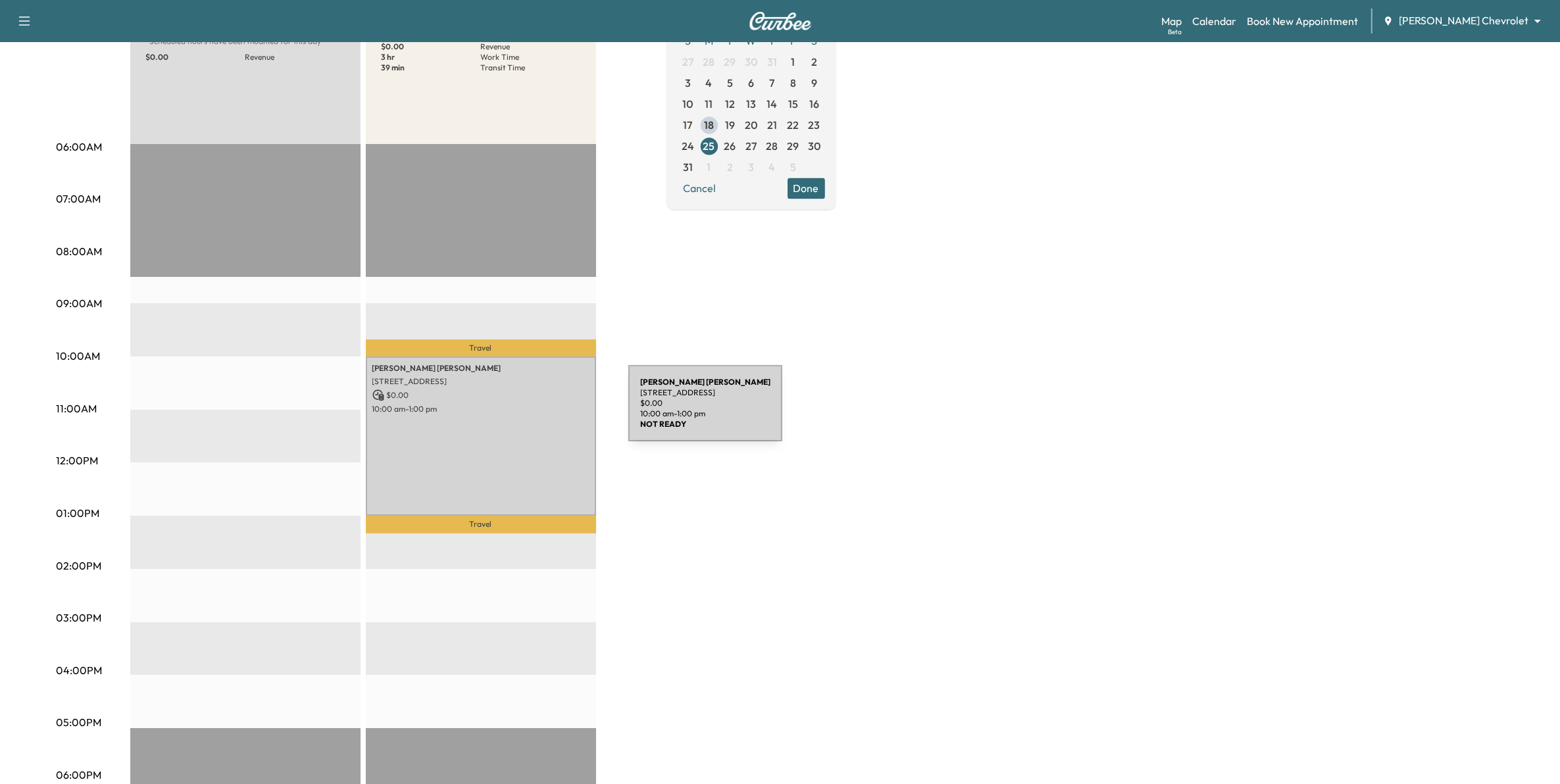
click at [529, 411] on div "Erik Jacobson 10055 CLINTON AVE S, BLOOMINGTON, MN 55420, USA $ 0.00 10:00 am -…" at bounding box center [481, 436] width 230 height 159
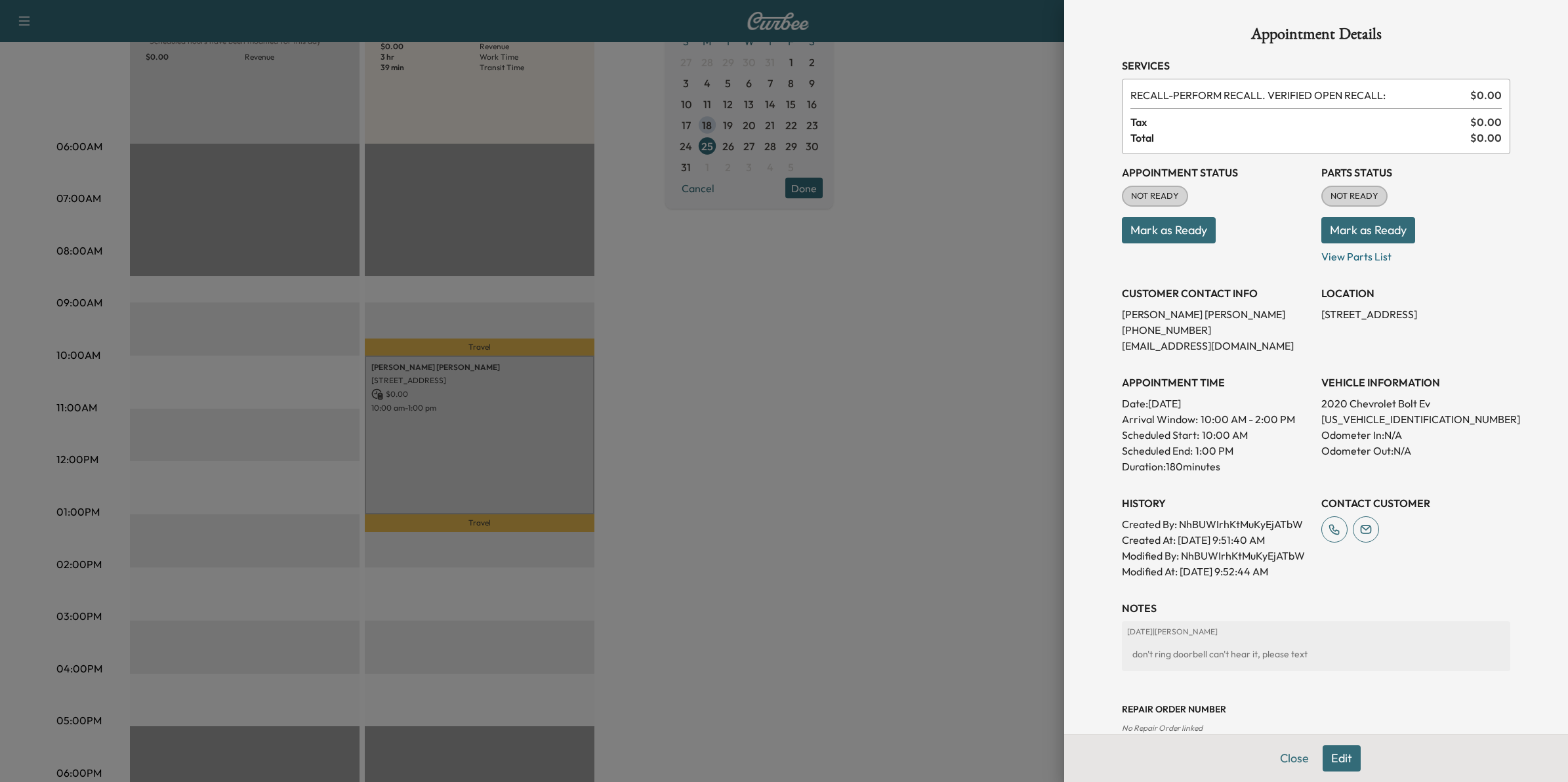
click at [866, 454] on div at bounding box center [784, 391] width 1568 height 782
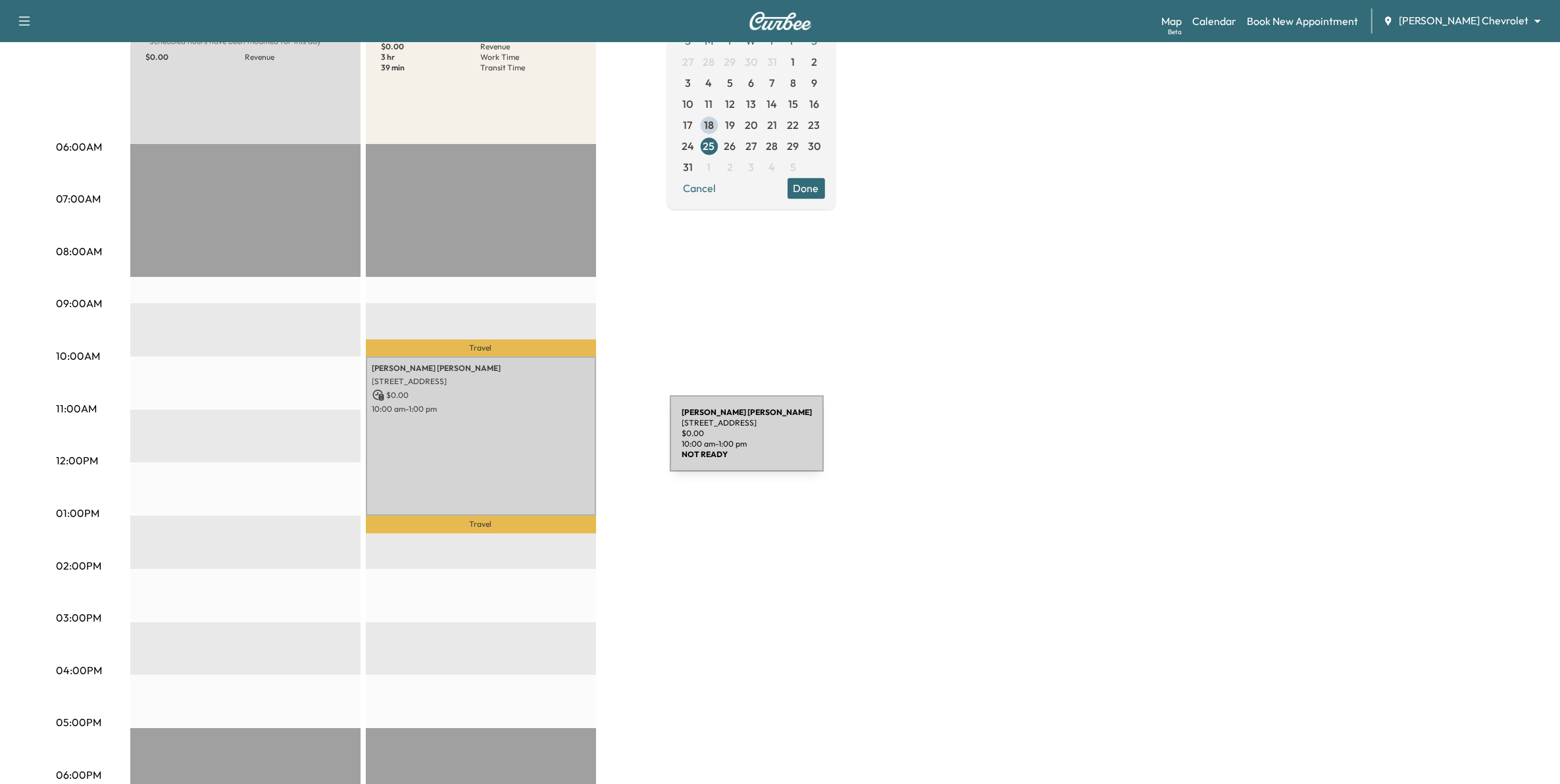
click at [572, 442] on div "Erik Jacobson 10055 CLINTON AVE S, BLOOMINGTON, MN 55420, USA $ 0.00 10:00 am -…" at bounding box center [481, 436] width 230 height 159
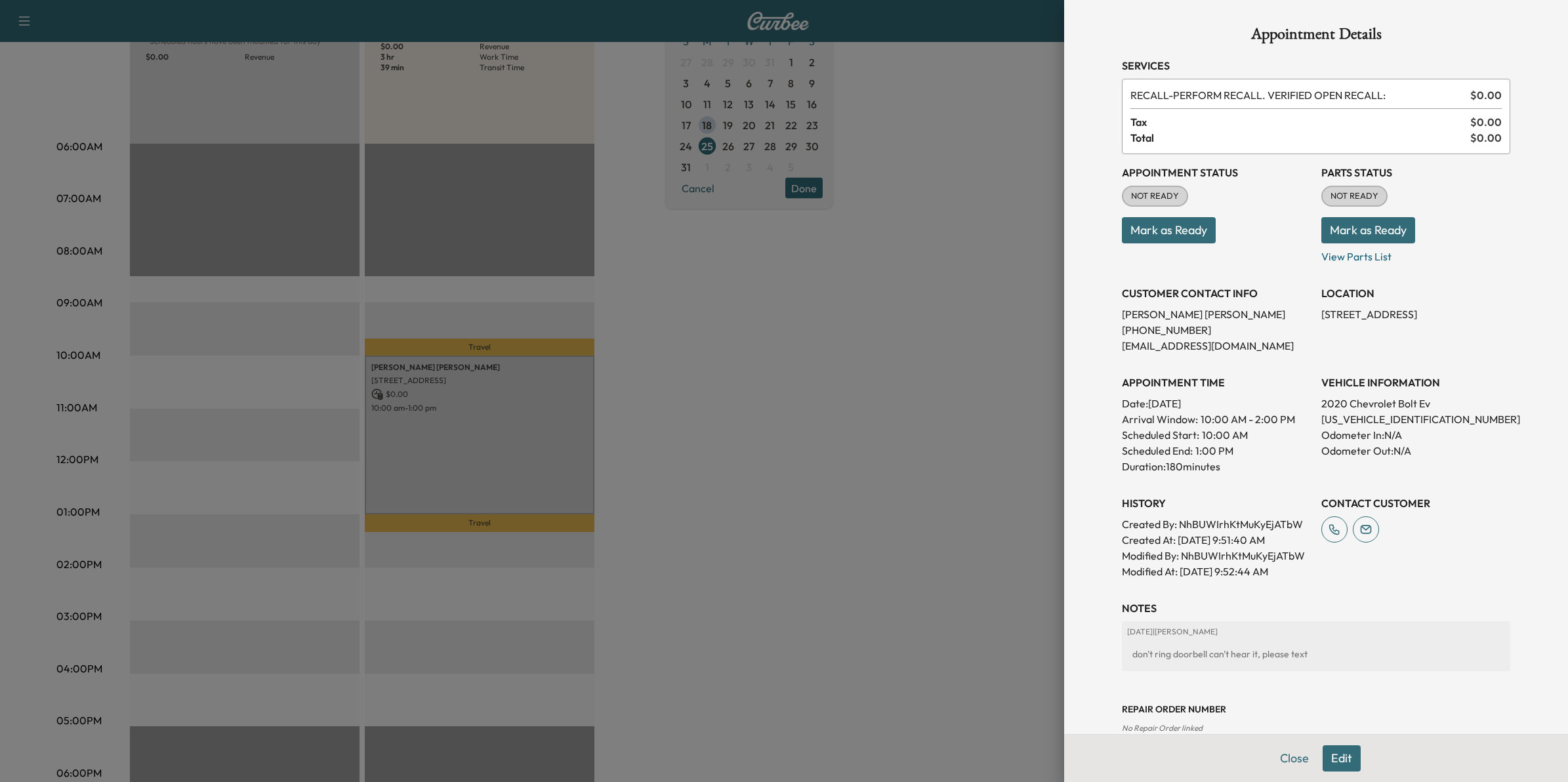
click at [737, 397] on div at bounding box center [784, 391] width 1568 height 782
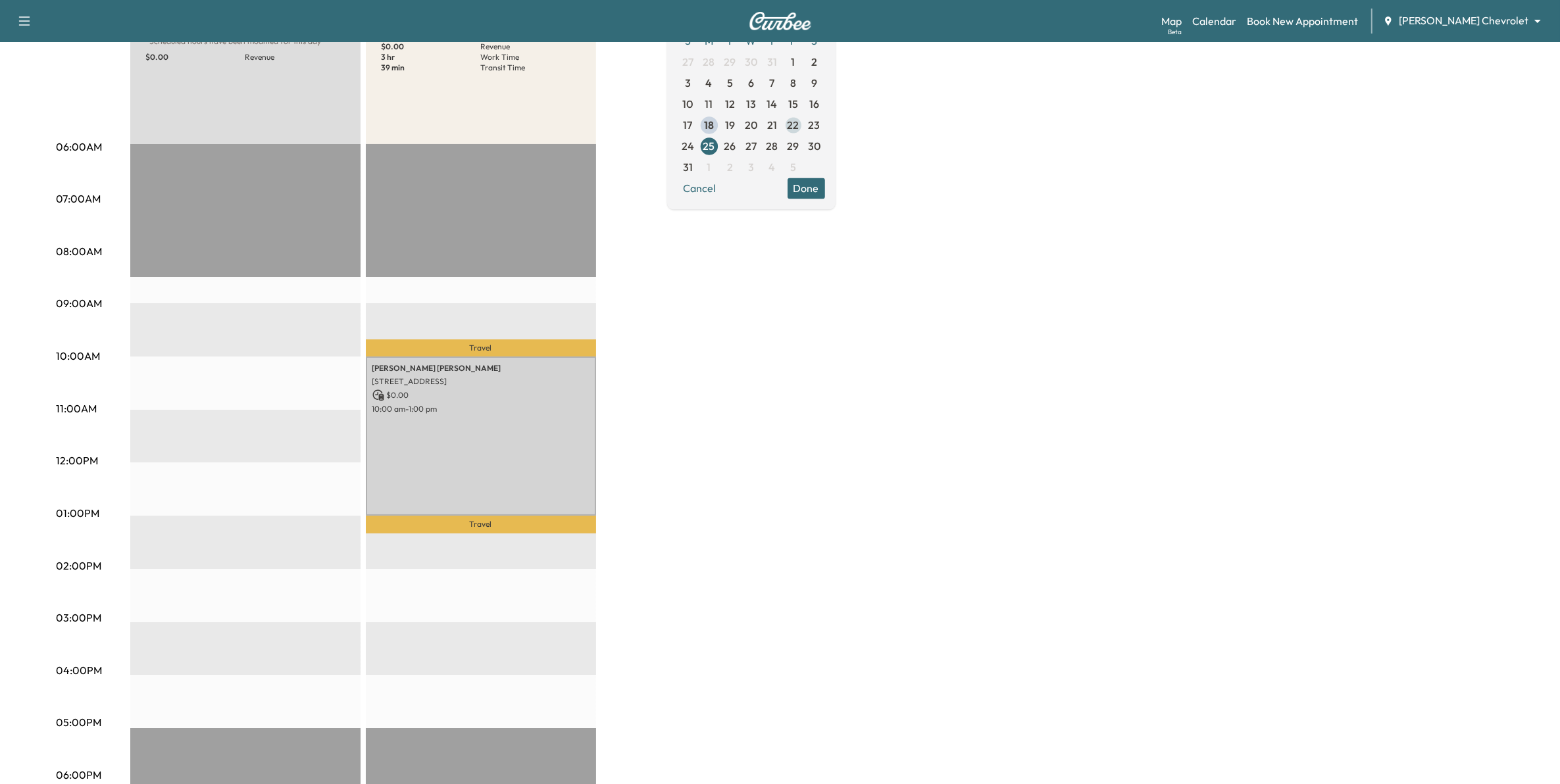
click at [800, 123] on span "22" at bounding box center [793, 125] width 12 height 16
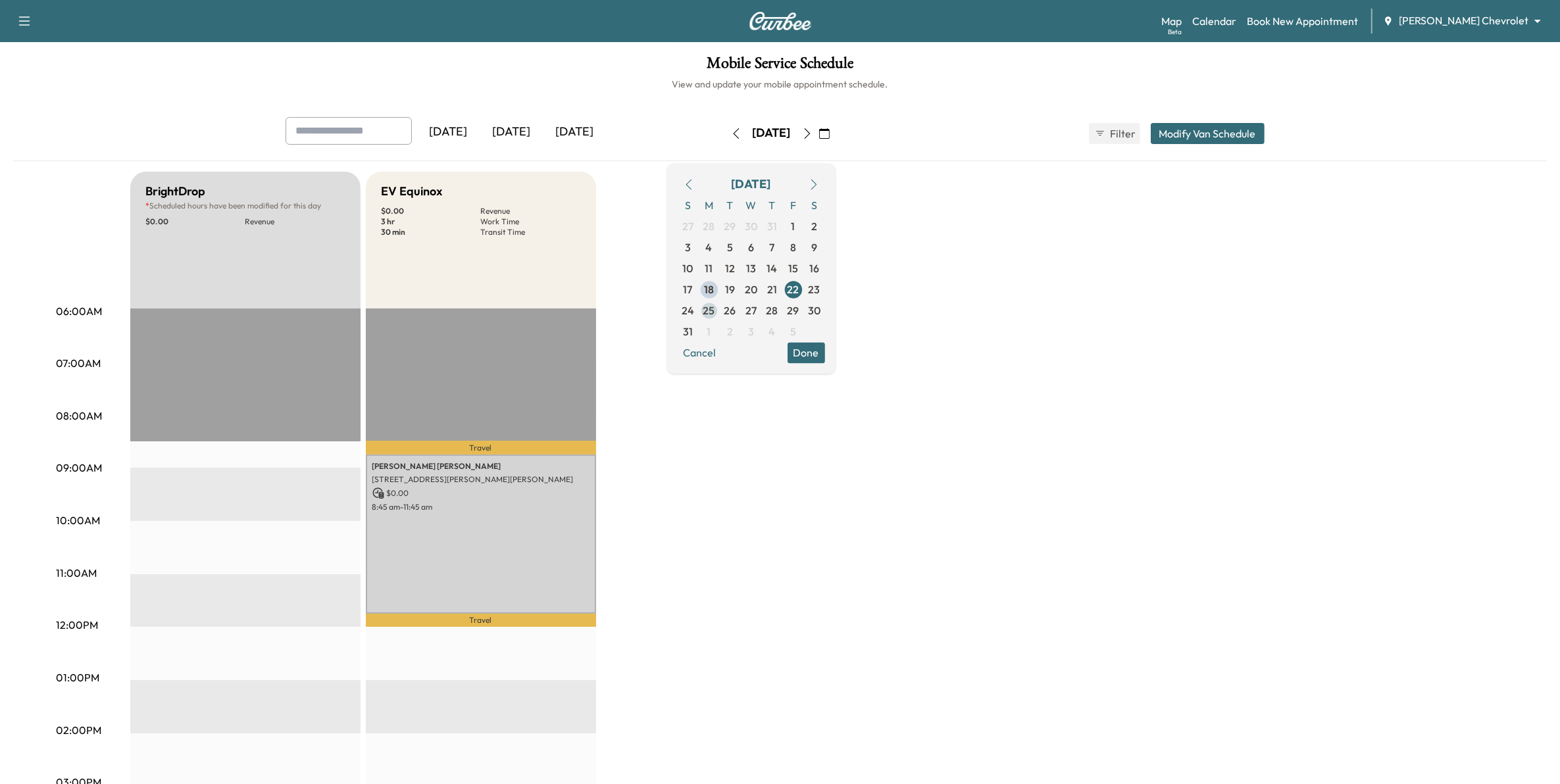
click at [715, 310] on span "25" at bounding box center [709, 310] width 12 height 16
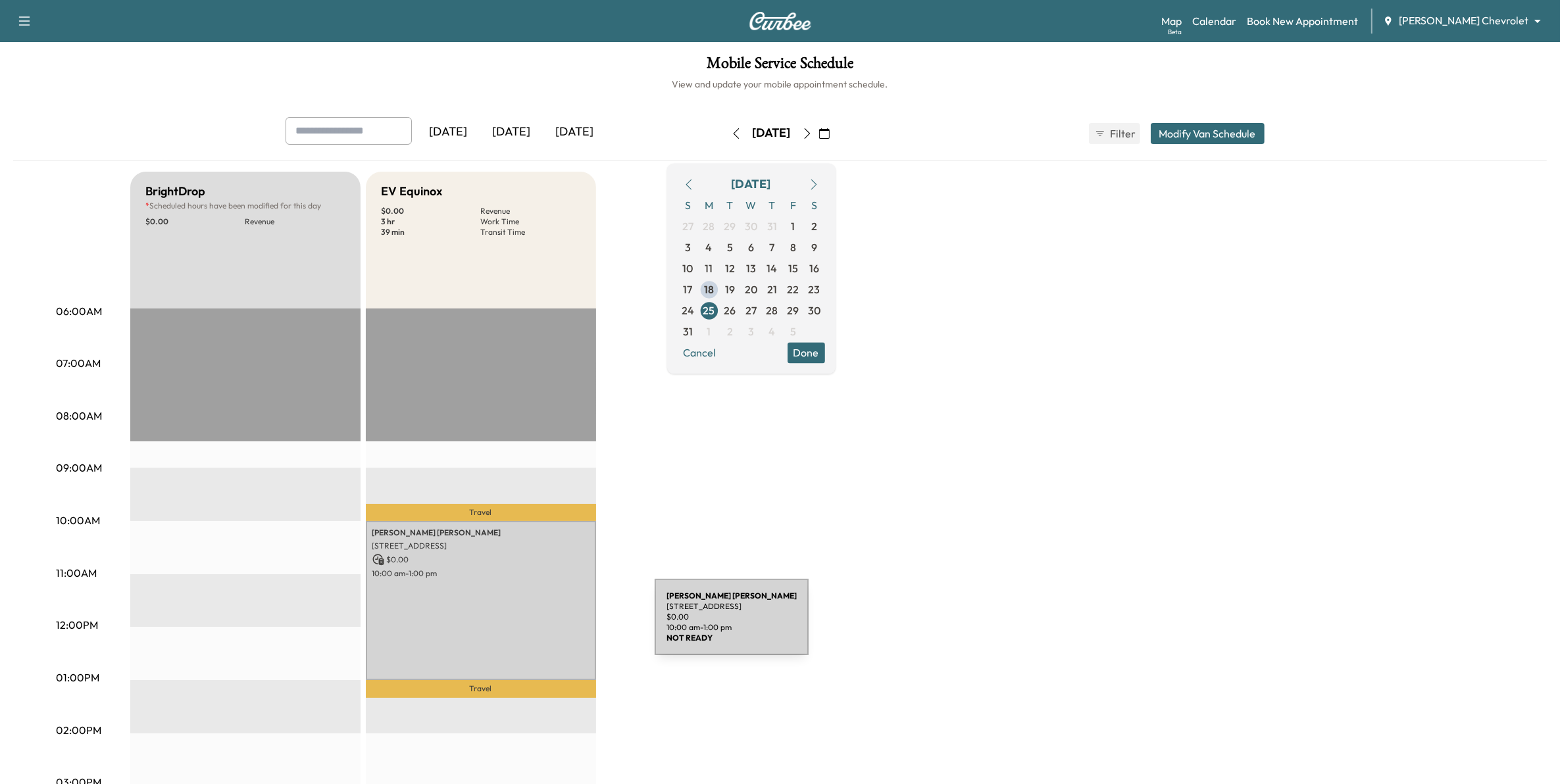
click at [556, 625] on div "Erik Jacobson 10055 CLINTON AVE S, BLOOMINGTON, MN 55420, USA $ 0.00 10:00 am -…" at bounding box center [481, 601] width 230 height 159
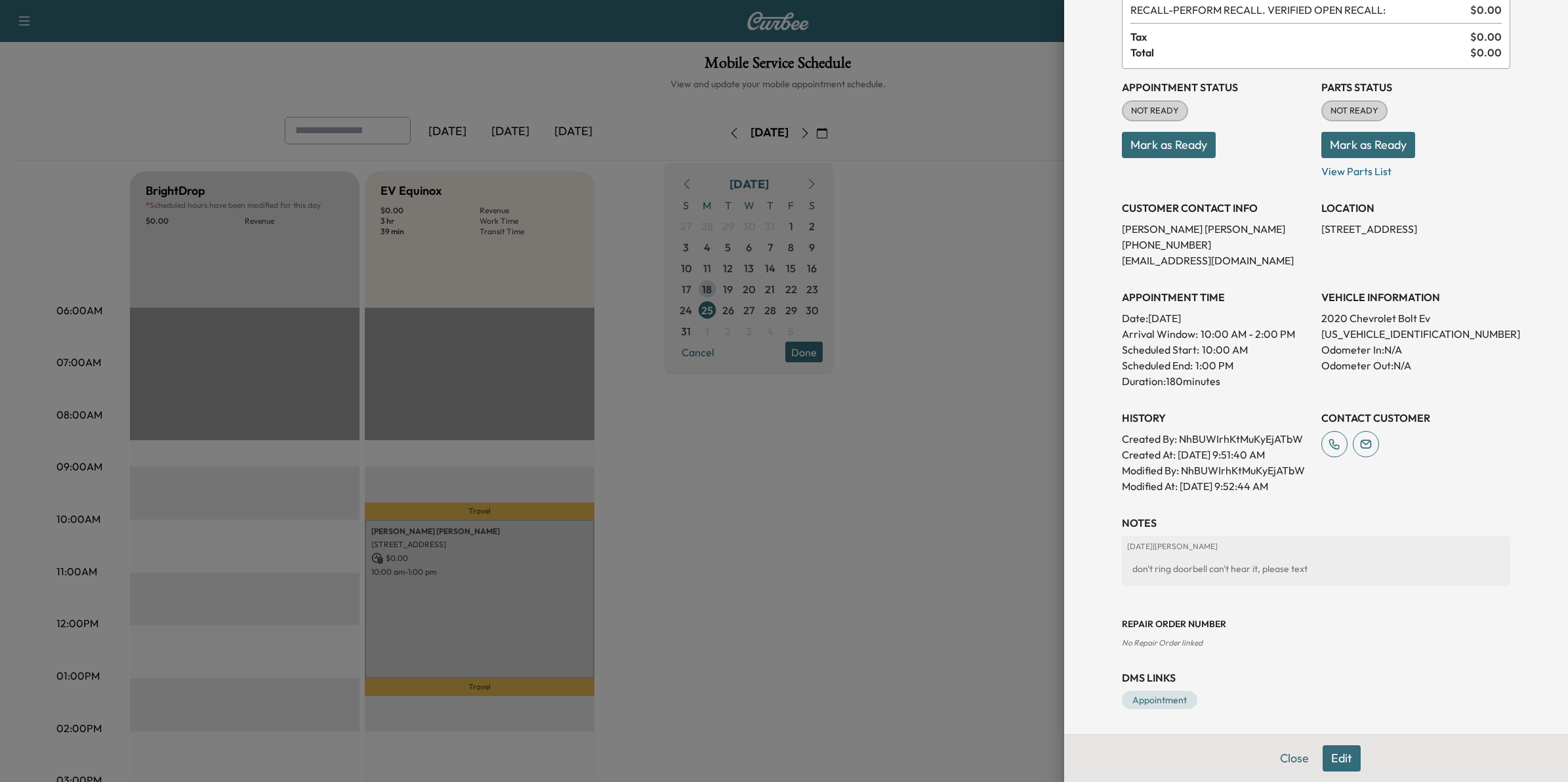
scroll to position [86, 0]
click at [1315, 648] on div "Repair Order number No Repair Order linked" at bounding box center [1316, 622] width 388 height 53
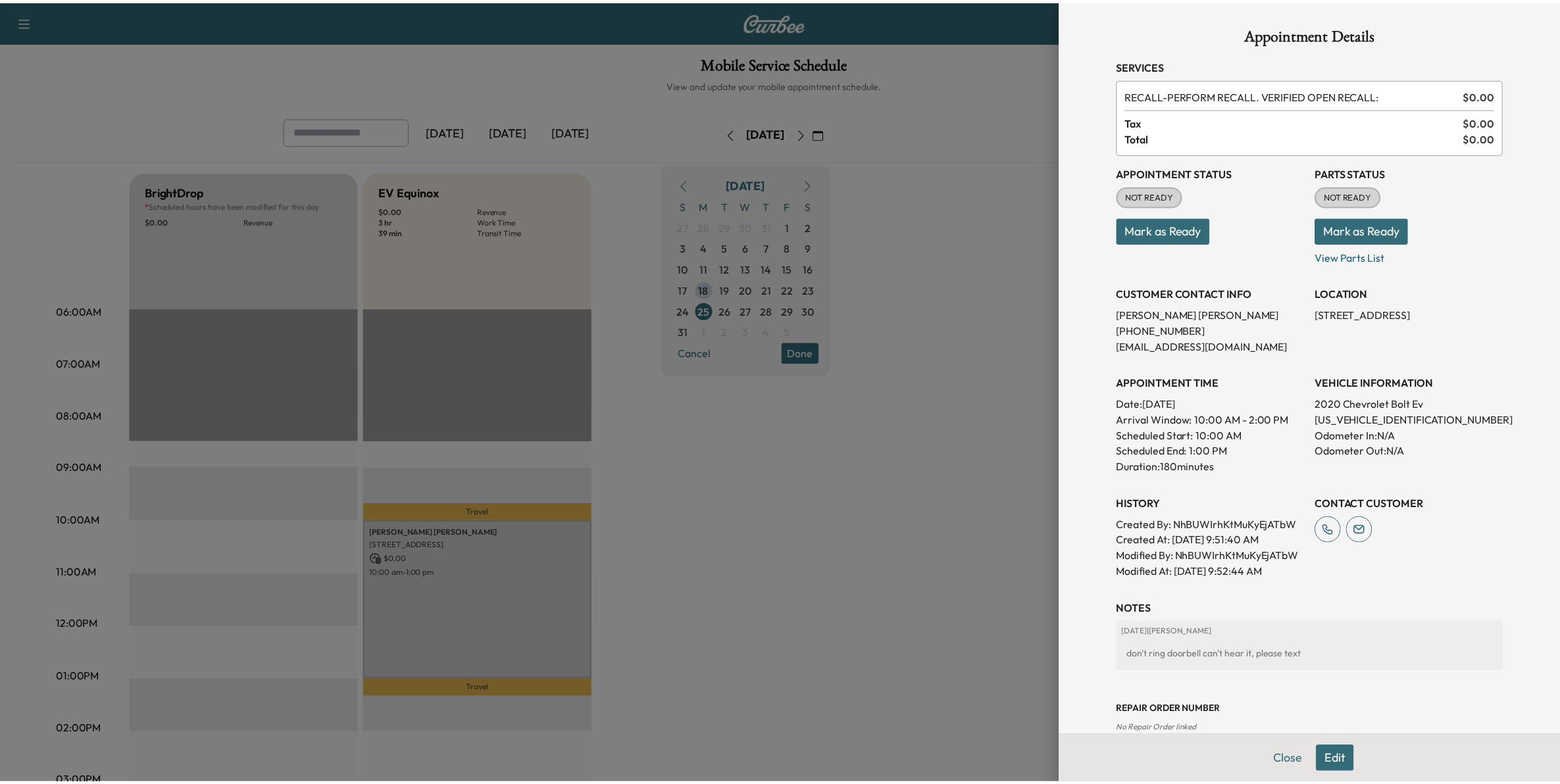
scroll to position [0, 0]
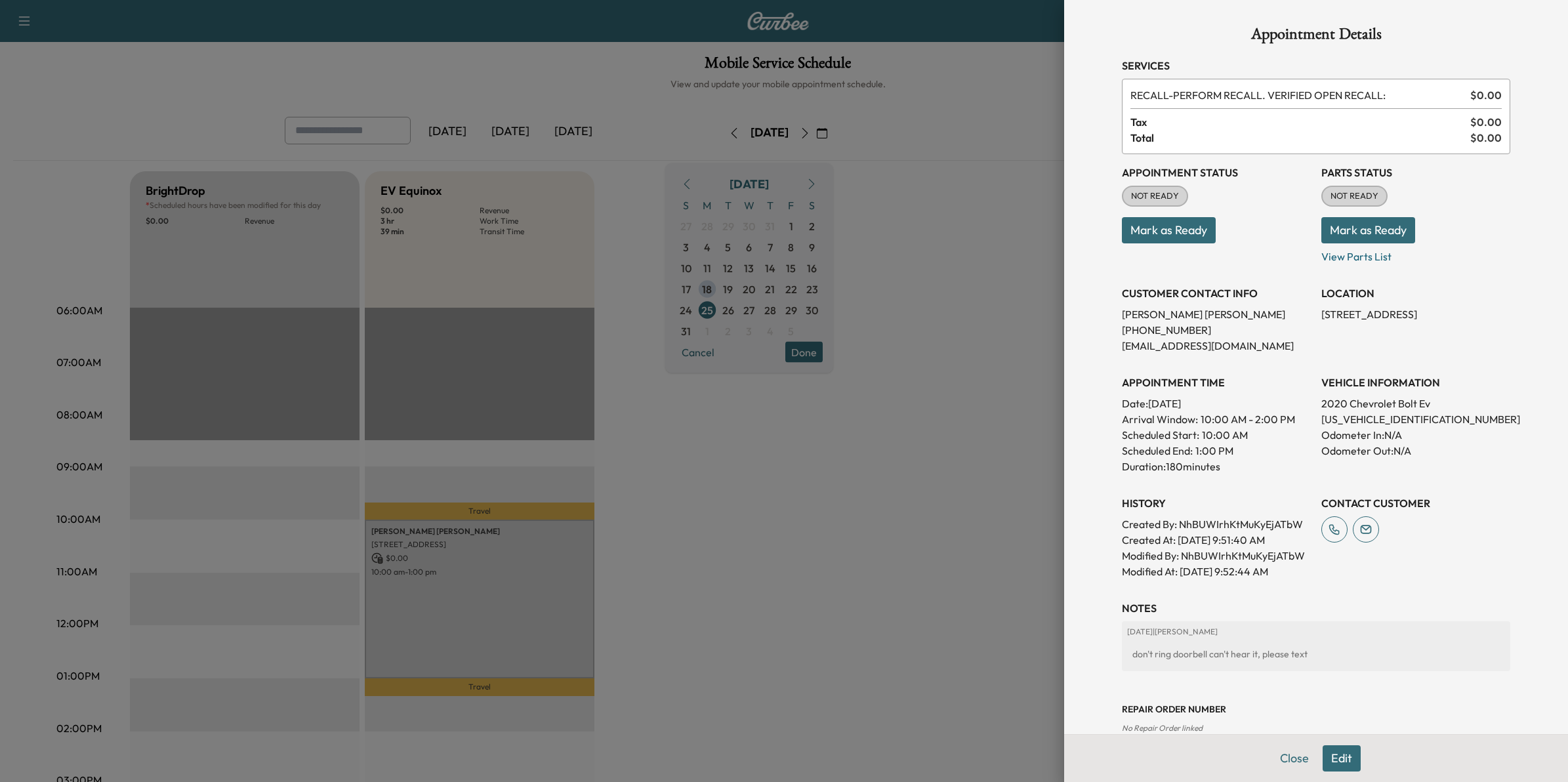
click at [1327, 751] on button "Edit" at bounding box center [1341, 758] width 38 height 26
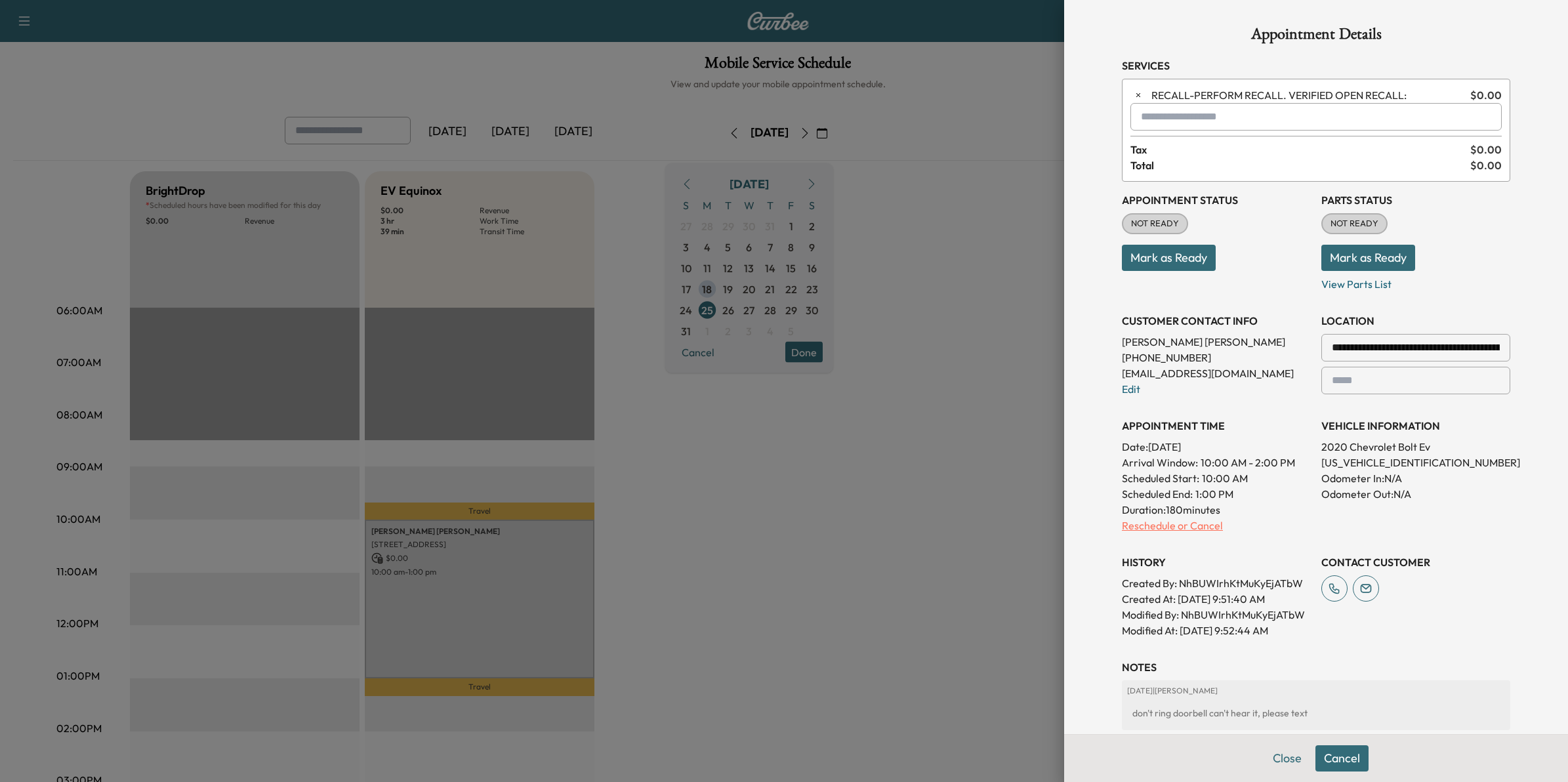
click at [1186, 526] on p "Reschedule or Cancel" at bounding box center [1216, 526] width 189 height 15
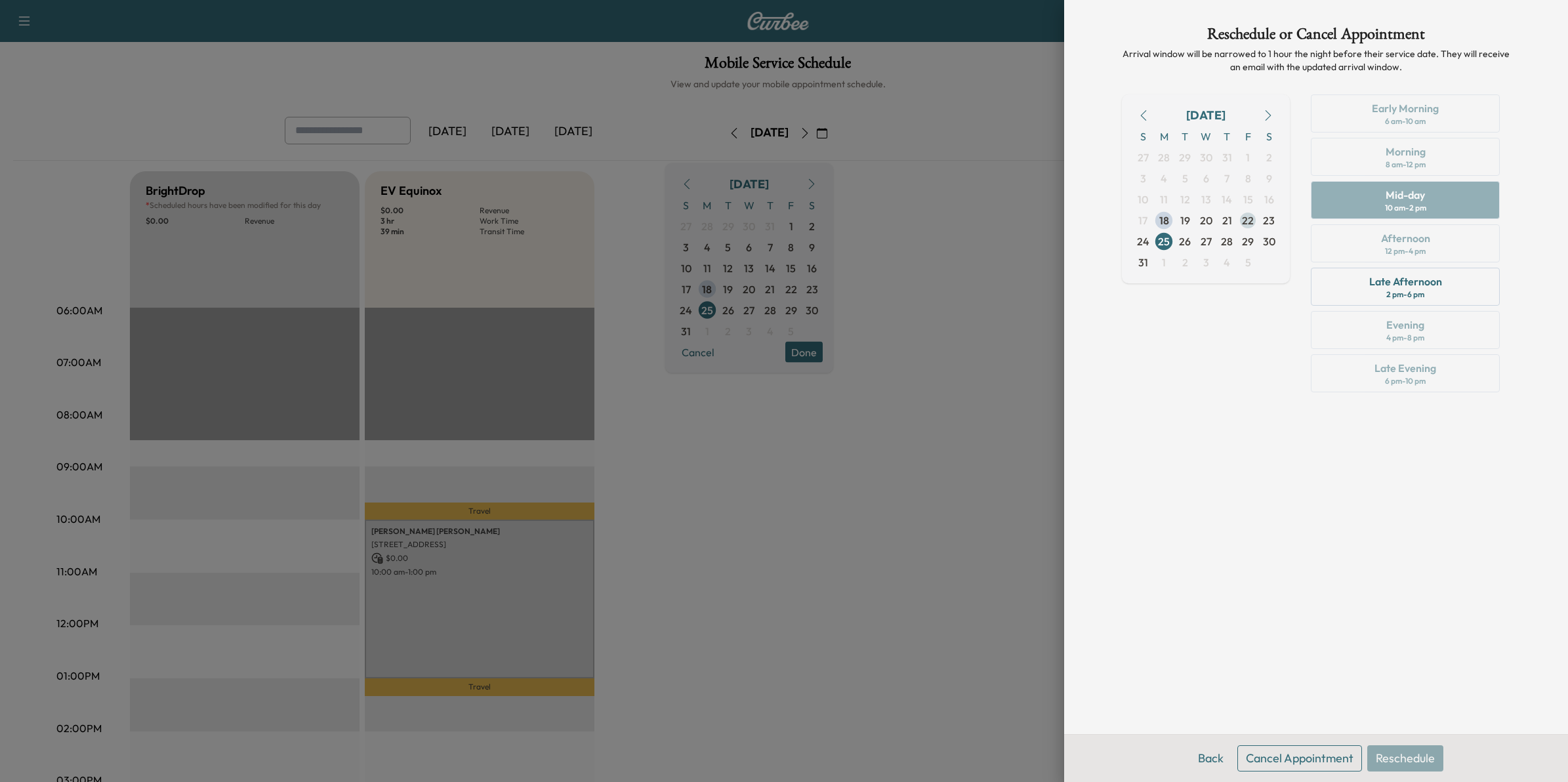
click at [1251, 221] on span "22" at bounding box center [1248, 220] width 12 height 15
click at [1165, 239] on span "25" at bounding box center [1163, 241] width 12 height 15
click at [1208, 237] on span "27" at bounding box center [1206, 241] width 11 height 15
click at [1250, 217] on span "22" at bounding box center [1248, 220] width 12 height 15
click at [1210, 753] on button "Back" at bounding box center [1210, 758] width 43 height 26
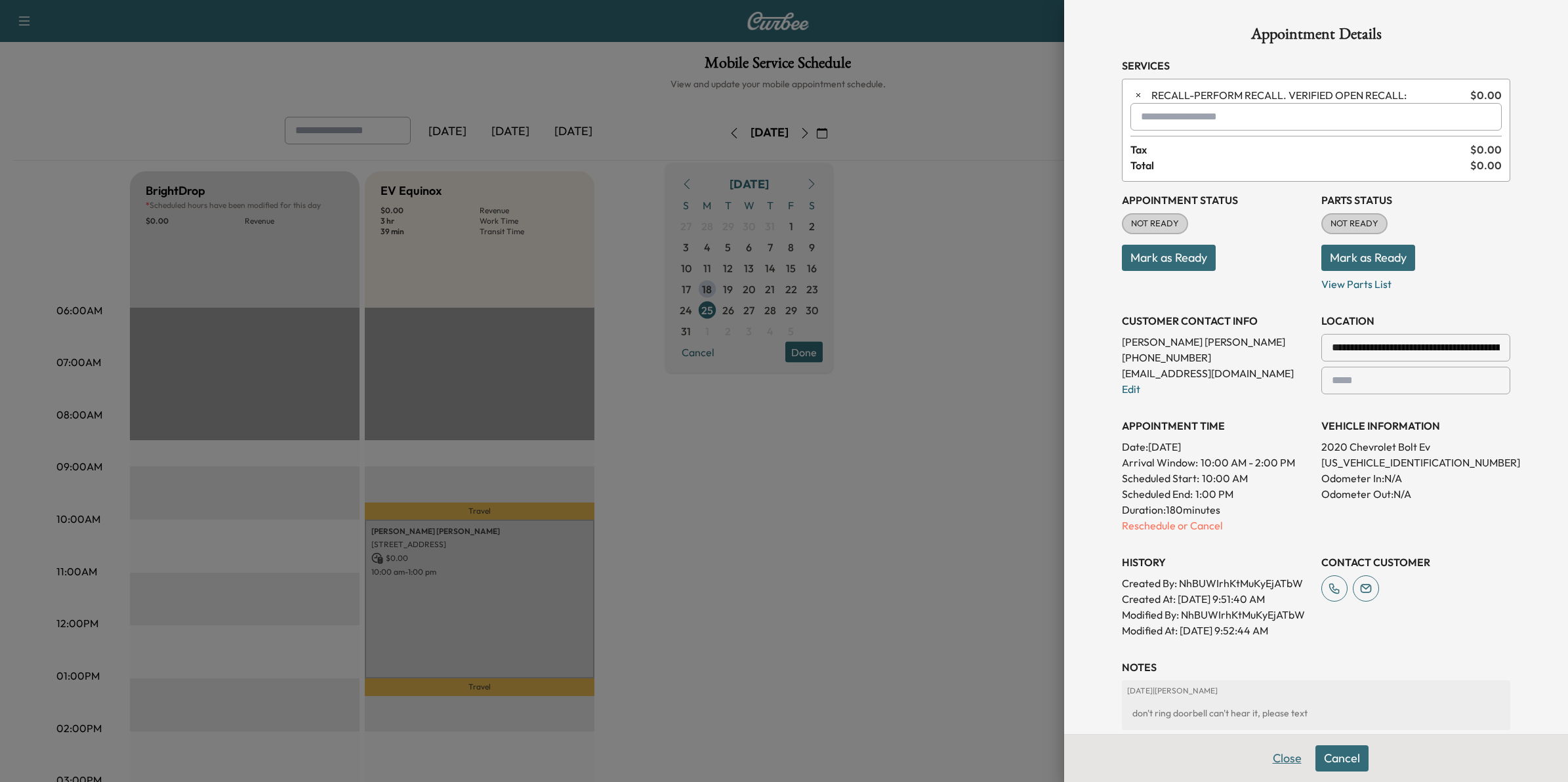
click at [1274, 759] on button "Close" at bounding box center [1286, 758] width 46 height 26
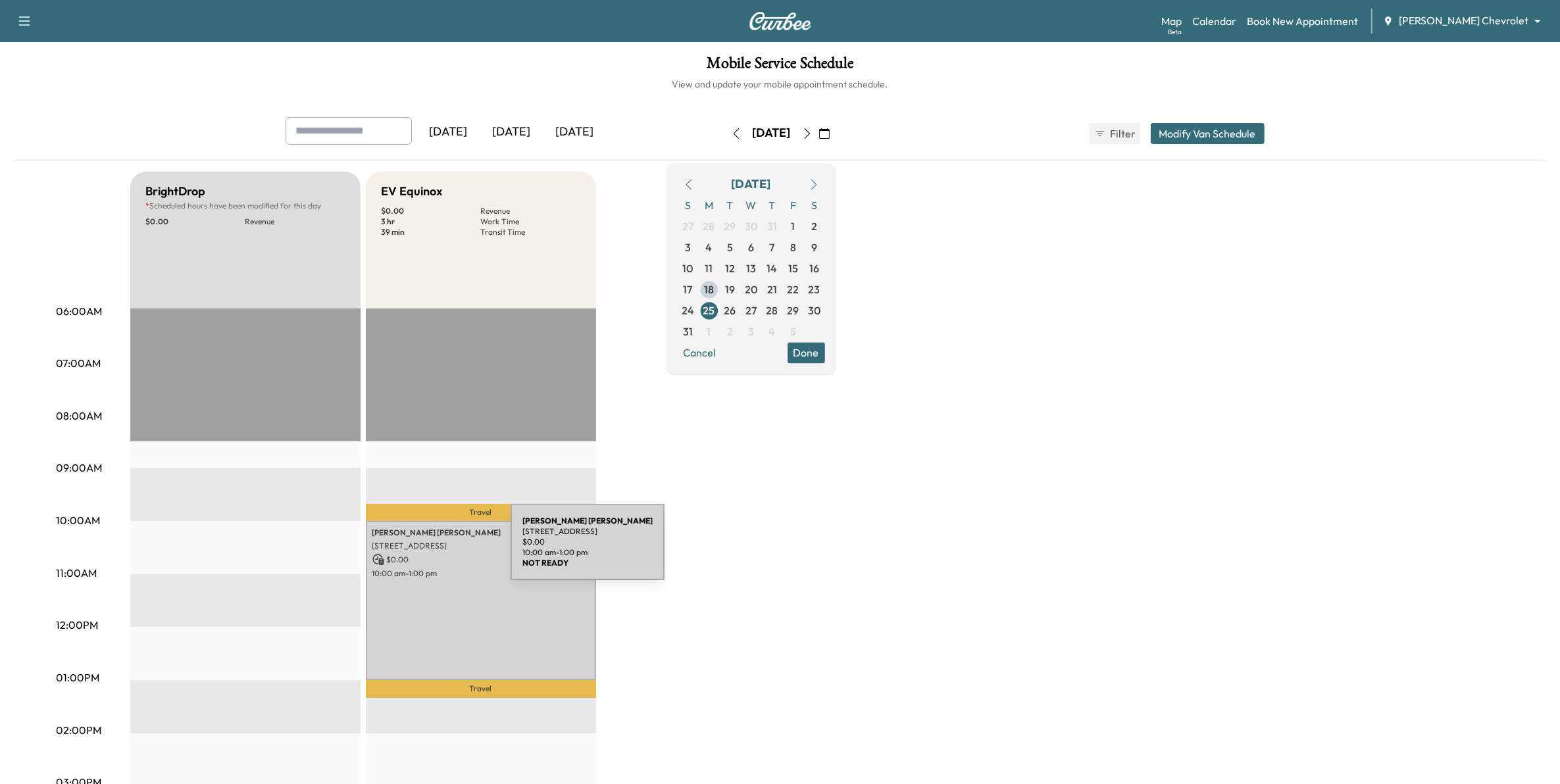
click at [422, 574] on p "10:00 am - 1:00 pm" at bounding box center [481, 573] width 217 height 11
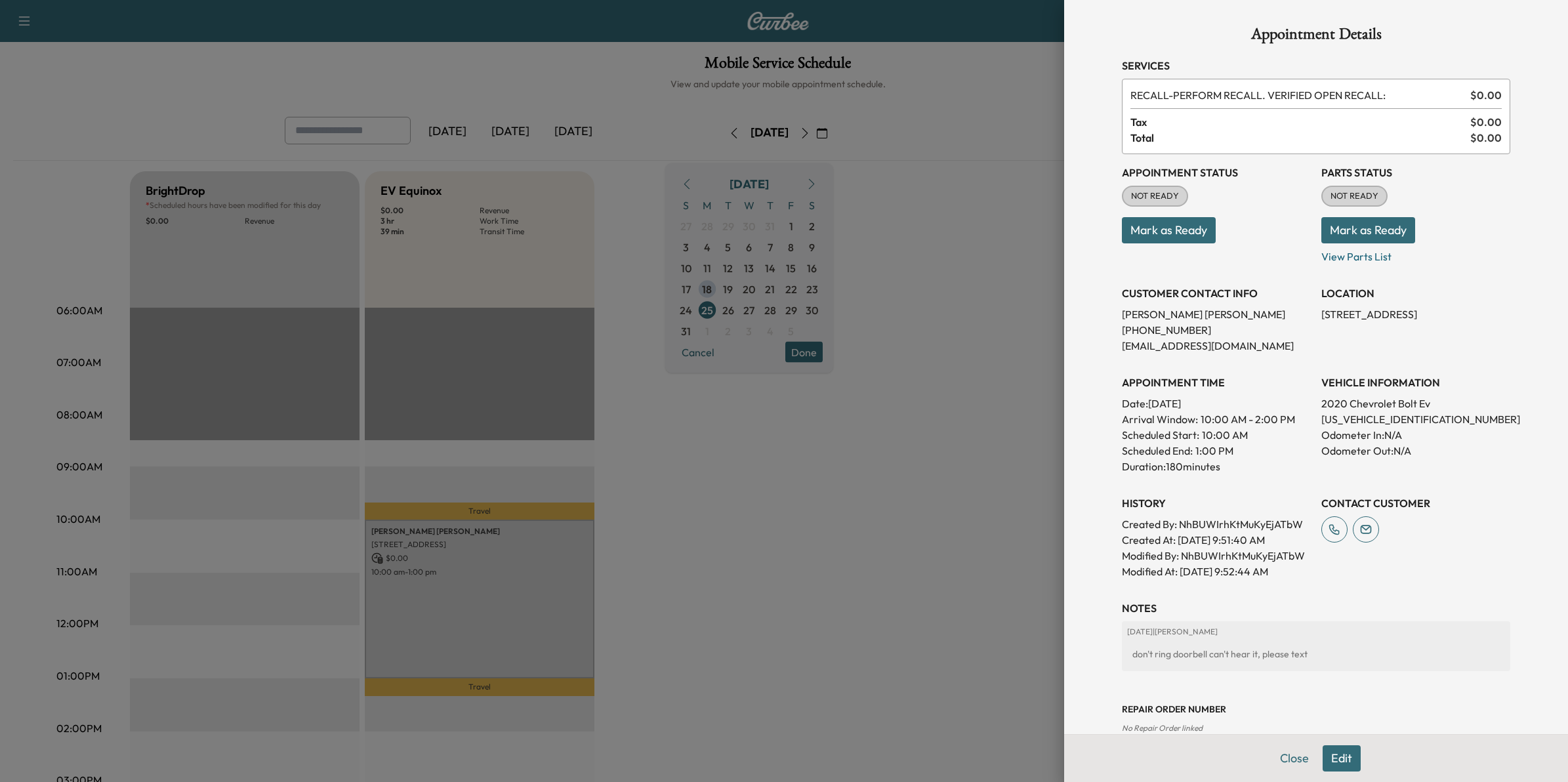
click at [1326, 762] on button "Edit" at bounding box center [1341, 758] width 38 height 26
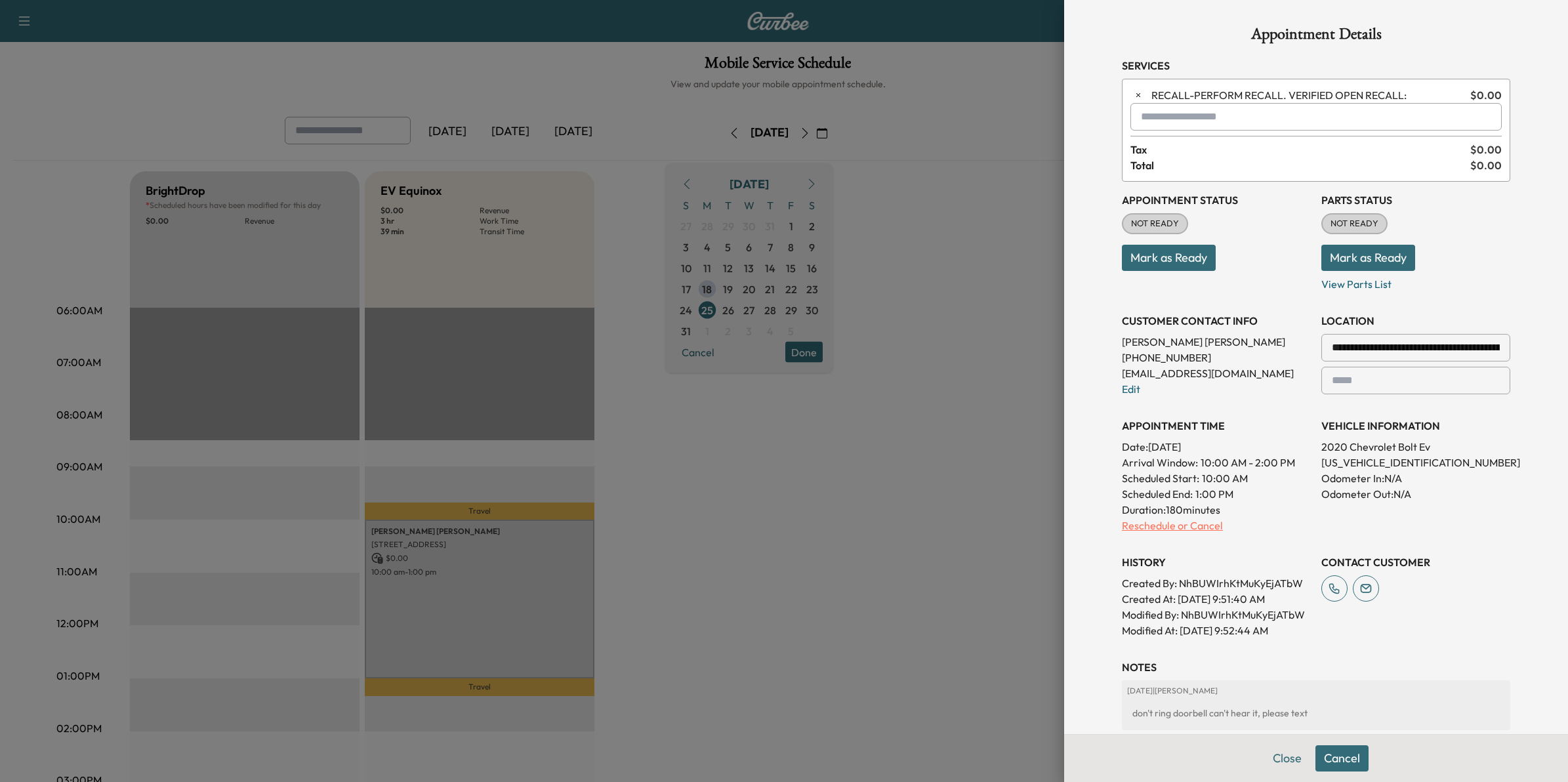
click at [1179, 530] on p "Reschedule or Cancel" at bounding box center [1216, 526] width 189 height 15
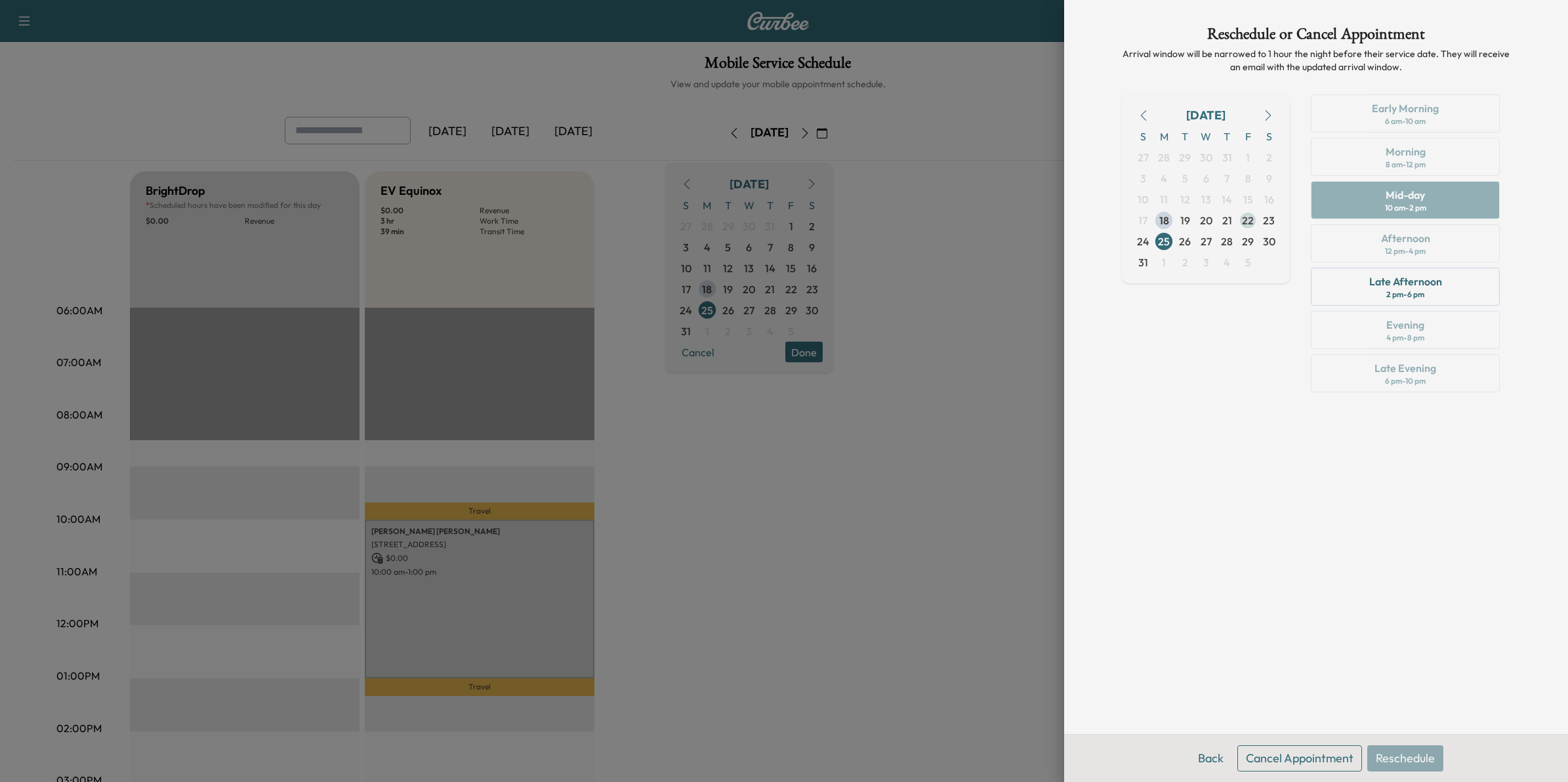
click at [1251, 220] on span "22" at bounding box center [1248, 220] width 12 height 15
click at [1445, 247] on div "Afternoon 12 pm - 4 pm" at bounding box center [1405, 244] width 189 height 38
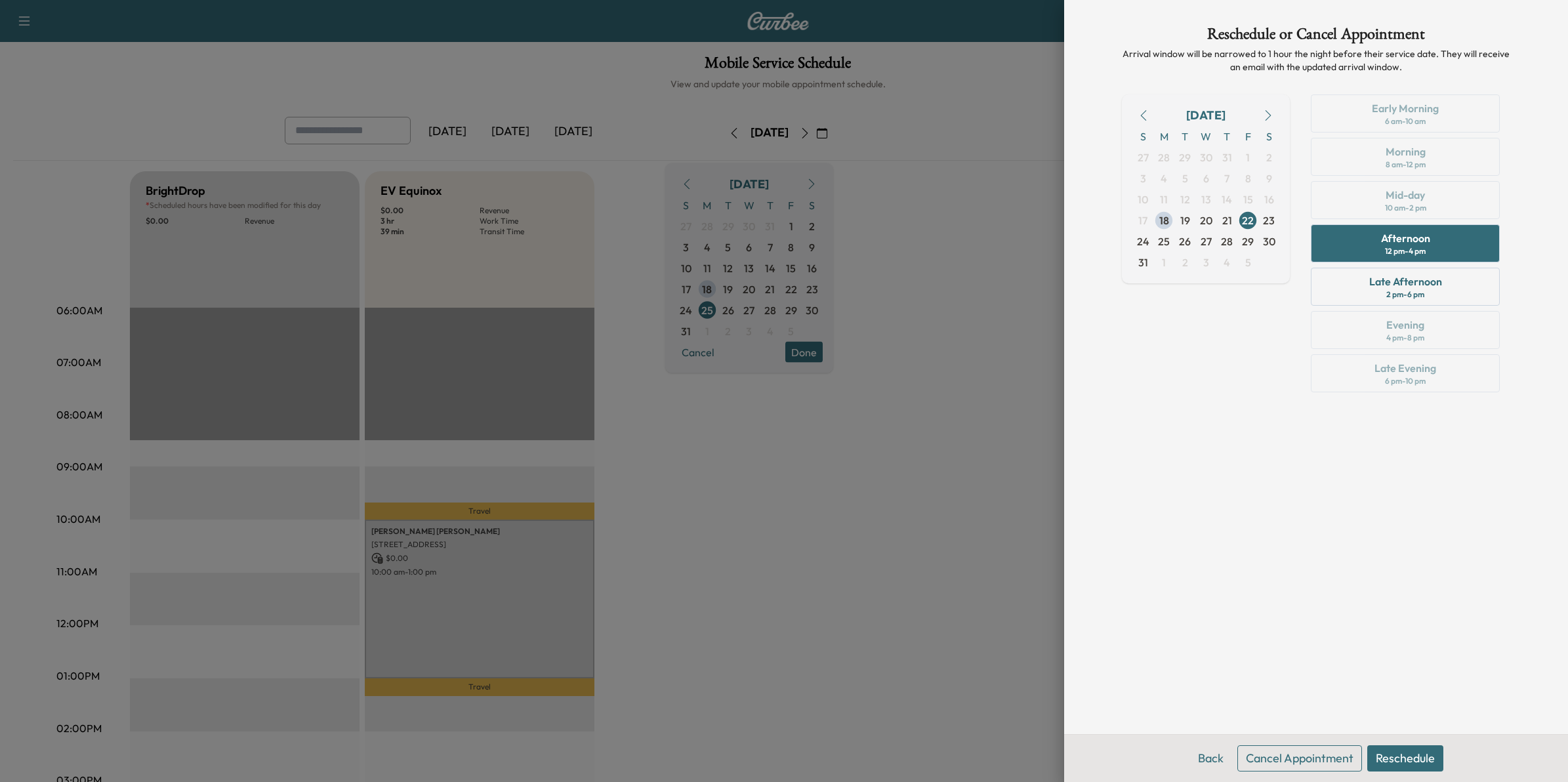
click at [1424, 755] on button "Reschedule" at bounding box center [1405, 758] width 76 height 26
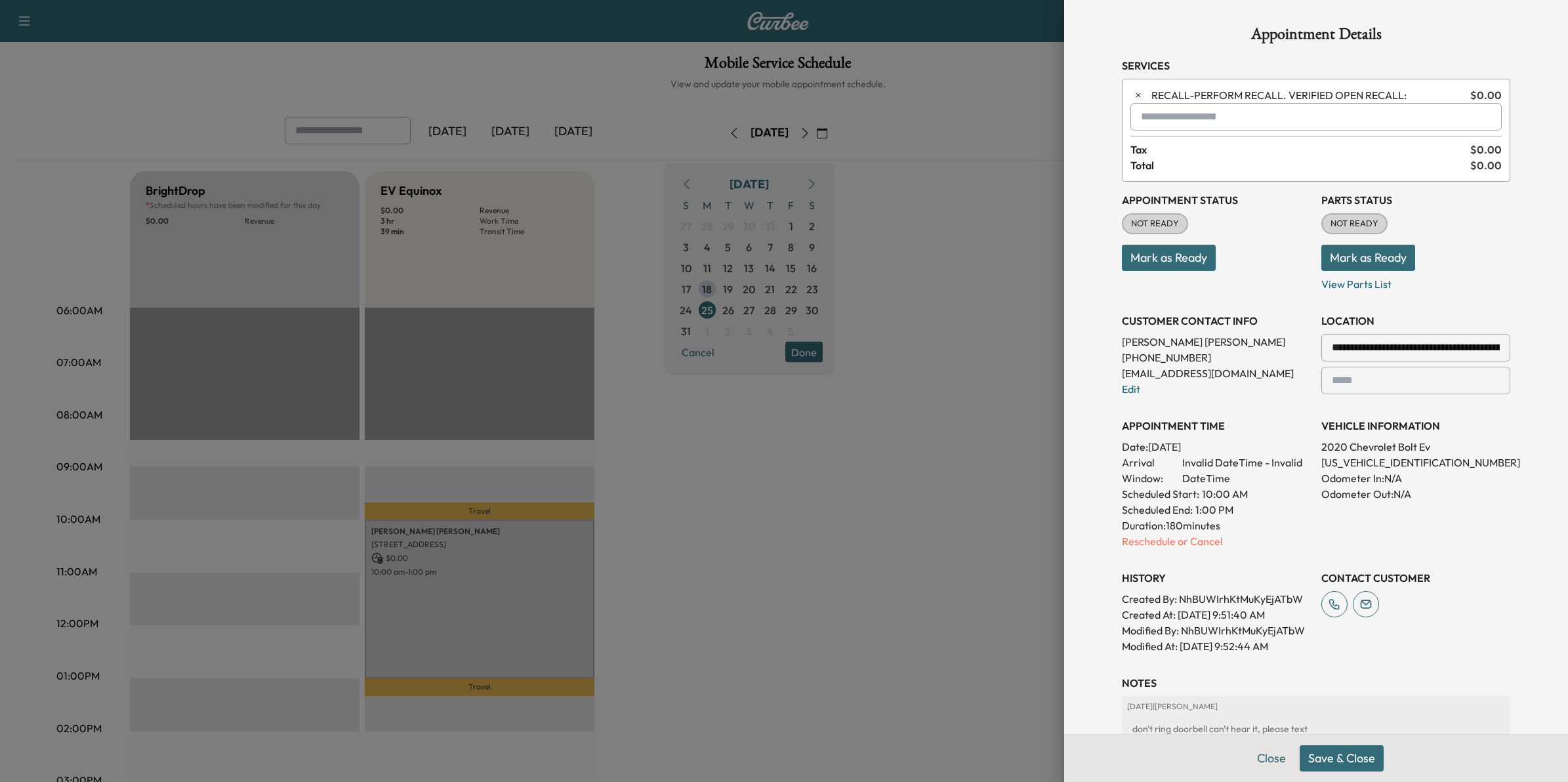
click at [1314, 755] on button "Save & Close" at bounding box center [1341, 758] width 84 height 26
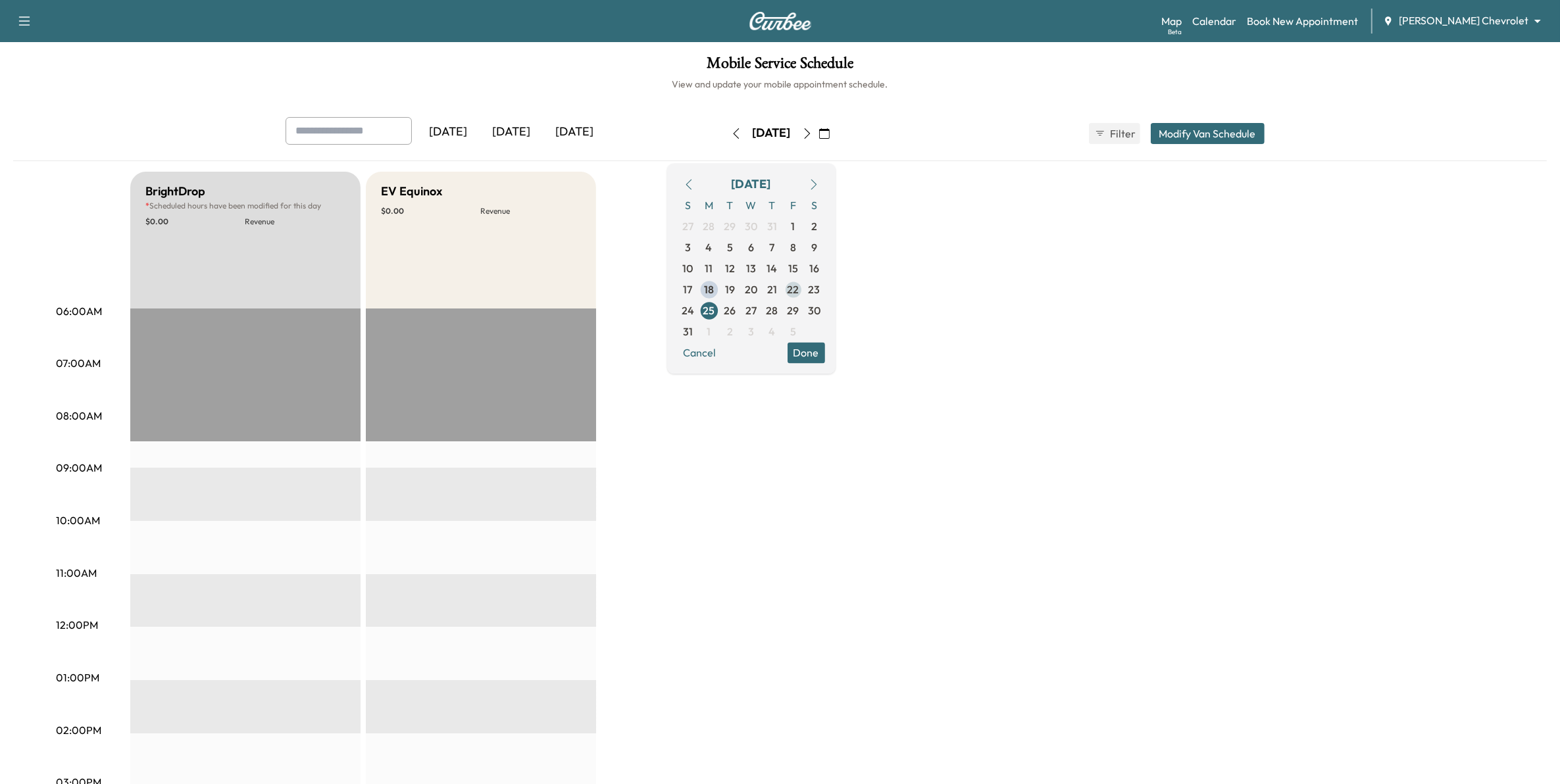
click at [800, 287] on span "22" at bounding box center [793, 289] width 12 height 16
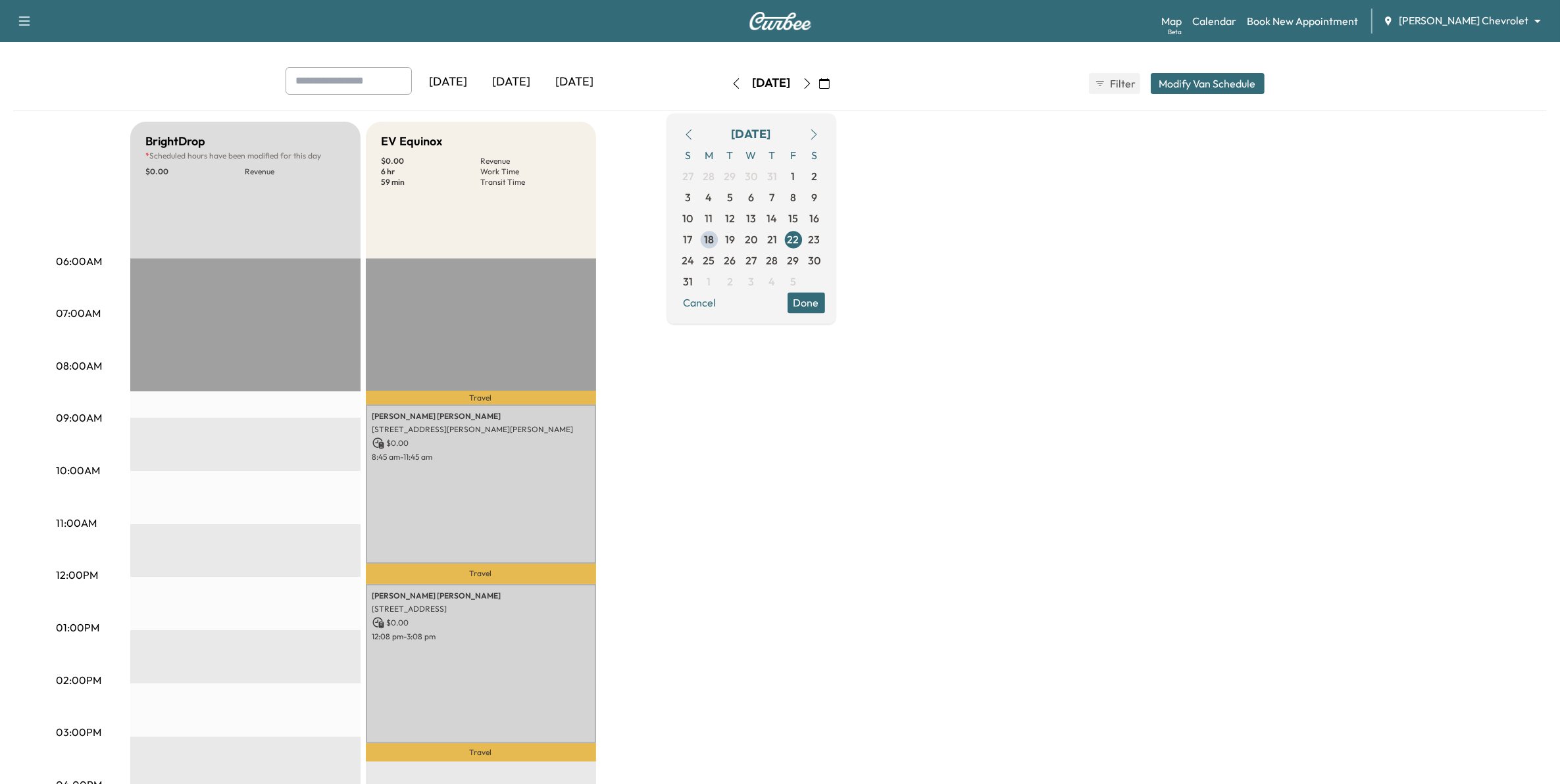
scroll to position [164, 0]
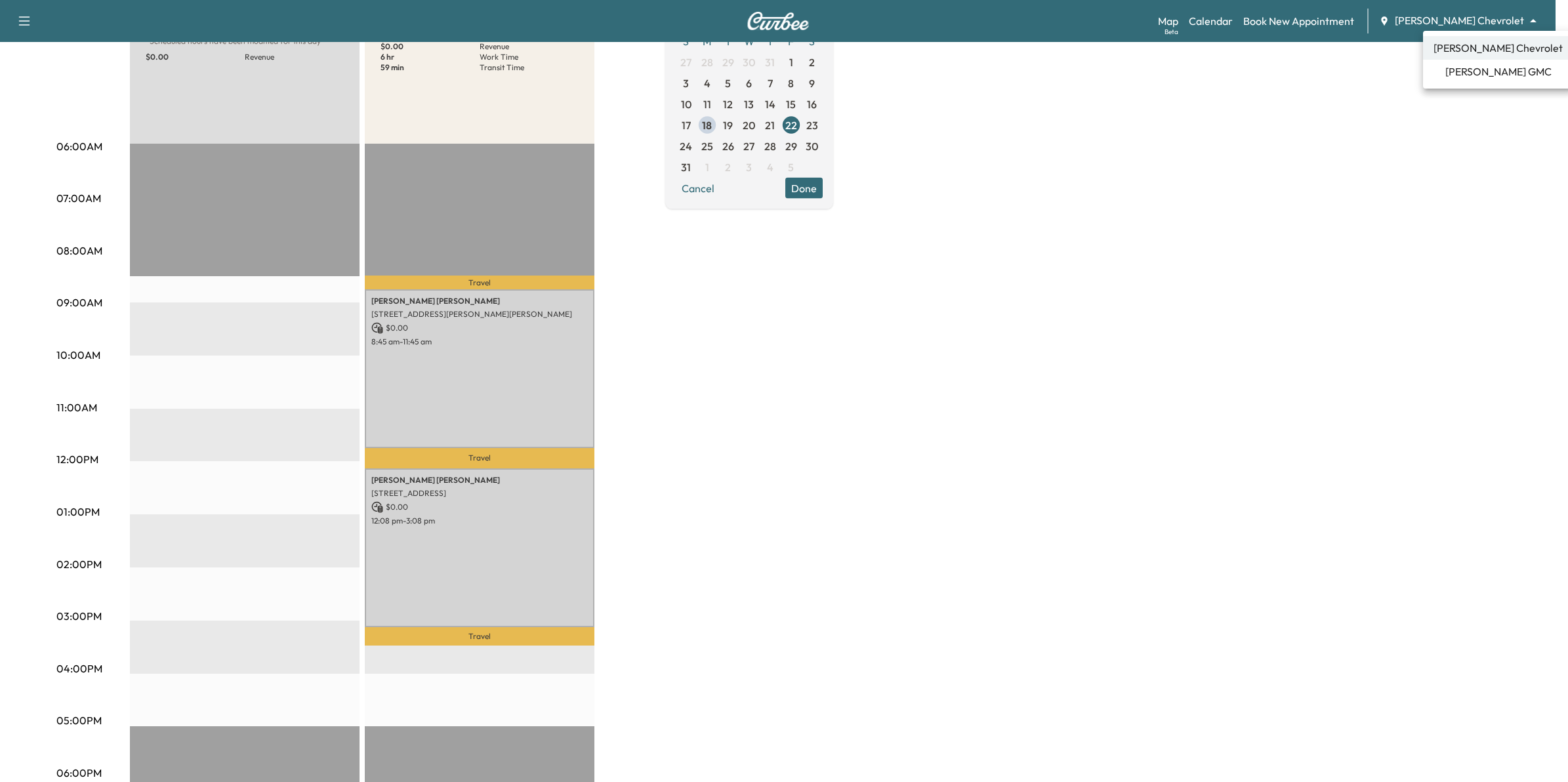
click at [1509, 27] on body "Support Log Out Map Beta Calendar Book New Appointment Mauer Chevrolet ********…" at bounding box center [784, 227] width 1568 height 782
click at [1494, 77] on span "[PERSON_NAME] GMC" at bounding box center [1498, 71] width 106 height 15
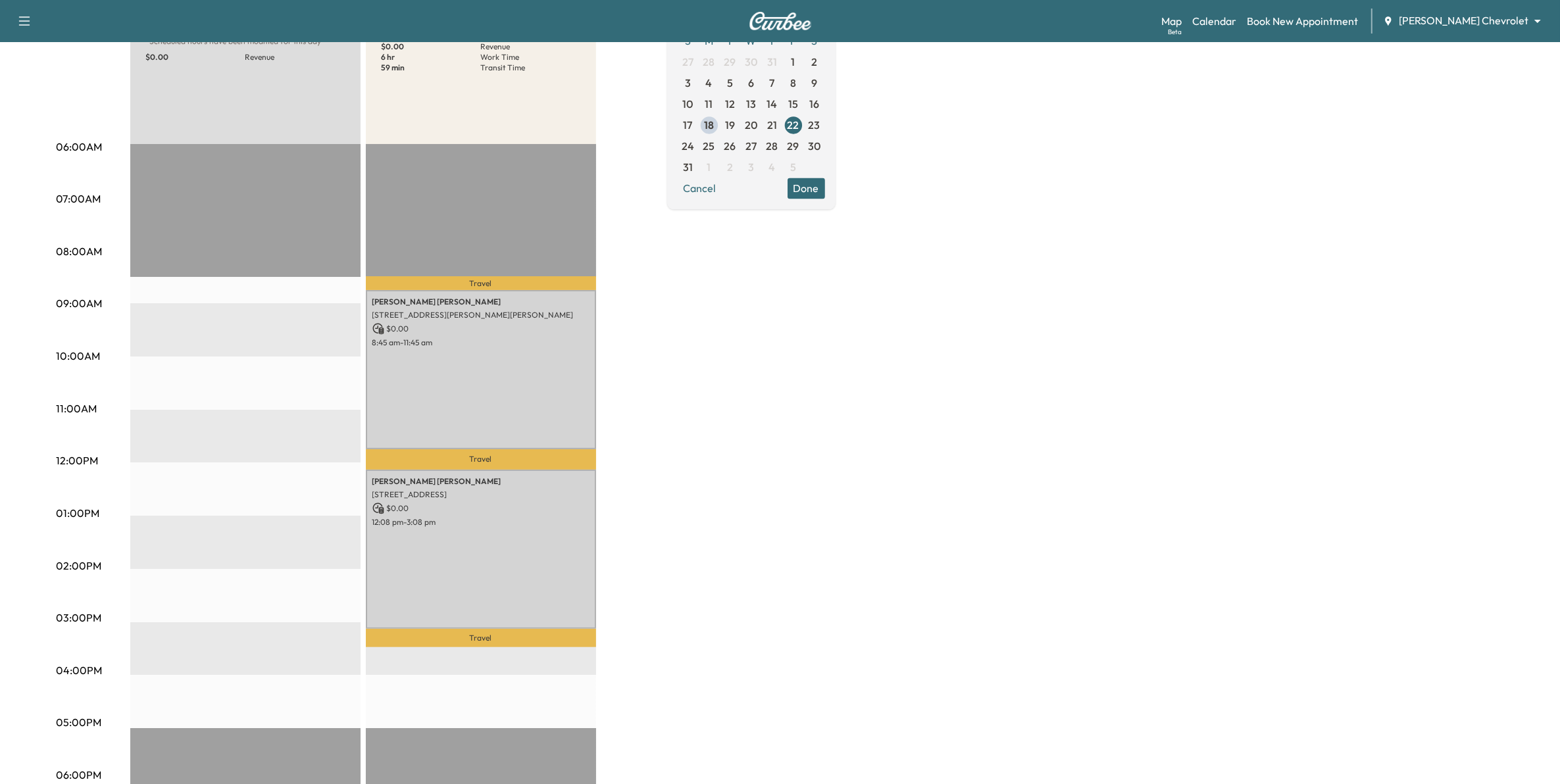
scroll to position [0, 0]
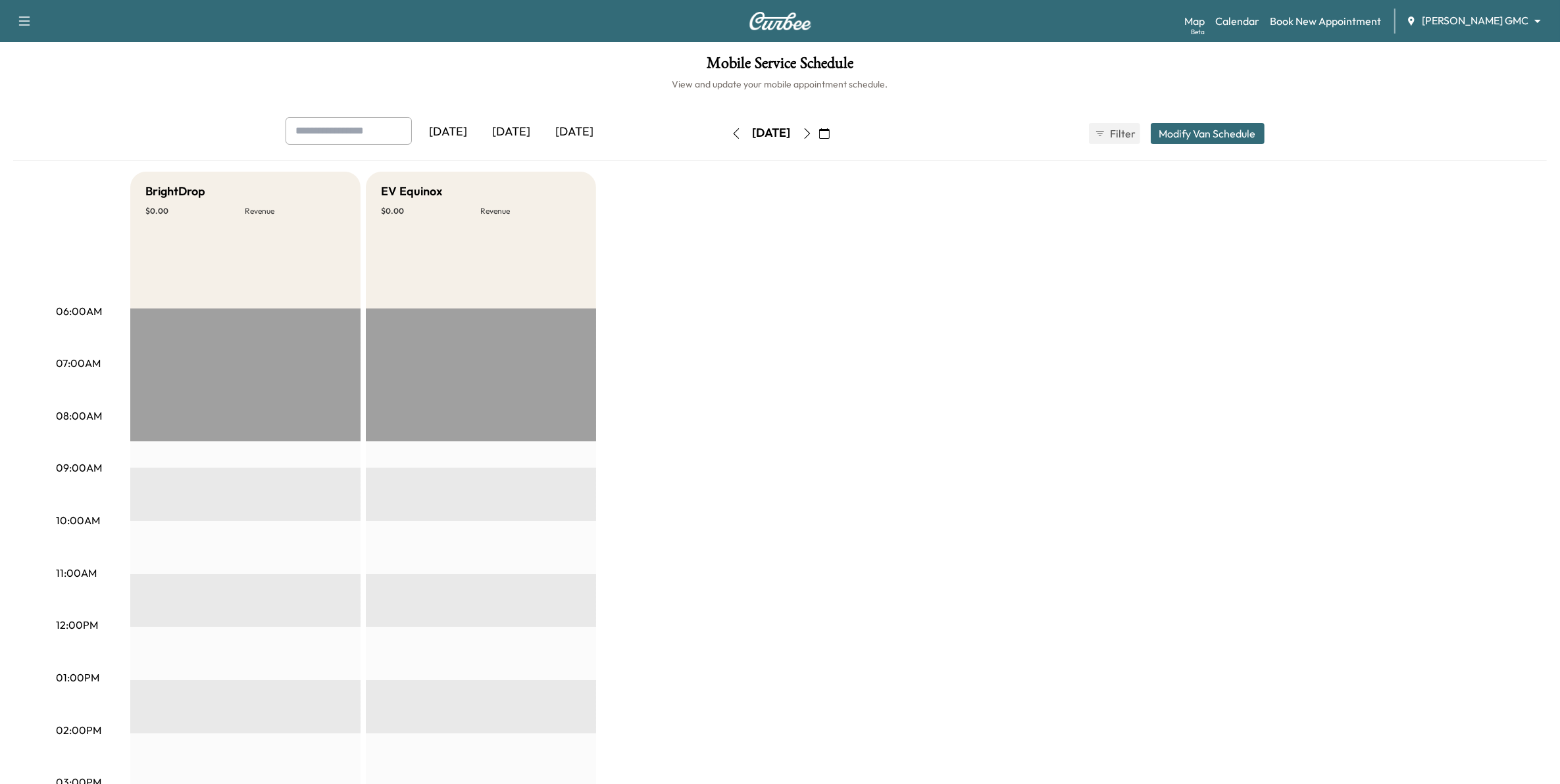
click at [1468, 14] on body "Support Log Out Map Beta Calendar Book New Appointment Mauer GMC ******** ​ Mob…" at bounding box center [780, 392] width 1560 height 784
click at [1485, 49] on span "[PERSON_NAME] Chevrolet" at bounding box center [1503, 48] width 130 height 16
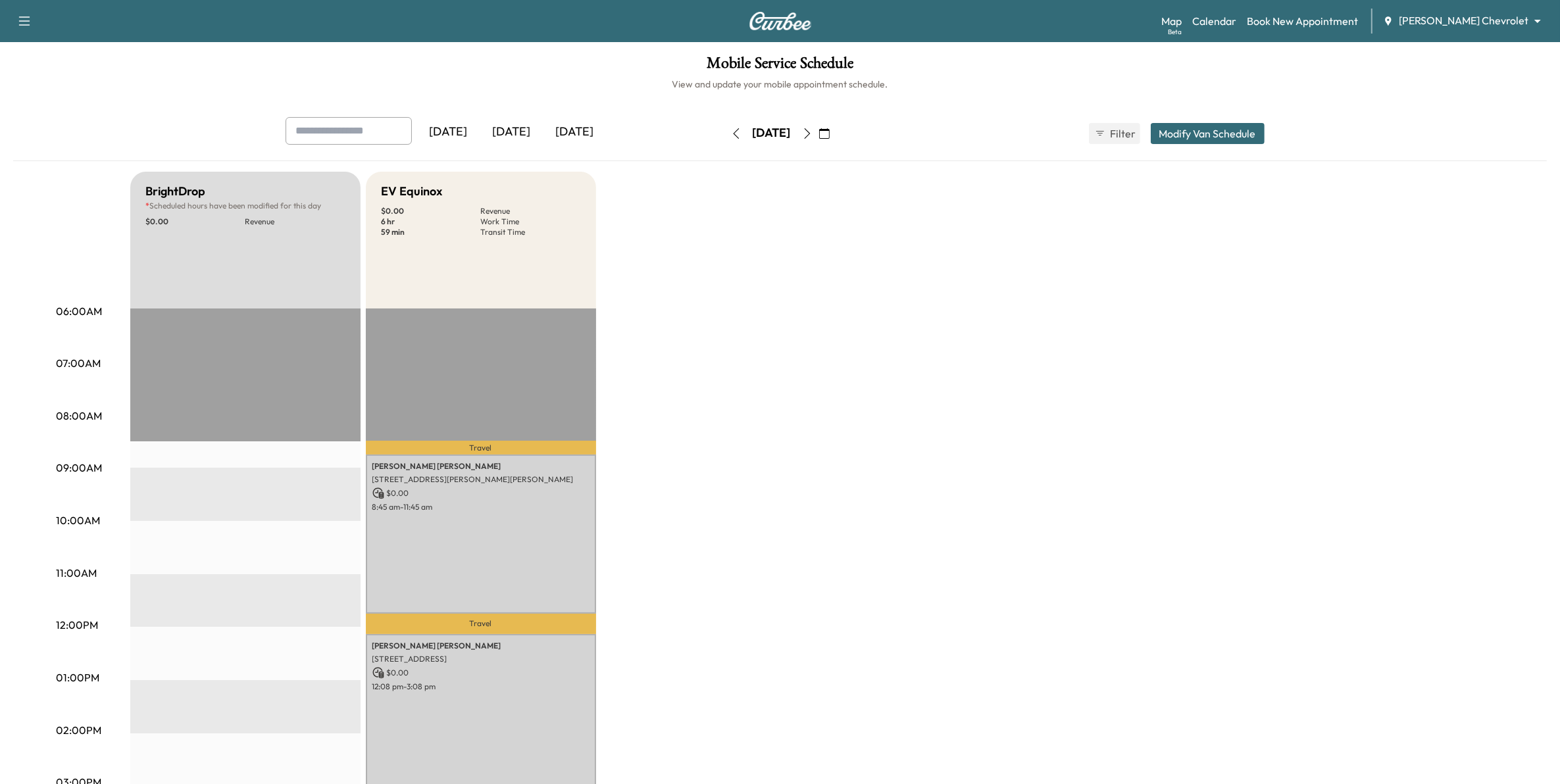
click at [742, 383] on div "BrightDrop * Scheduled hours have been modified for this day $ 0.00 Revenue EST…" at bounding box center [817, 665] width 1374 height 987
click at [1343, 21] on link "Book New Appointment" at bounding box center [1303, 21] width 112 height 16
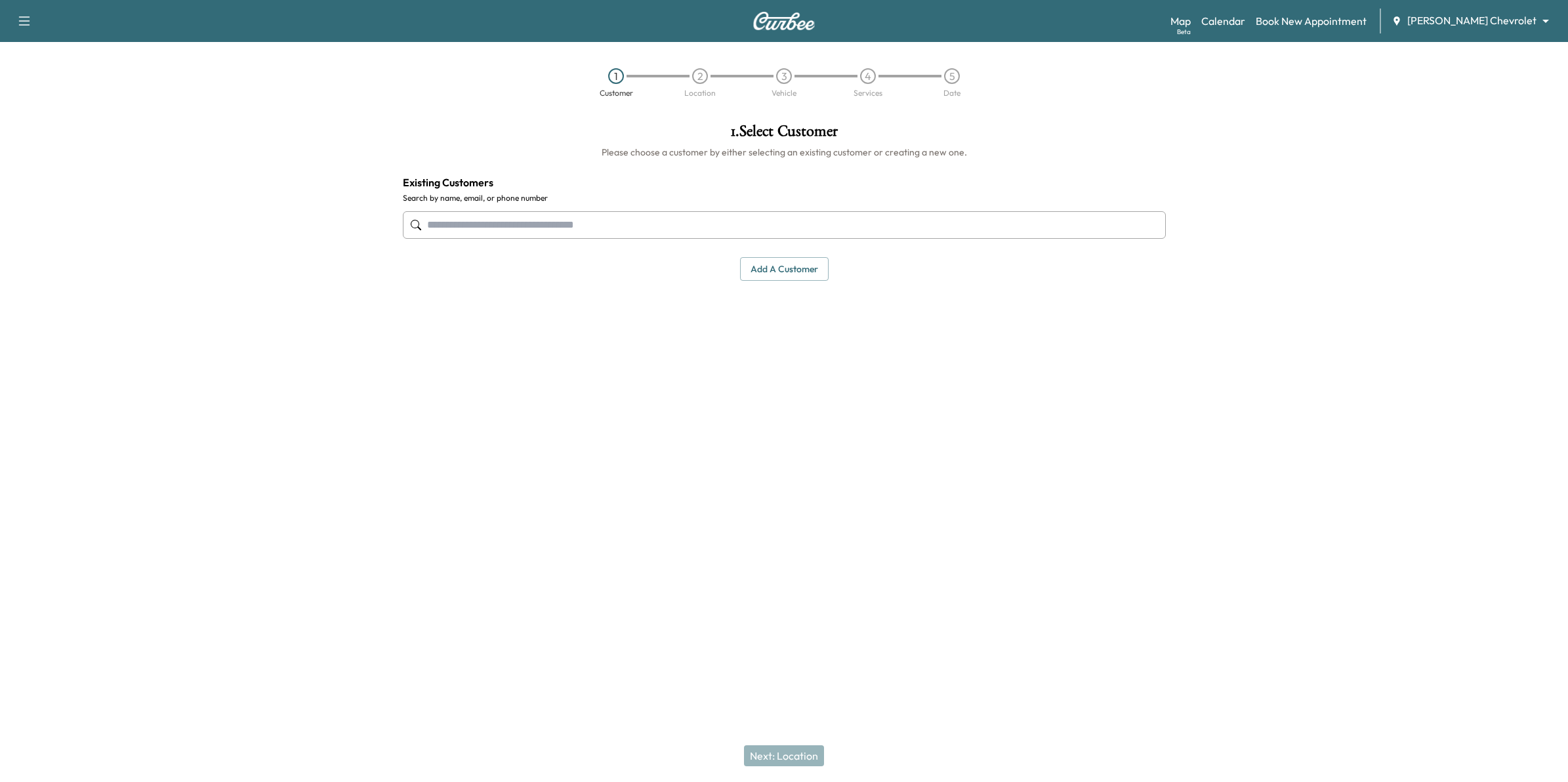
click at [768, 270] on button "Add a customer" at bounding box center [785, 269] width 89 height 24
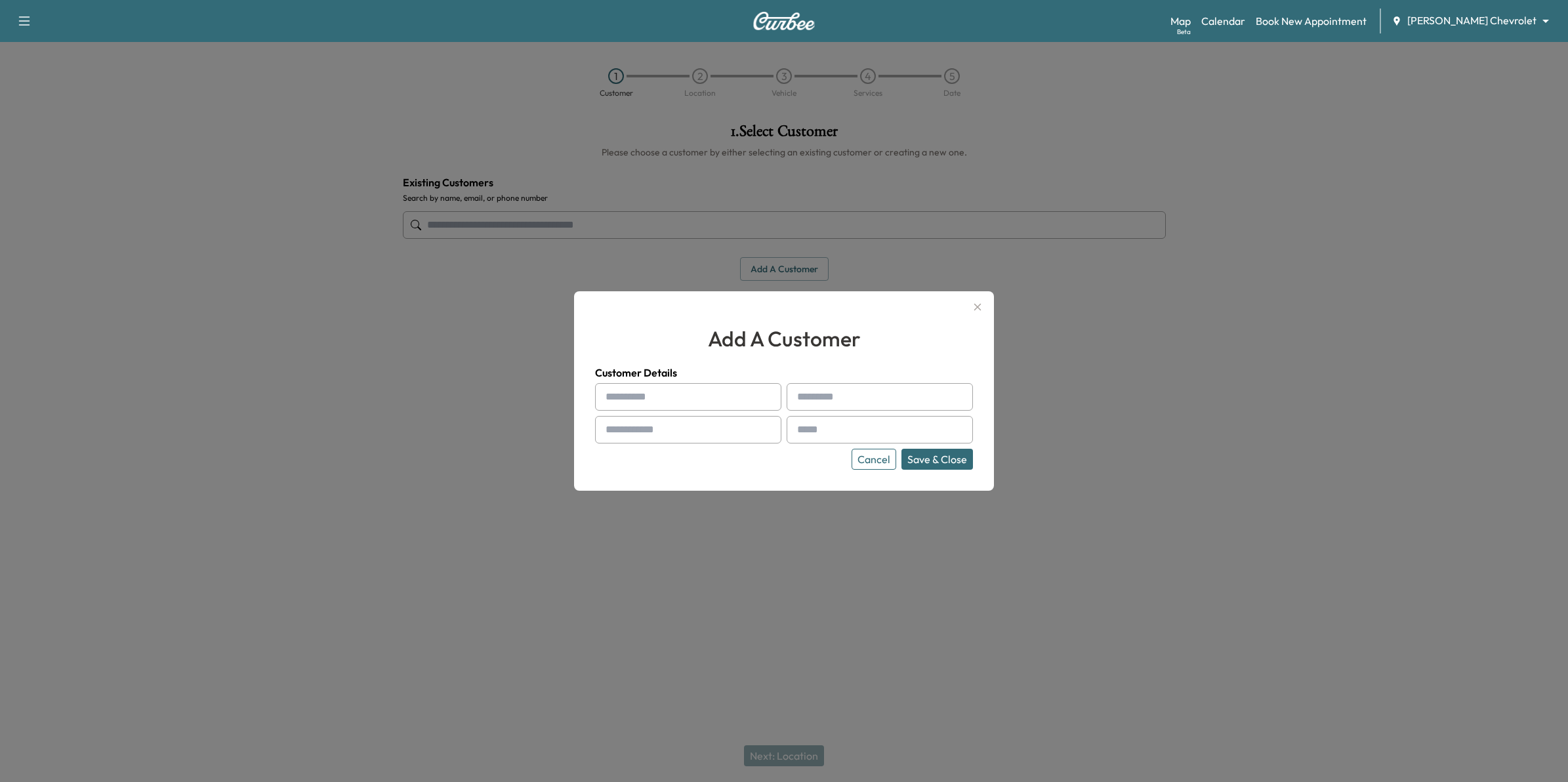
drag, startPoint x: 880, startPoint y: 460, endPoint x: 573, endPoint y: 325, distance: 335.4
click at [880, 460] on button "Cancel" at bounding box center [873, 460] width 44 height 21
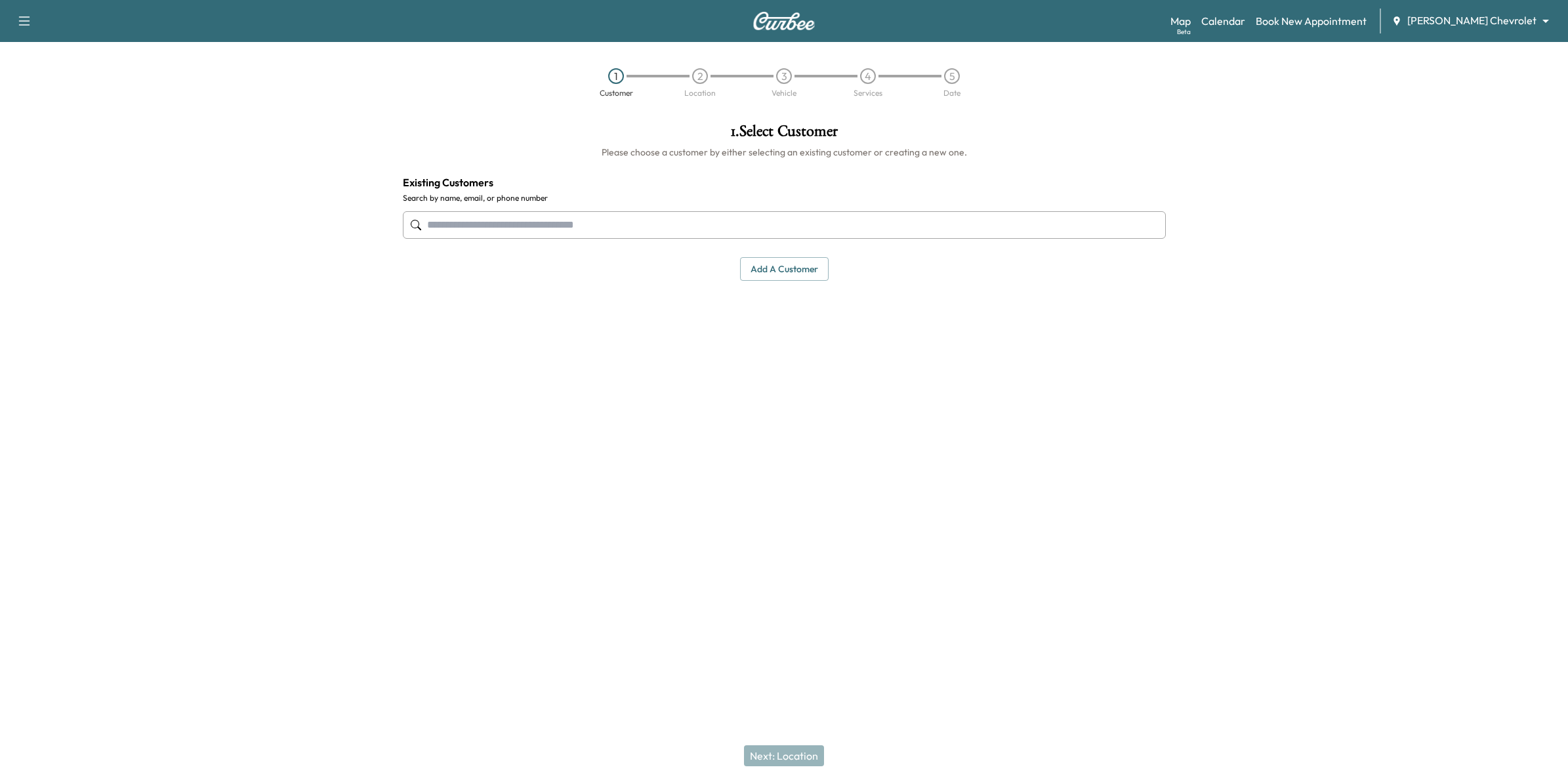
click at [542, 228] on input "text" at bounding box center [784, 225] width 763 height 27
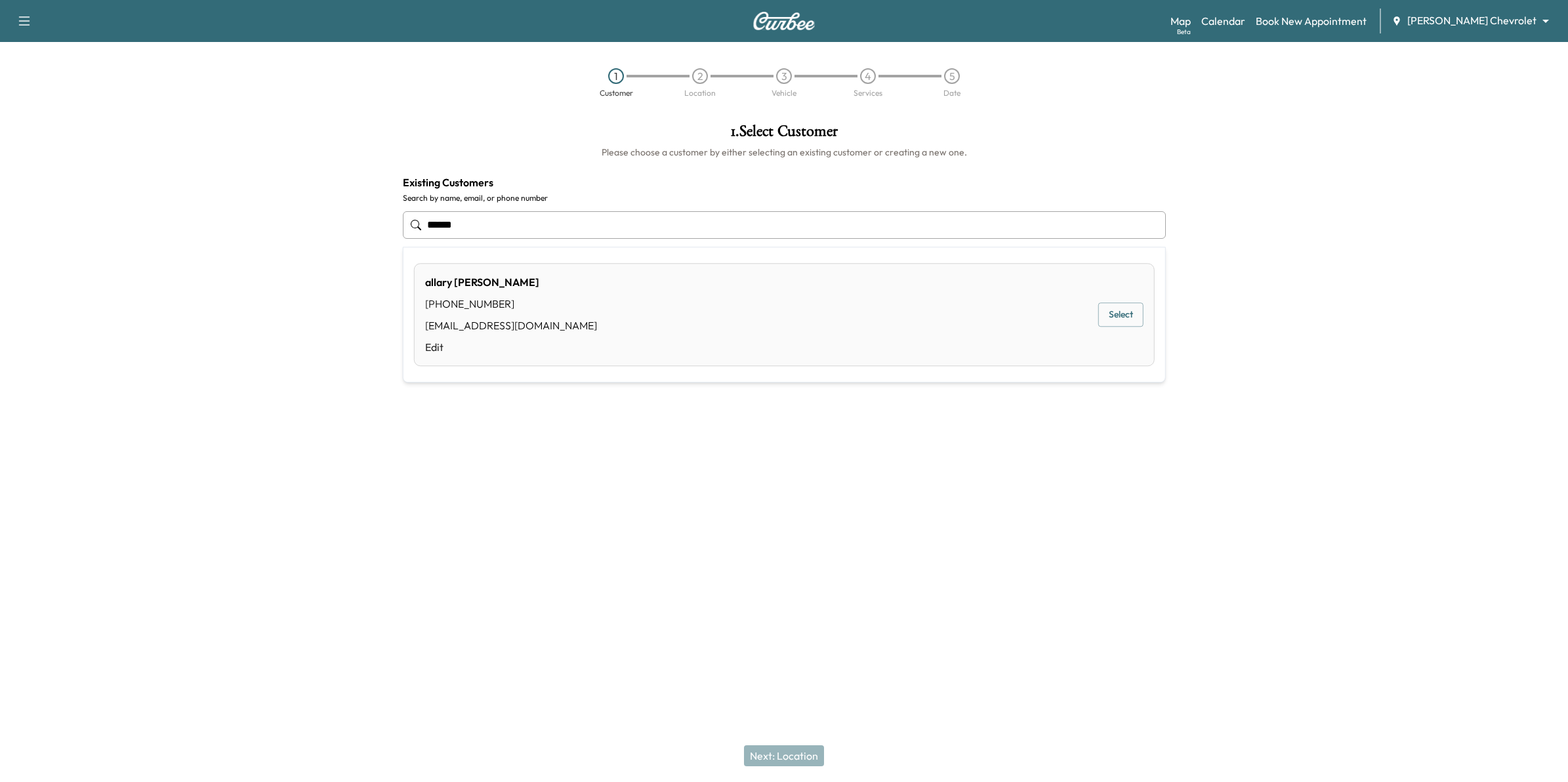
click at [1123, 313] on button "Select" at bounding box center [1121, 315] width 45 height 24
type input "**********"
click at [788, 751] on button "Next: Location" at bounding box center [784, 756] width 80 height 21
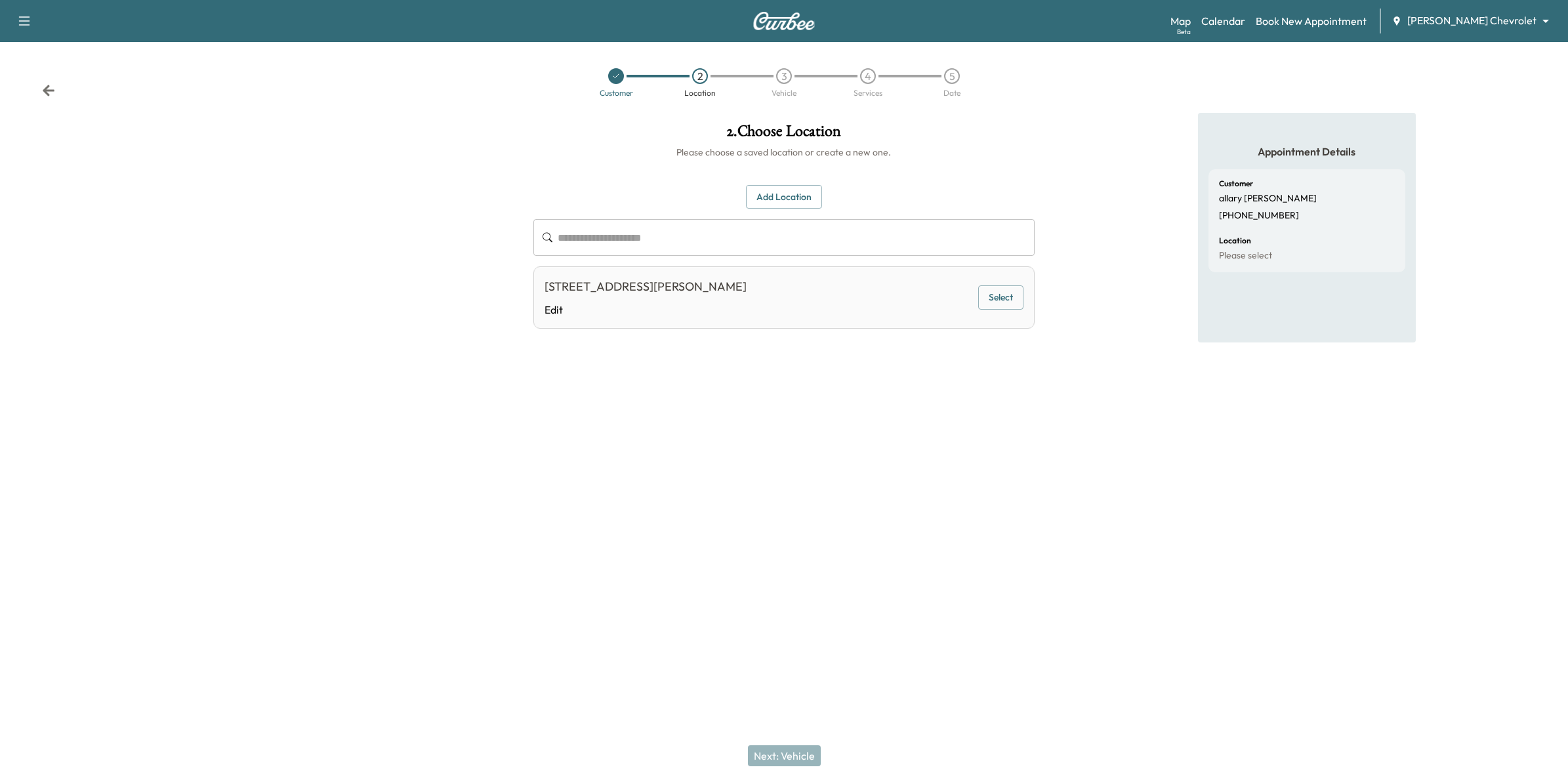
click at [847, 234] on input "text" at bounding box center [796, 237] width 477 height 37
click at [807, 201] on button "Add Location" at bounding box center [784, 197] width 76 height 24
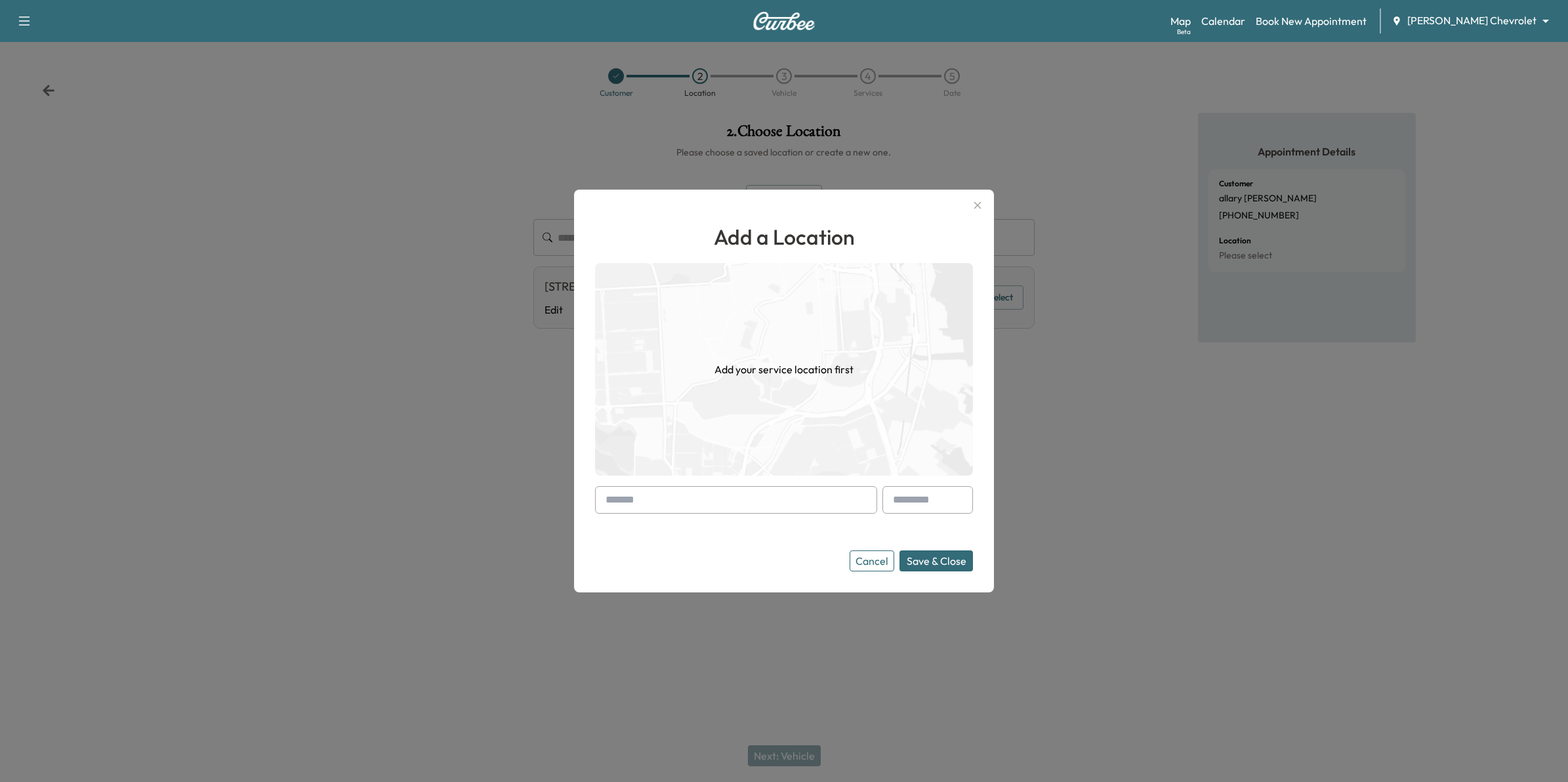
click at [721, 506] on input "text" at bounding box center [736, 500] width 282 height 27
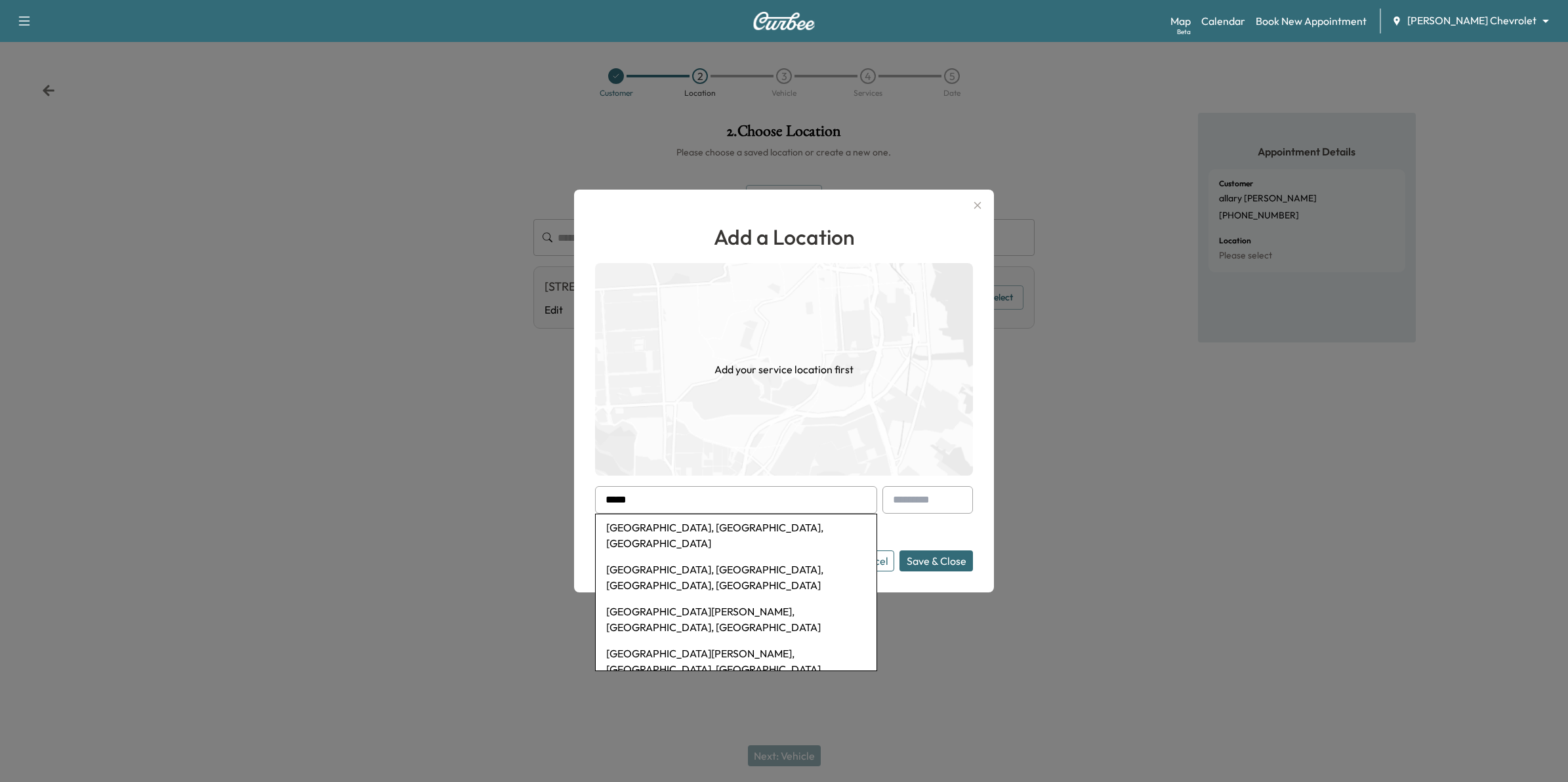
click at [740, 527] on li "Prior Lake, MN, USA" at bounding box center [735, 536] width 281 height 42
type input "**********"
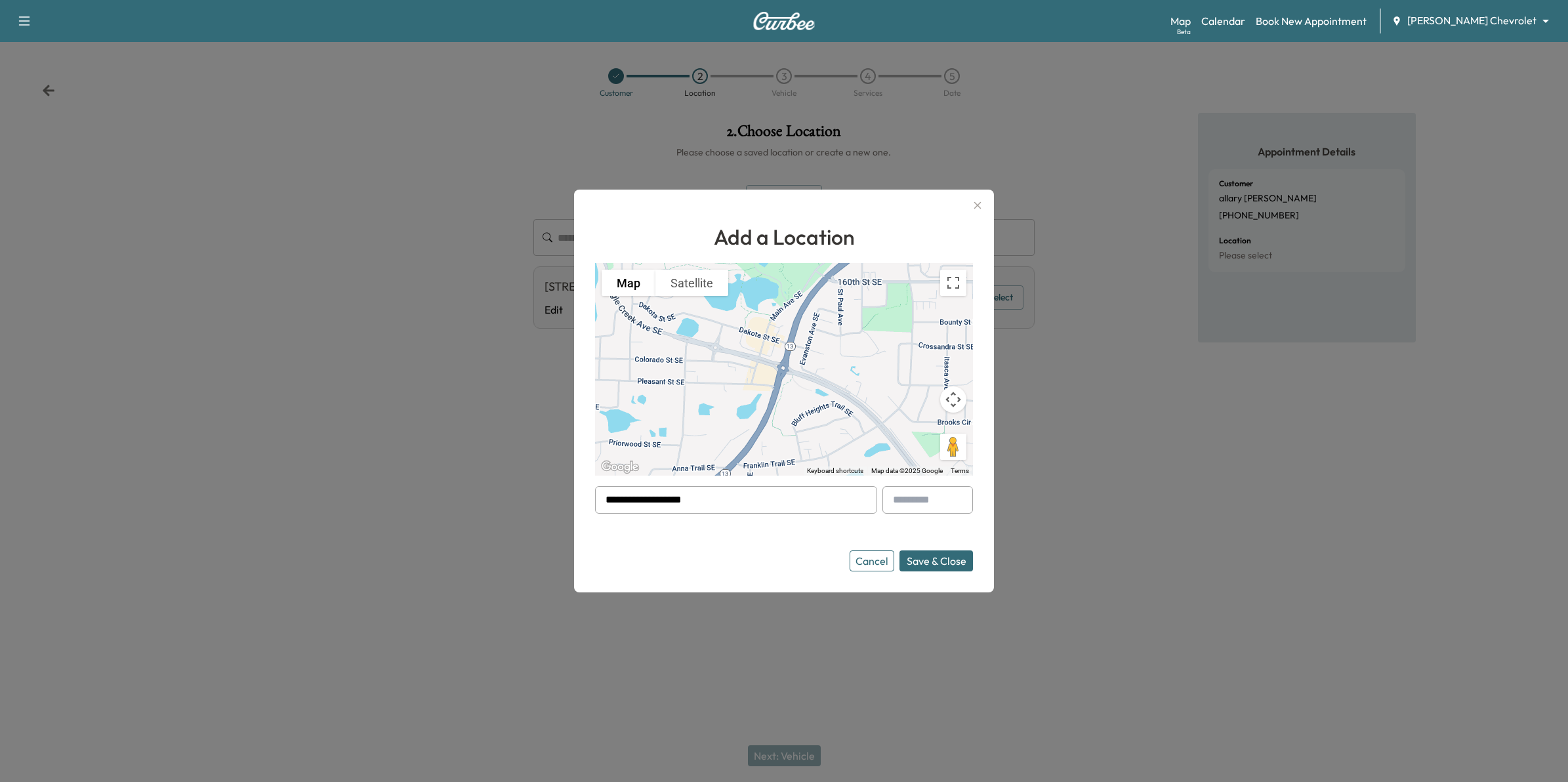
drag, startPoint x: 723, startPoint y: 497, endPoint x: 467, endPoint y: 492, distance: 256.0
click at [467, 492] on div "**********" at bounding box center [784, 391] width 1568 height 782
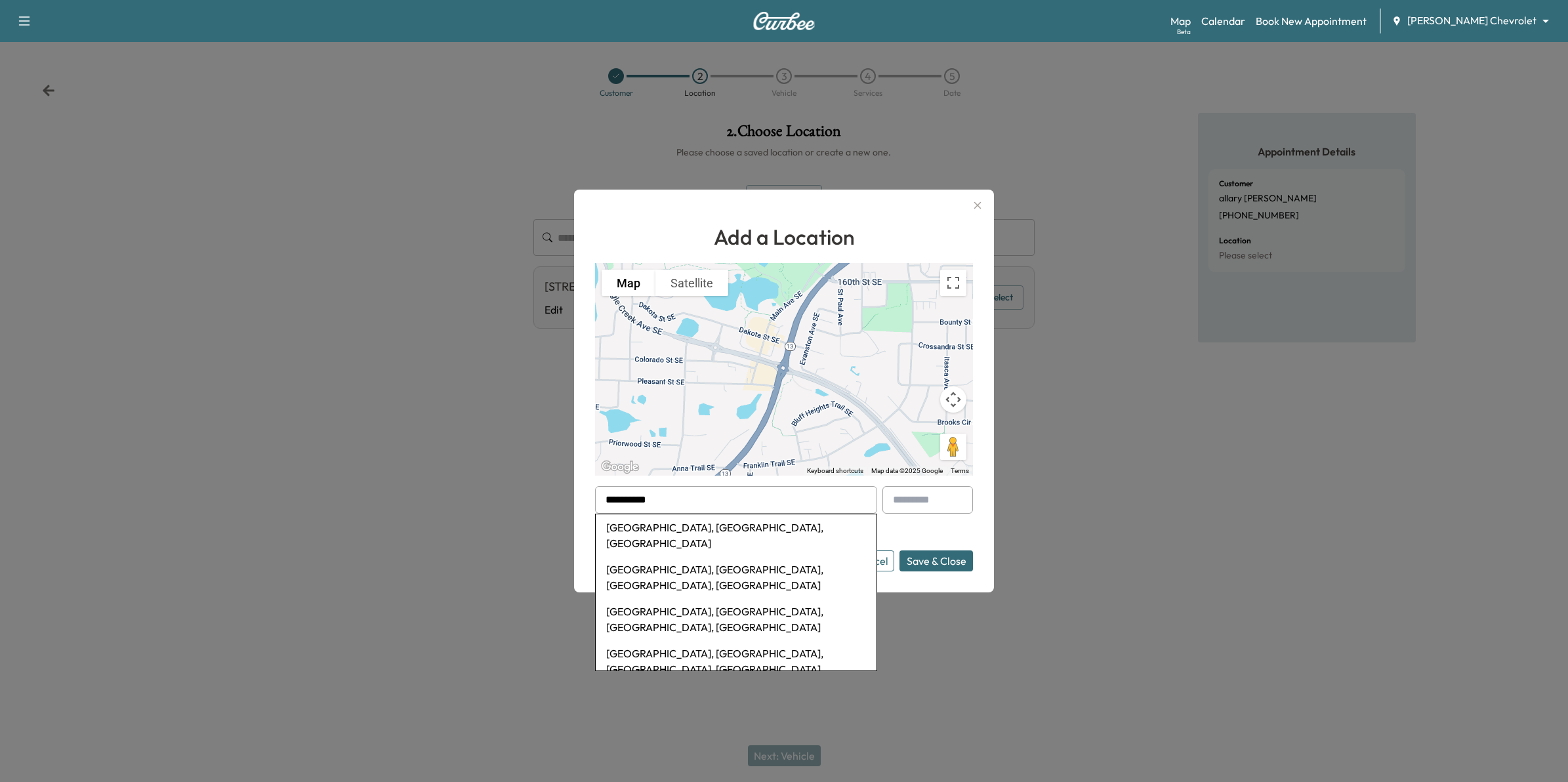
click at [709, 522] on li "Stewartville, MN, USA" at bounding box center [735, 536] width 281 height 42
type input "**********"
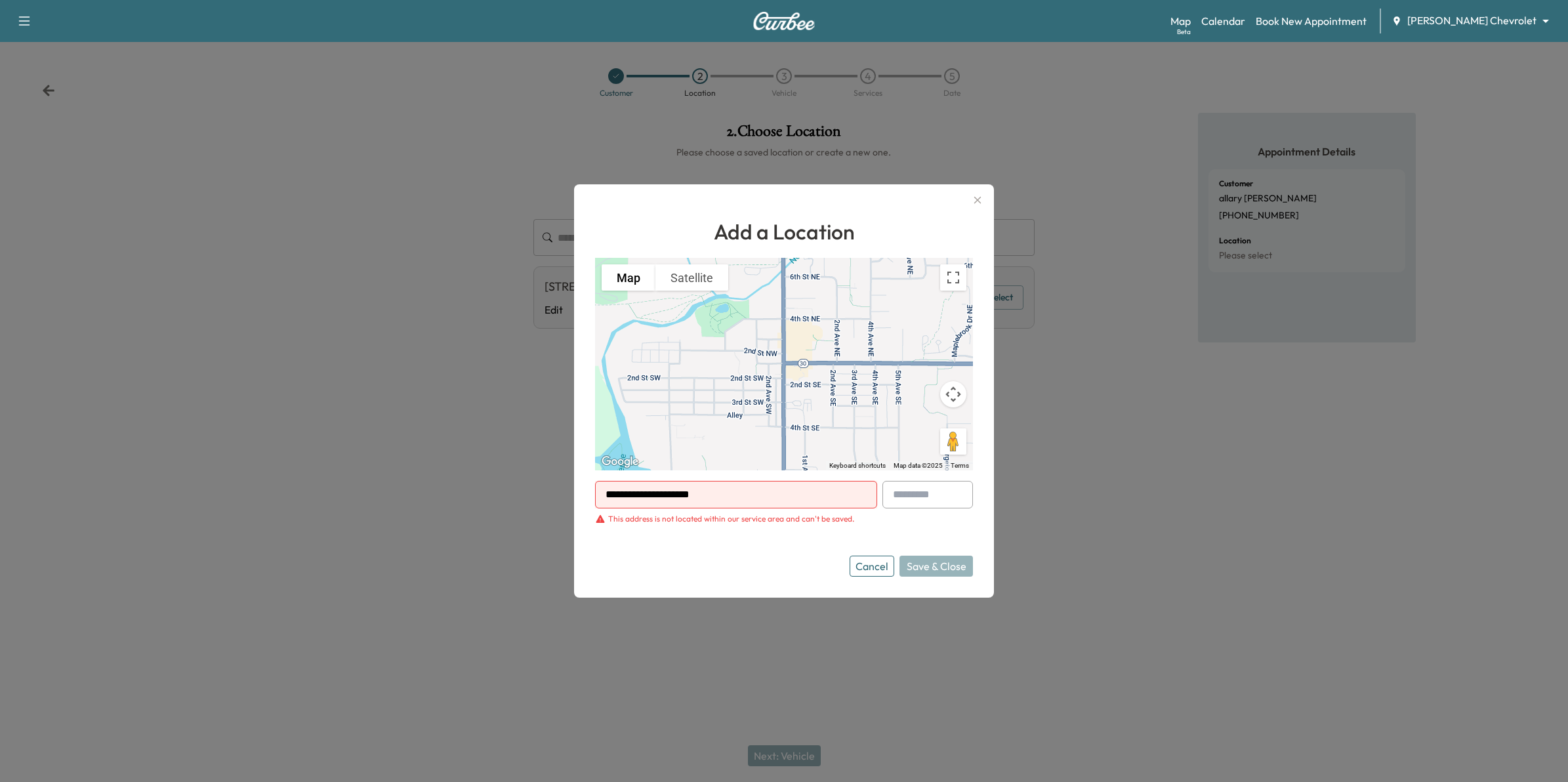
drag, startPoint x: 789, startPoint y: 502, endPoint x: 387, endPoint y: 492, distance: 402.1
click at [387, 492] on div "**********" at bounding box center [784, 391] width 1568 height 782
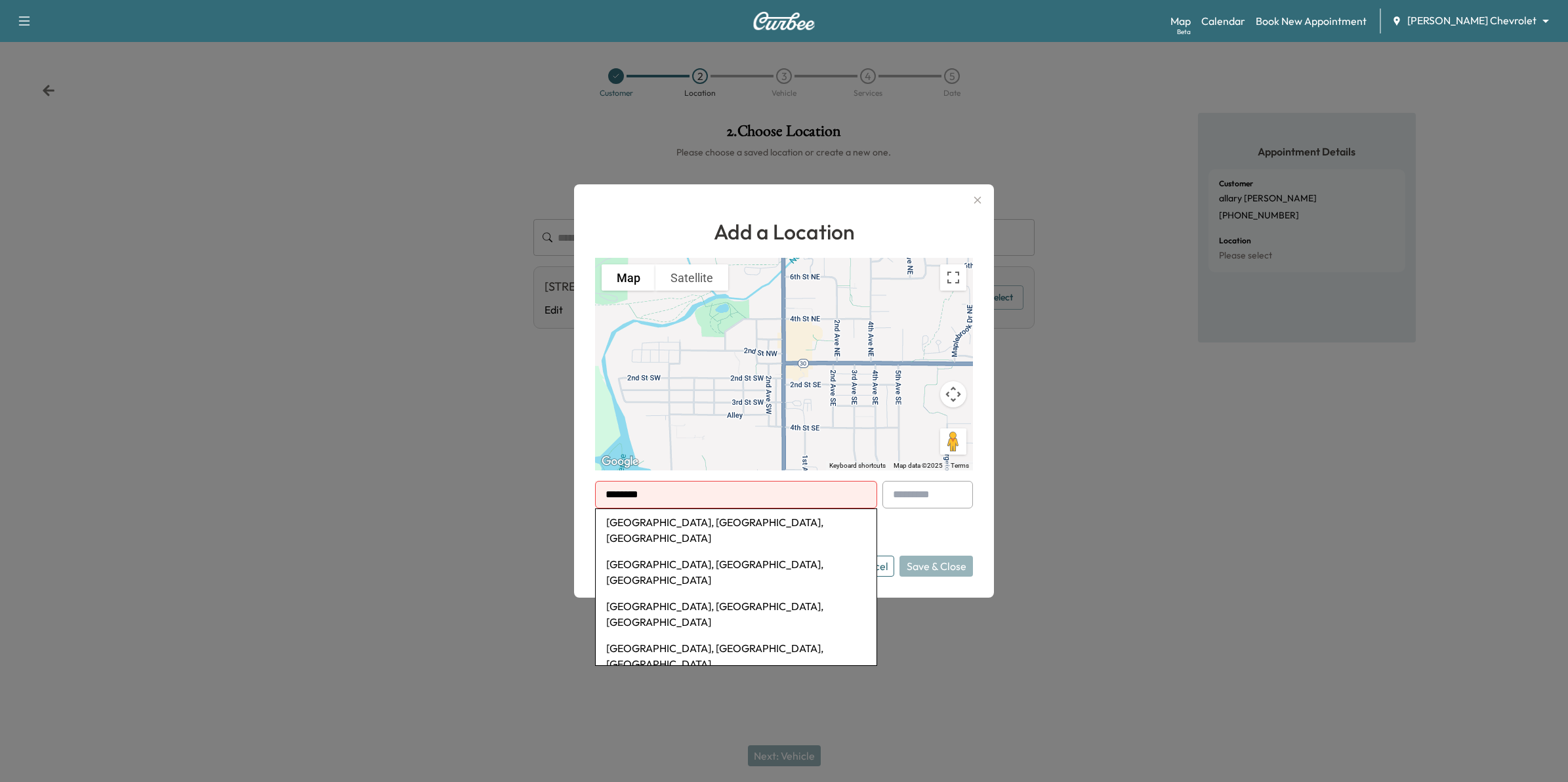
click at [653, 522] on li "Waterville, MN, USA" at bounding box center [735, 530] width 281 height 42
type input "**********"
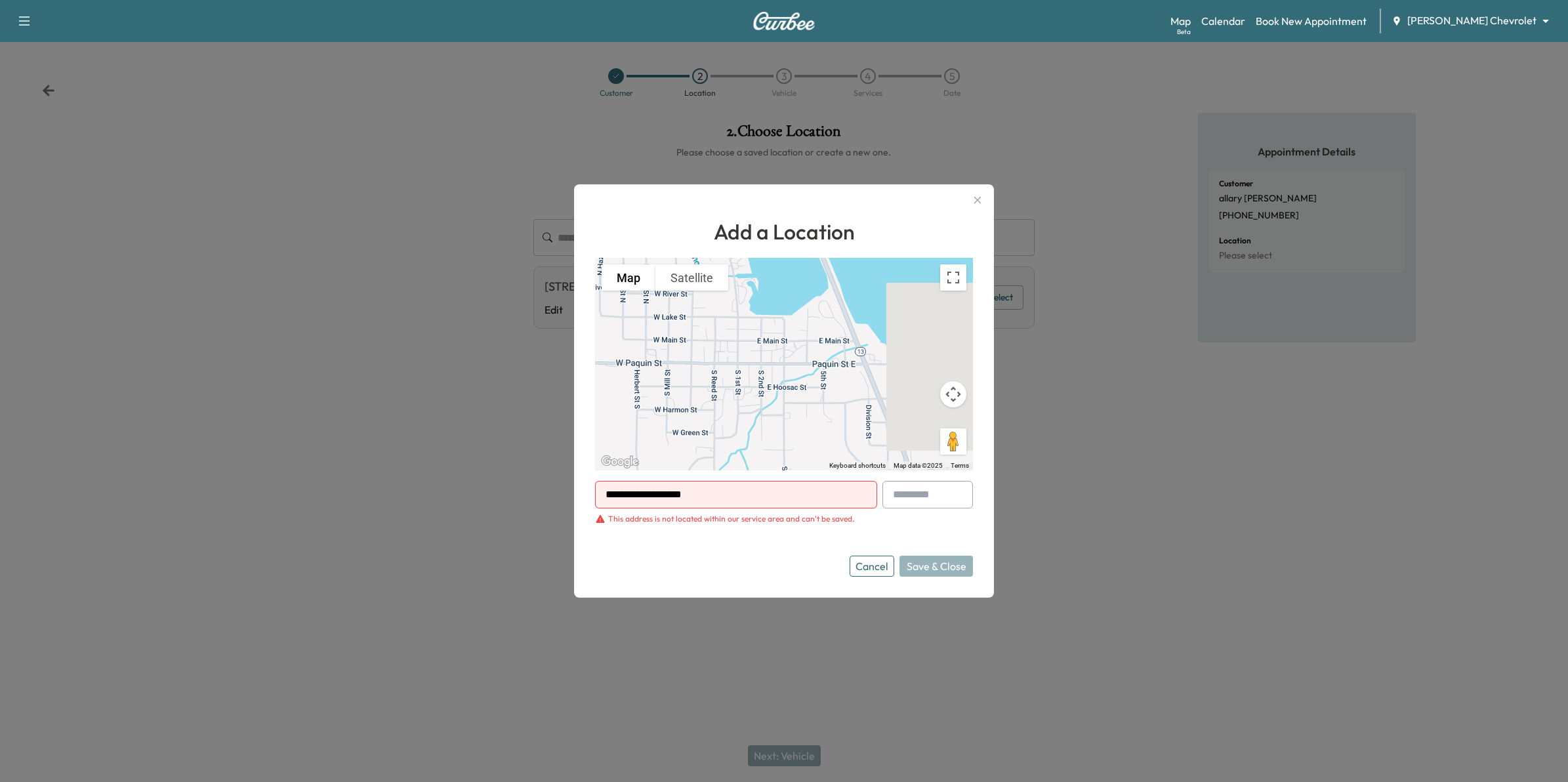
drag, startPoint x: 735, startPoint y: 493, endPoint x: 448, endPoint y: 463, distance: 288.6
click at [448, 463] on div "**********" at bounding box center [784, 391] width 1568 height 782
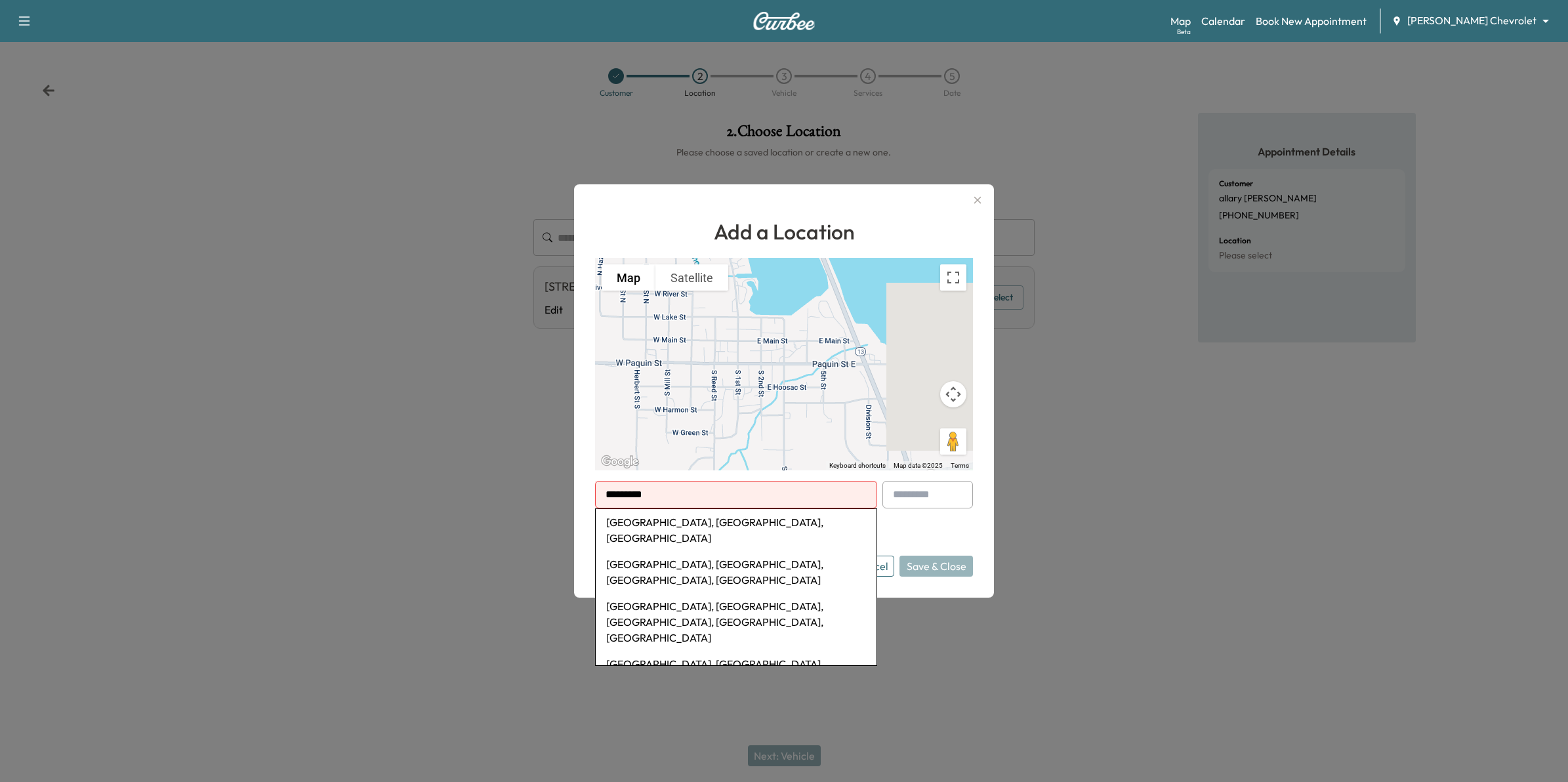
click at [722, 529] on li "Long Lake, MN, USA" at bounding box center [735, 530] width 281 height 42
type input "**********"
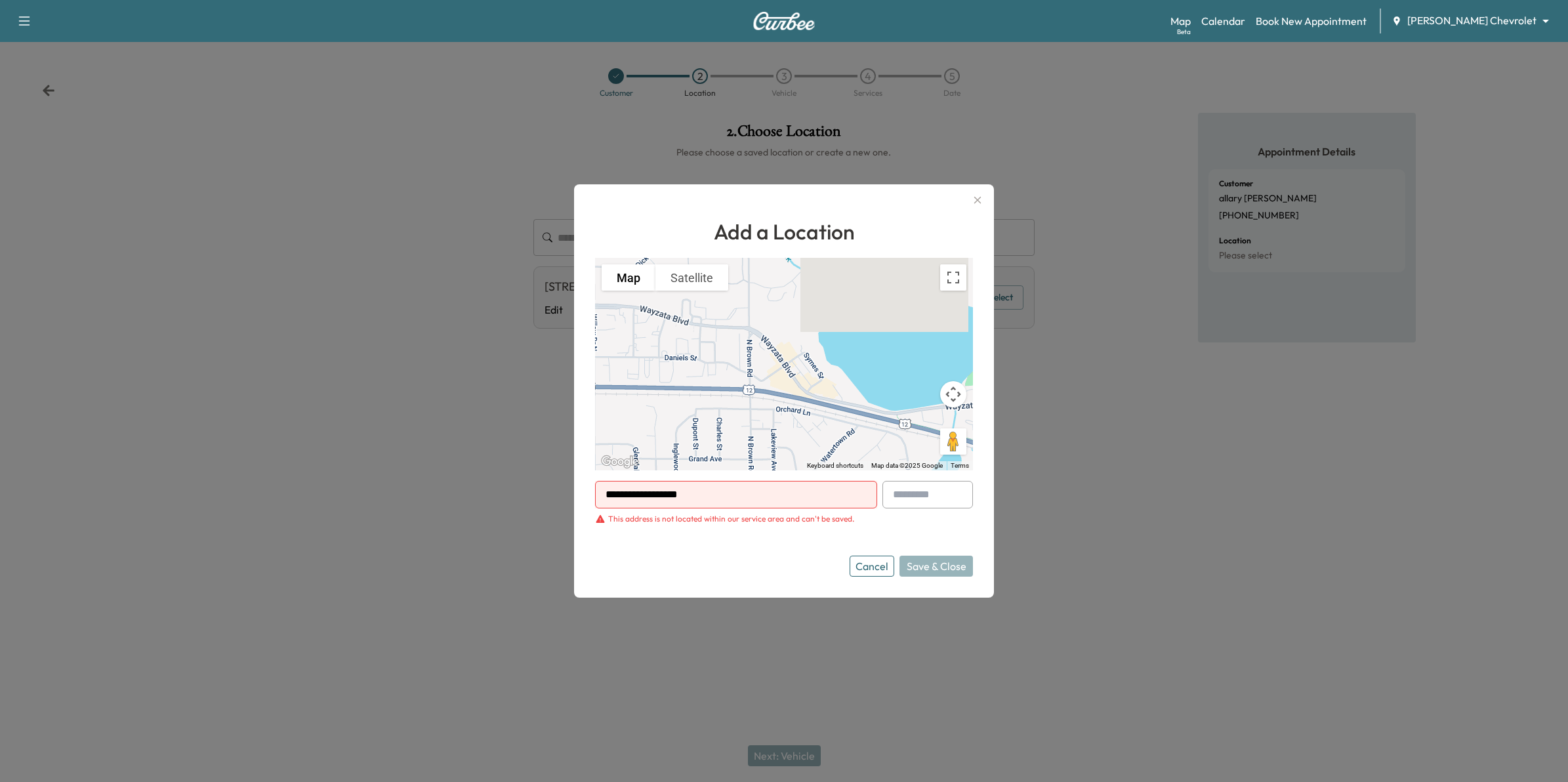
drag, startPoint x: 624, startPoint y: 486, endPoint x: 818, endPoint y: 545, distance: 202.8
click at [552, 492] on div "**********" at bounding box center [784, 391] width 1568 height 782
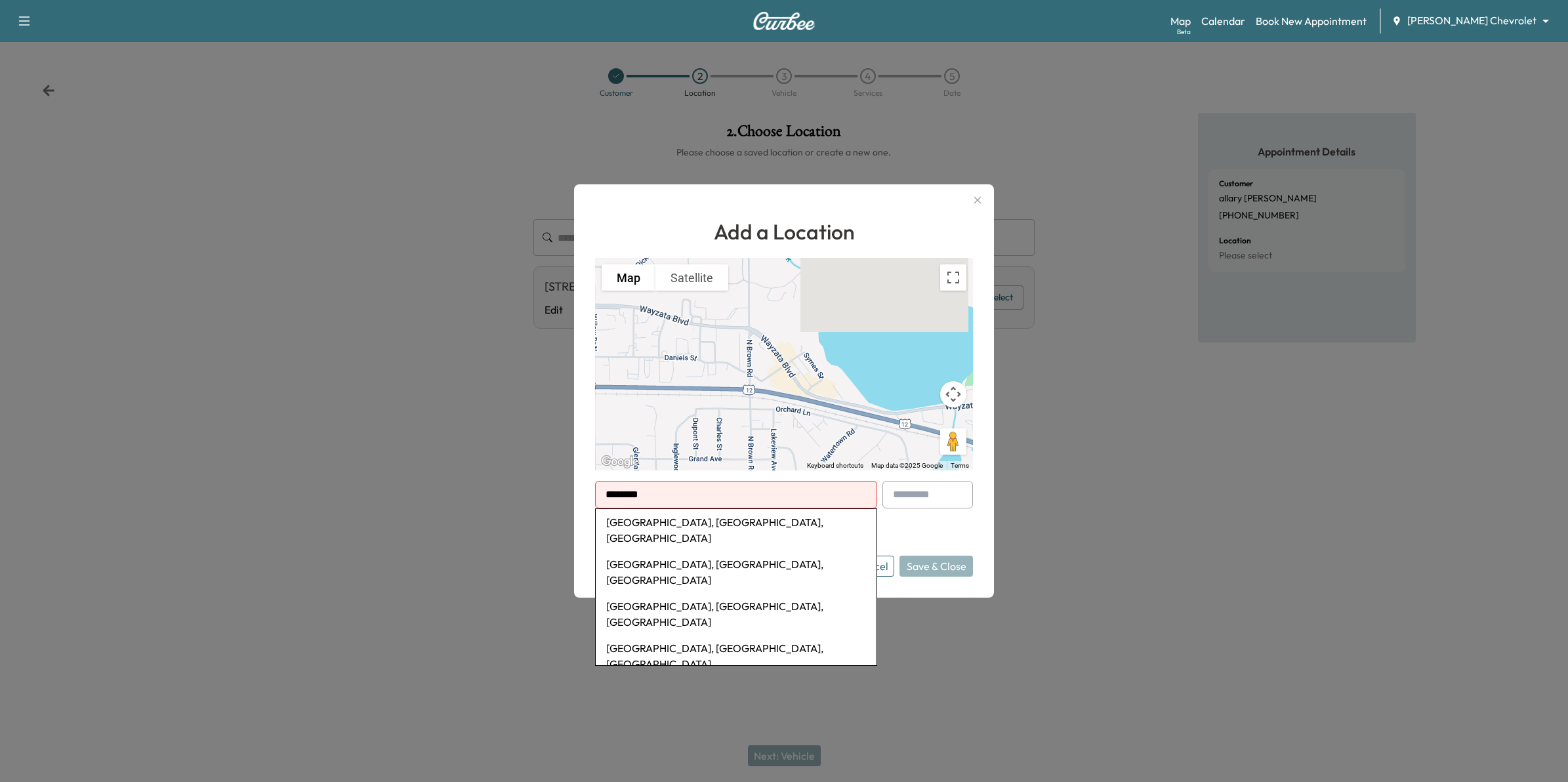
click at [790, 526] on li "Spring Valley, WI, USA" at bounding box center [735, 530] width 281 height 42
type input "**********"
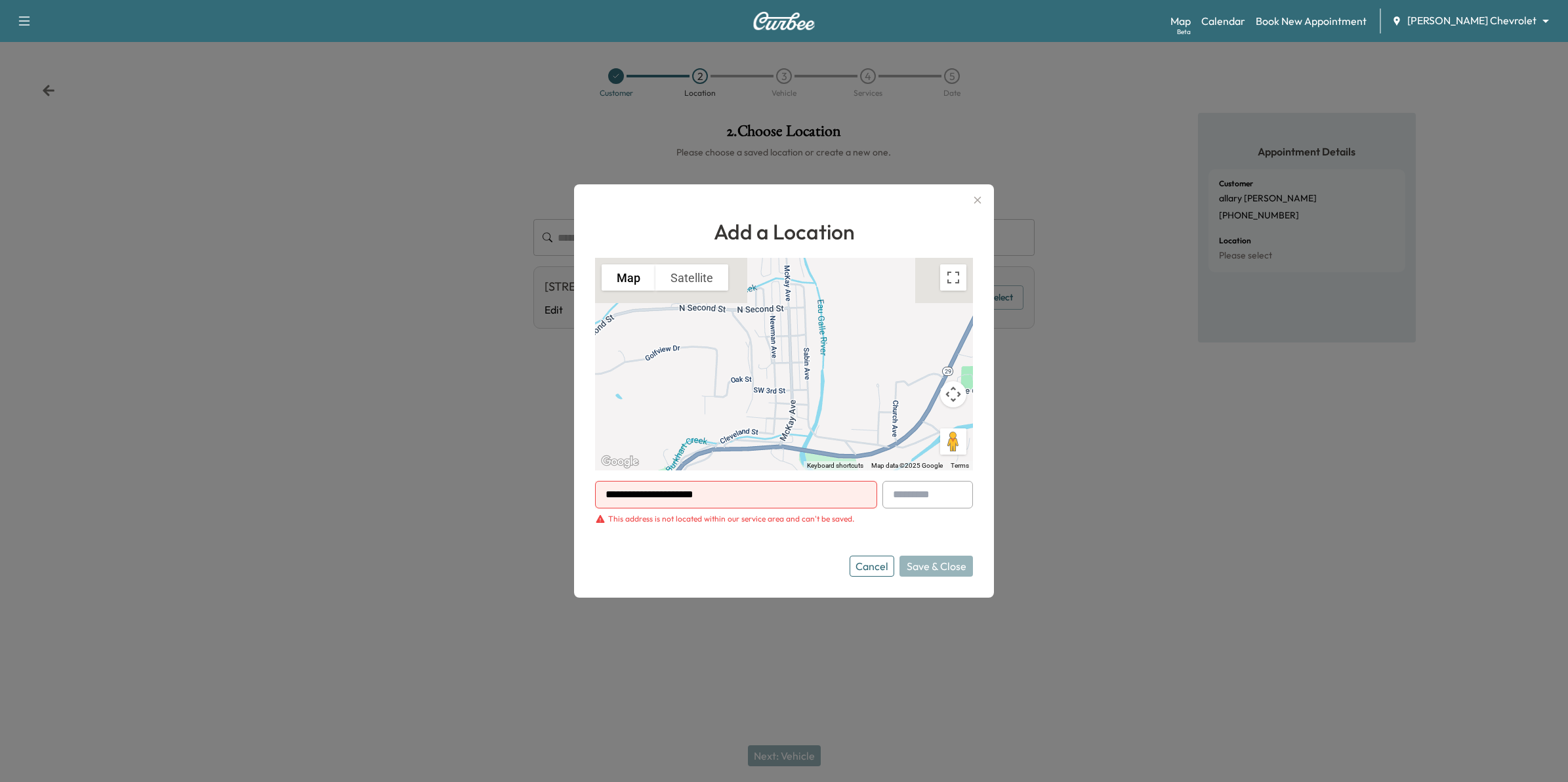
drag, startPoint x: 771, startPoint y: 497, endPoint x: 502, endPoint y: 469, distance: 270.5
click at [502, 469] on div "**********" at bounding box center [784, 391] width 1568 height 782
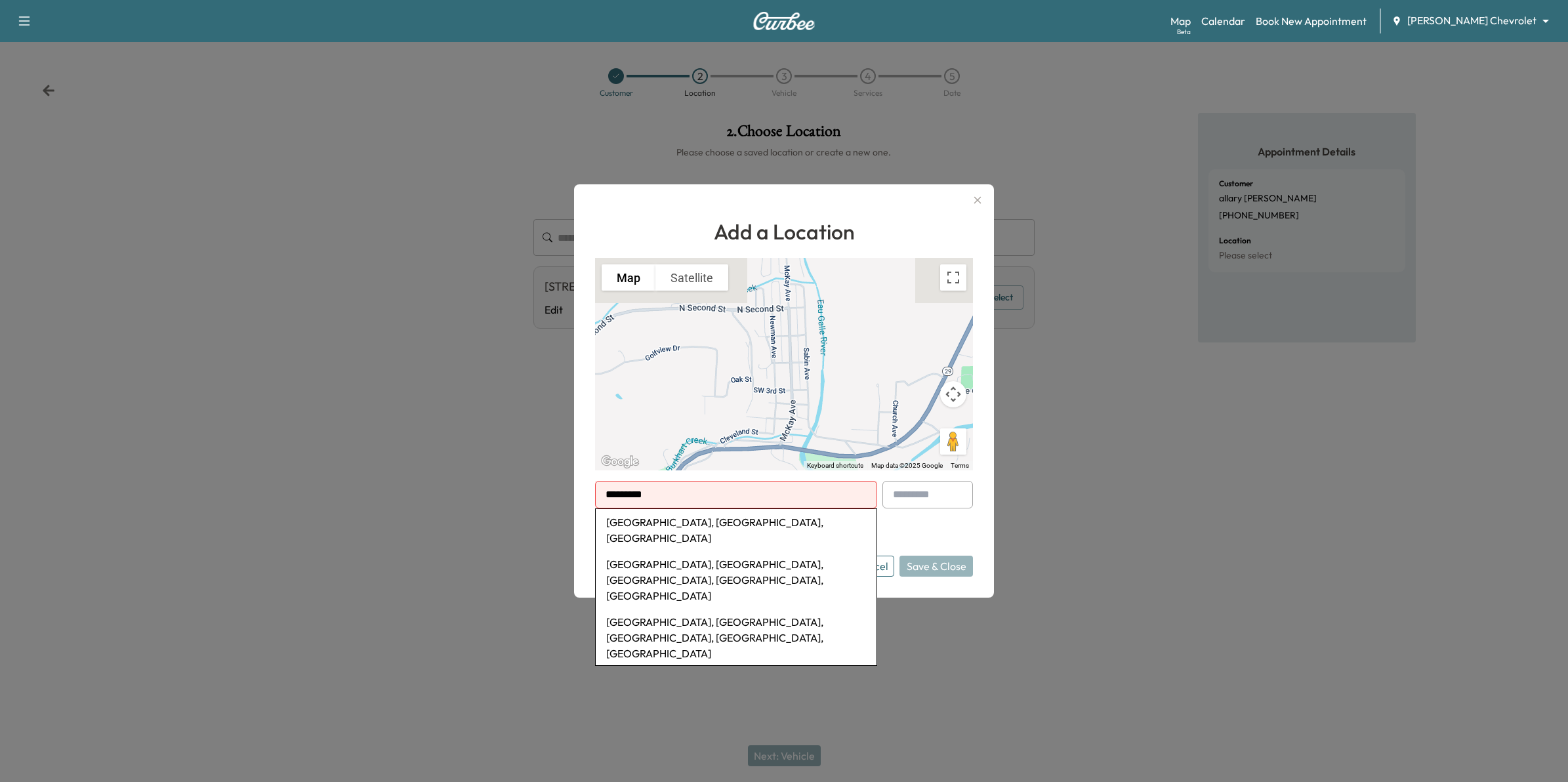
click at [652, 522] on li "Burnsville, MN, USA" at bounding box center [735, 530] width 281 height 42
type input "**********"
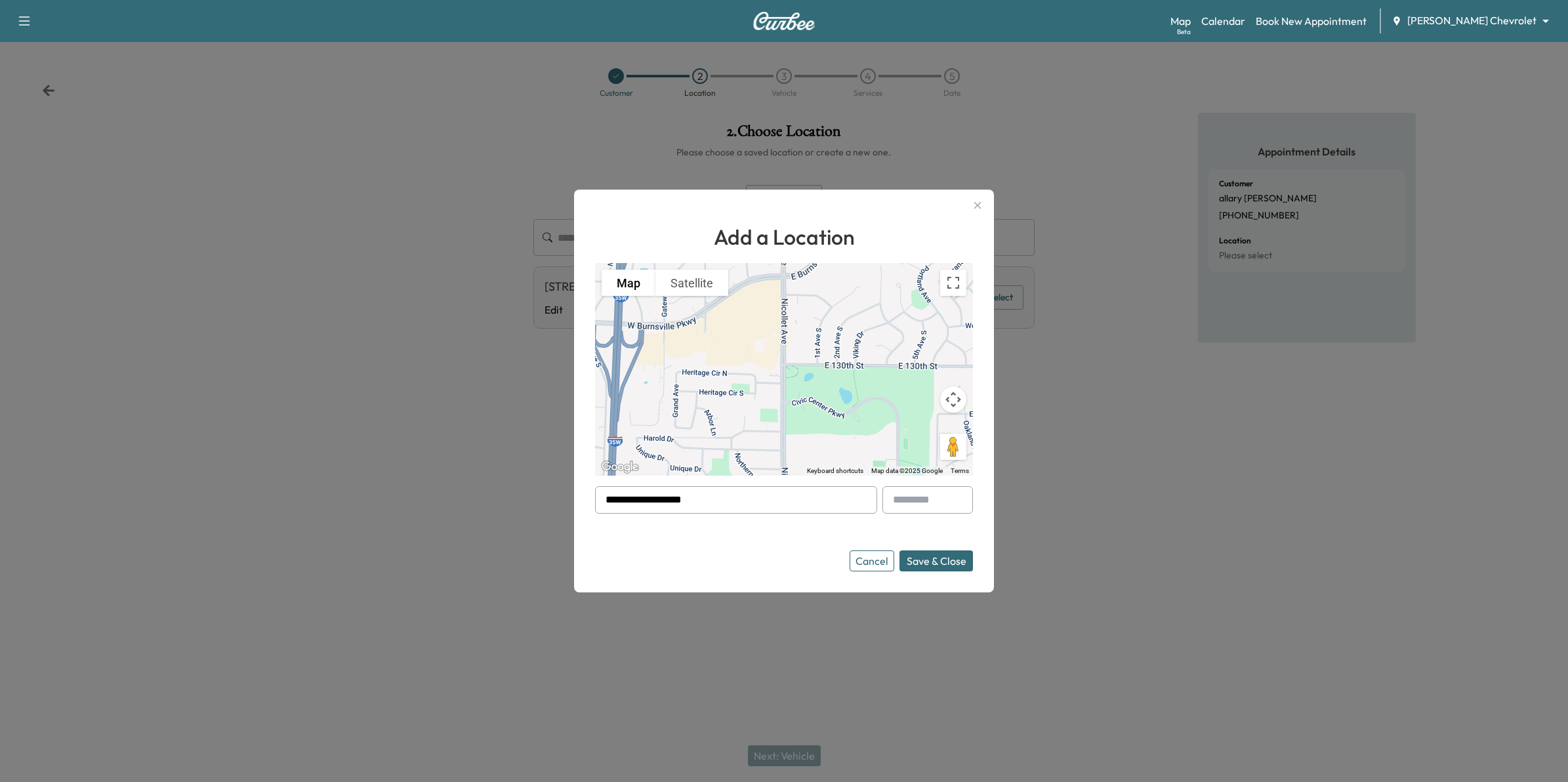
click at [804, 508] on input "**********" at bounding box center [736, 500] width 282 height 27
drag, startPoint x: 818, startPoint y: 500, endPoint x: 555, endPoint y: 492, distance: 263.1
click at [555, 492] on div "**********" at bounding box center [784, 391] width 1568 height 782
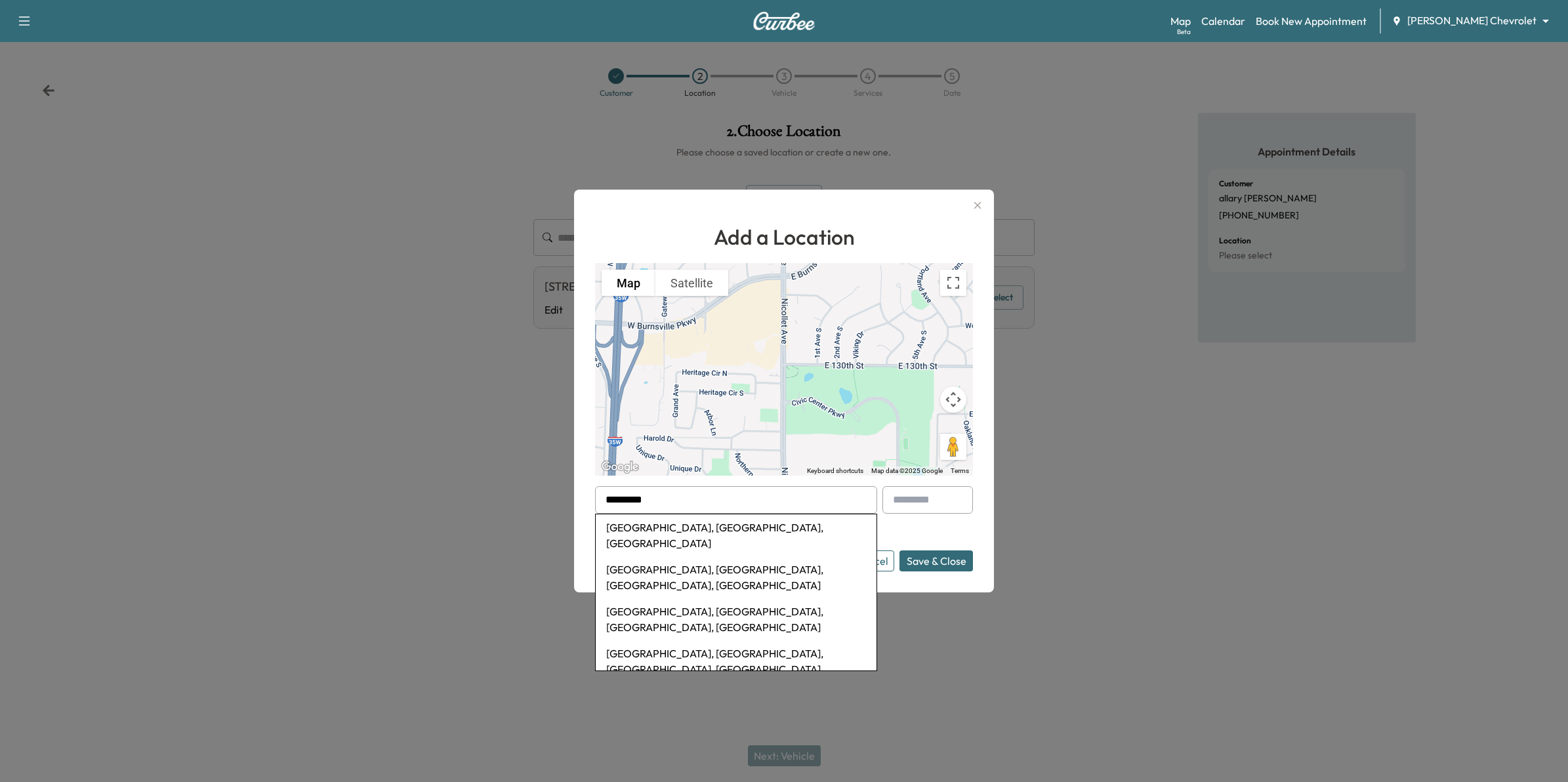
click at [769, 525] on li "Elk River, MN, USA" at bounding box center [735, 536] width 281 height 42
type input "**********"
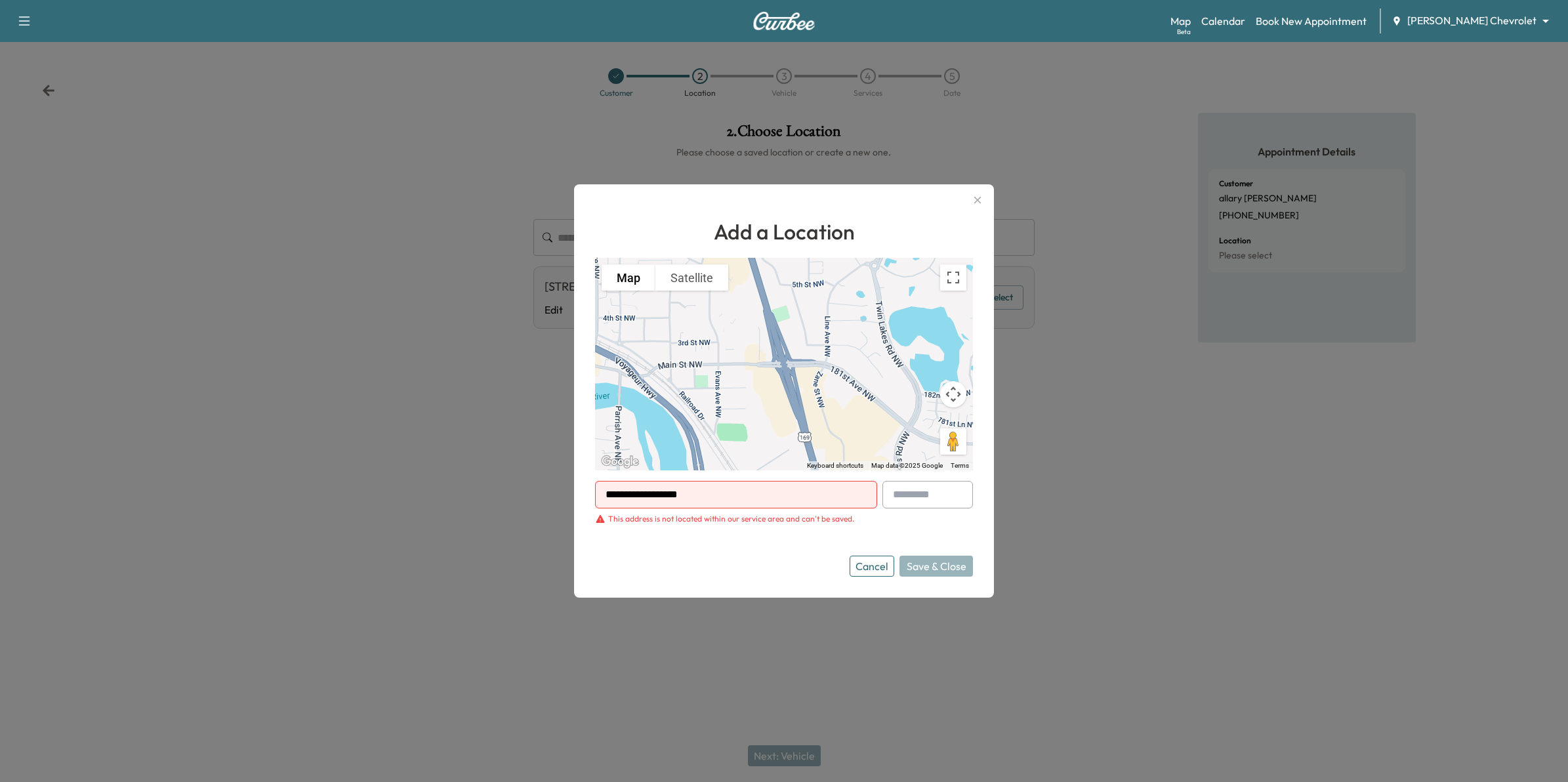
drag, startPoint x: 747, startPoint y: 500, endPoint x: 493, endPoint y: 498, distance: 254.0
click at [493, 498] on div "**********" at bounding box center [784, 391] width 1568 height 782
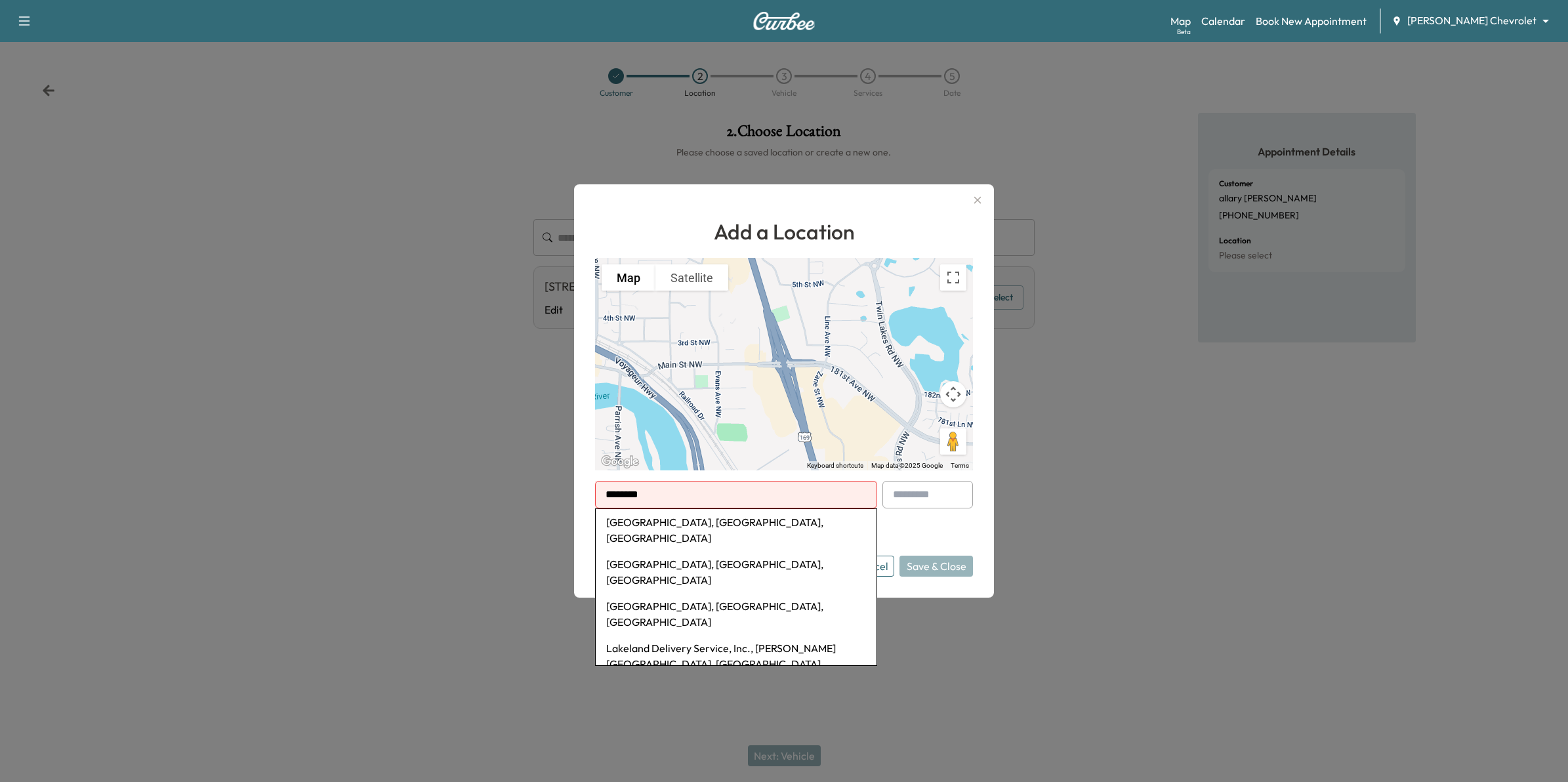
click at [747, 529] on li "Lakeland, MN, USA" at bounding box center [735, 530] width 281 height 42
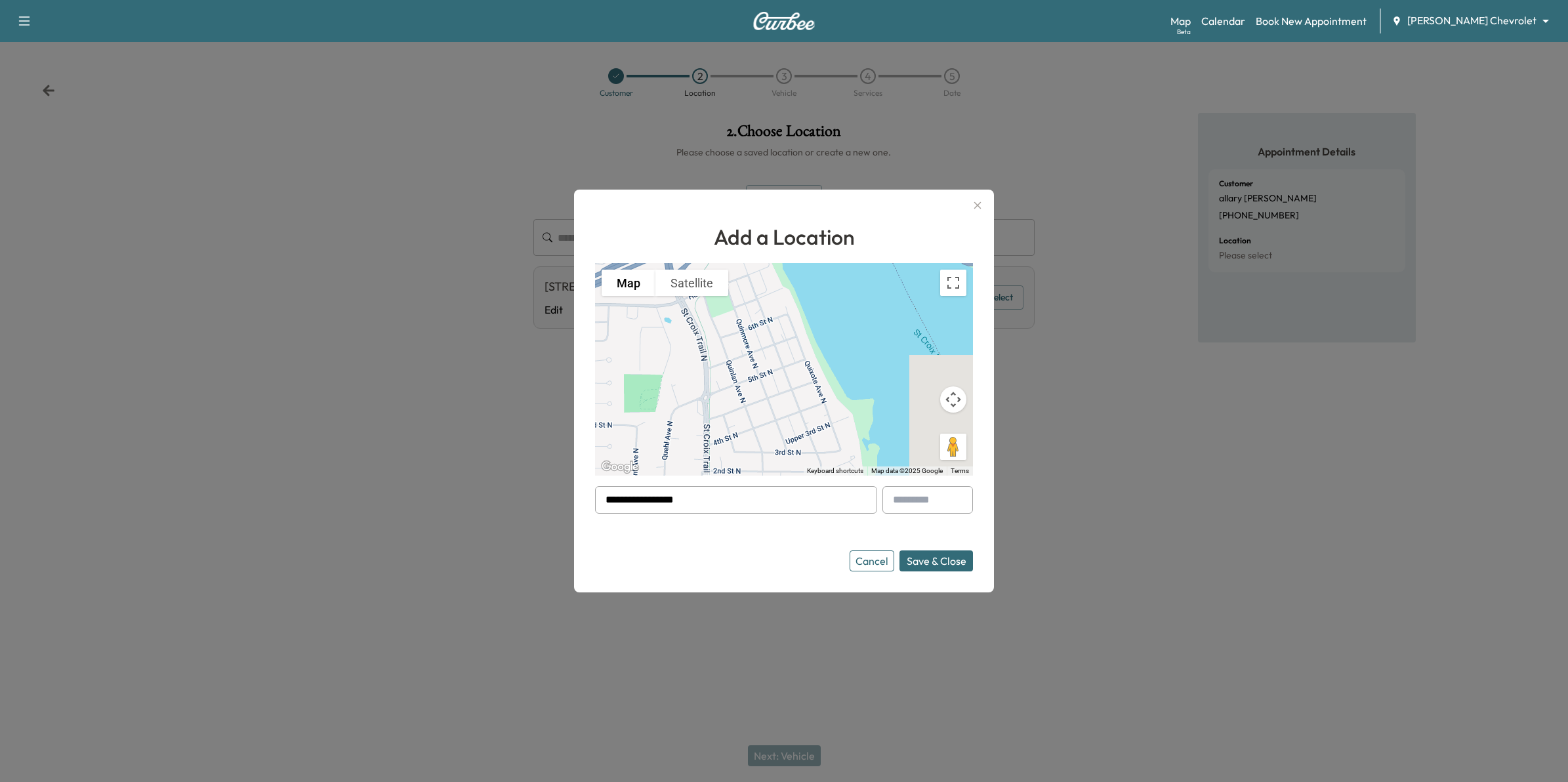
drag, startPoint x: 713, startPoint y: 496, endPoint x: 438, endPoint y: 496, distance: 275.0
click at [438, 496] on div "**********" at bounding box center [784, 391] width 1568 height 782
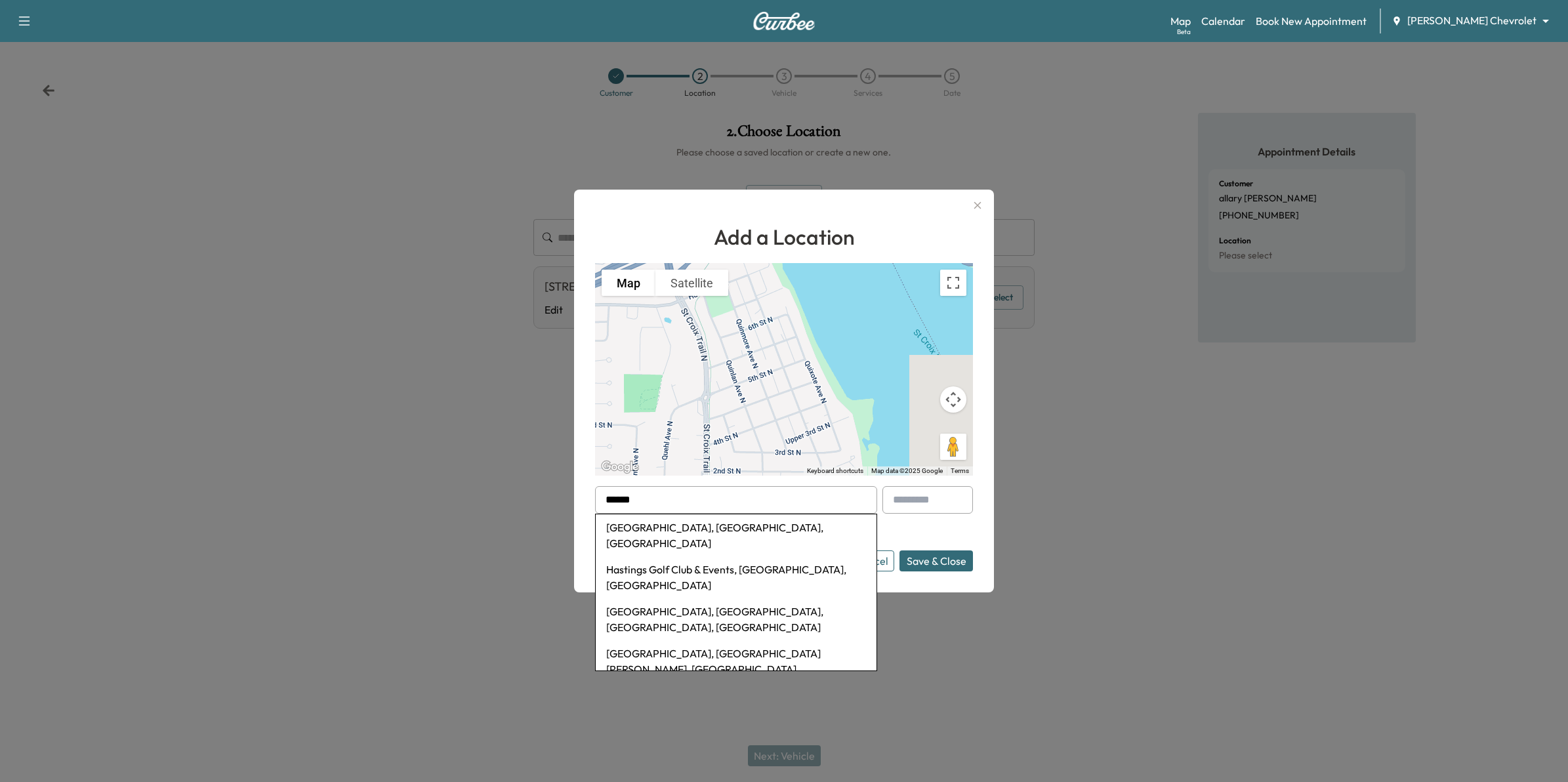
click at [738, 519] on li "Hastings, MN, USA" at bounding box center [735, 536] width 281 height 42
type input "**********"
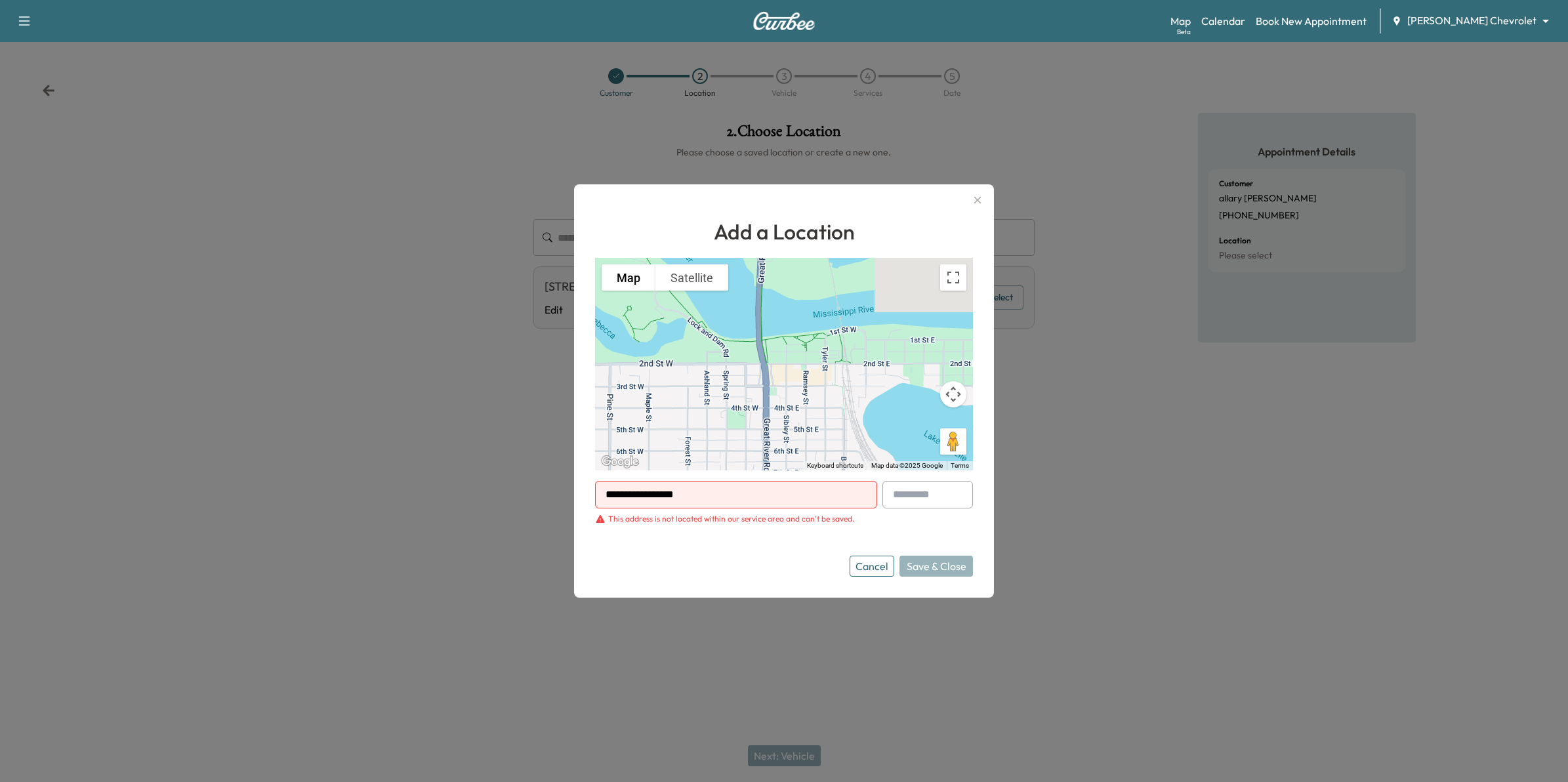
drag, startPoint x: 743, startPoint y: 496, endPoint x: 362, endPoint y: 474, distance: 381.6
click at [362, 474] on div "**********" at bounding box center [784, 391] width 1568 height 782
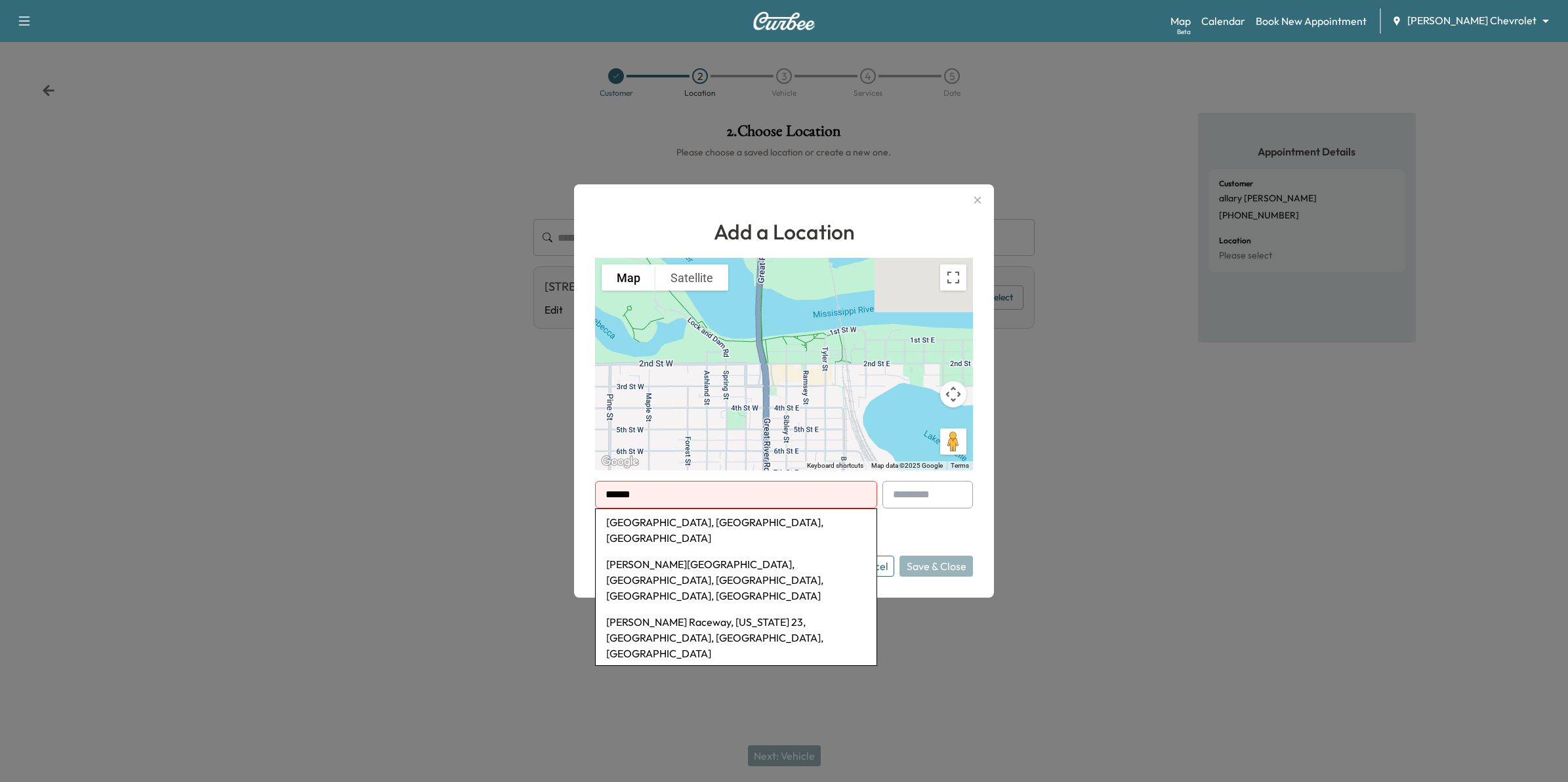
click at [655, 522] on li "Ogilvie, MN, USA" at bounding box center [735, 530] width 281 height 42
type input "**********"
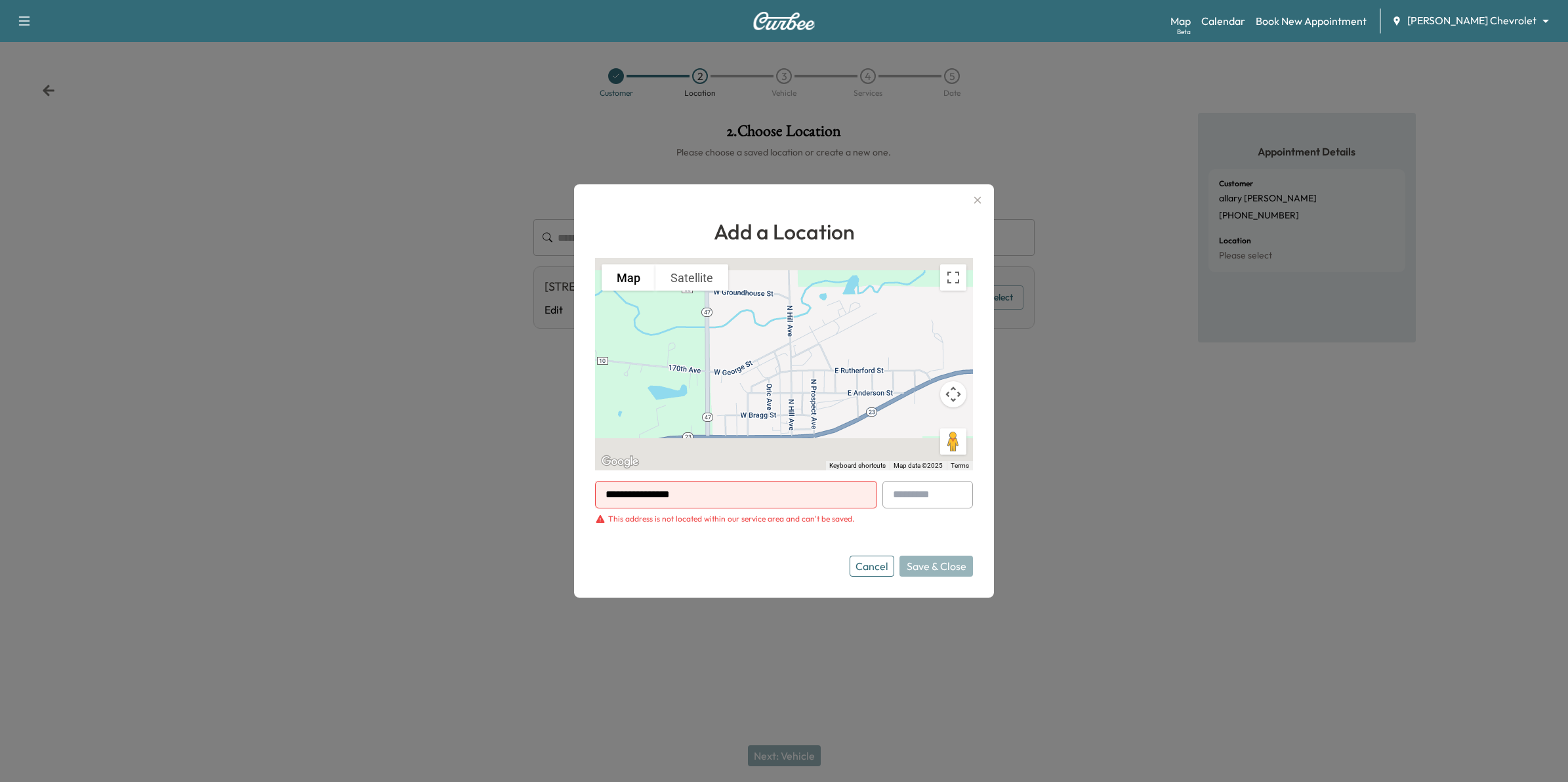
click at [889, 567] on button "Cancel" at bounding box center [871, 567] width 44 height 21
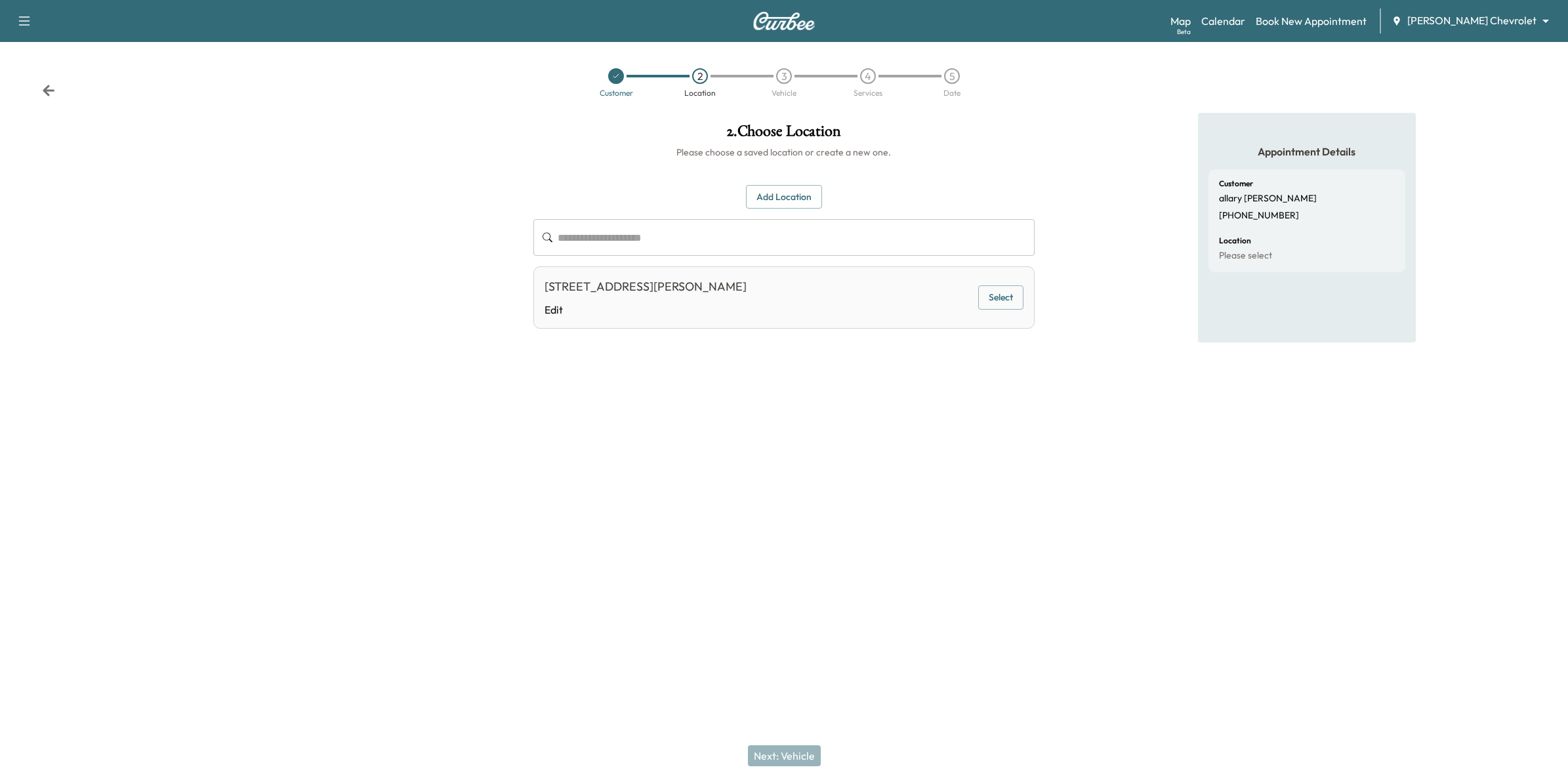
click at [1266, 12] on div "Map Beta Calendar Book New Appointment Mauer Chevrolet ******** ​" at bounding box center [1364, 20] width 387 height 25
click at [1245, 20] on link "Calendar" at bounding box center [1223, 21] width 44 height 15
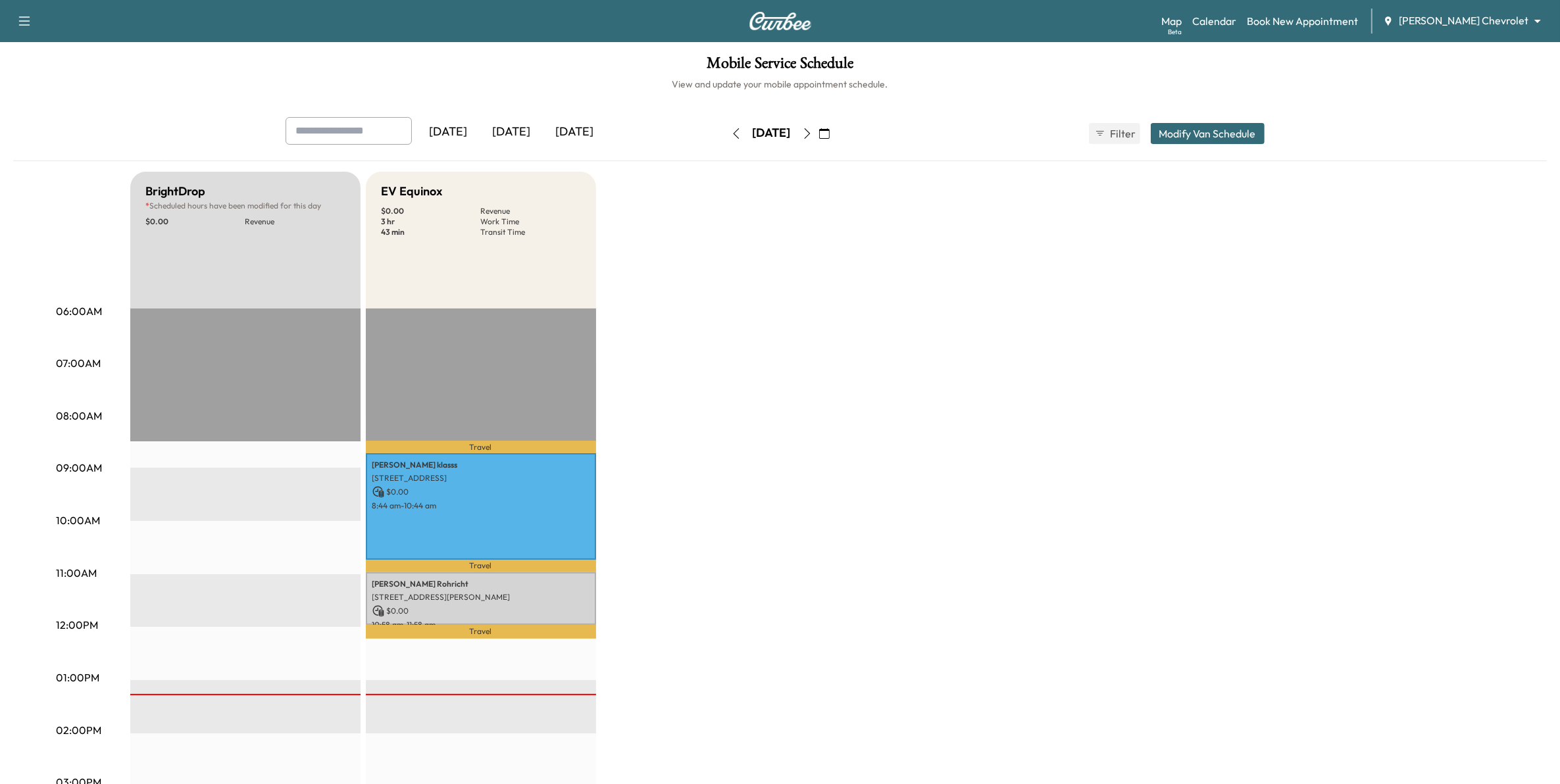
click at [830, 132] on icon "button" at bounding box center [824, 133] width 11 height 11
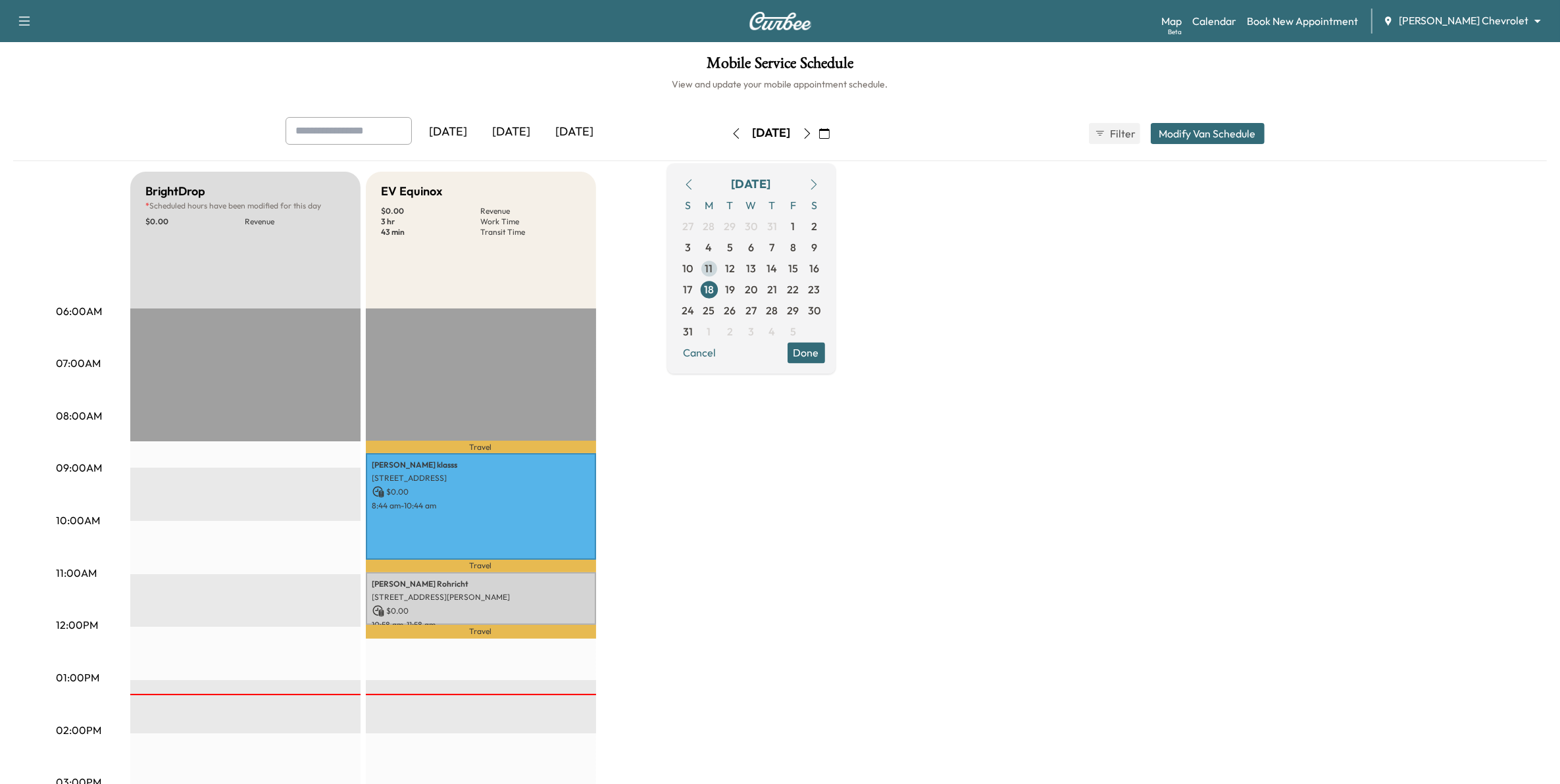
click at [720, 263] on span "11" at bounding box center [709, 268] width 21 height 21
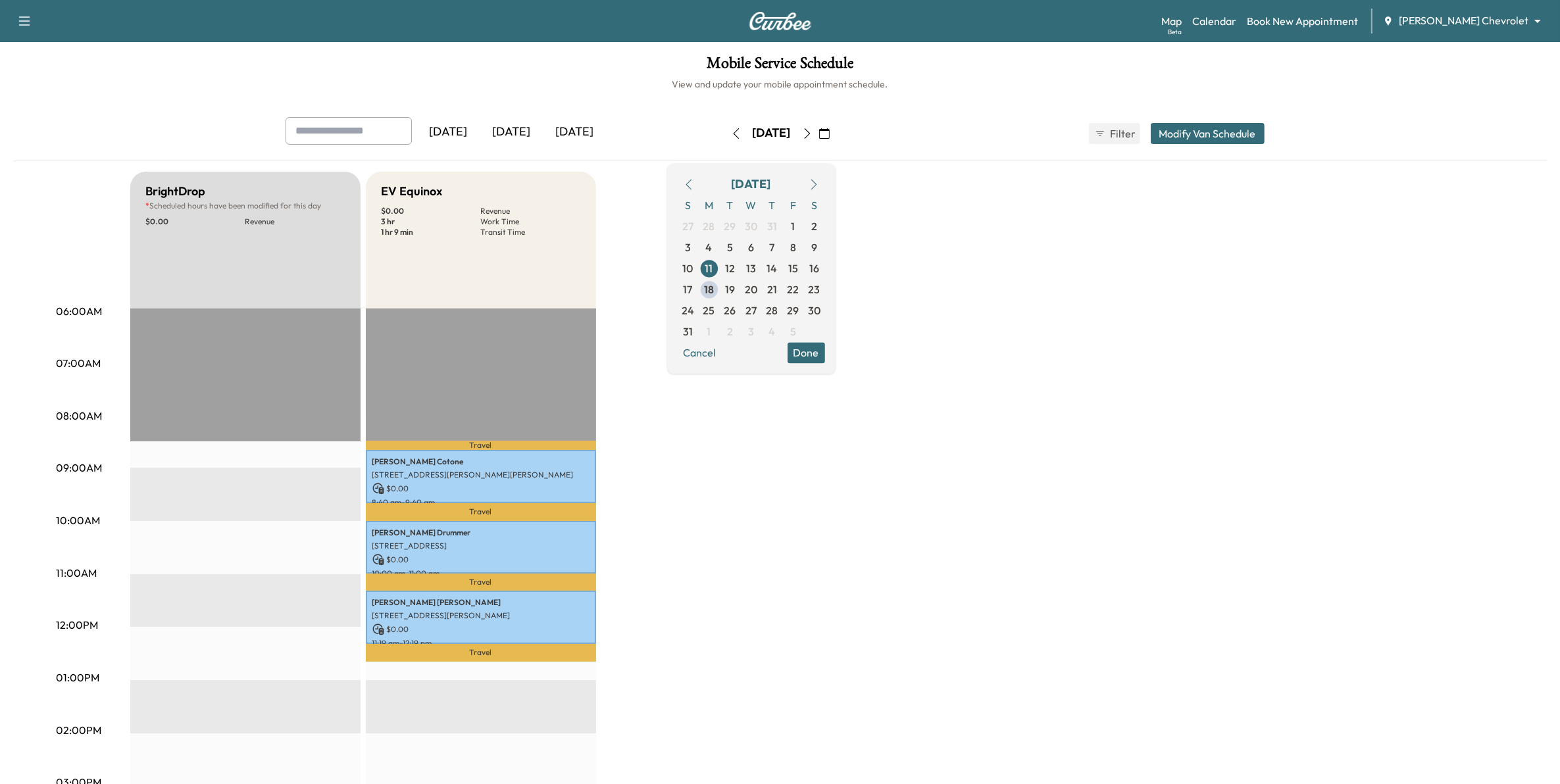
click at [810, 132] on icon "button" at bounding box center [807, 133] width 6 height 11
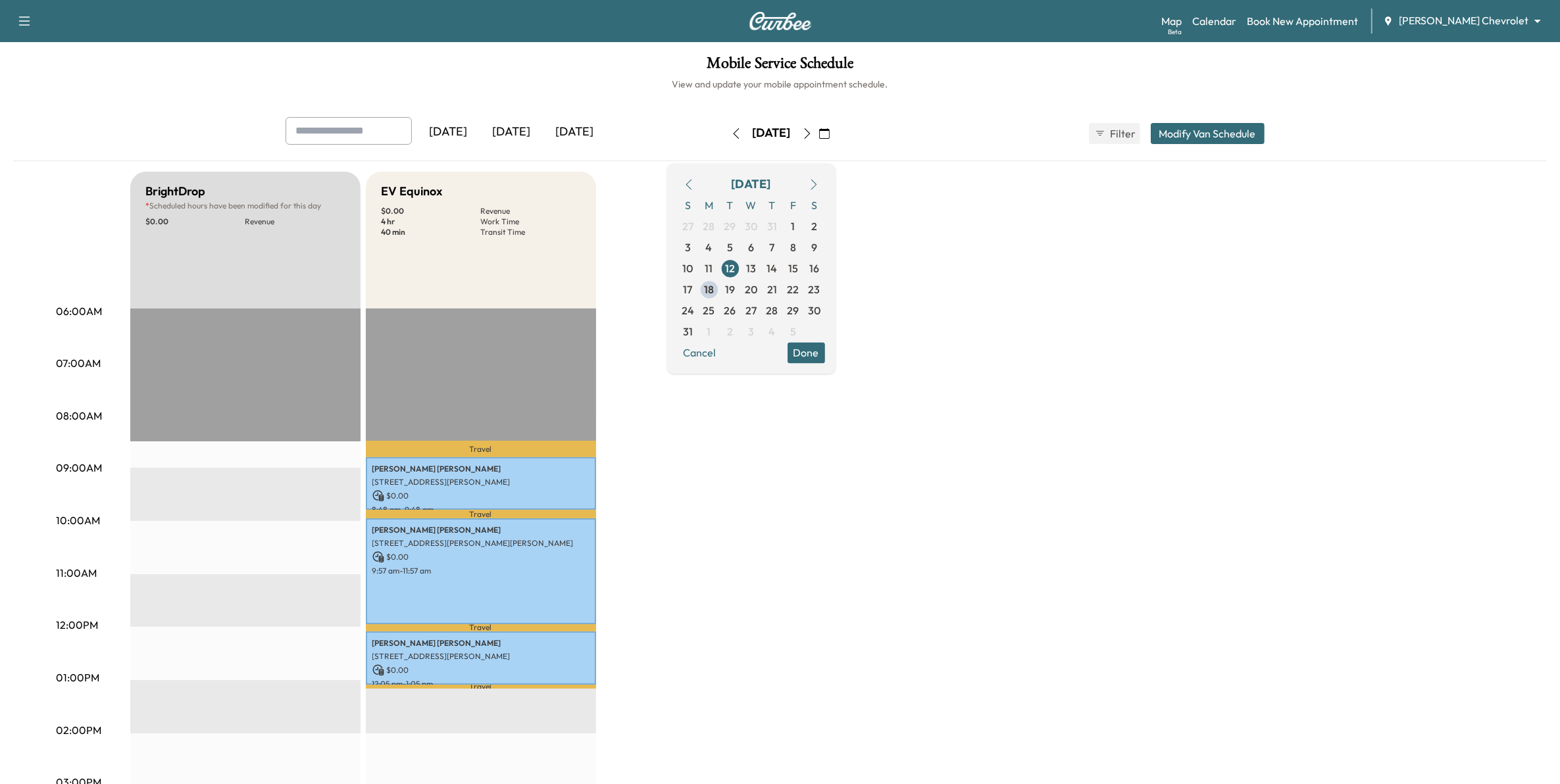
click at [812, 129] on icon "button" at bounding box center [807, 133] width 11 height 11
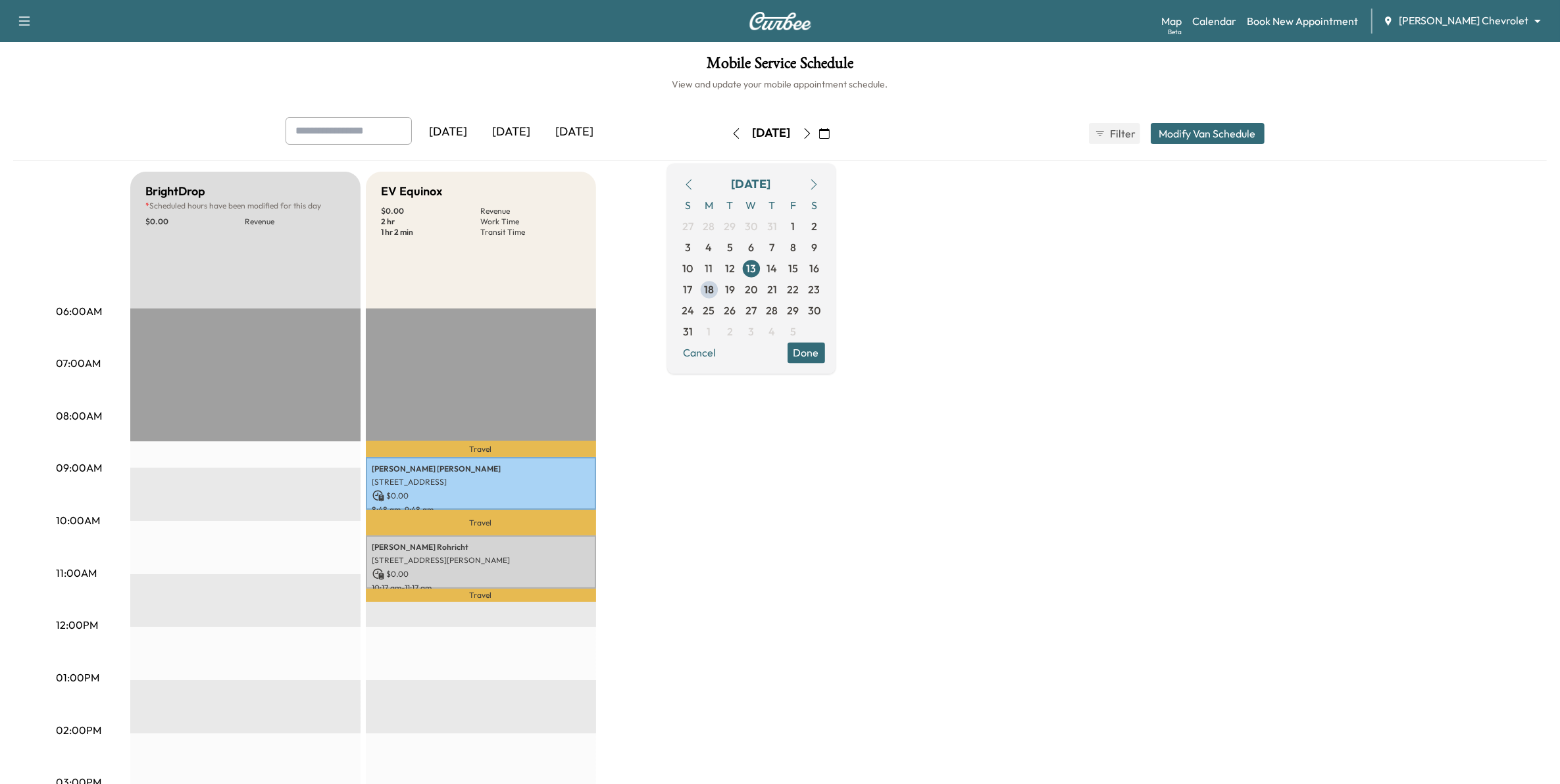
click at [812, 133] on icon "button" at bounding box center [807, 133] width 11 height 11
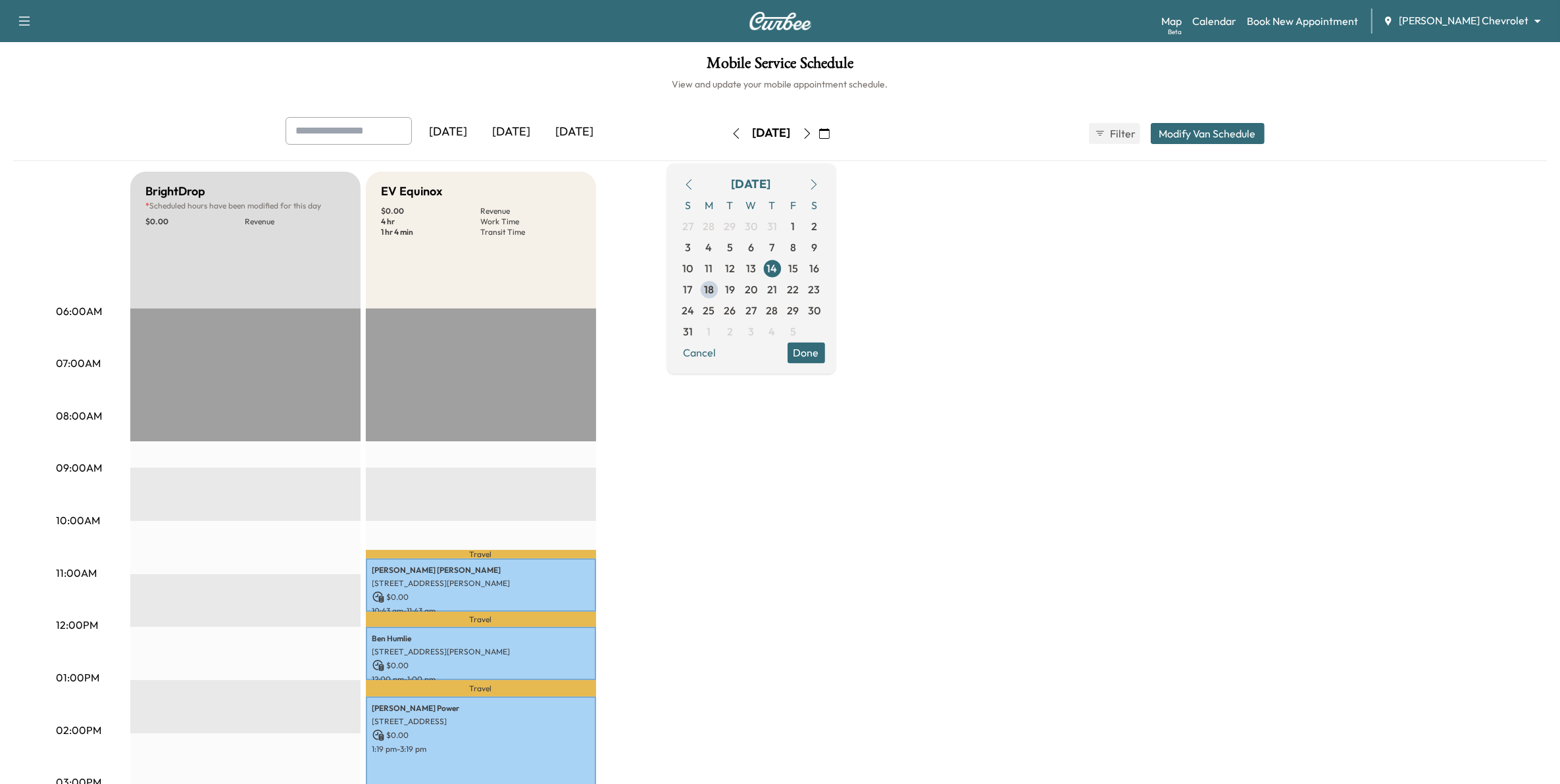
click at [812, 133] on icon "button" at bounding box center [807, 133] width 11 height 11
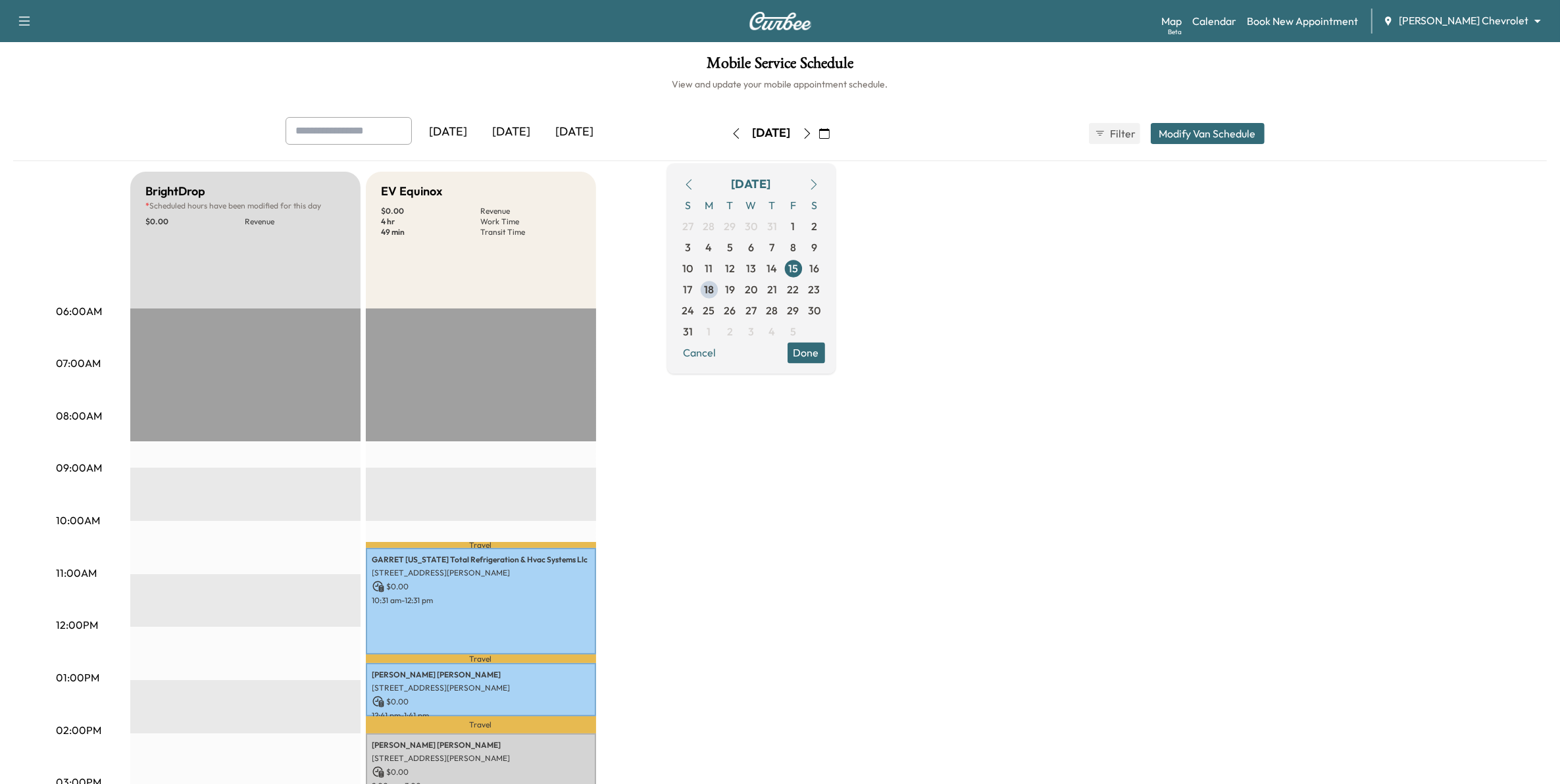
click at [812, 135] on icon "button" at bounding box center [807, 133] width 11 height 11
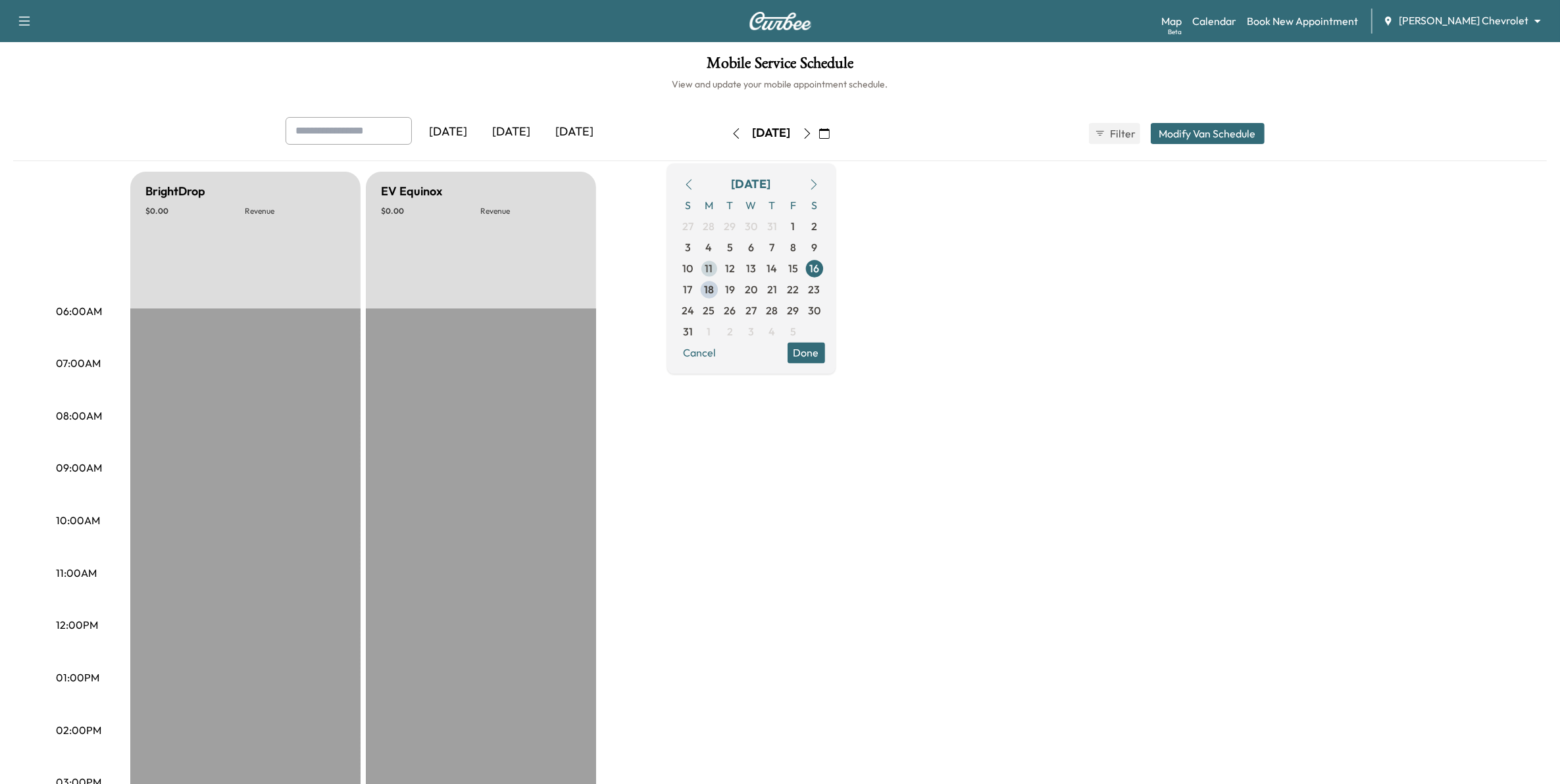
click at [714, 277] on span "11" at bounding box center [709, 268] width 8 height 16
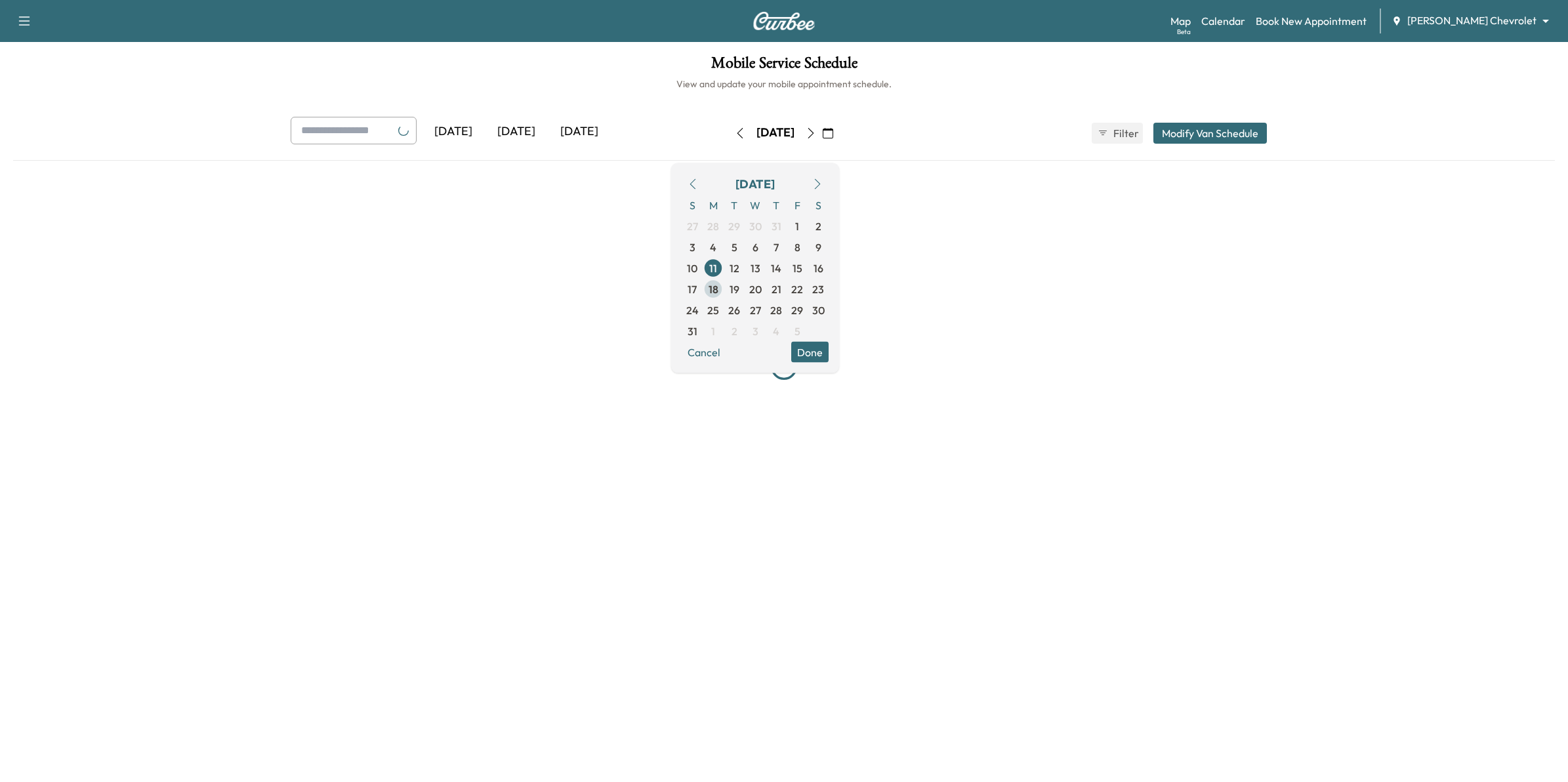
click at [719, 286] on span "18" at bounding box center [714, 289] width 10 height 15
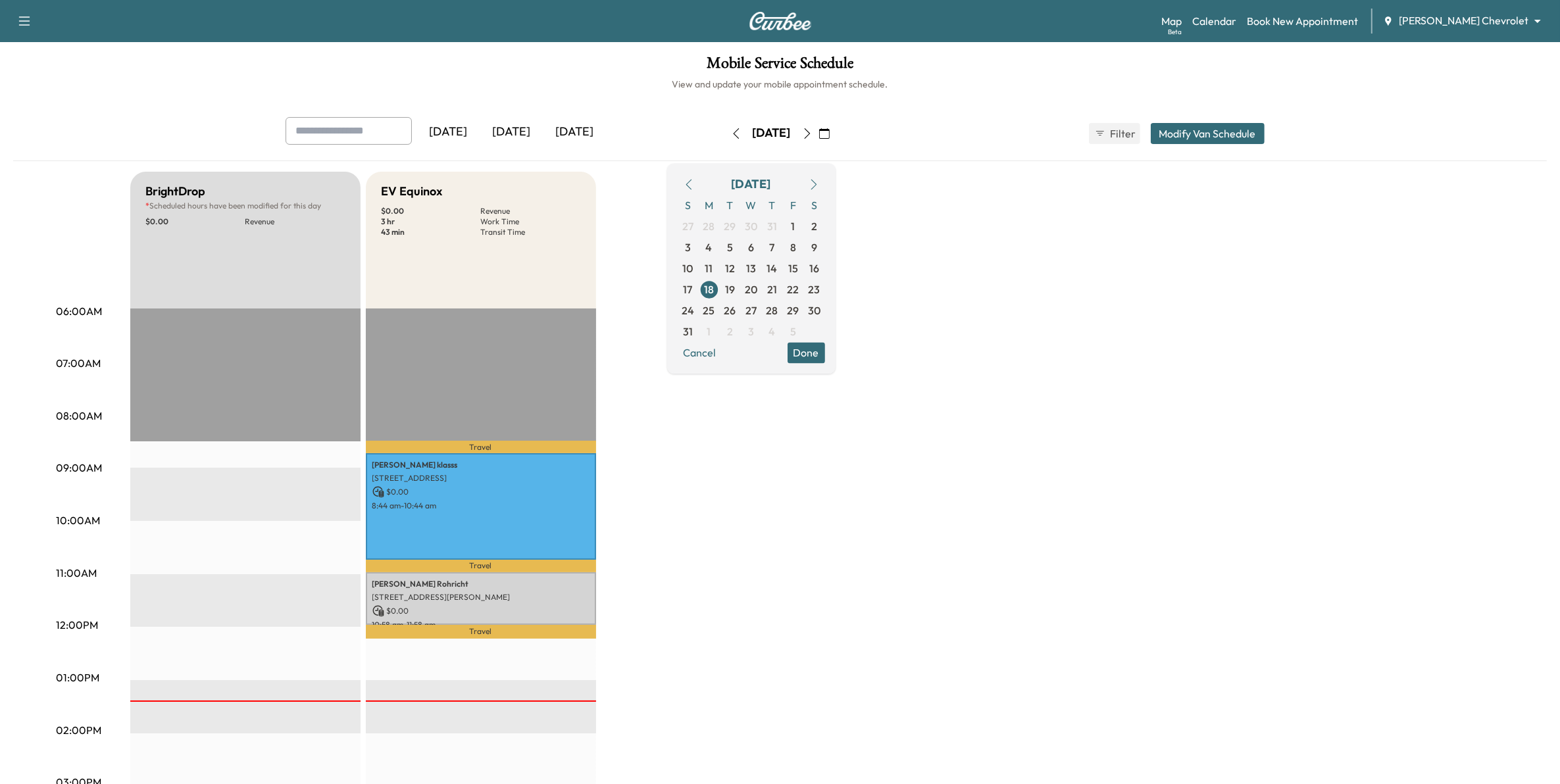
click at [812, 135] on icon "button" at bounding box center [807, 133] width 11 height 11
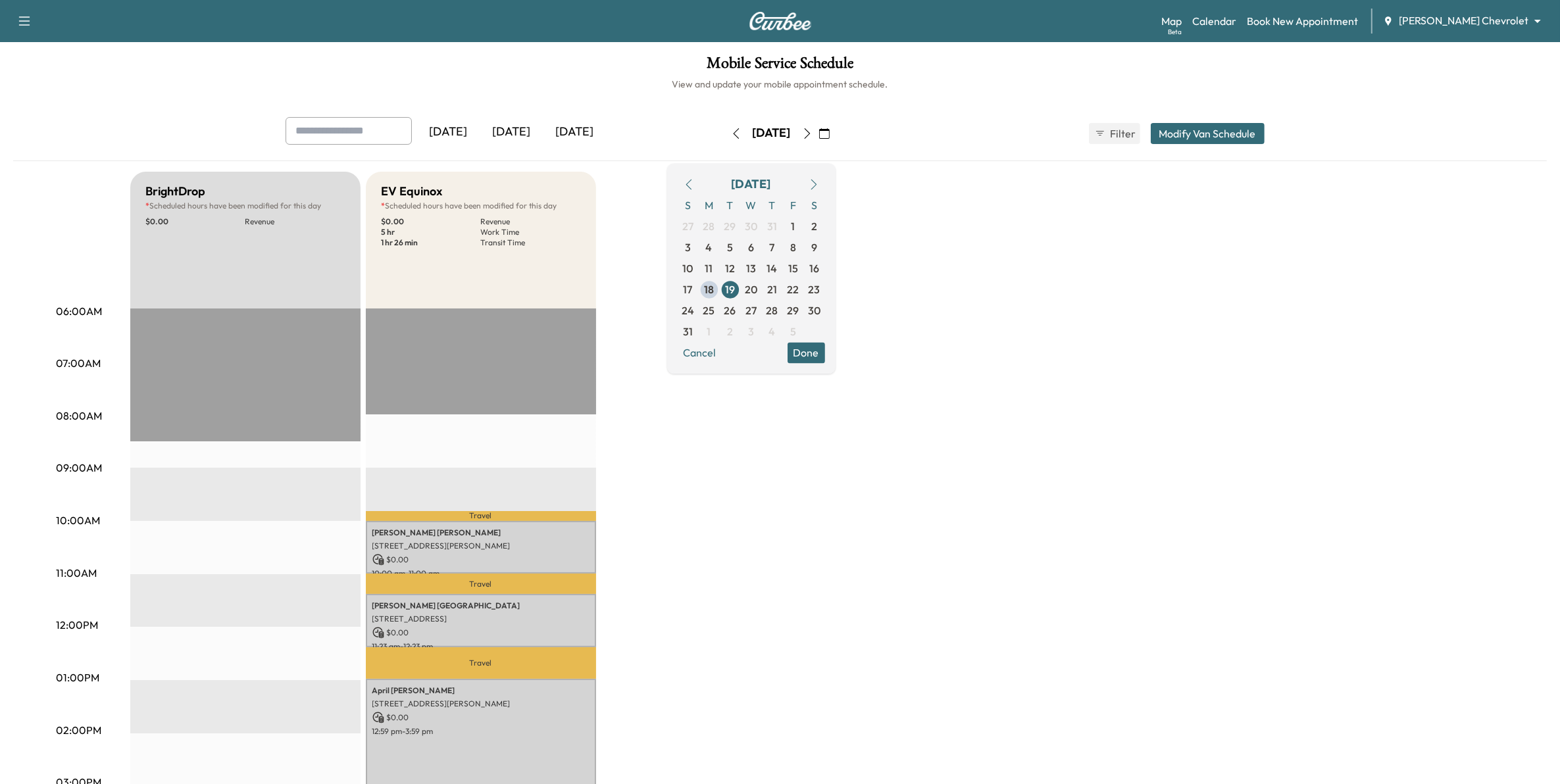
click at [812, 135] on icon "button" at bounding box center [807, 133] width 11 height 11
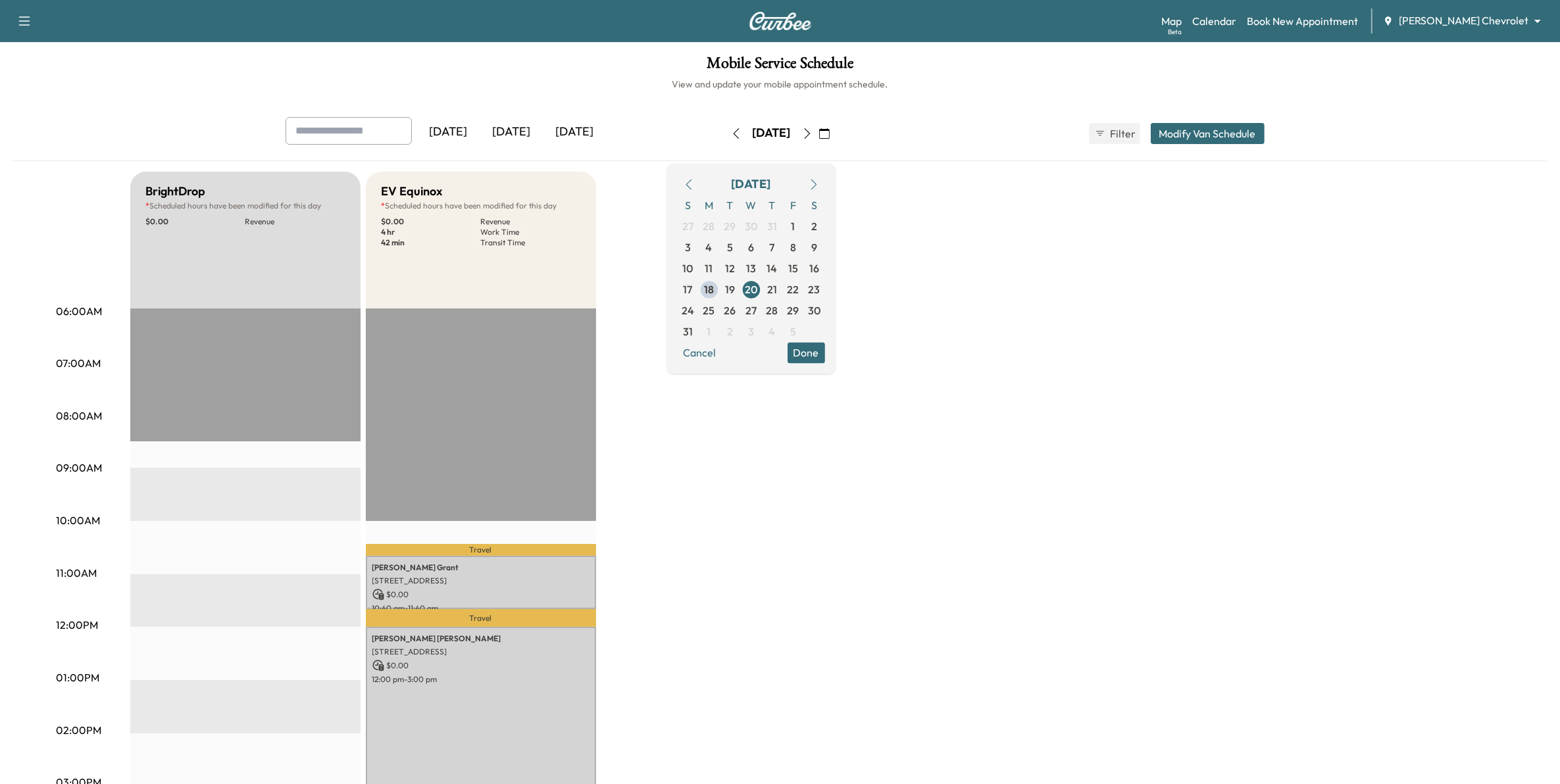
click at [819, 135] on button "button" at bounding box center [808, 133] width 23 height 21
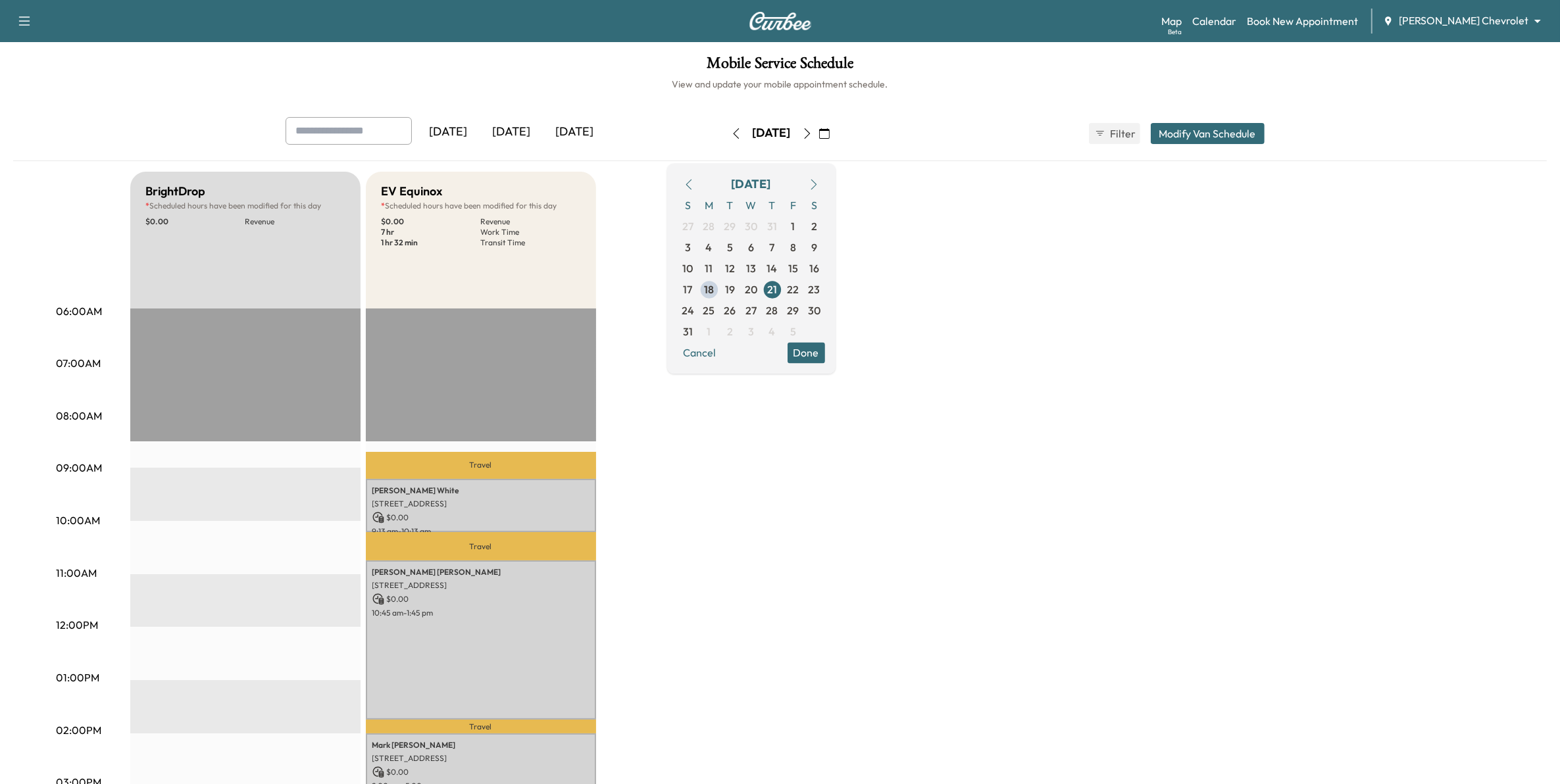
click at [812, 135] on icon "button" at bounding box center [807, 133] width 11 height 11
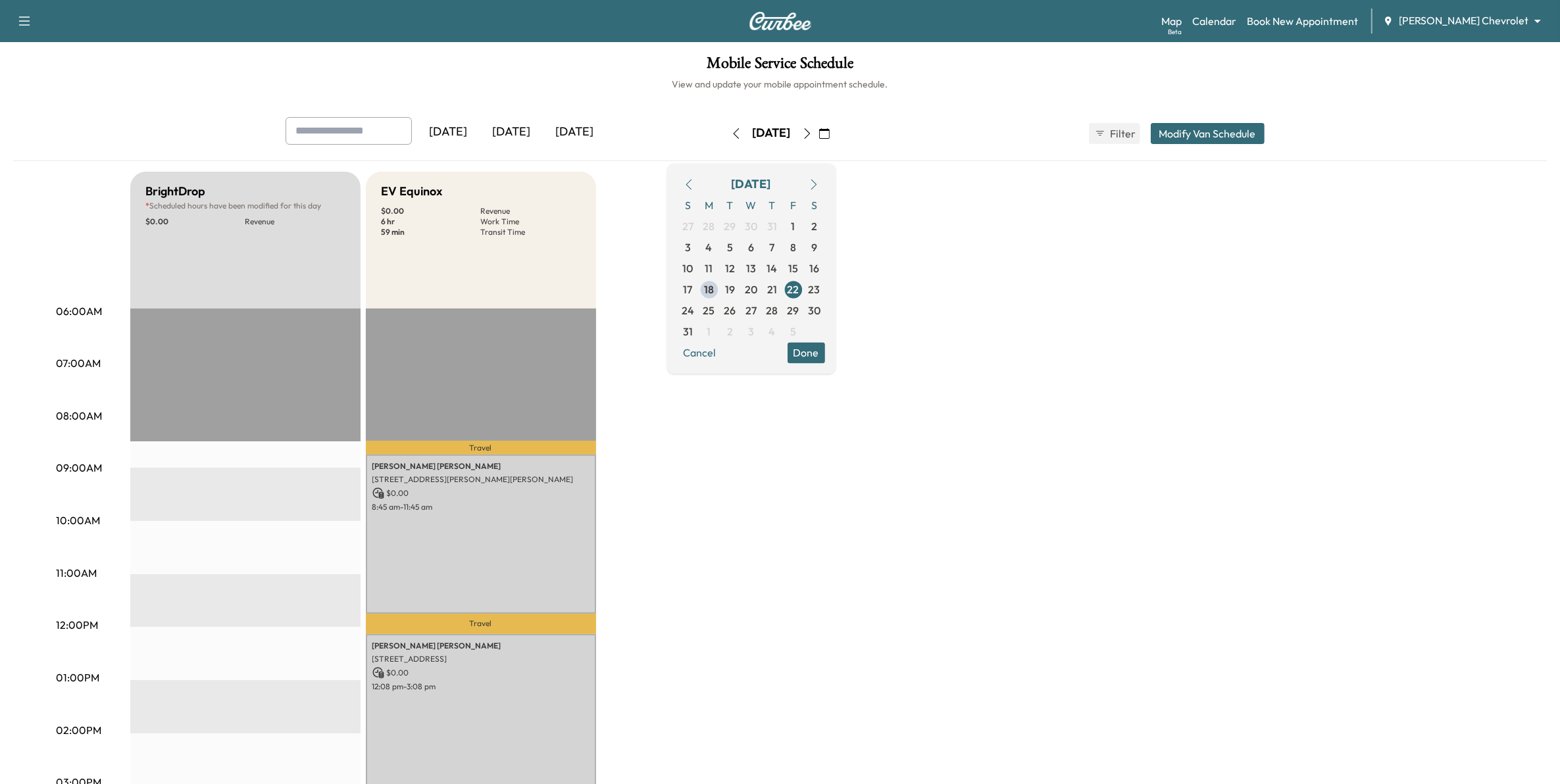
click at [812, 135] on icon "button" at bounding box center [807, 133] width 11 height 11
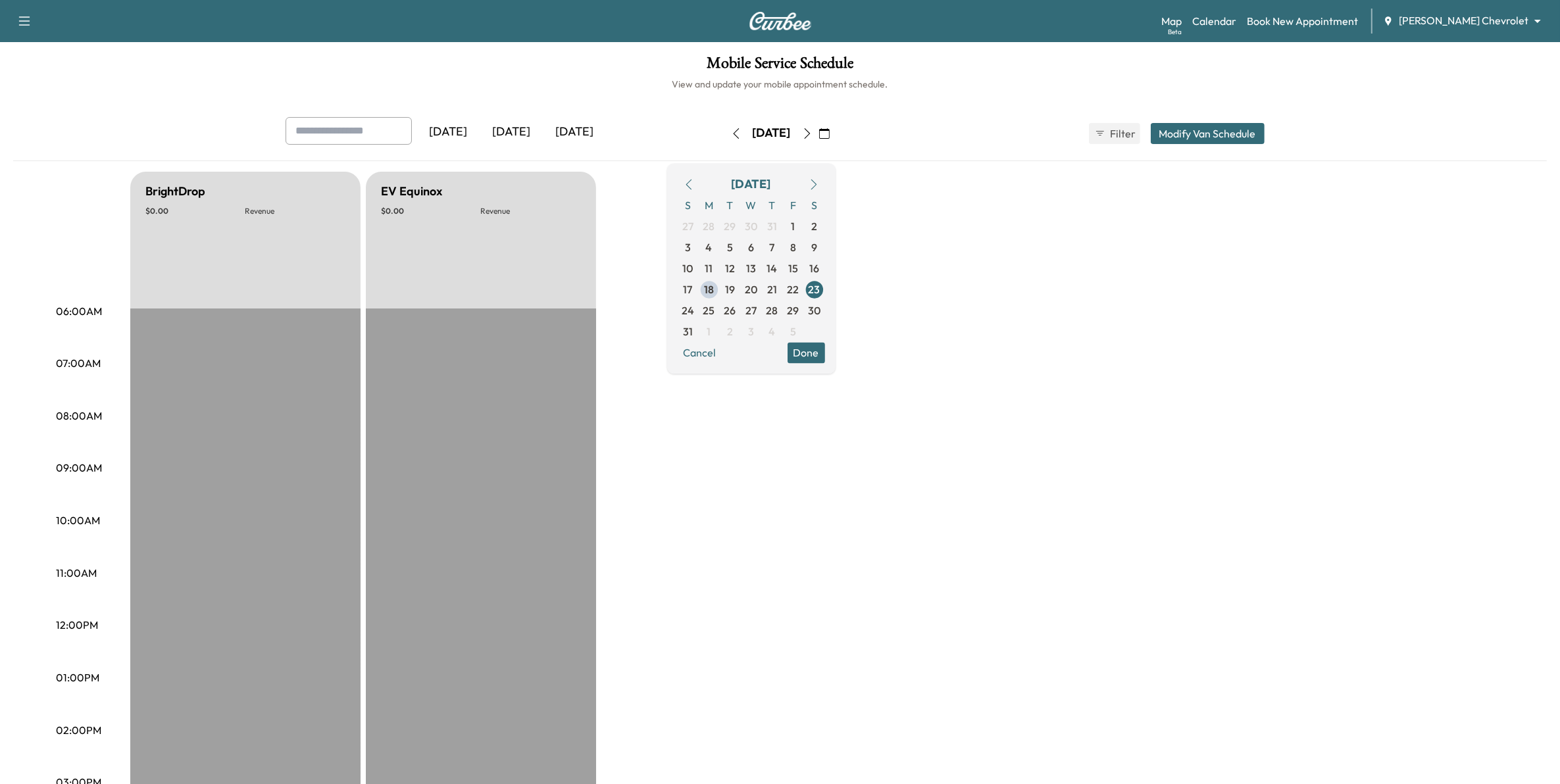
click at [812, 135] on icon "button" at bounding box center [807, 133] width 11 height 11
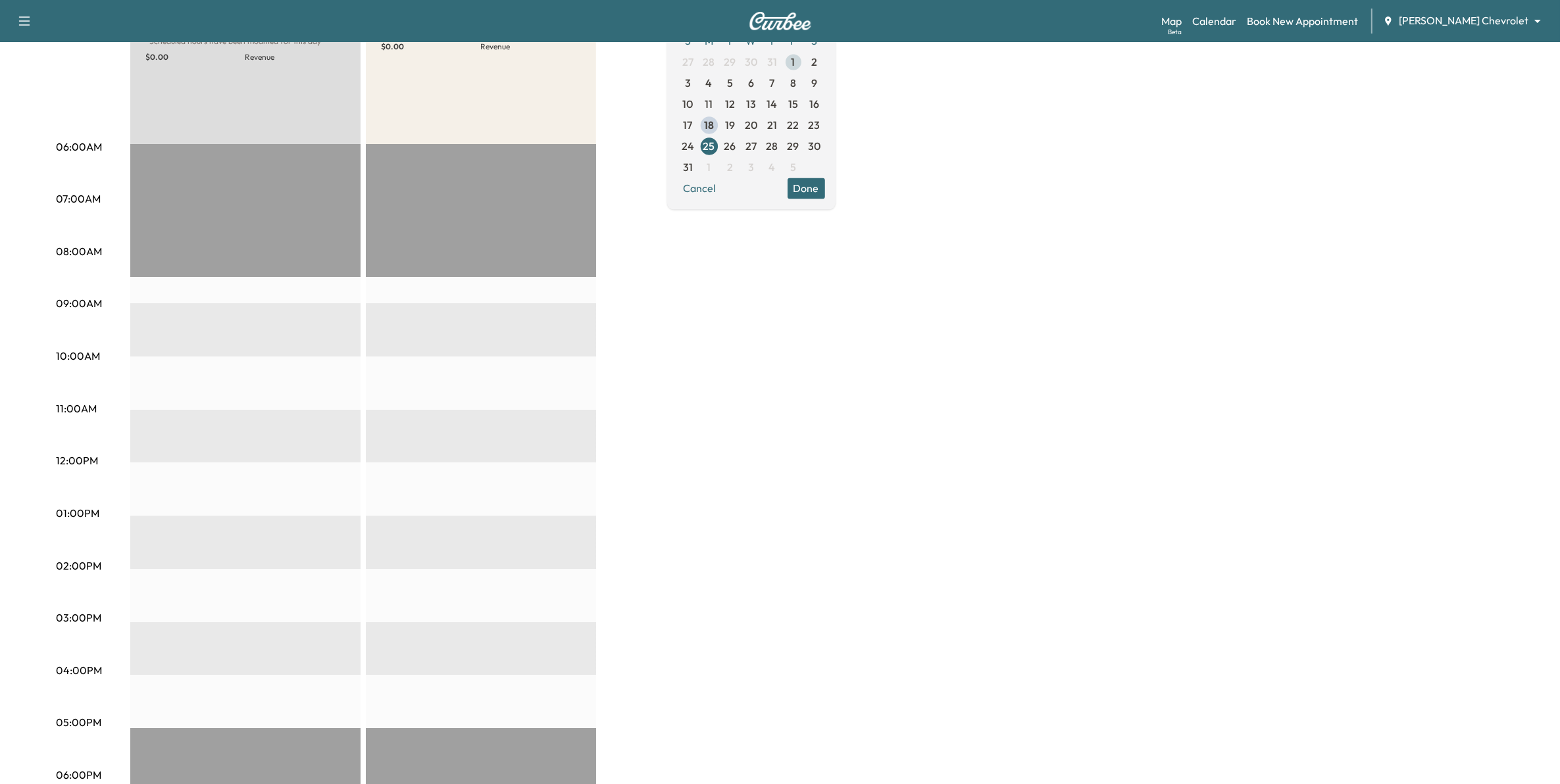
scroll to position [83, 0]
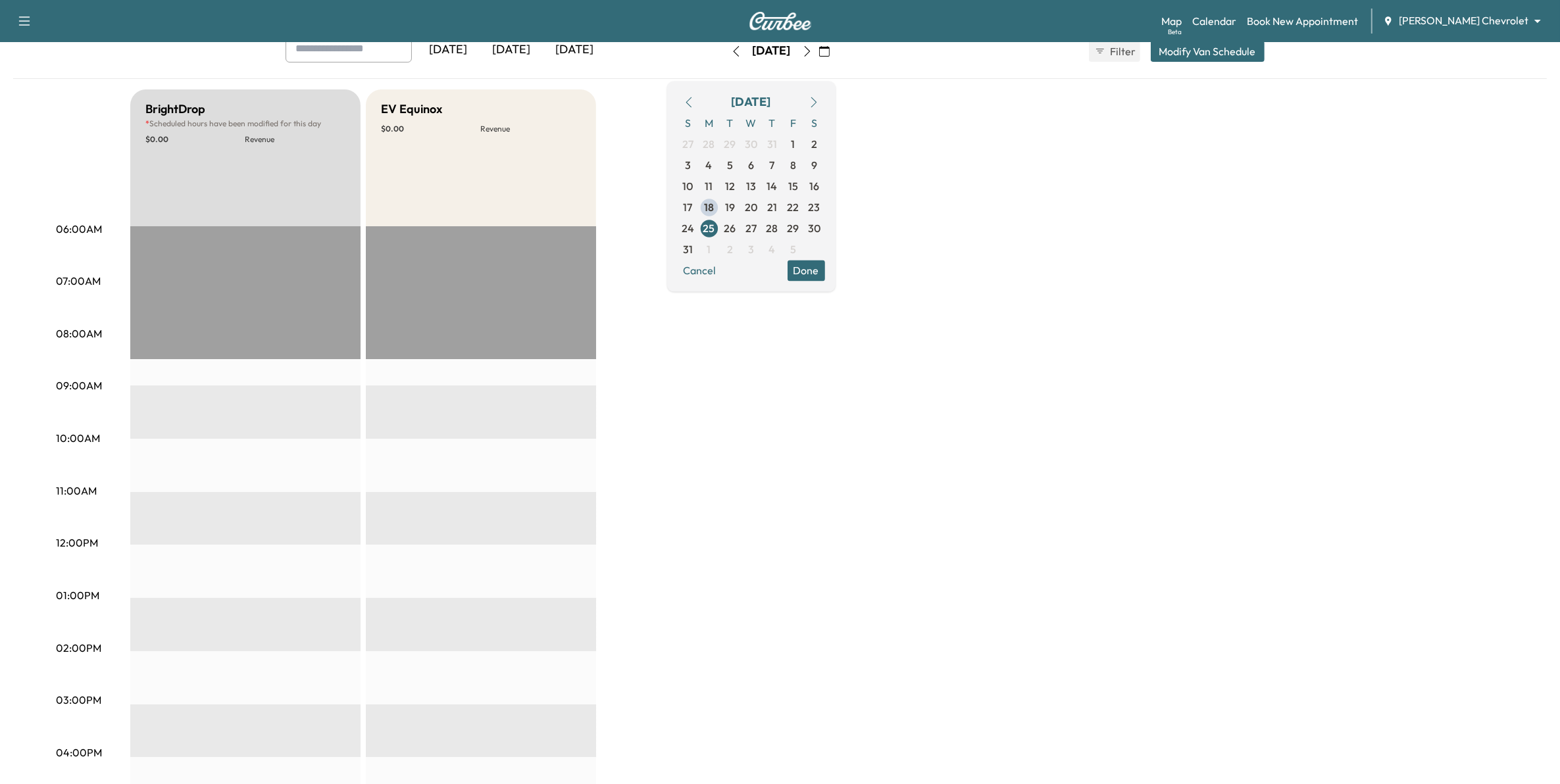
click at [819, 57] on button "button" at bounding box center [808, 52] width 23 height 21
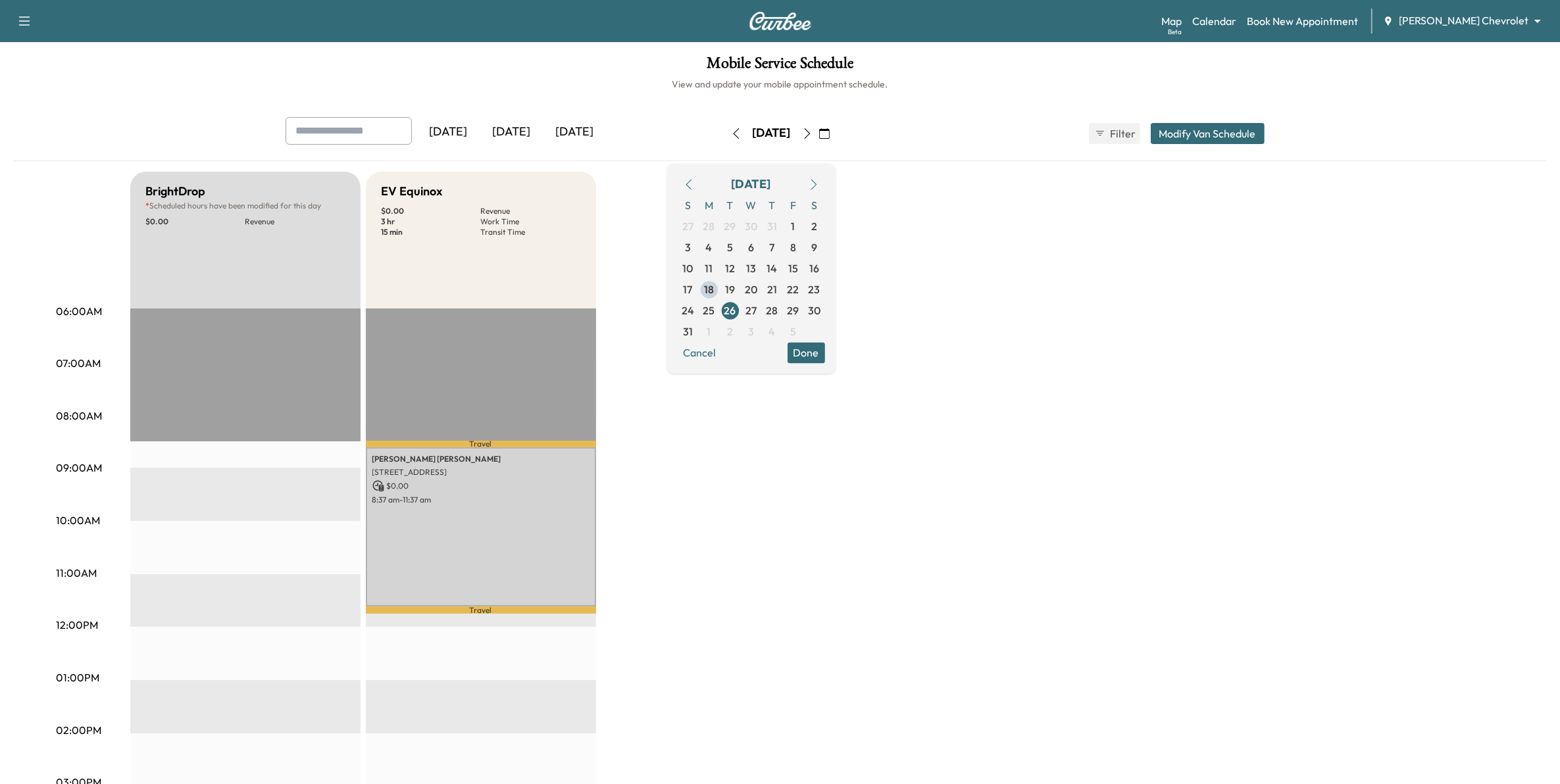
click at [812, 131] on icon "button" at bounding box center [807, 133] width 11 height 11
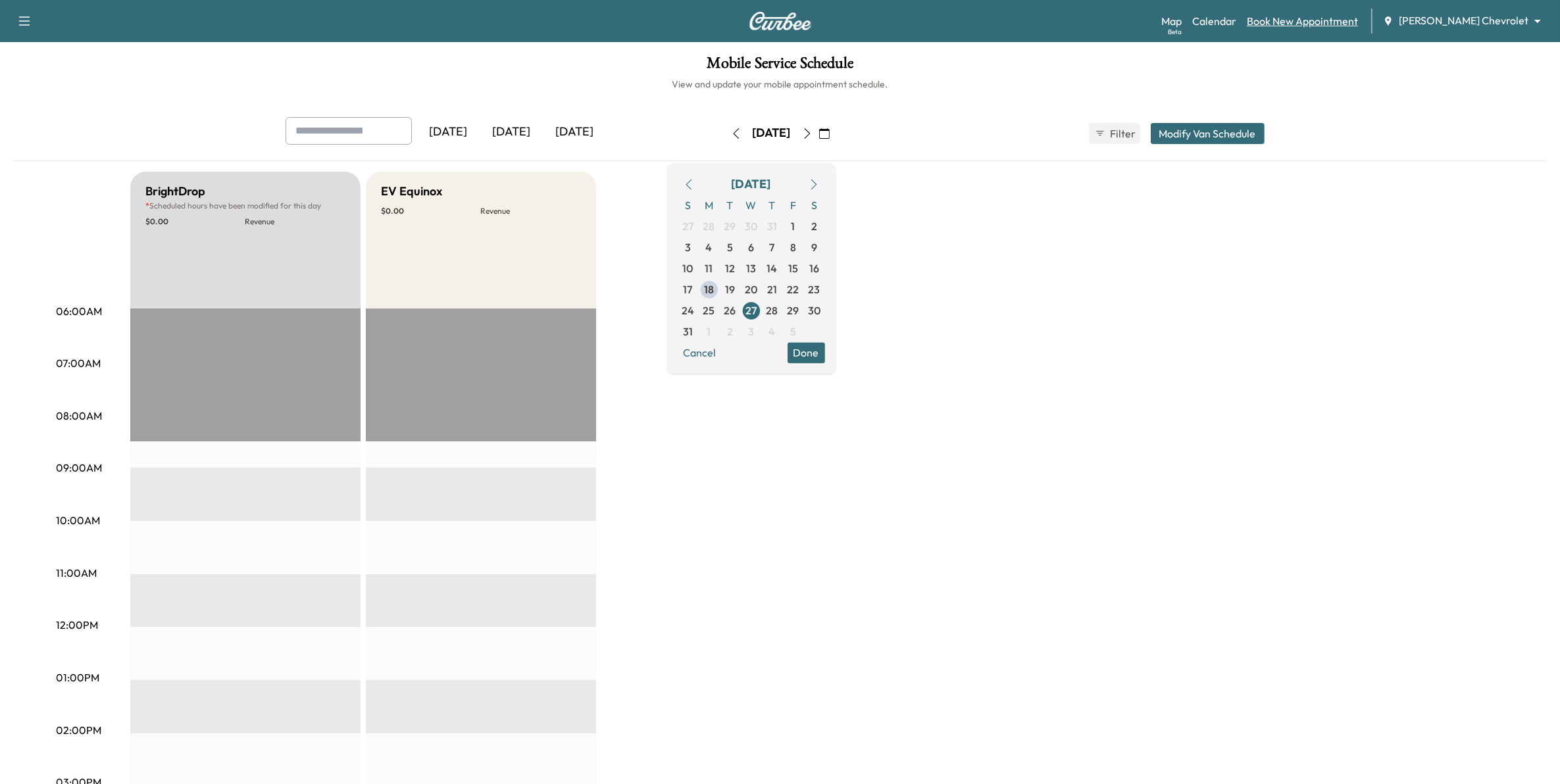
click at [1357, 18] on link "Book New Appointment" at bounding box center [1303, 21] width 112 height 16
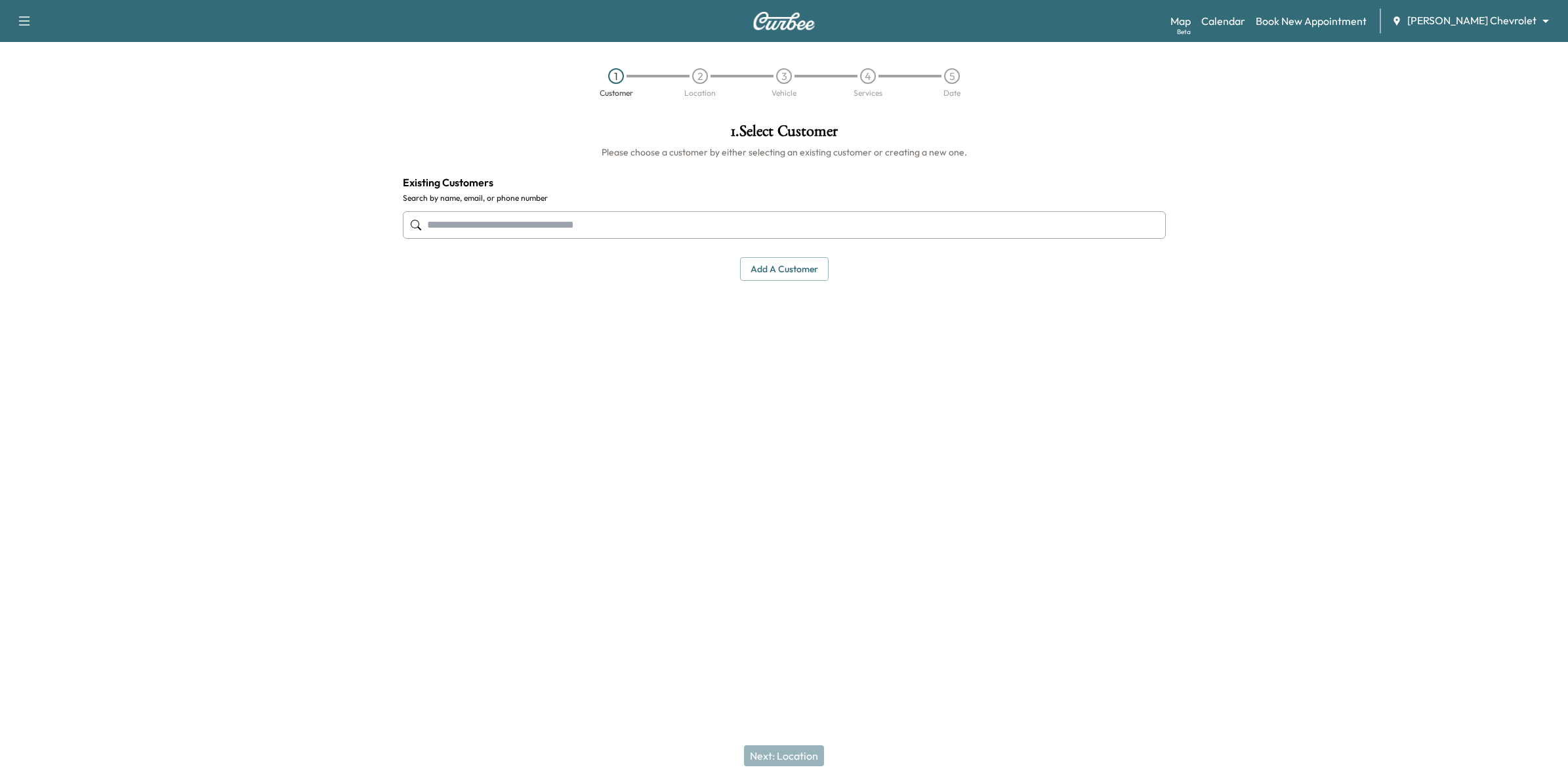
click at [779, 215] on input "text" at bounding box center [784, 225] width 763 height 27
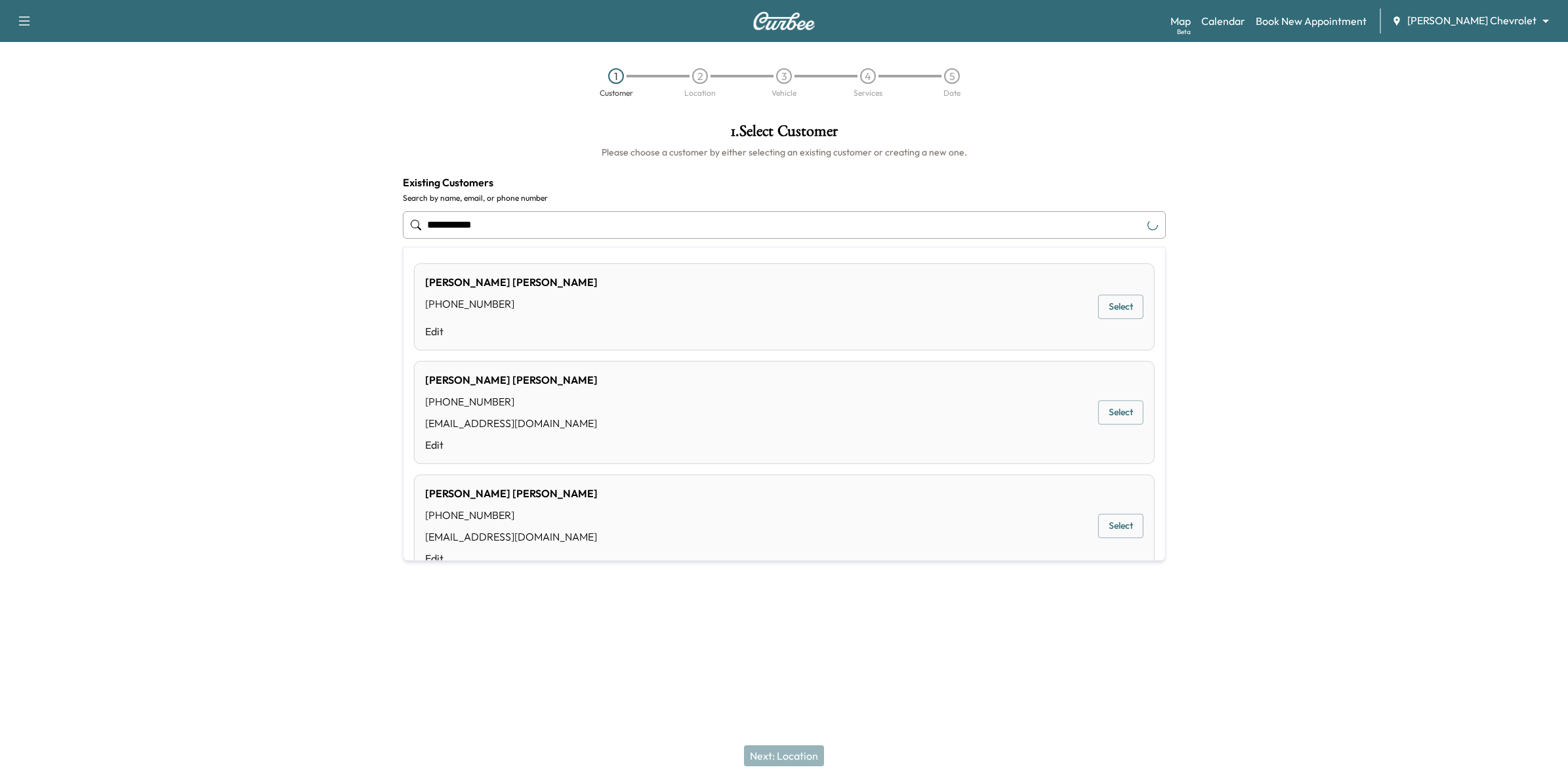
click at [448, 228] on input "**********" at bounding box center [784, 225] width 763 height 27
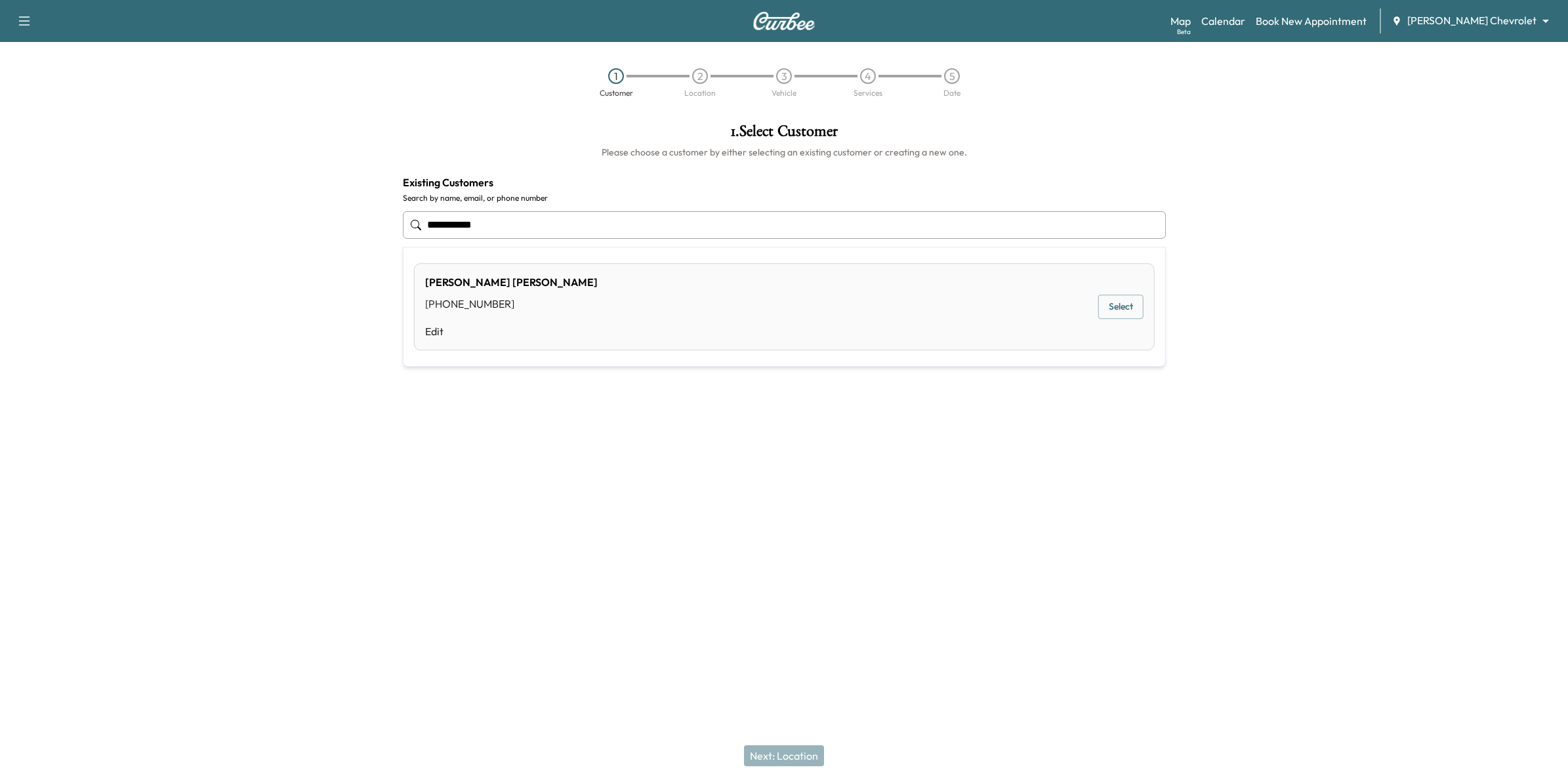
click at [620, 297] on div "JOAN WIGGIN (651) 274-9866 Edit Select" at bounding box center [784, 307] width 740 height 87
type input "**********"
click at [1245, 23] on link "Calendar" at bounding box center [1223, 21] width 44 height 15
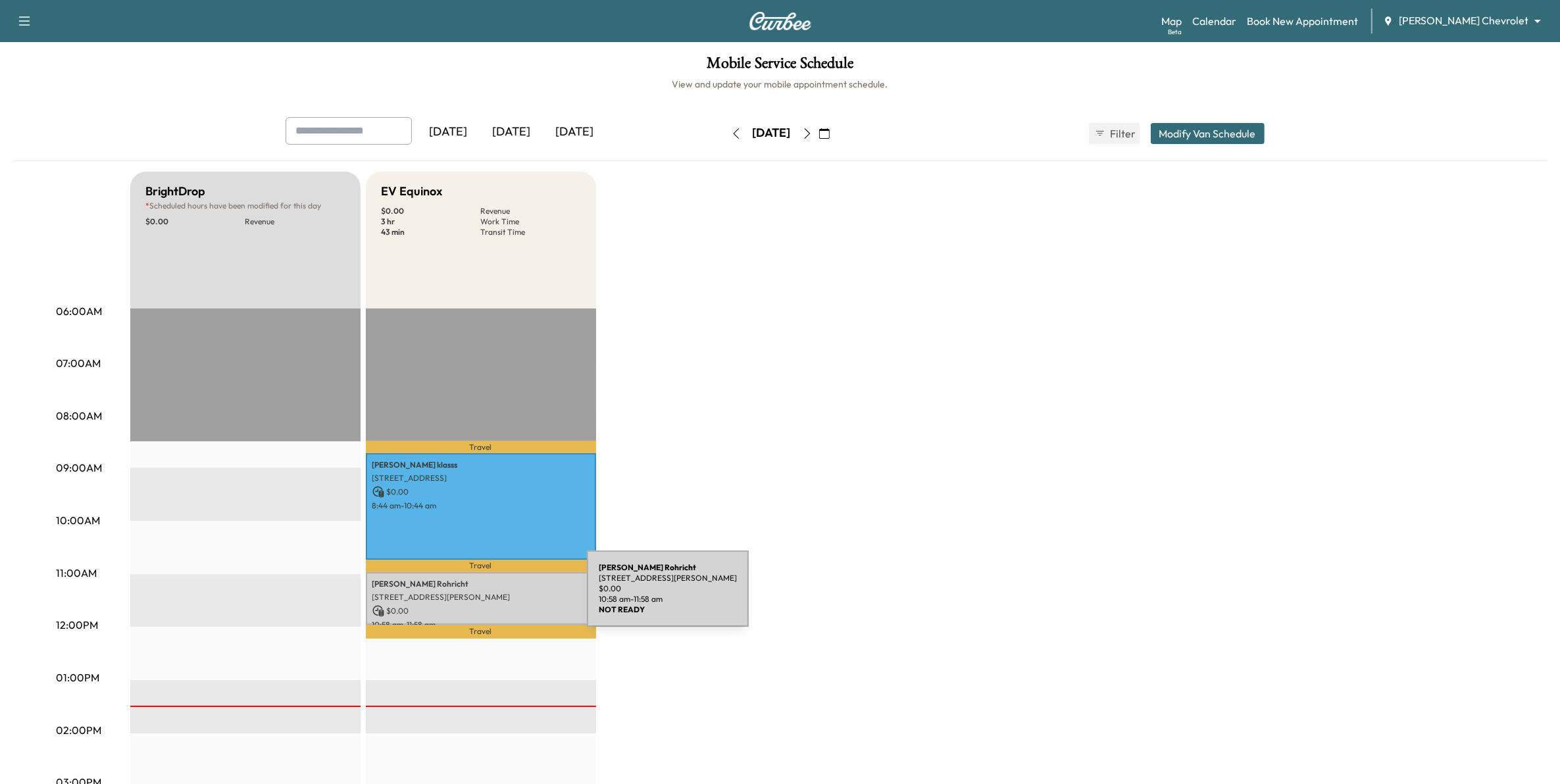
click at [488, 597] on p "[STREET_ADDRESS][PERSON_NAME]" at bounding box center [481, 597] width 217 height 11
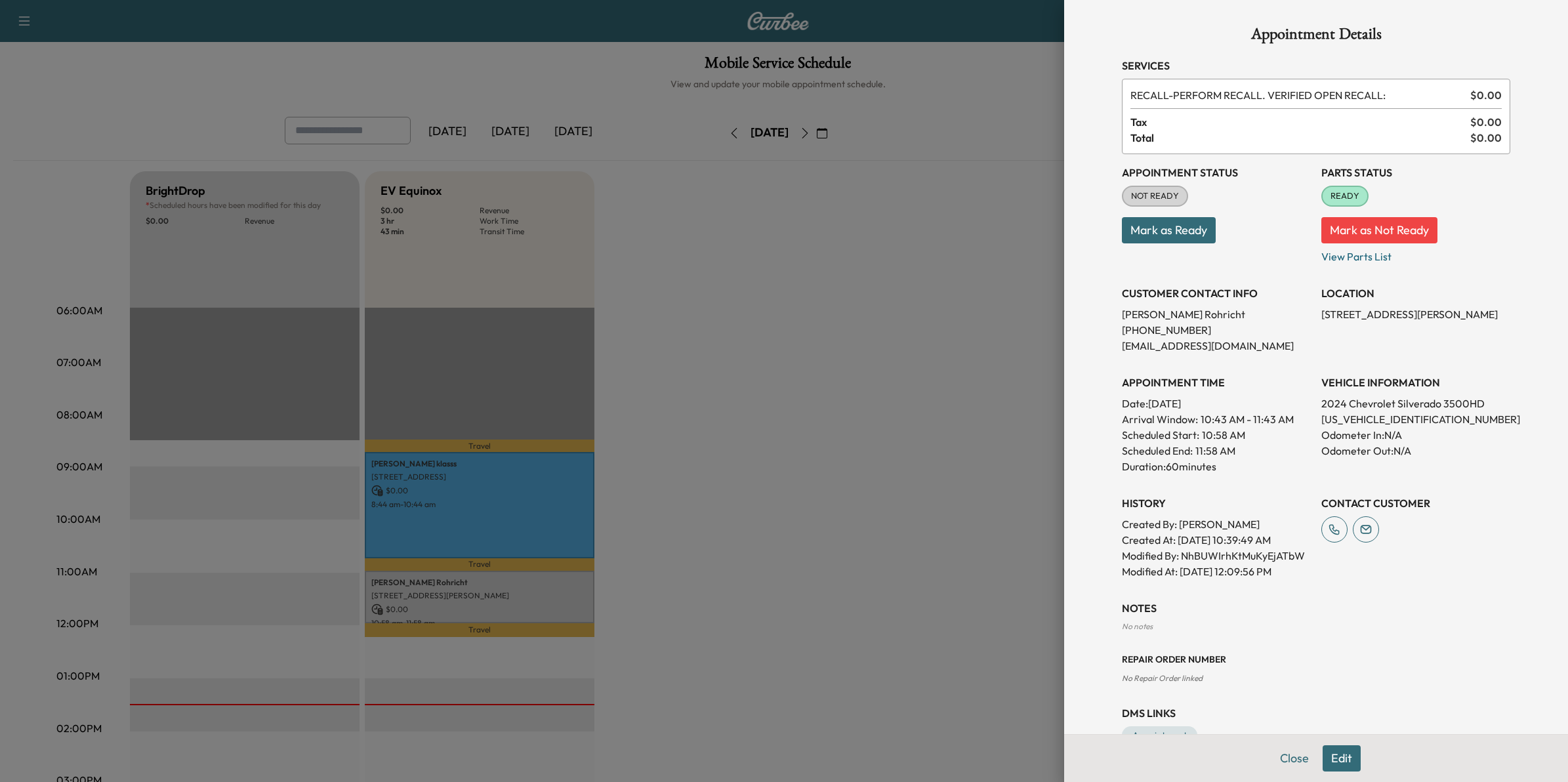
click at [1330, 762] on button "Edit" at bounding box center [1341, 758] width 38 height 26
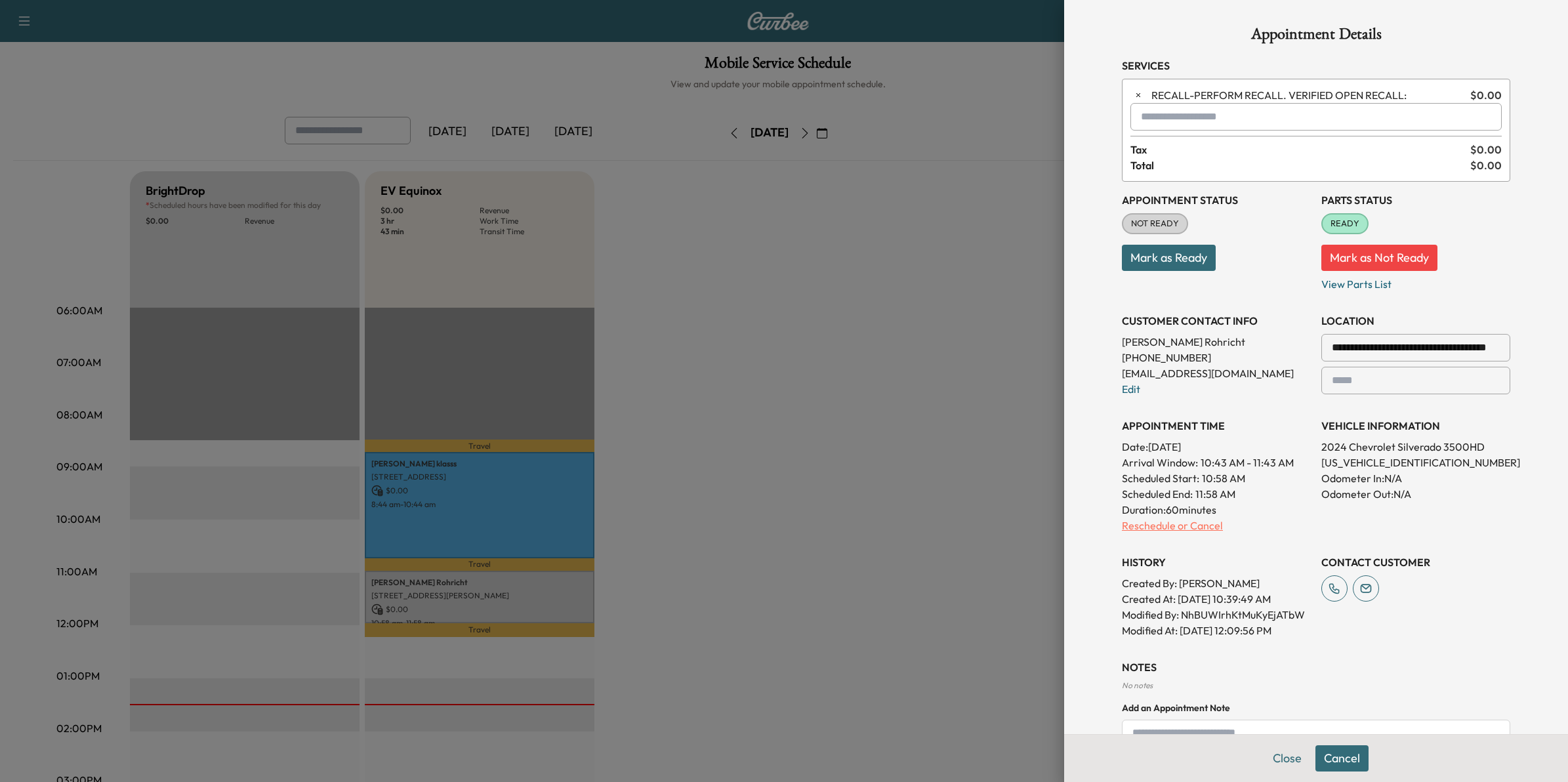
click at [1198, 527] on p "Reschedule or Cancel" at bounding box center [1216, 526] width 189 height 15
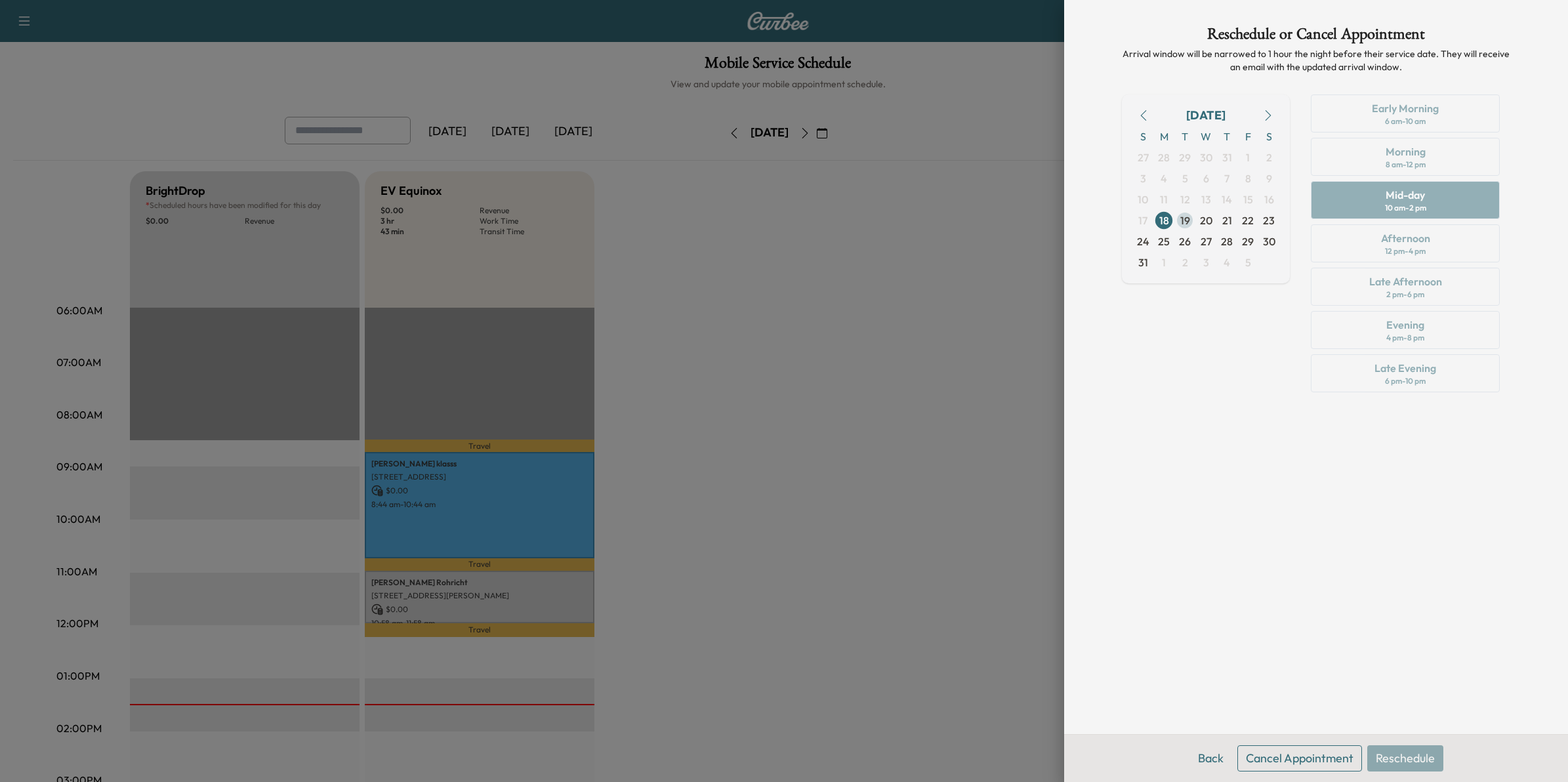
click at [1189, 223] on span "19" at bounding box center [1185, 220] width 10 height 15
click at [1205, 757] on button "Back" at bounding box center [1210, 758] width 43 height 26
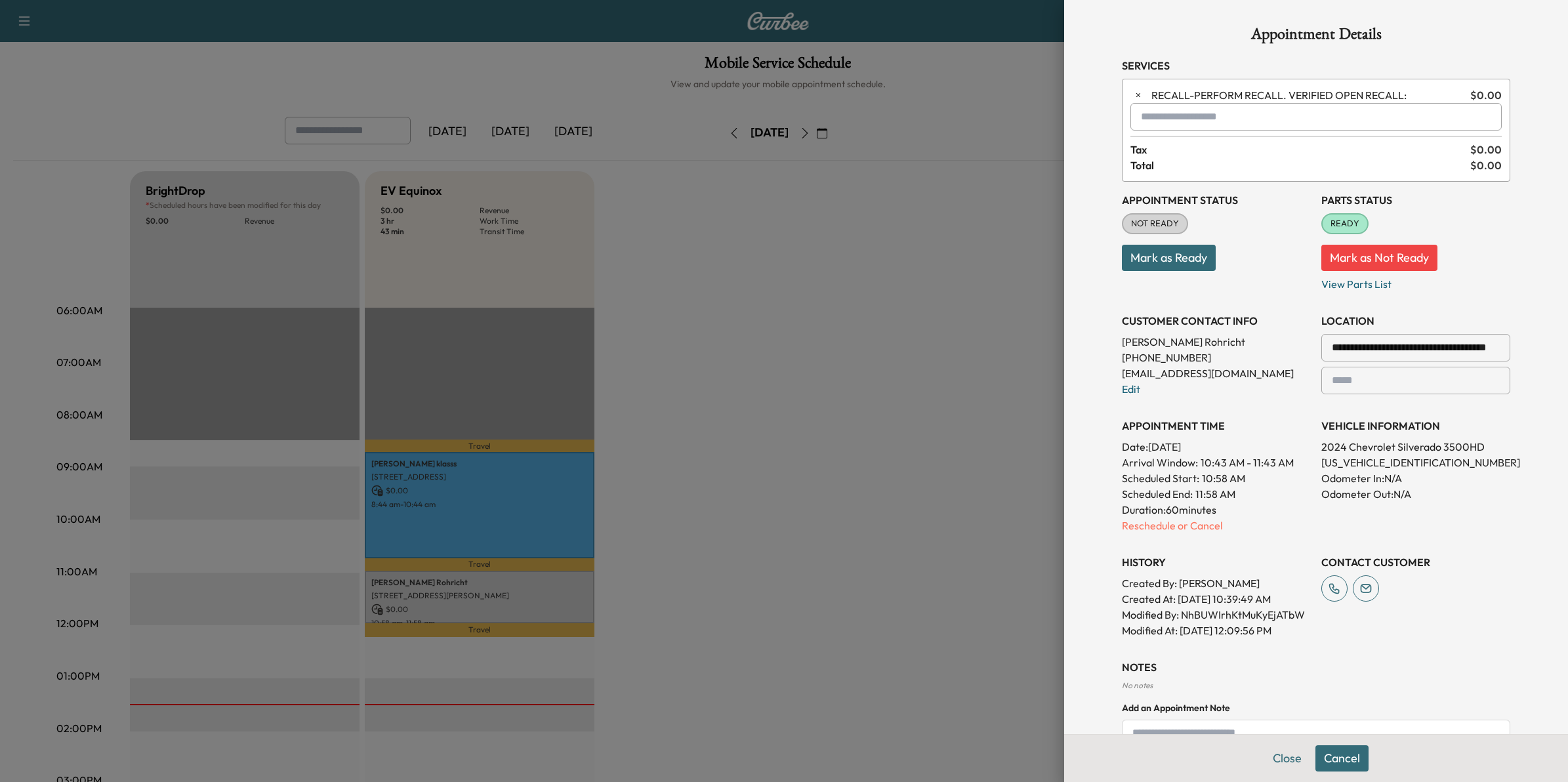
click at [892, 410] on div at bounding box center [784, 391] width 1568 height 782
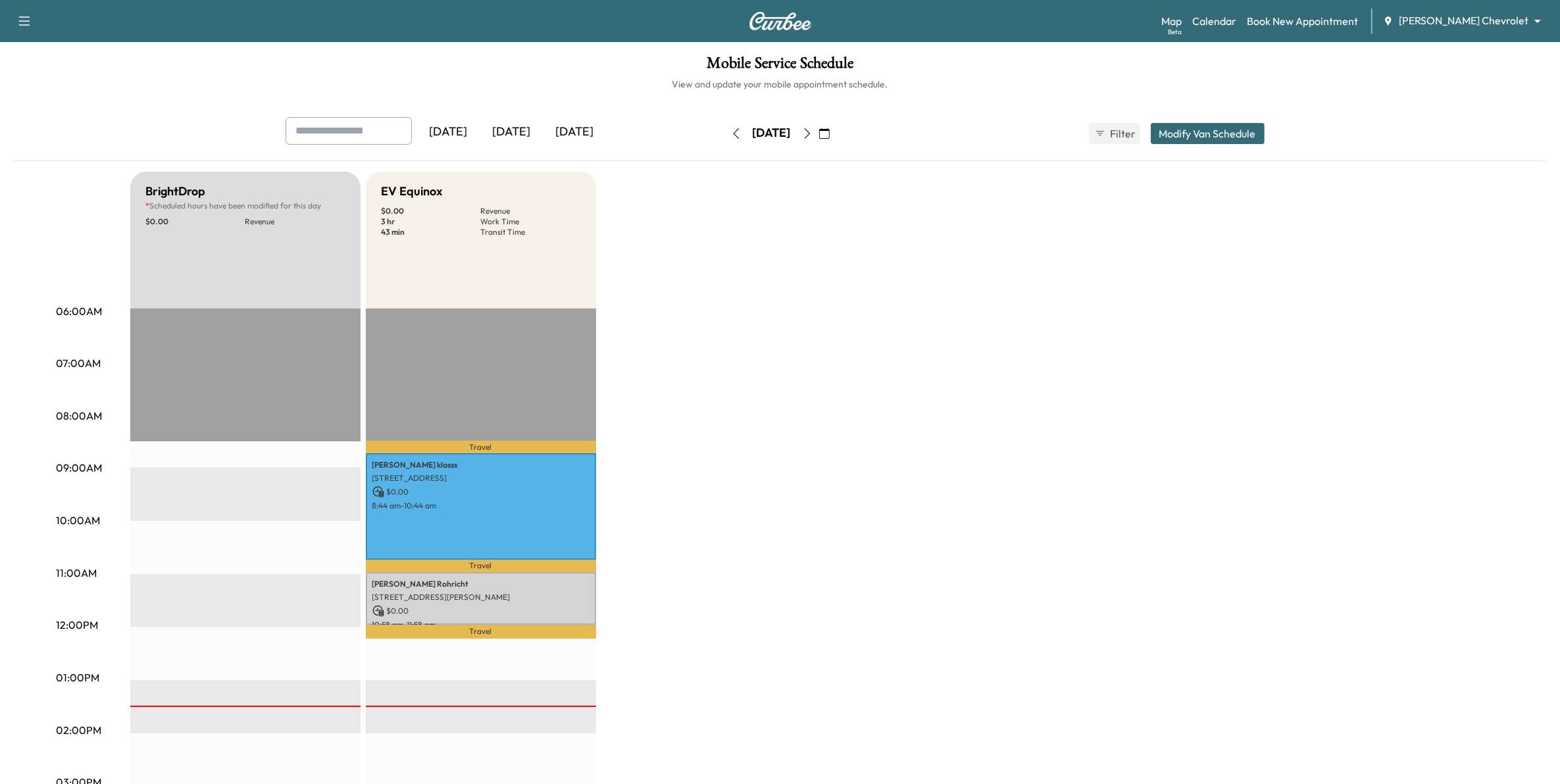
click at [812, 132] on icon "button" at bounding box center [807, 133] width 11 height 11
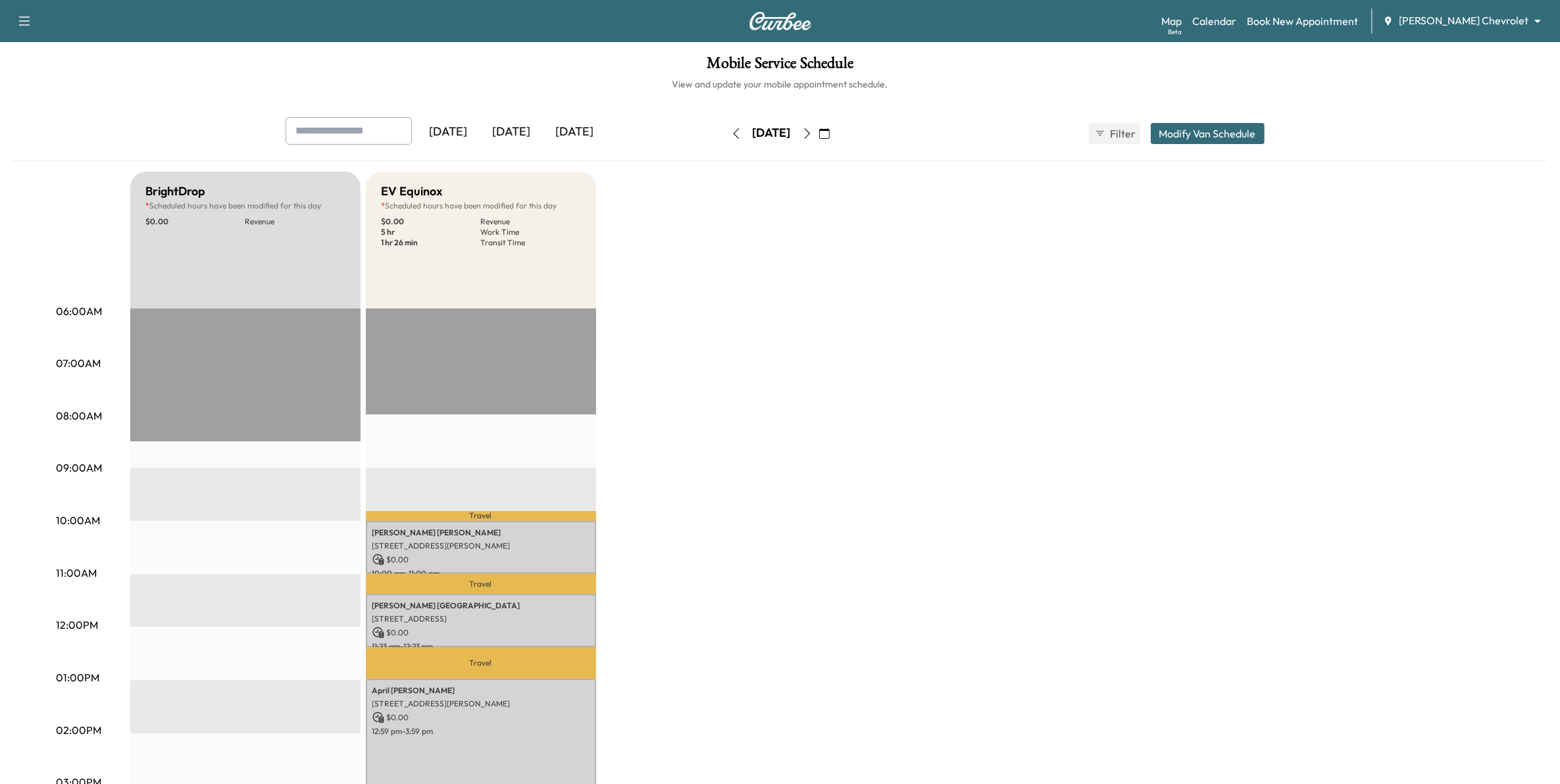
click at [836, 140] on button "button" at bounding box center [824, 133] width 23 height 21
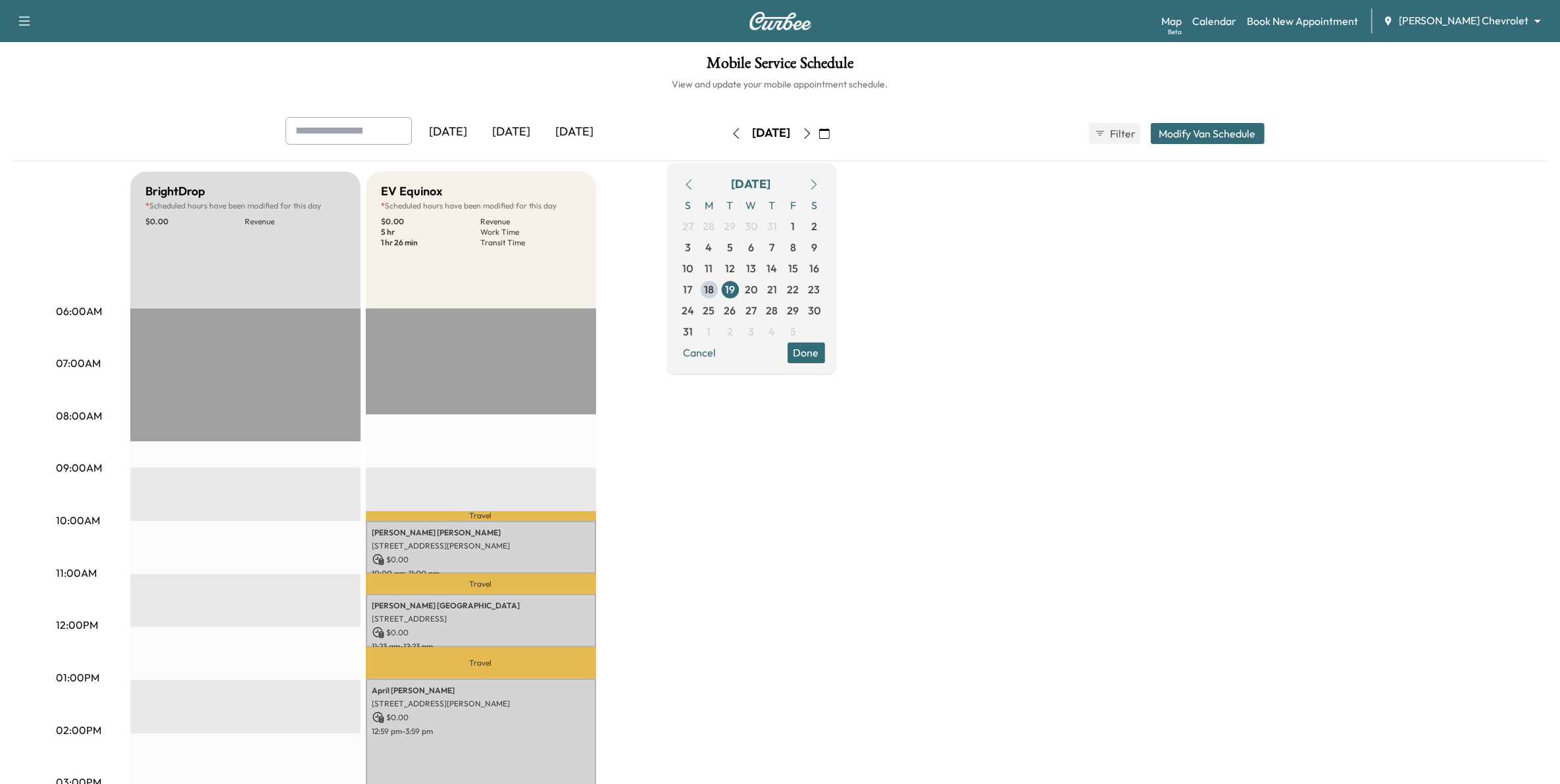
click at [1042, 323] on div "BrightDrop * Scheduled hours have been modified for this day $ 0.00 Revenue EST…" at bounding box center [817, 665] width 1374 height 987
click at [1226, 125] on button "Modify Van Schedule" at bounding box center [1207, 133] width 114 height 21
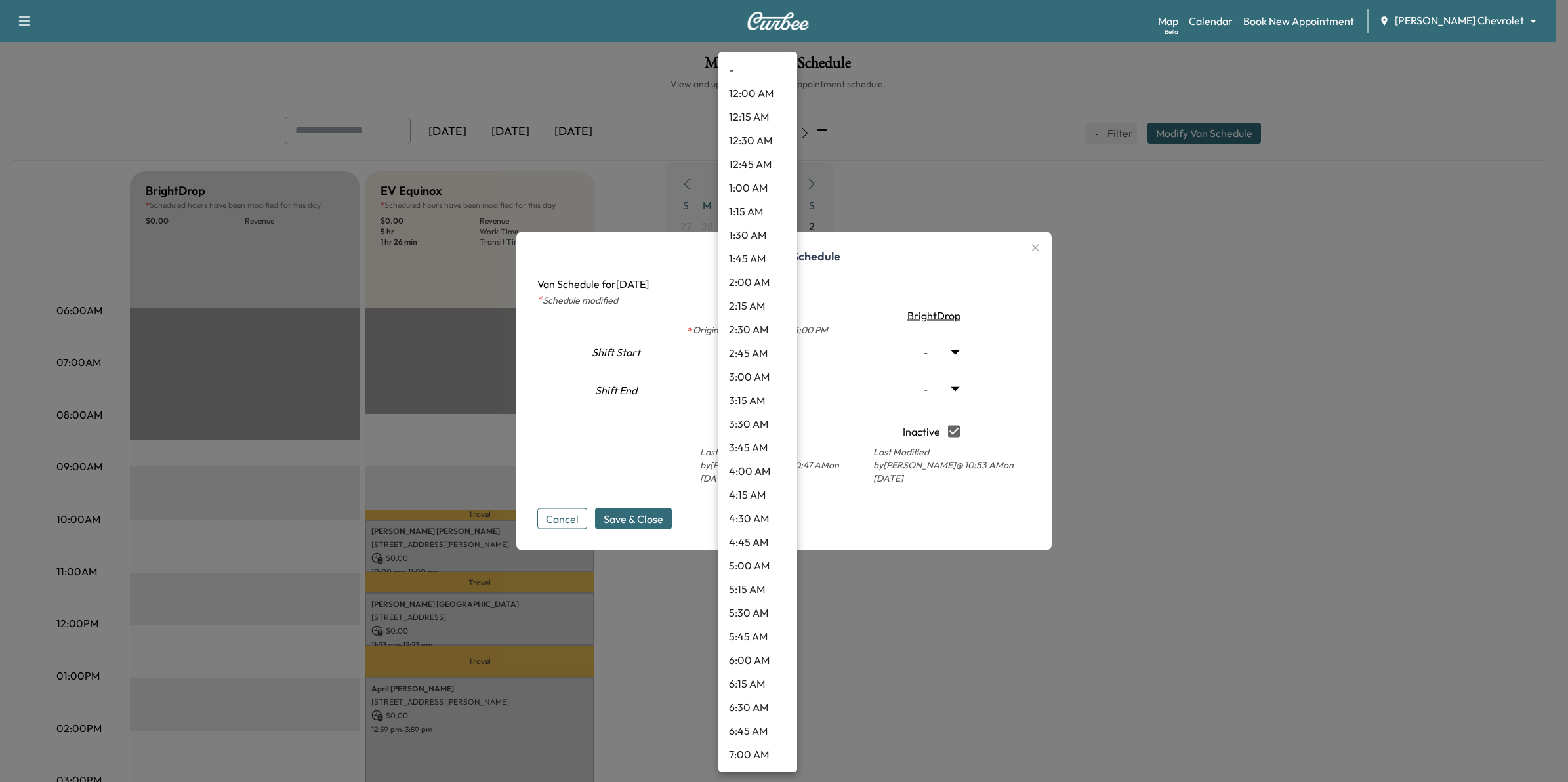
click at [778, 355] on body "Support Log Out Map Beta Calendar Book New Appointment Mauer Chevrolet ********…" at bounding box center [784, 391] width 1568 height 782
click at [757, 386] on li "7:45 AM" at bounding box center [758, 389] width 79 height 24
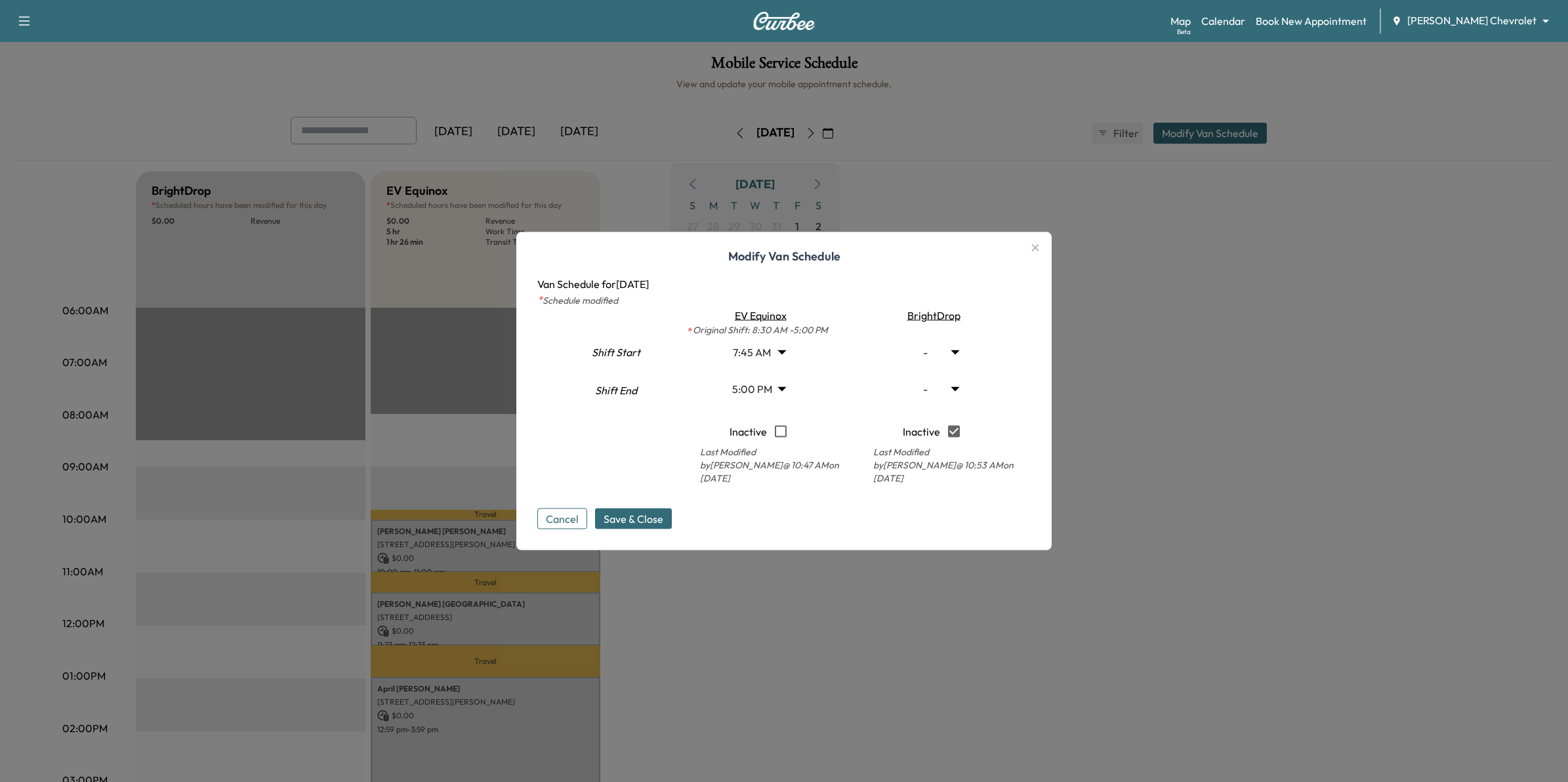
click at [779, 355] on body "Support Log Out Map Beta Calendar Book New Appointment Mauer Chevrolet ********…" at bounding box center [784, 391] width 1568 height 782
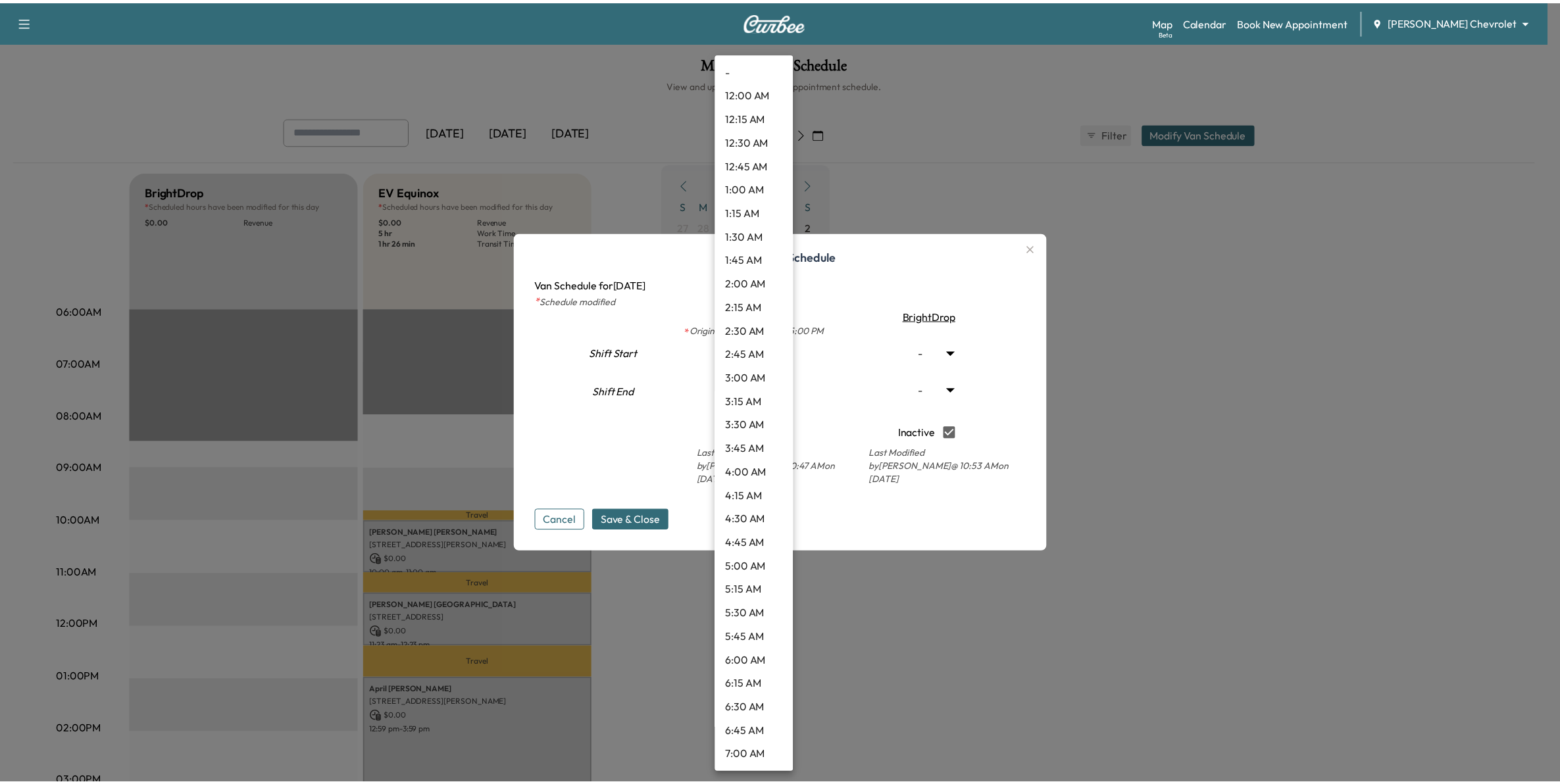
scroll to position [413, 0]
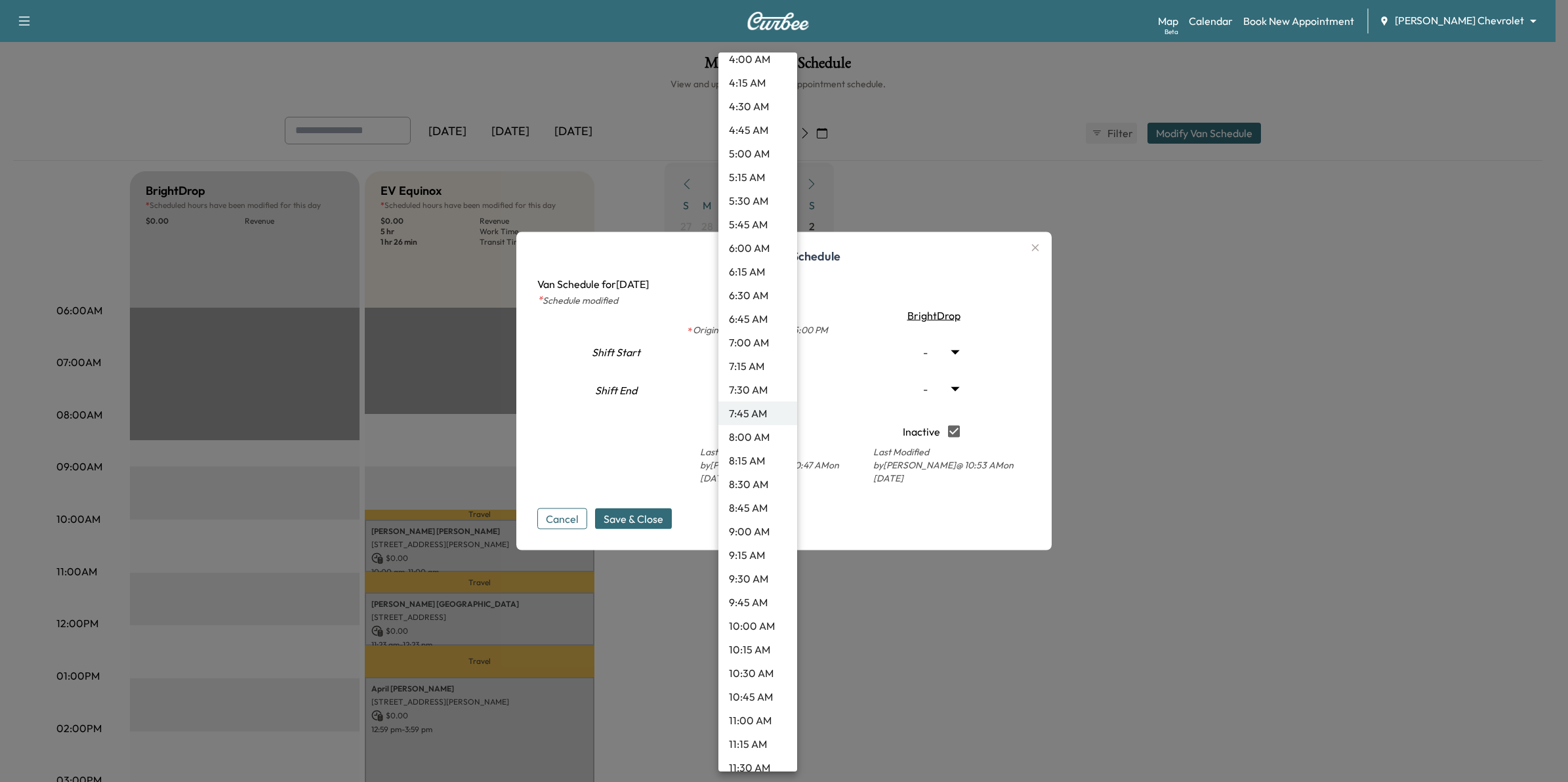
click at [756, 391] on li "7:30 AM" at bounding box center [758, 390] width 79 height 24
type input "***"
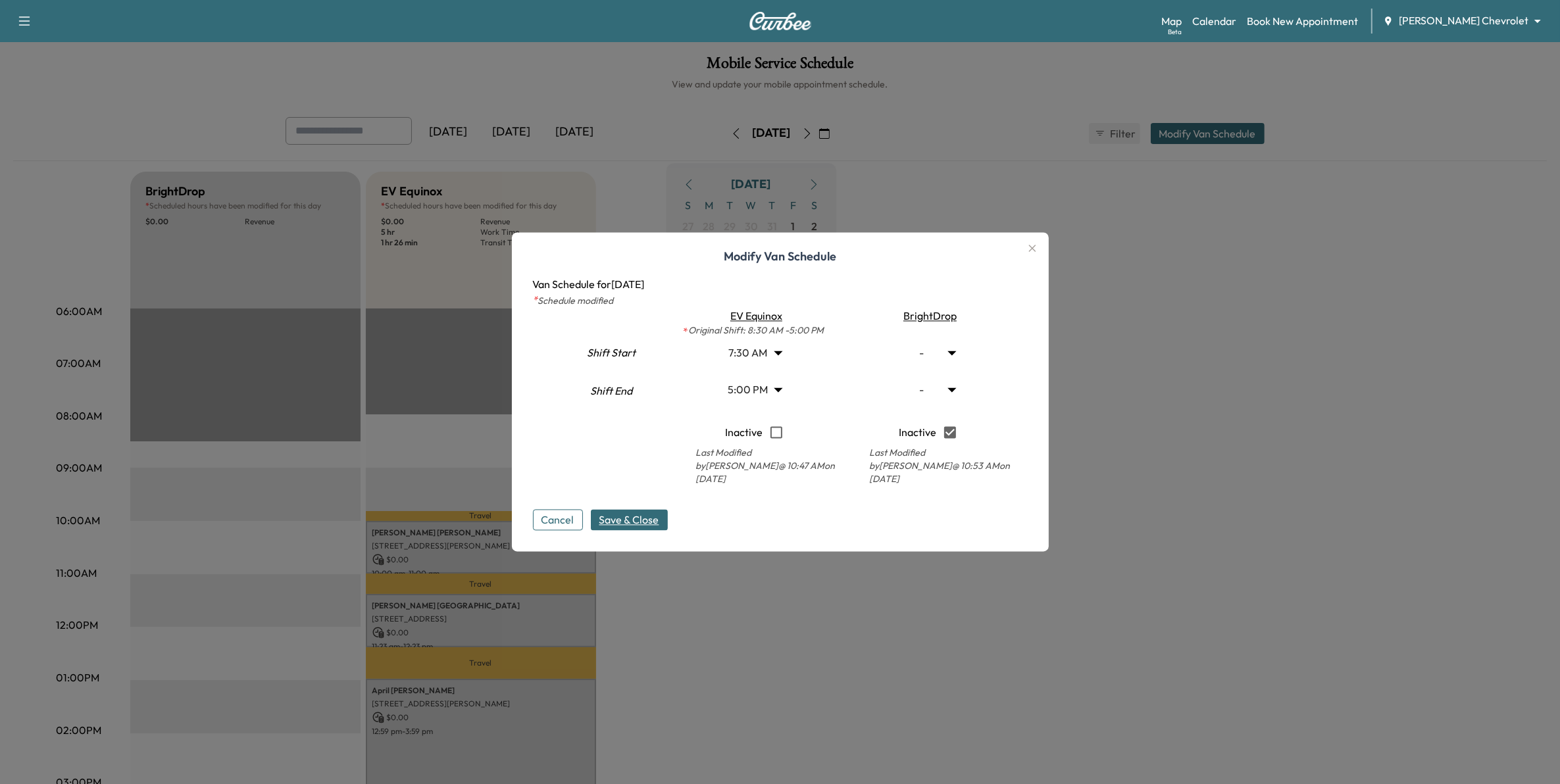
click at [646, 519] on span "Save & Close" at bounding box center [629, 520] width 60 height 16
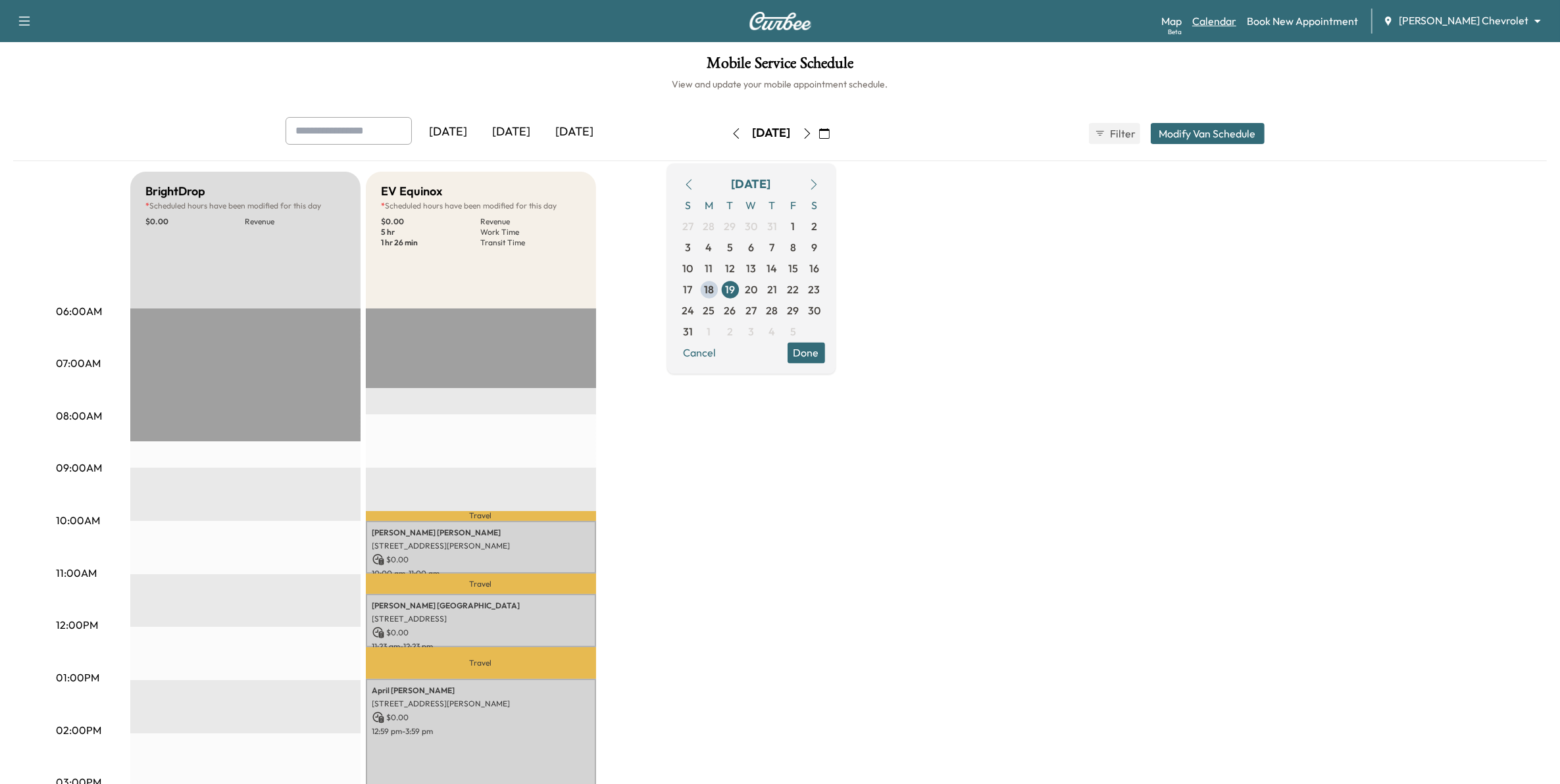
click at [1282, 22] on div "Map Beta Calendar Book New Appointment Mauer Chevrolet ******** ​" at bounding box center [1355, 20] width 388 height 25
click at [714, 295] on span "18" at bounding box center [709, 289] width 10 height 16
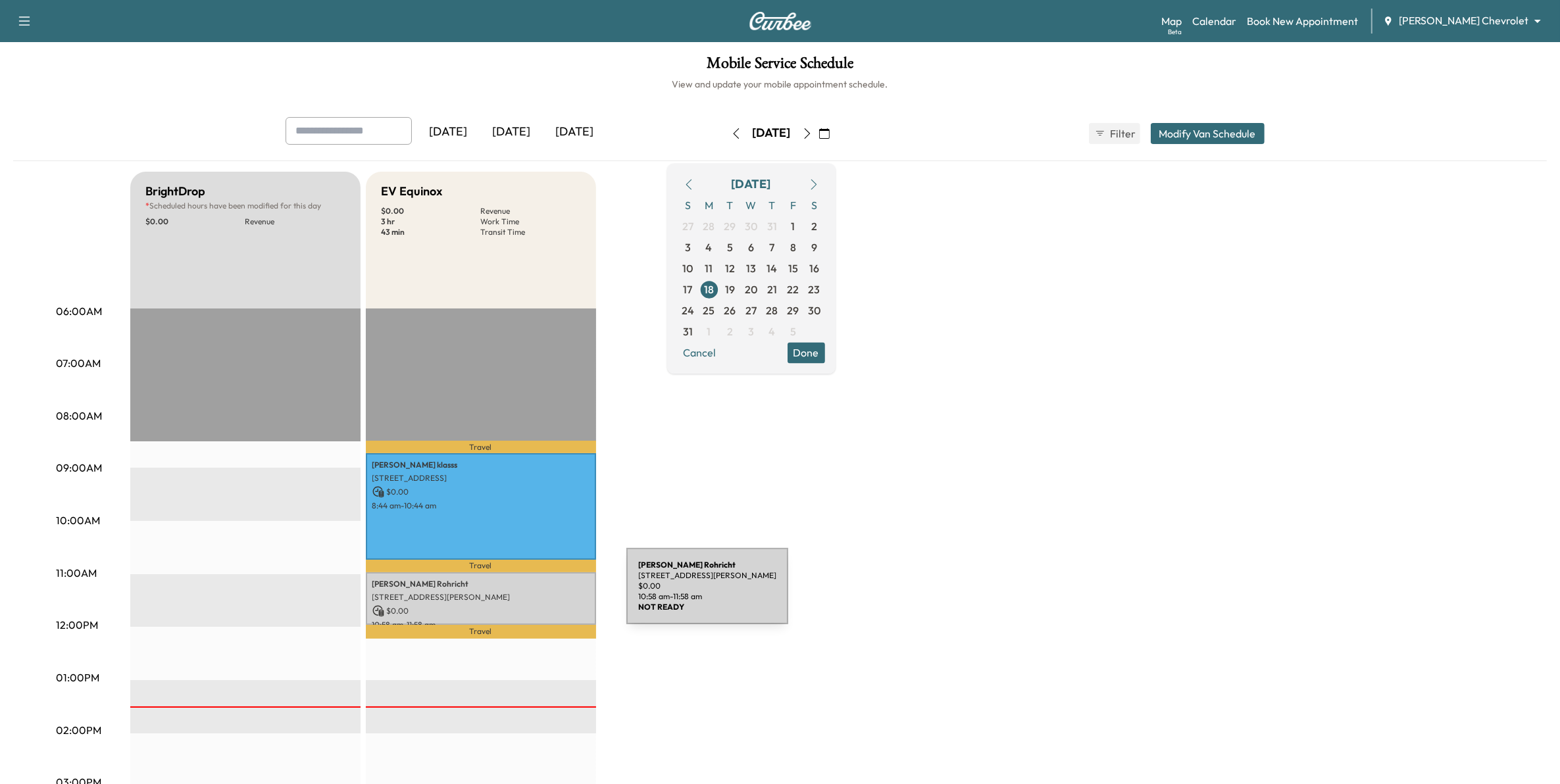
click at [520, 593] on p "[STREET_ADDRESS][PERSON_NAME]" at bounding box center [481, 597] width 217 height 11
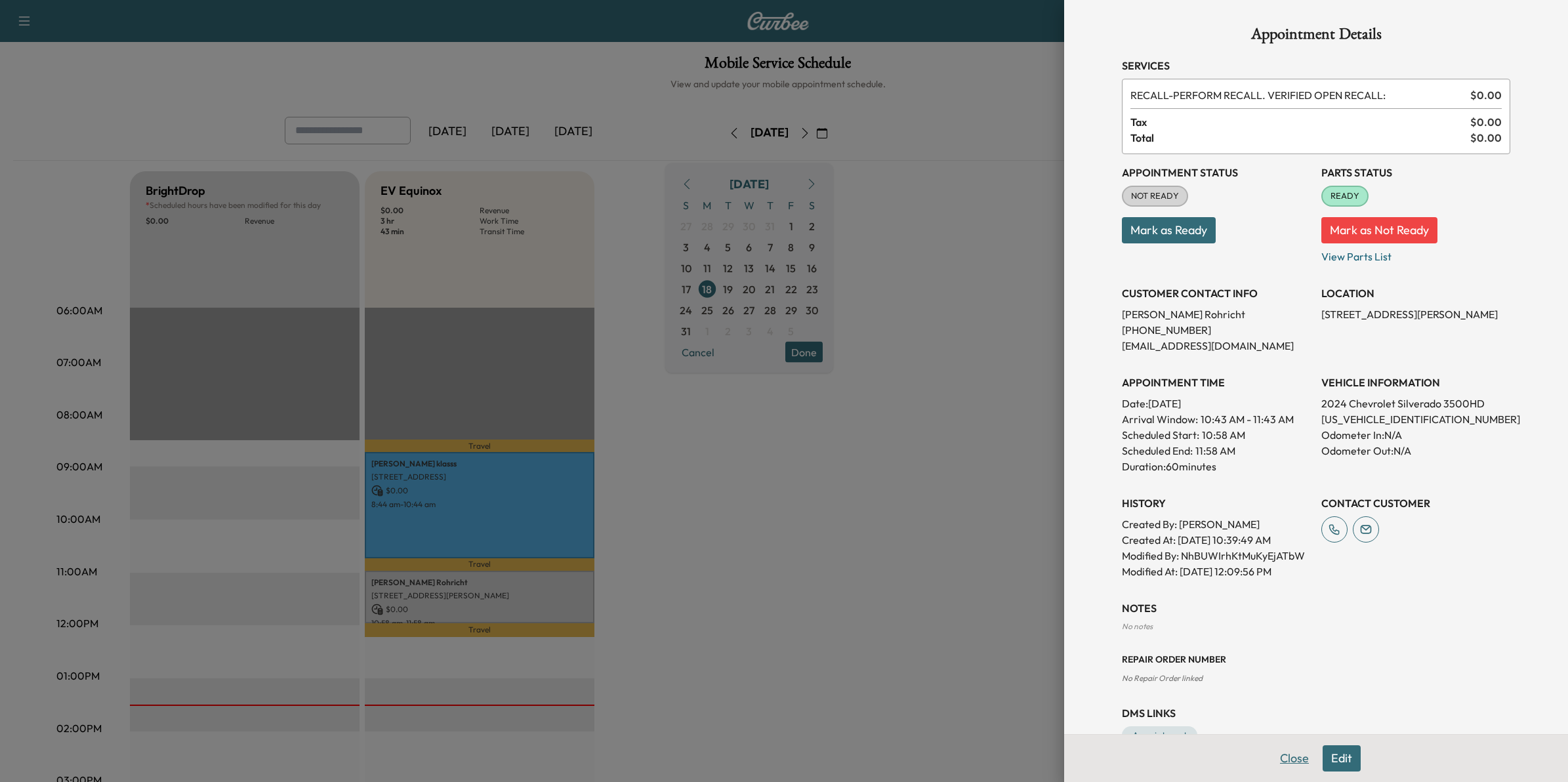
drag, startPoint x: 1291, startPoint y: 755, endPoint x: 1271, endPoint y: 755, distance: 20.0
click at [1290, 755] on button "Close" at bounding box center [1294, 758] width 46 height 26
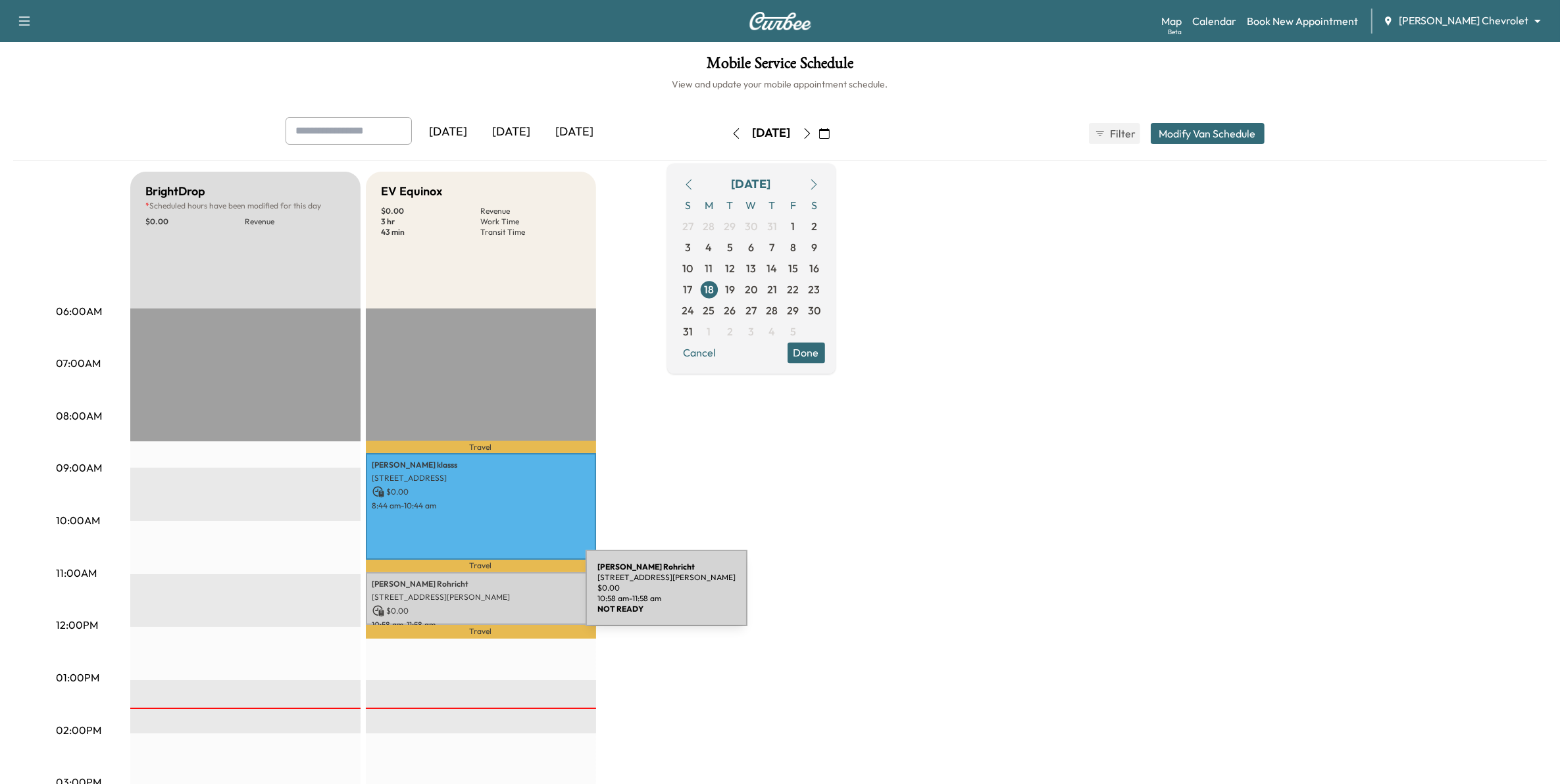
click at [487, 596] on p "[STREET_ADDRESS][PERSON_NAME]" at bounding box center [481, 597] width 217 height 11
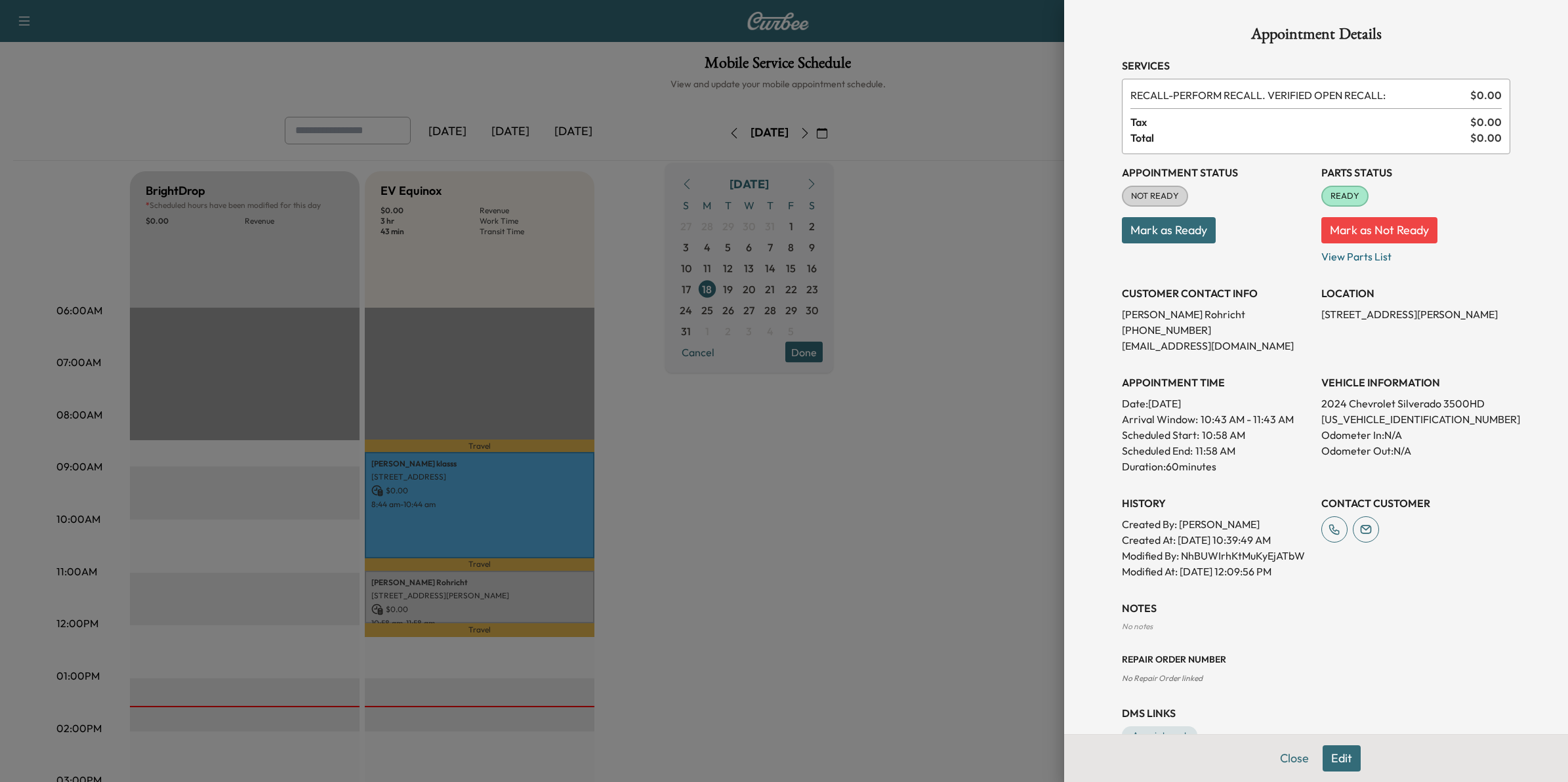
click at [821, 502] on div at bounding box center [784, 391] width 1568 height 782
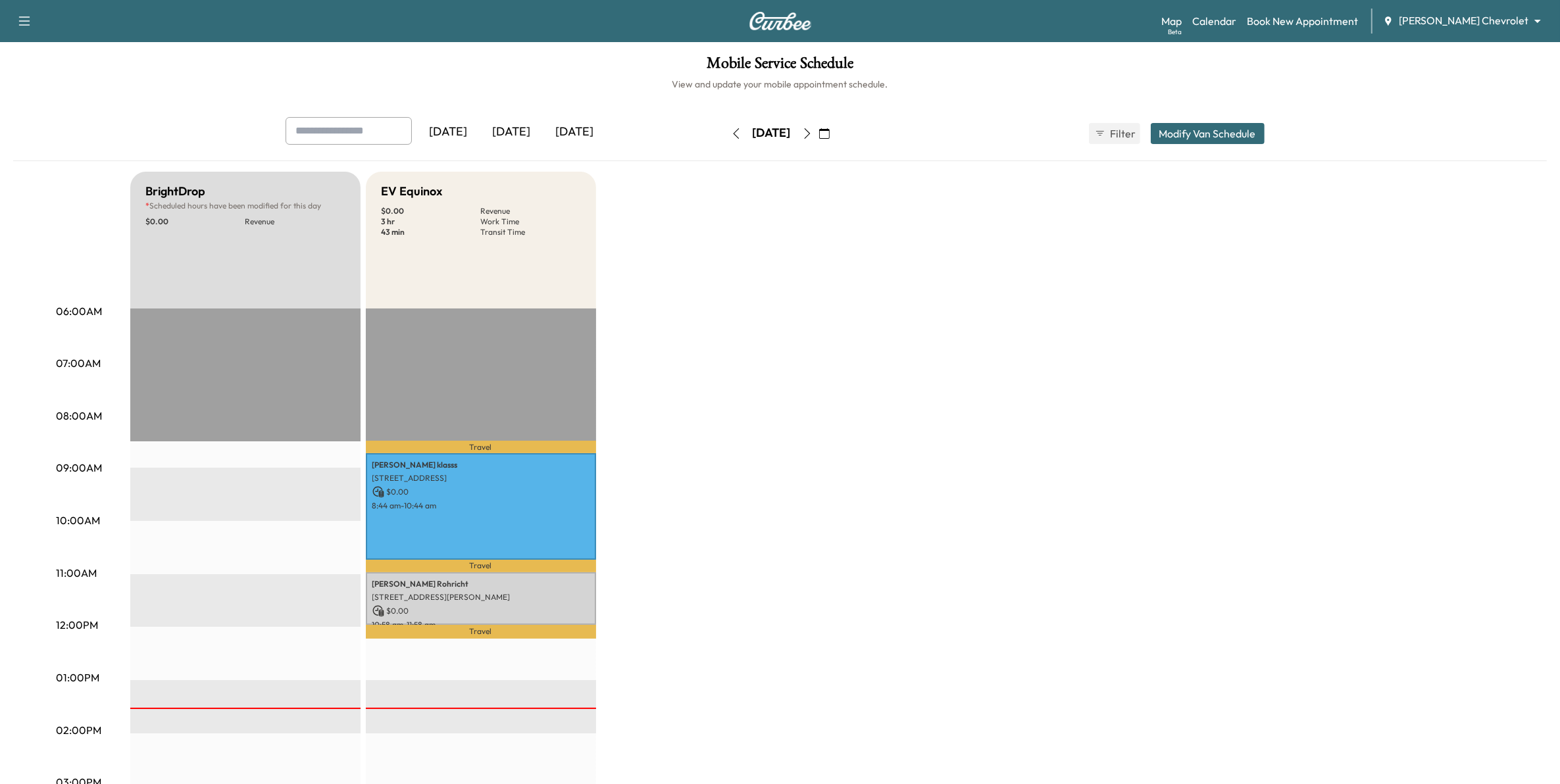
click at [810, 133] on icon "button" at bounding box center [807, 133] width 6 height 11
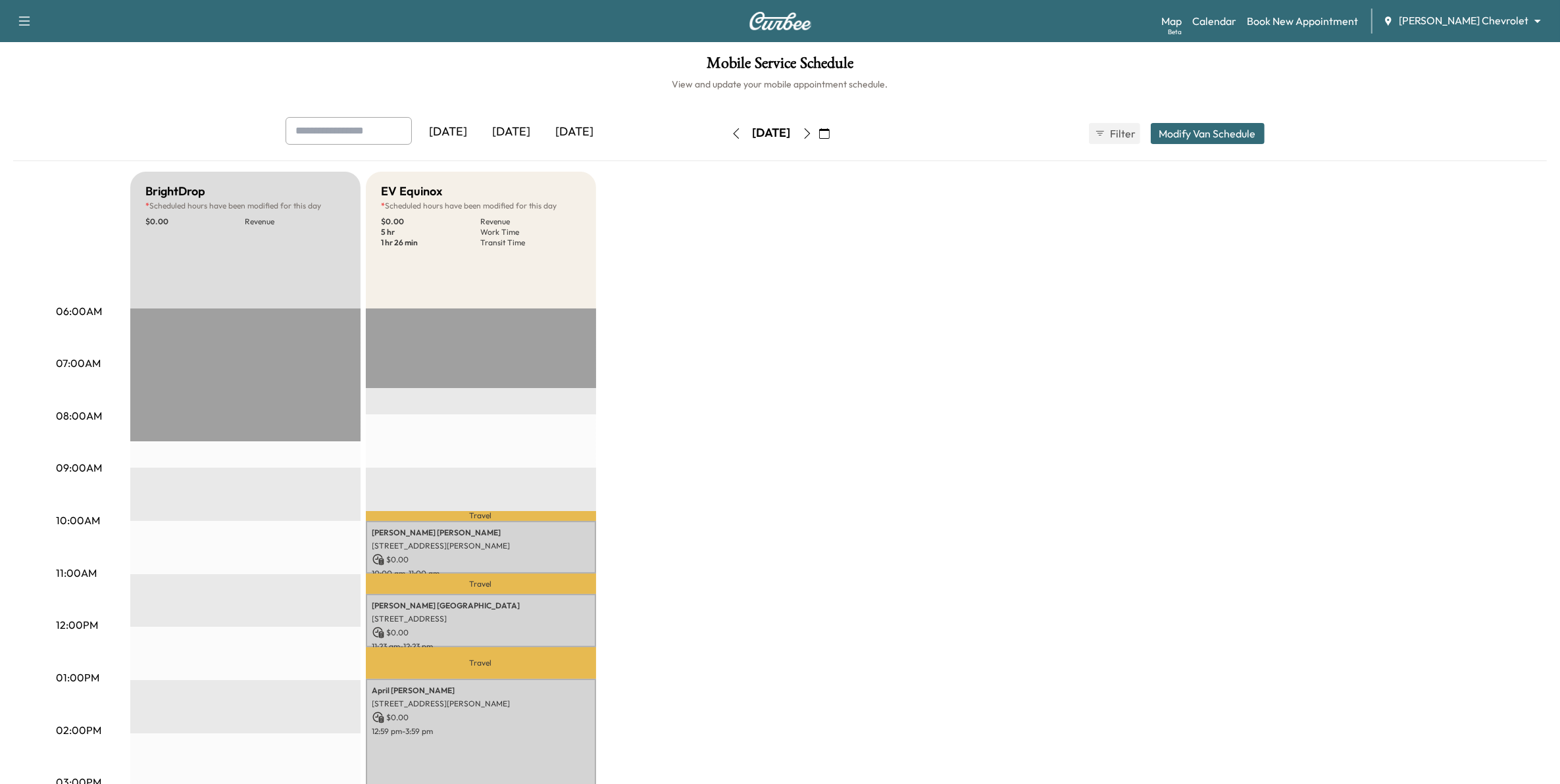
click at [731, 137] on icon "button" at bounding box center [736, 133] width 11 height 11
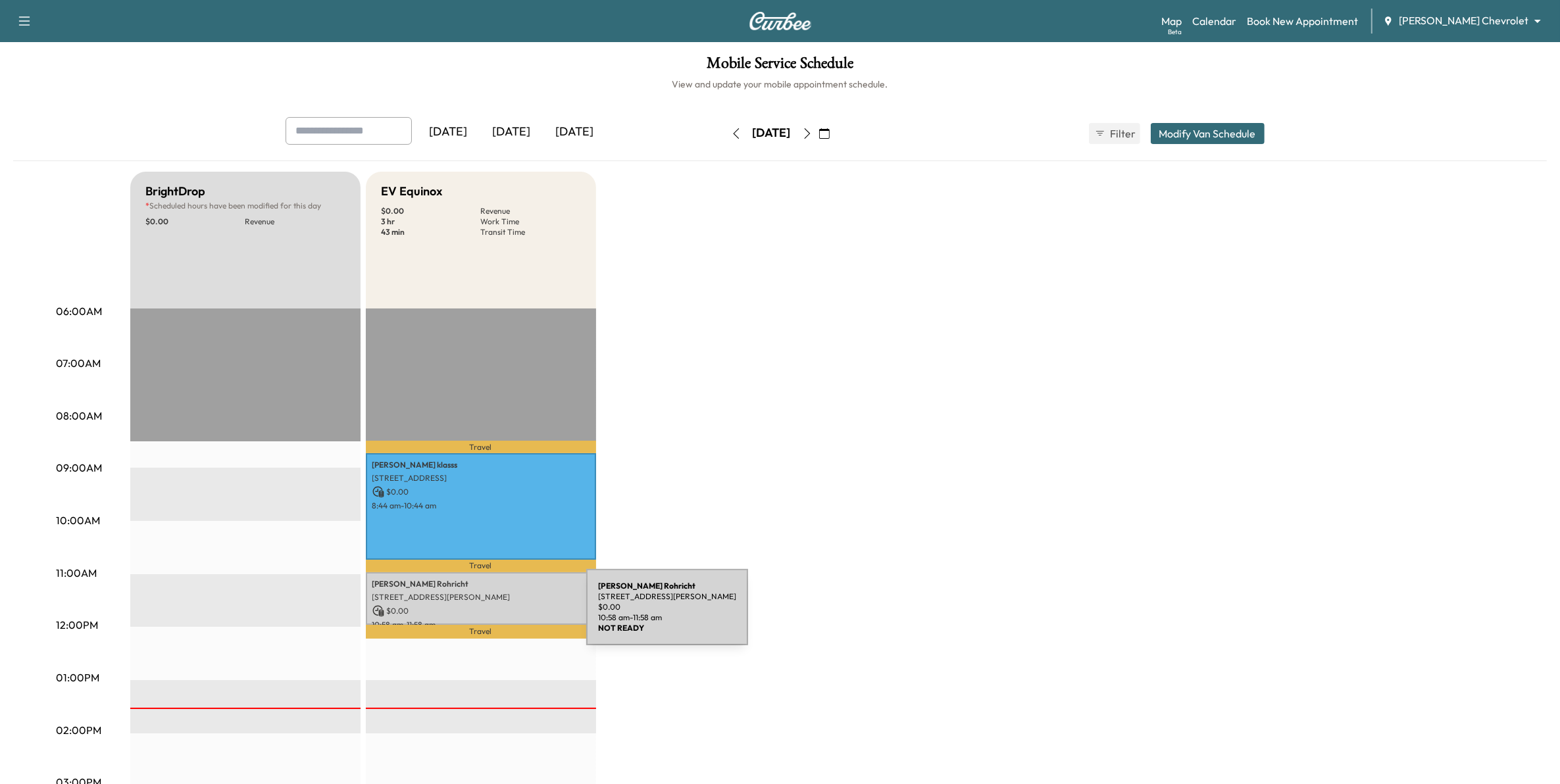
drag, startPoint x: 495, startPoint y: 603, endPoint x: 501, endPoint y: 604, distance: 6.1
click at [501, 605] on p "$ 0.00" at bounding box center [481, 611] width 217 height 12
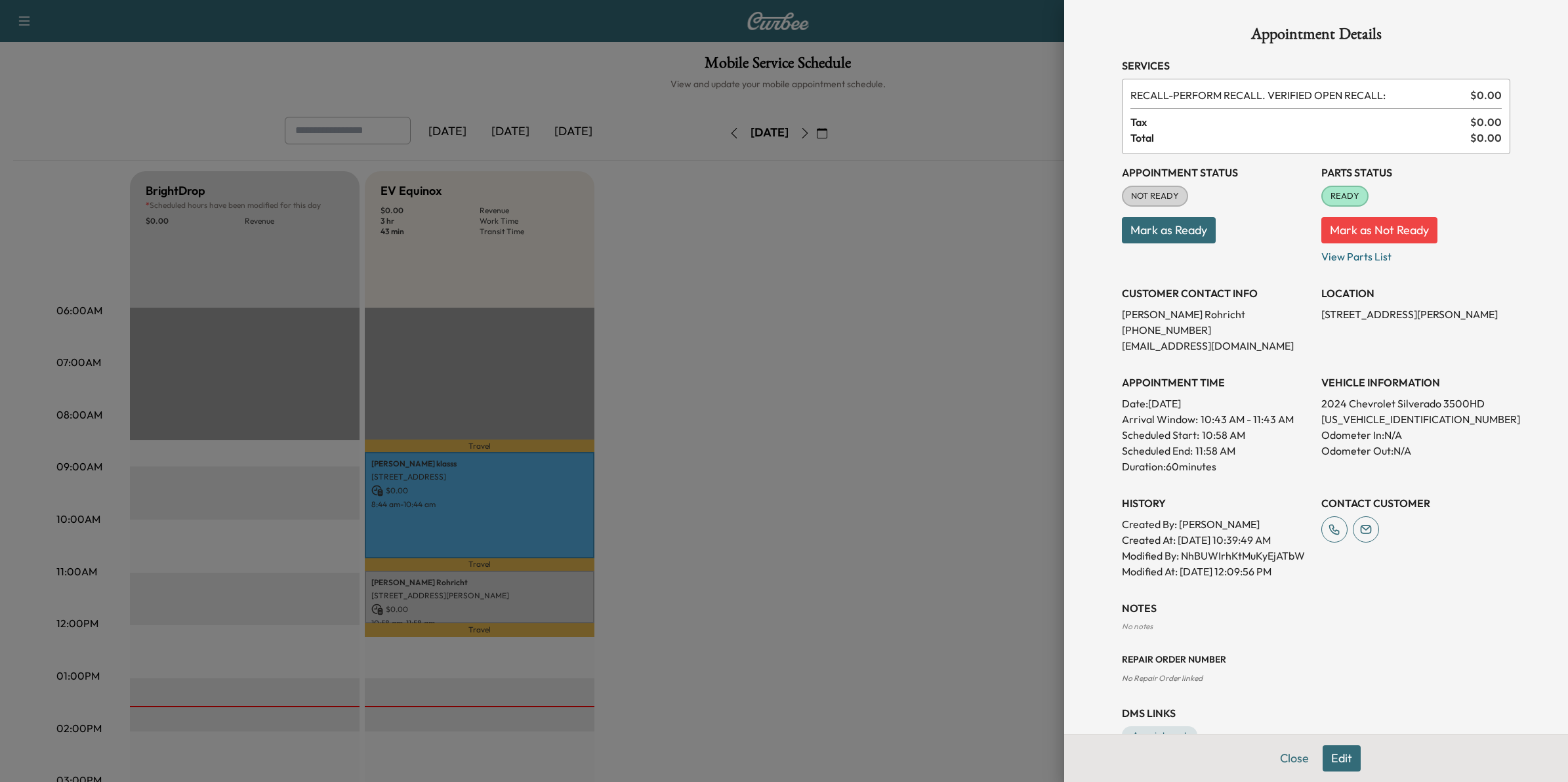
click at [1332, 758] on button "Edit" at bounding box center [1341, 758] width 38 height 26
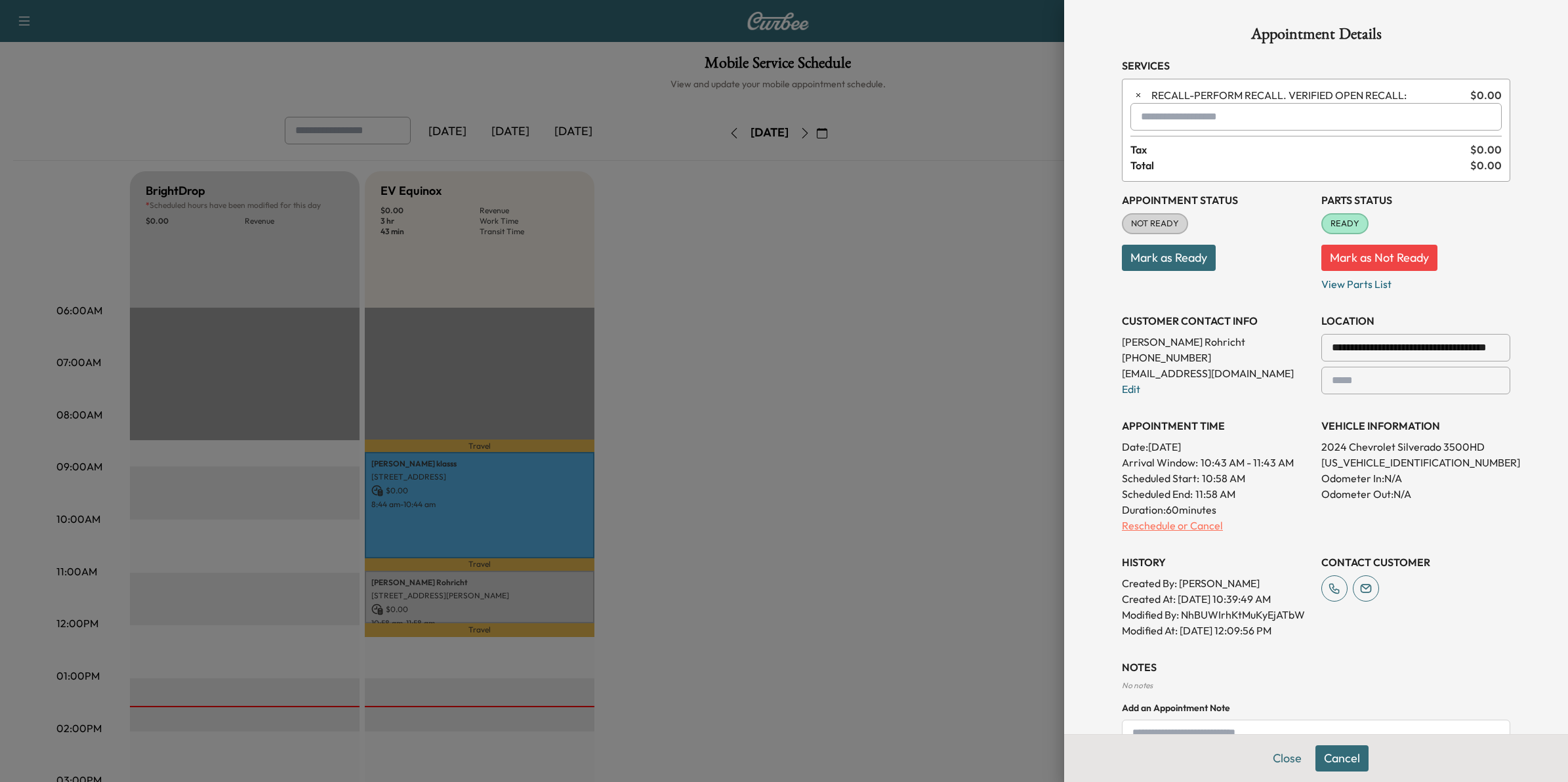
click at [1181, 522] on p "Reschedule or Cancel" at bounding box center [1216, 526] width 189 height 15
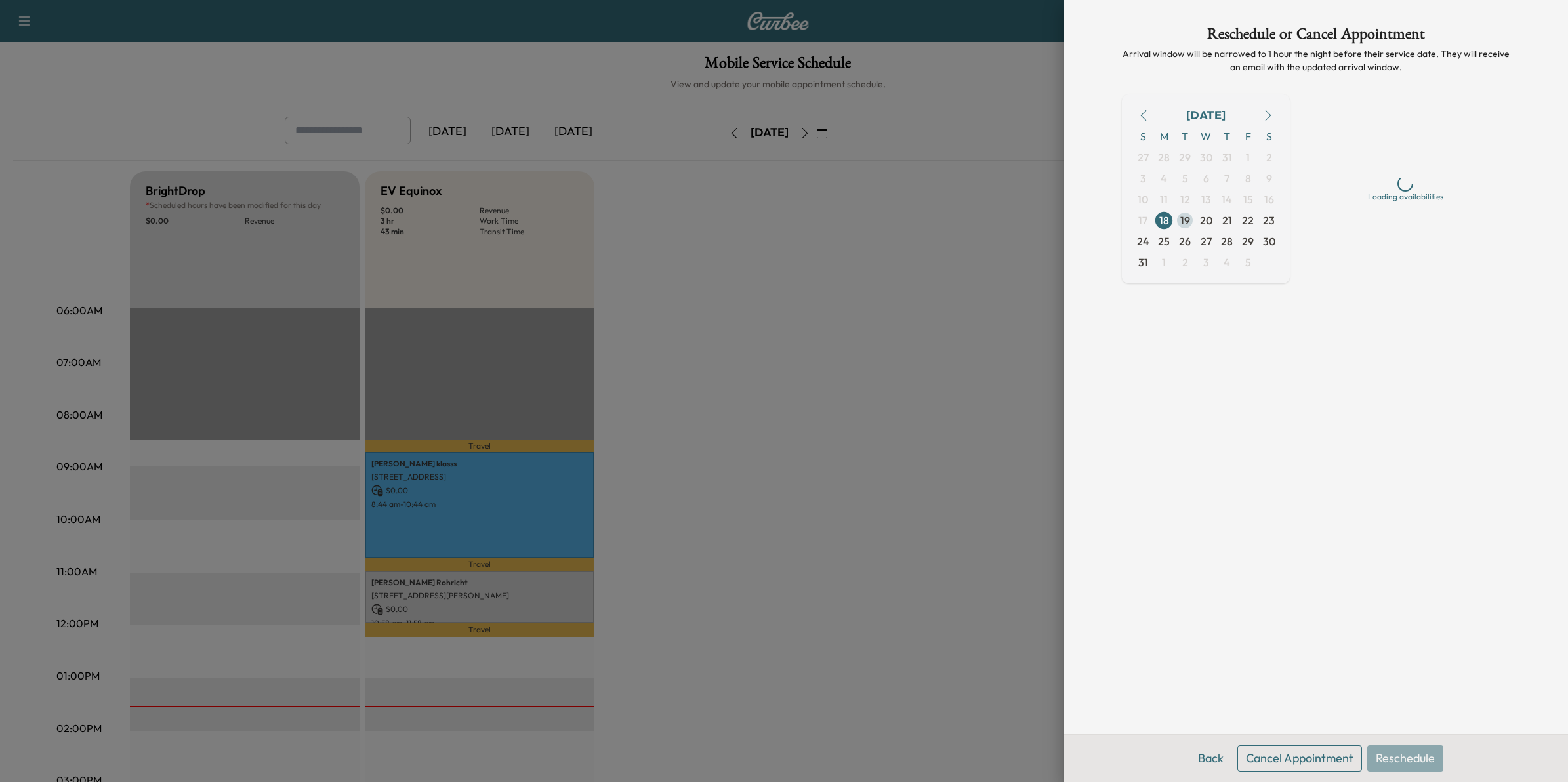
click at [1186, 217] on span "19" at bounding box center [1185, 220] width 10 height 15
click at [1375, 160] on div "Early Morning 6 am - 10 am Morning 8 am - 12 pm Mid-day 10 am - 2 pm Afternoon …" at bounding box center [1405, 246] width 210 height 303
click at [1184, 220] on span "19" at bounding box center [1185, 220] width 10 height 15
click at [1382, 160] on div "Early Morning 6 am - 10 am Morning 8 am - 12 pm Mid-day 10 am - 2 pm Afternoon …" at bounding box center [1405, 246] width 210 height 303
click at [1326, 762] on button "Cancel Appointment" at bounding box center [1299, 758] width 125 height 26
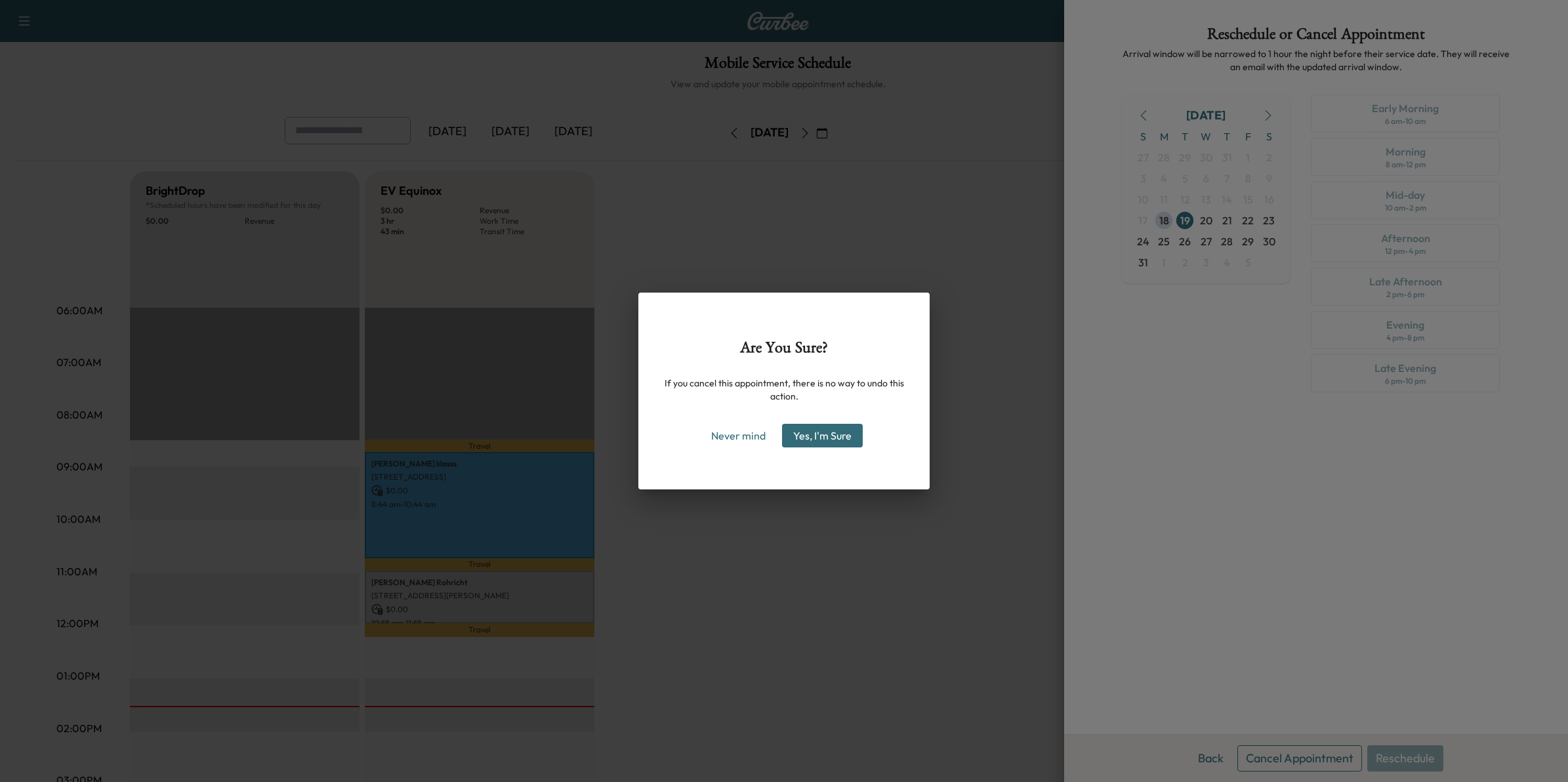
click at [830, 439] on button "Yes, I'm Sure" at bounding box center [822, 436] width 81 height 24
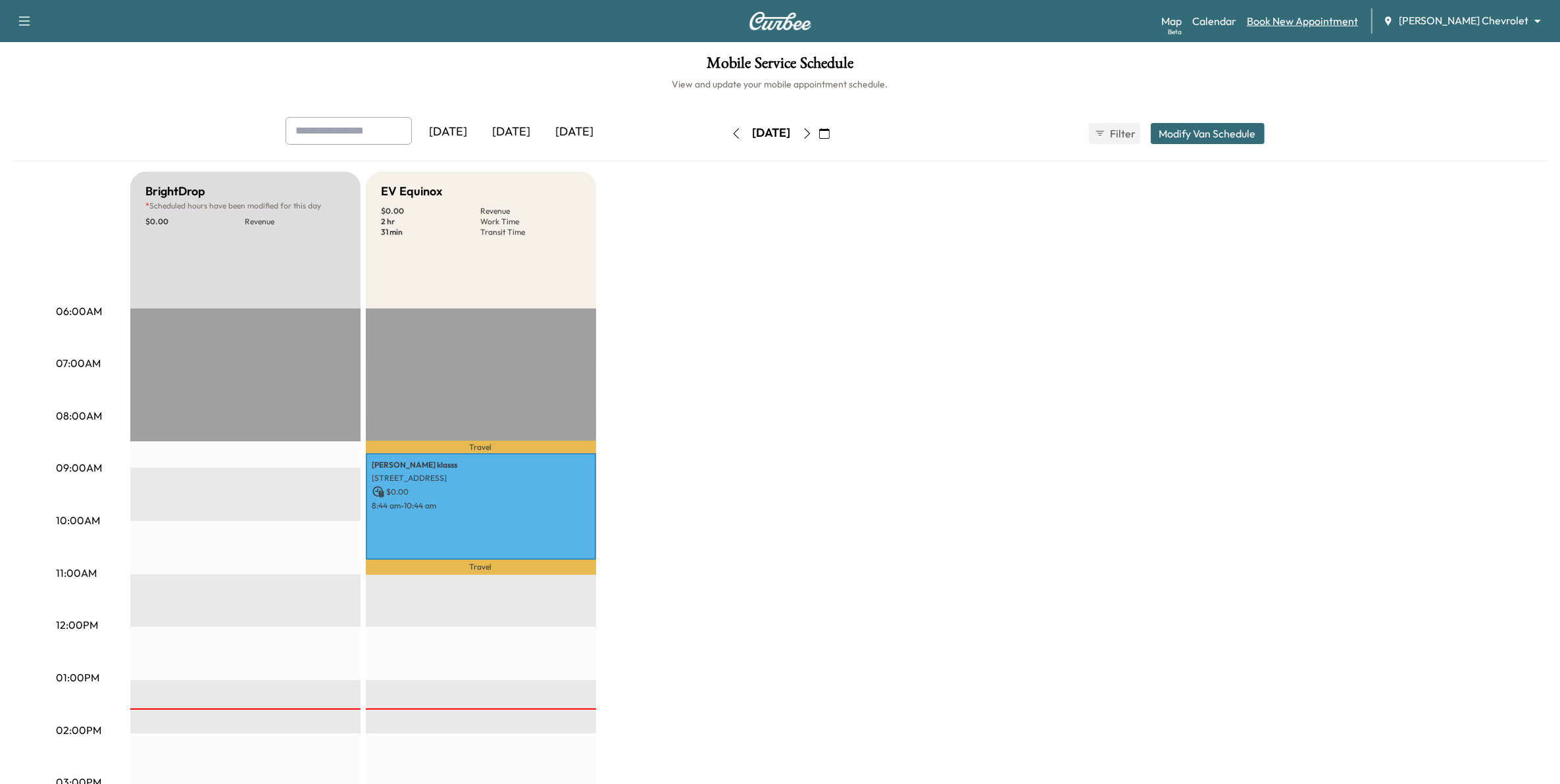
click at [1333, 18] on link "Book New Appointment" at bounding box center [1303, 21] width 112 height 16
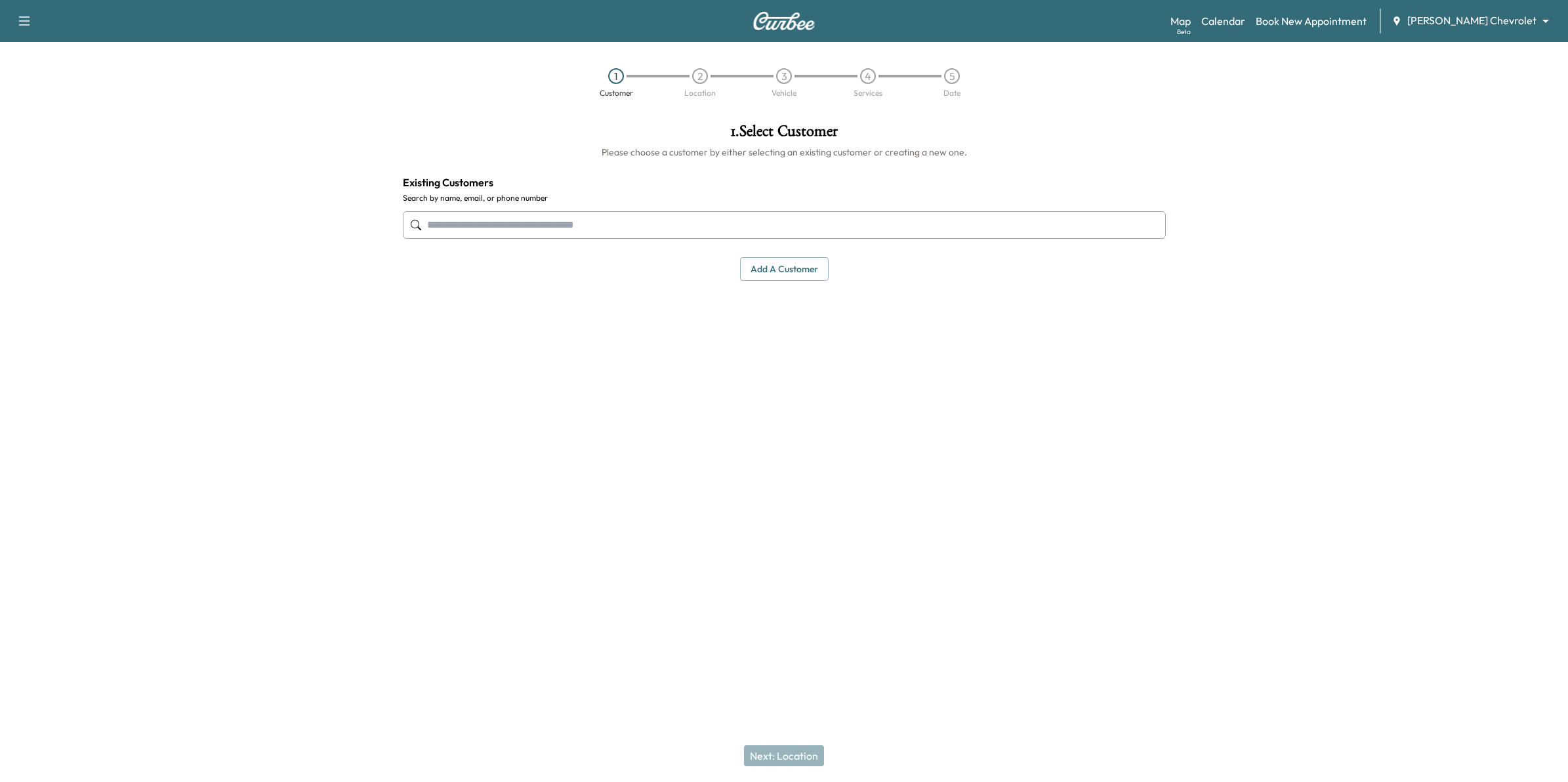
click at [752, 225] on input "text" at bounding box center [784, 225] width 763 height 27
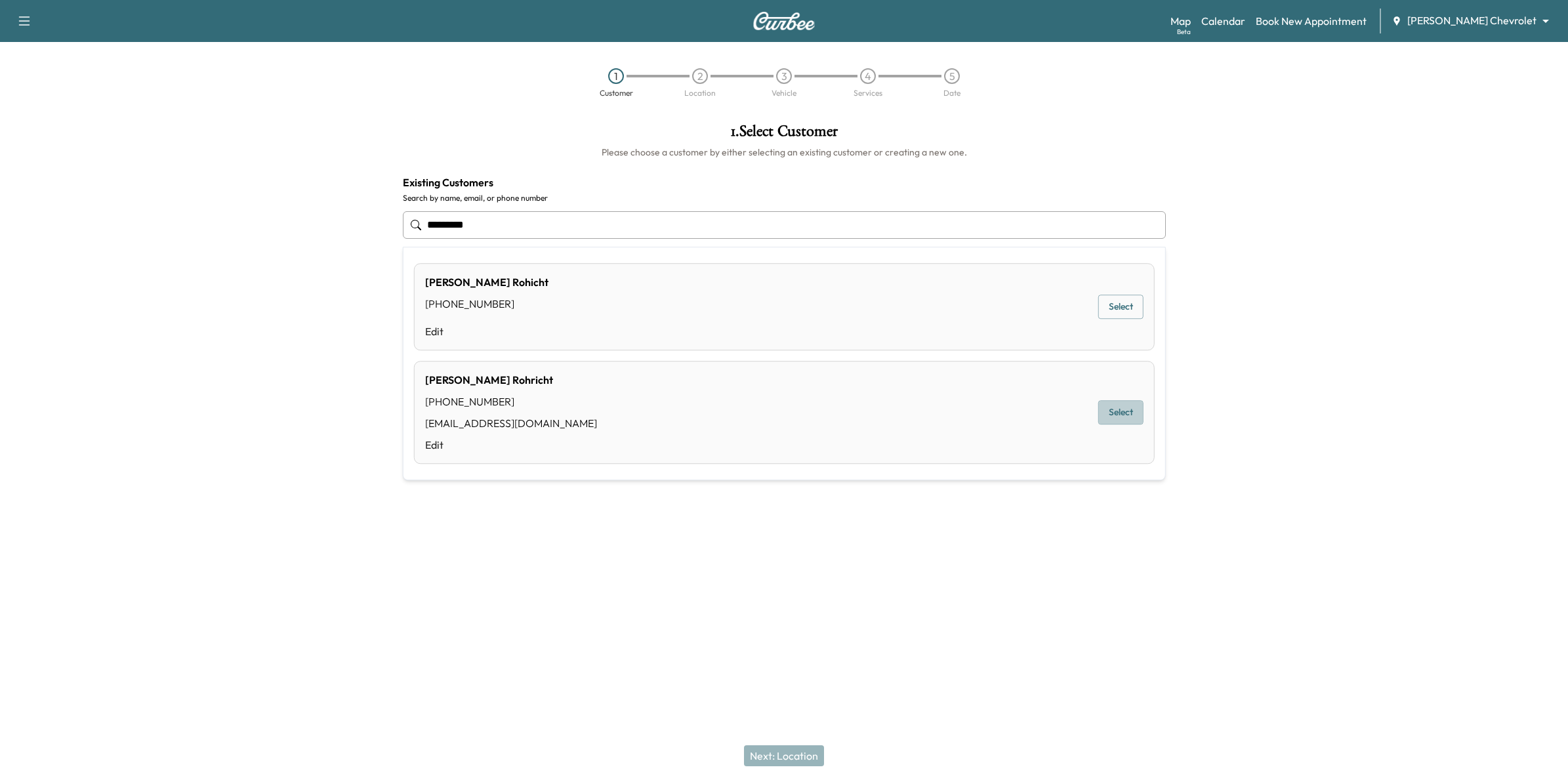
click at [1132, 408] on button "Select" at bounding box center [1121, 413] width 45 height 24
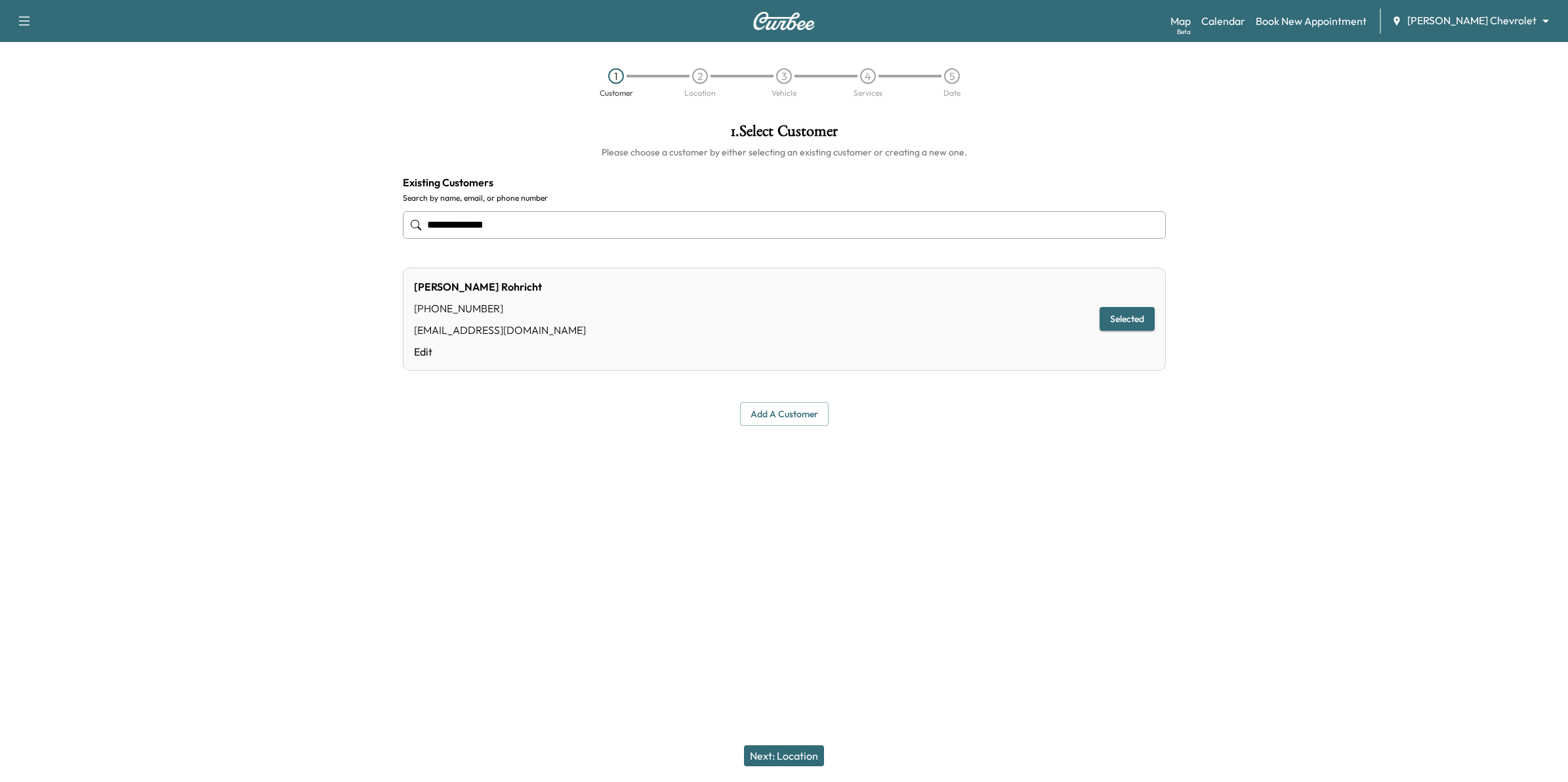
type input "**********"
click at [799, 756] on button "Next: Location" at bounding box center [784, 756] width 80 height 21
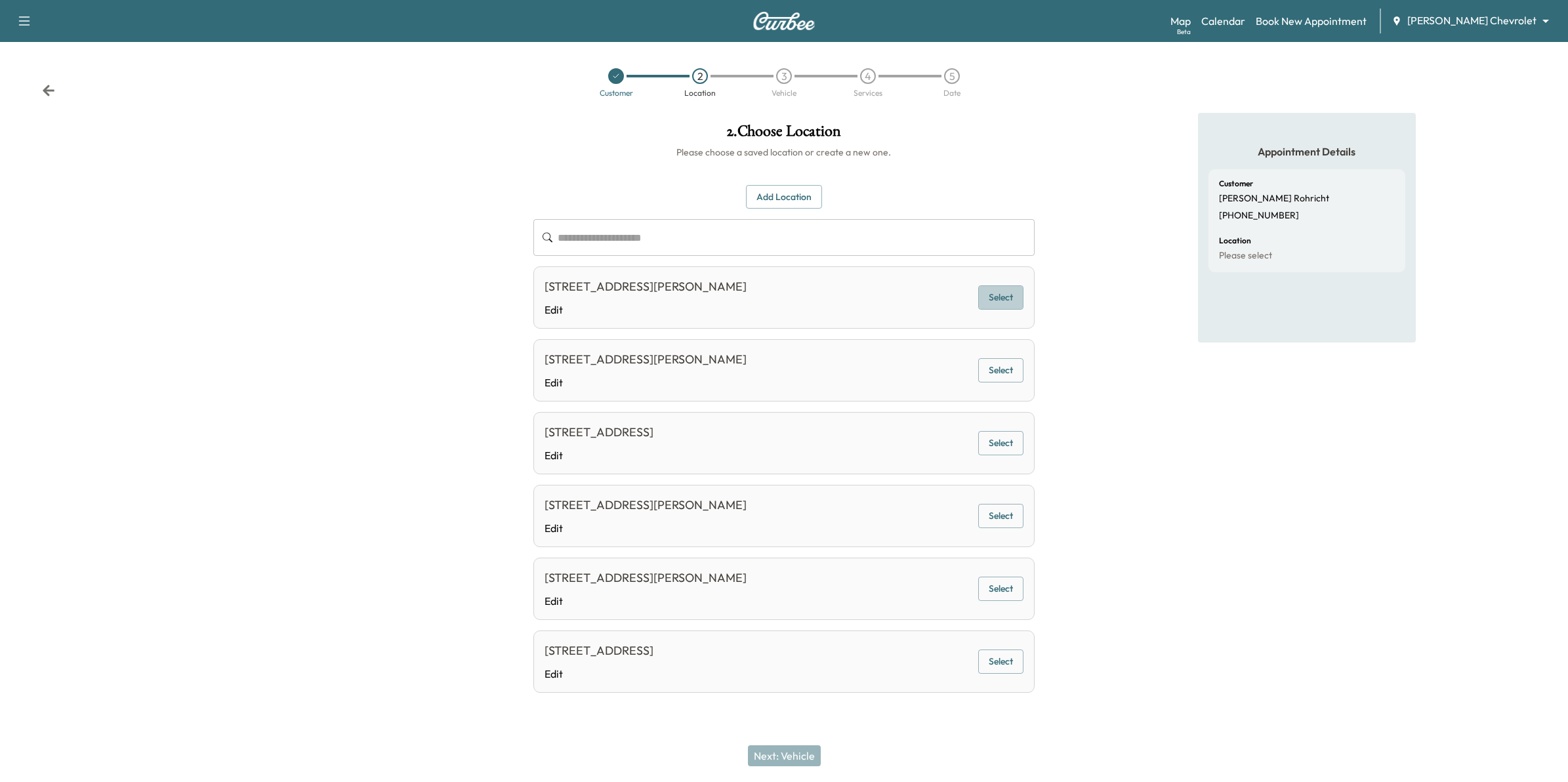
click at [1002, 301] on button "Select" at bounding box center [1001, 298] width 45 height 24
click at [785, 758] on button "Next: Vehicle" at bounding box center [784, 756] width 72 height 21
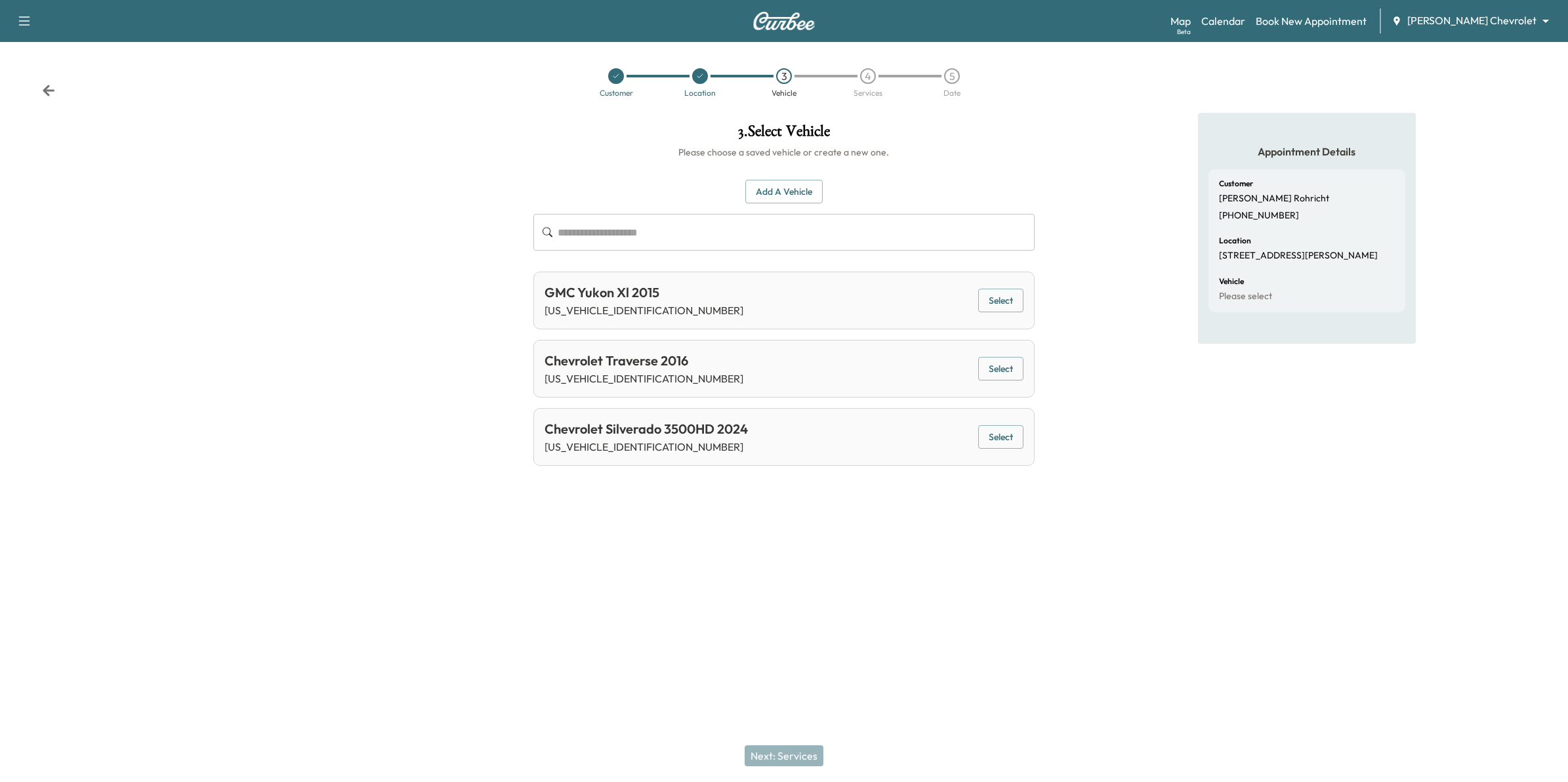
click at [999, 434] on button "Select" at bounding box center [1001, 437] width 45 height 24
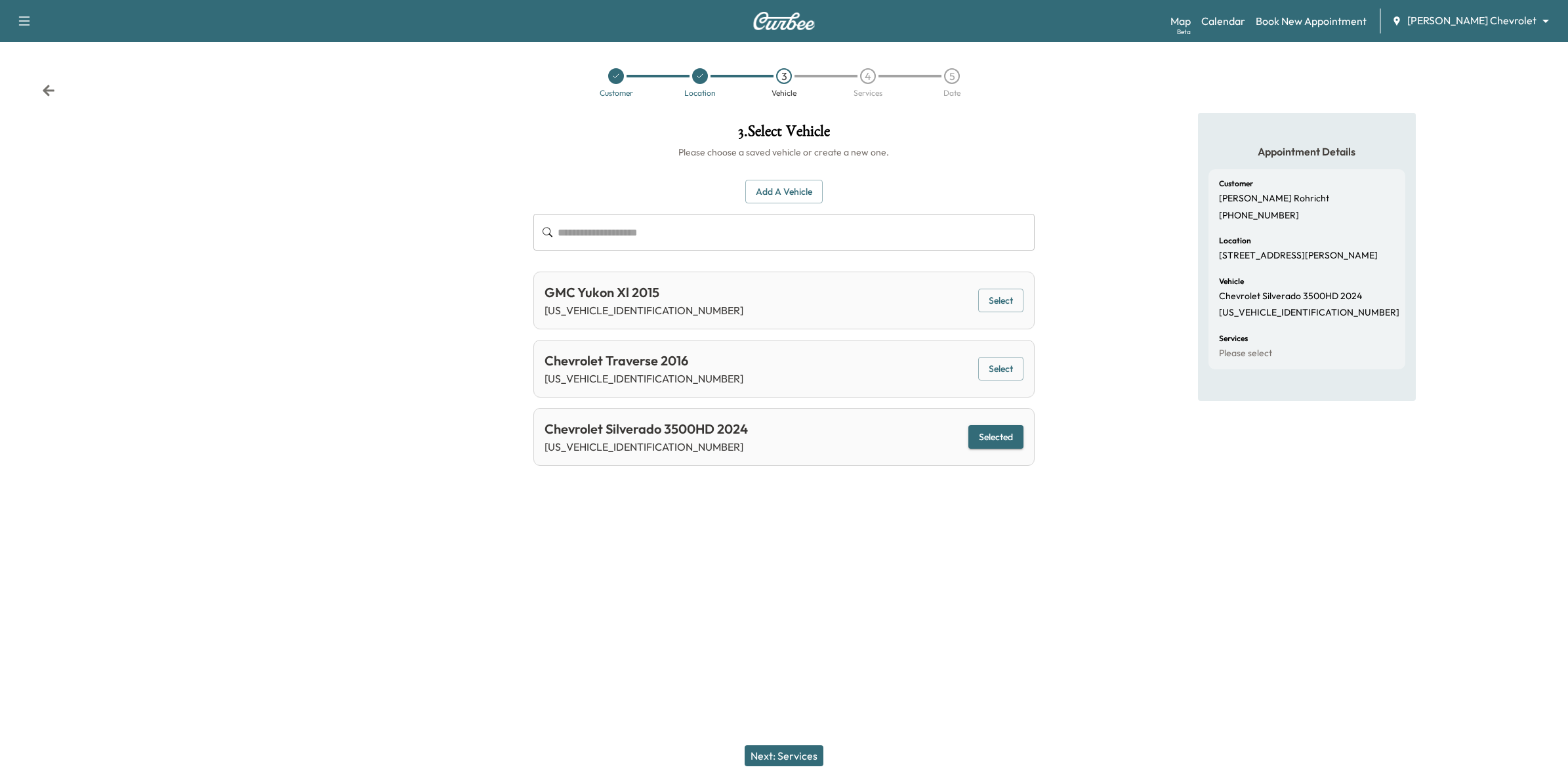
click at [809, 755] on button "Next: Services" at bounding box center [784, 756] width 79 height 21
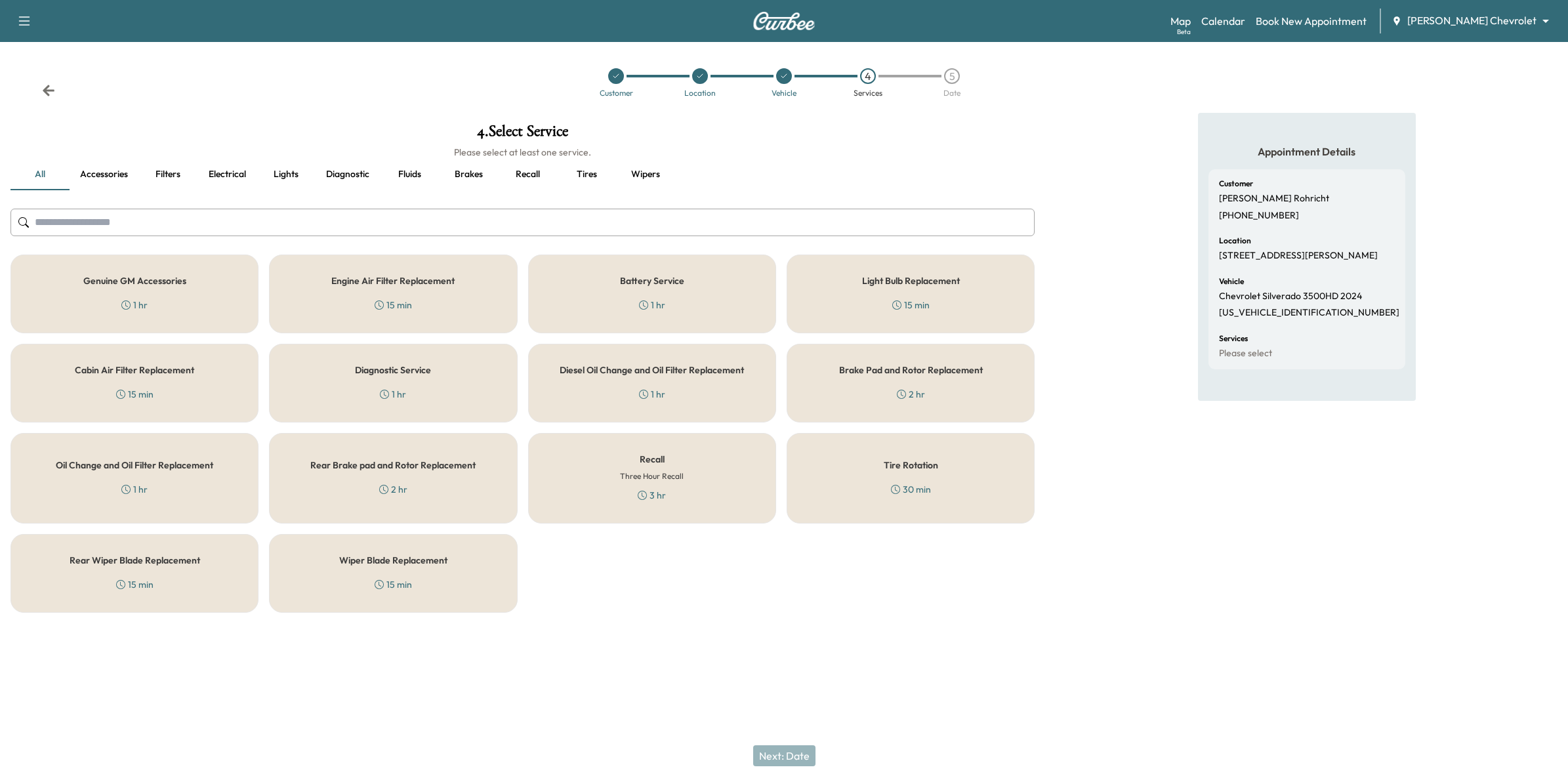
click at [620, 487] on div "Recall Three Hour Recall 3 hr" at bounding box center [652, 478] width 248 height 91
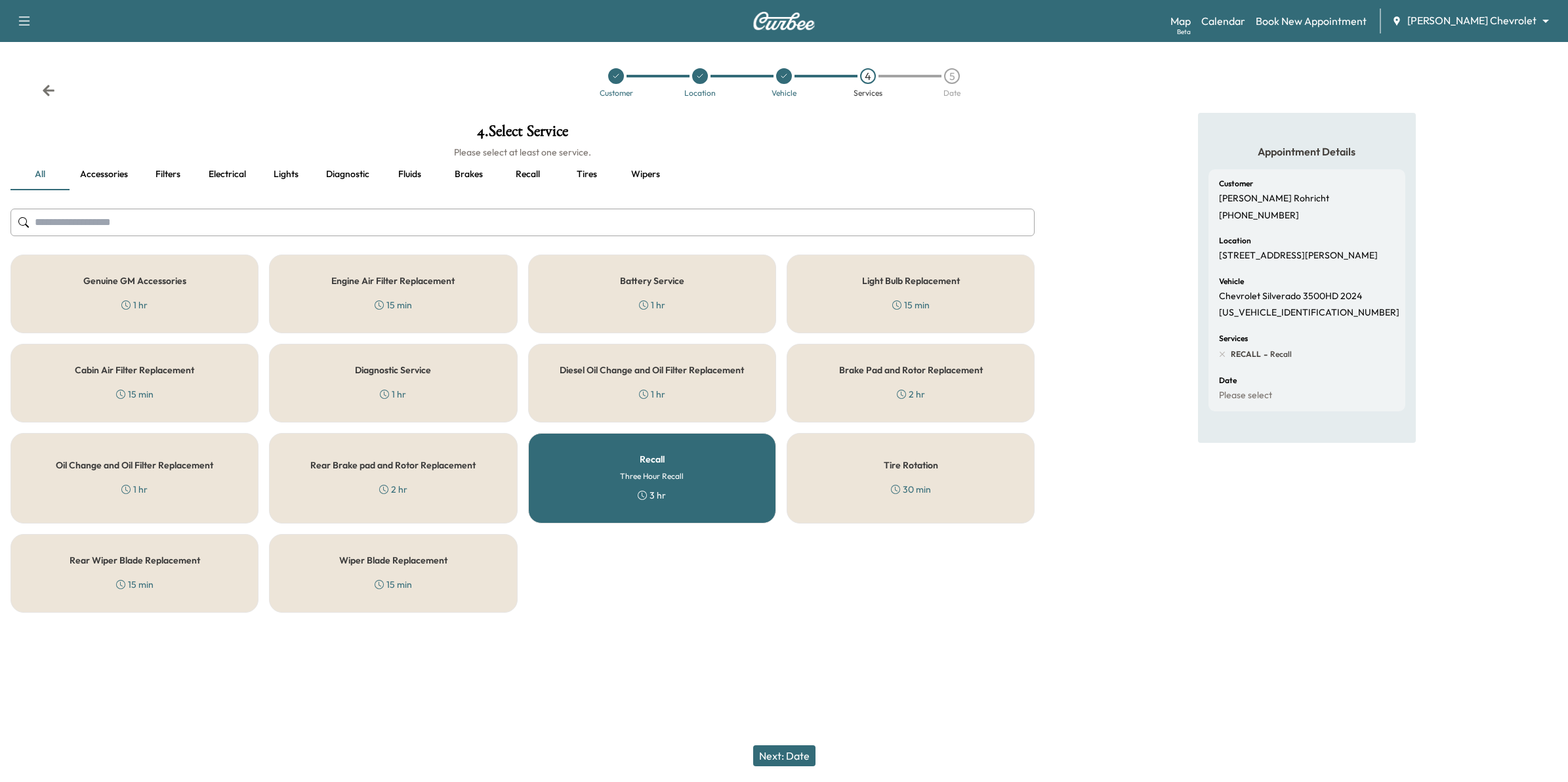
click at [781, 753] on button "Next: Date" at bounding box center [784, 756] width 63 height 21
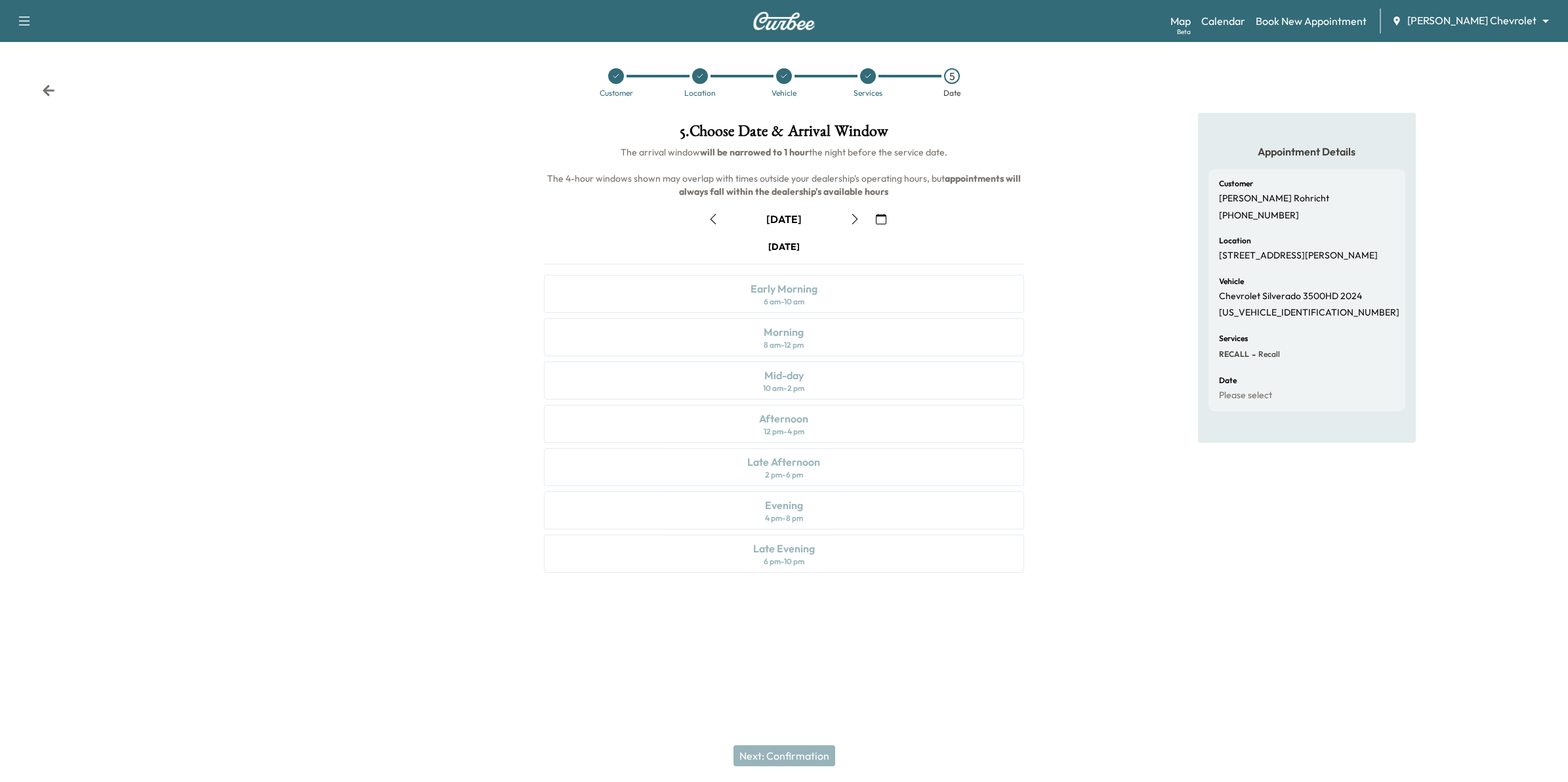
click at [880, 217] on icon "button" at bounding box center [881, 219] width 11 height 11
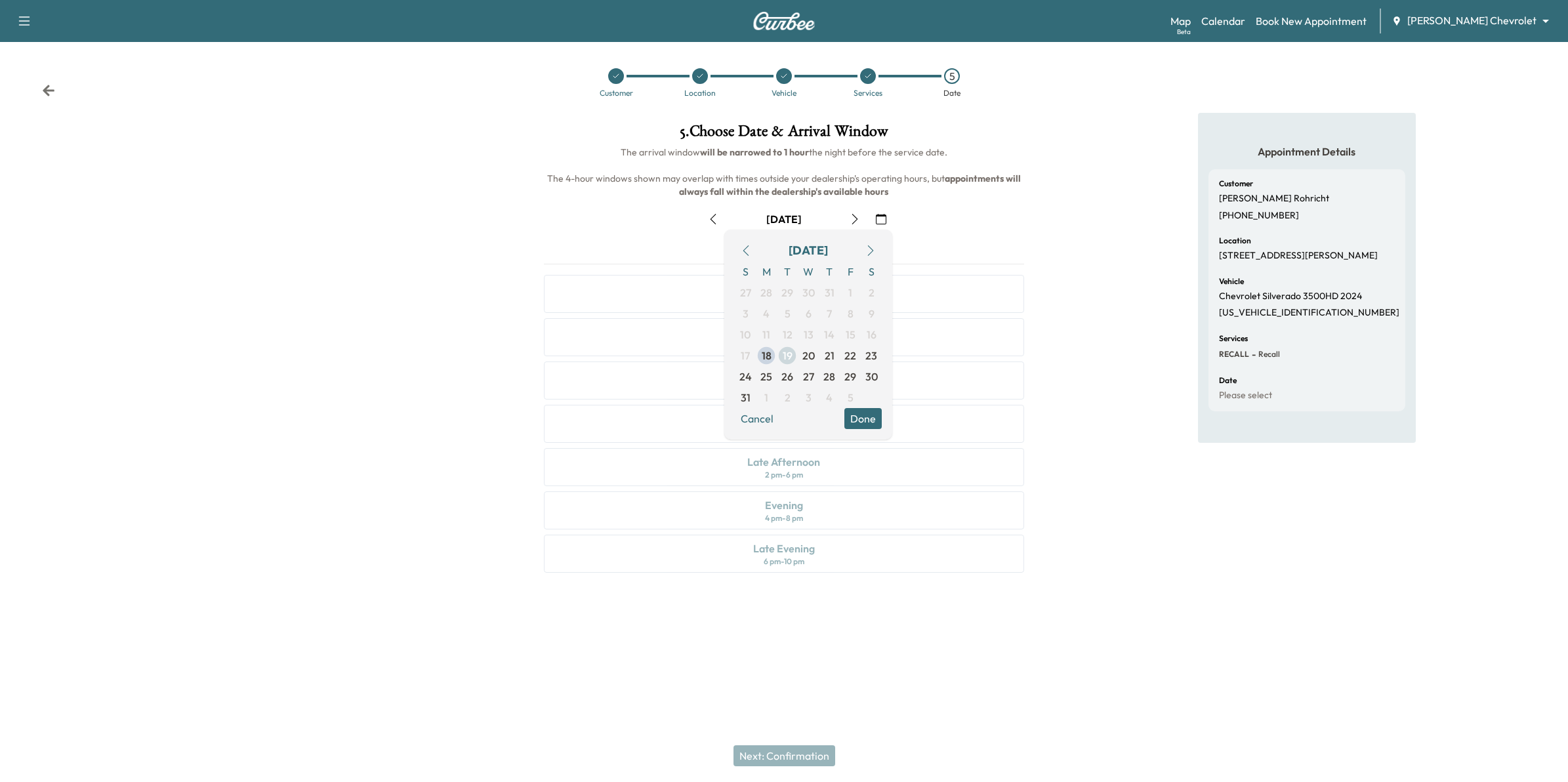
click at [788, 350] on span "19" at bounding box center [788, 355] width 10 height 15
click at [858, 421] on button "Done" at bounding box center [863, 419] width 37 height 21
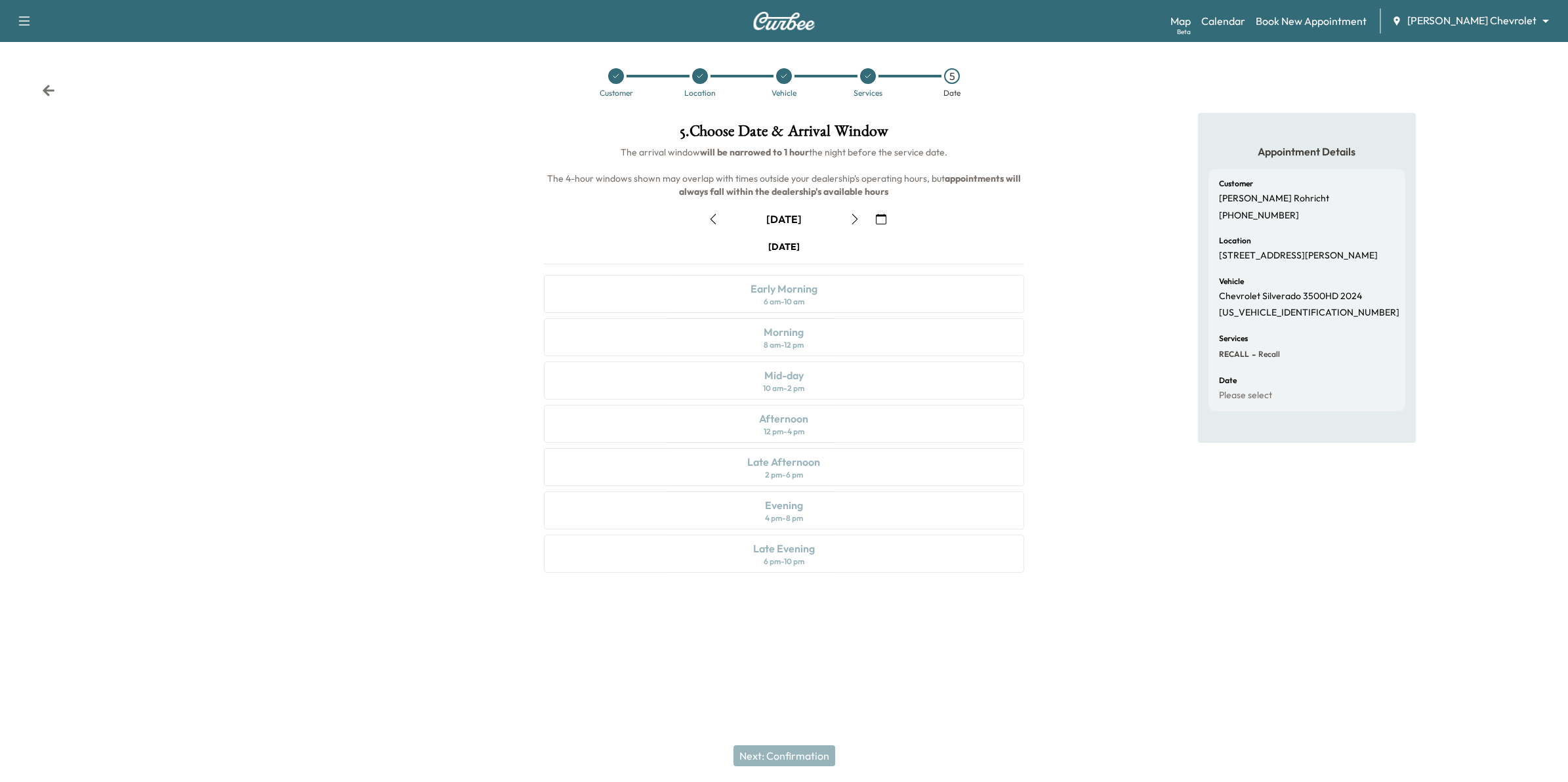
click at [1045, 241] on div "Appointment Details Customer [PERSON_NAME] [PHONE_NUMBER] Location [STREET_ADDR…" at bounding box center [1306, 351] width 523 height 476
click at [887, 220] on button "button" at bounding box center [881, 219] width 23 height 21
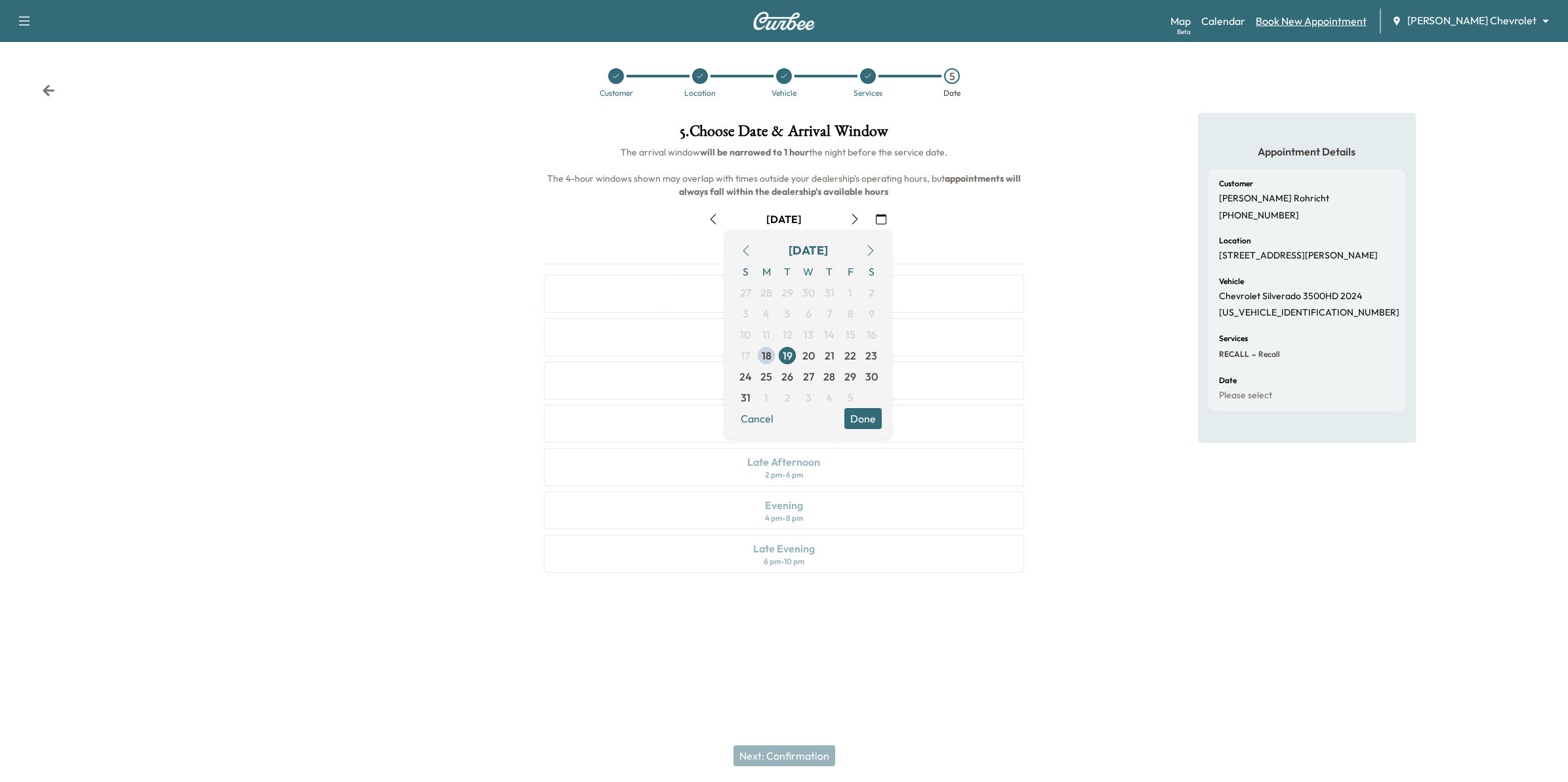
click at [1317, 21] on link "Book New Appointment" at bounding box center [1311, 21] width 111 height 15
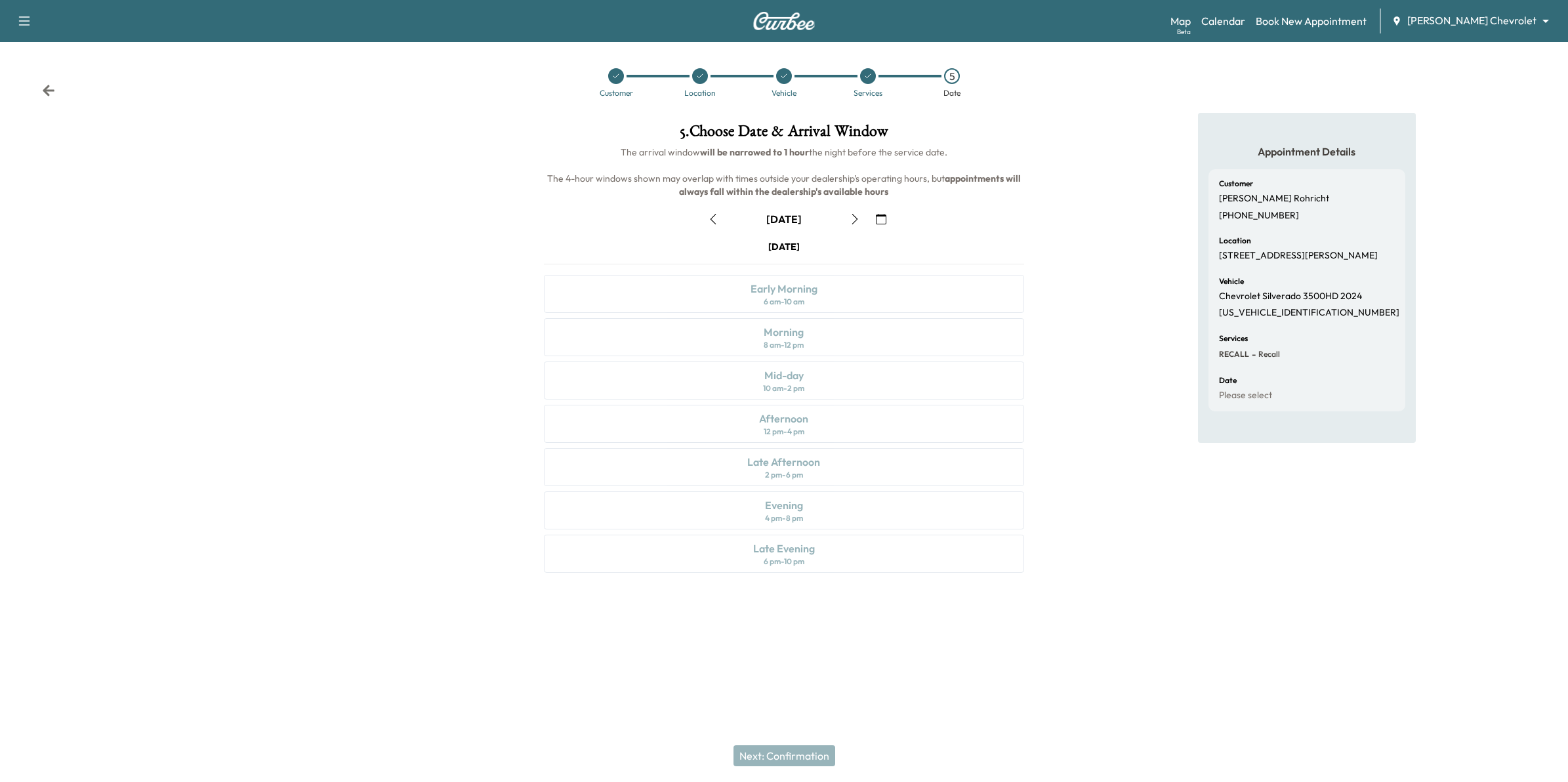
click at [715, 222] on icon "button" at bounding box center [713, 219] width 11 height 11
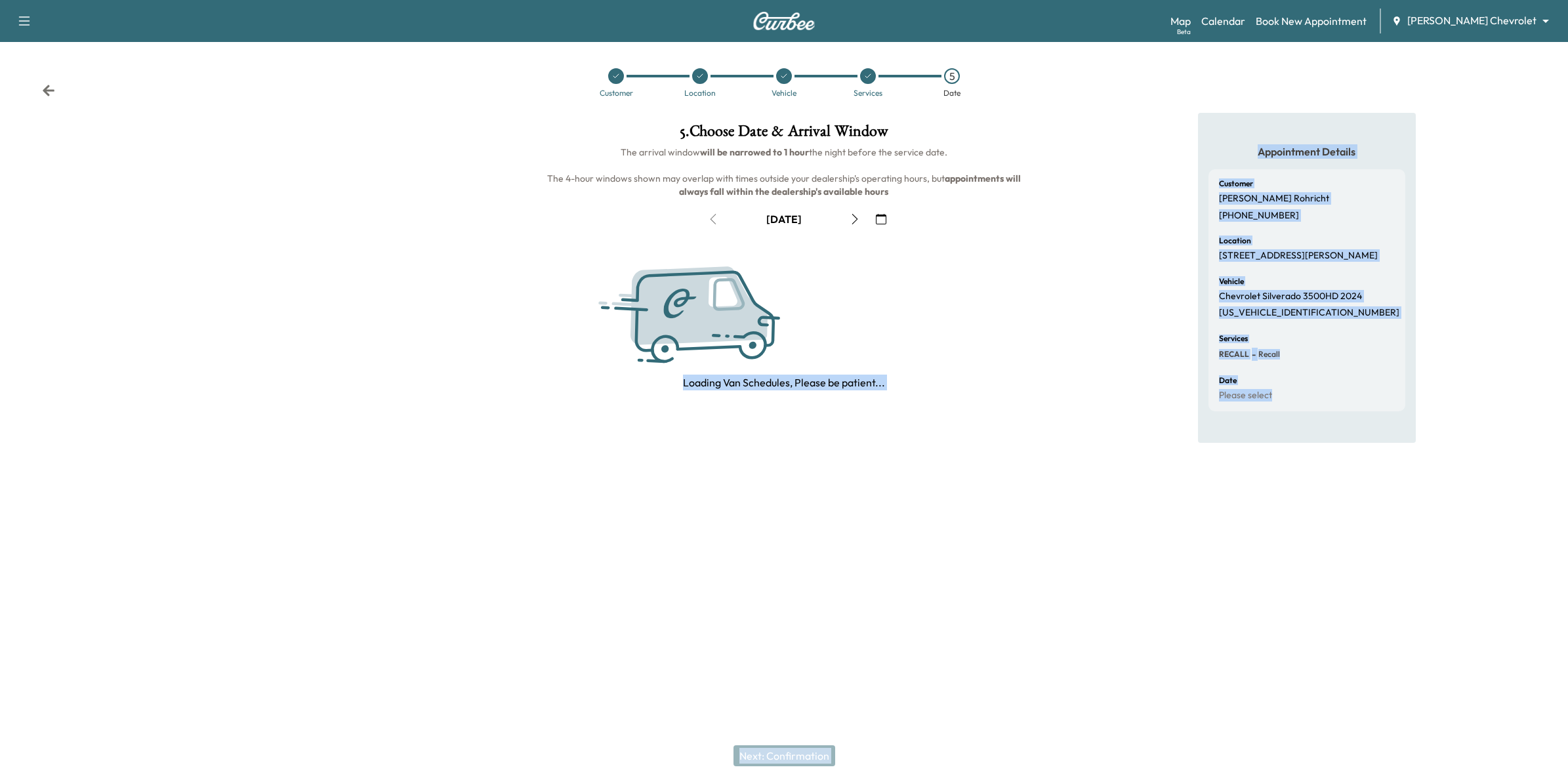
drag, startPoint x: 854, startPoint y: 628, endPoint x: 970, endPoint y: 619, distance: 116.3
click at [970, 619] on div "Support Log Out Map Beta Calendar Book New Appointment [PERSON_NAME] Chevrolet …" at bounding box center [784, 391] width 1568 height 782
click at [1063, 358] on div "Appointment Details Customer [PERSON_NAME] [PHONE_NUMBER] Location [STREET_ADDR…" at bounding box center [1306, 308] width 523 height 391
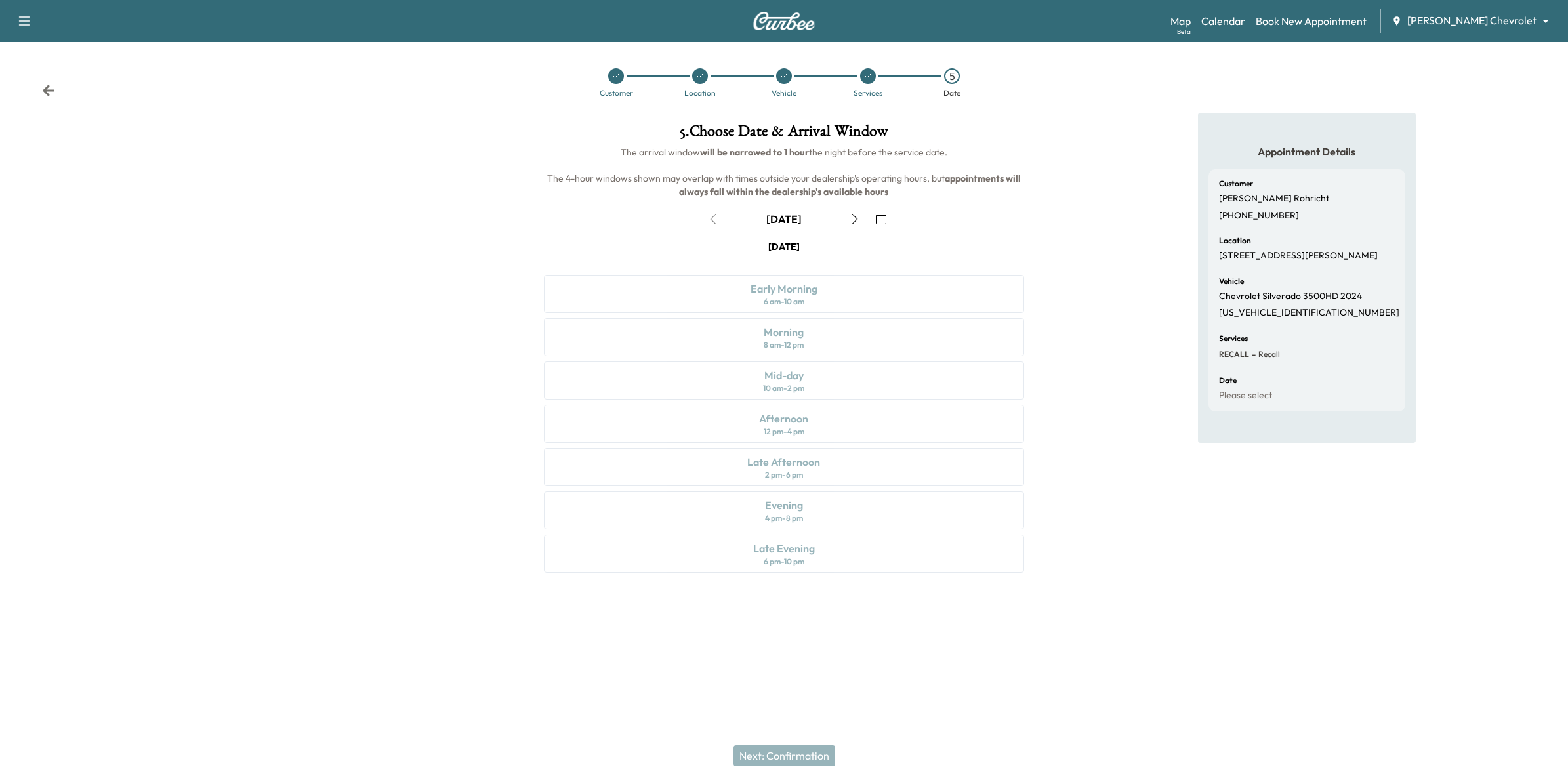
click at [1220, 530] on div "Appointment Details Customer [PERSON_NAME] [PHONE_NUMBER] Location [STREET_ADDR…" at bounding box center [1306, 351] width 217 height 476
click at [1245, 20] on link "Calendar" at bounding box center [1223, 21] width 44 height 15
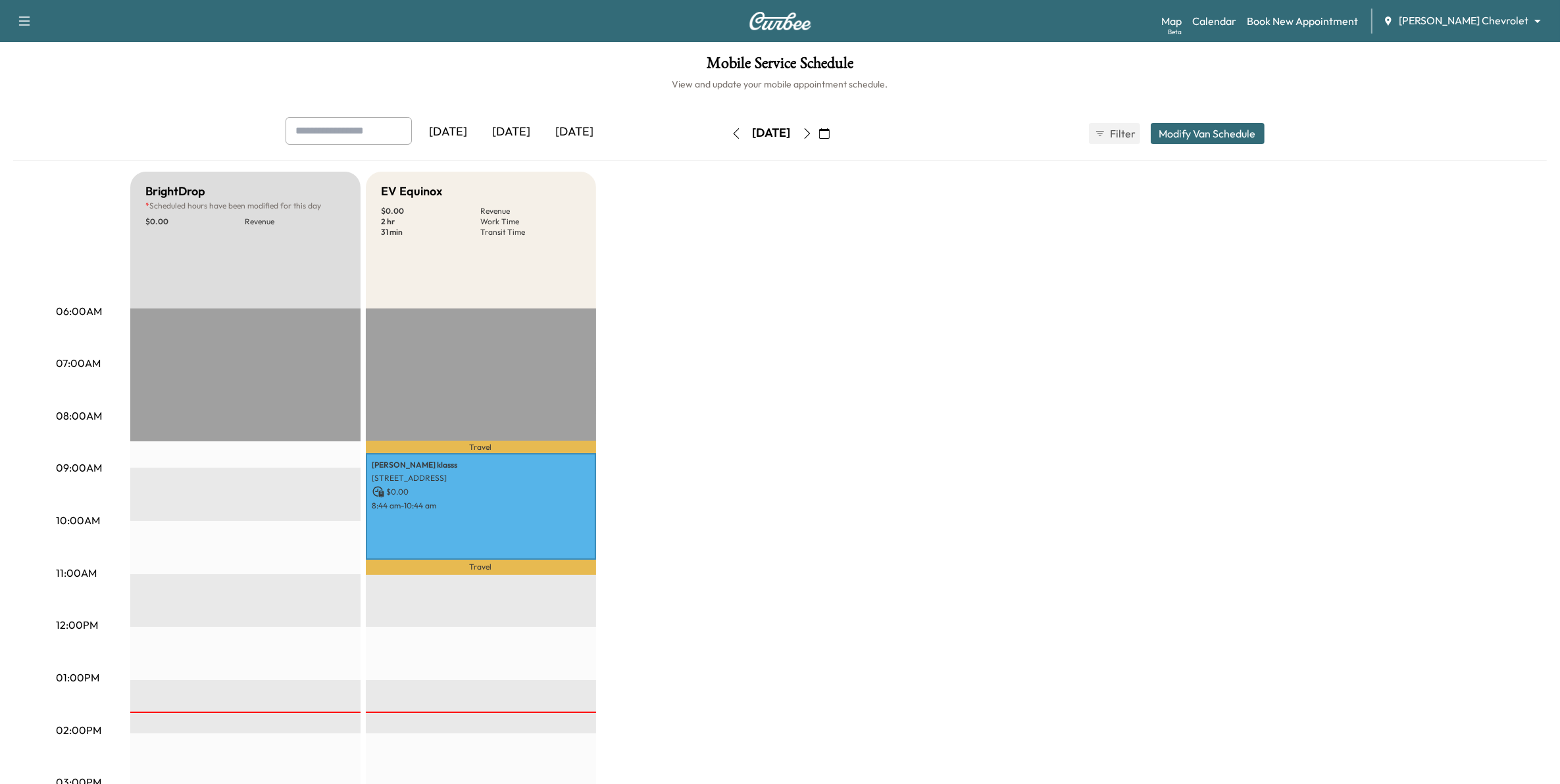
click at [830, 130] on icon "button" at bounding box center [824, 133] width 11 height 11
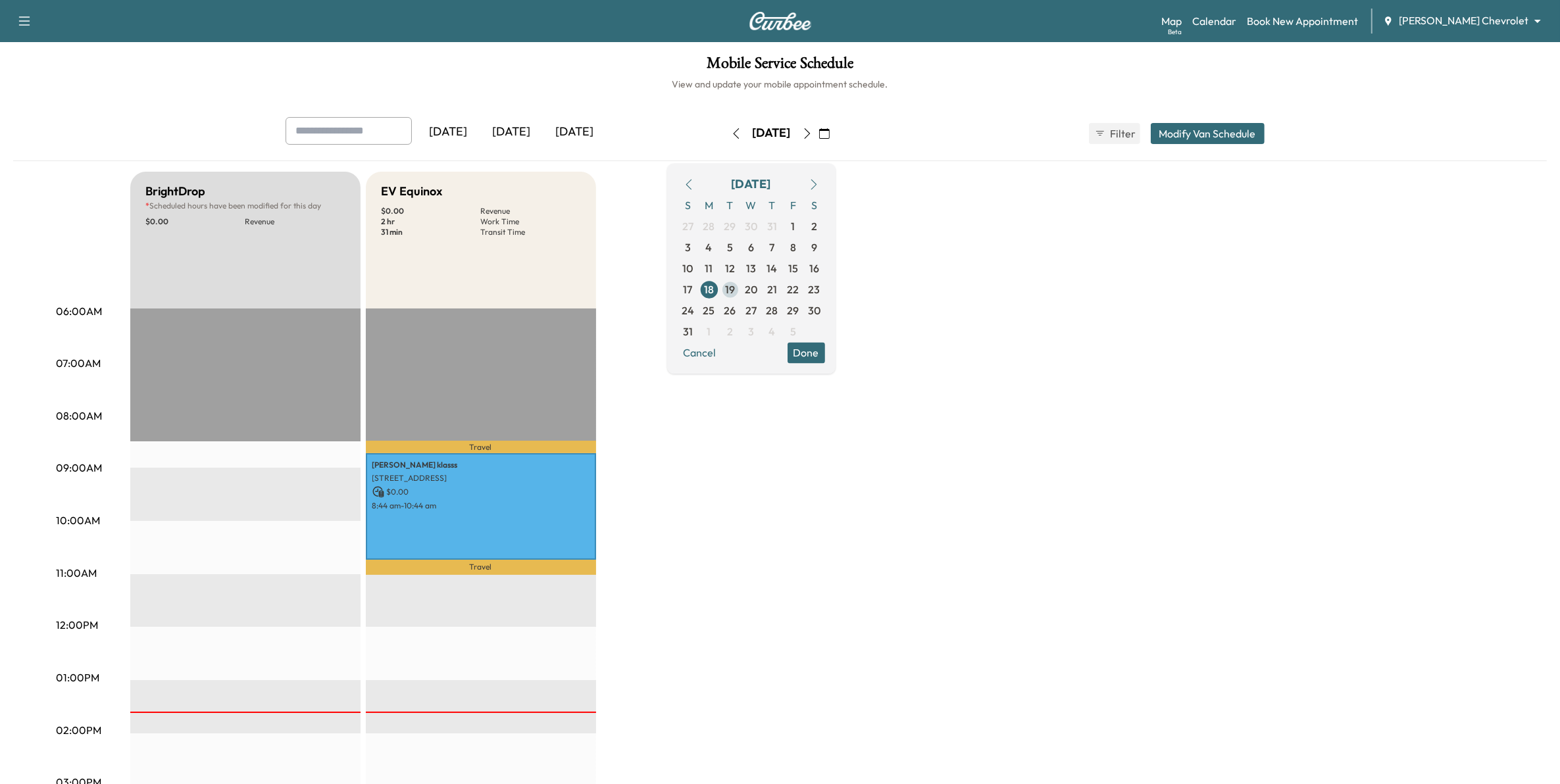
click at [735, 288] on span "19" at bounding box center [730, 289] width 10 height 16
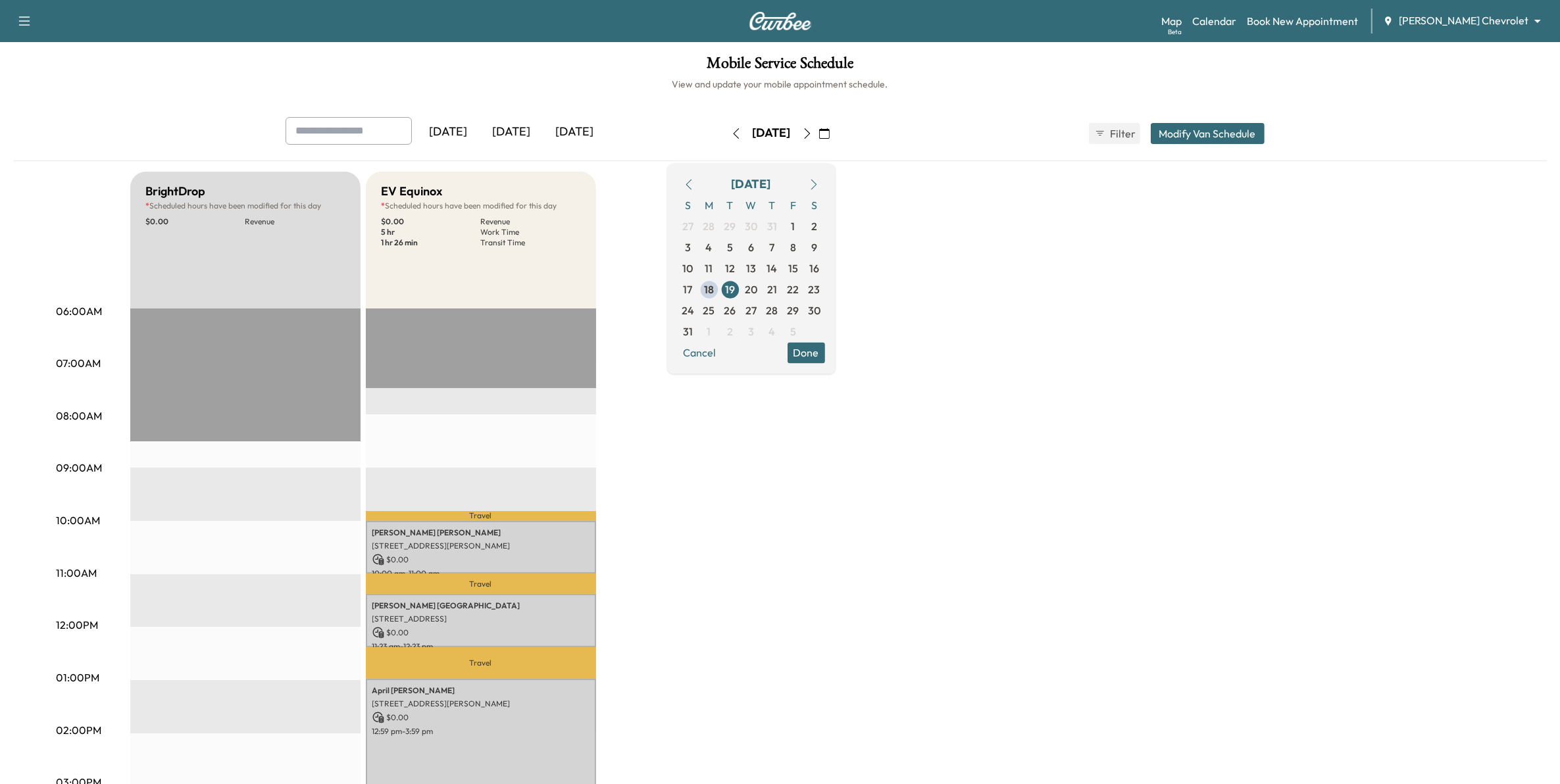
click at [1196, 133] on button "Modify Van Schedule" at bounding box center [1207, 133] width 114 height 21
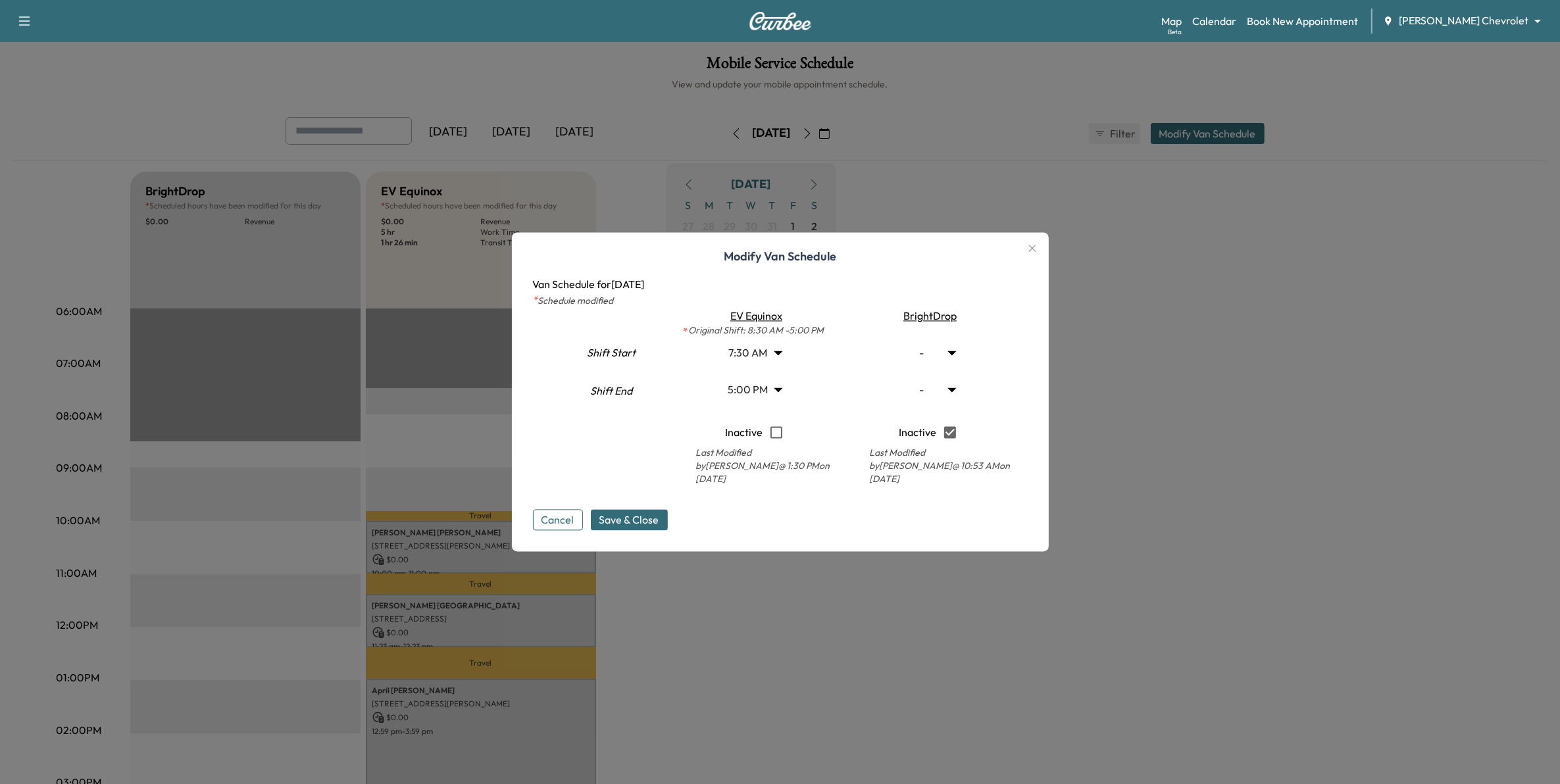
click at [781, 360] on body "Support Log Out Map Beta Calendar Book New Appointment [PERSON_NAME] Chevrolet …" at bounding box center [780, 392] width 1560 height 784
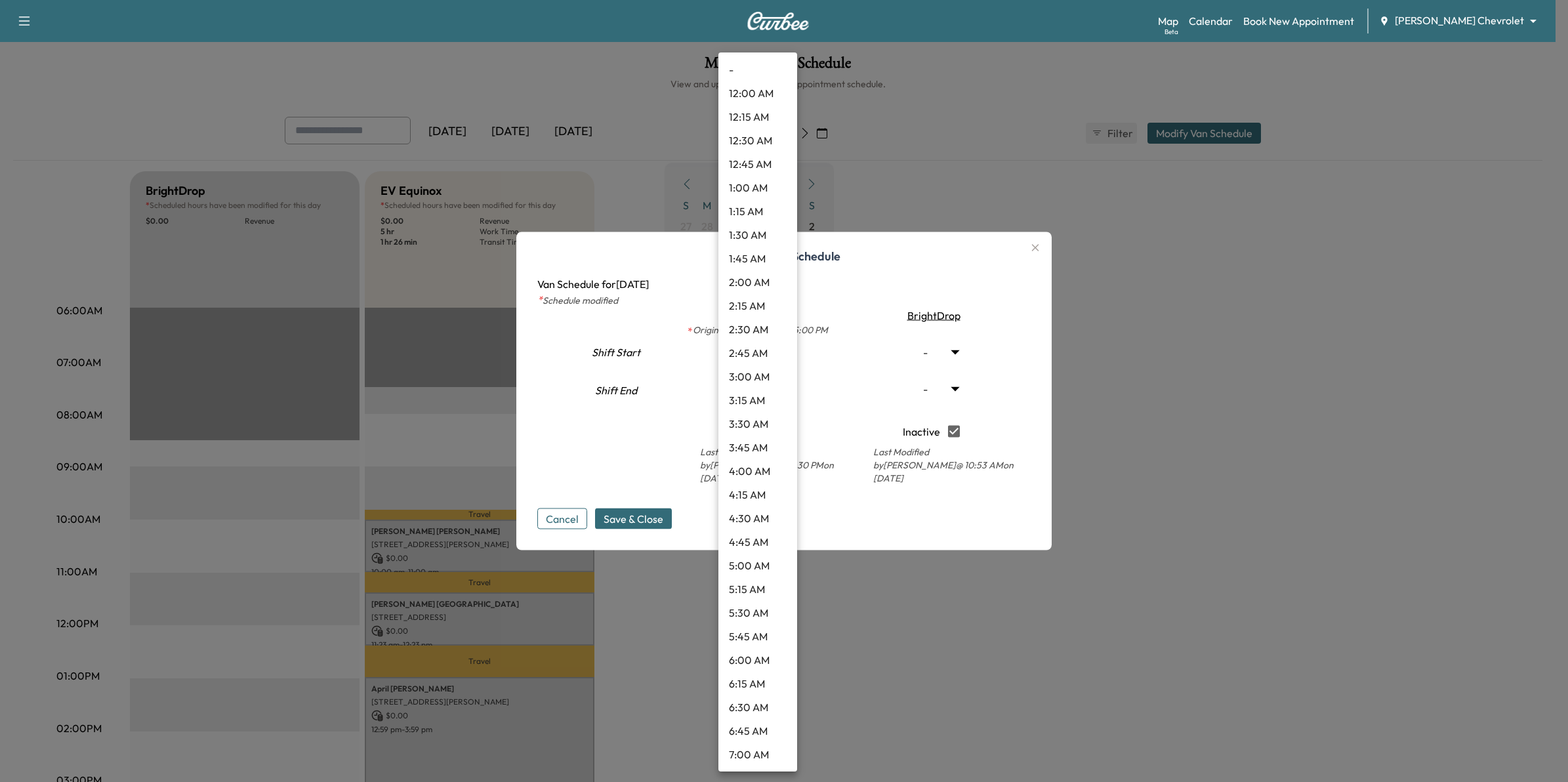
scroll to position [389, 0]
click at [761, 365] on li "7:00 AM" at bounding box center [758, 366] width 79 height 24
type input "*"
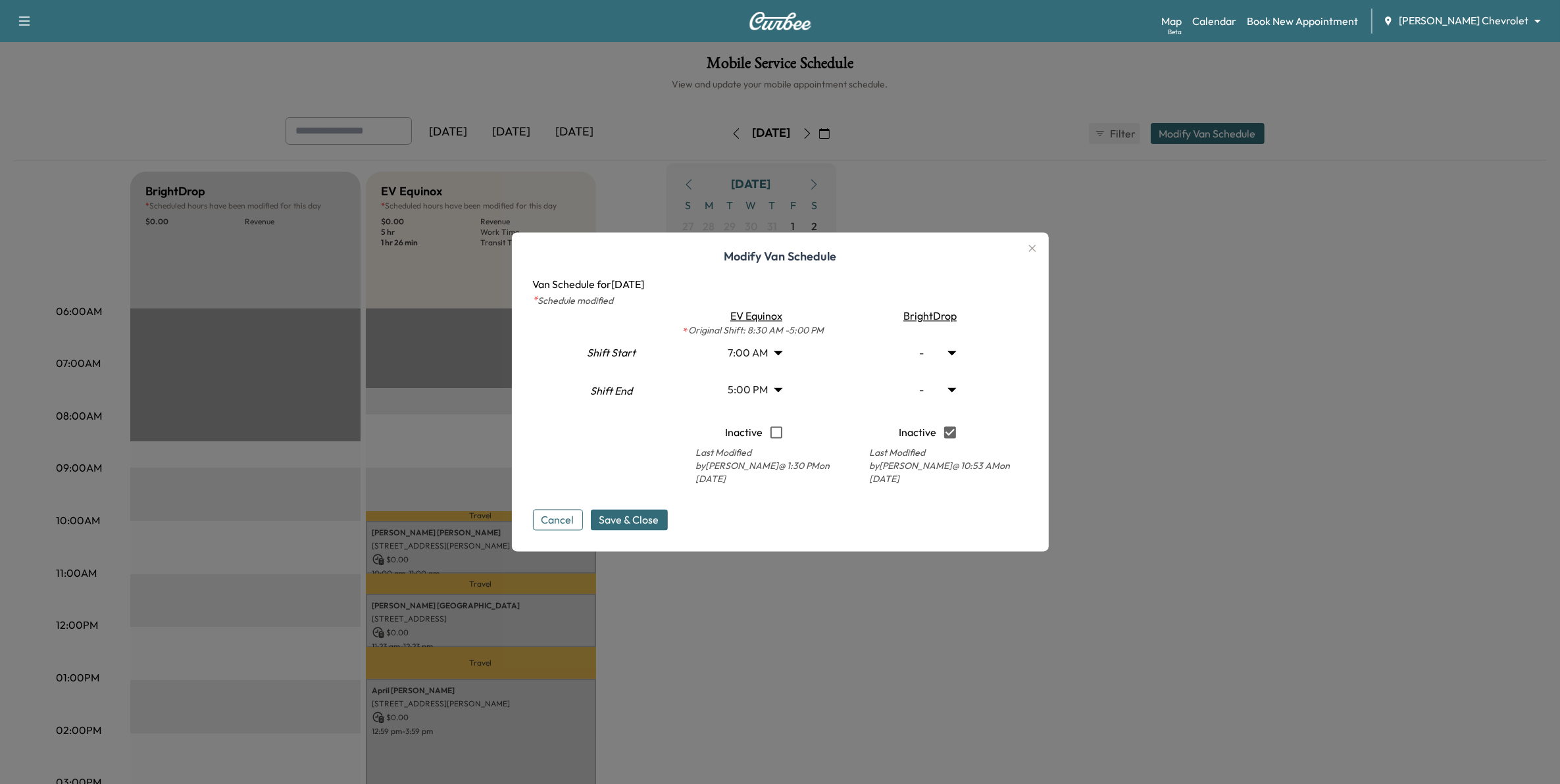
click at [642, 517] on span "Save & Close" at bounding box center [629, 520] width 60 height 16
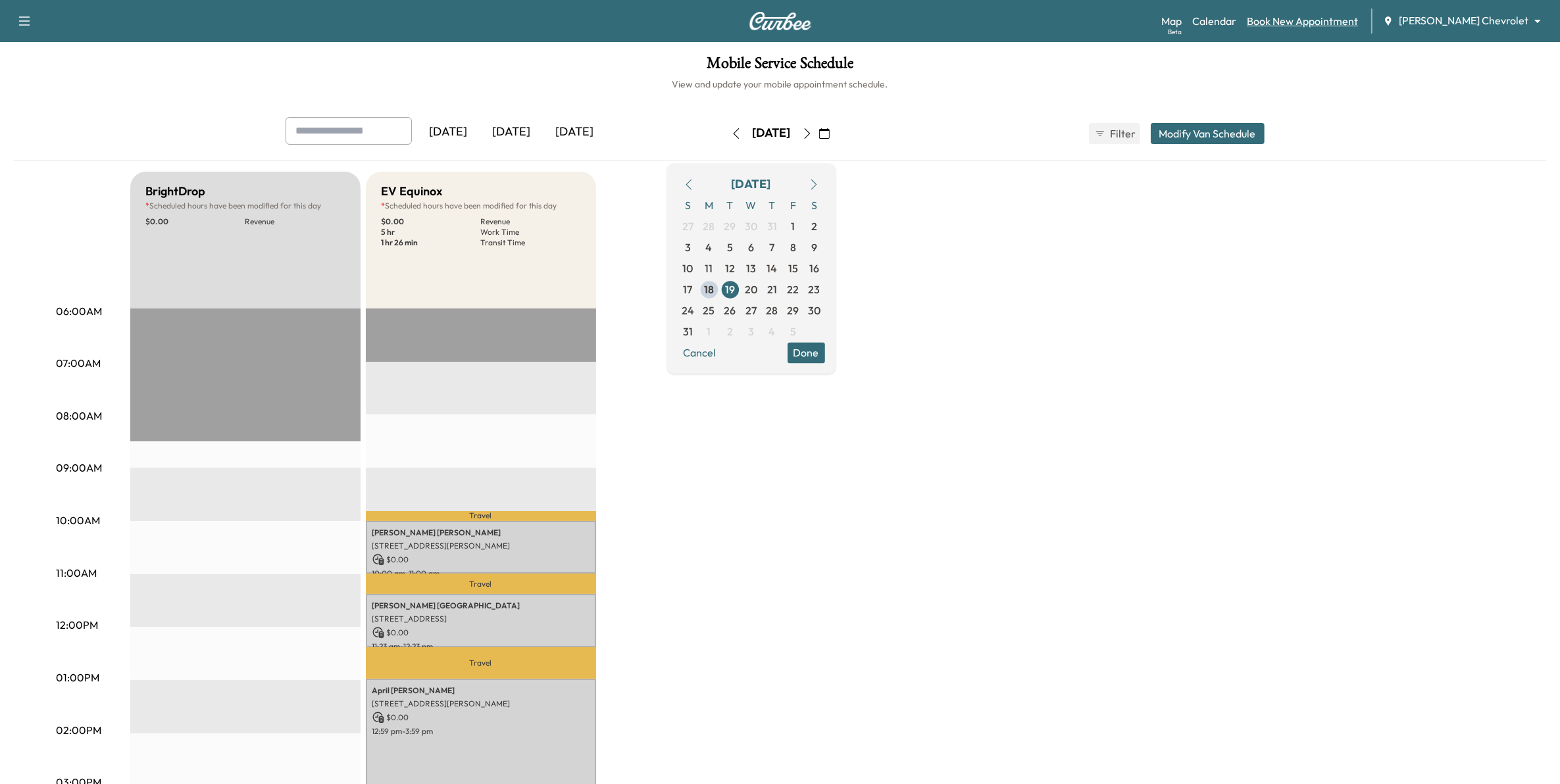
drag, startPoint x: 1357, startPoint y: 16, endPoint x: 1356, endPoint y: 24, distance: 8.1
click at [1357, 16] on div "Updated successfuly" at bounding box center [1444, 13] width 210 height 5
click at [1350, 17] on link "Book New Appointment" at bounding box center [1303, 21] width 112 height 16
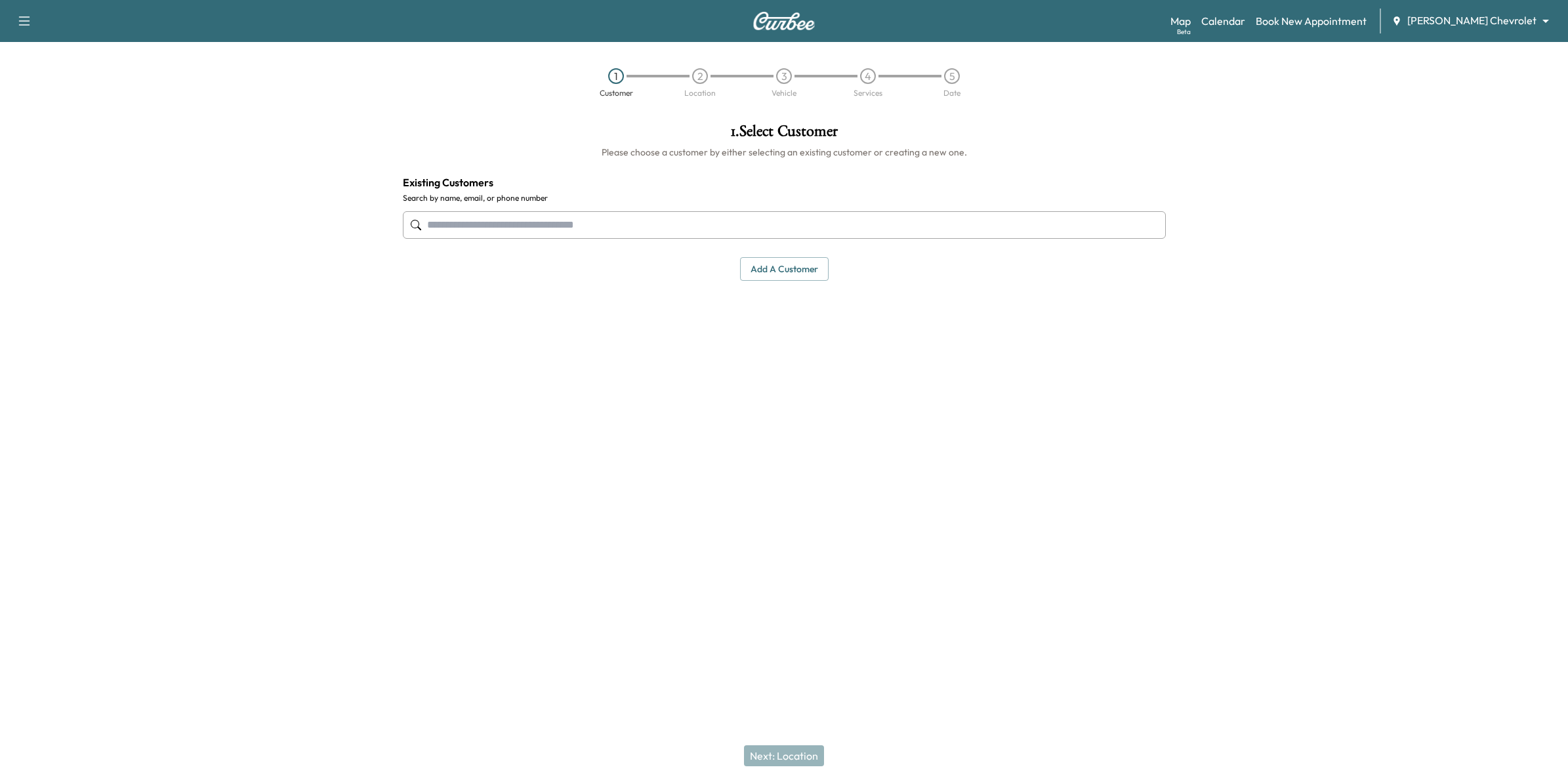
click at [710, 231] on input "text" at bounding box center [784, 225] width 763 height 27
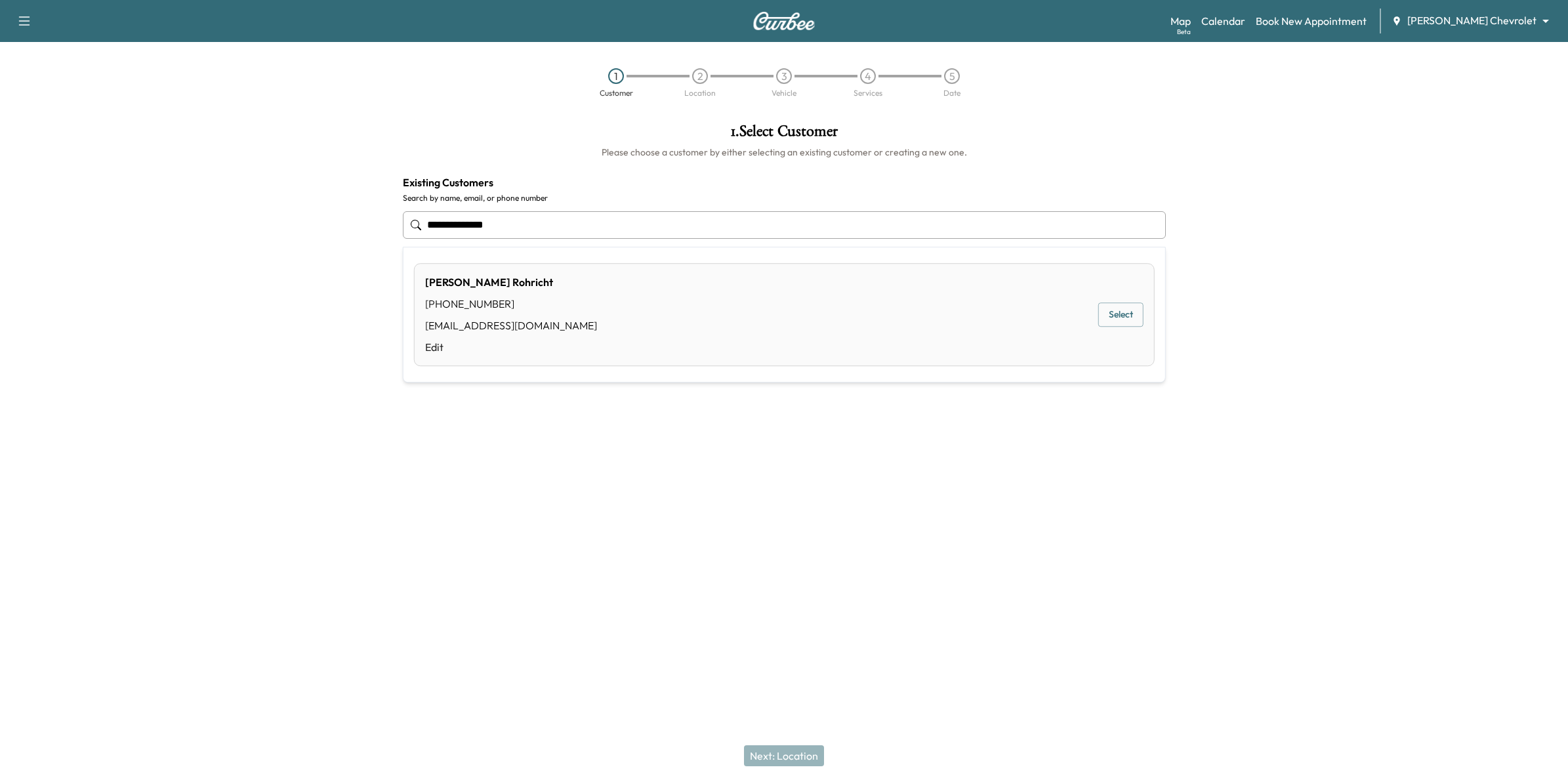
click at [1123, 306] on button "Select" at bounding box center [1121, 315] width 45 height 24
type input "**********"
click at [796, 756] on button "Next: Location" at bounding box center [784, 756] width 80 height 21
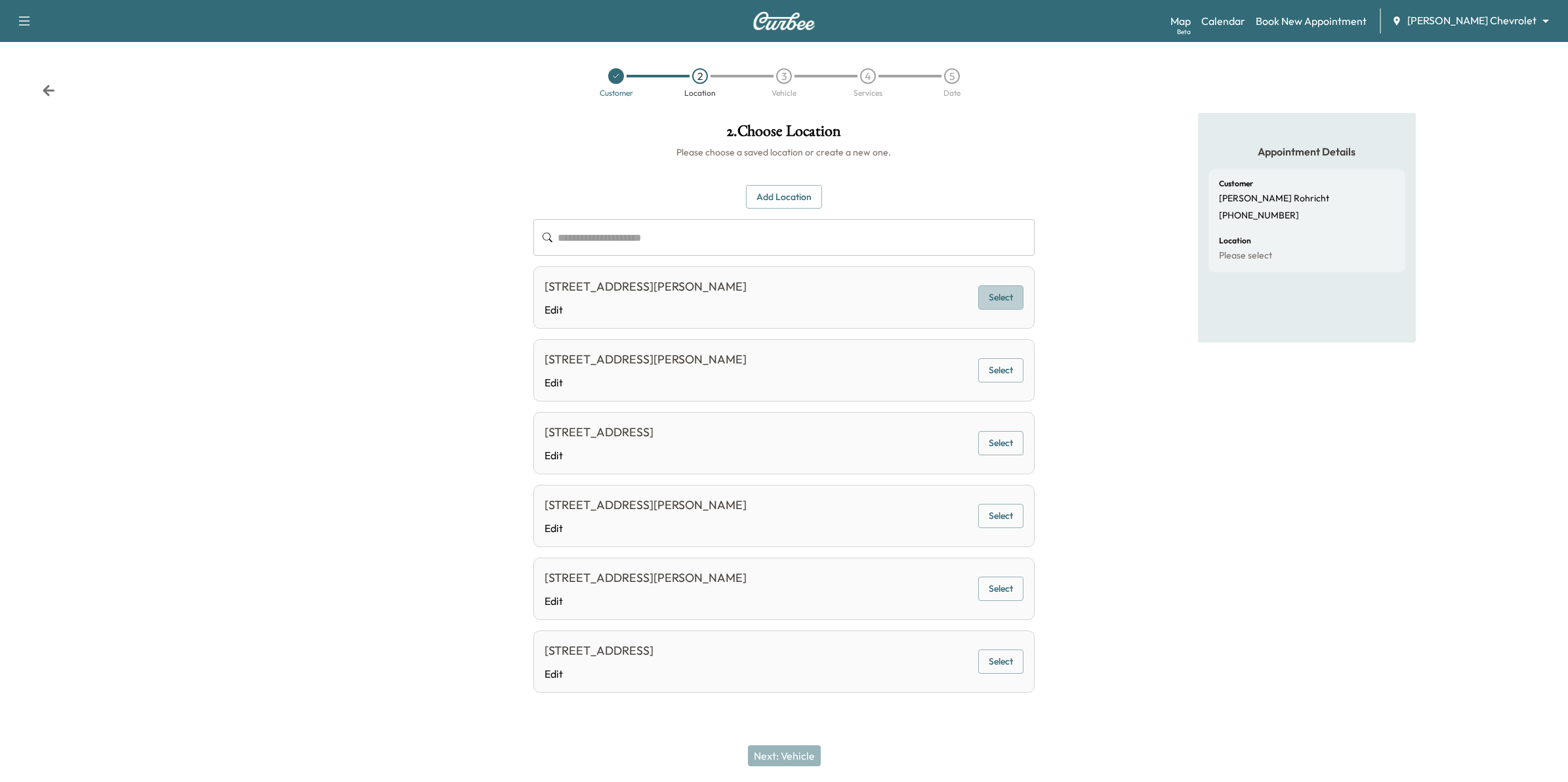
click at [1015, 306] on button "Select" at bounding box center [1001, 298] width 45 height 24
click at [799, 753] on button "Next: Vehicle" at bounding box center [784, 756] width 72 height 21
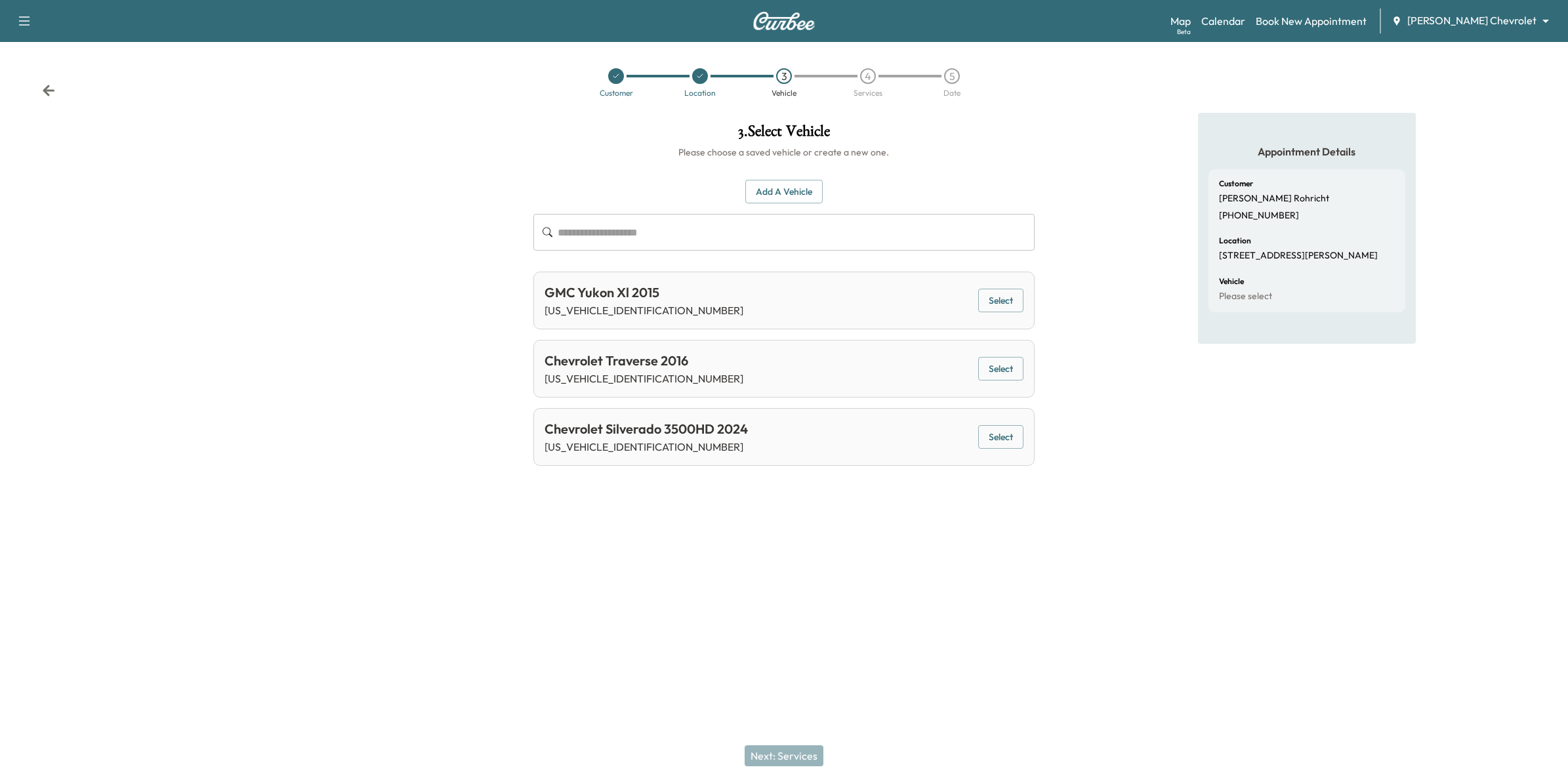
click at [1006, 434] on button "Select" at bounding box center [1001, 437] width 45 height 24
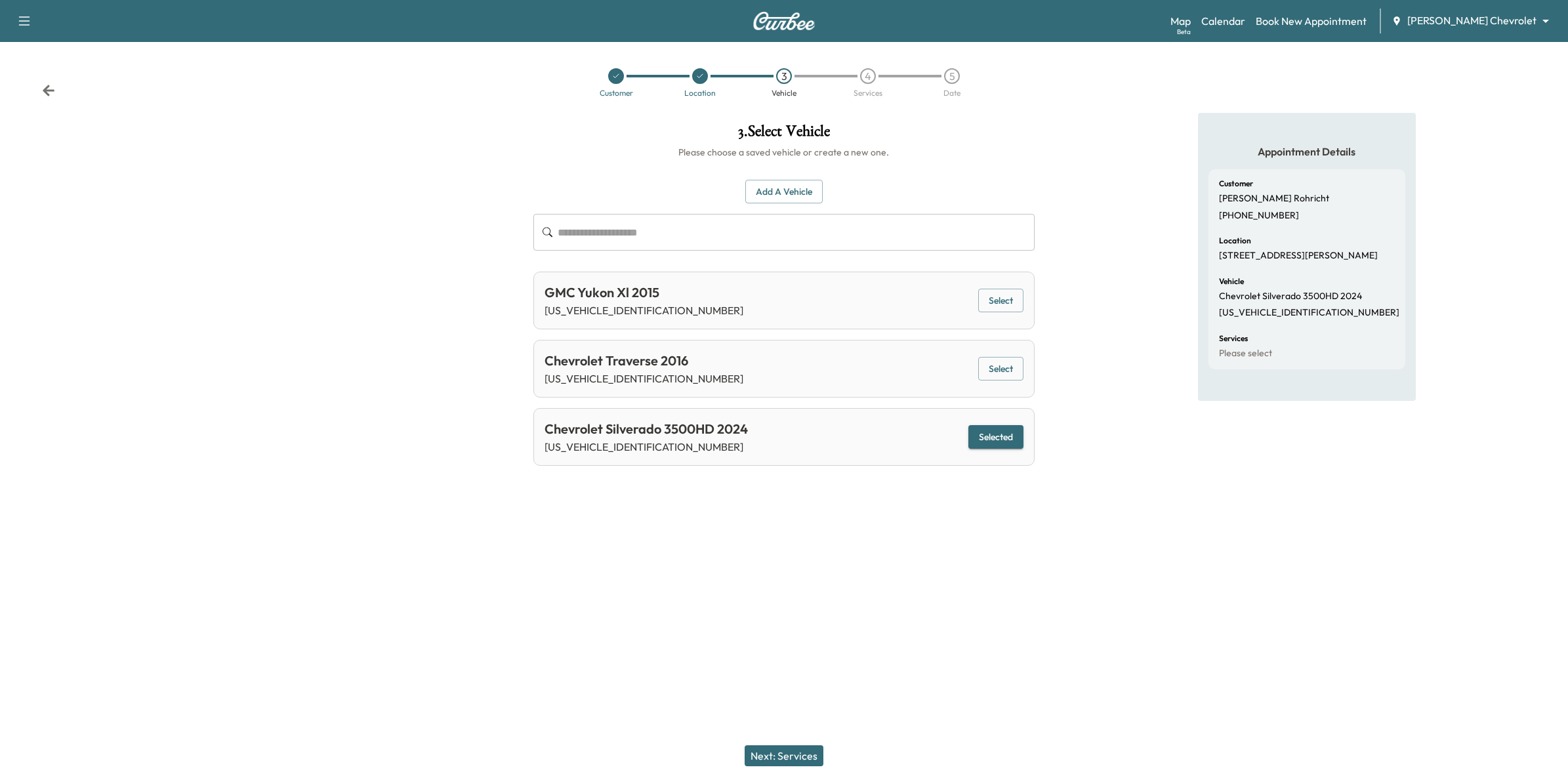
click at [805, 755] on button "Next: Services" at bounding box center [784, 756] width 79 height 21
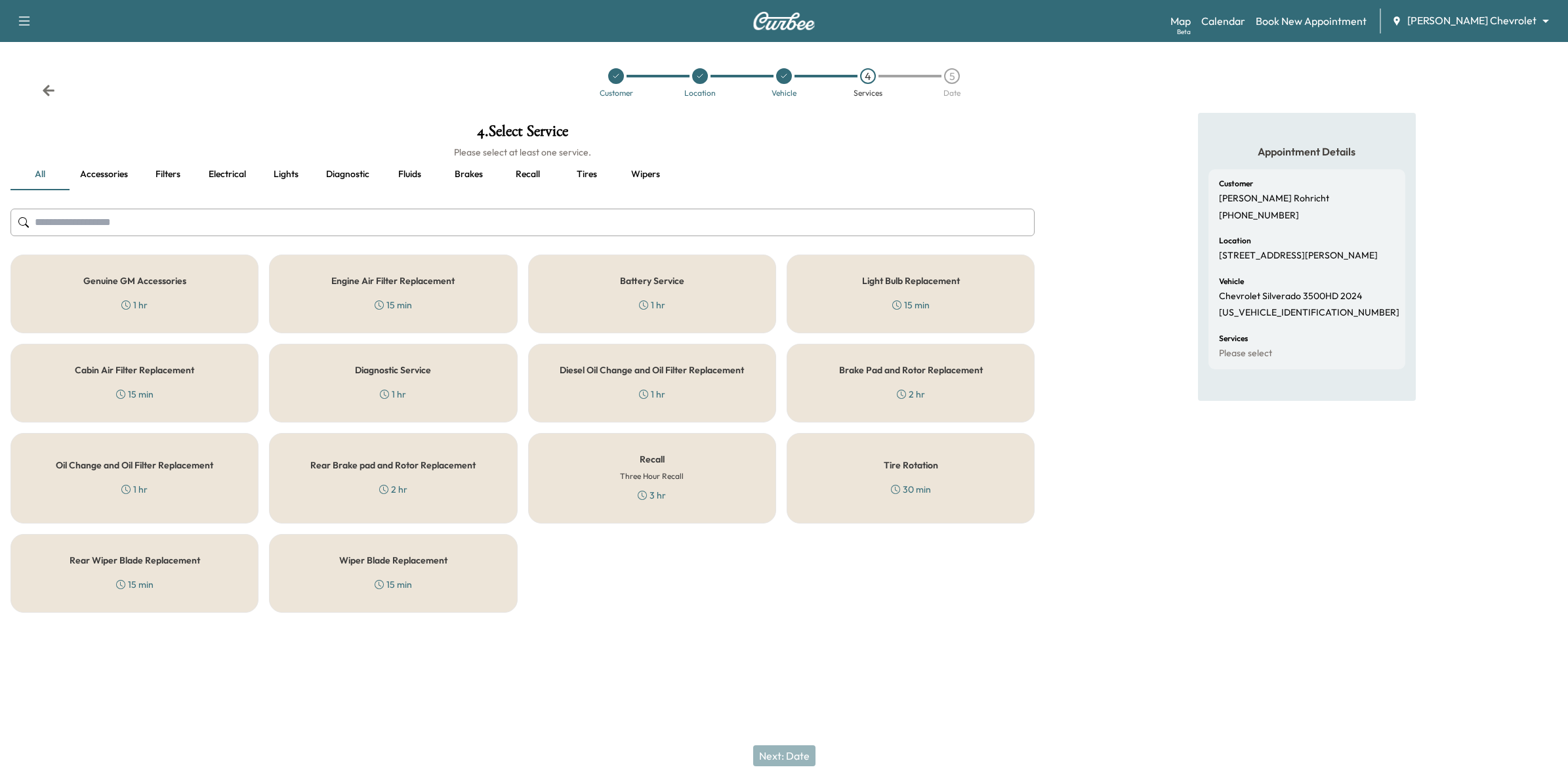
drag, startPoint x: 707, startPoint y: 491, endPoint x: 760, endPoint y: 638, distance: 156.3
click at [707, 492] on div "Recall Three Hour Recall 3 hr" at bounding box center [652, 478] width 248 height 91
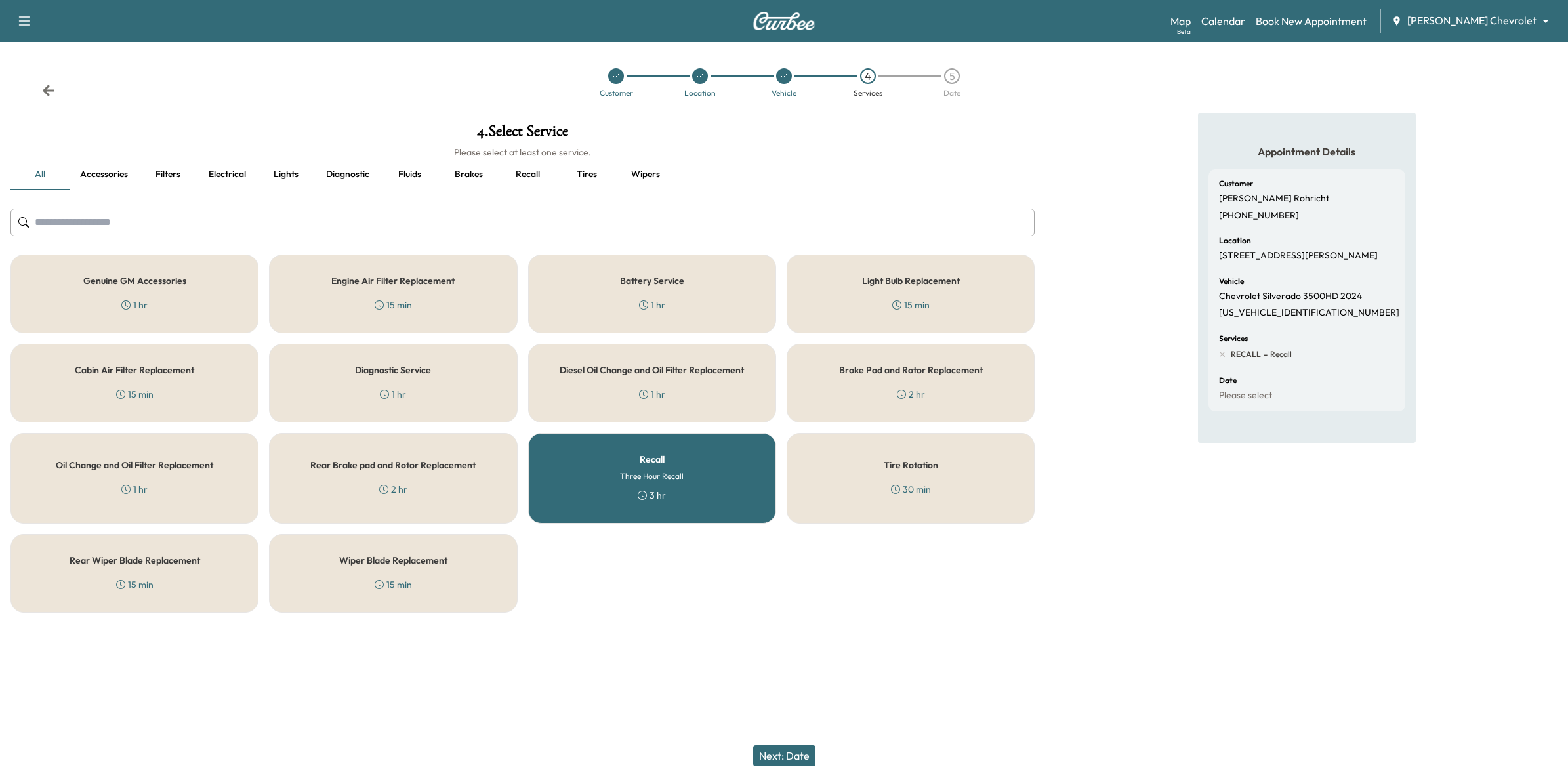
click at [791, 747] on button "Next: Date" at bounding box center [784, 756] width 63 height 21
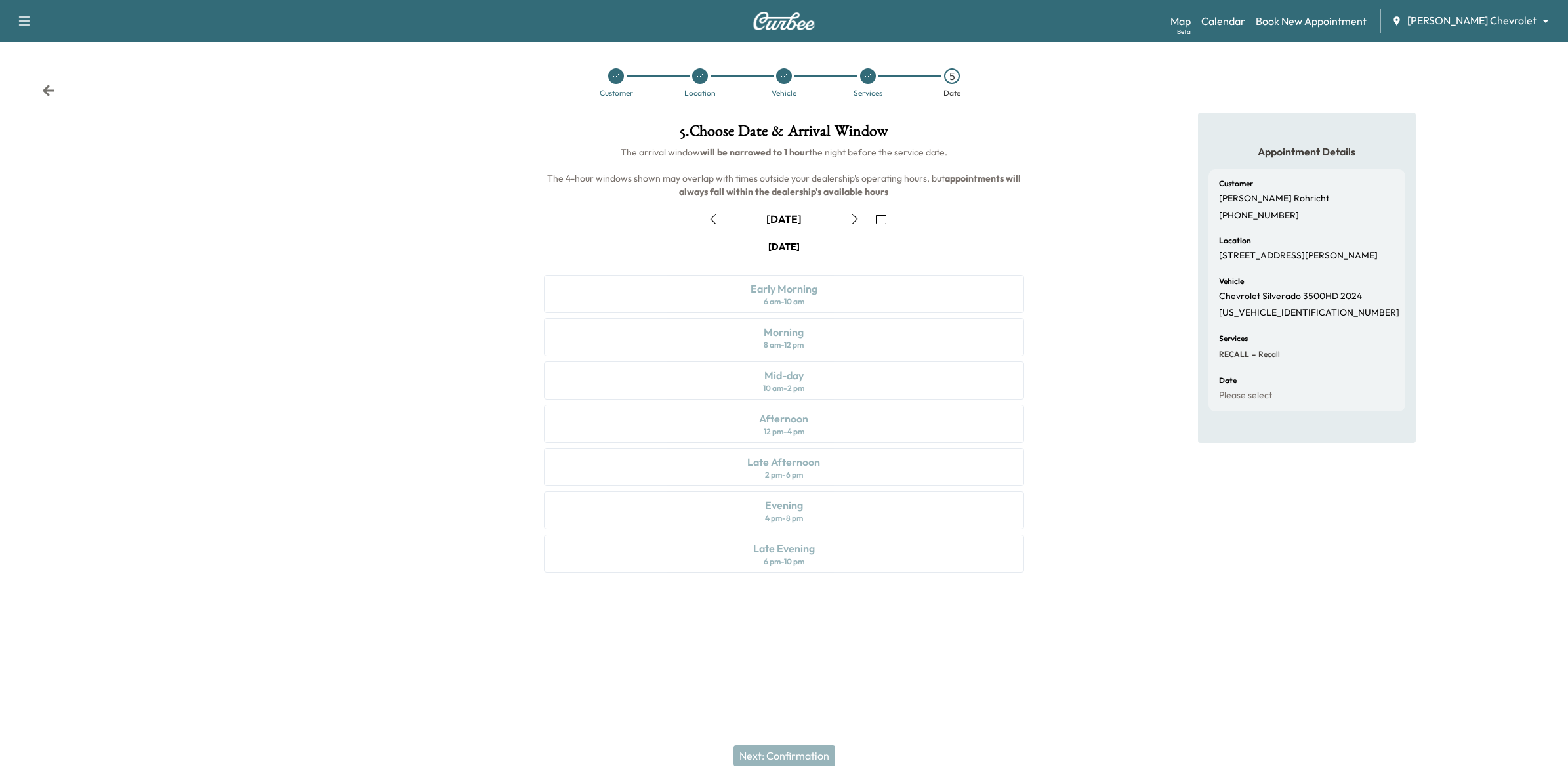
click at [1506, 24] on body "Support Log Out Map Beta Calendar Book New Appointment [PERSON_NAME] Chevrolet …" at bounding box center [784, 391] width 1568 height 782
click at [16, 27] on div at bounding box center [784, 391] width 1568 height 782
click at [20, 17] on icon "button" at bounding box center [25, 20] width 11 height 9
click at [53, 64] on button "Log Out" at bounding box center [46, 74] width 49 height 21
